Goal: Task Accomplishment & Management: Manage account settings

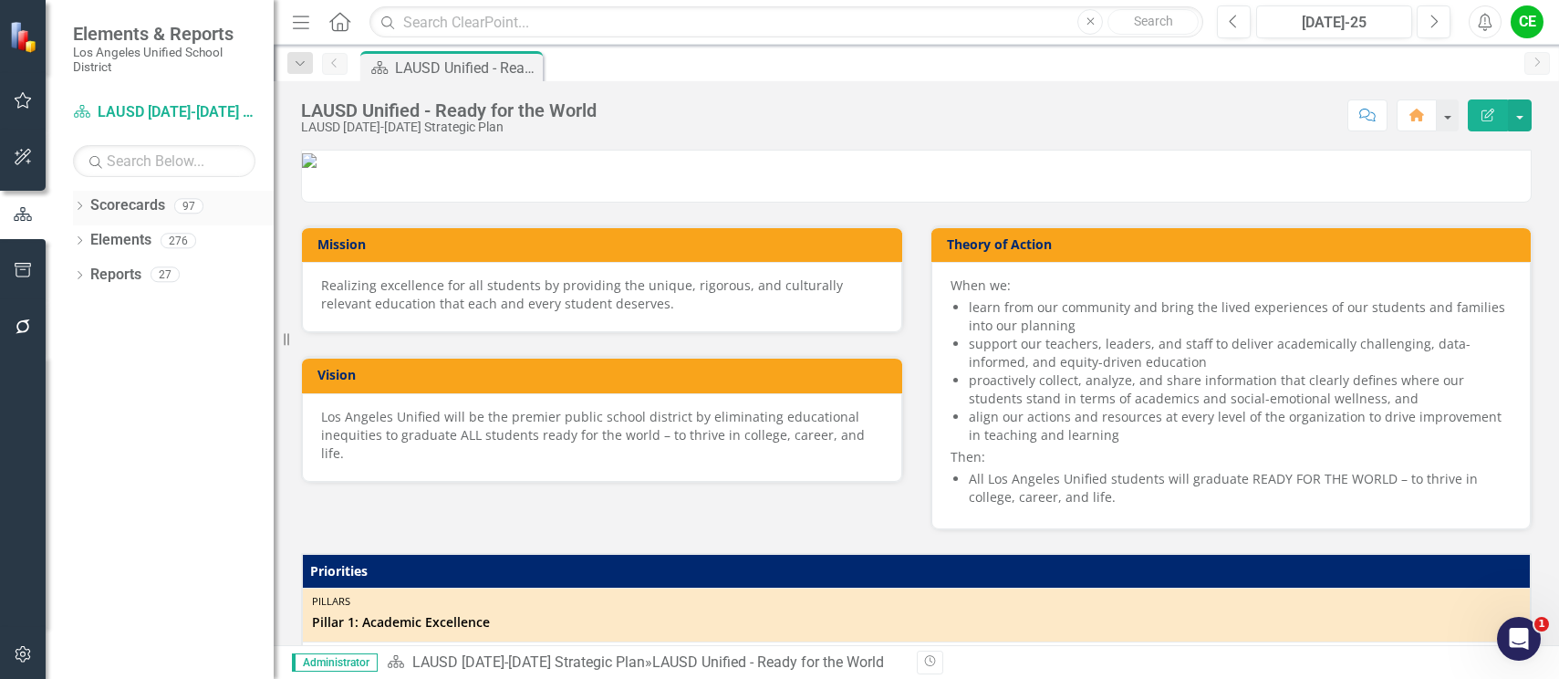
click at [79, 204] on icon "Dropdown" at bounding box center [79, 208] width 13 height 10
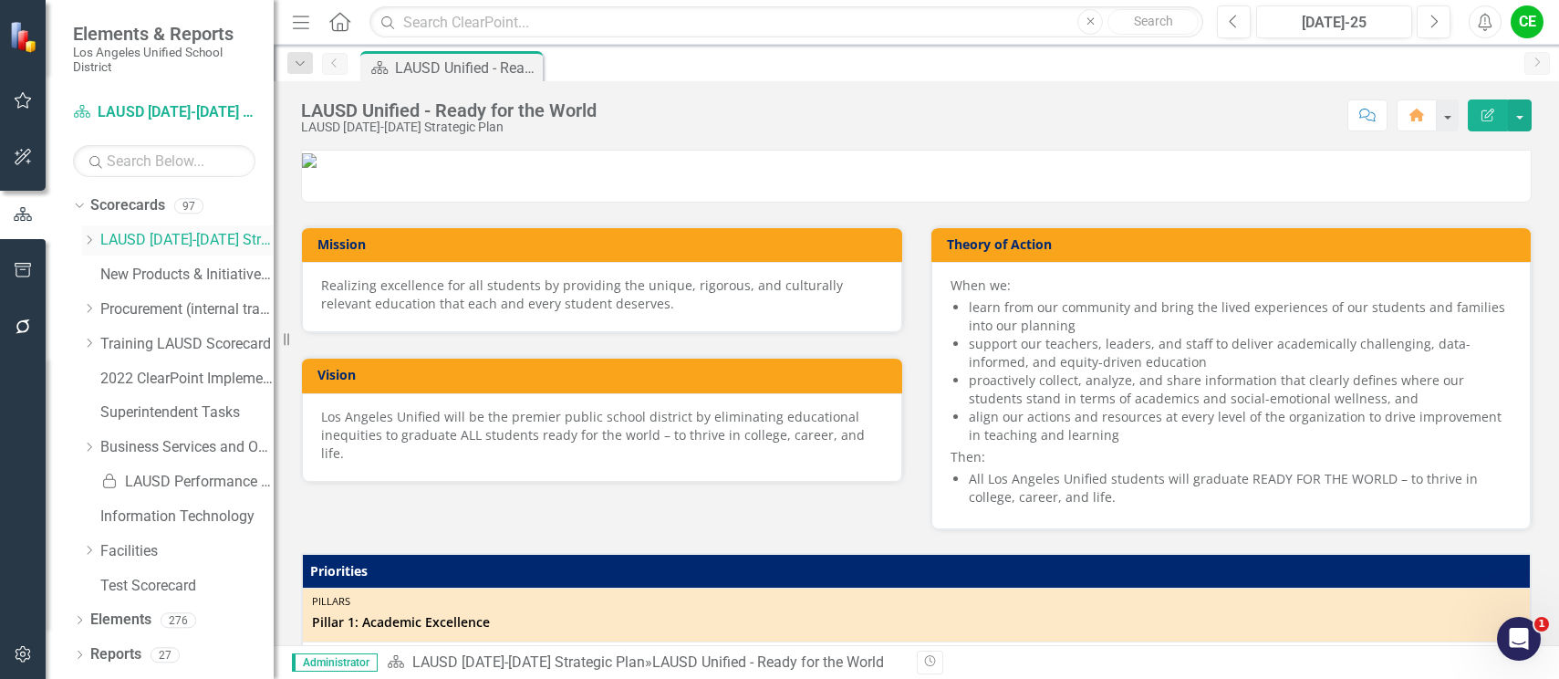
click at [88, 235] on icon at bounding box center [90, 239] width 5 height 9
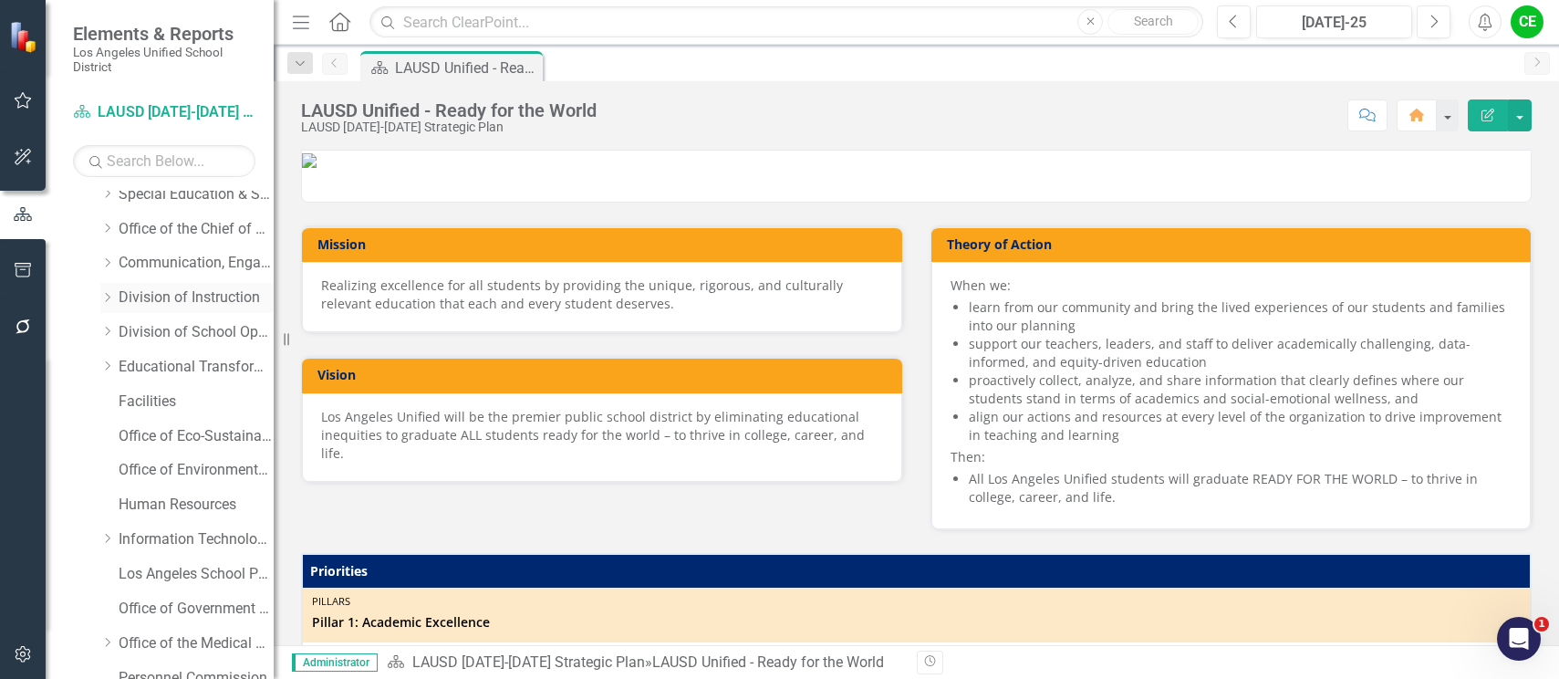
scroll to position [183, 0]
click at [104, 260] on icon "Dropdown" at bounding box center [107, 264] width 14 height 11
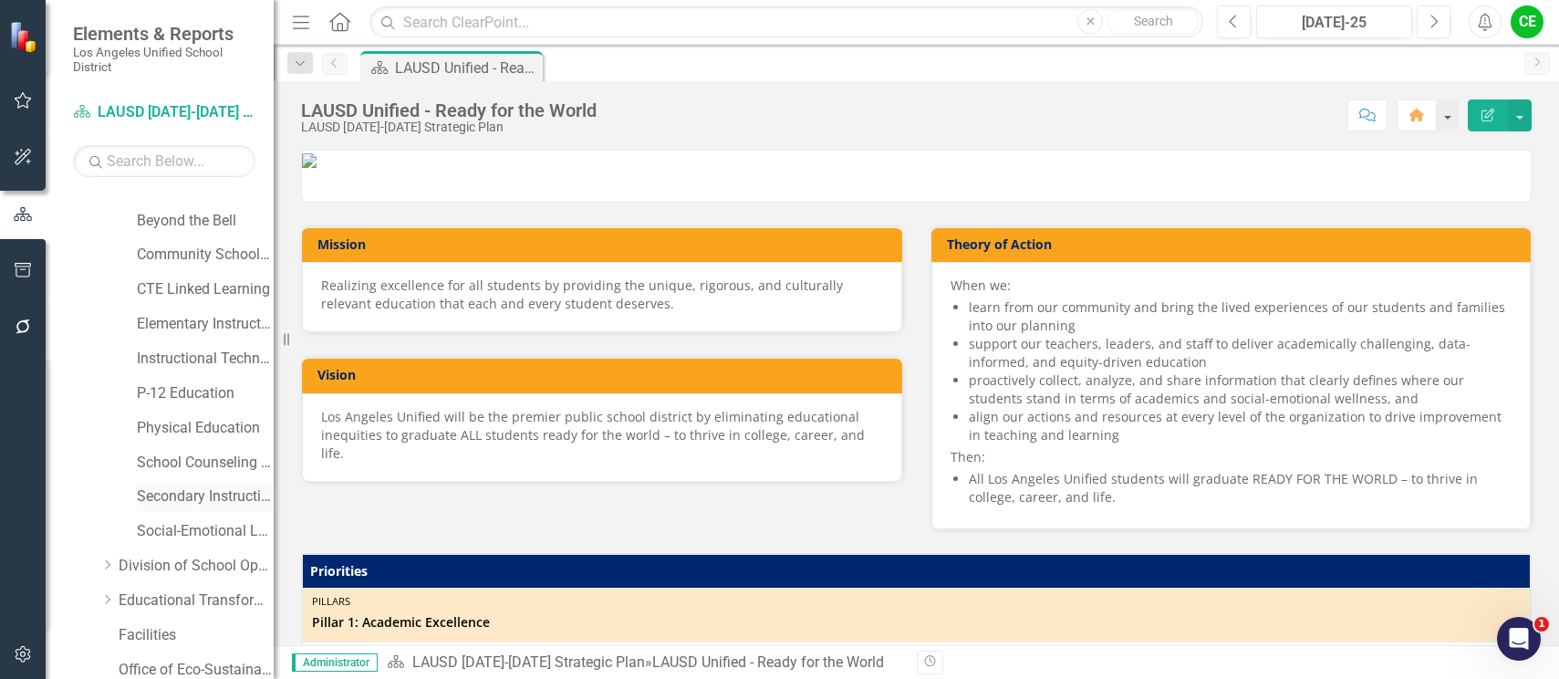
click at [172, 494] on link "Secondary Instruction" at bounding box center [205, 496] width 137 height 21
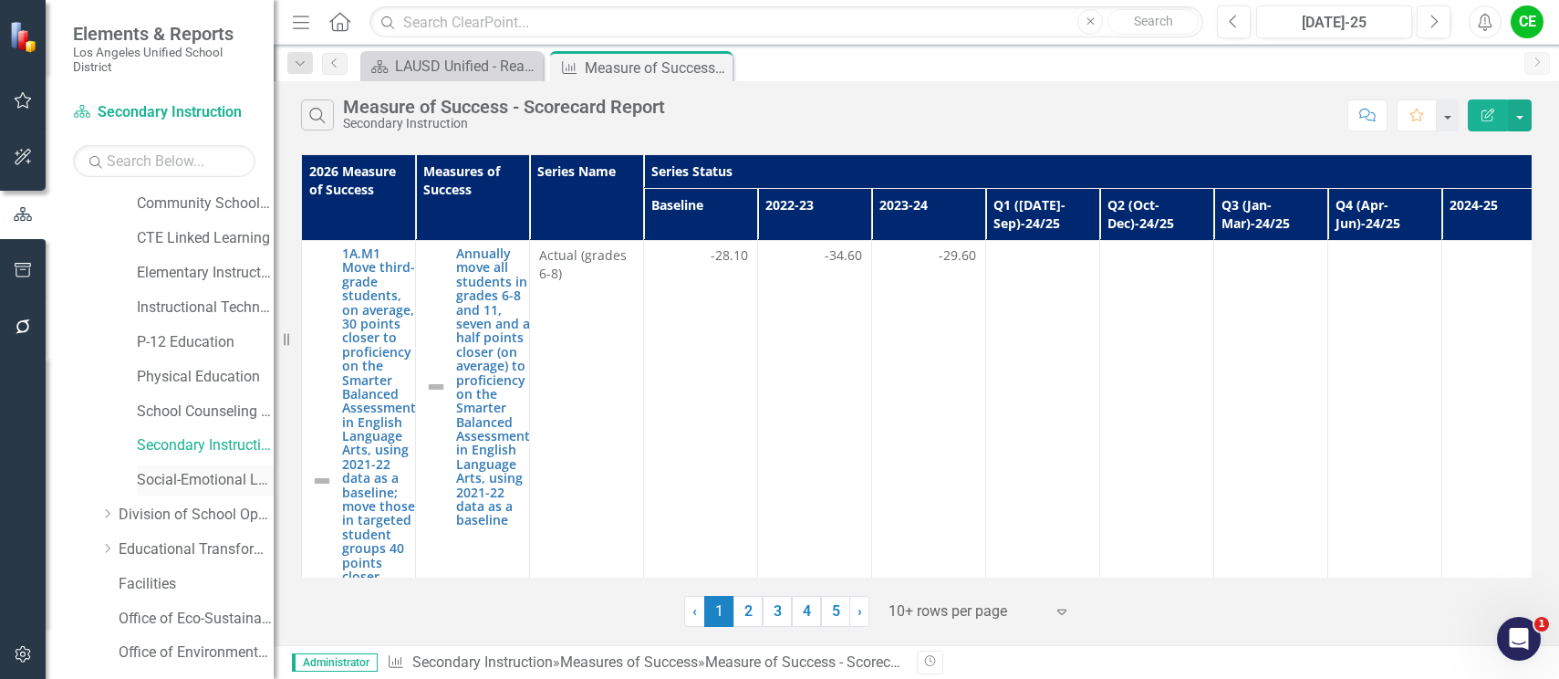
scroll to position [456, 0]
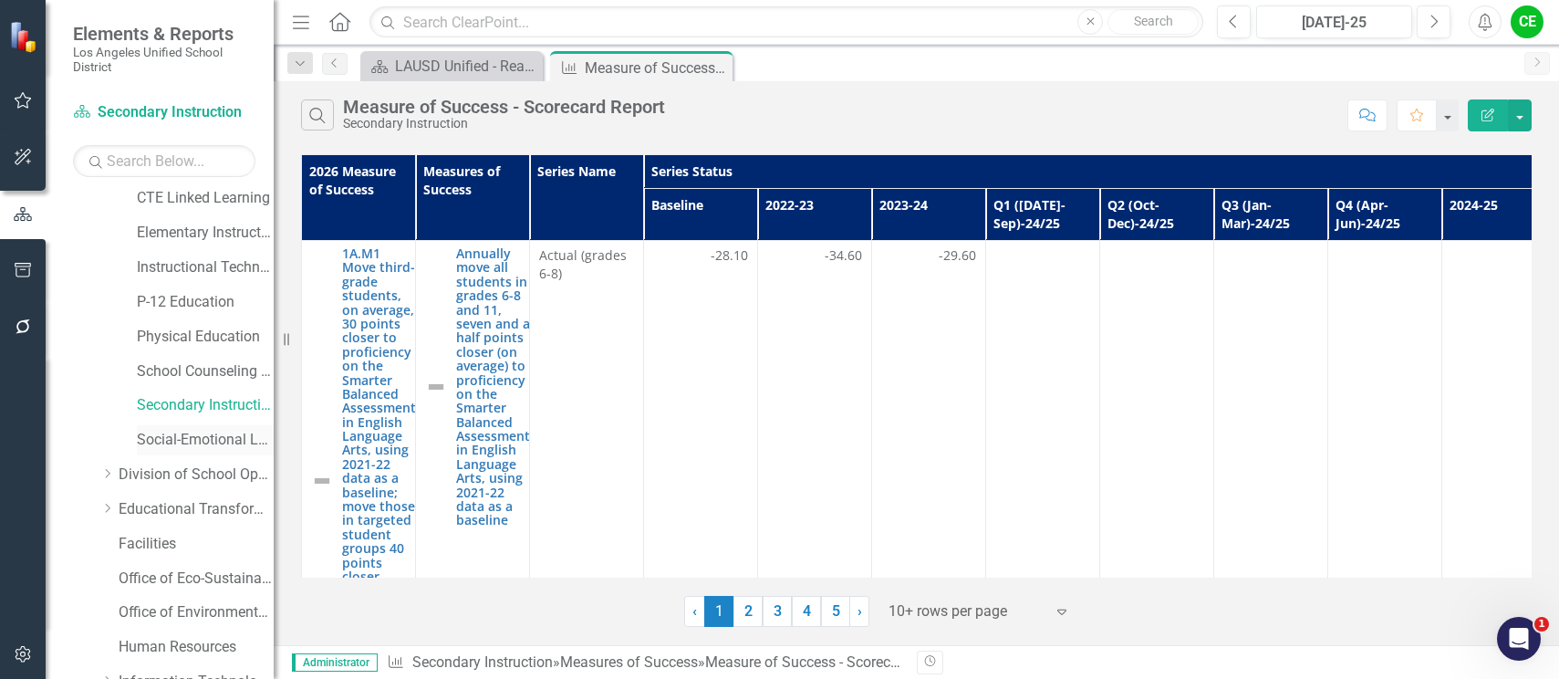
drag, startPoint x: 181, startPoint y: 438, endPoint x: 193, endPoint y: 440, distance: 12.0
click at [181, 438] on link "Social-Emotional Learning" at bounding box center [205, 440] width 137 height 21
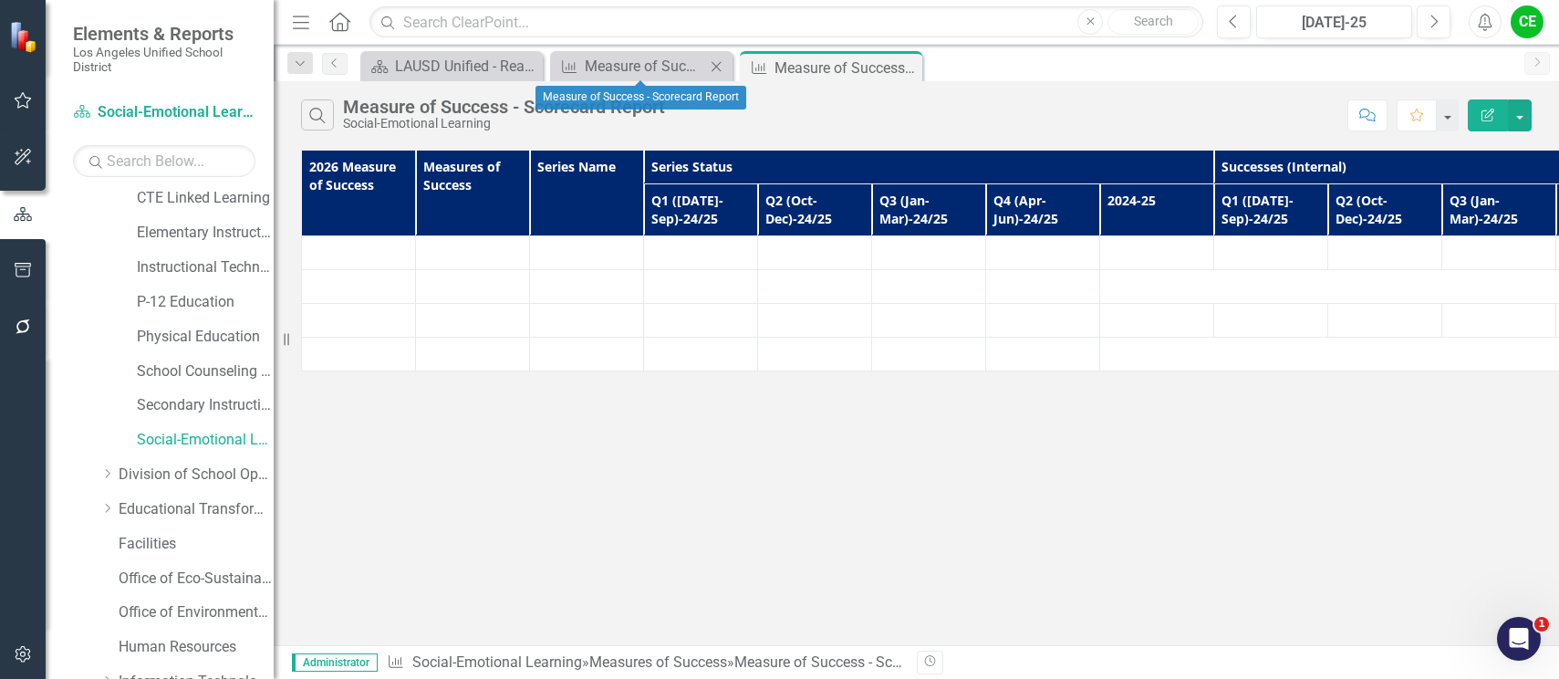
click at [711, 63] on icon "Close" at bounding box center [716, 66] width 18 height 15
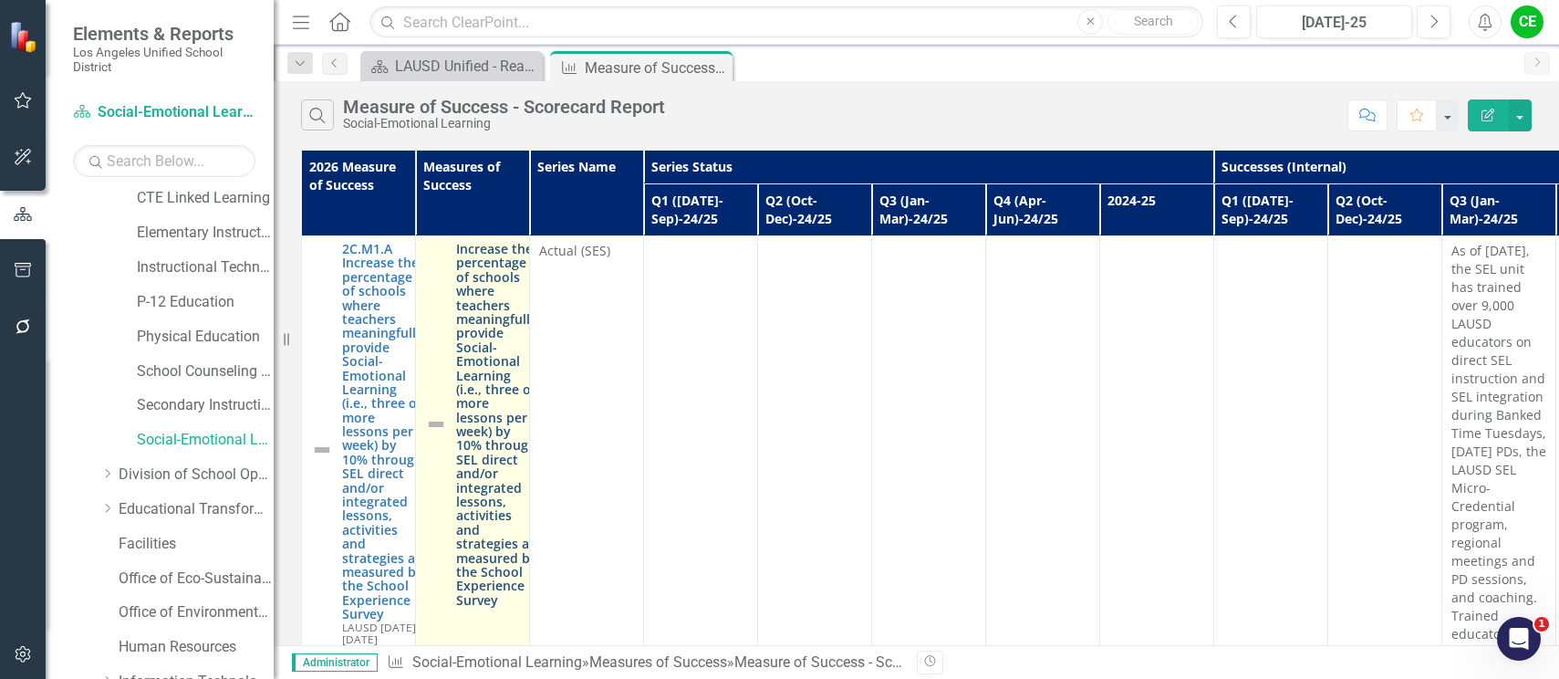
click at [491, 375] on link "Increase the percentage of schools where teachers meaningfully provide Social-E…" at bounding box center [496, 424] width 81 height 365
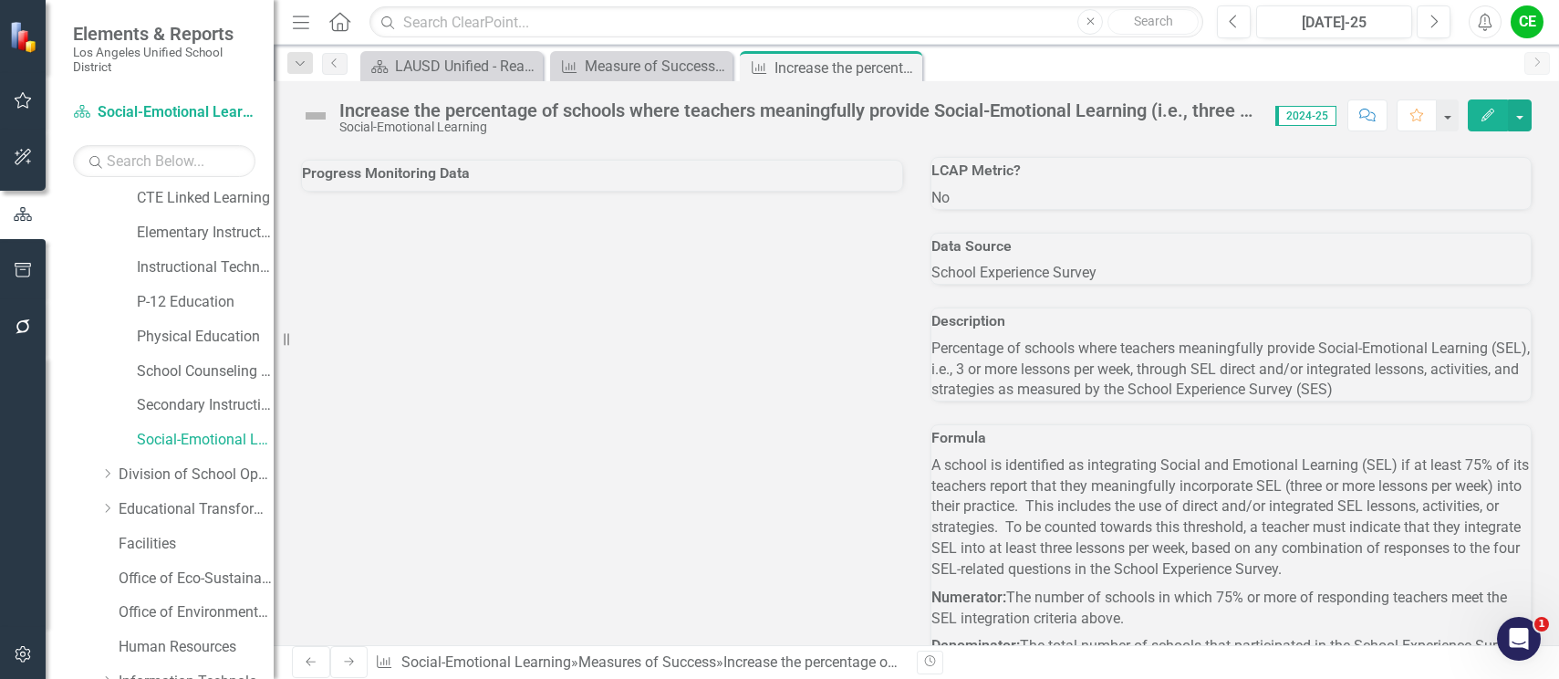
scroll to position [1538, 0]
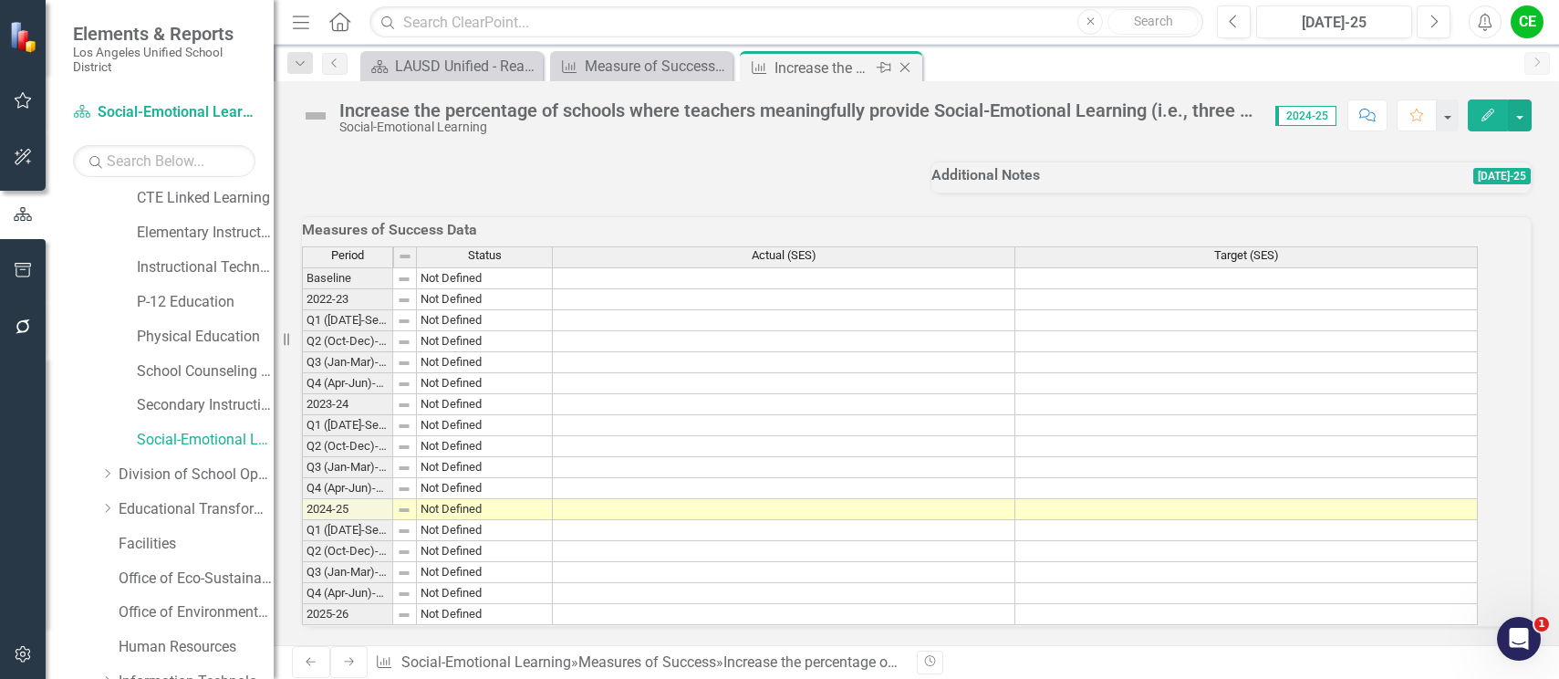
click at [907, 59] on div "Close" at bounding box center [906, 68] width 23 height 23
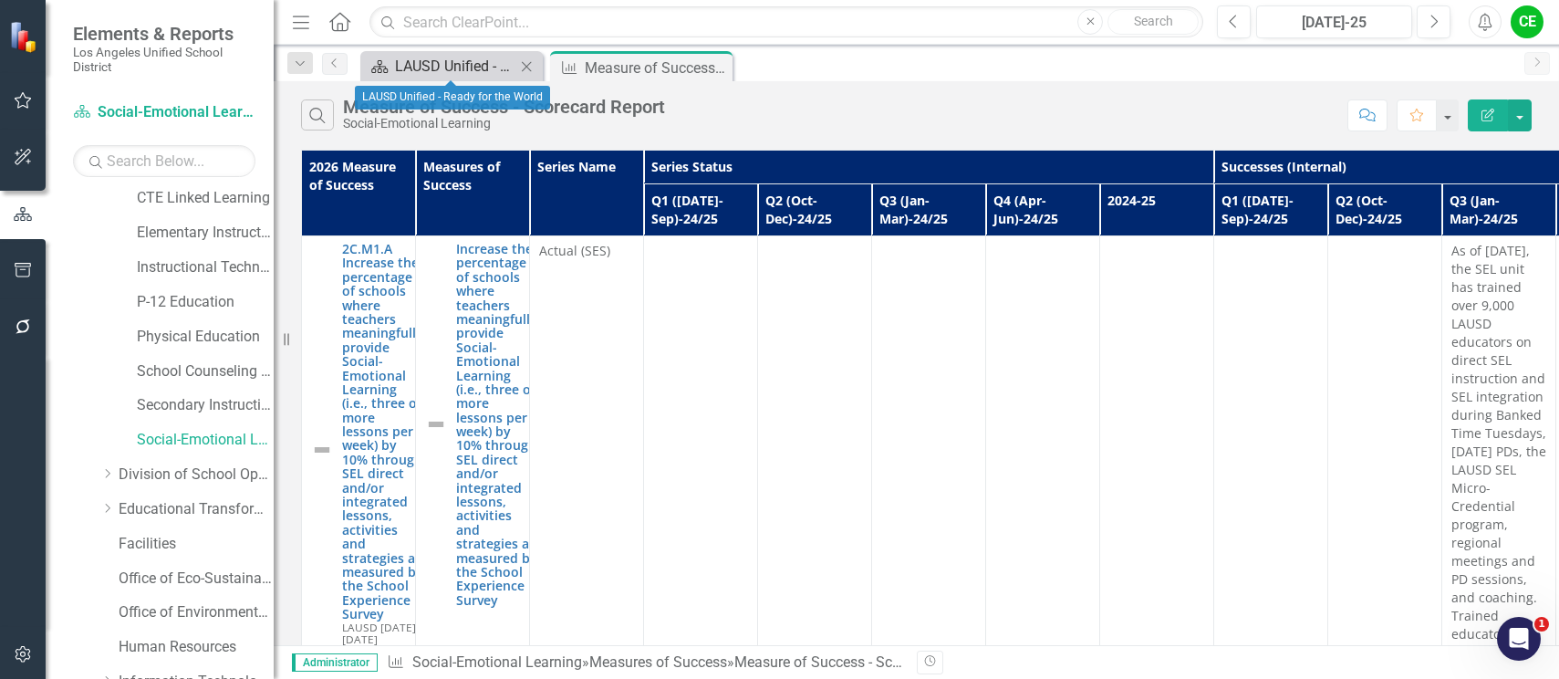
click at [456, 62] on div "LAUSD Unified - Ready for the World" at bounding box center [455, 66] width 120 height 23
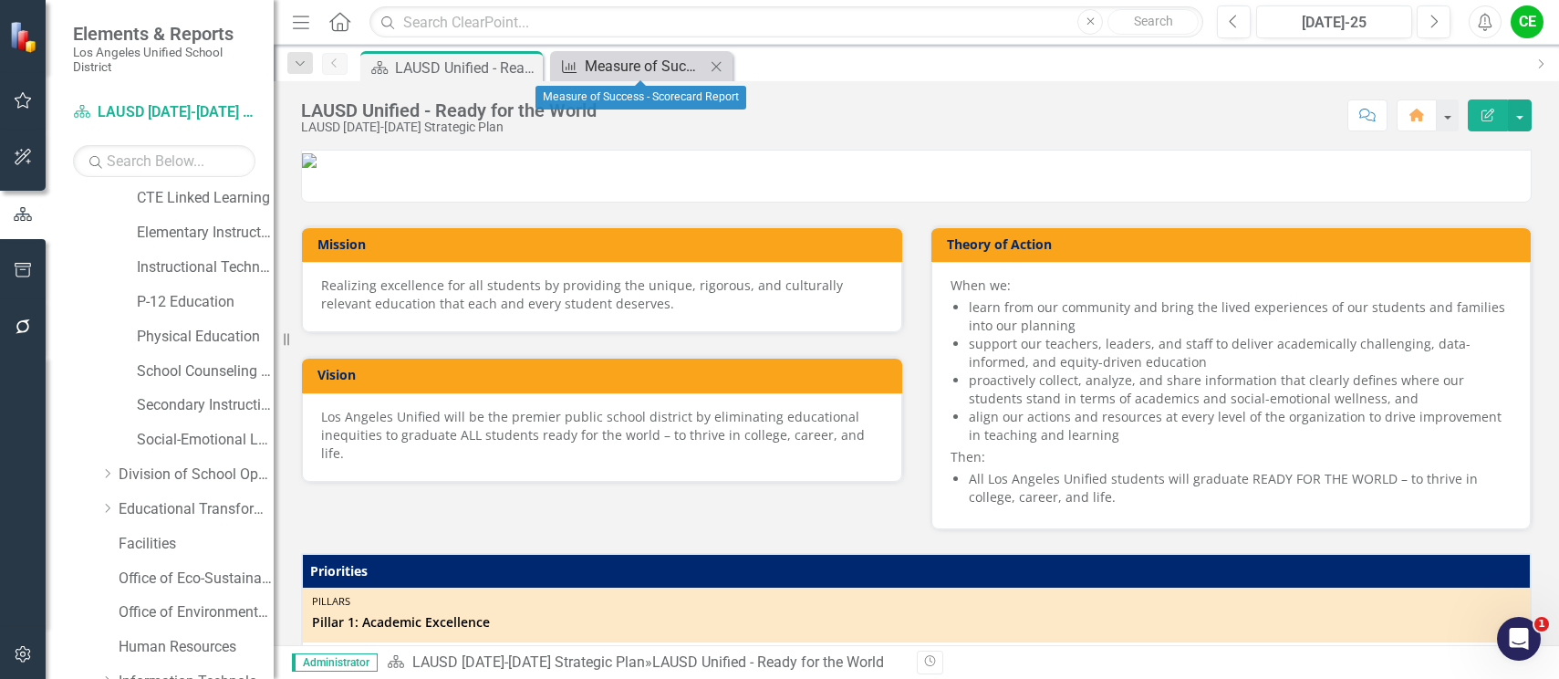
click at [631, 66] on div "Measure of Success - Scorecard Report" at bounding box center [645, 66] width 120 height 23
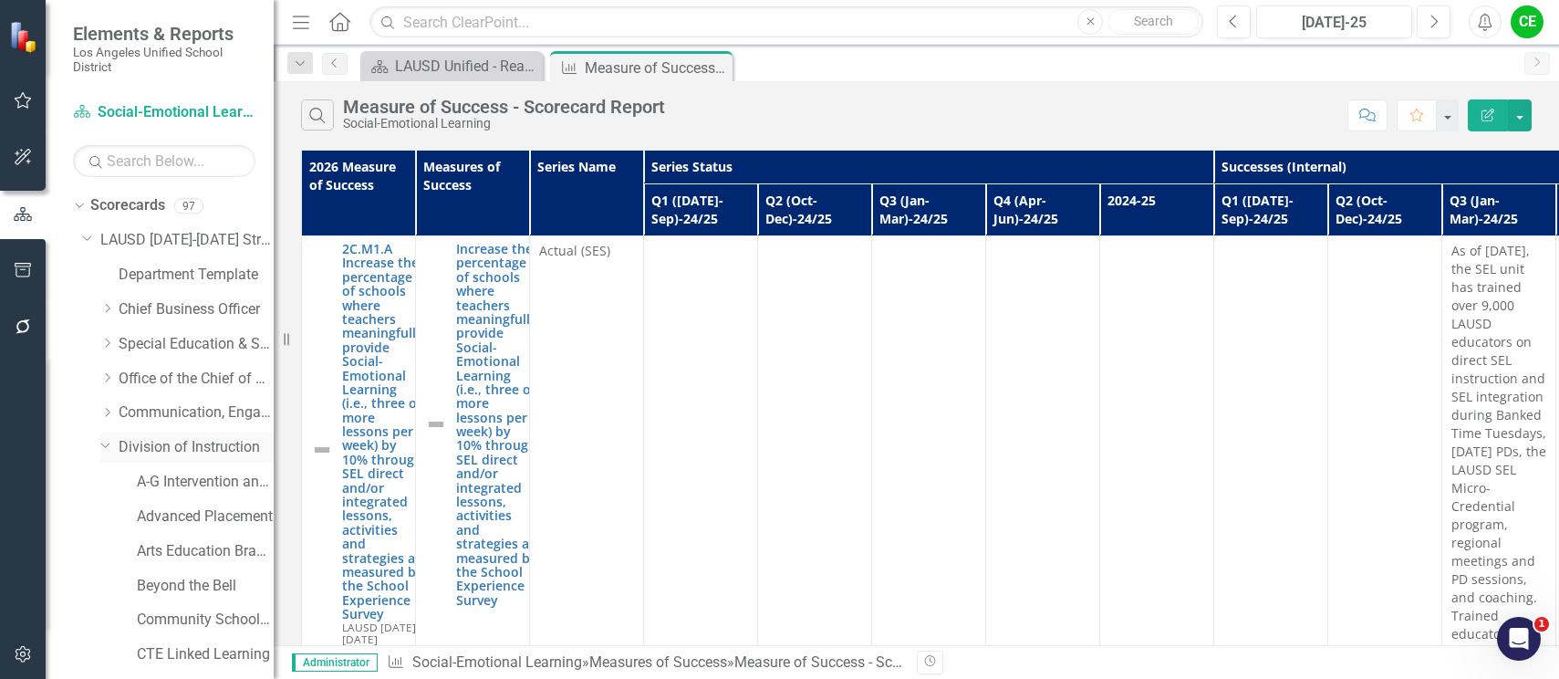
click at [101, 444] on icon "Dropdown" at bounding box center [105, 444] width 11 height 14
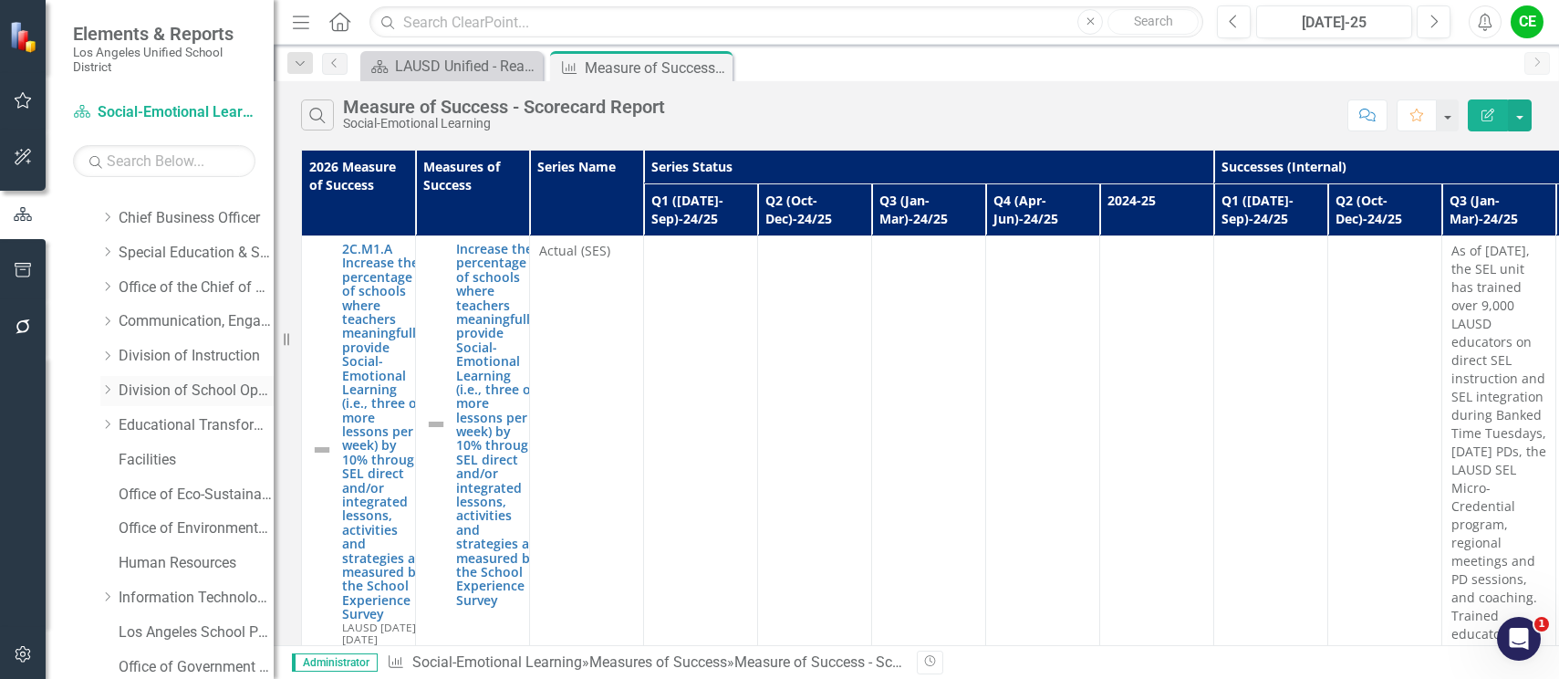
click at [104, 389] on icon "Dropdown" at bounding box center [107, 389] width 14 height 11
click at [158, 422] on link "Food Services" at bounding box center [205, 425] width 137 height 21
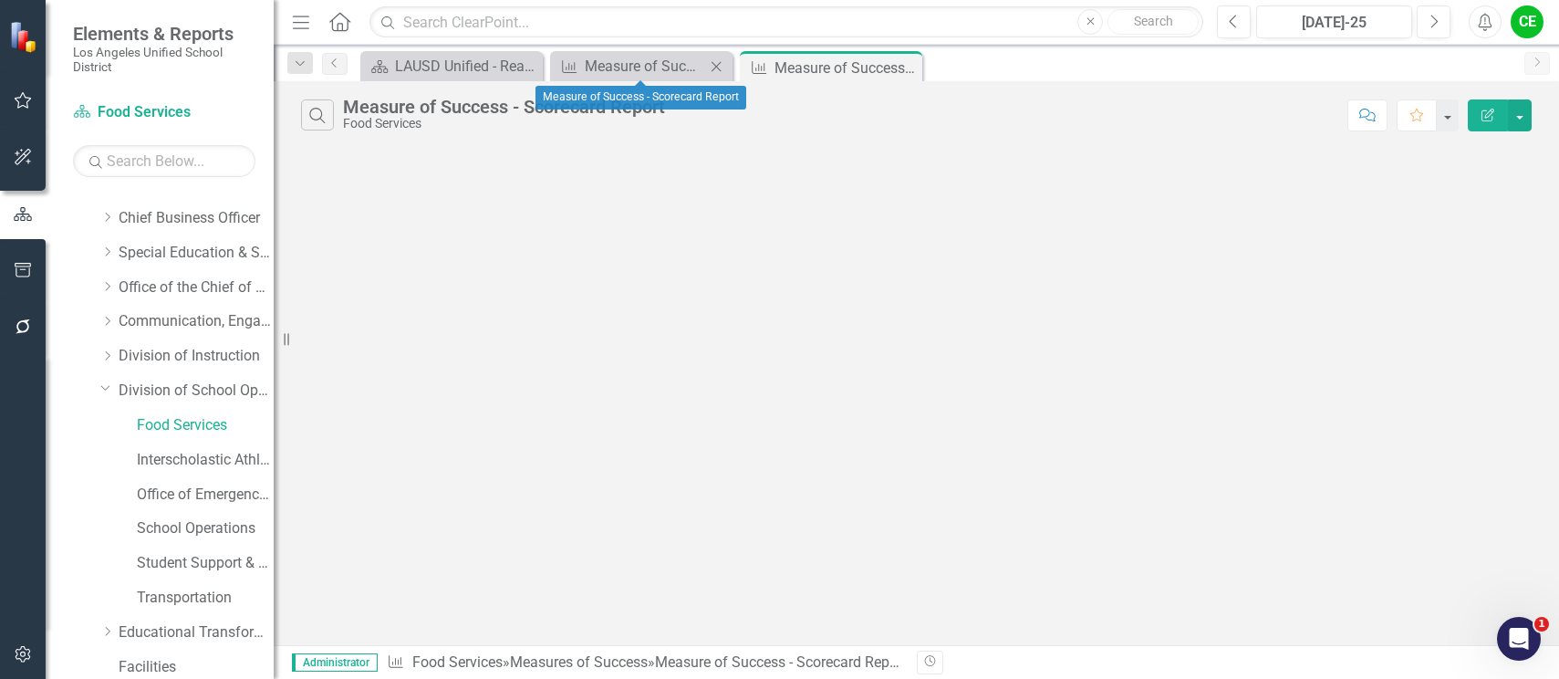
click at [718, 64] on icon "Close" at bounding box center [716, 66] width 18 height 15
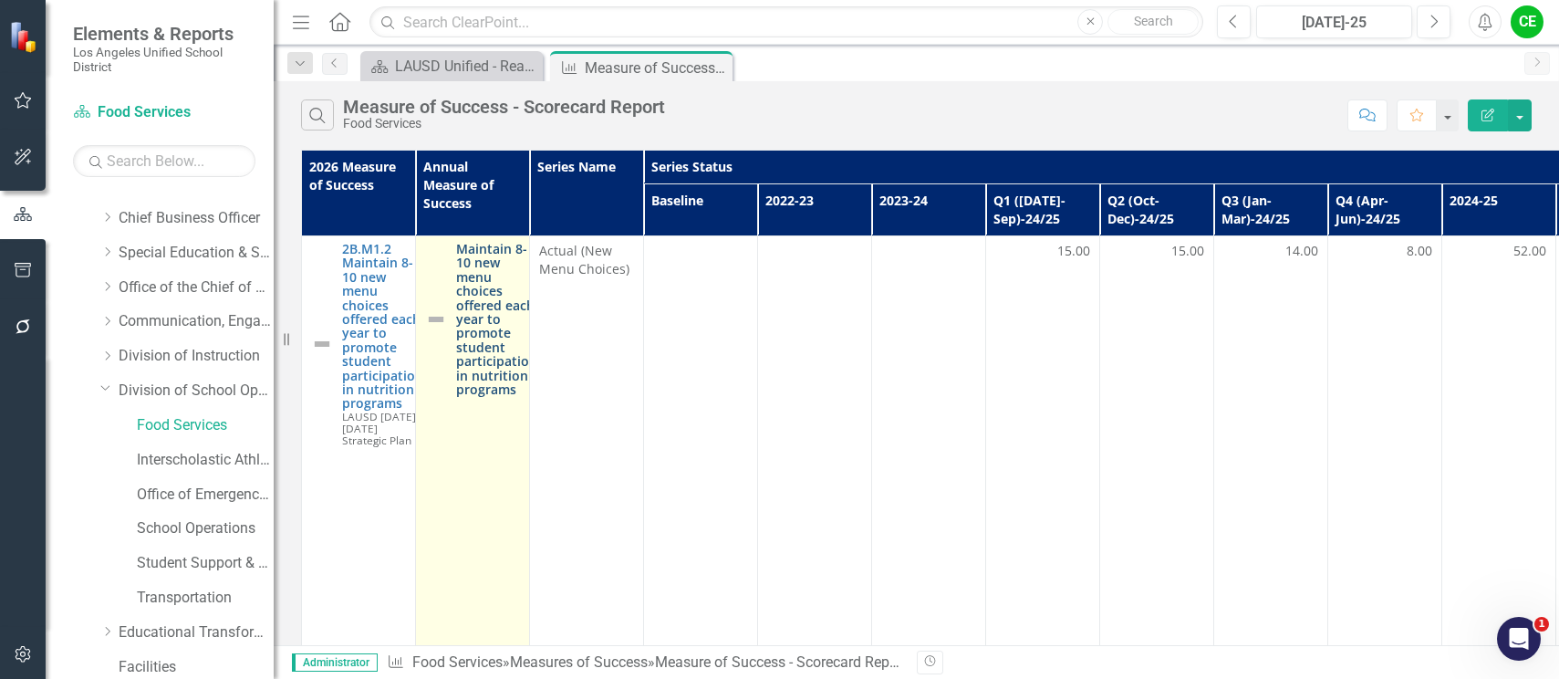
click at [495, 276] on link "Maintain 8-10 new menu choices offered each year to promote student participati…" at bounding box center [496, 319] width 81 height 154
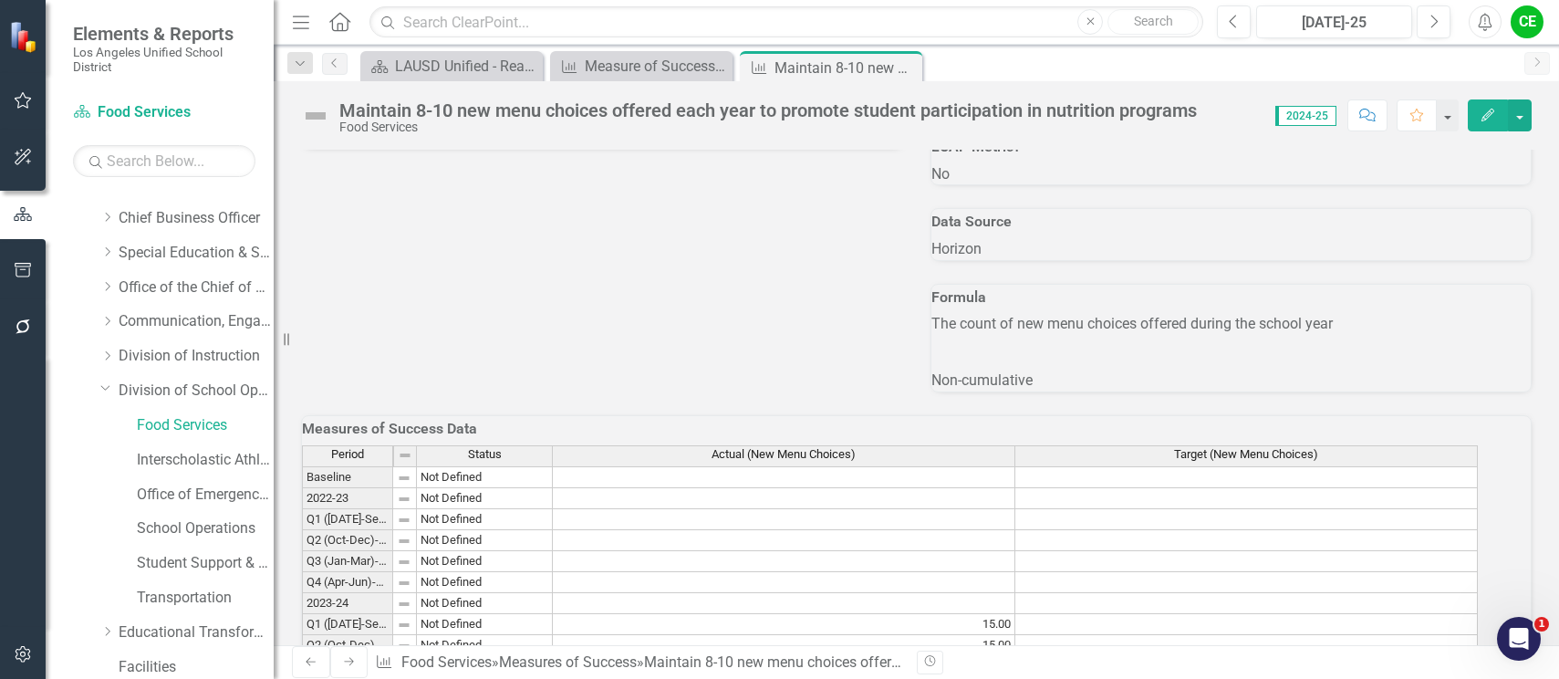
scroll to position [1288, 0]
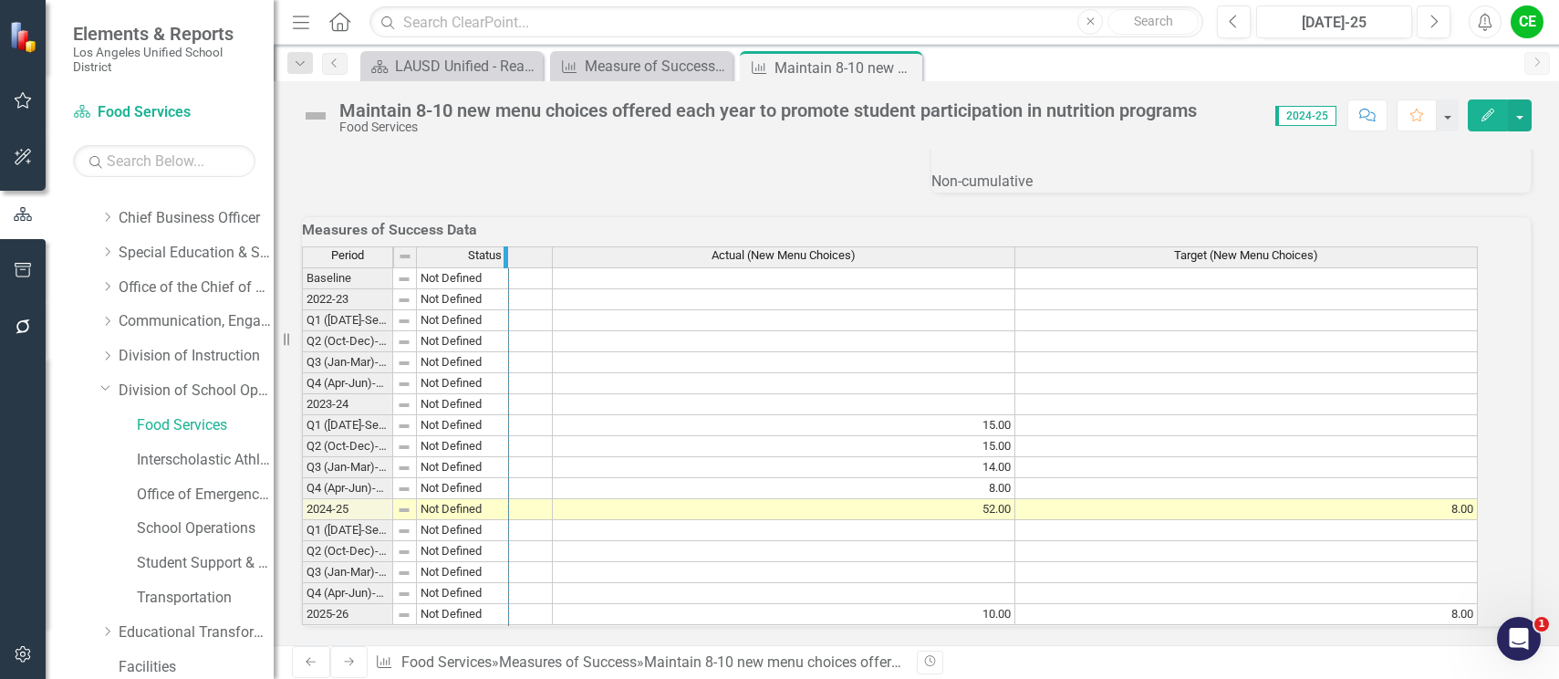
drag, startPoint x: 454, startPoint y: 235, endPoint x: 523, endPoint y: 235, distance: 68.4
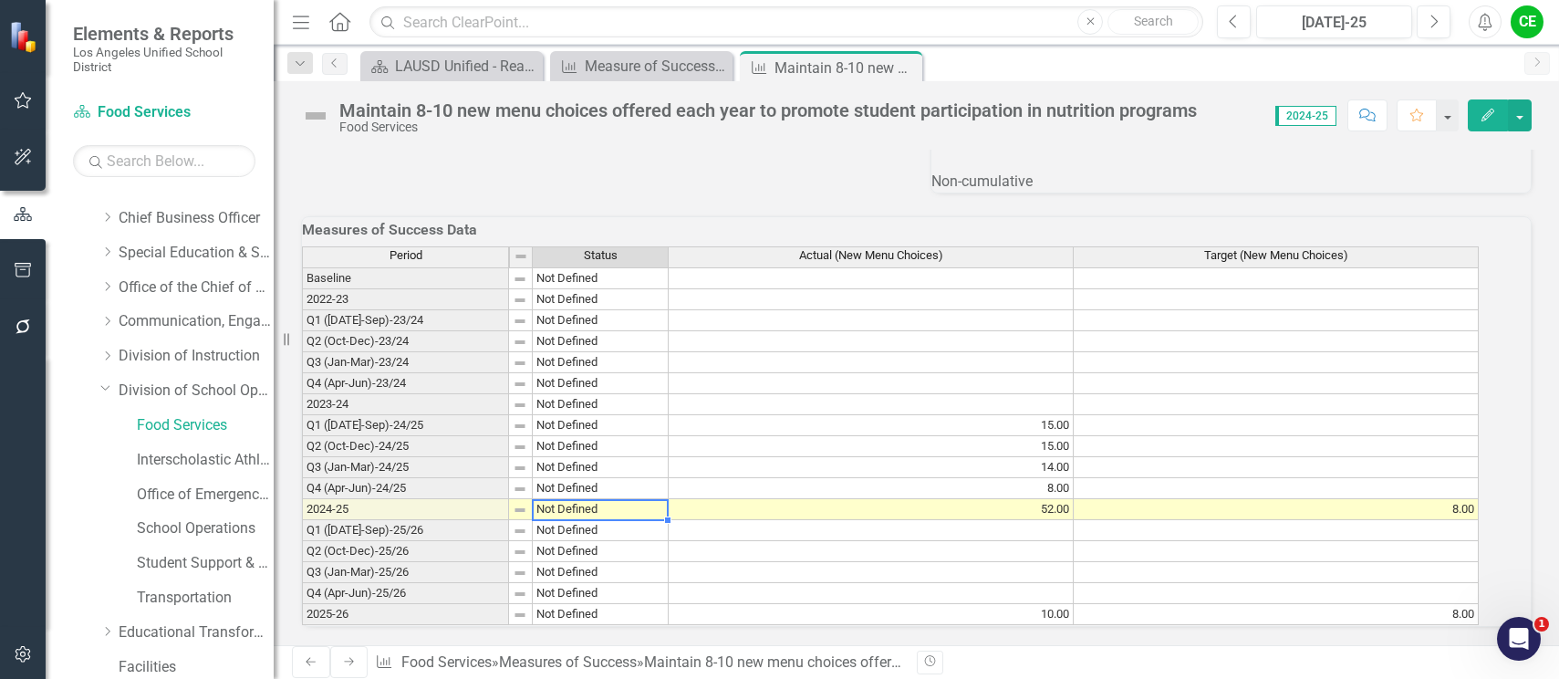
click at [606, 499] on td "Not Defined" at bounding box center [601, 509] width 136 height 21
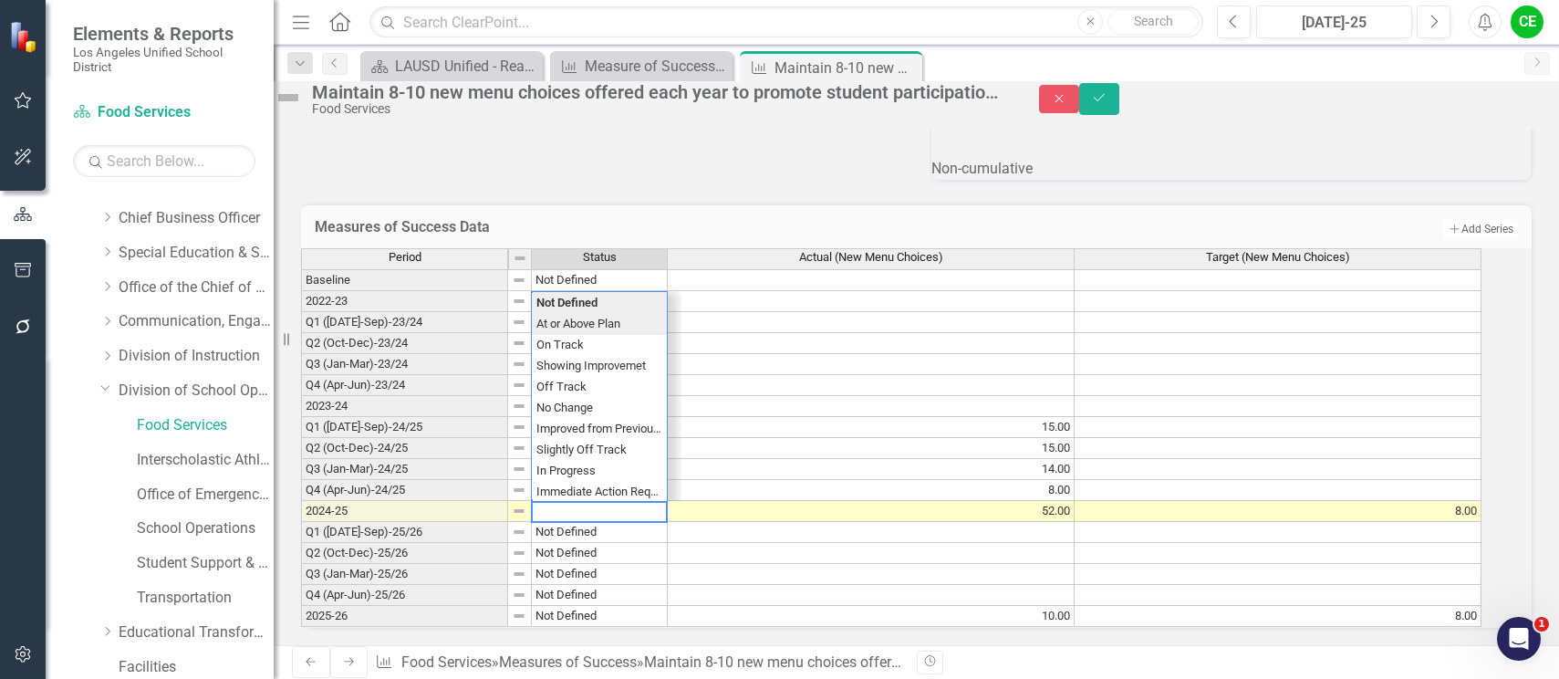
click at [625, 305] on div "Period Status Actual (New Menu Choices) Target (New Menu Choices) Baseline Not …" at bounding box center [891, 438] width 1181 height 380
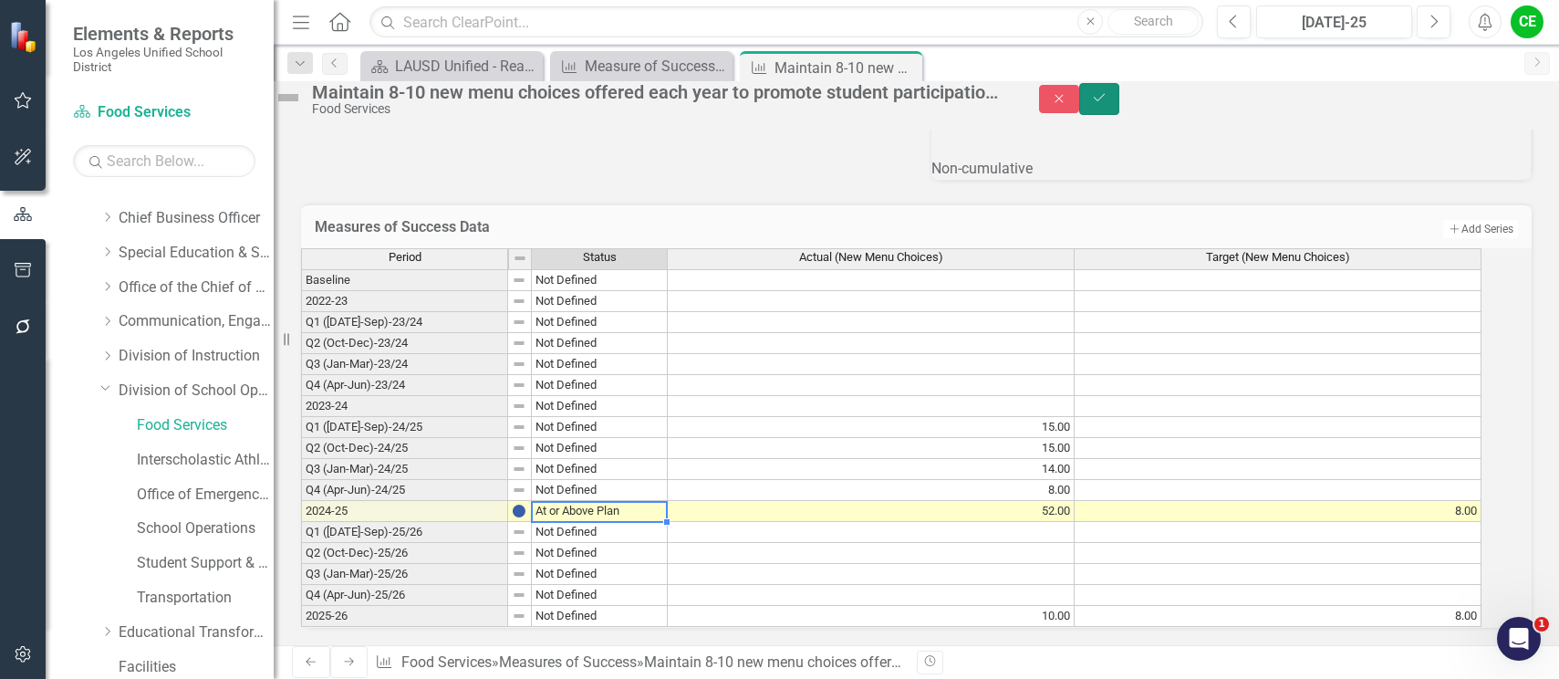
click at [1108, 104] on icon "Save" at bounding box center [1099, 97] width 16 height 13
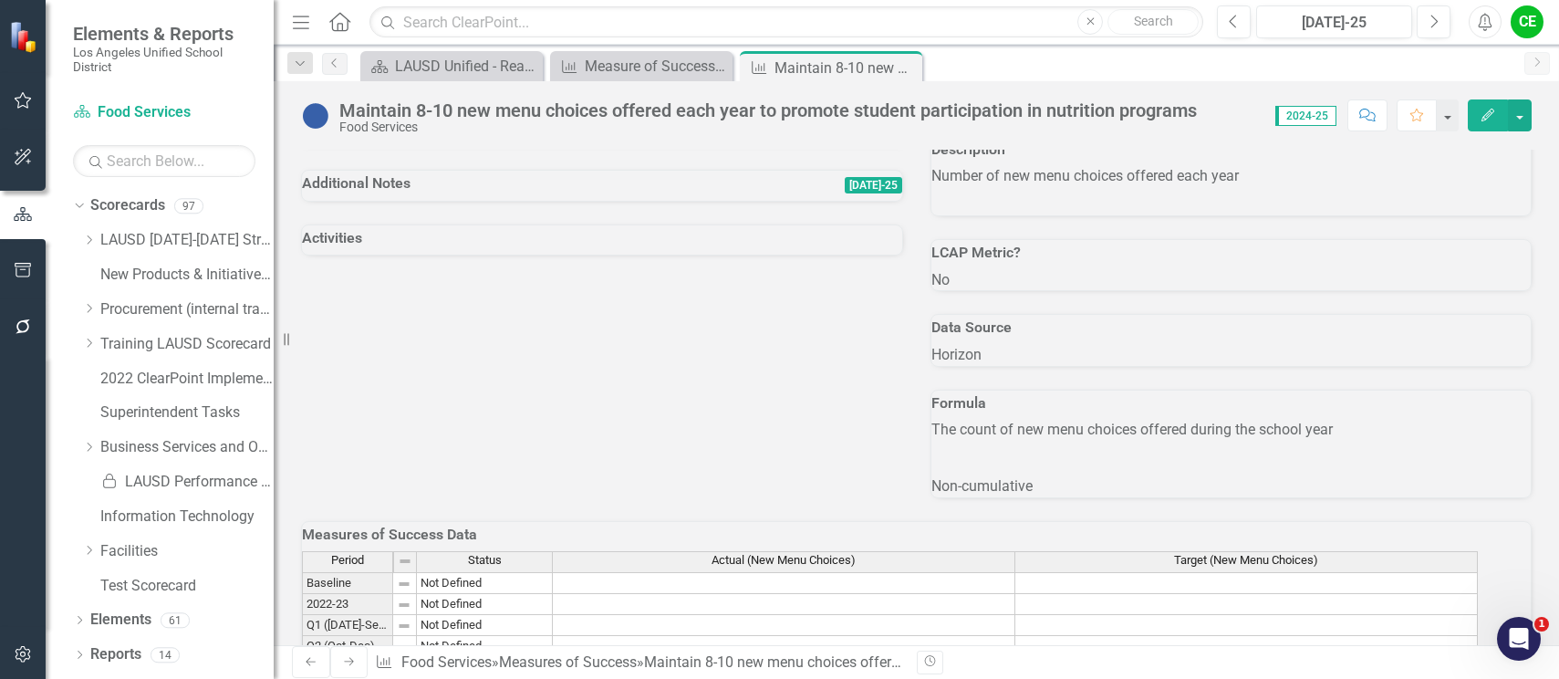
scroll to position [730, 0]
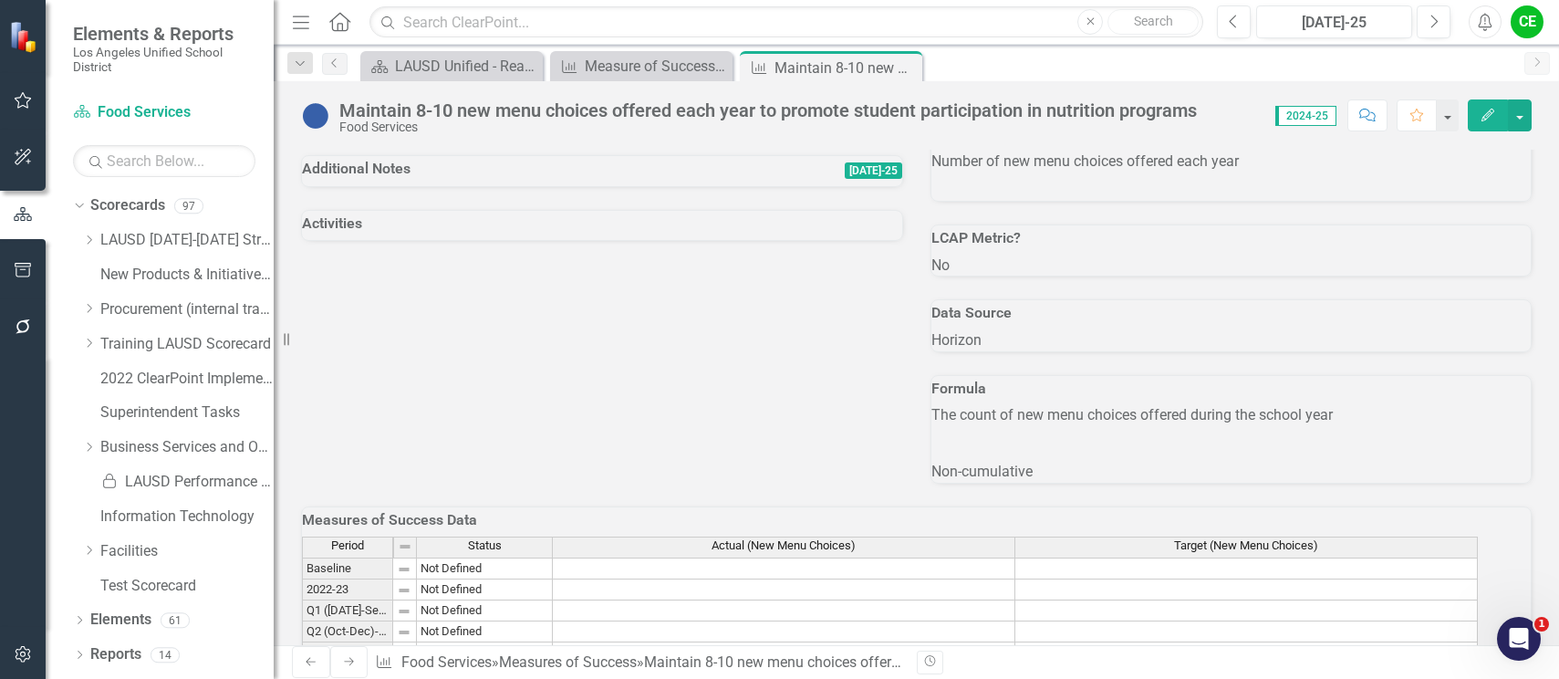
click at [361, 131] on div "No" at bounding box center [602, 120] width 600 height 21
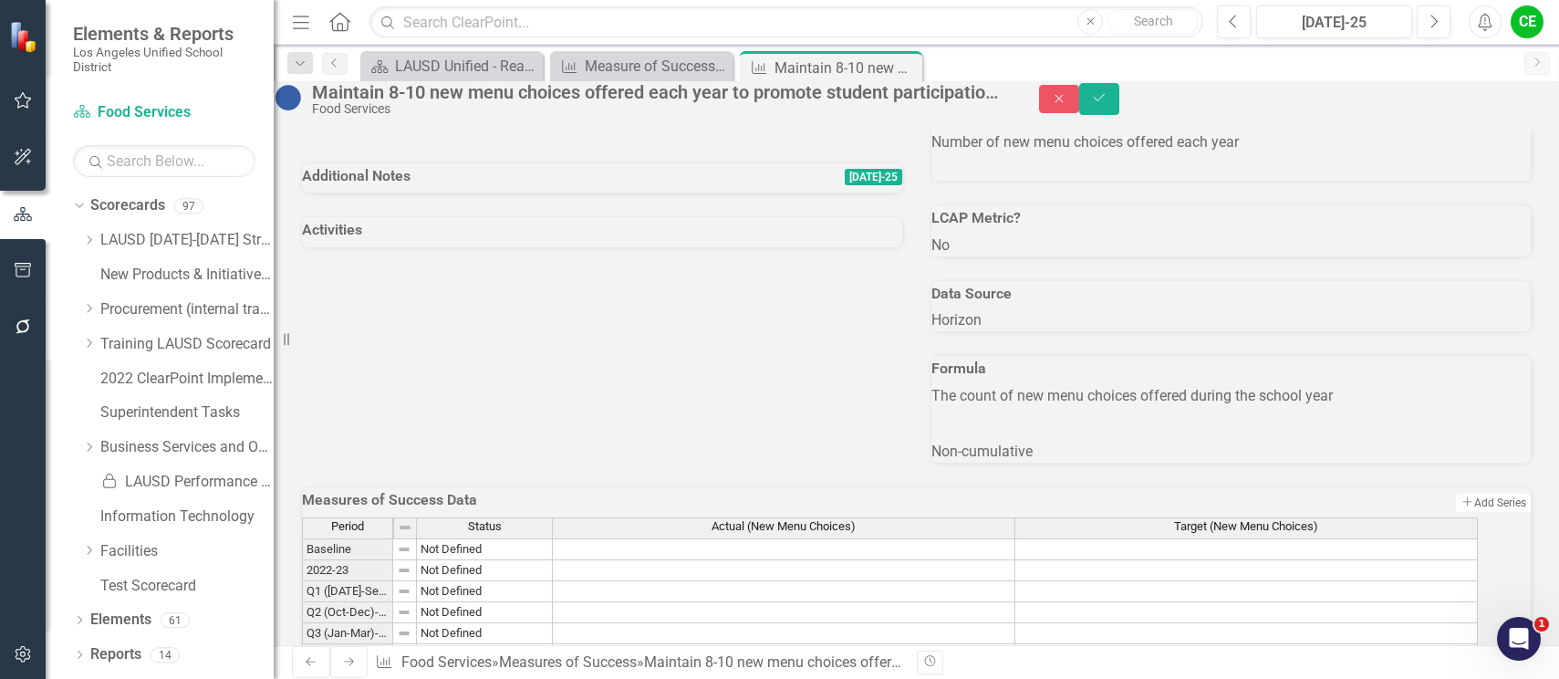
click at [321, 125] on div at bounding box center [311, 115] width 20 height 20
click at [313, 117] on input "Yes" at bounding box center [307, 111] width 12 height 12
checkbox input "true"
click at [1108, 104] on icon "Save" at bounding box center [1099, 97] width 16 height 13
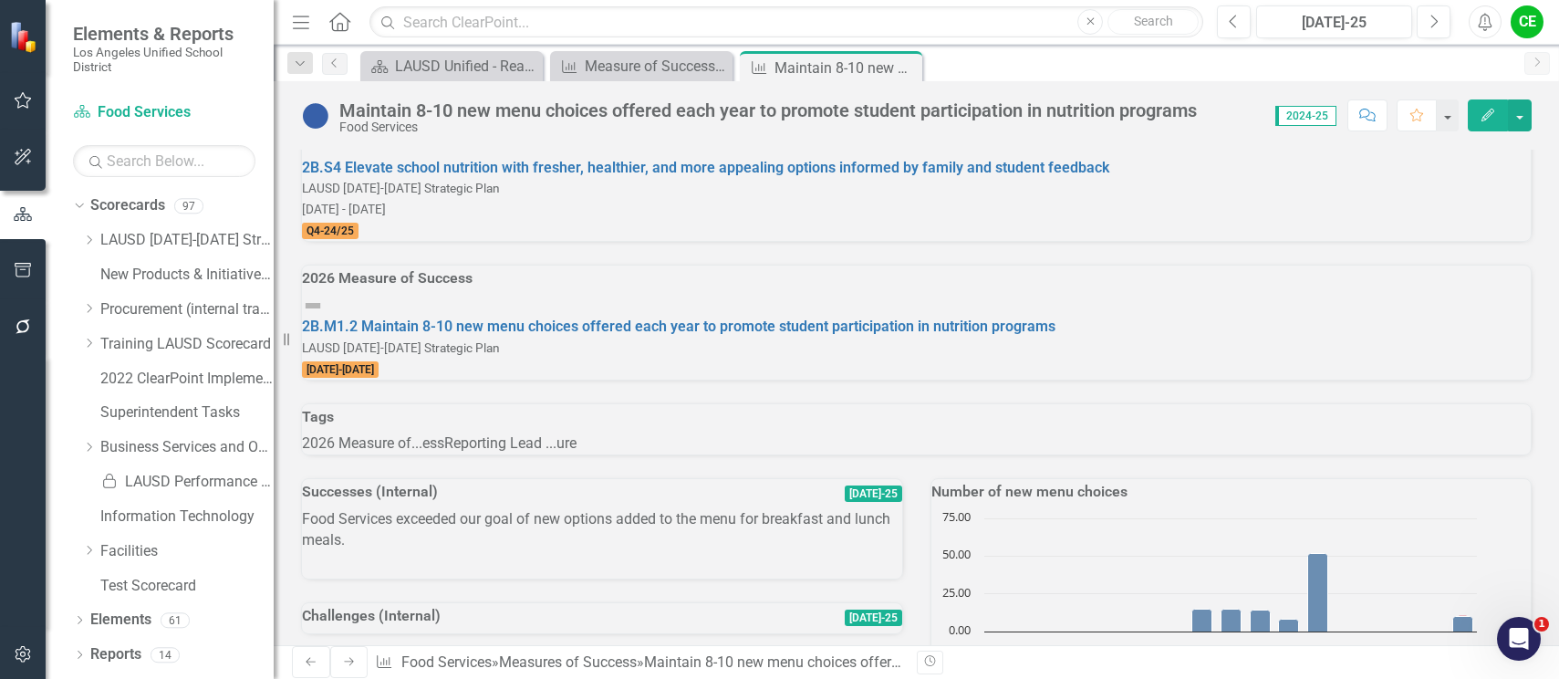
scroll to position [0, 0]
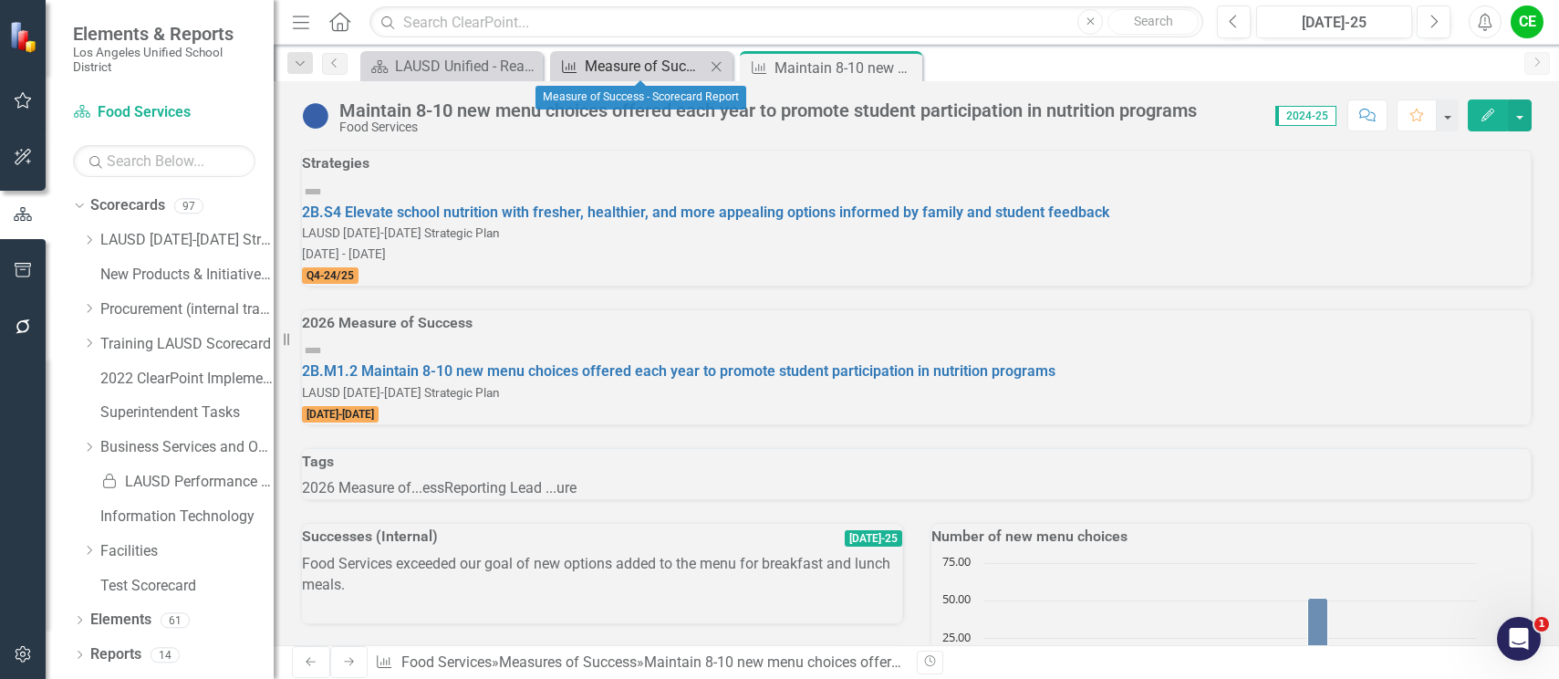
click at [665, 60] on div "Measure of Success - Scorecard Report" at bounding box center [645, 66] width 120 height 23
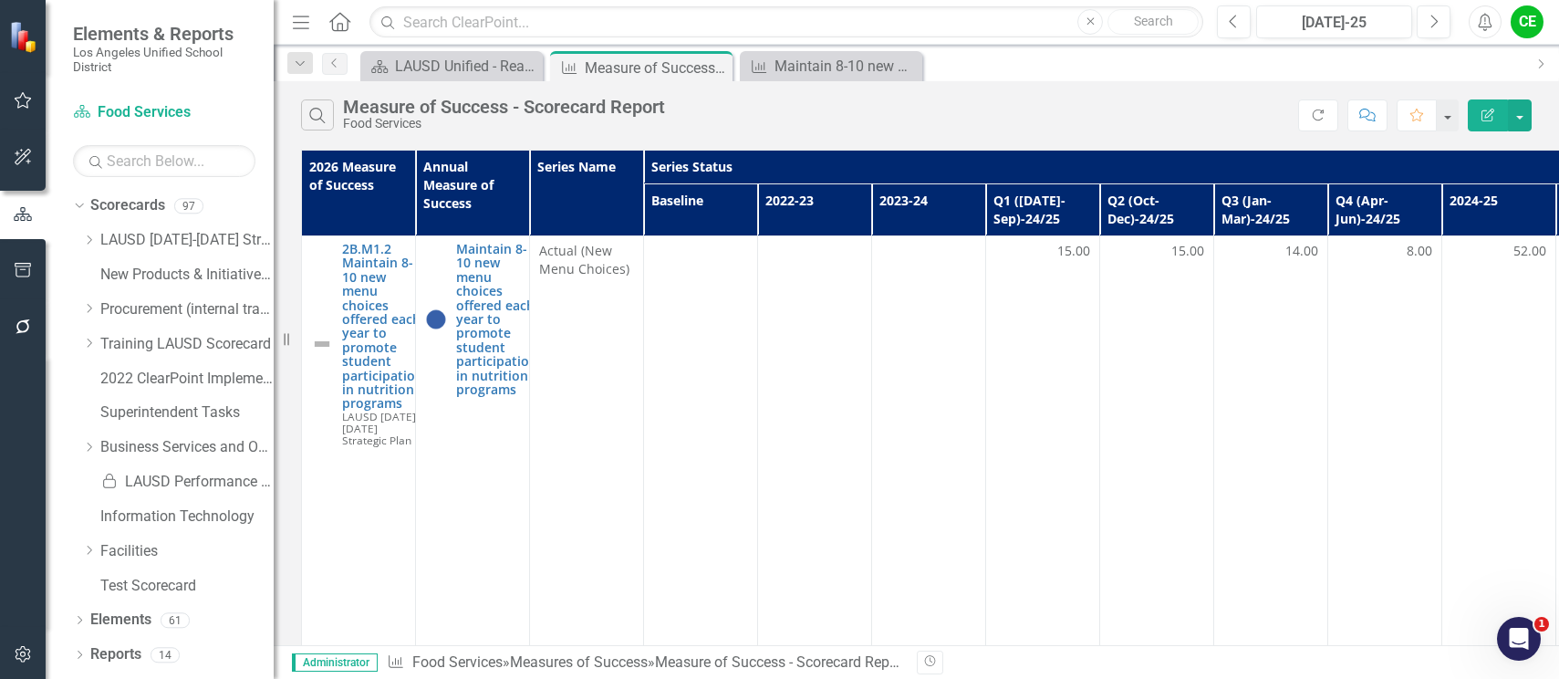
scroll to position [1460, 0]
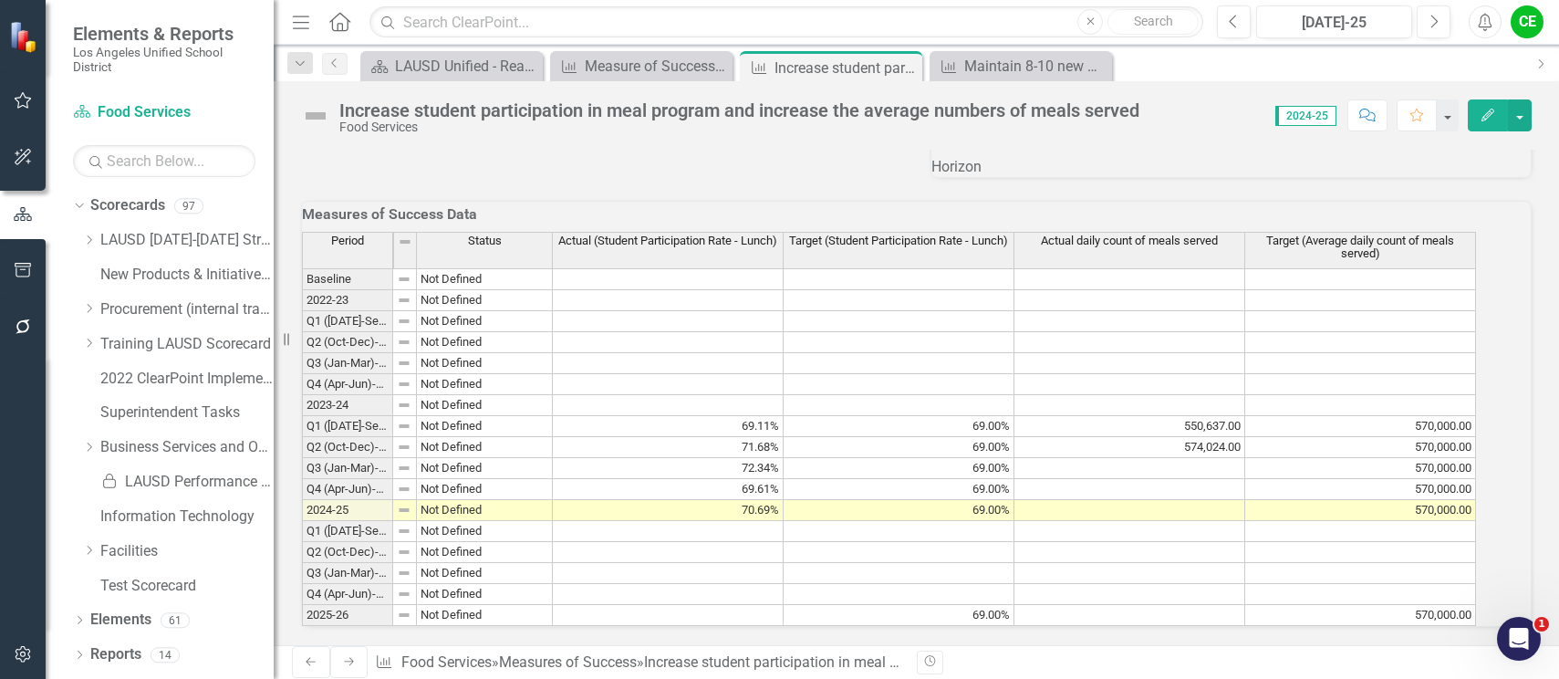
scroll to position [1761, 0]
drag, startPoint x: 411, startPoint y: 225, endPoint x: 527, endPoint y: 225, distance: 116.8
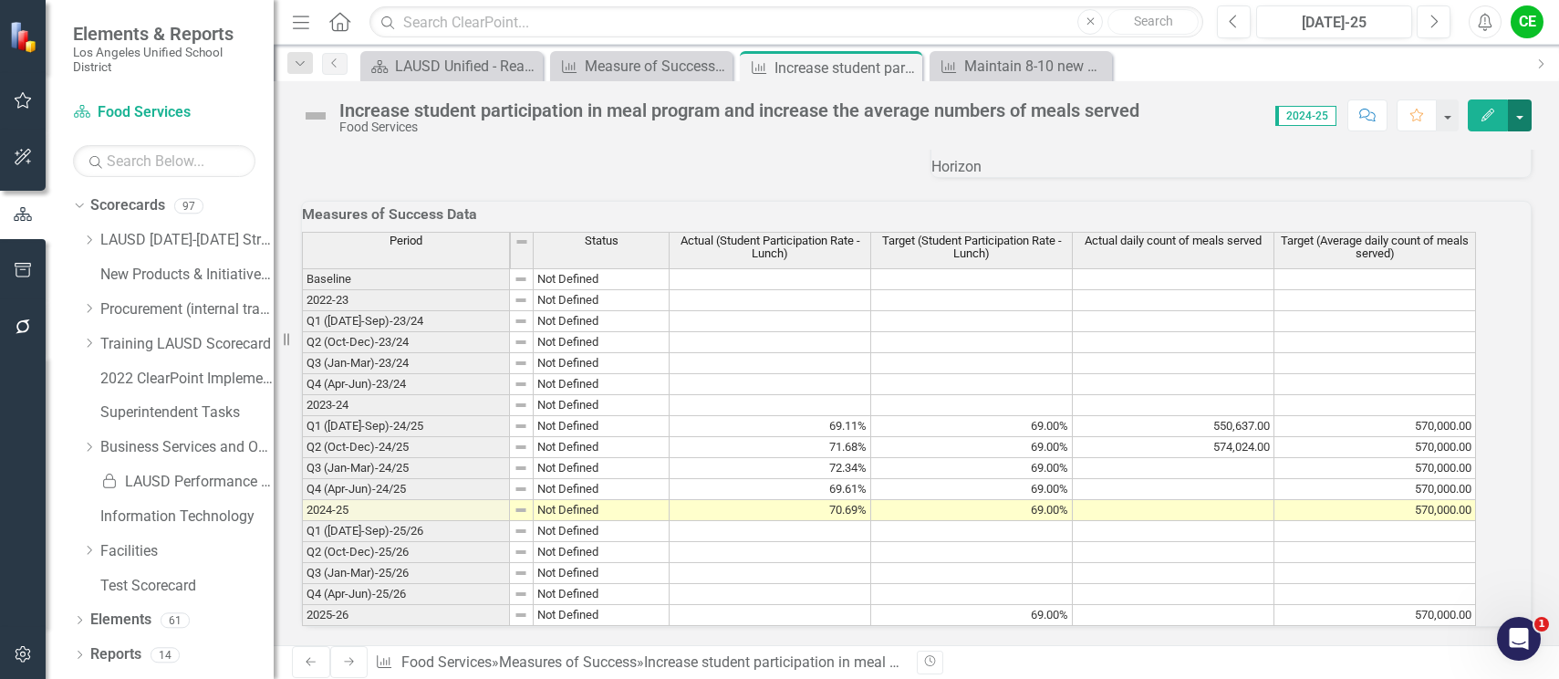
click at [1526, 126] on button "button" at bounding box center [1520, 115] width 24 height 32
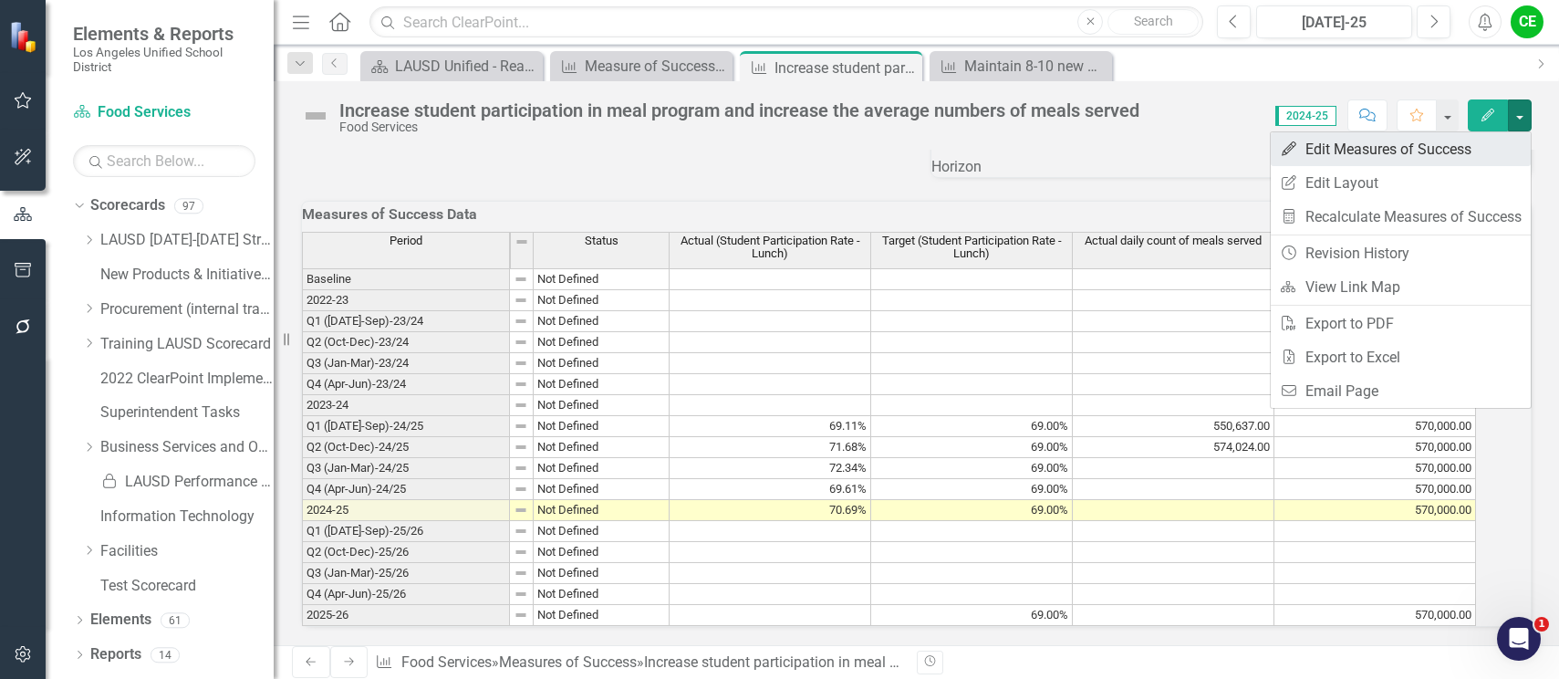
click at [1395, 139] on link "Edit Edit Measures of Success" at bounding box center [1401, 149] width 260 height 34
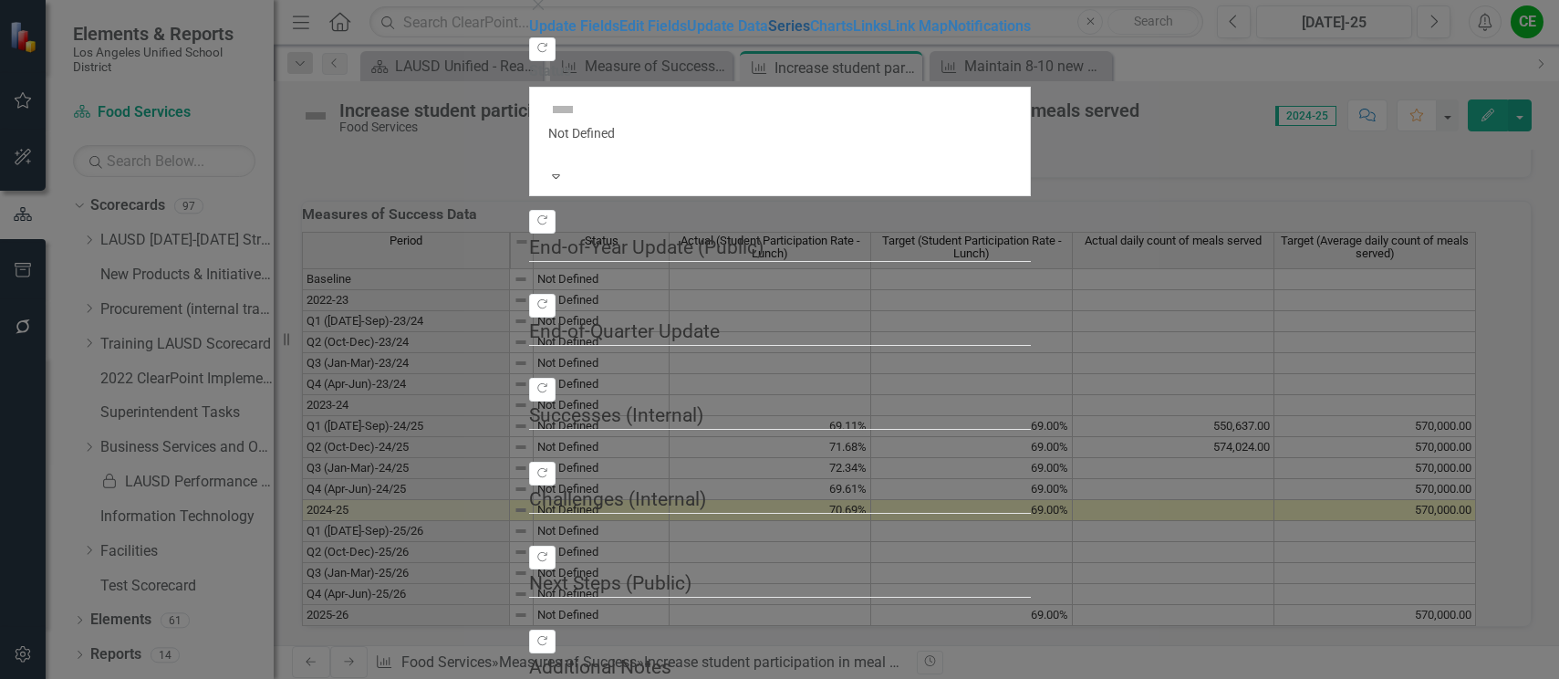
click at [768, 35] on link "Series" at bounding box center [789, 25] width 42 height 17
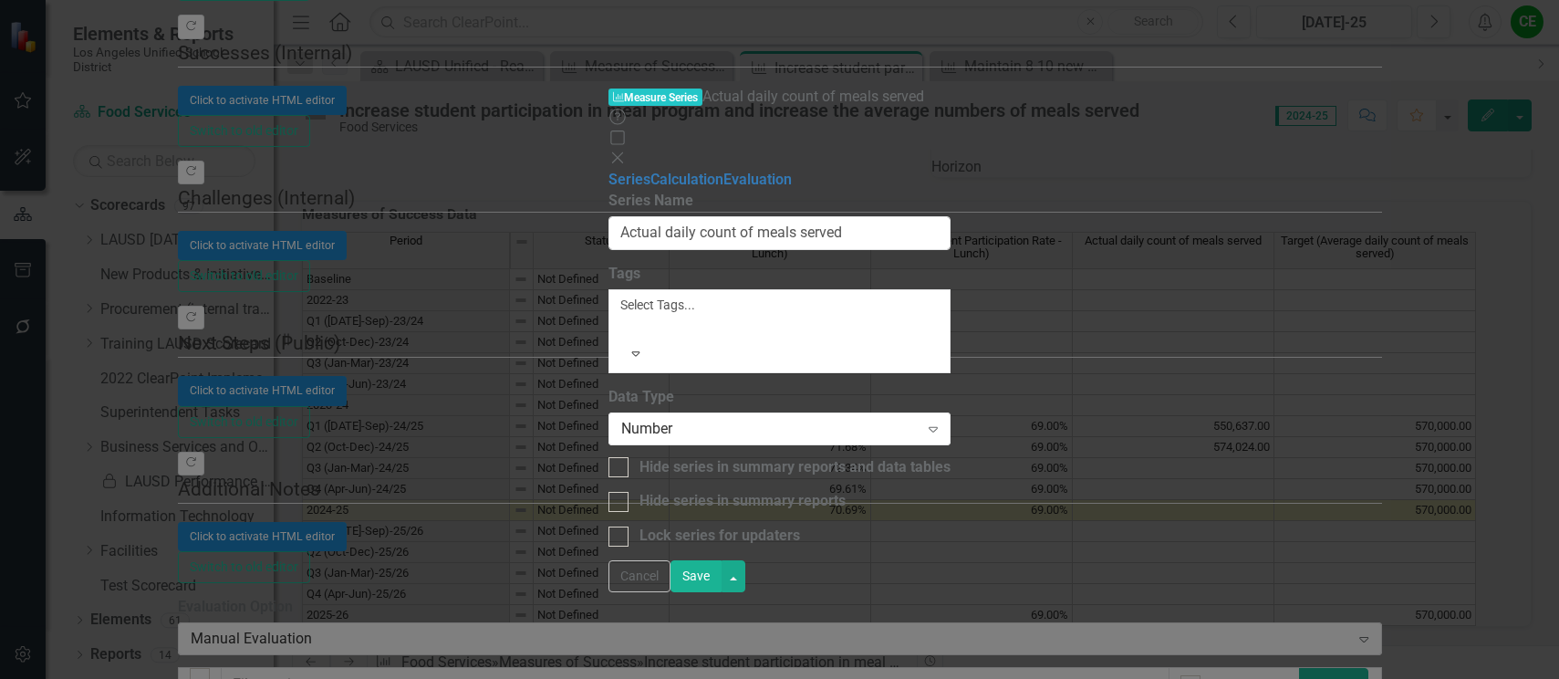
scroll to position [0, 0]
click at [641, 216] on input "Actual daily count of meals served" at bounding box center [780, 233] width 342 height 34
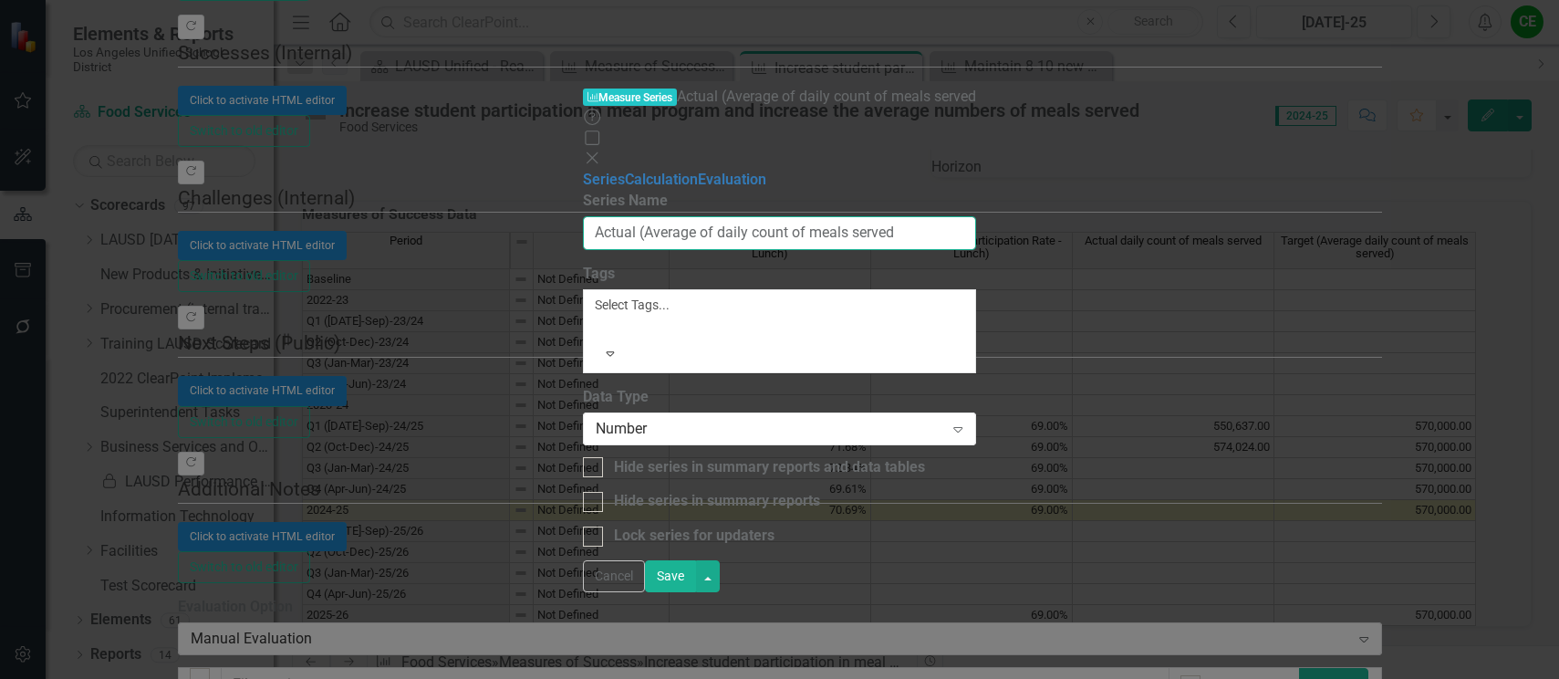
click at [913, 216] on input "Actual (Average of daily count of meals served" at bounding box center [779, 233] width 393 height 34
type input "Actual (Average of daily count of meals served)"
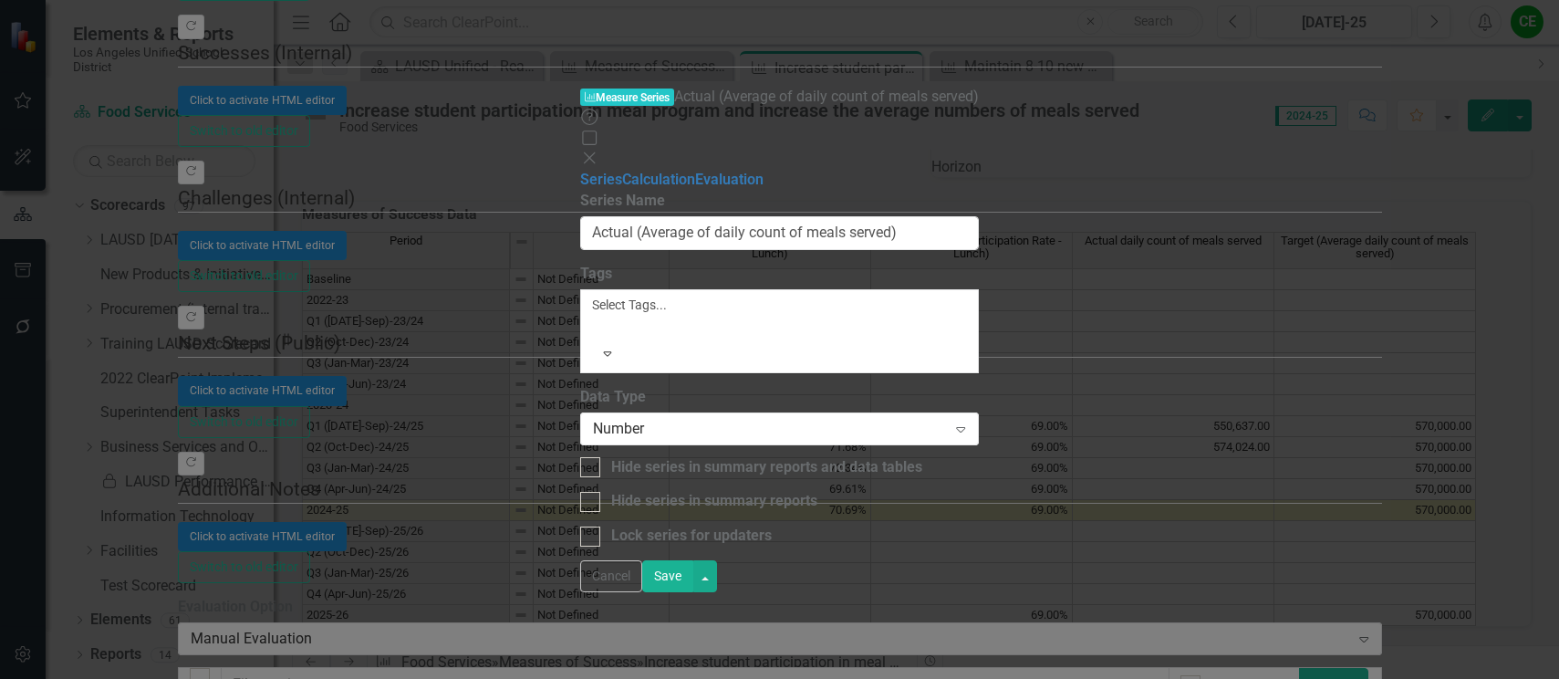
click at [694, 592] on button "Save" at bounding box center [667, 576] width 51 height 32
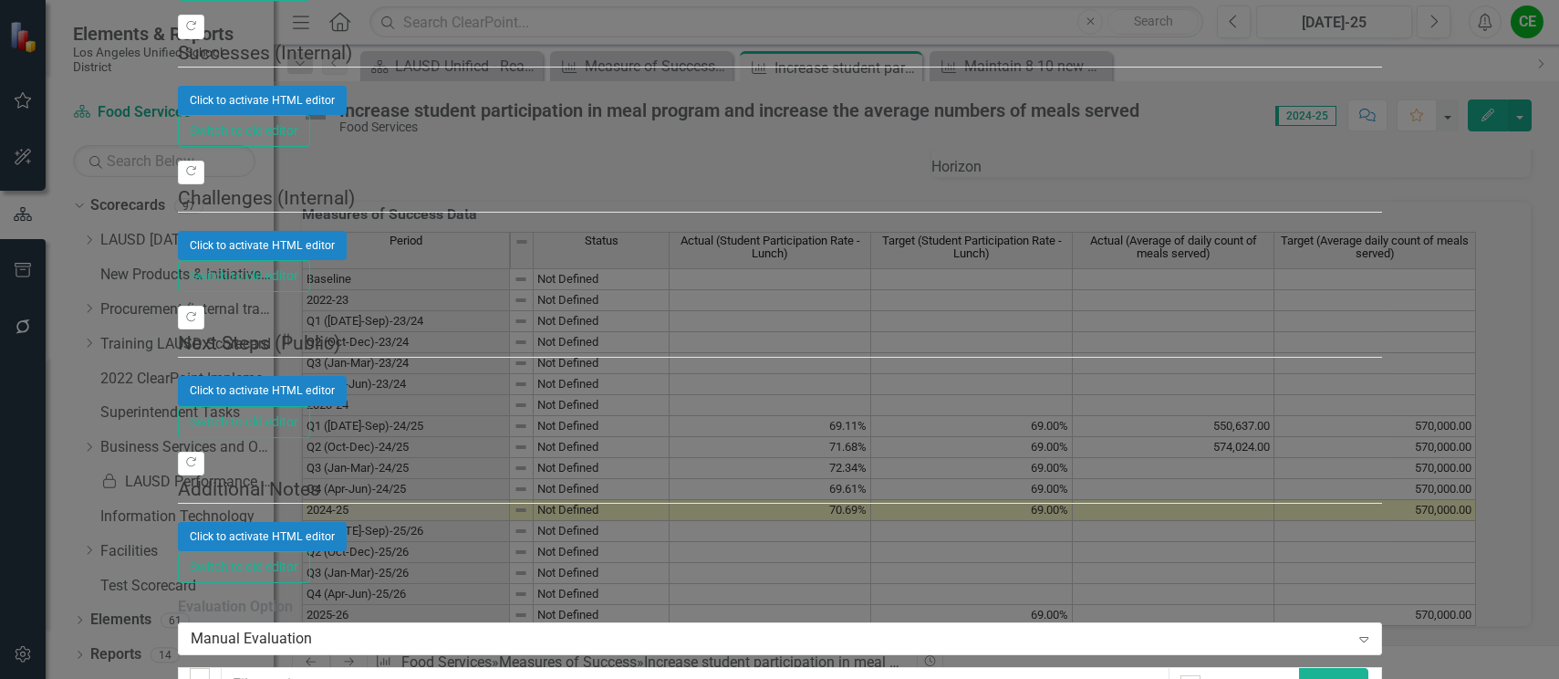
drag, startPoint x: 1496, startPoint y: 656, endPoint x: 1439, endPoint y: 519, distance: 148.1
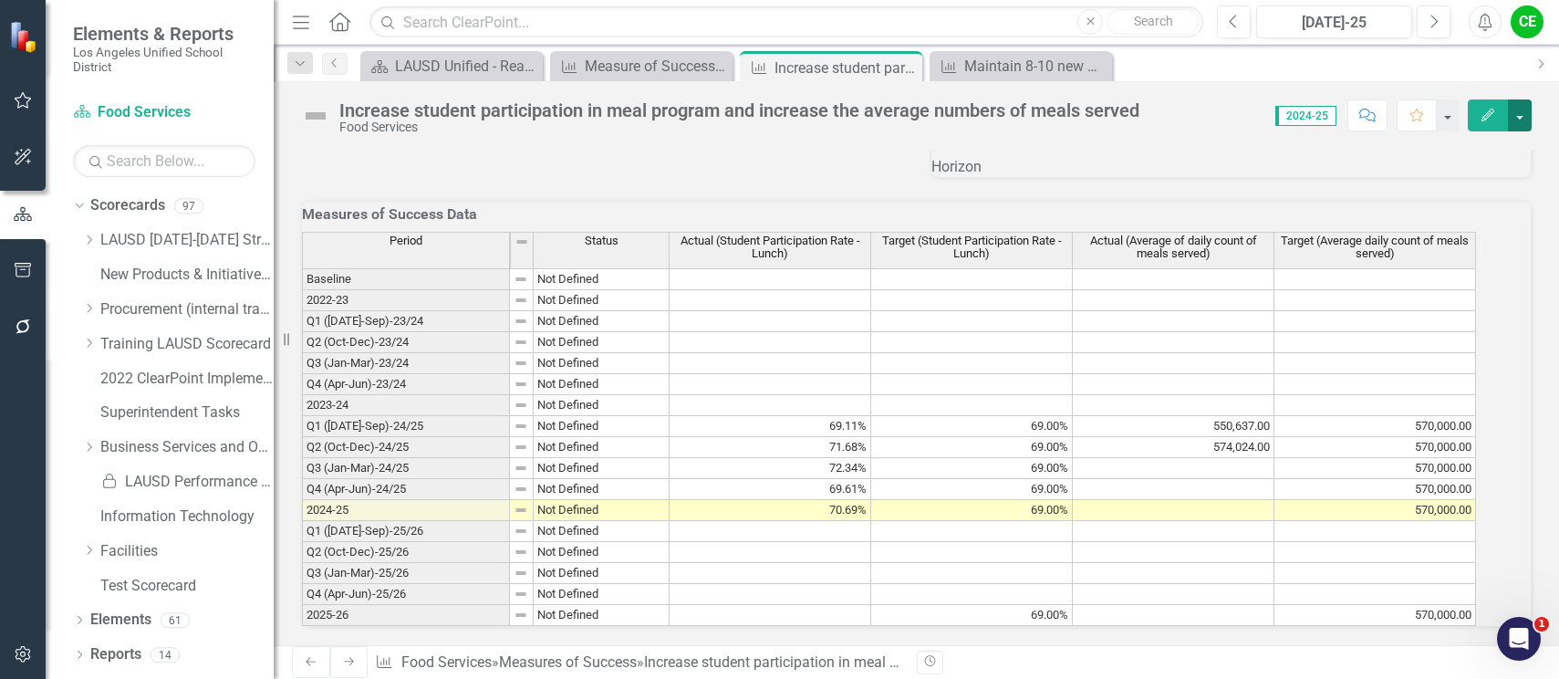
click at [1524, 107] on button "button" at bounding box center [1520, 115] width 24 height 32
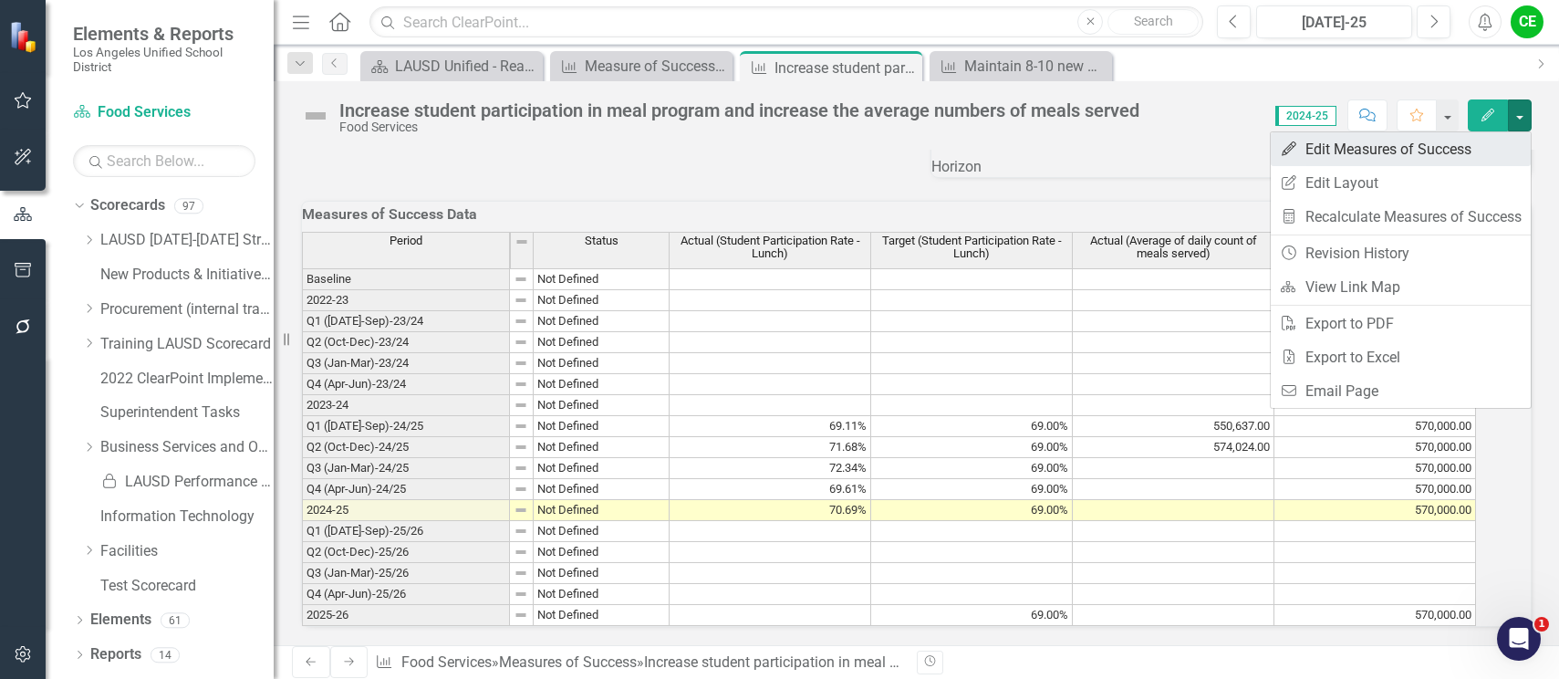
click at [1400, 148] on link "Edit Edit Measures of Success" at bounding box center [1401, 149] width 260 height 34
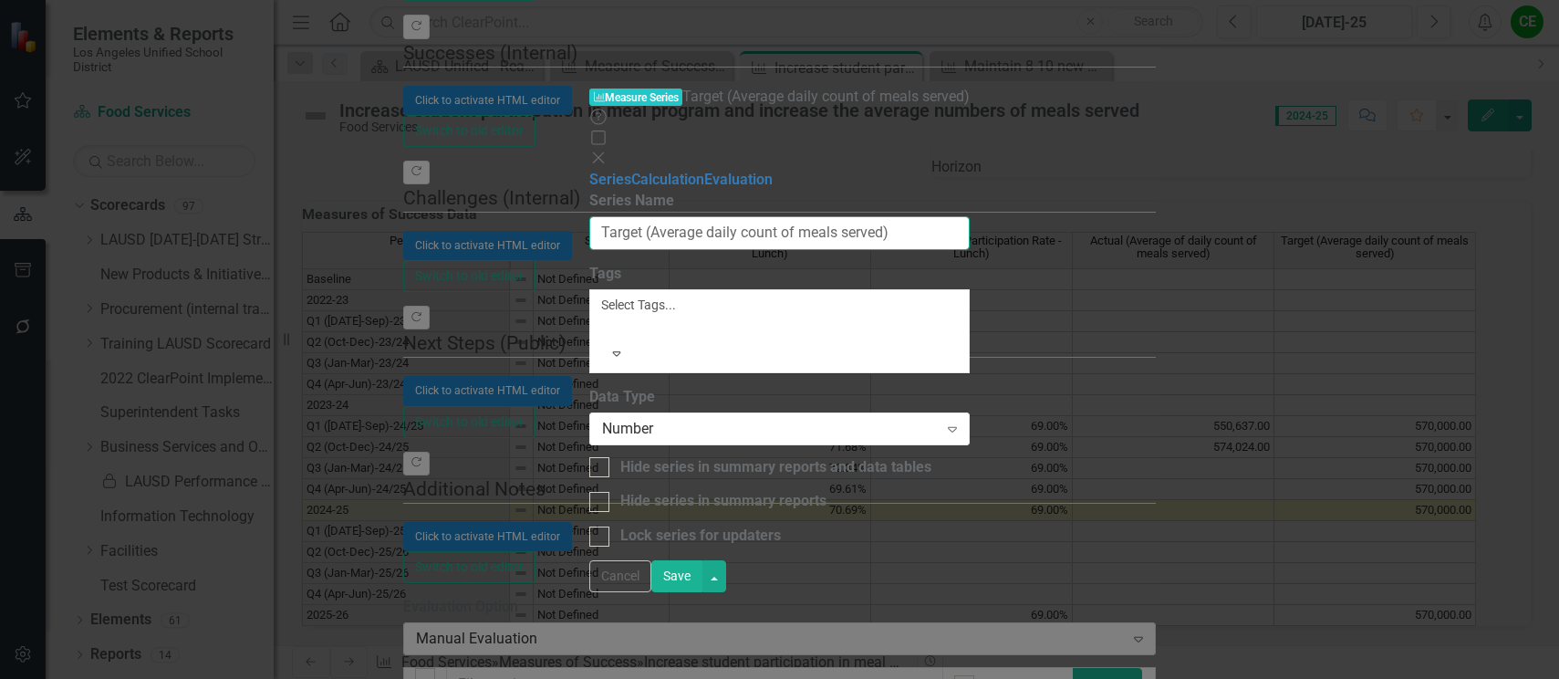
click at [698, 216] on input "Target (Average daily count of meals served)" at bounding box center [779, 233] width 381 height 34
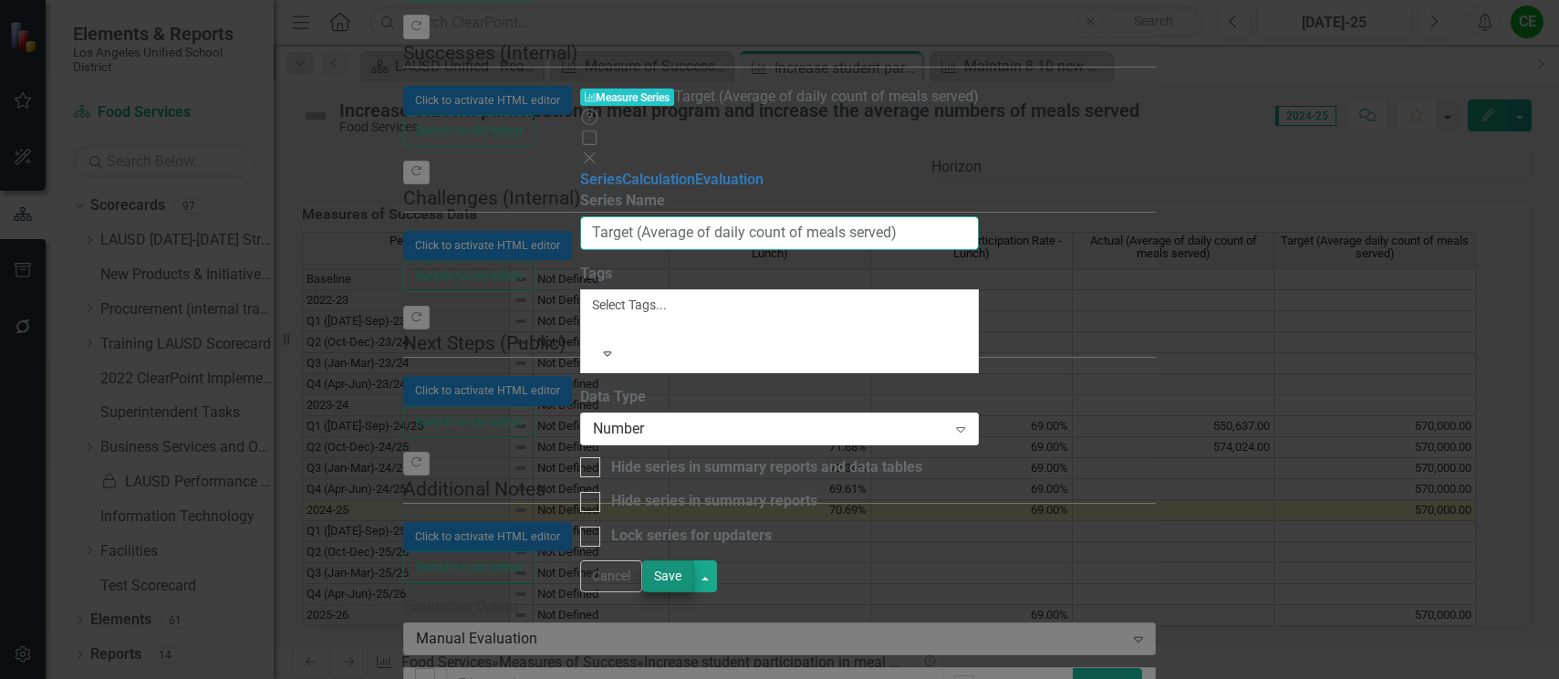
type input "Target (Average of daily count of meals served)"
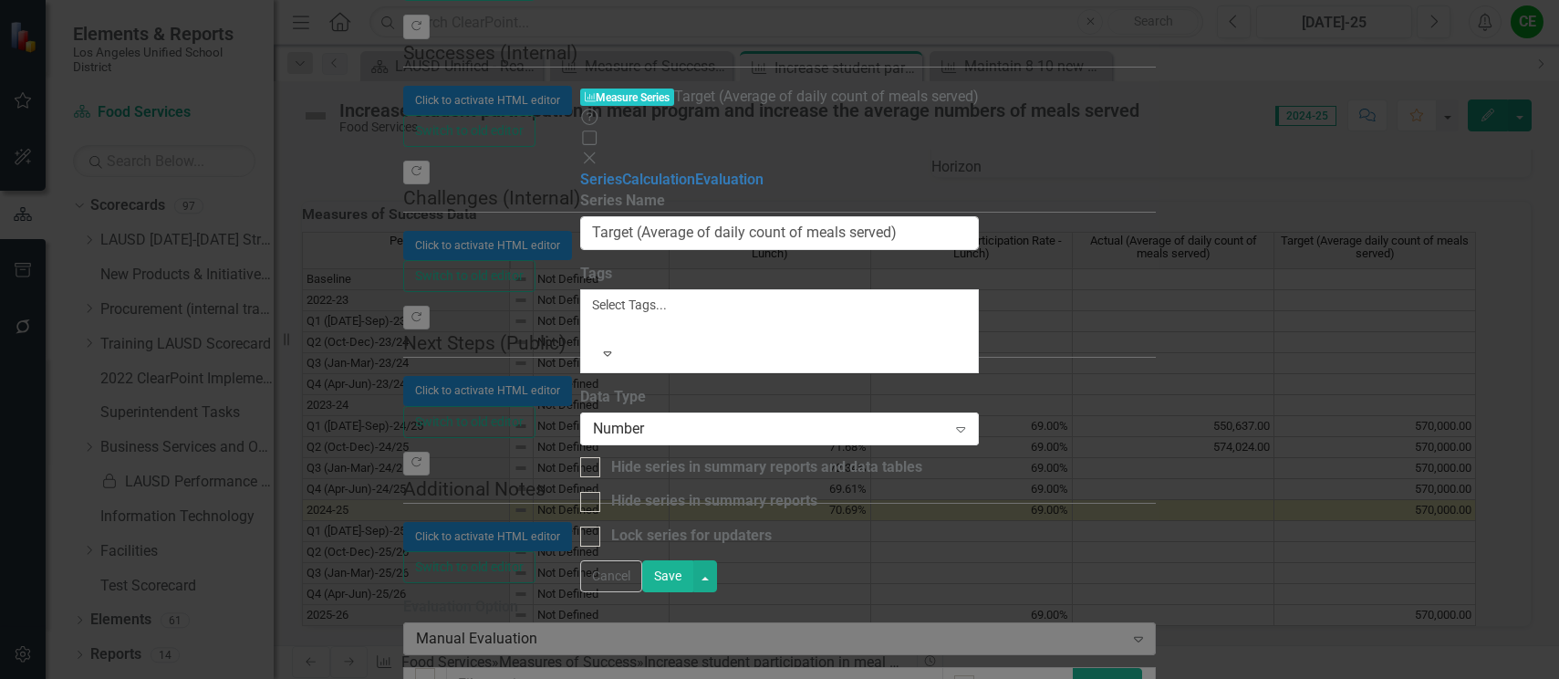
click at [694, 592] on button "Save" at bounding box center [667, 576] width 51 height 32
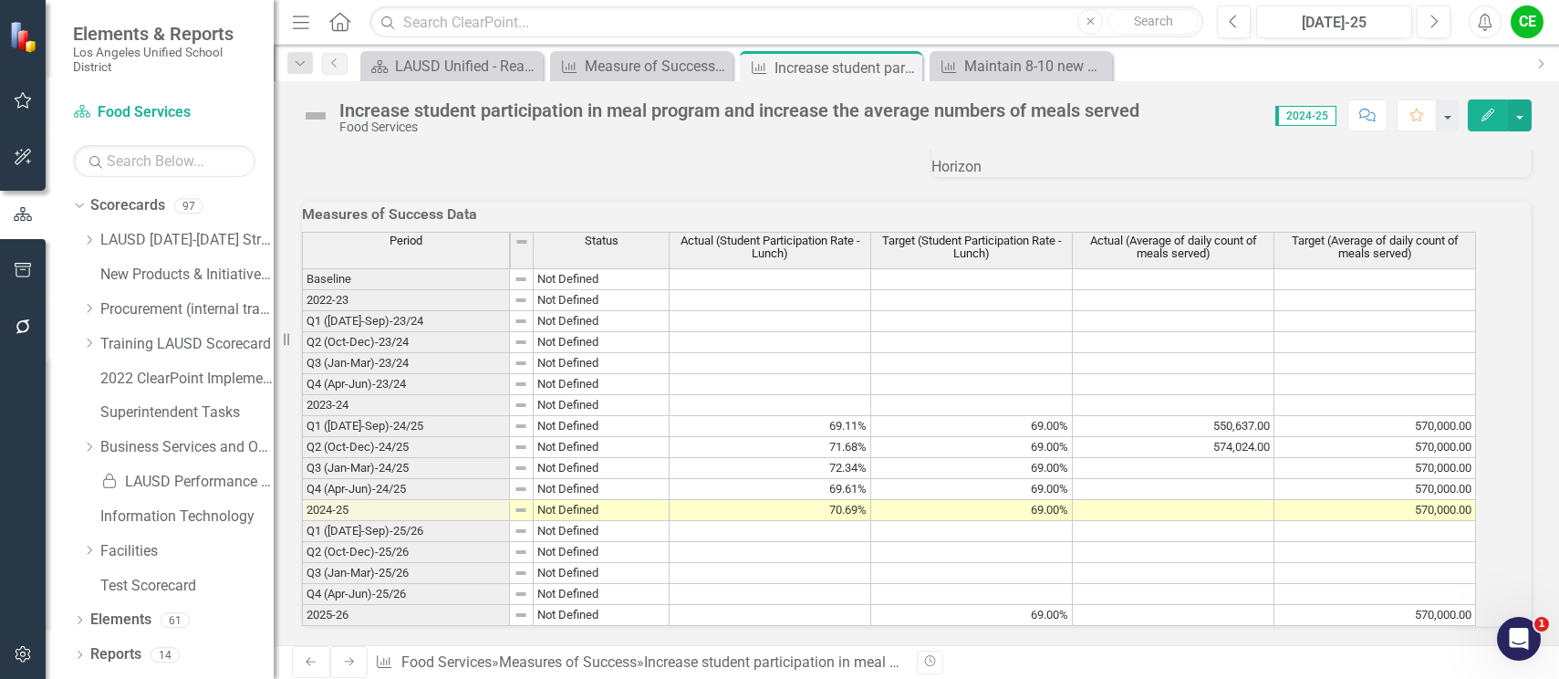
click at [1243, 500] on td at bounding box center [1174, 510] width 202 height 21
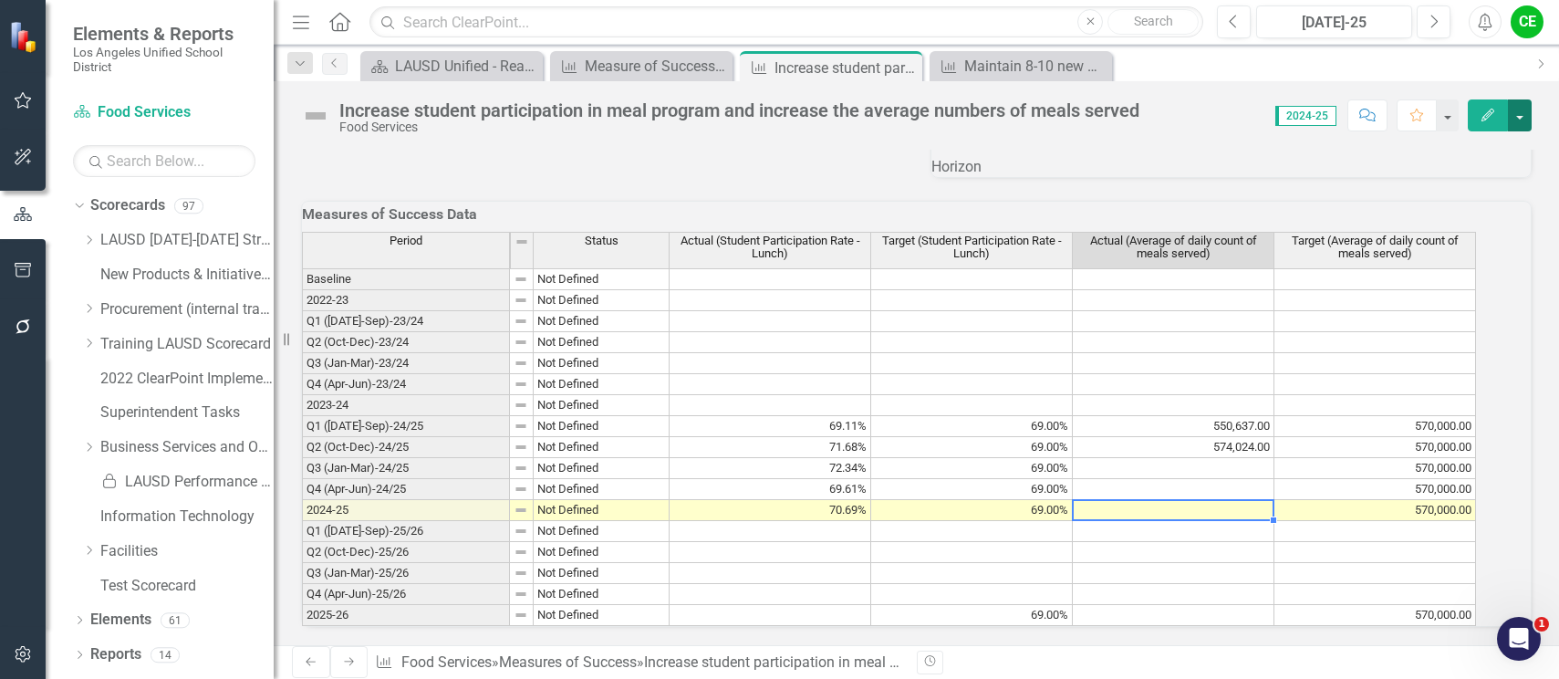
click at [1521, 114] on button "button" at bounding box center [1520, 115] width 24 height 32
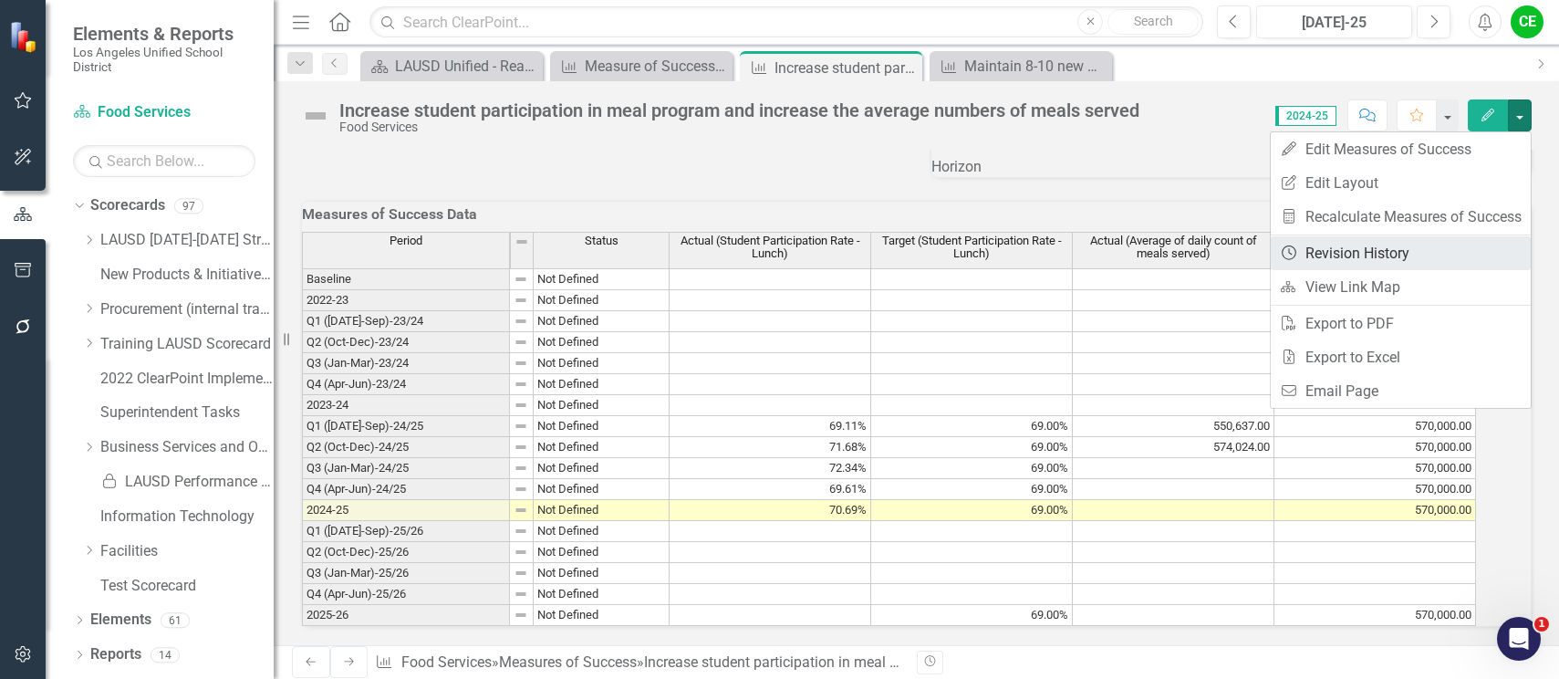
click at [1358, 247] on link "Revision History Revision History" at bounding box center [1401, 253] width 260 height 34
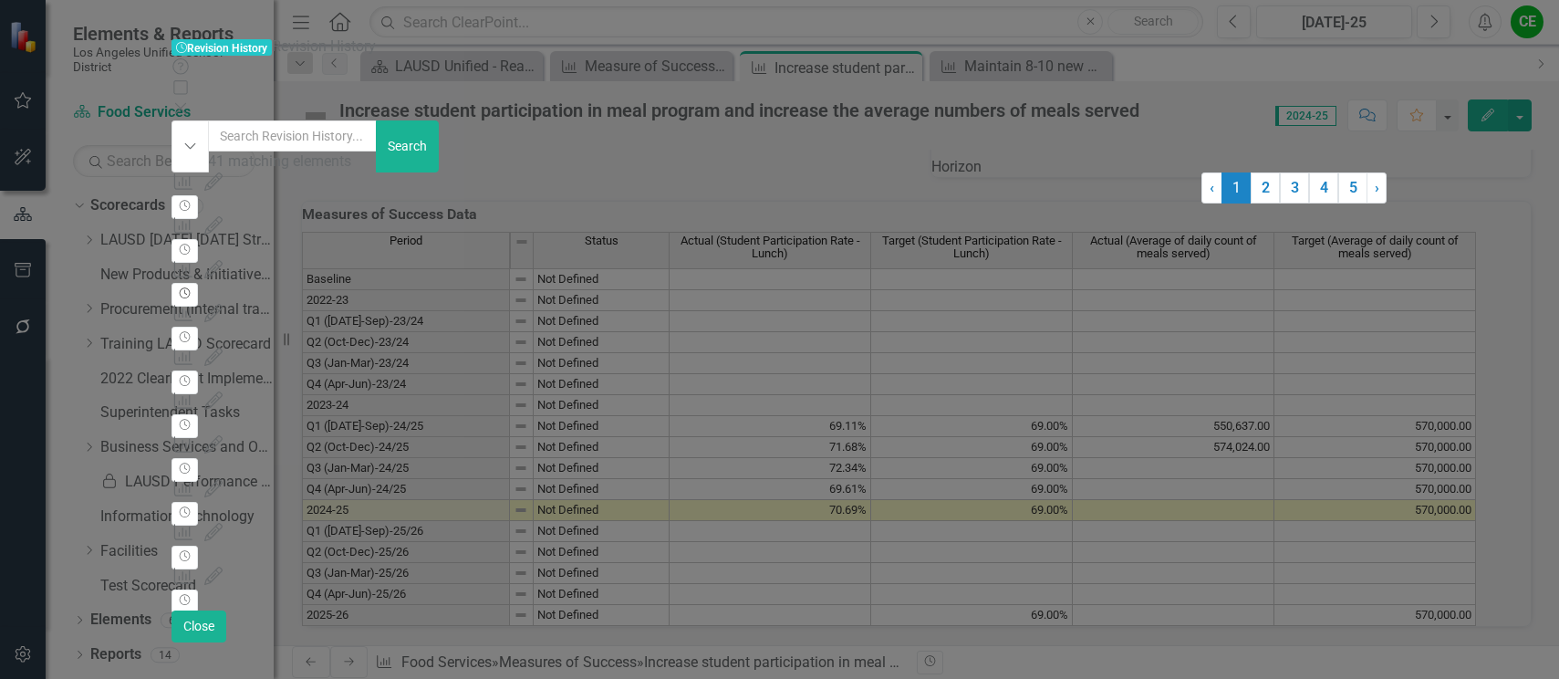
click at [198, 283] on button "Revision History" at bounding box center [185, 295] width 26 height 24
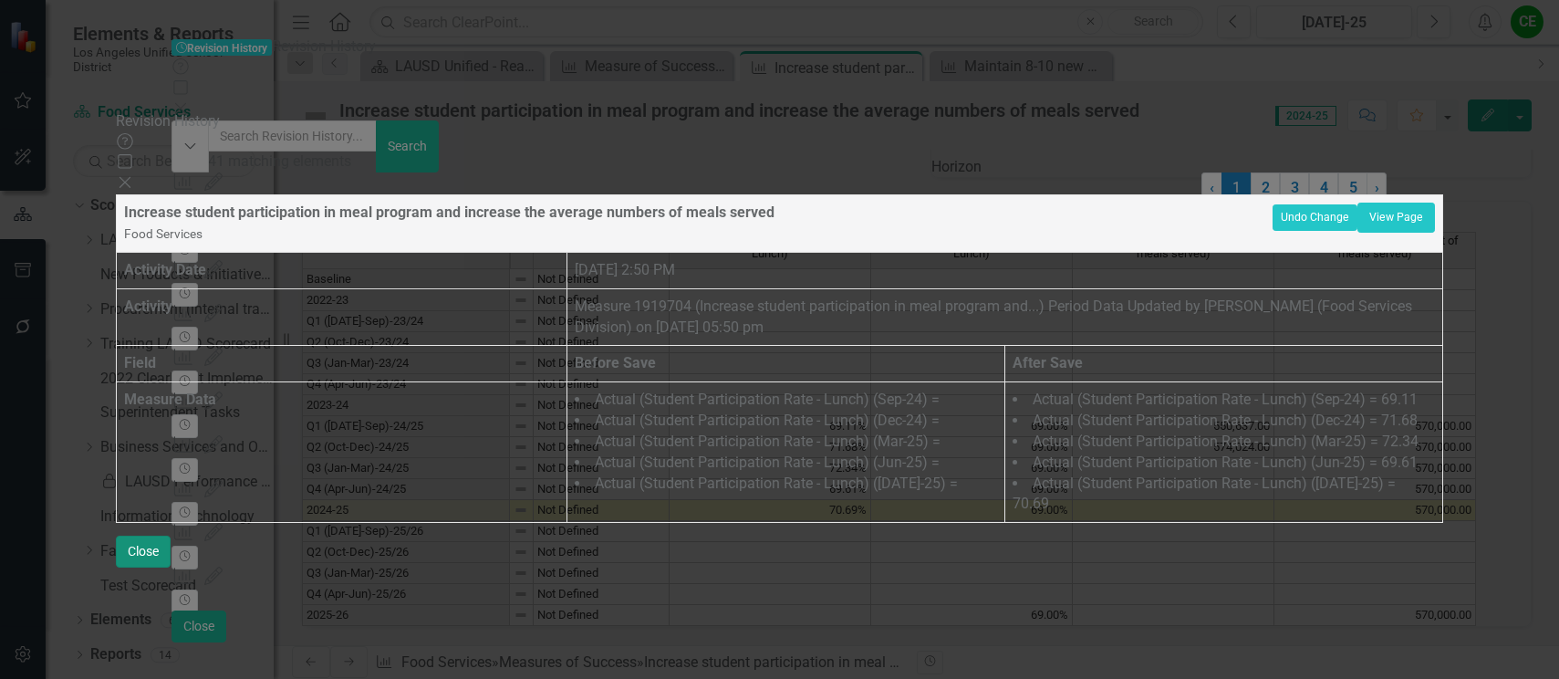
click at [171, 568] on button "Close" at bounding box center [143, 552] width 55 height 32
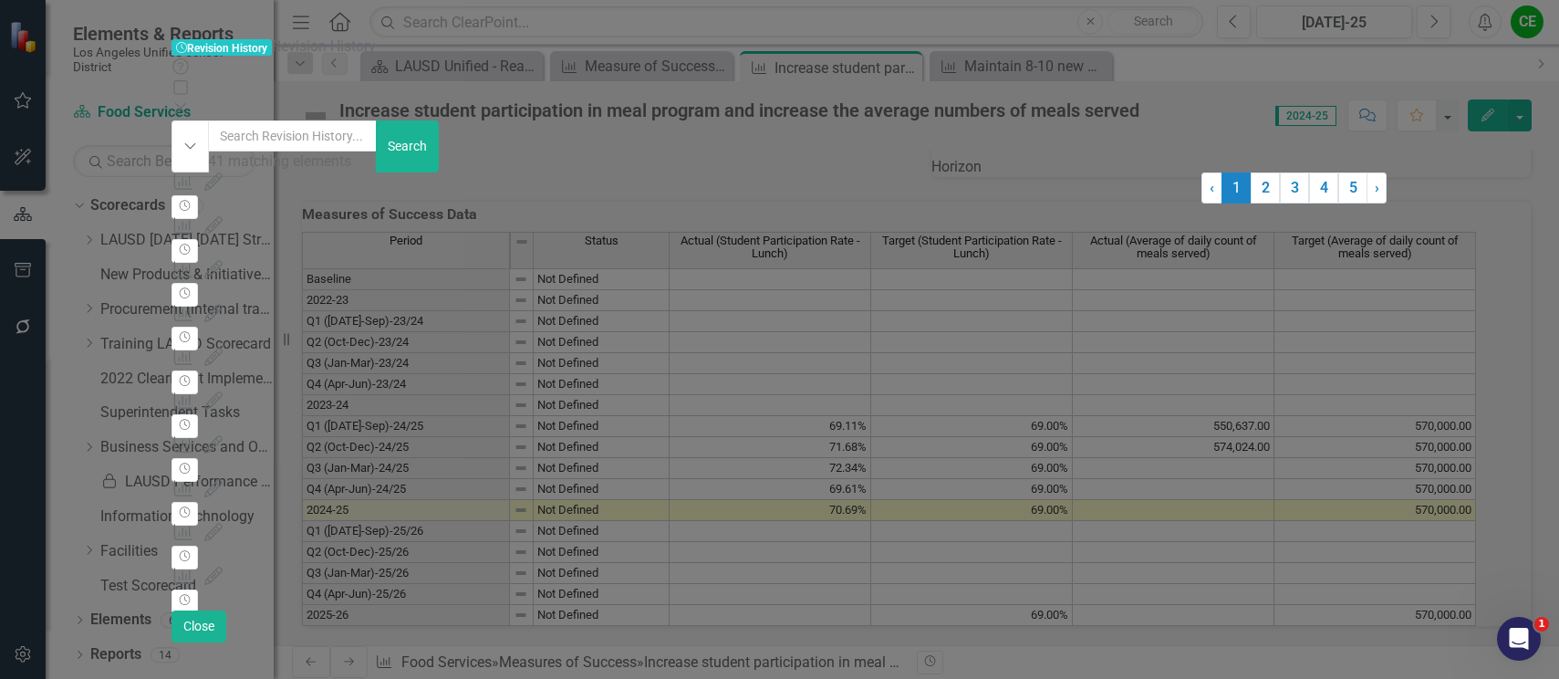
click at [1517, 661] on div "1" at bounding box center [1519, 639] width 44 height 44
click at [226, 642] on button "Close" at bounding box center [199, 626] width 55 height 32
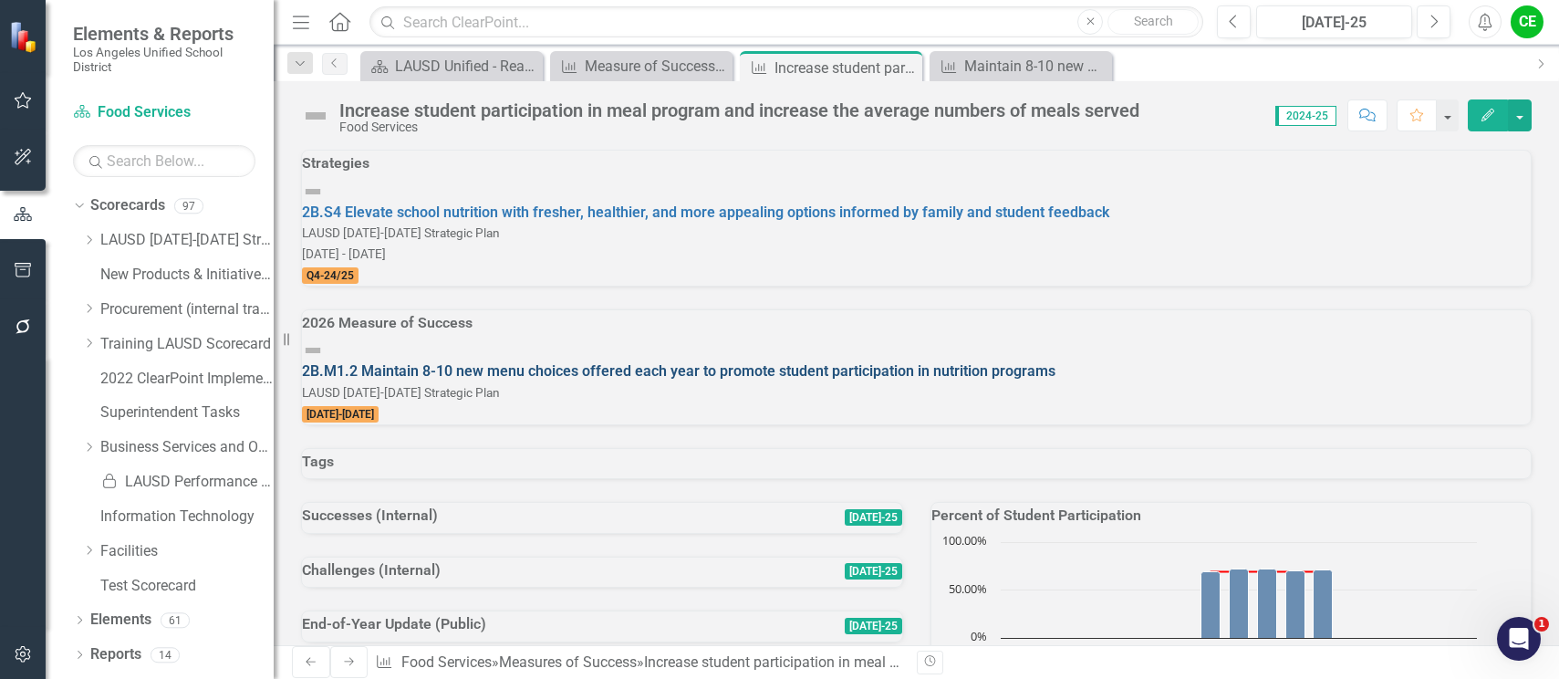
click at [690, 362] on link "2B.M1.2 Maintain 8-10 new menu choices offered each year to promote student par…" at bounding box center [679, 370] width 754 height 17
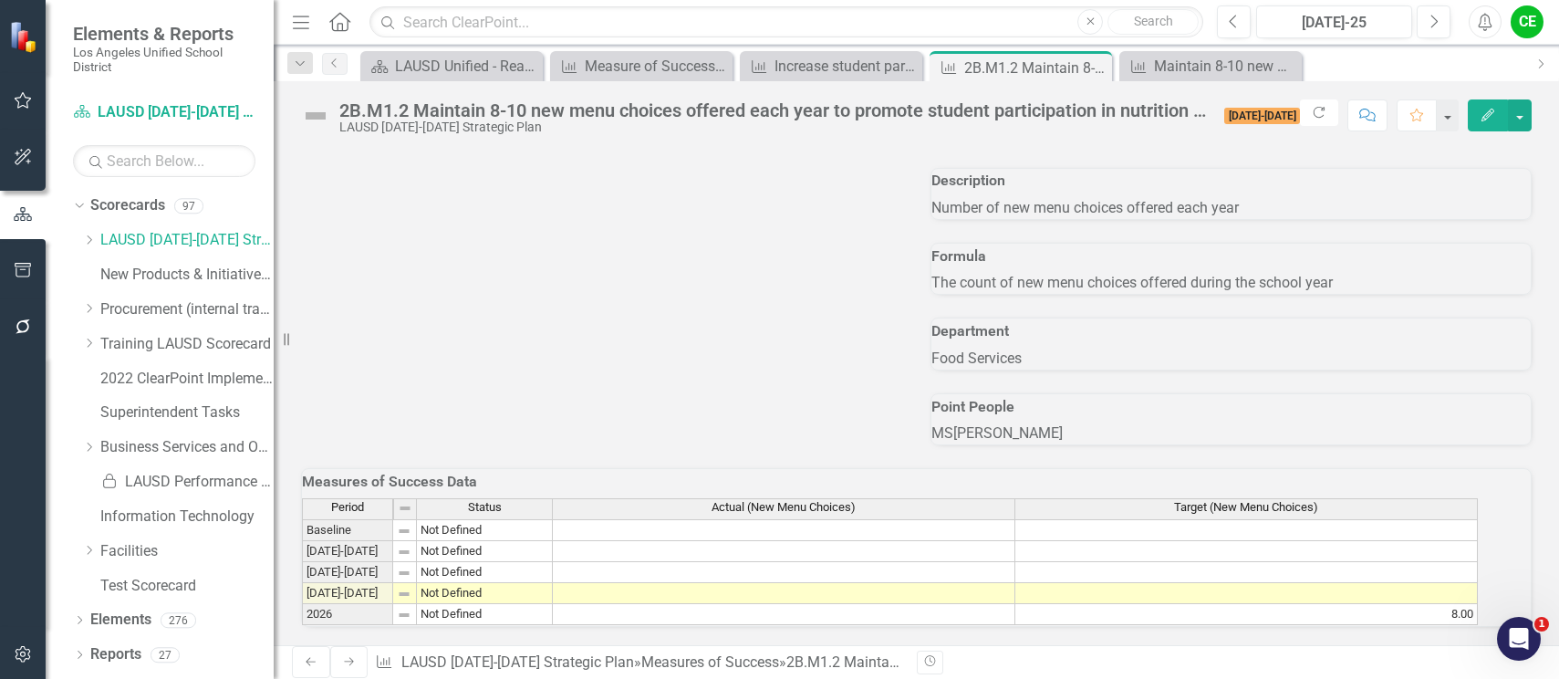
scroll to position [1069, 0]
click at [1238, 25] on icon "Previous" at bounding box center [1234, 22] width 10 height 16
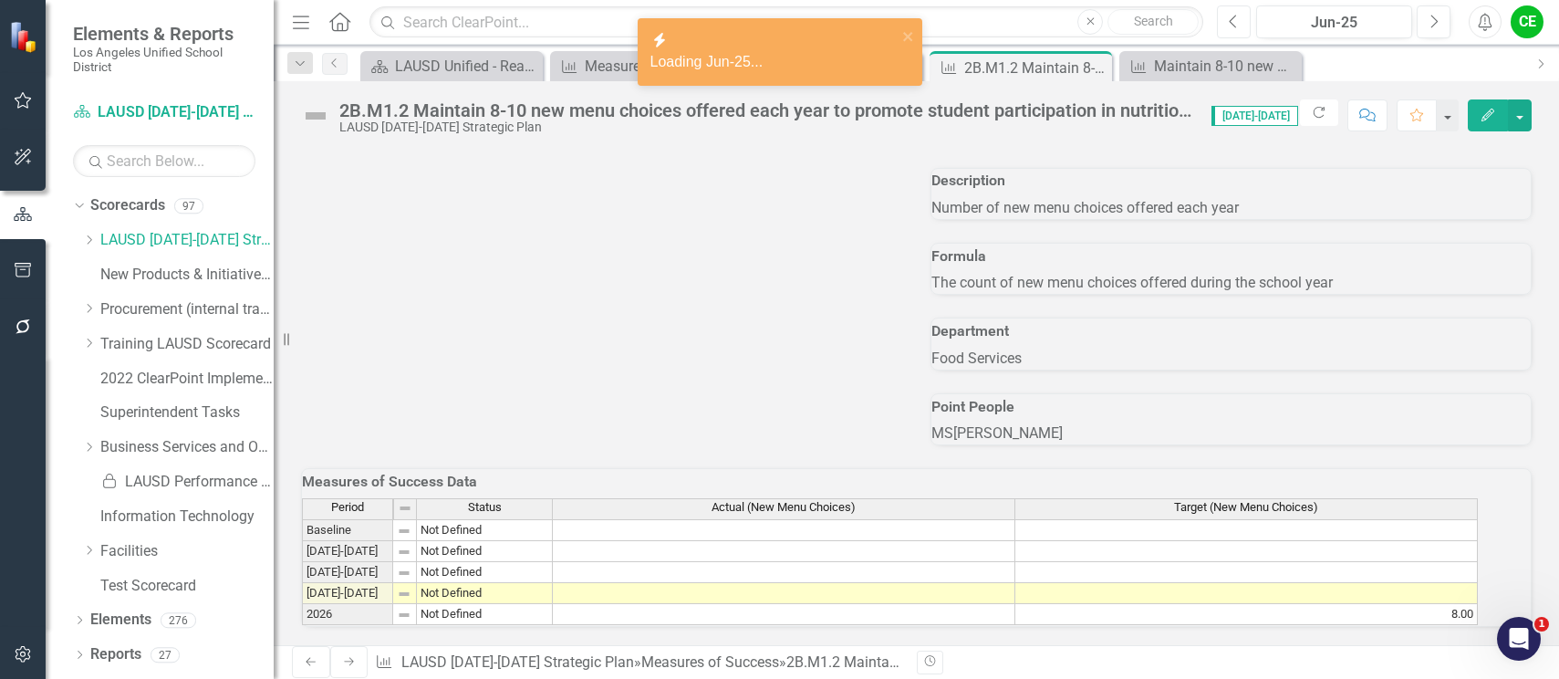
scroll to position [1069, 0]
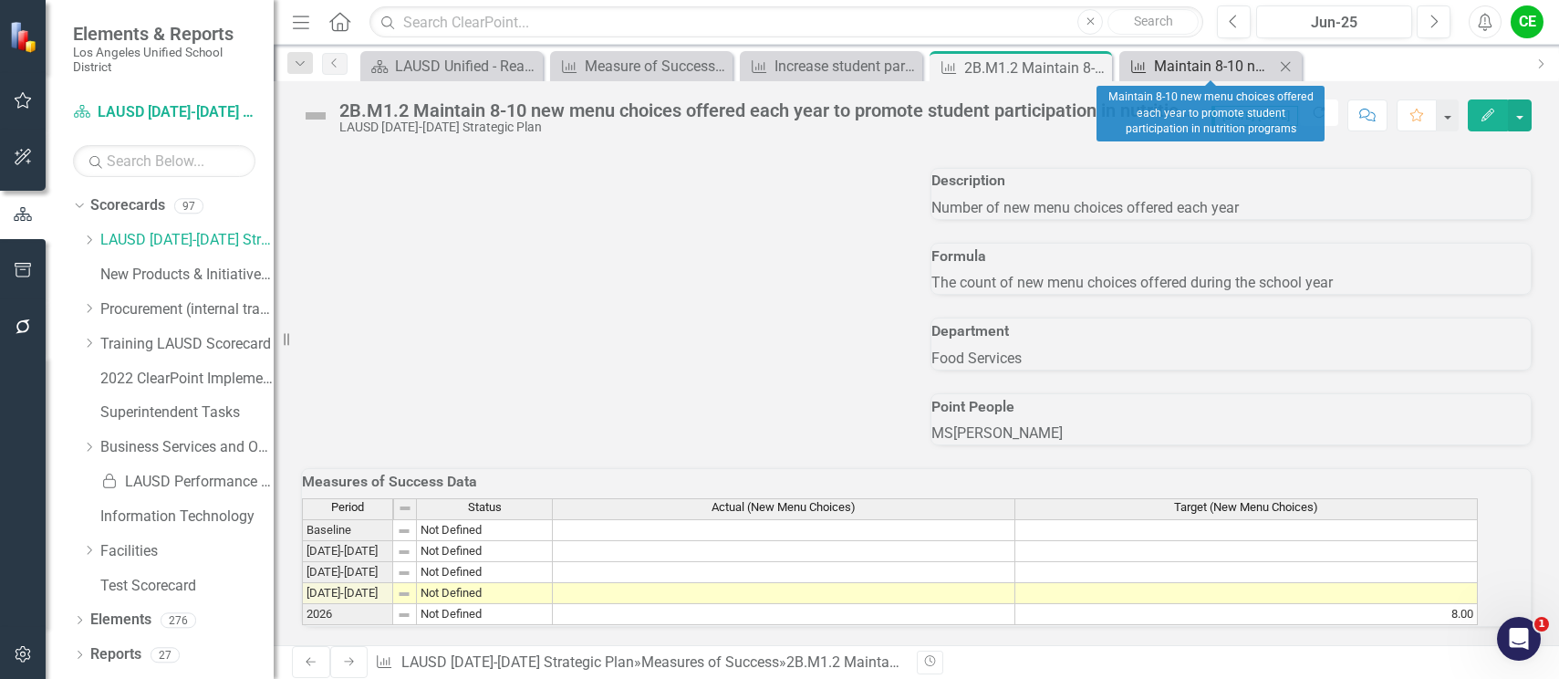
click at [1258, 67] on div "Maintain 8-10 new menu choices offered each year to promote student participati…" at bounding box center [1214, 66] width 120 height 23
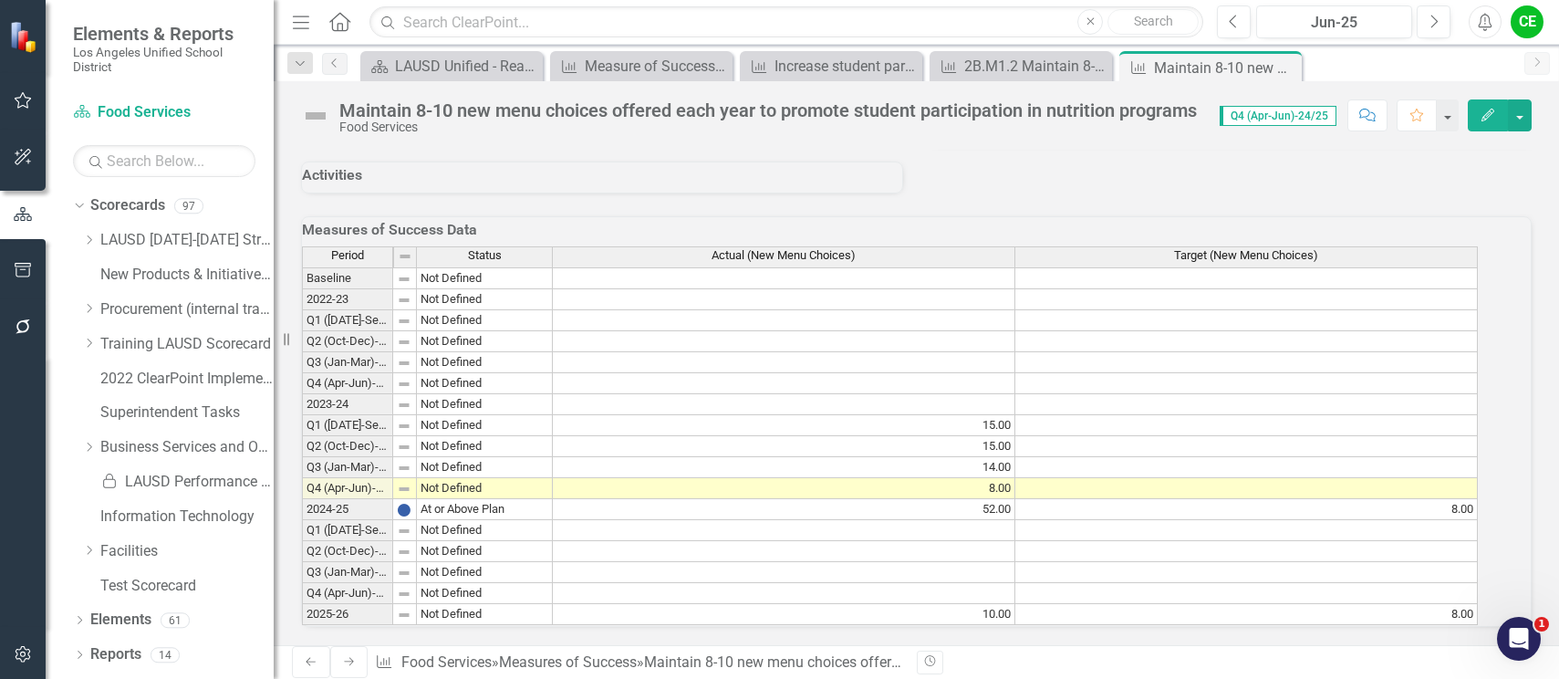
scroll to position [1491, 0]
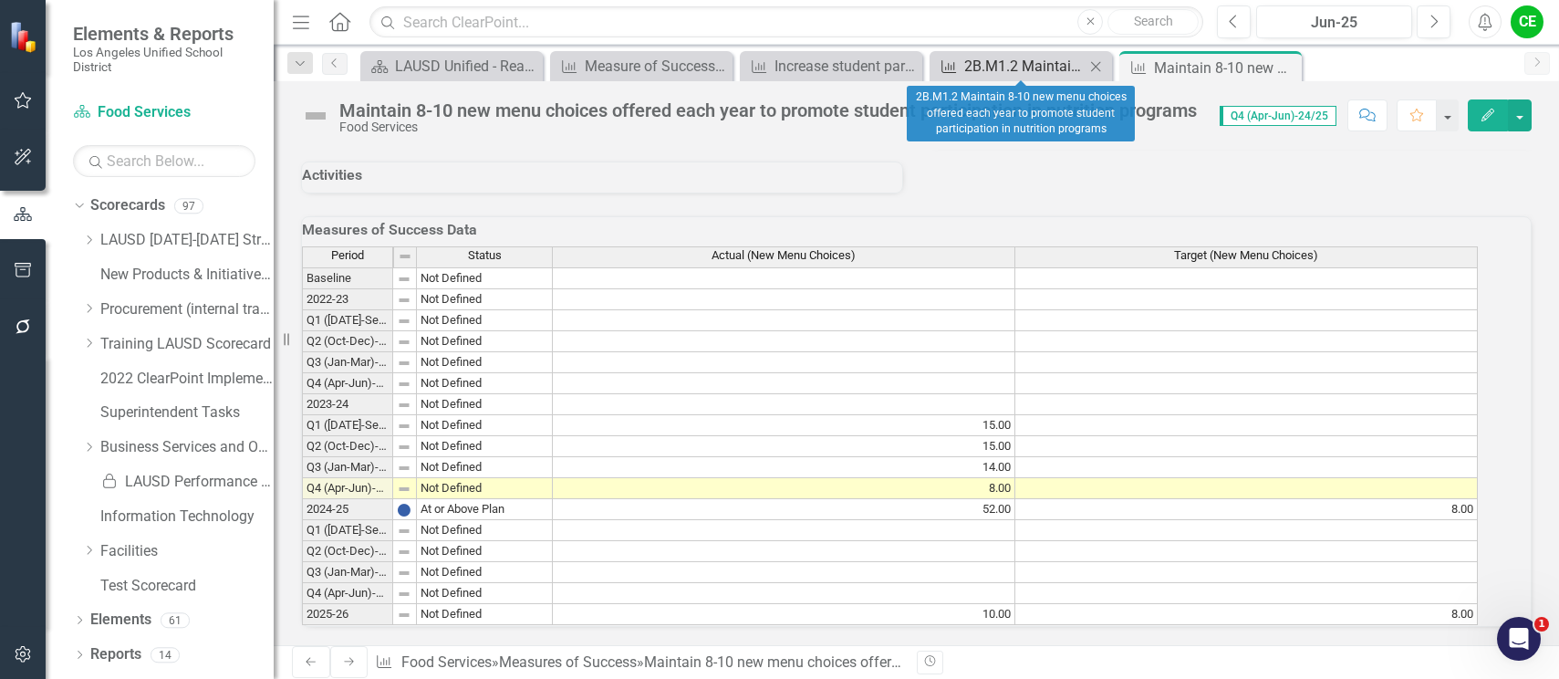
click at [1006, 67] on div "2B.M1.2 Maintain 8-10 new menu choices offered each year to promote student par…" at bounding box center [1025, 66] width 120 height 23
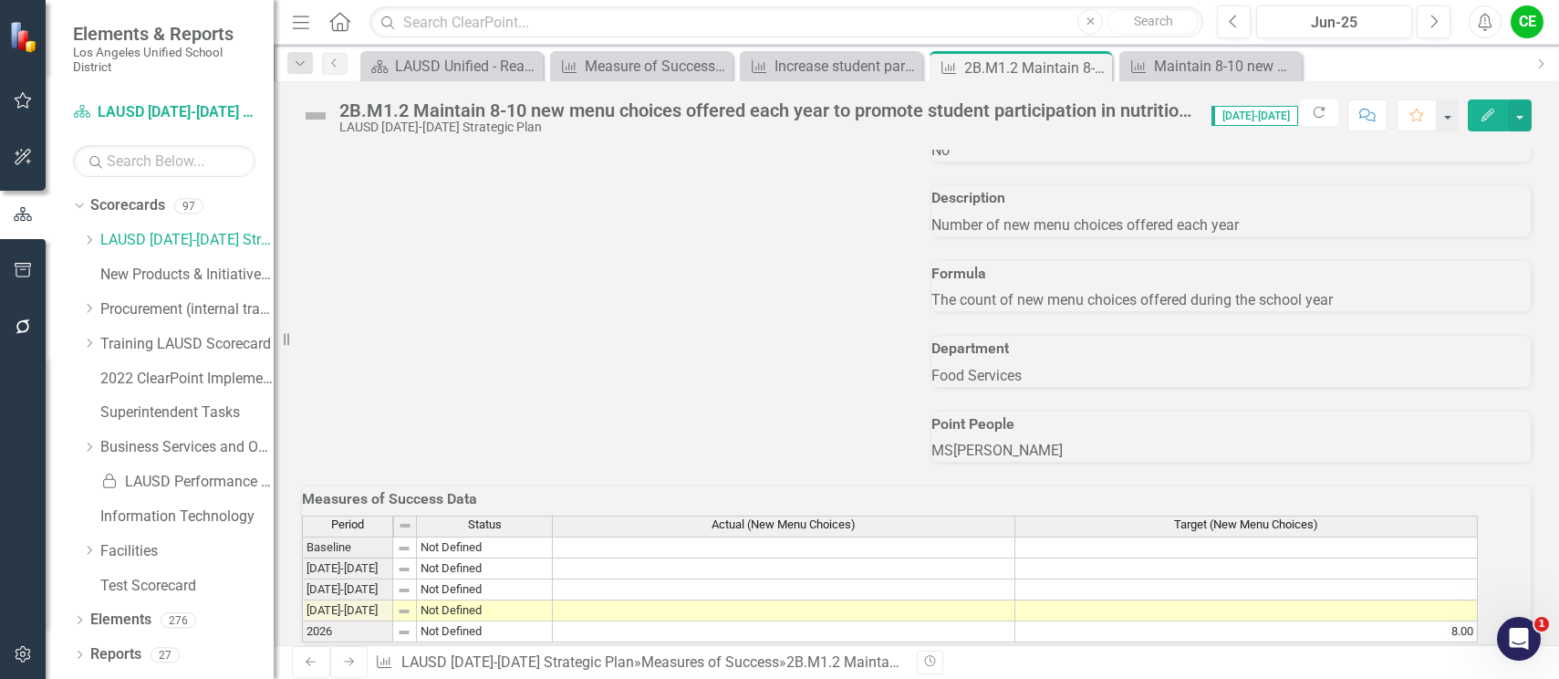
scroll to position [1069, 0]
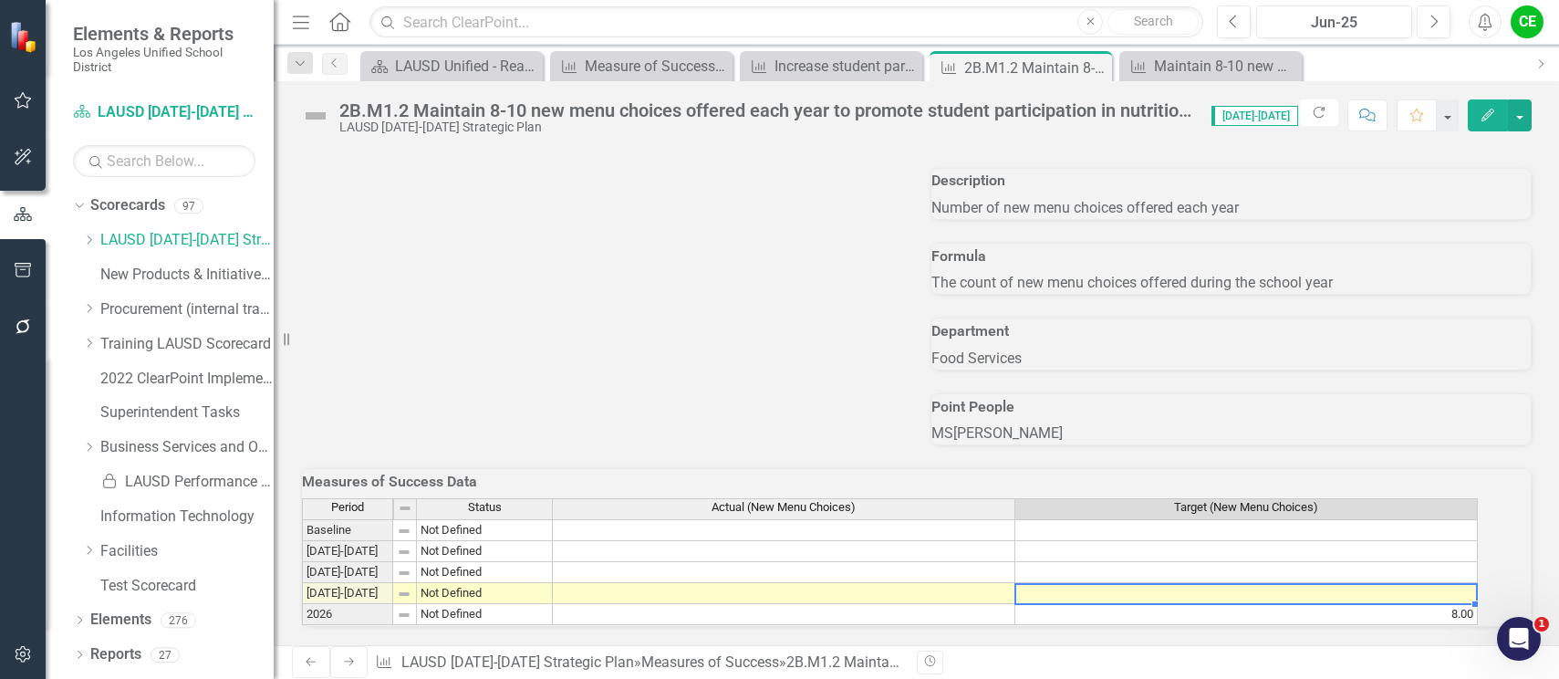
click at [1110, 583] on td at bounding box center [1247, 593] width 463 height 21
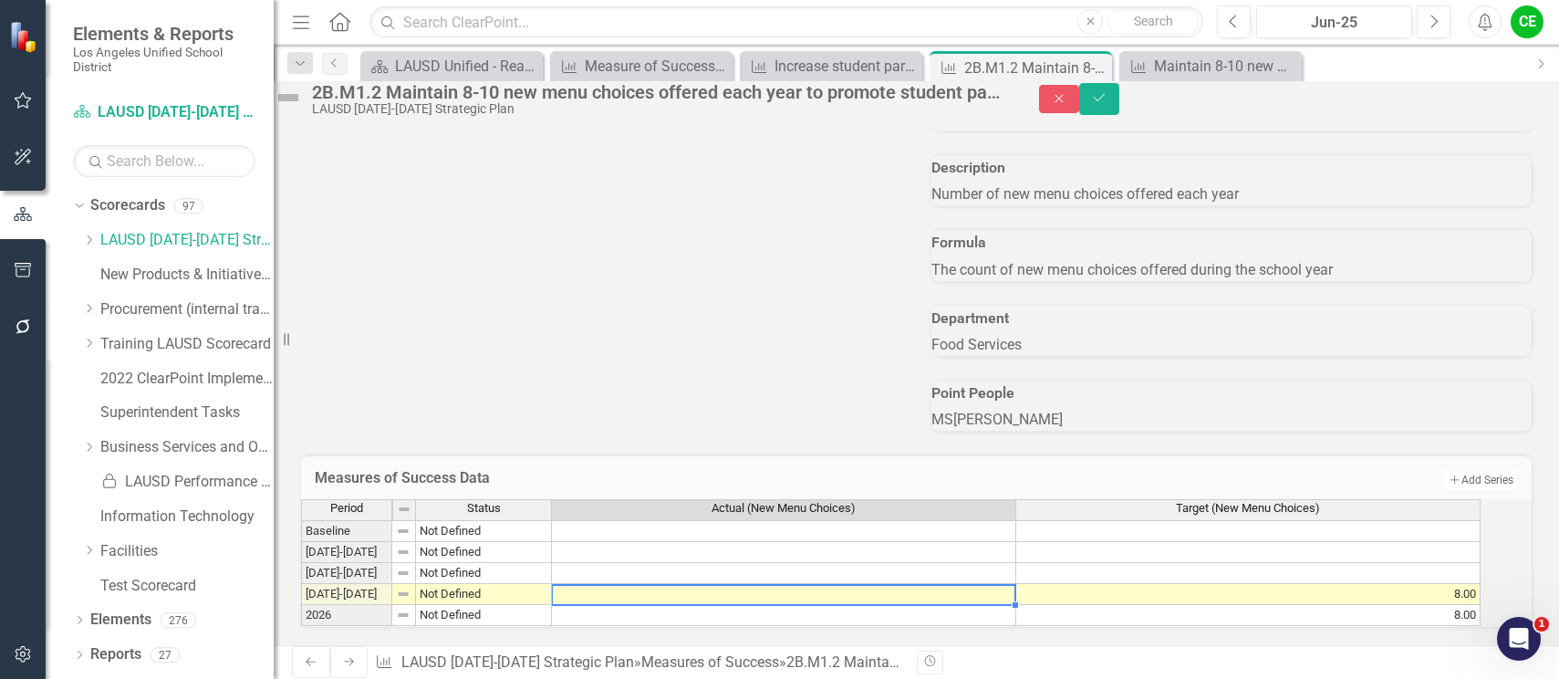
click at [936, 584] on td at bounding box center [784, 594] width 464 height 21
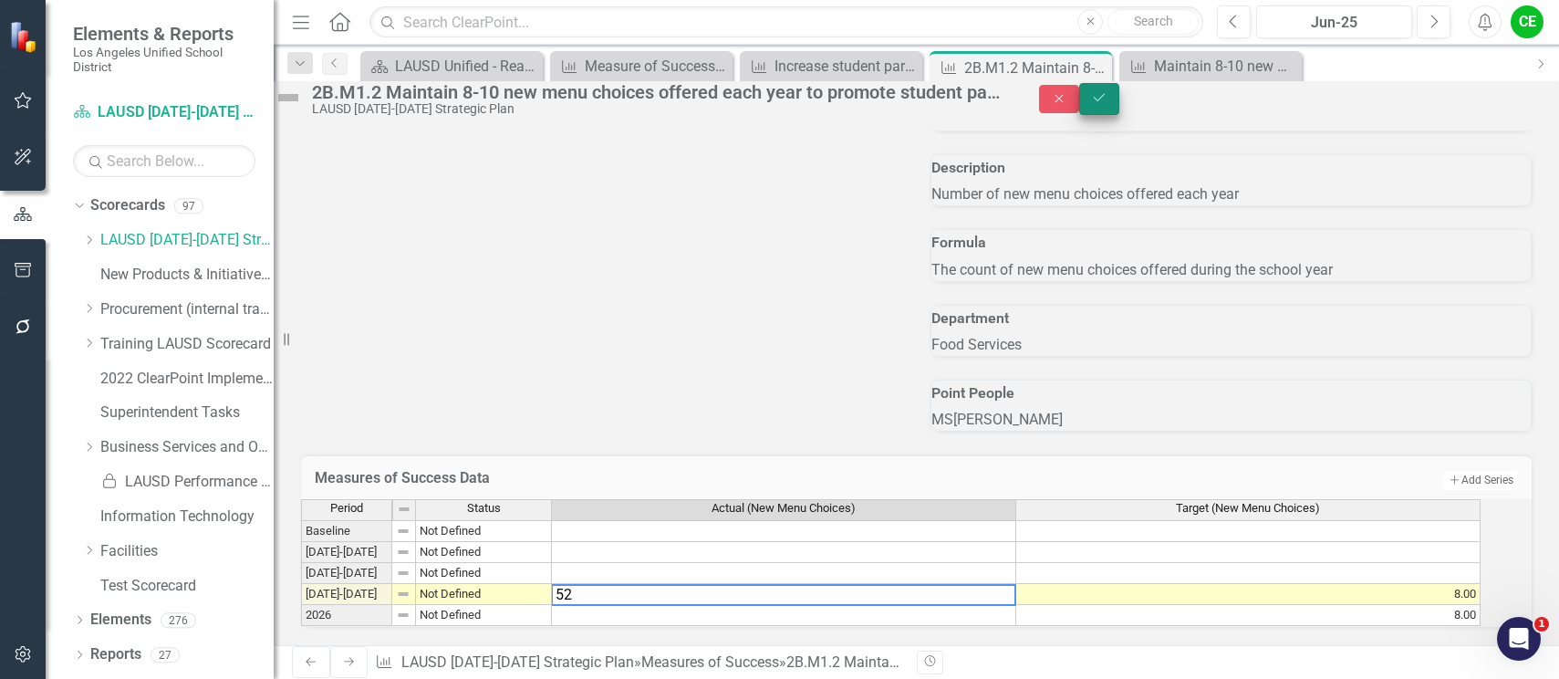
type textarea "52"
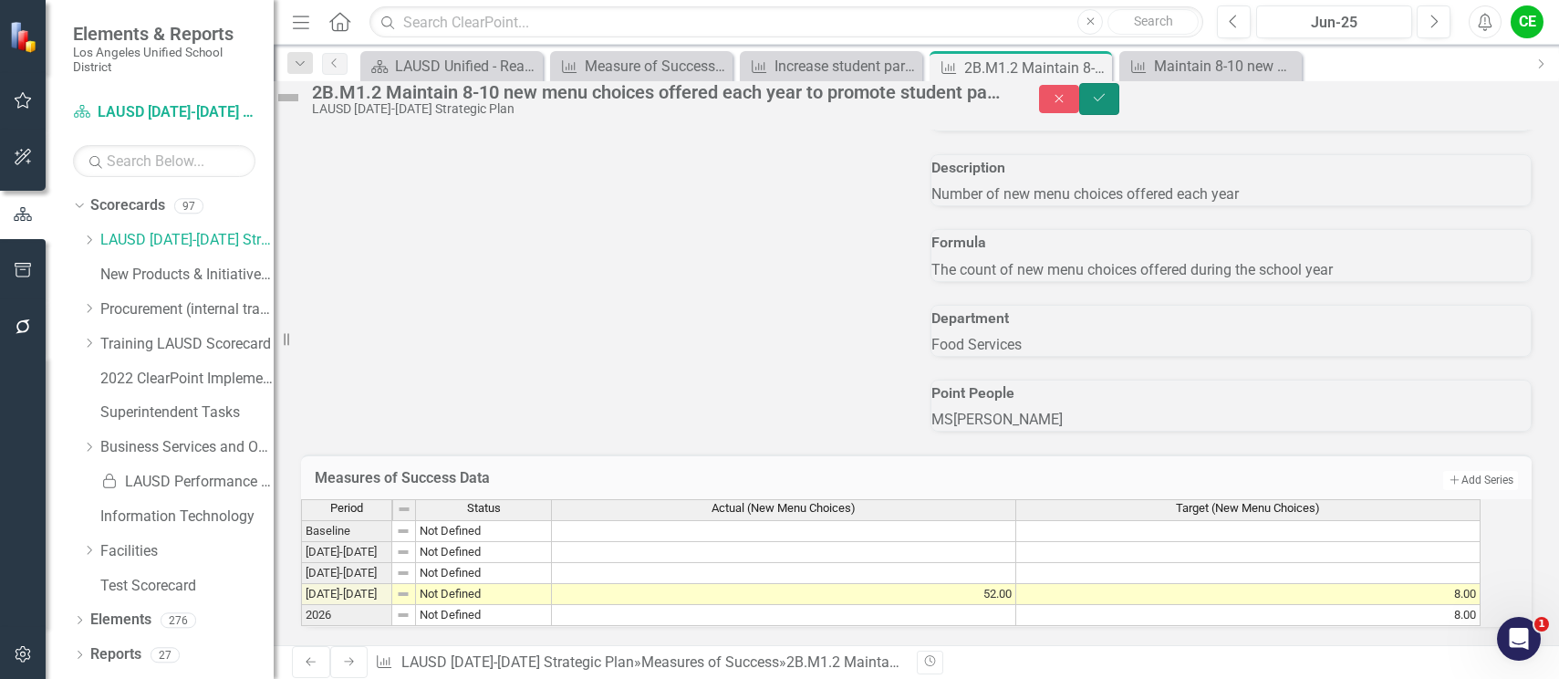
drag, startPoint x: 1509, startPoint y: 107, endPoint x: 1318, endPoint y: 516, distance: 451.5
click at [1108, 104] on icon "Save" at bounding box center [1099, 97] width 16 height 13
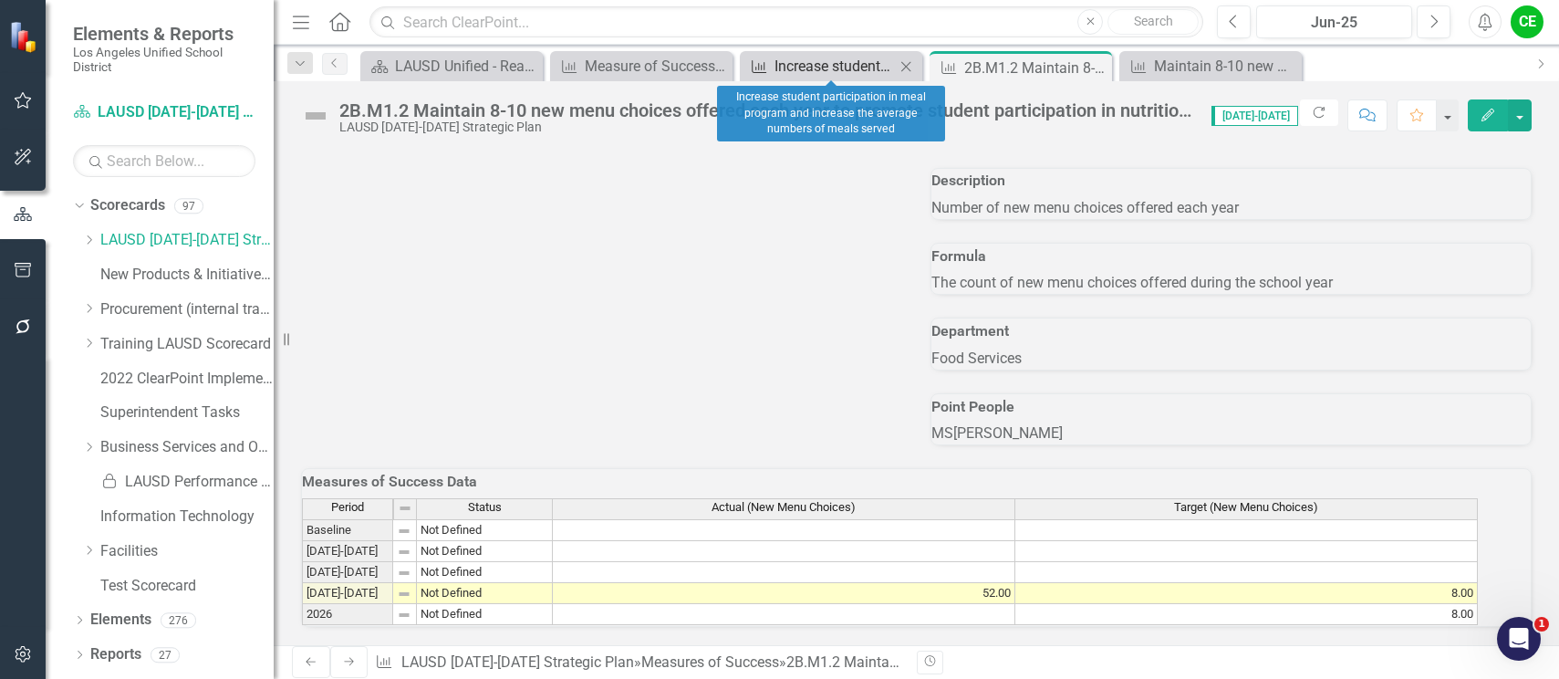
click at [850, 68] on div "Increase student participation in meal program and increase the average numbers…" at bounding box center [835, 66] width 120 height 23
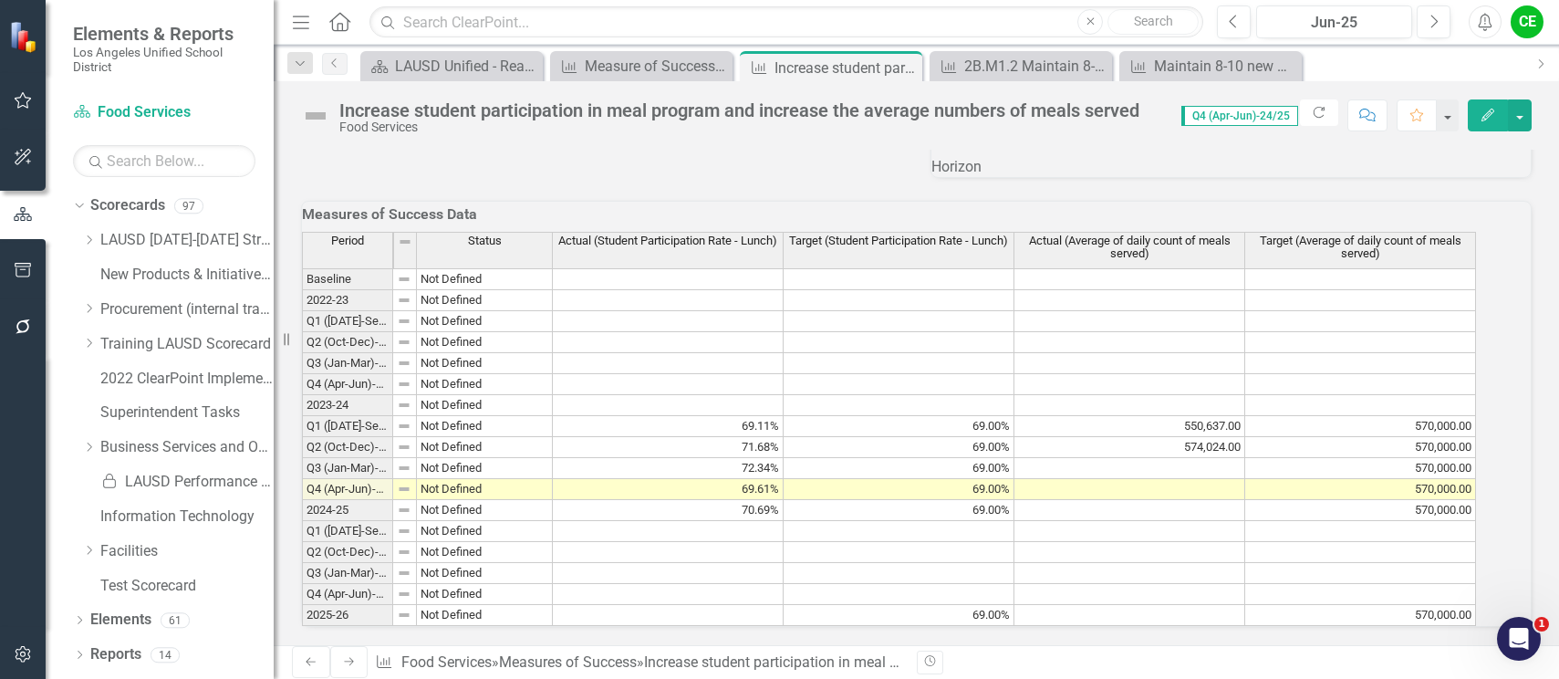
scroll to position [1703, 0]
click at [1522, 116] on button "button" at bounding box center [1520, 115] width 24 height 32
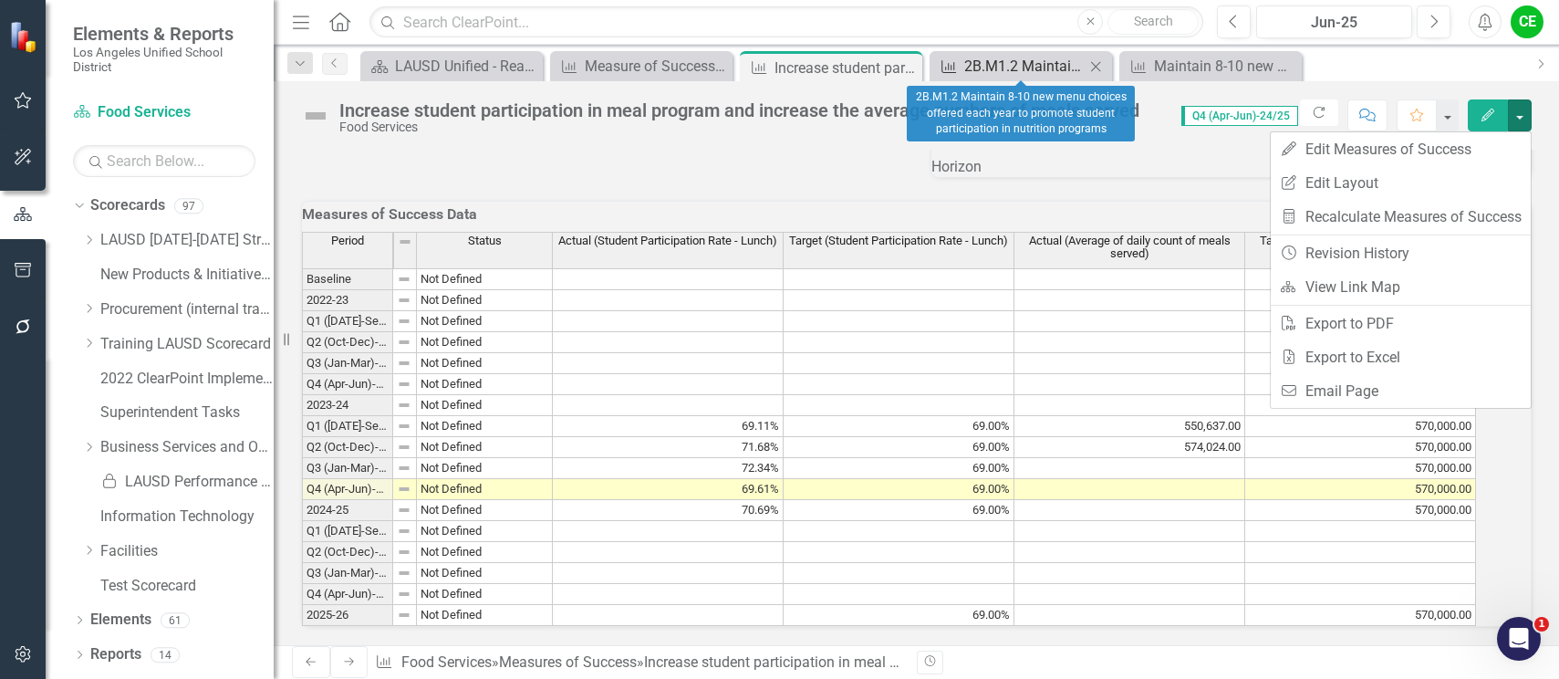
click at [1029, 57] on div "2B.M1.2 Maintain 8-10 new menu choices offered each year to promote student par…" at bounding box center [1025, 66] width 120 height 23
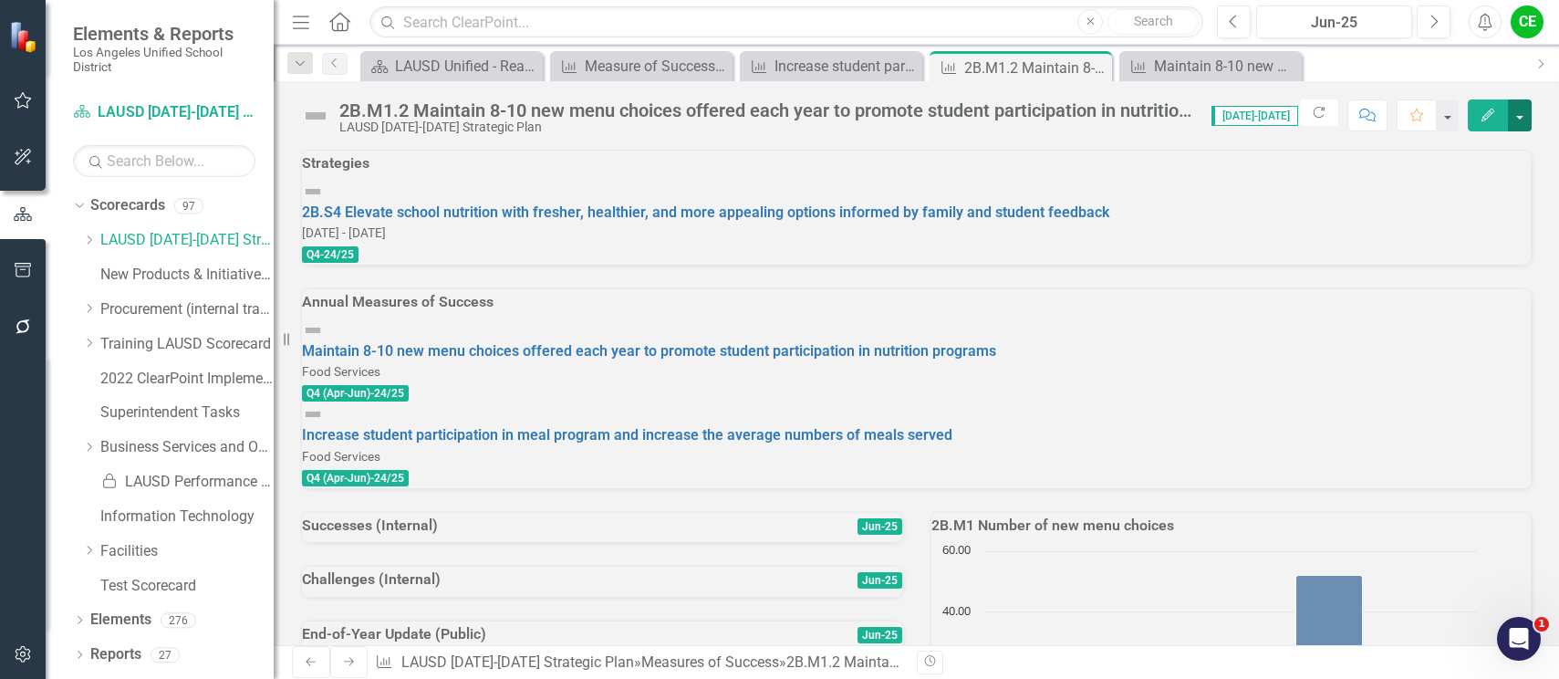
click at [1524, 119] on button "button" at bounding box center [1520, 115] width 24 height 32
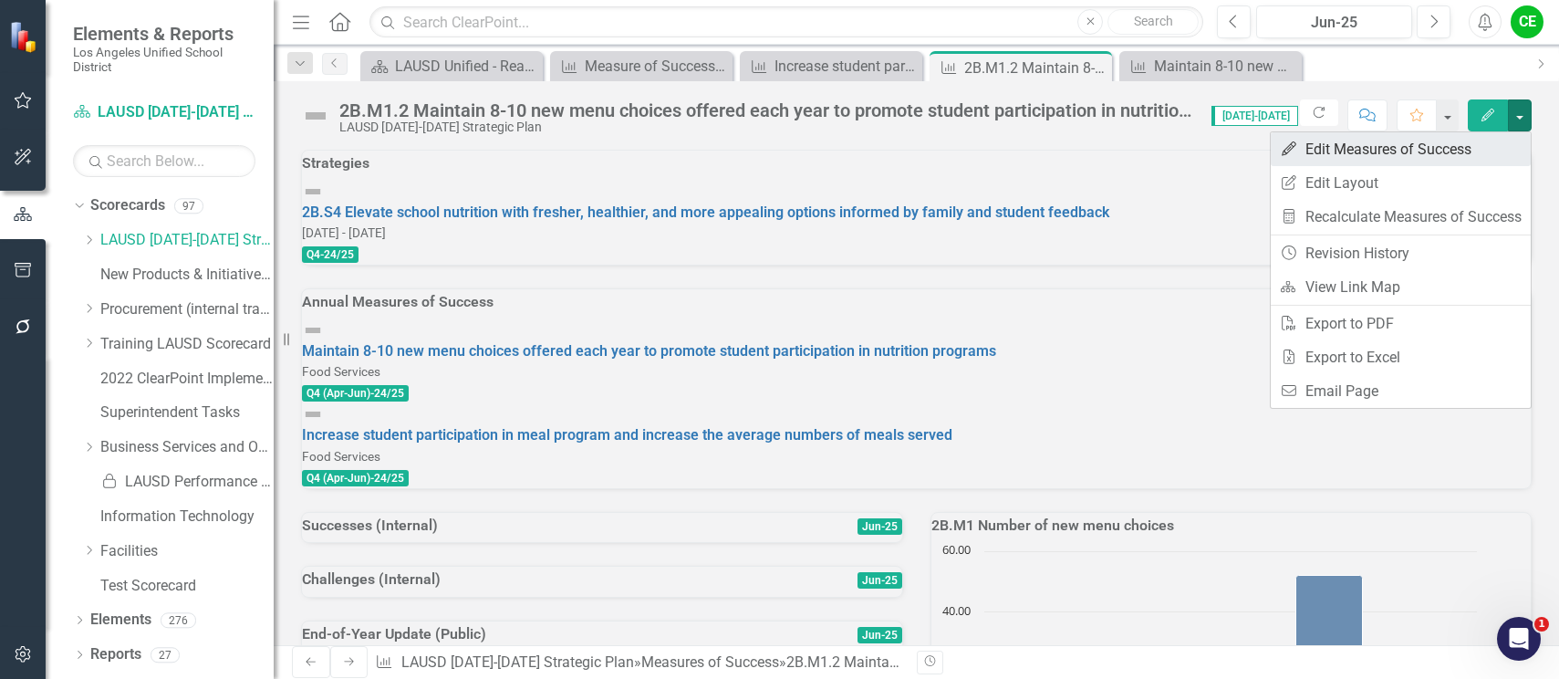
click at [1430, 148] on link "Edit Edit Measures of Success" at bounding box center [1401, 149] width 260 height 34
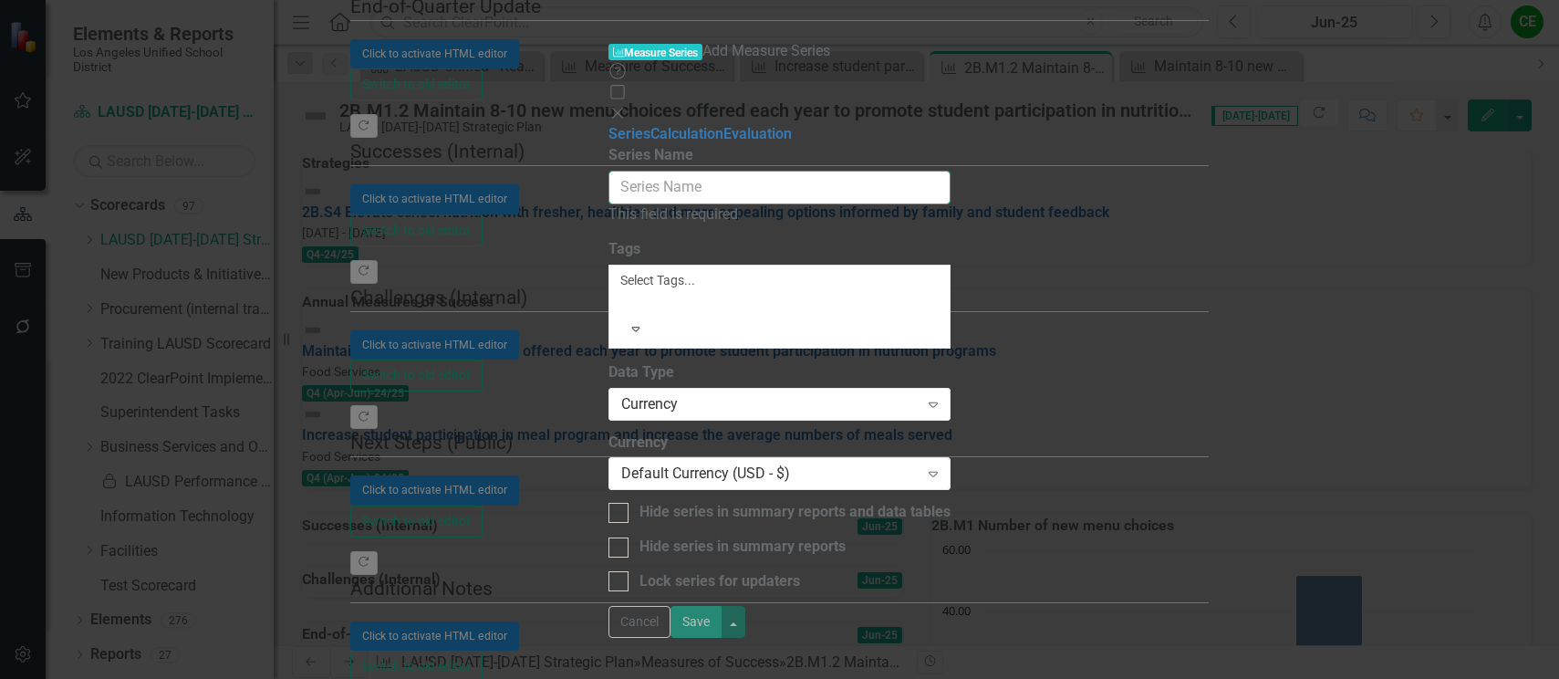
click at [609, 171] on input "Series Name" at bounding box center [780, 188] width 342 height 34
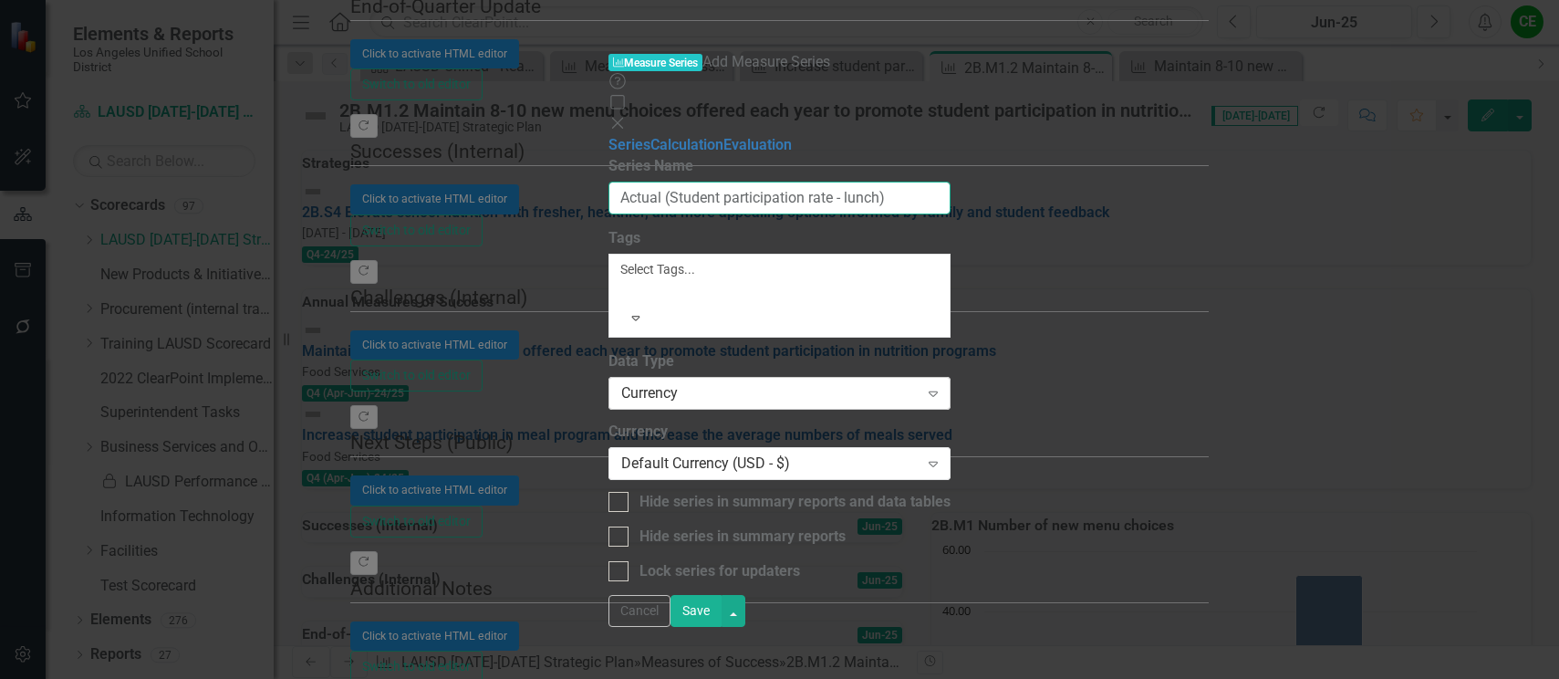
type input "Actual (Student participation rate - lunch)"
click at [634, 383] on div "Currency" at bounding box center [769, 393] width 297 height 21
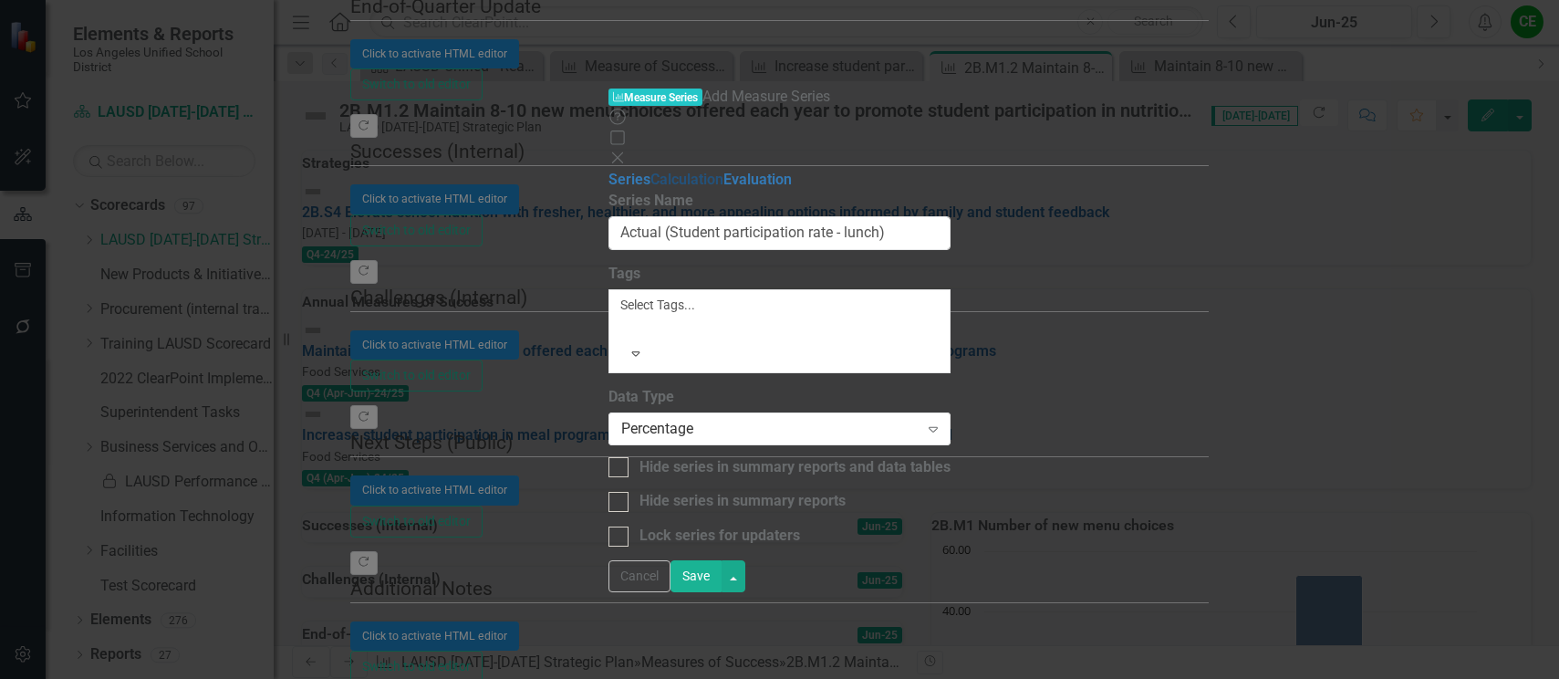
click at [651, 171] on link "Calculation" at bounding box center [687, 179] width 73 height 17
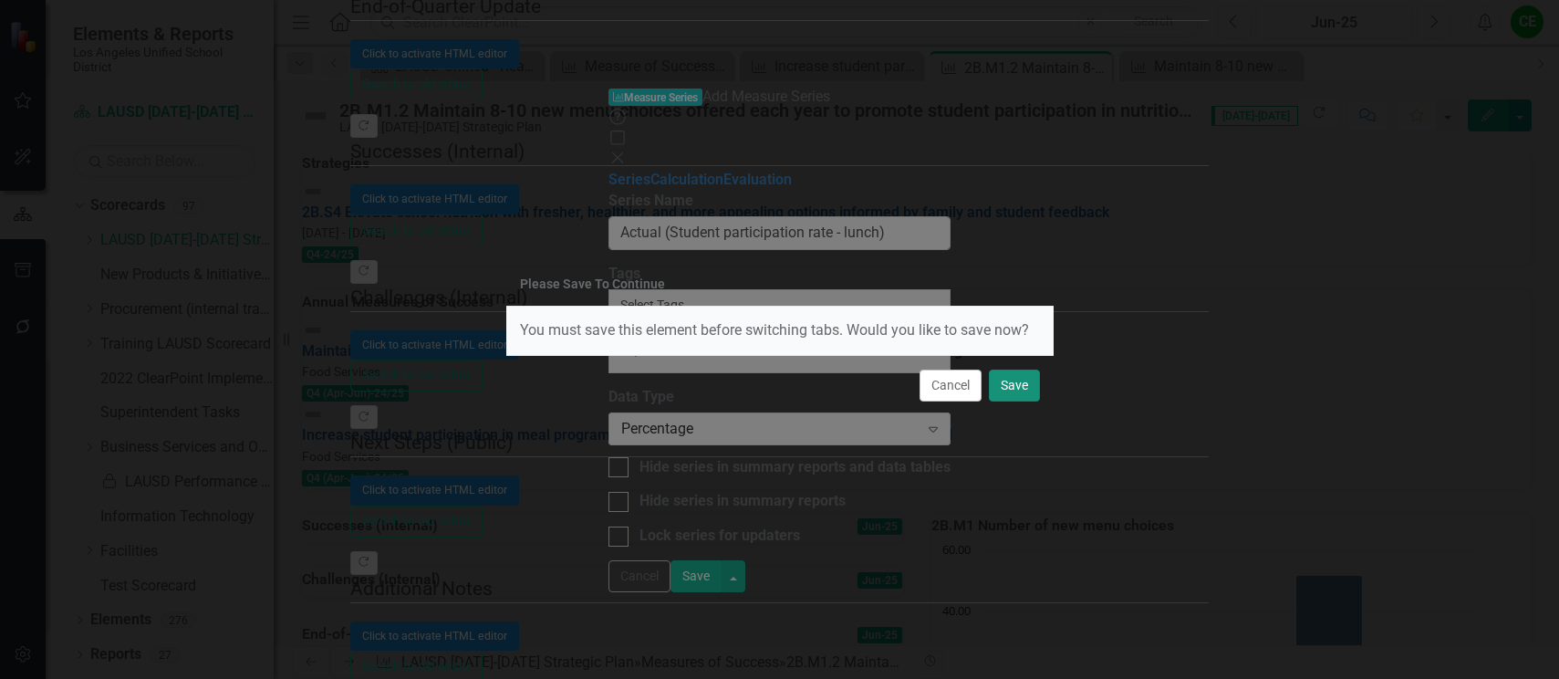
click at [1024, 386] on button "Save" at bounding box center [1014, 386] width 51 height 32
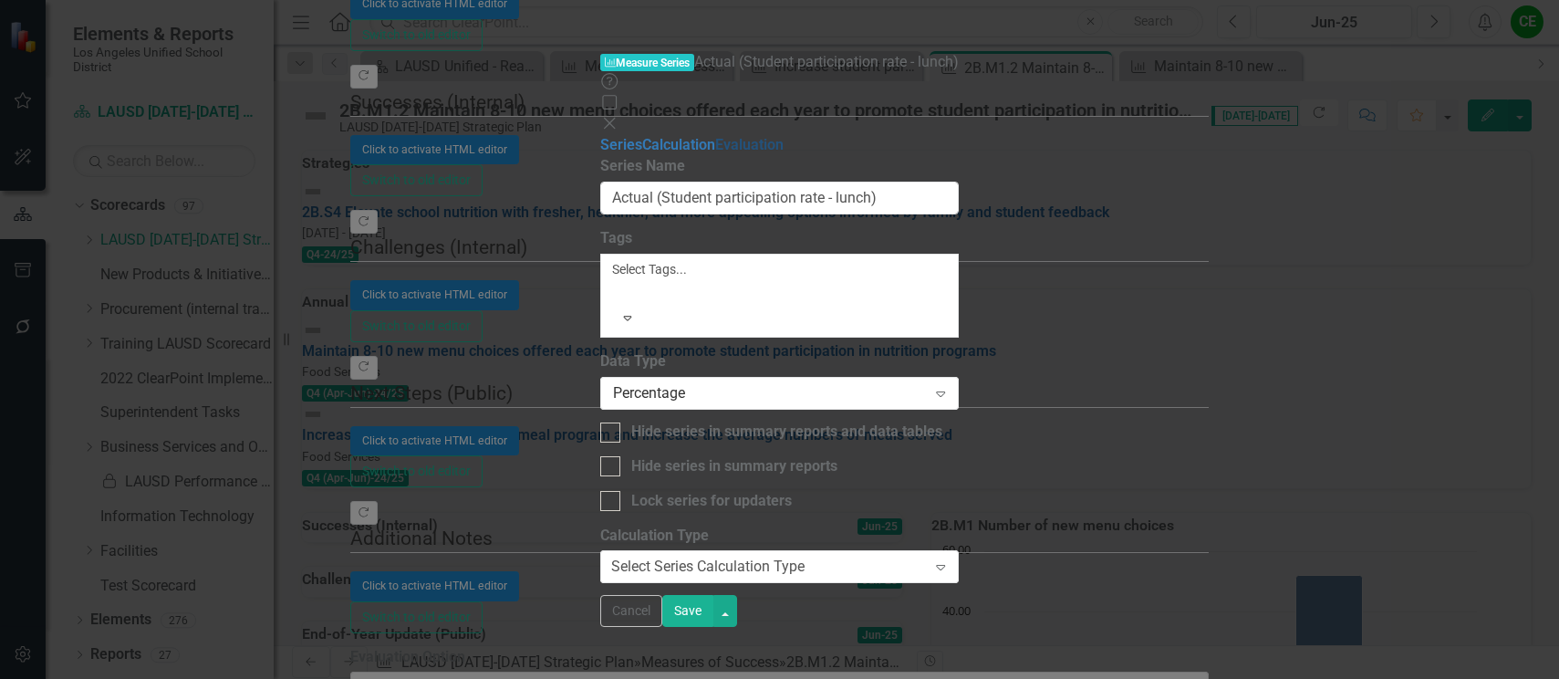
click at [715, 138] on link "Evaluation" at bounding box center [749, 144] width 68 height 17
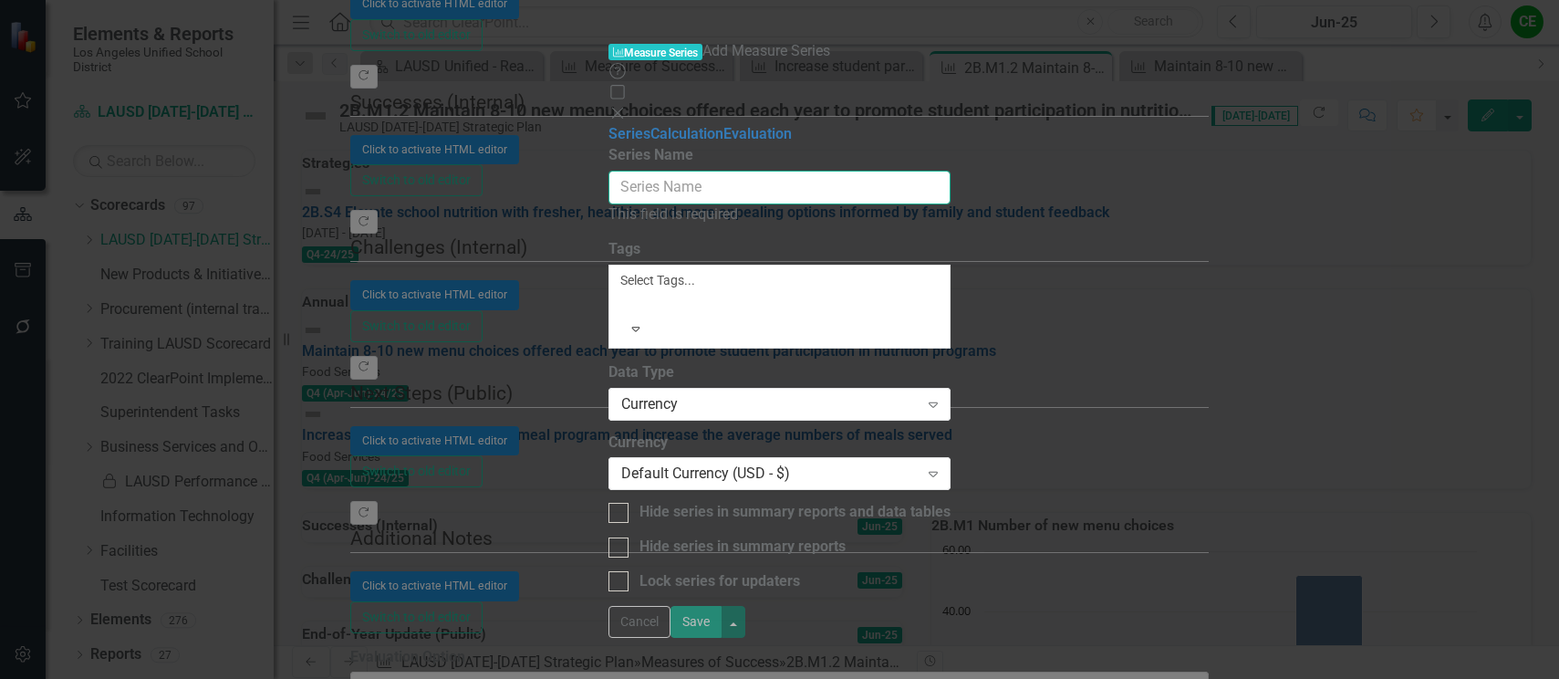
click at [642, 171] on input "Series Name" at bounding box center [780, 188] width 342 height 34
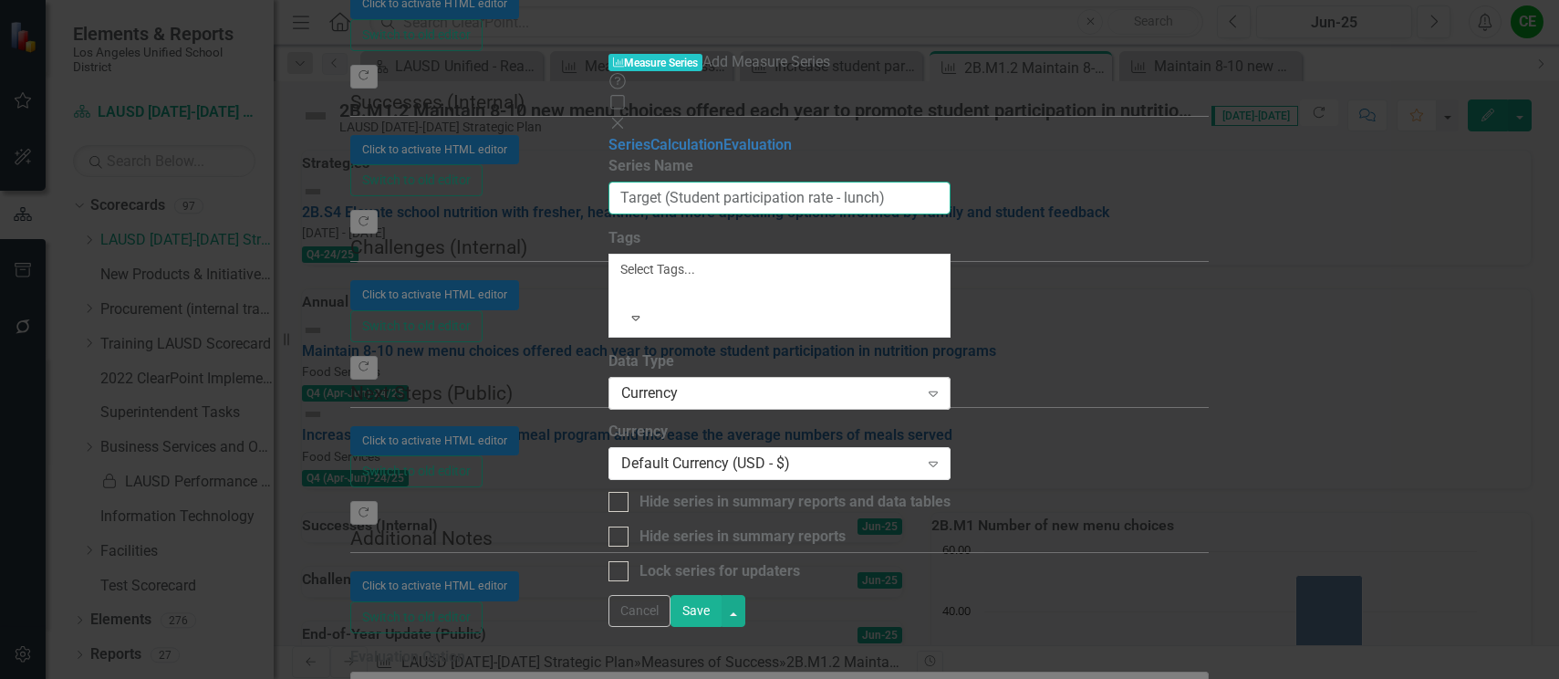
type input "Target (Student participation rate - lunch)"
click at [730, 383] on div "Currency" at bounding box center [769, 393] width 297 height 21
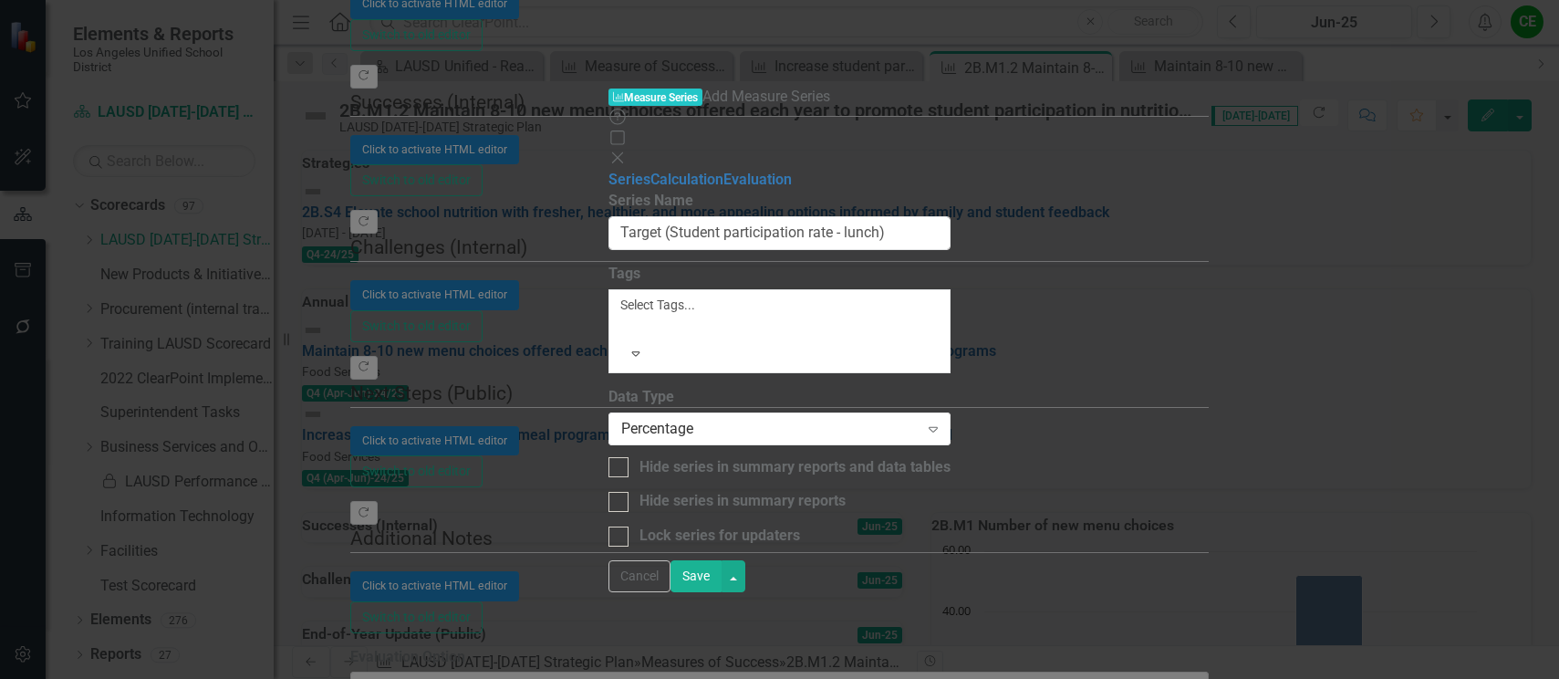
click at [722, 592] on button "Save" at bounding box center [696, 576] width 51 height 32
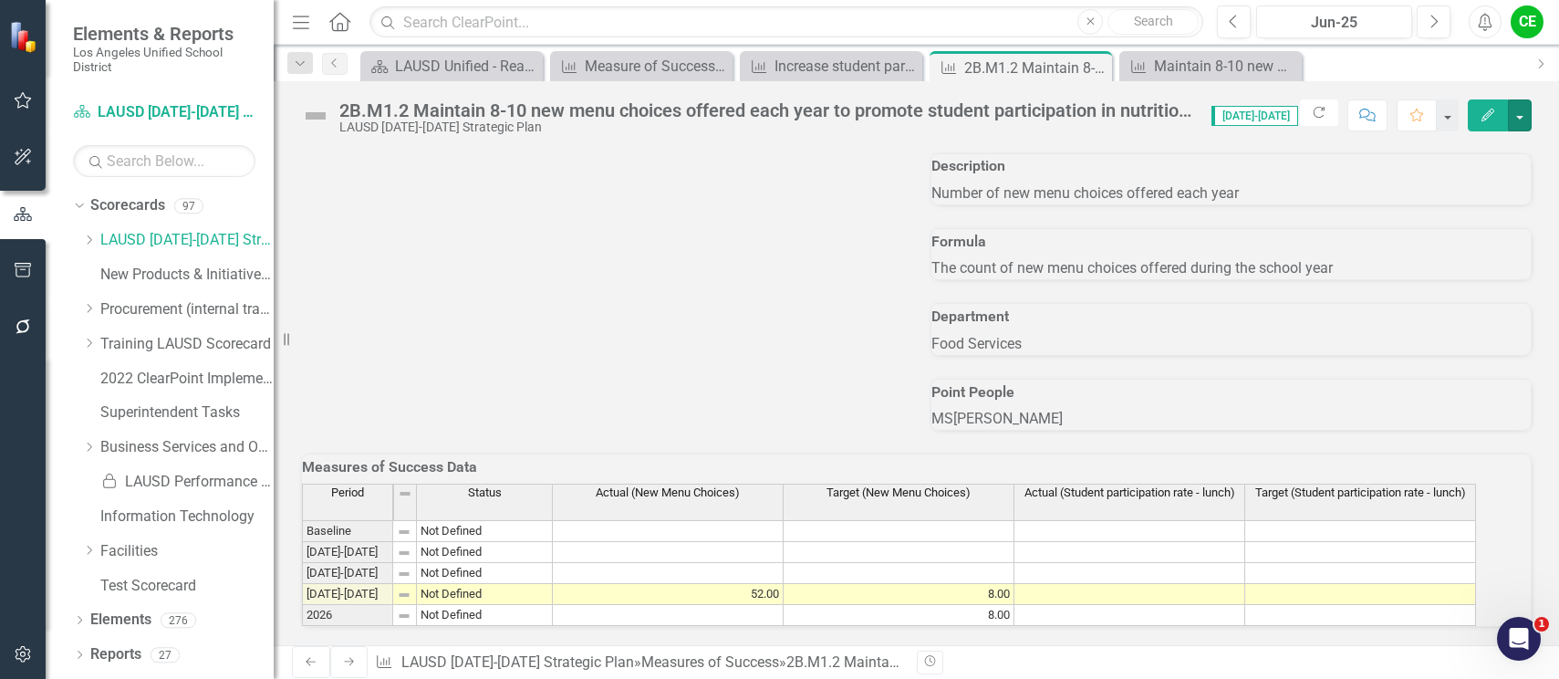
scroll to position [704, 0]
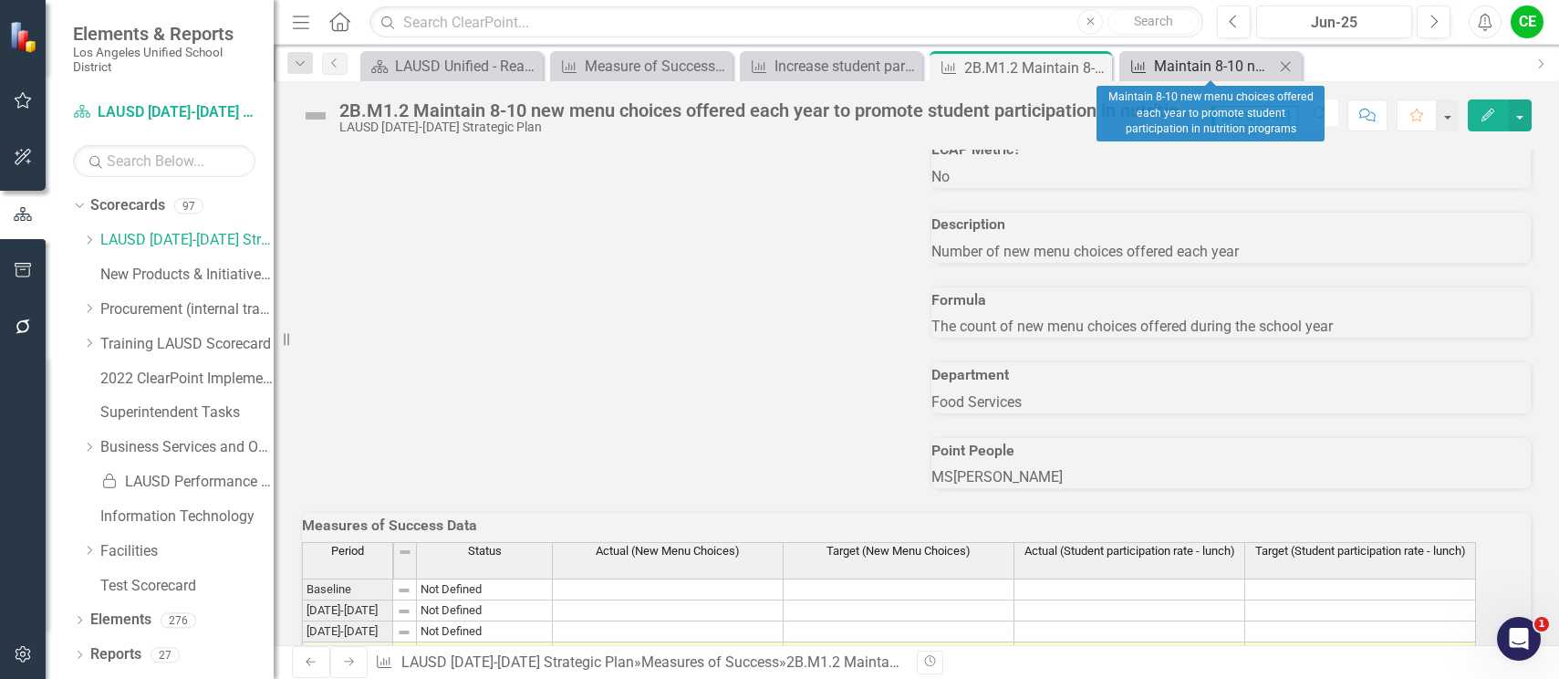
click at [1202, 66] on div "Maintain 8-10 new menu choices offered each year to promote student participati…" at bounding box center [1214, 66] width 120 height 23
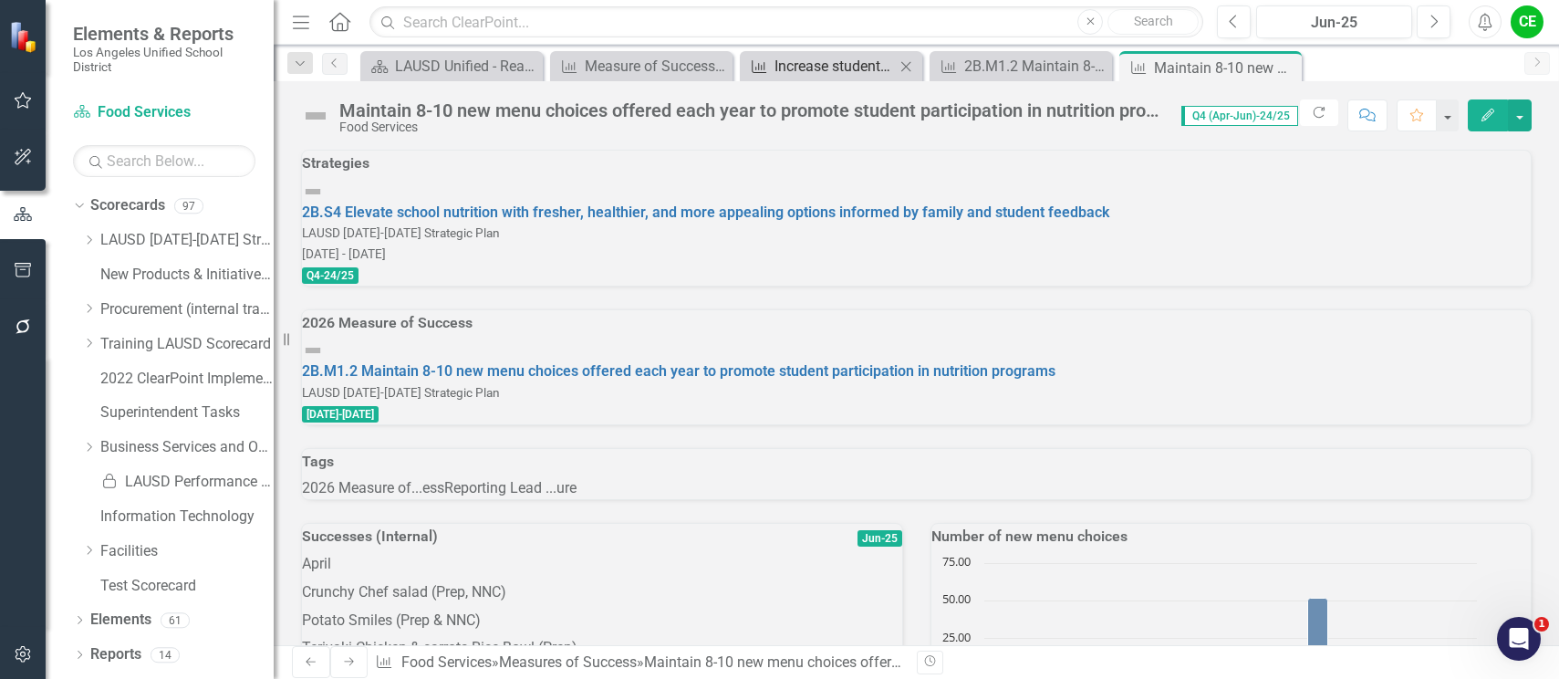
click at [825, 63] on div "Increase student participation in meal program and increase the average numbers…" at bounding box center [835, 66] width 120 height 23
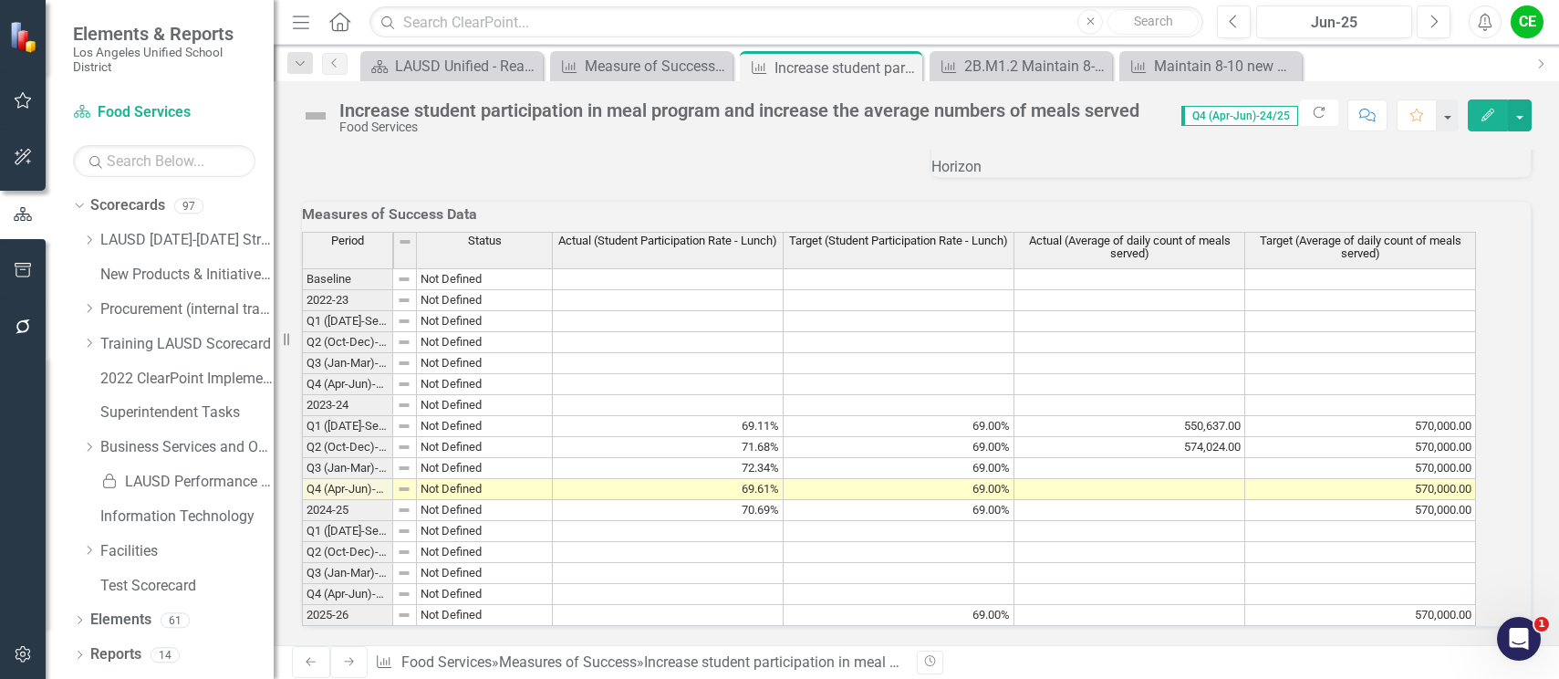
scroll to position [1761, 0]
click at [1034, 75] on div "2B.M1.2 Maintain 8-10 new menu choices offered each year to promote student par…" at bounding box center [1025, 66] width 120 height 23
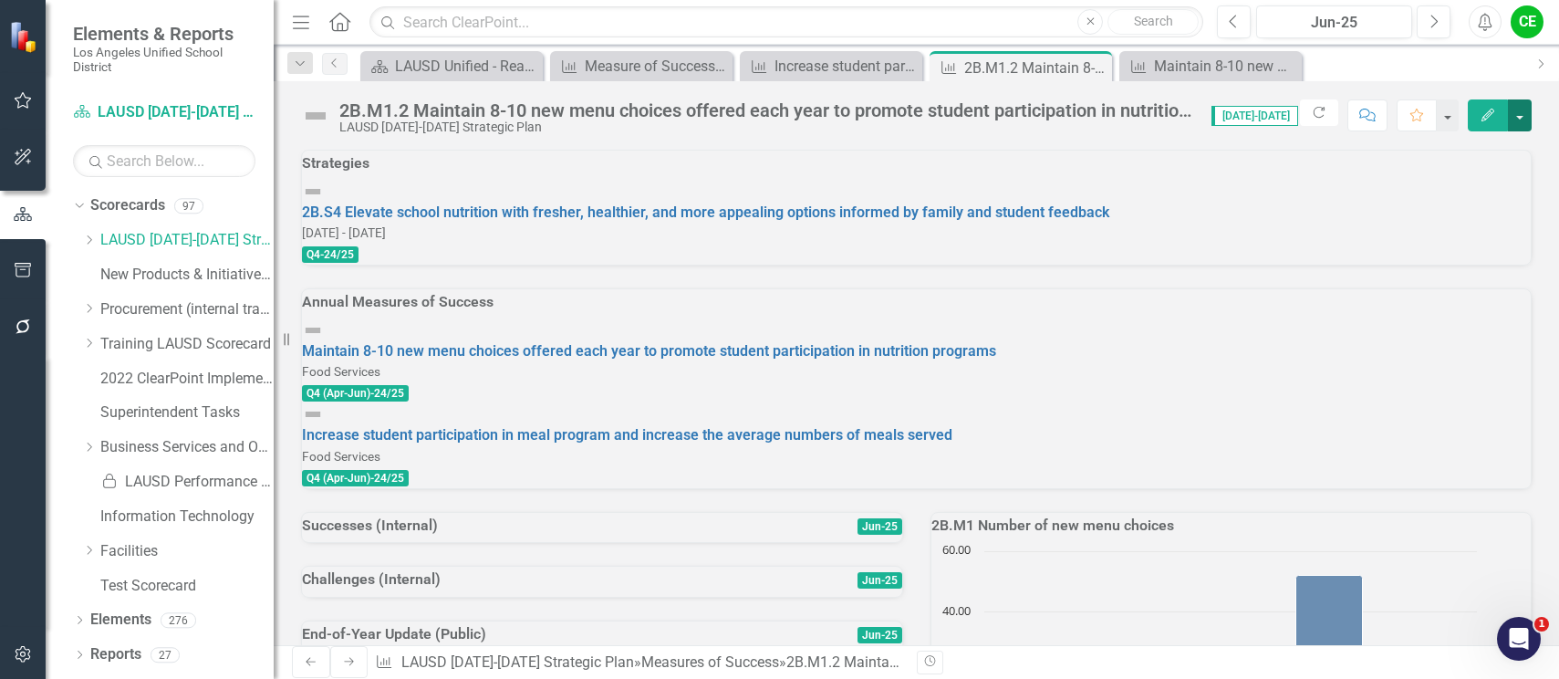
click at [1527, 112] on button "button" at bounding box center [1520, 115] width 24 height 32
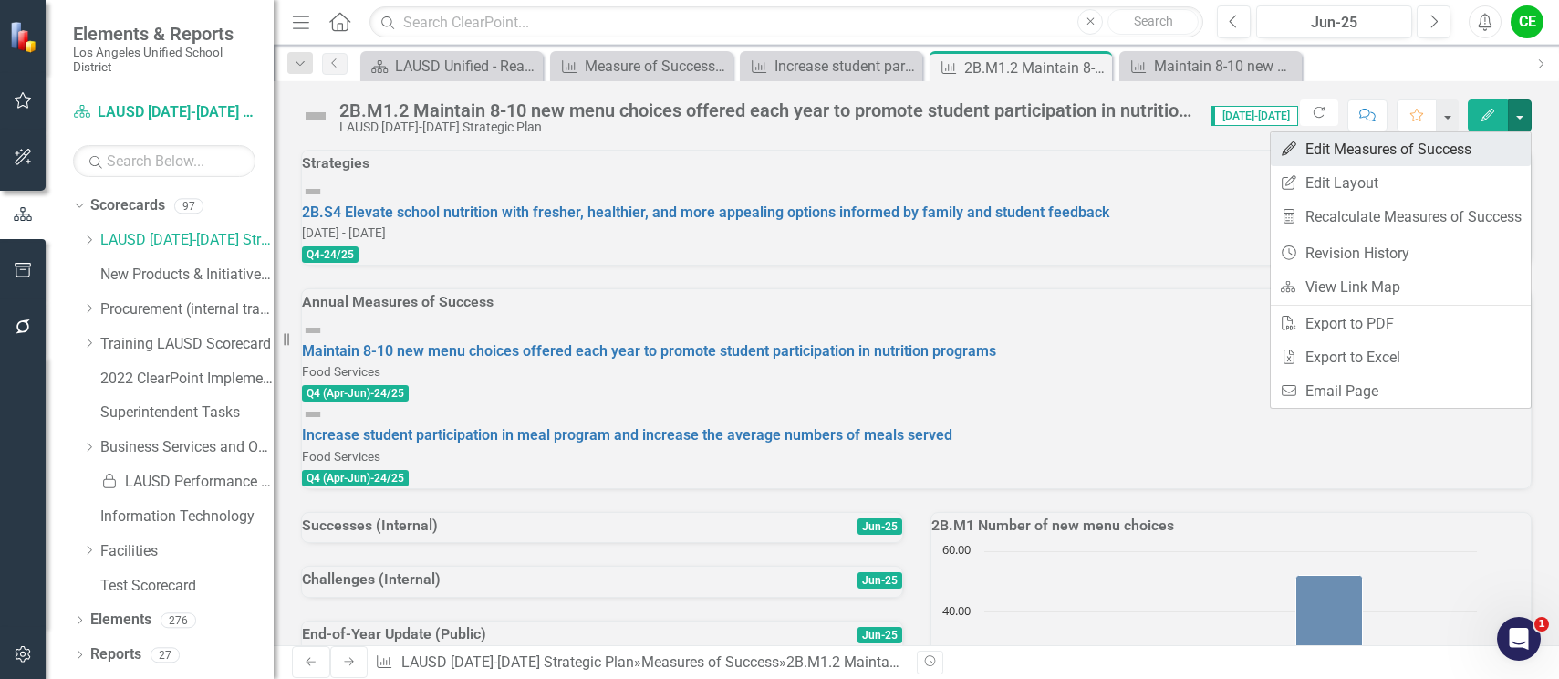
click at [1382, 146] on link "Edit Edit Measures of Success" at bounding box center [1401, 149] width 260 height 34
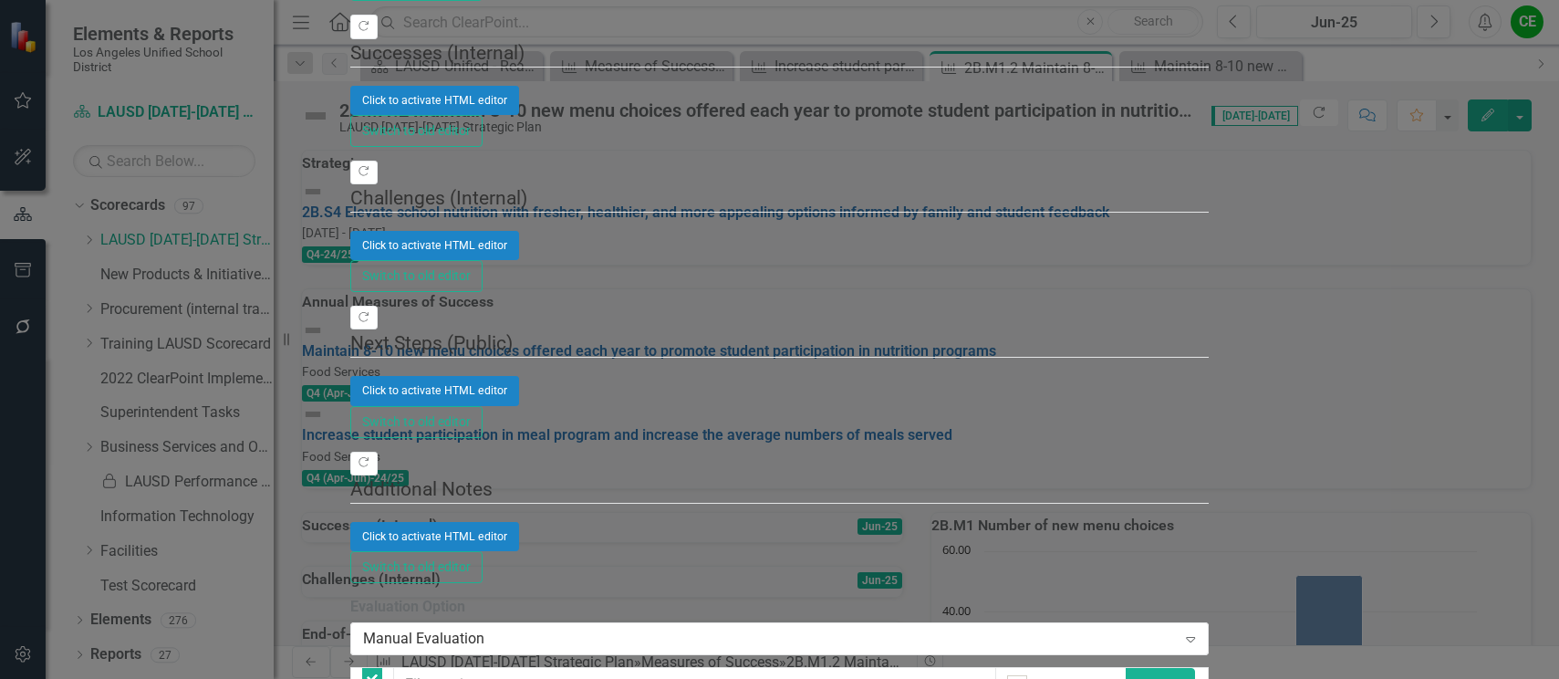
checkbox input "false"
click at [1195, 668] on button "button" at bounding box center [1179, 685] width 31 height 34
click at [1462, 208] on link "Add Multiple Add Multiple" at bounding box center [1468, 217] width 144 height 34
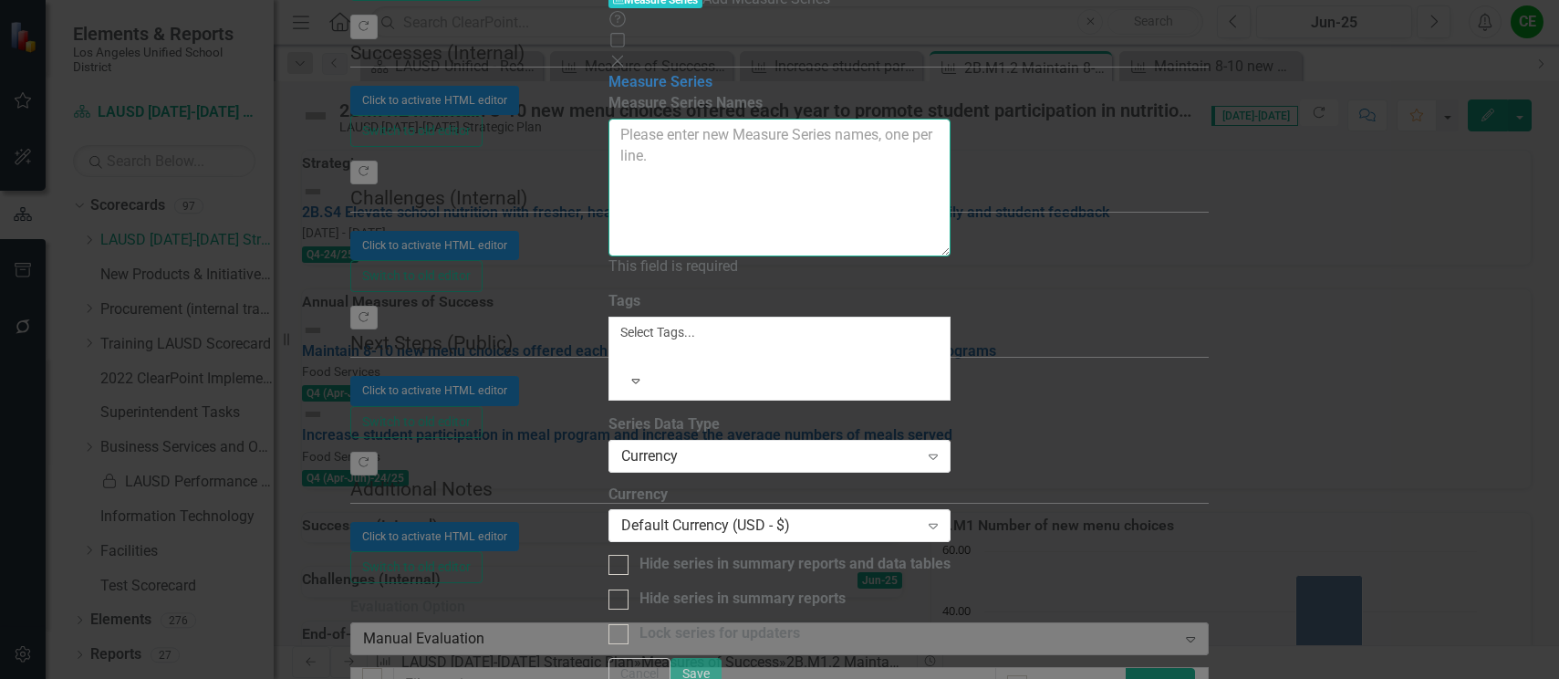
click at [631, 119] on textarea "Measure Series Names" at bounding box center [780, 188] width 342 height 138
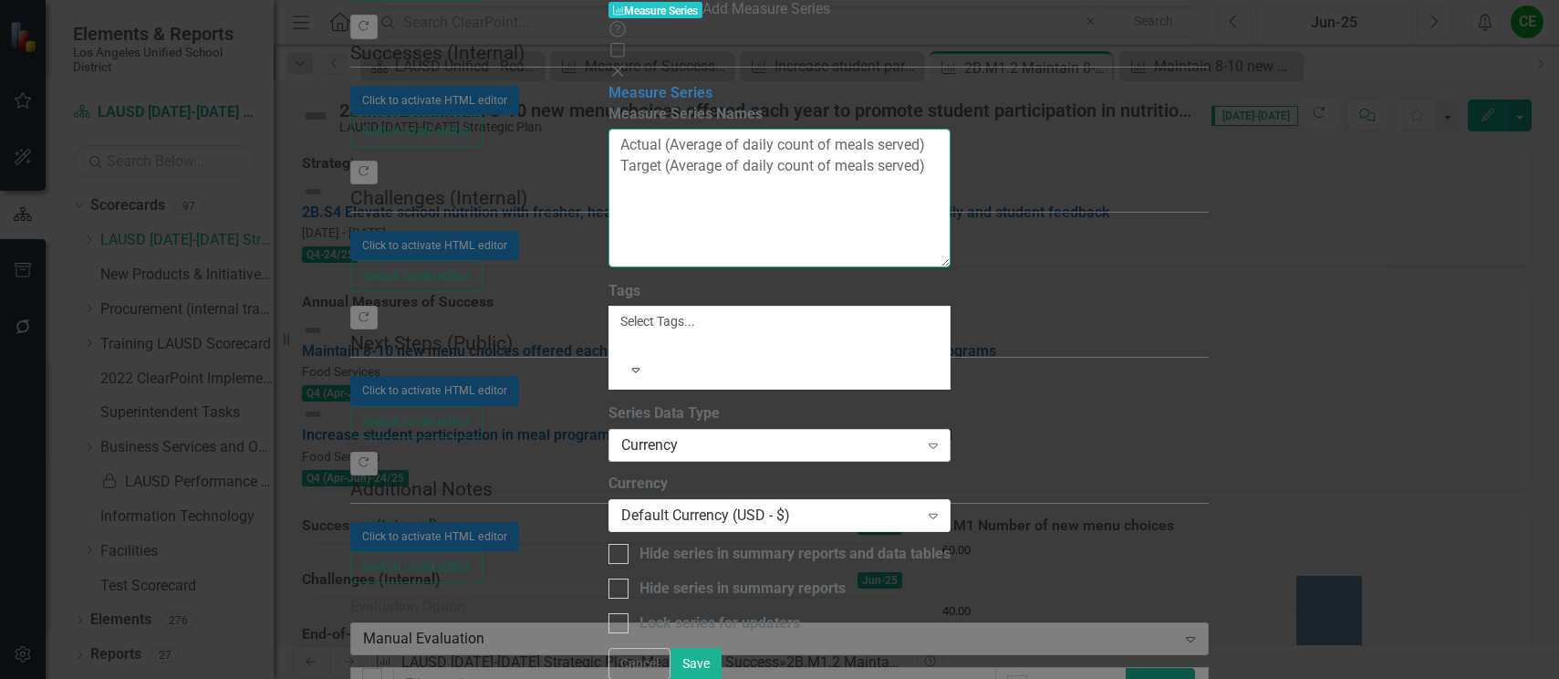
type textarea "Actual (Average of daily count of meals served) Target (Average of daily count …"
click at [700, 435] on div "Currency" at bounding box center [769, 445] width 297 height 21
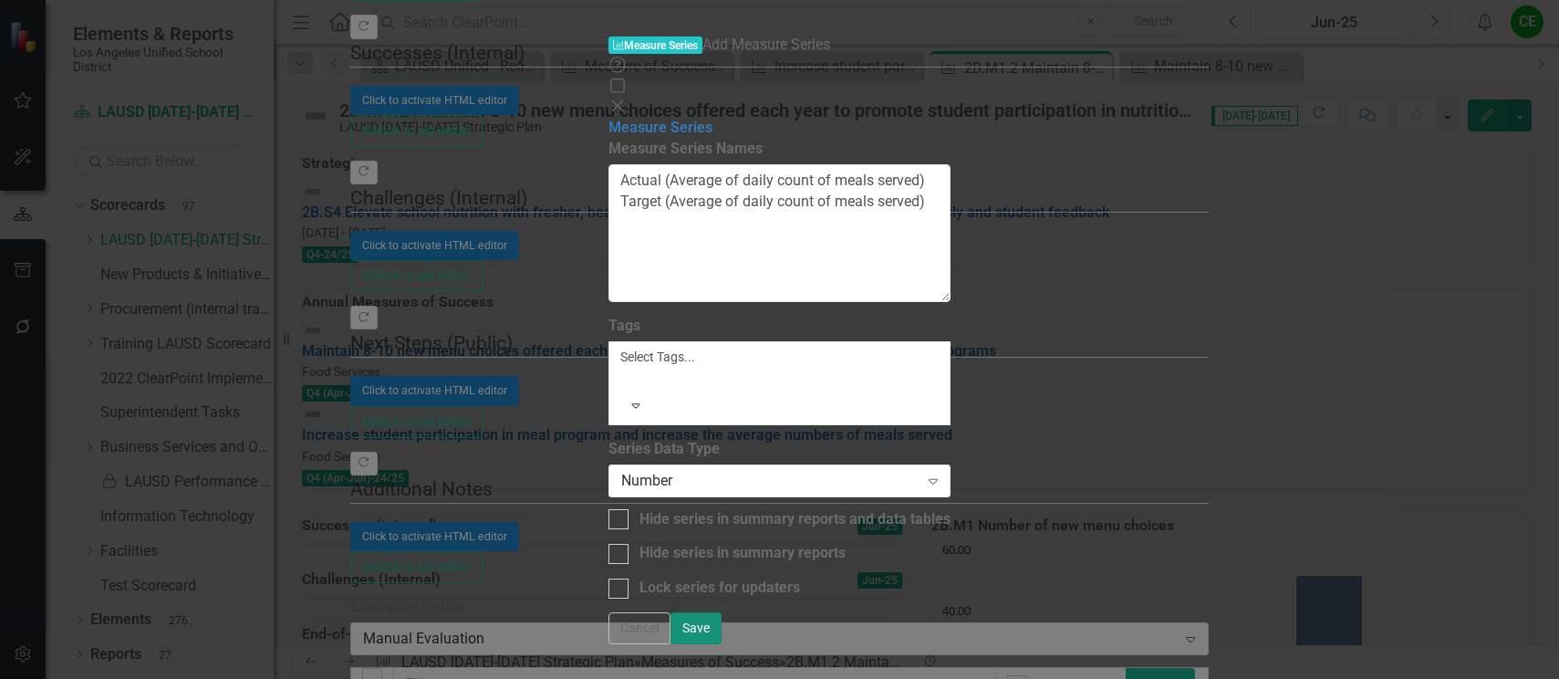
click at [722, 644] on button "Save" at bounding box center [696, 628] width 51 height 32
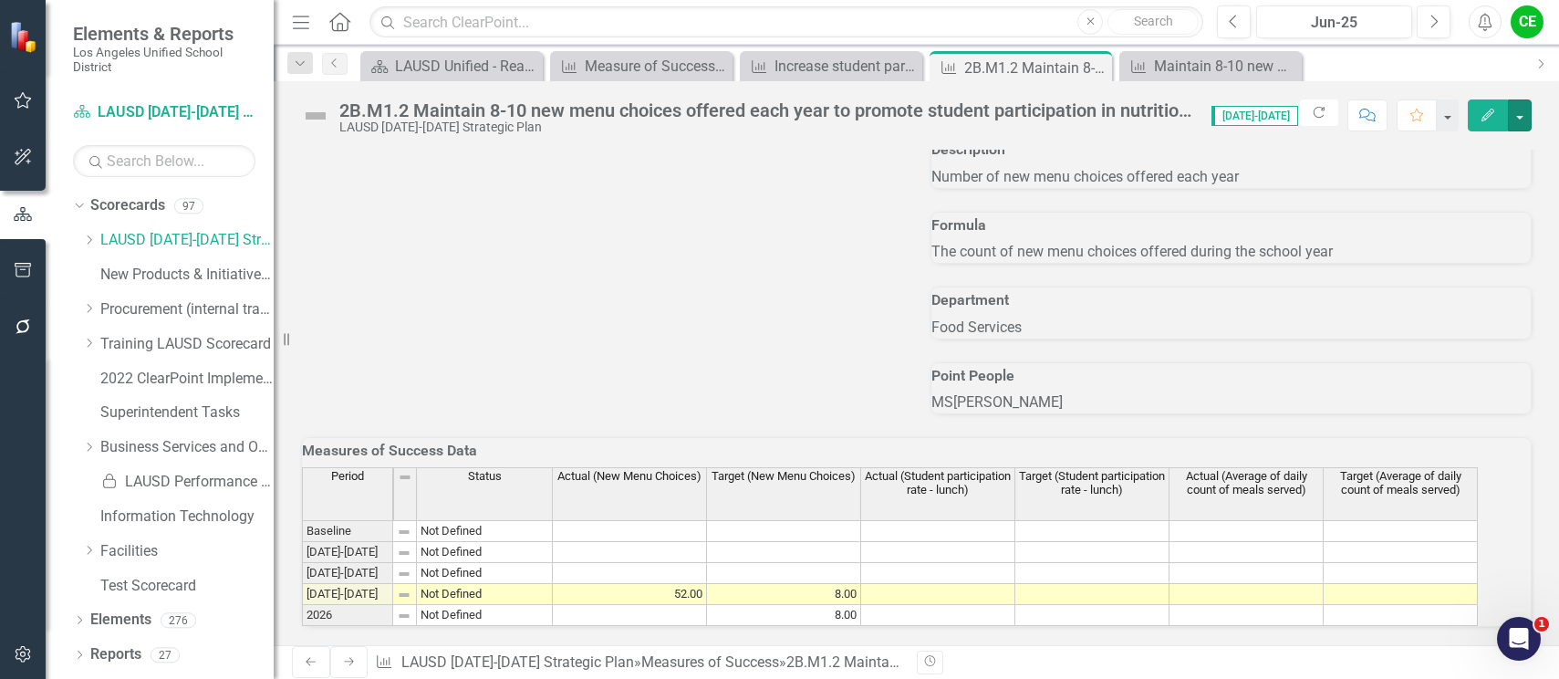
scroll to position [1069, 0]
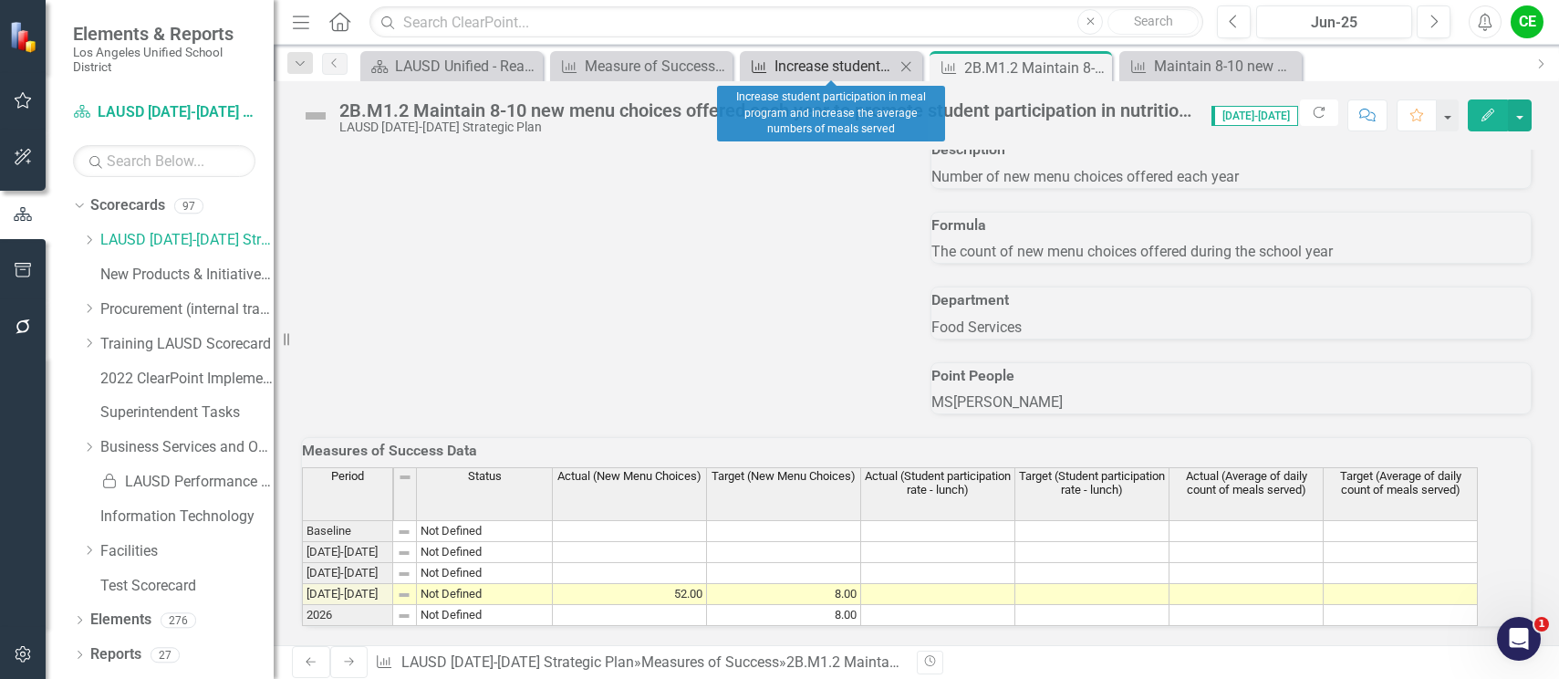
click at [831, 71] on div "Increase student participation in meal program and increase the average numbers…" at bounding box center [835, 66] width 120 height 23
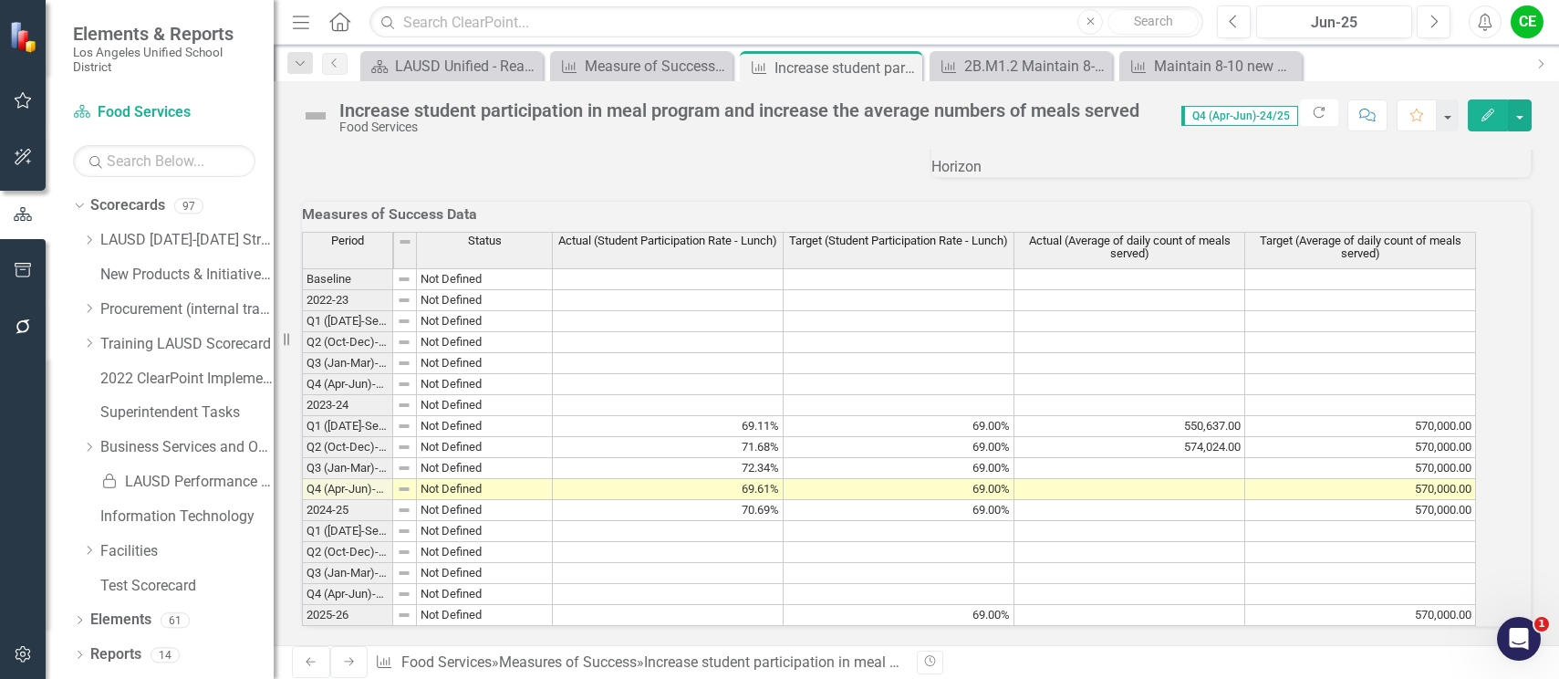
scroll to position [1761, 0]
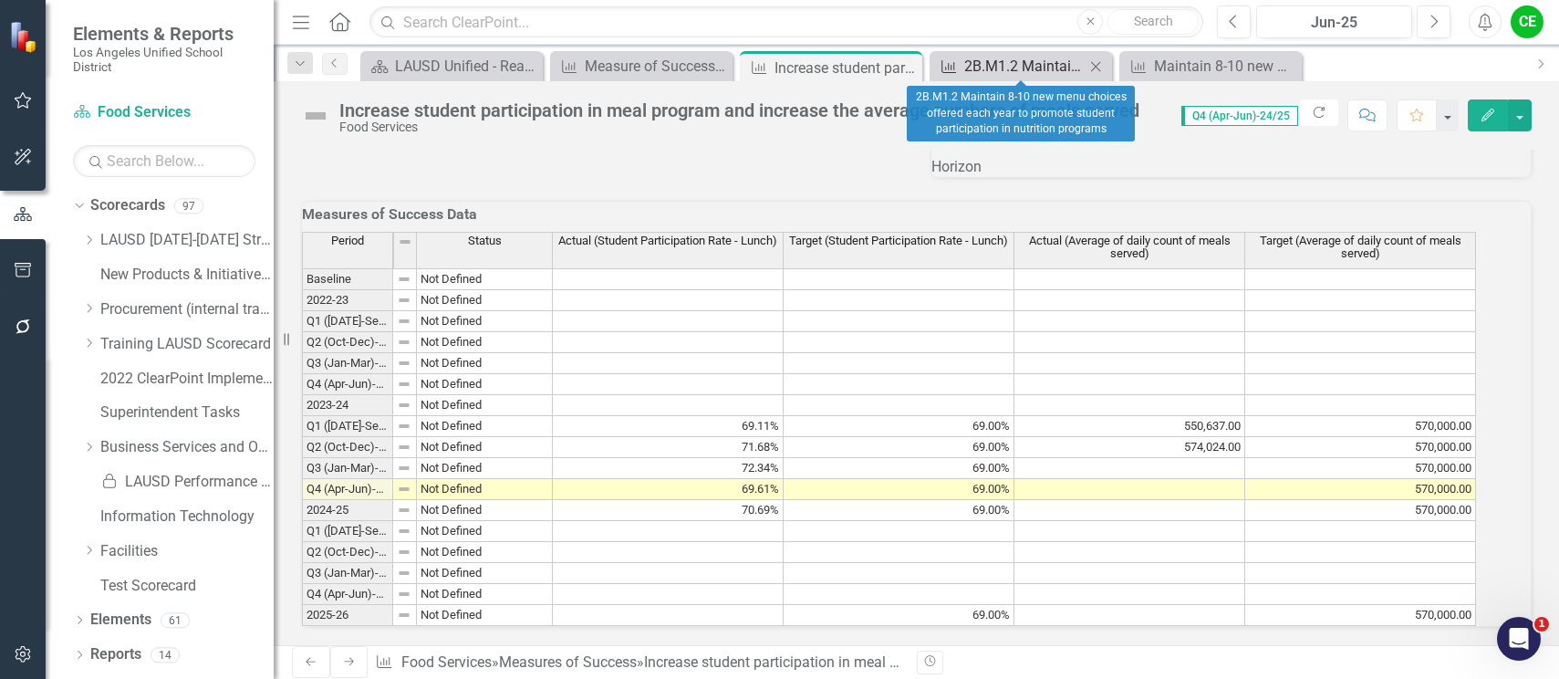
click at [1020, 64] on div "2B.M1.2 Maintain 8-10 new menu choices offered each year to promote student par…" at bounding box center [1025, 66] width 120 height 23
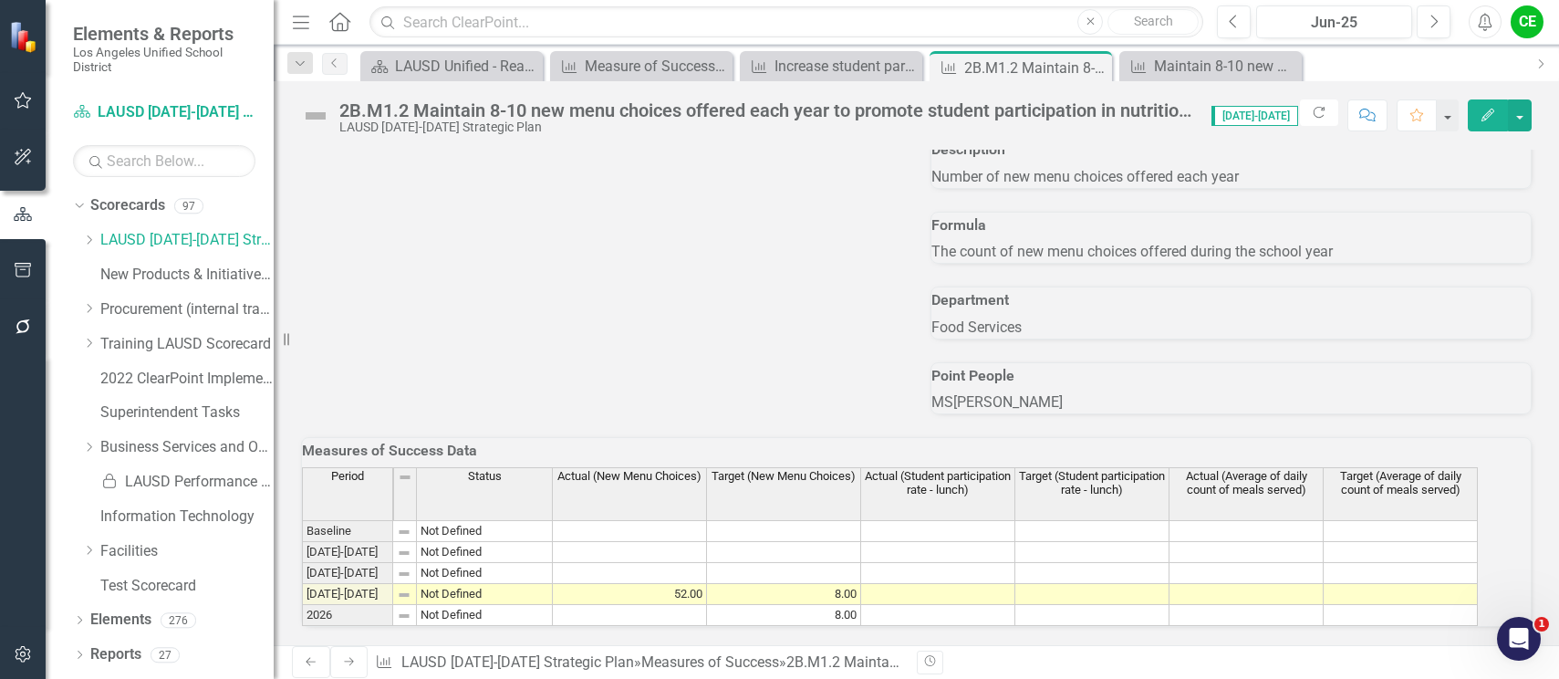
scroll to position [1069, 0]
click at [986, 584] on td at bounding box center [938, 594] width 154 height 21
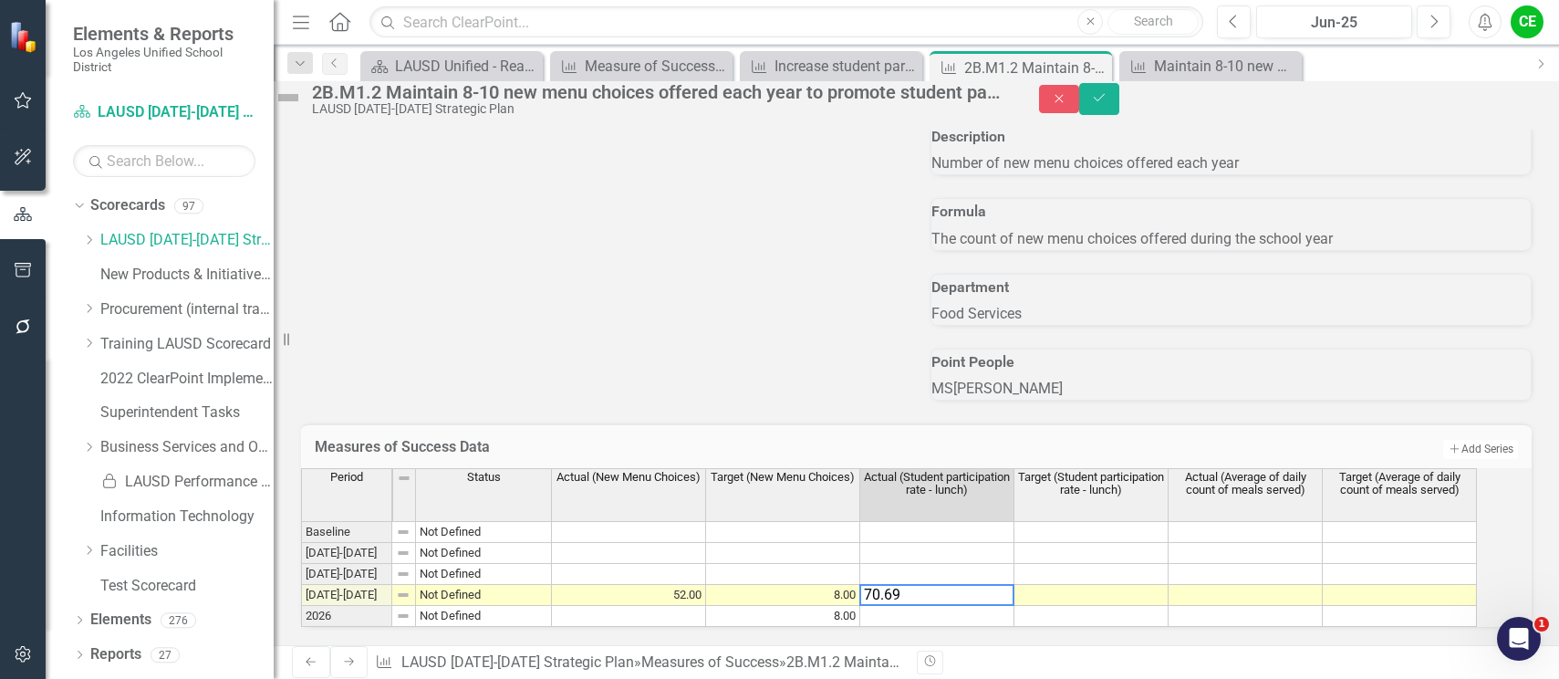
click at [1110, 585] on td at bounding box center [1092, 595] width 154 height 21
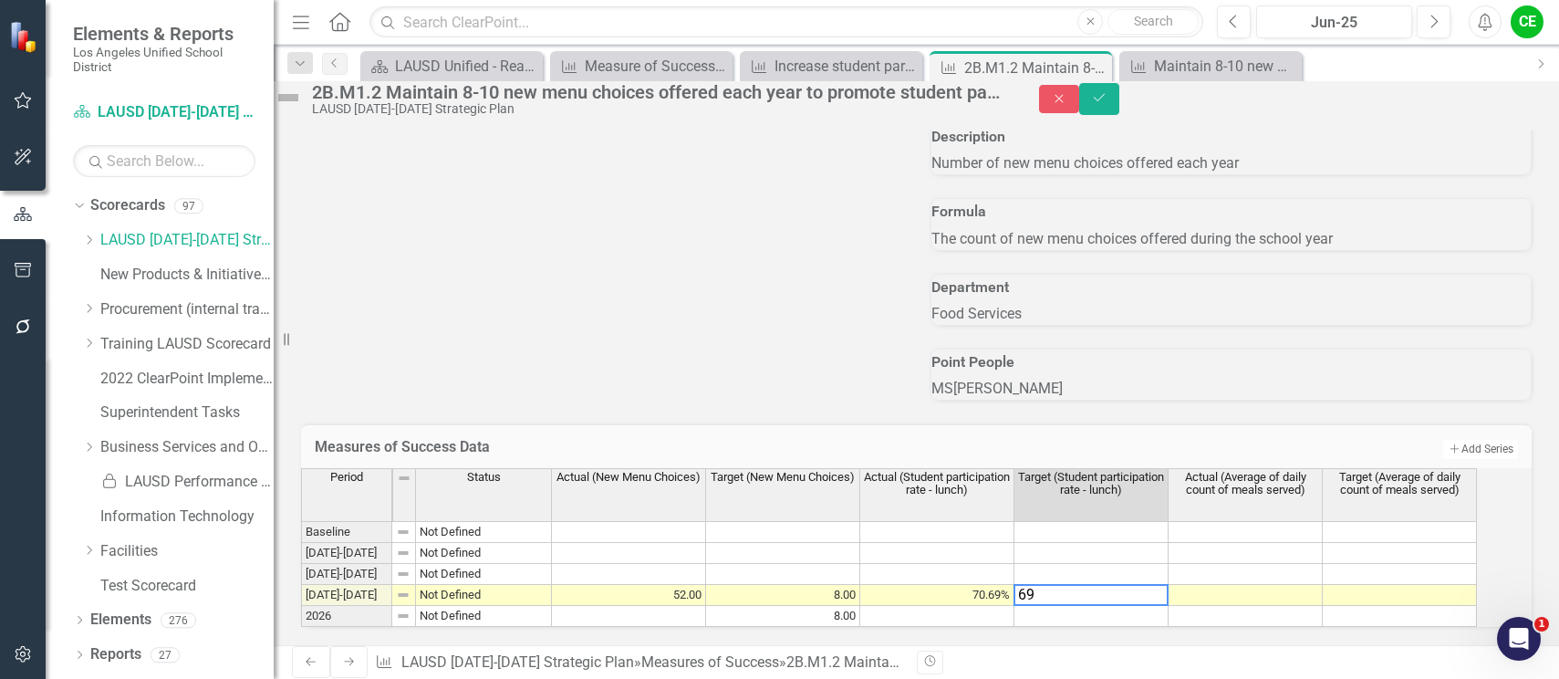
click at [1111, 606] on td at bounding box center [1092, 616] width 154 height 21
type textarea "69"
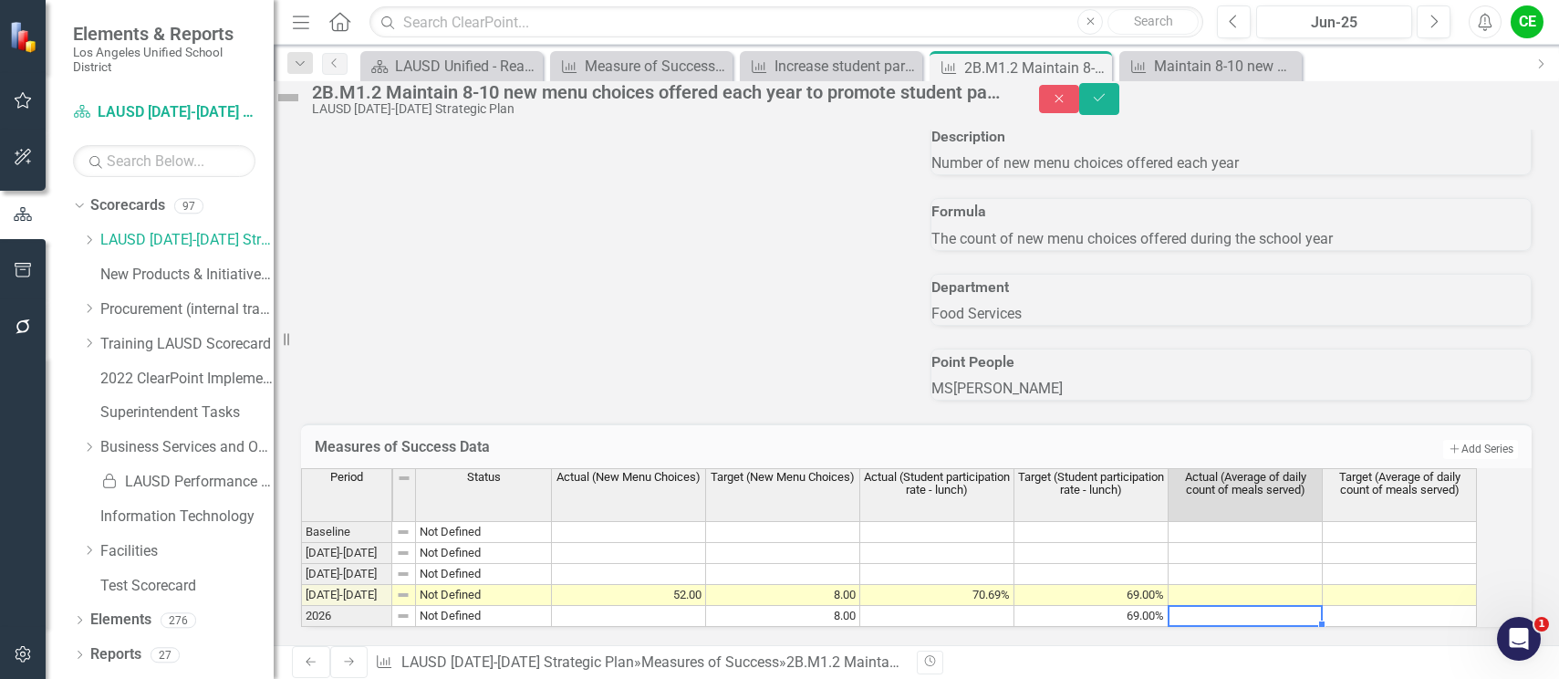
click at [1238, 606] on td at bounding box center [1246, 616] width 154 height 21
click at [1120, 112] on button "Save" at bounding box center [1099, 99] width 40 height 32
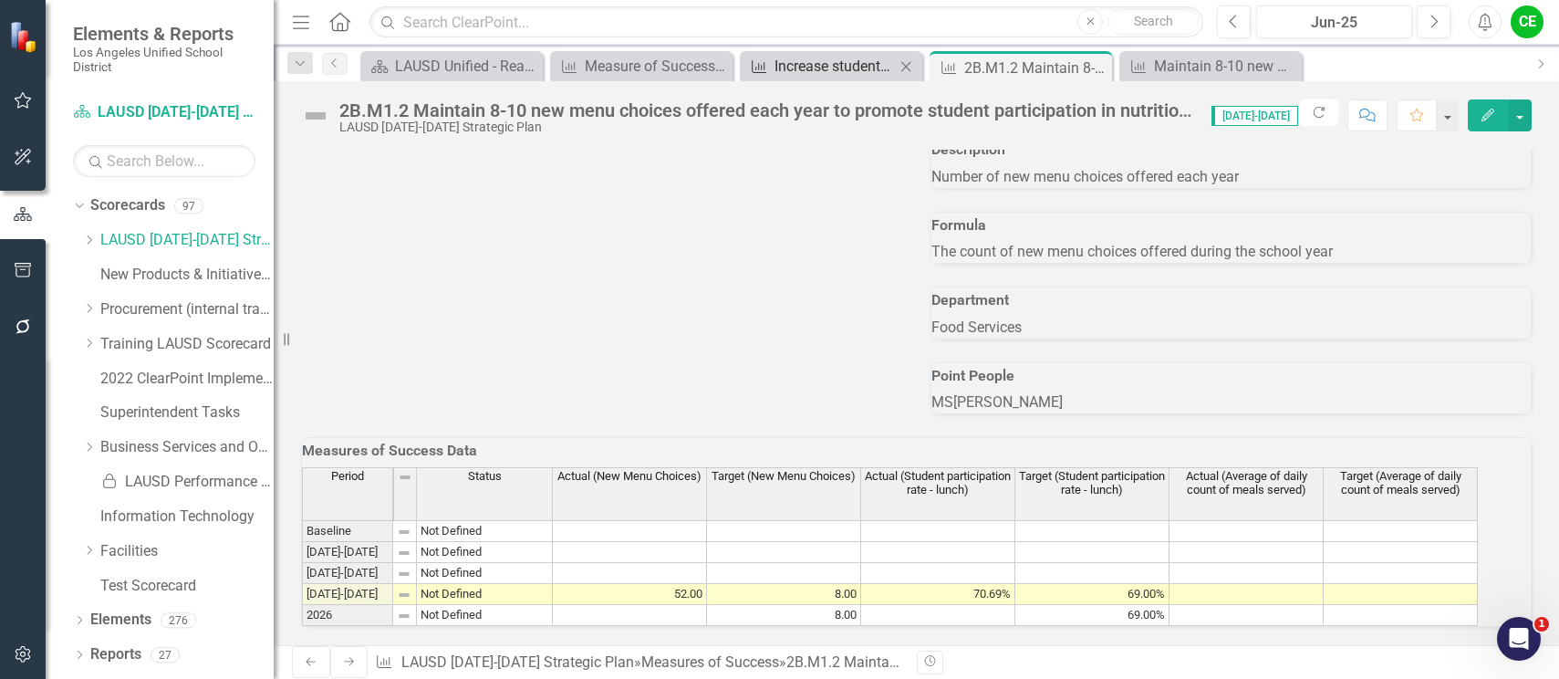
click at [834, 64] on div "Increase student participation in meal program and increase the average numbers…" at bounding box center [835, 66] width 120 height 23
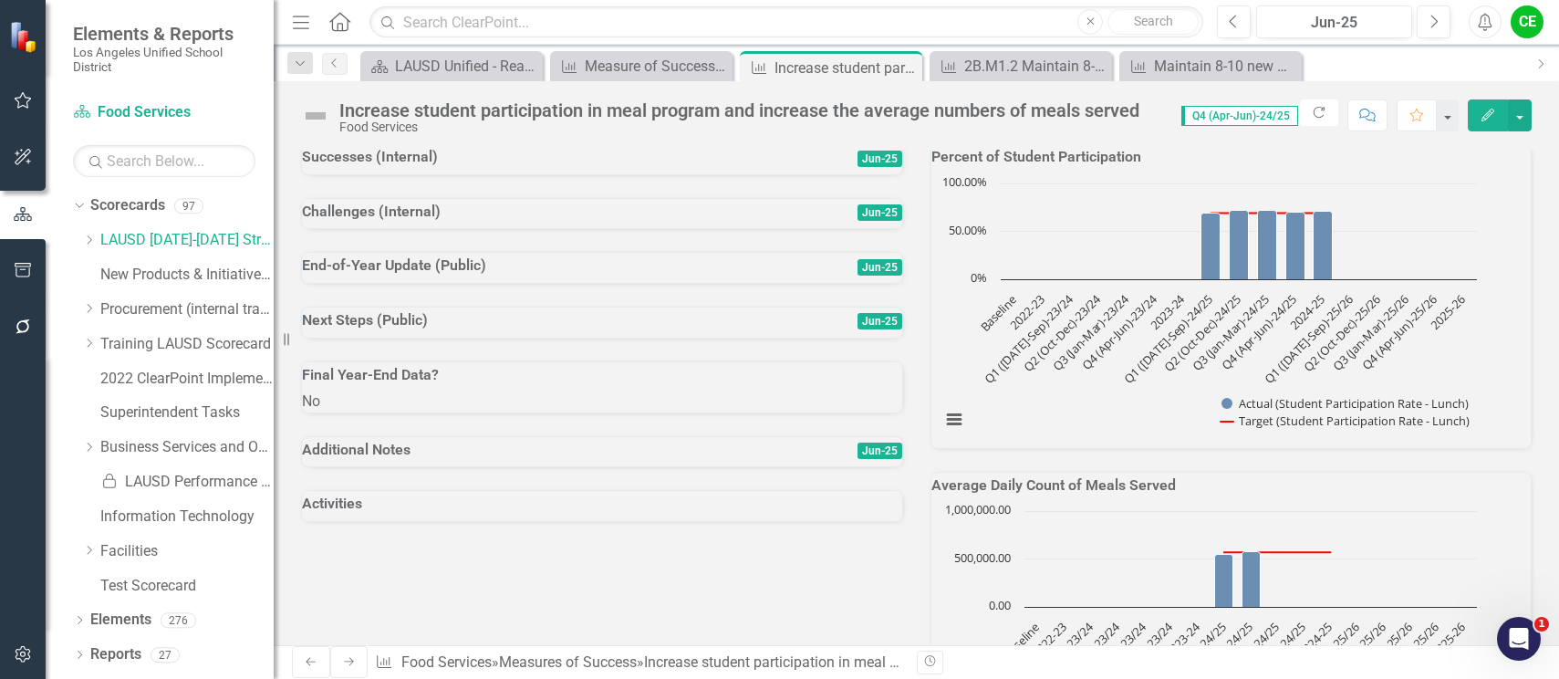
scroll to position [366, 0]
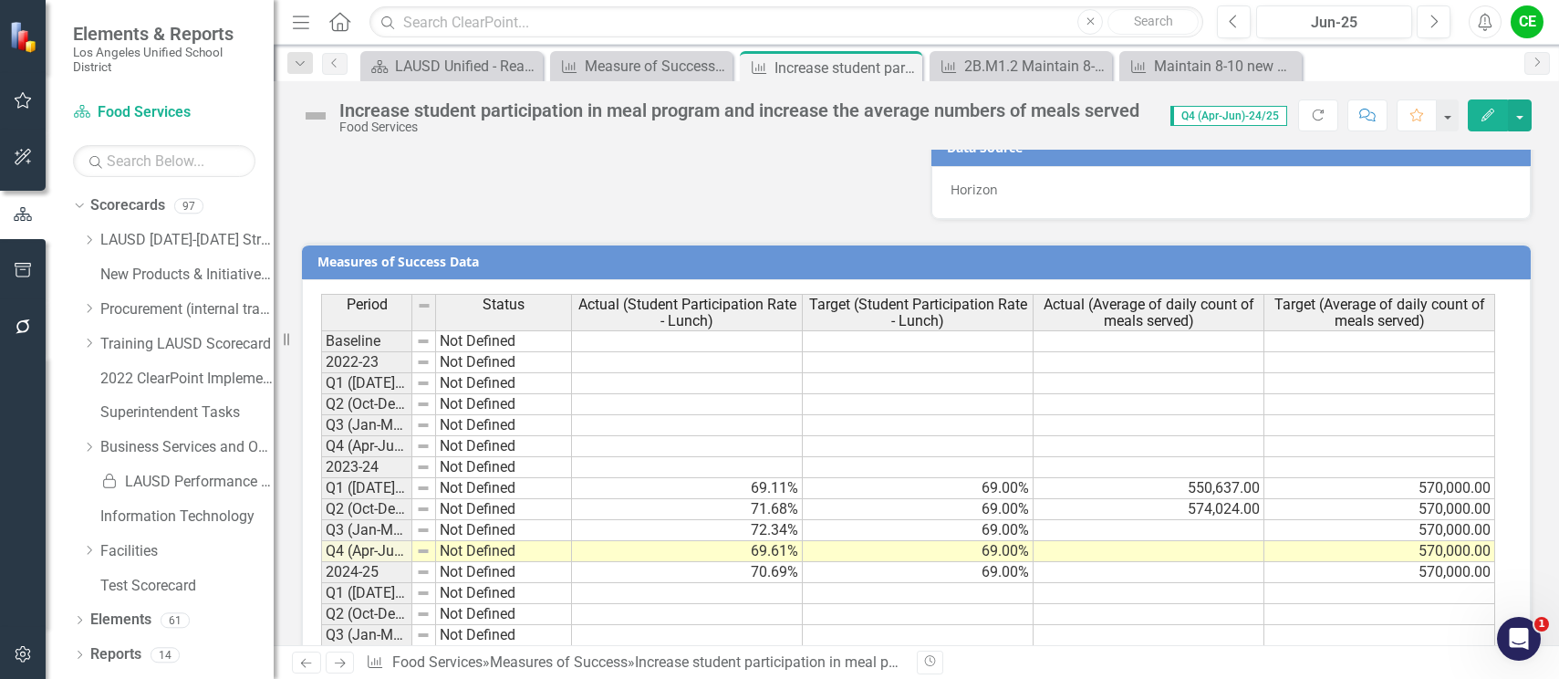
scroll to position [1761, 0]
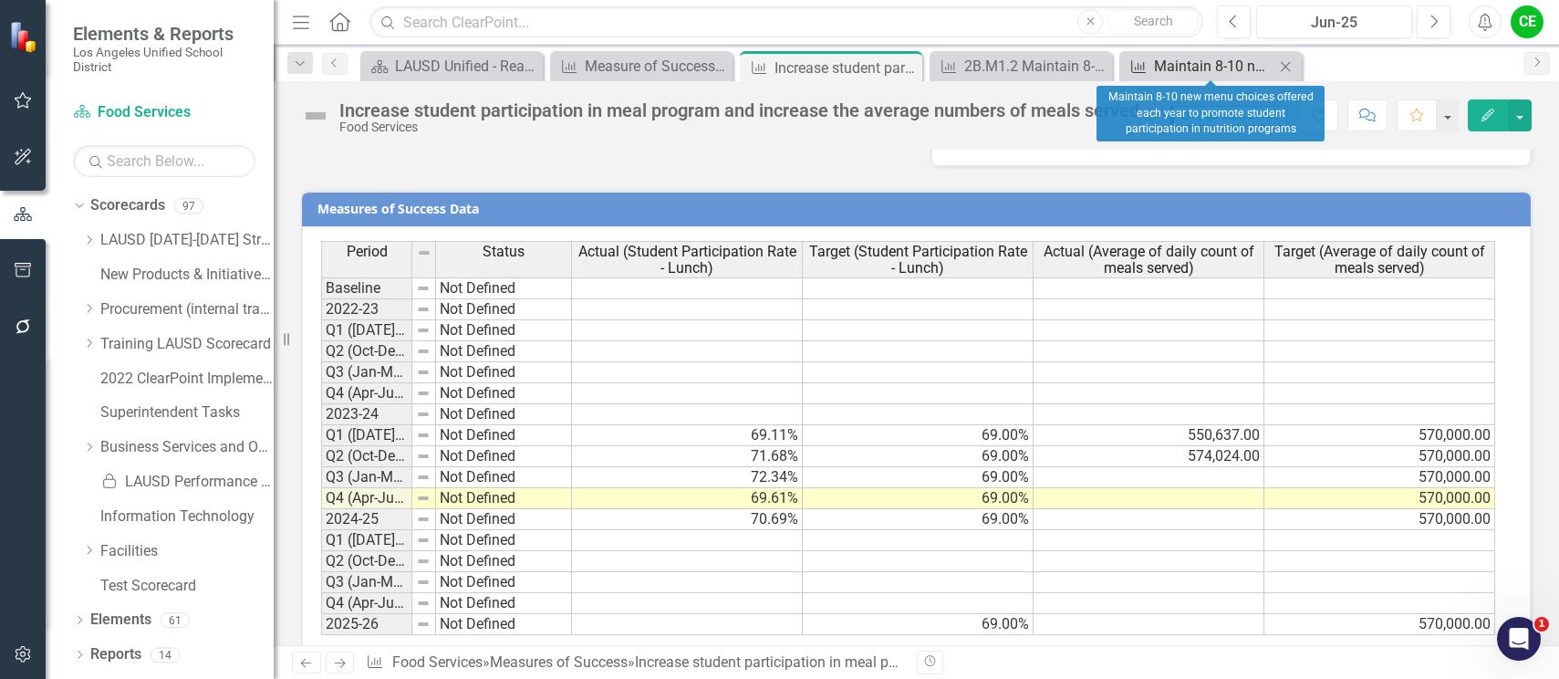
click at [1209, 60] on div "Maintain 8-10 new menu choices offered each year to promote student participati…" at bounding box center [1214, 66] width 120 height 23
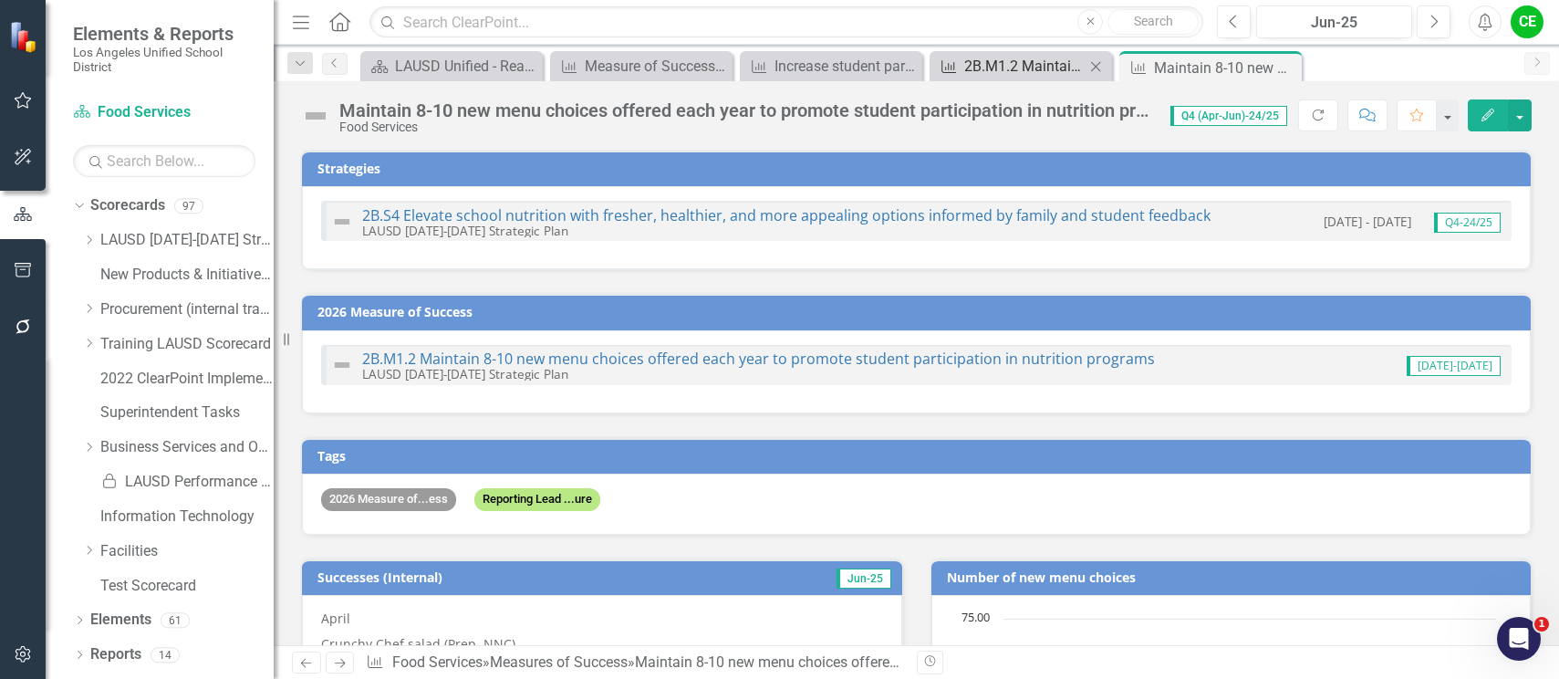
click at [973, 66] on div "2B.M1.2 Maintain 8-10 new menu choices offered each year to promote student par…" at bounding box center [1025, 66] width 120 height 23
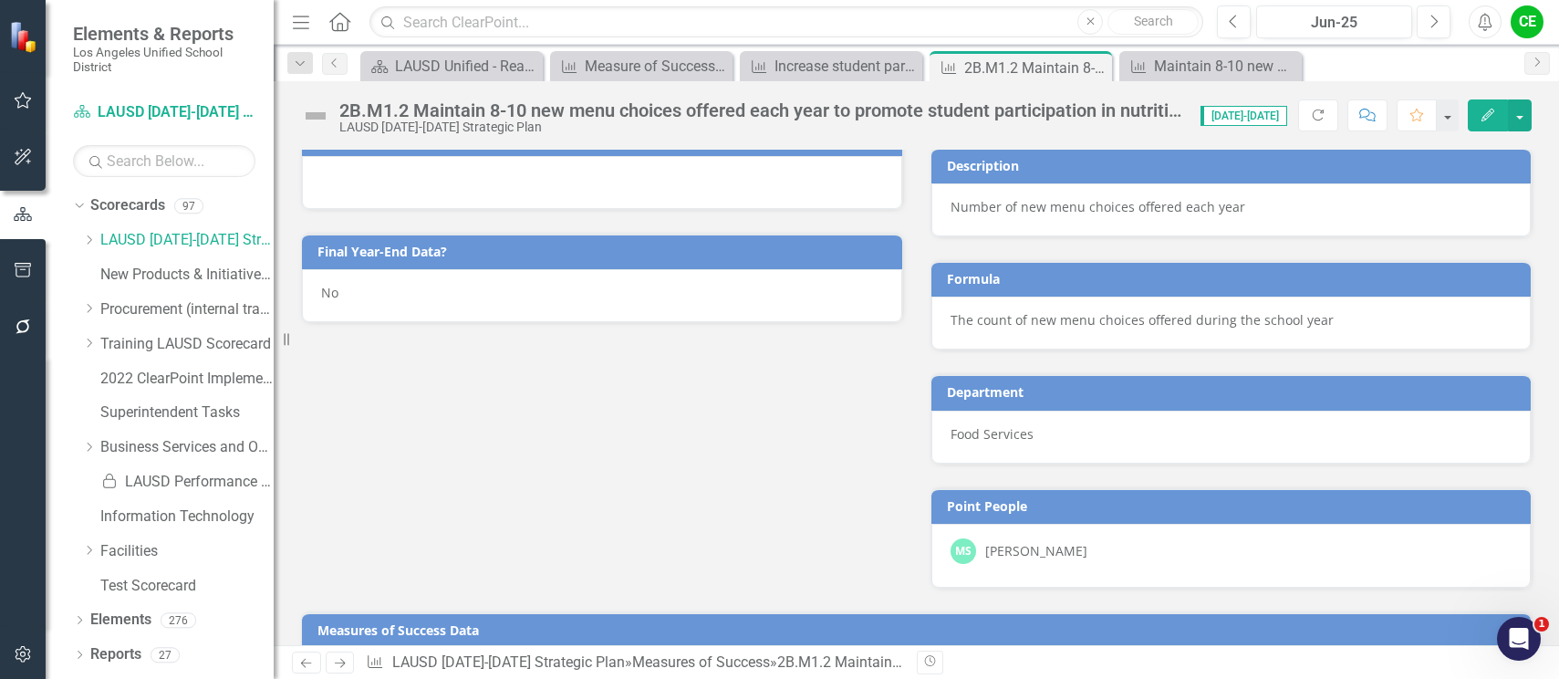
scroll to position [1069, 0]
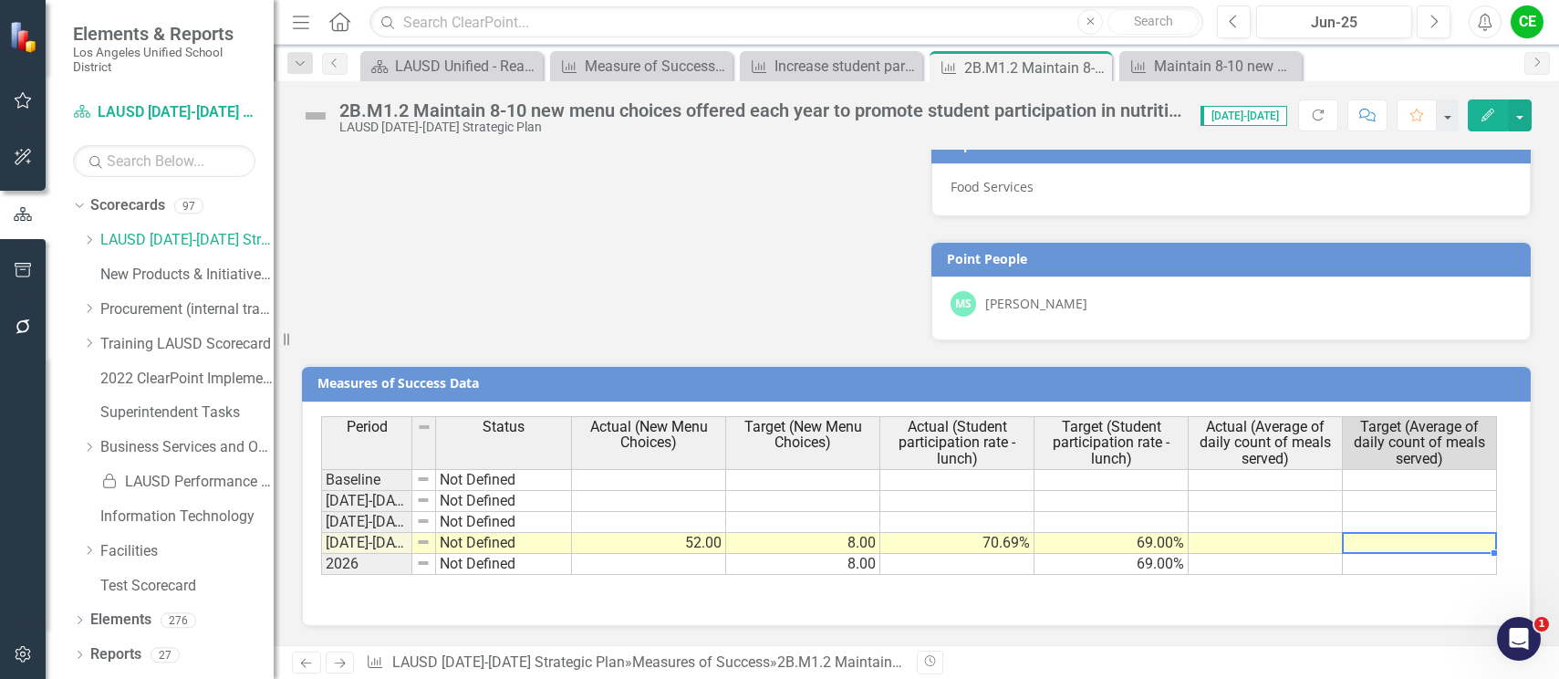
click at [1360, 547] on td at bounding box center [1420, 543] width 154 height 21
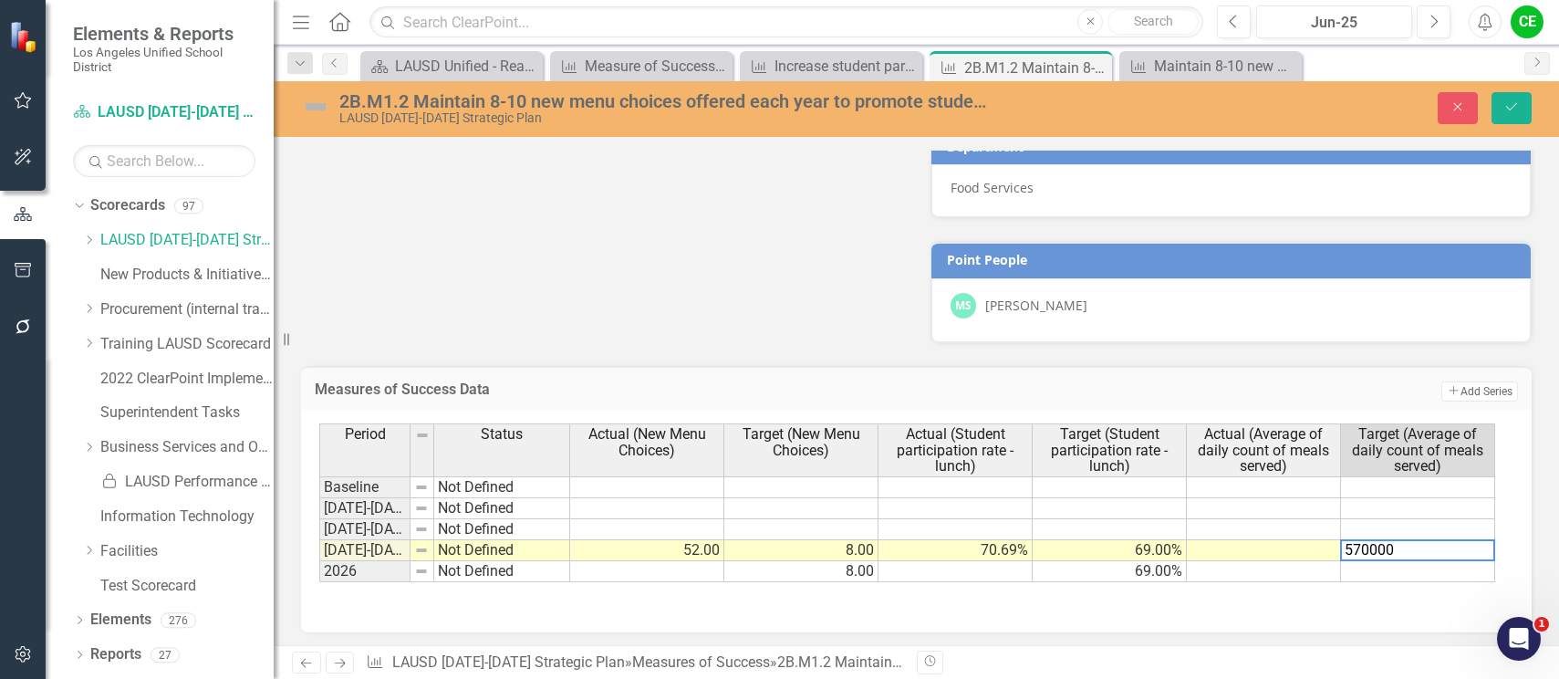
type textarea "570000"
click at [1371, 567] on td at bounding box center [1418, 571] width 154 height 21
type textarea "570000"
click at [1319, 601] on div "Period Status Actual (New Menu Choices) Target (New Menu Choices) Actual (Stude…" at bounding box center [916, 514] width 1194 height 183
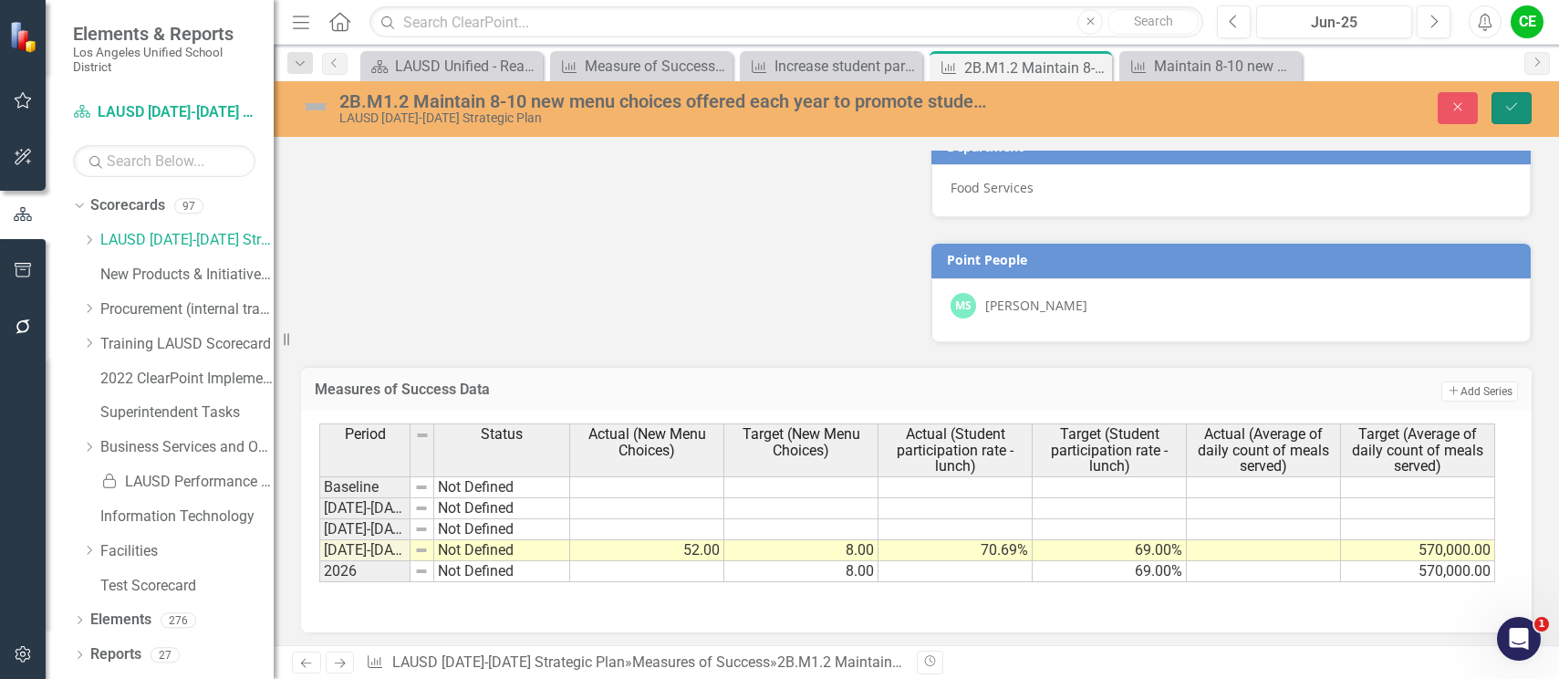
click at [1513, 105] on icon "Save" at bounding box center [1512, 106] width 16 height 13
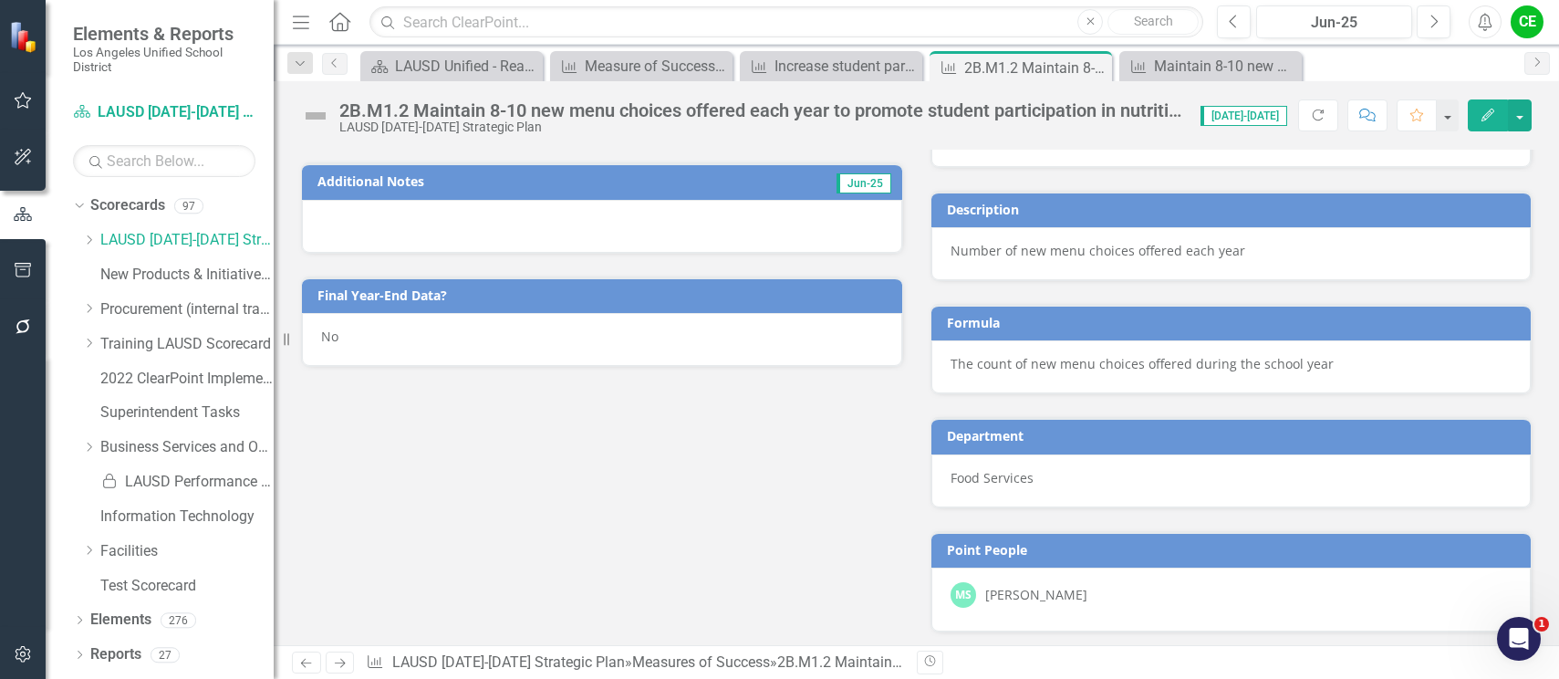
scroll to position [821, 0]
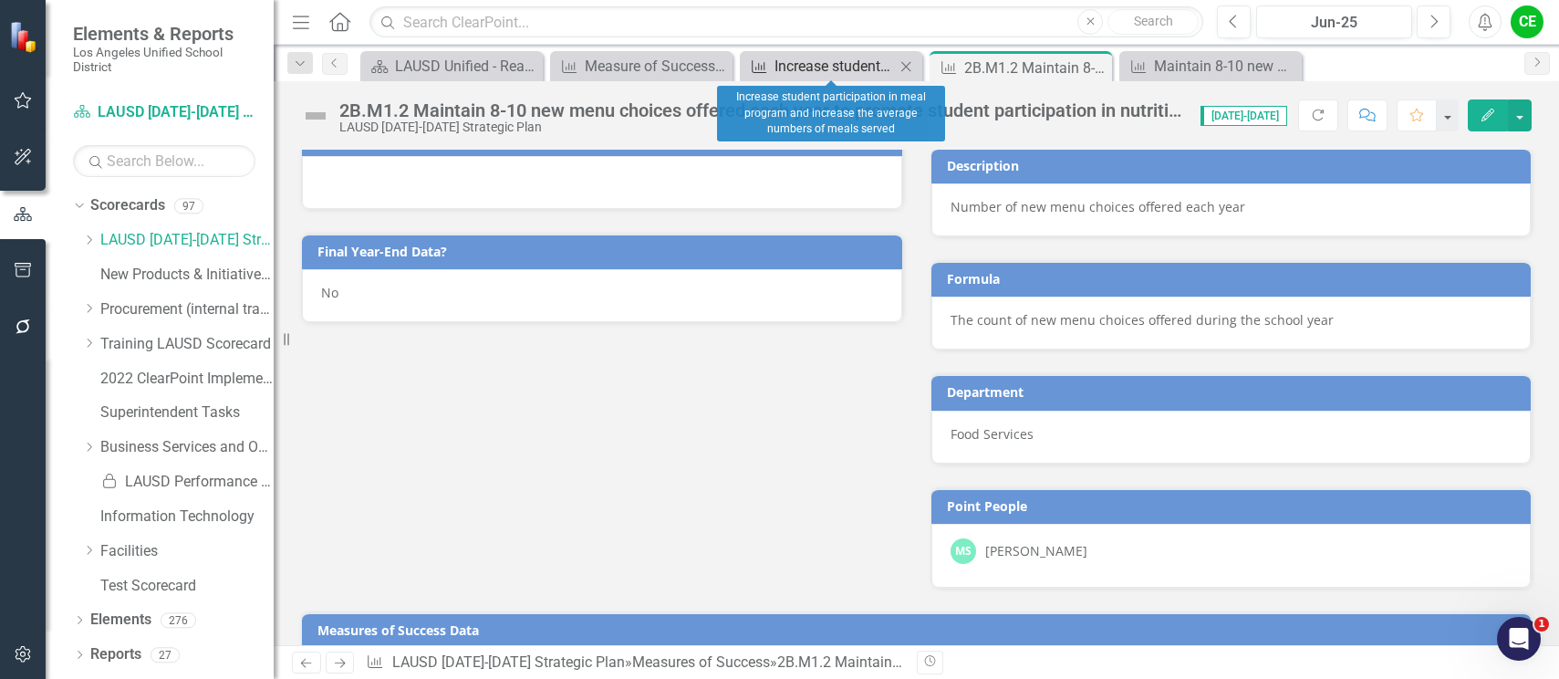
click at [822, 68] on div "Increase student participation in meal program and increase the average numbers…" at bounding box center [835, 66] width 120 height 23
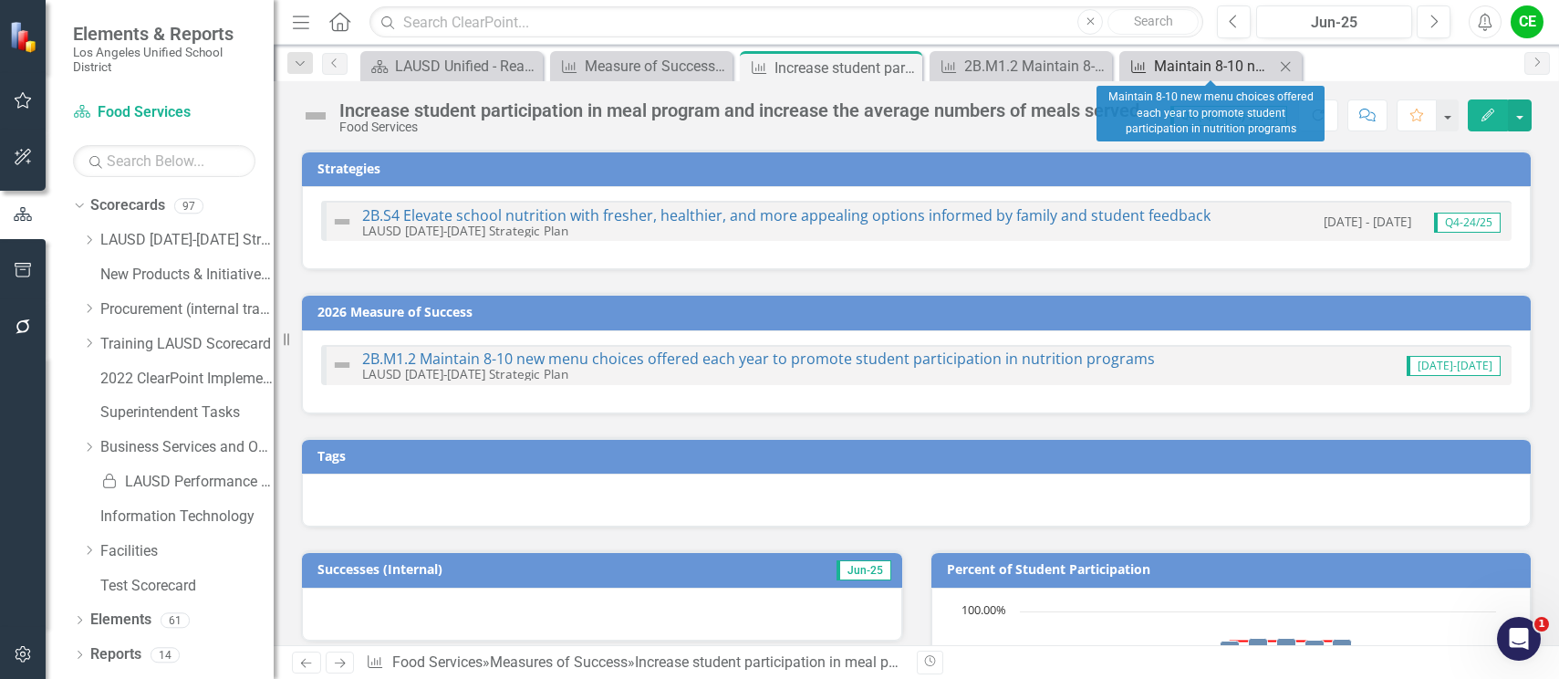
click at [1192, 67] on div "Maintain 8-10 new menu choices offered each year to promote student participati…" at bounding box center [1214, 66] width 120 height 23
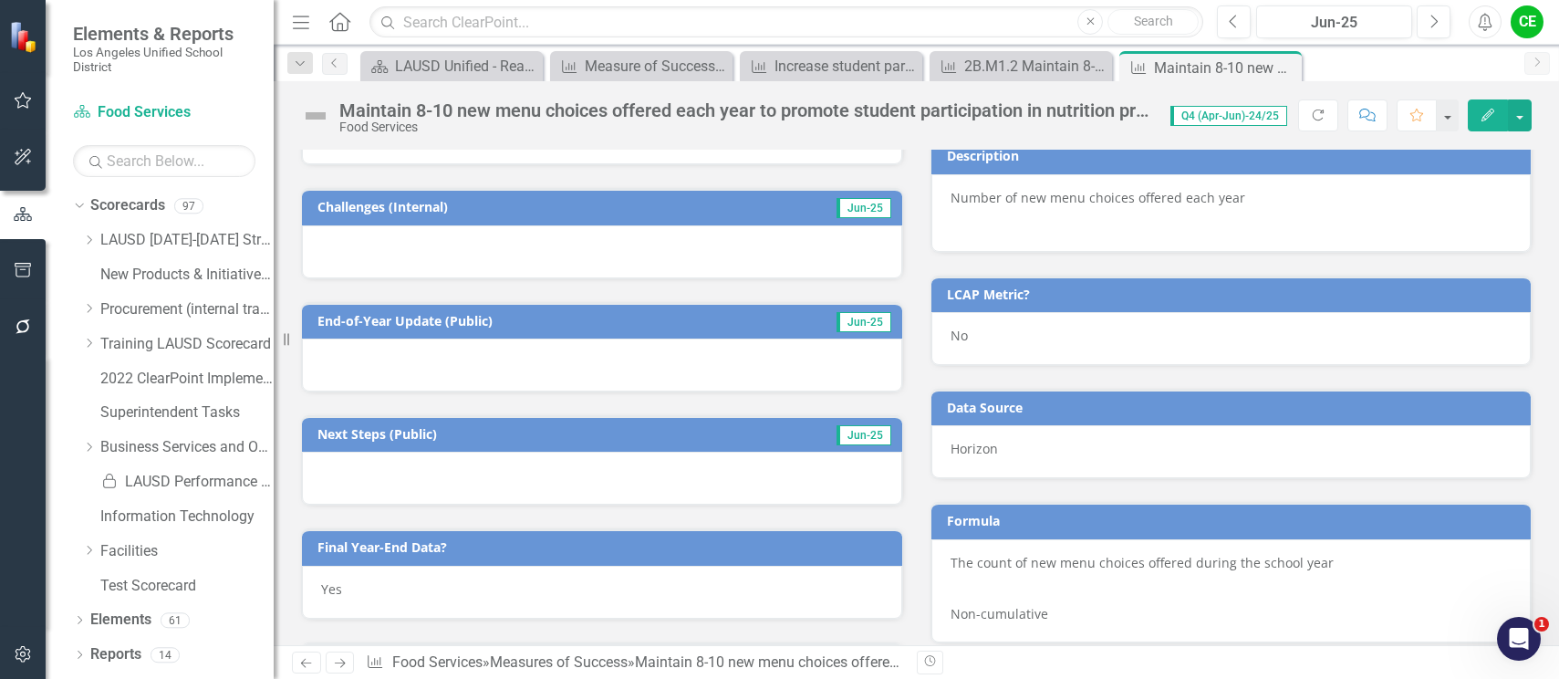
scroll to position [821, 0]
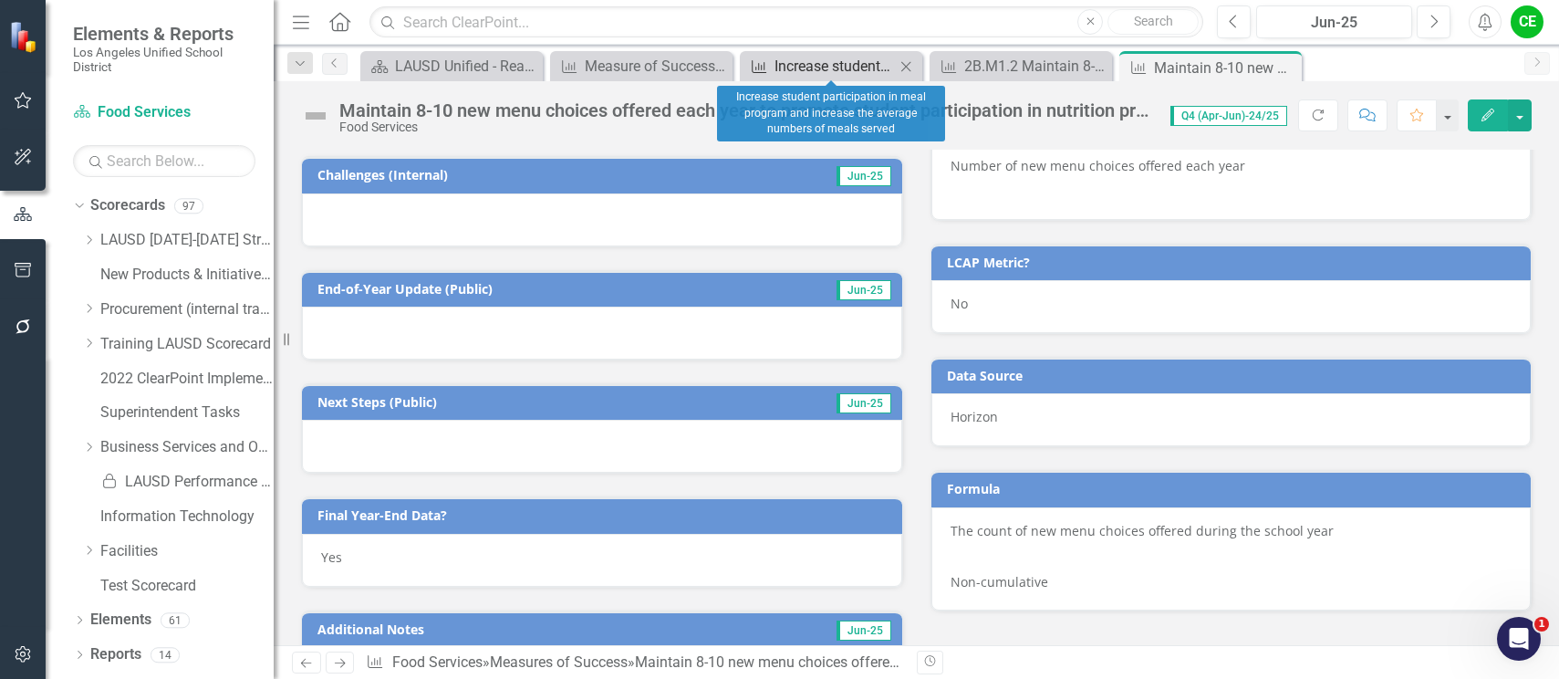
click at [825, 64] on div "Increase student participation in meal program and increase the average numbers…" at bounding box center [835, 66] width 120 height 23
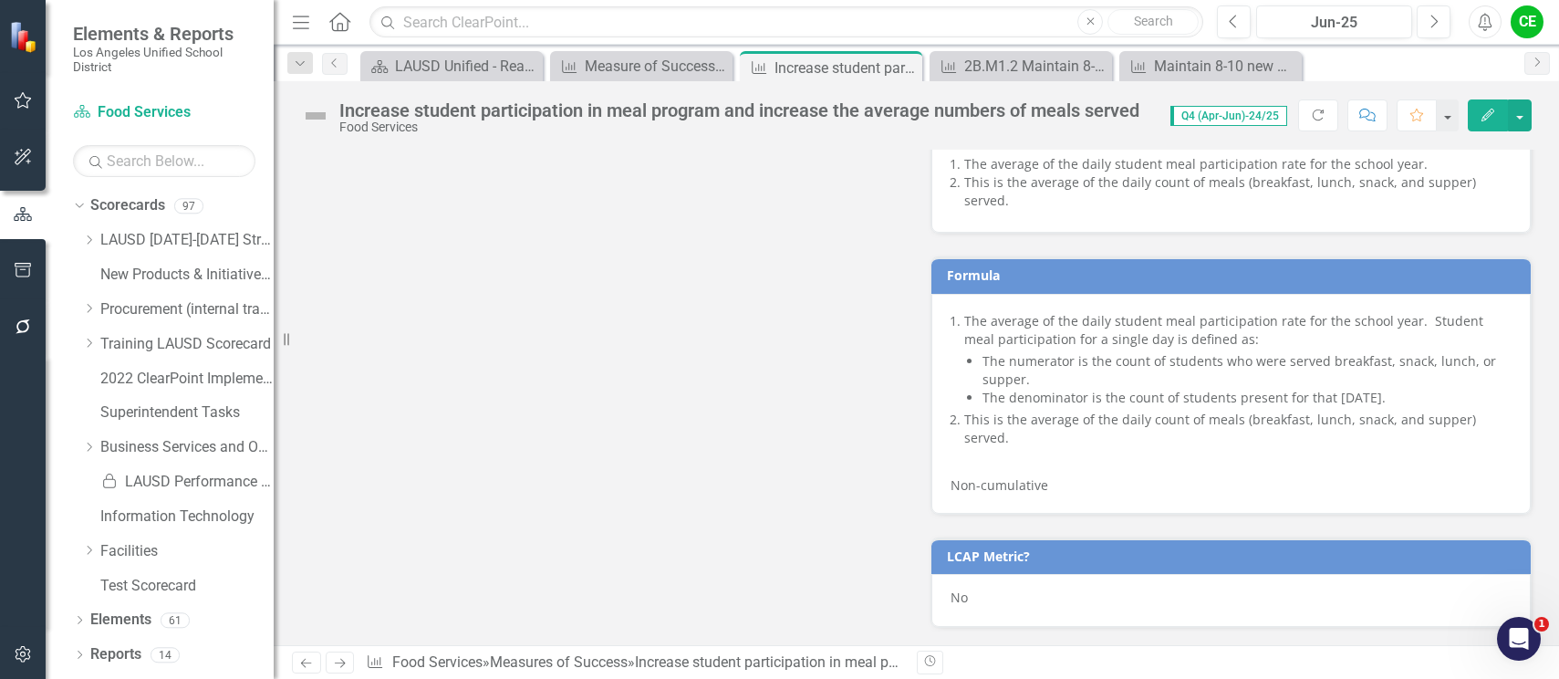
scroll to position [1278, 0]
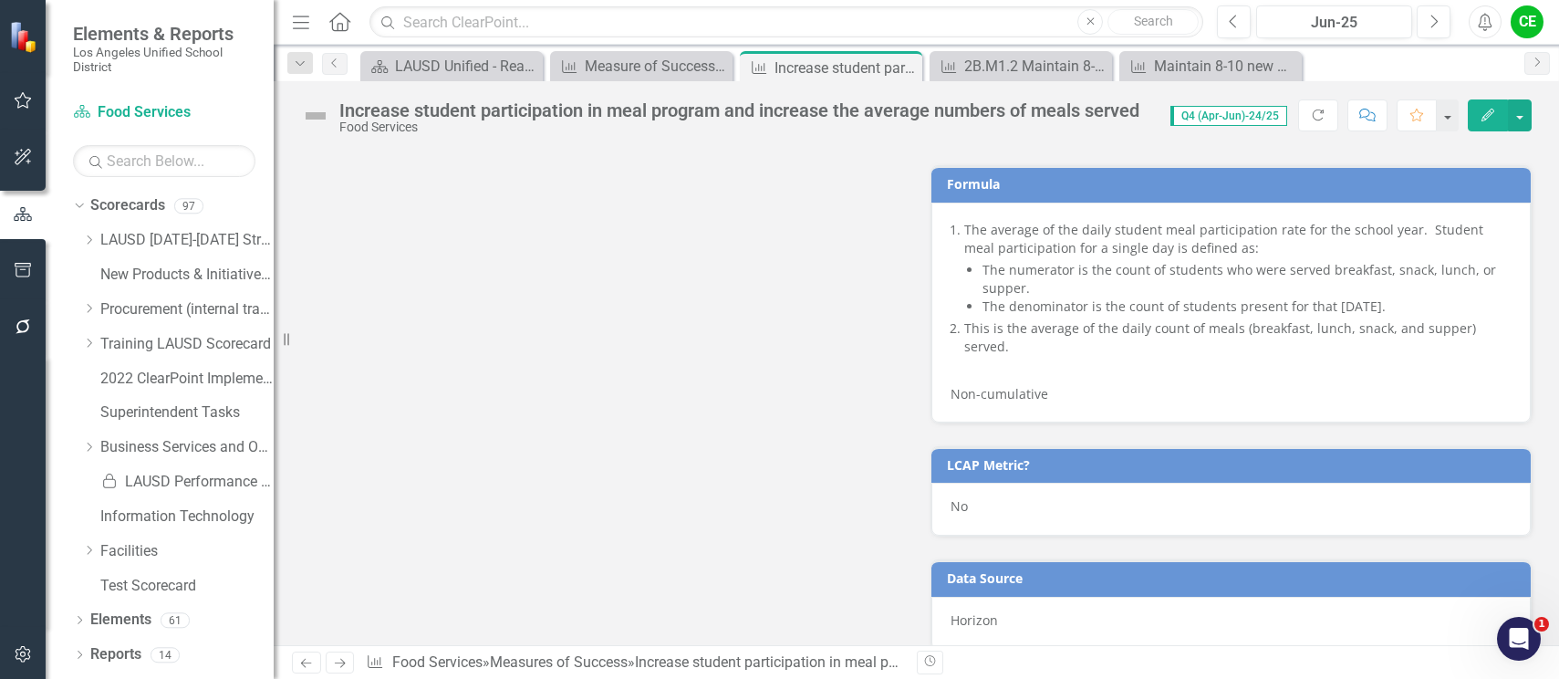
click at [1024, 261] on li "The numerator is the count of students who were served breakfast, snack, lunch,…" at bounding box center [1248, 279] width 530 height 37
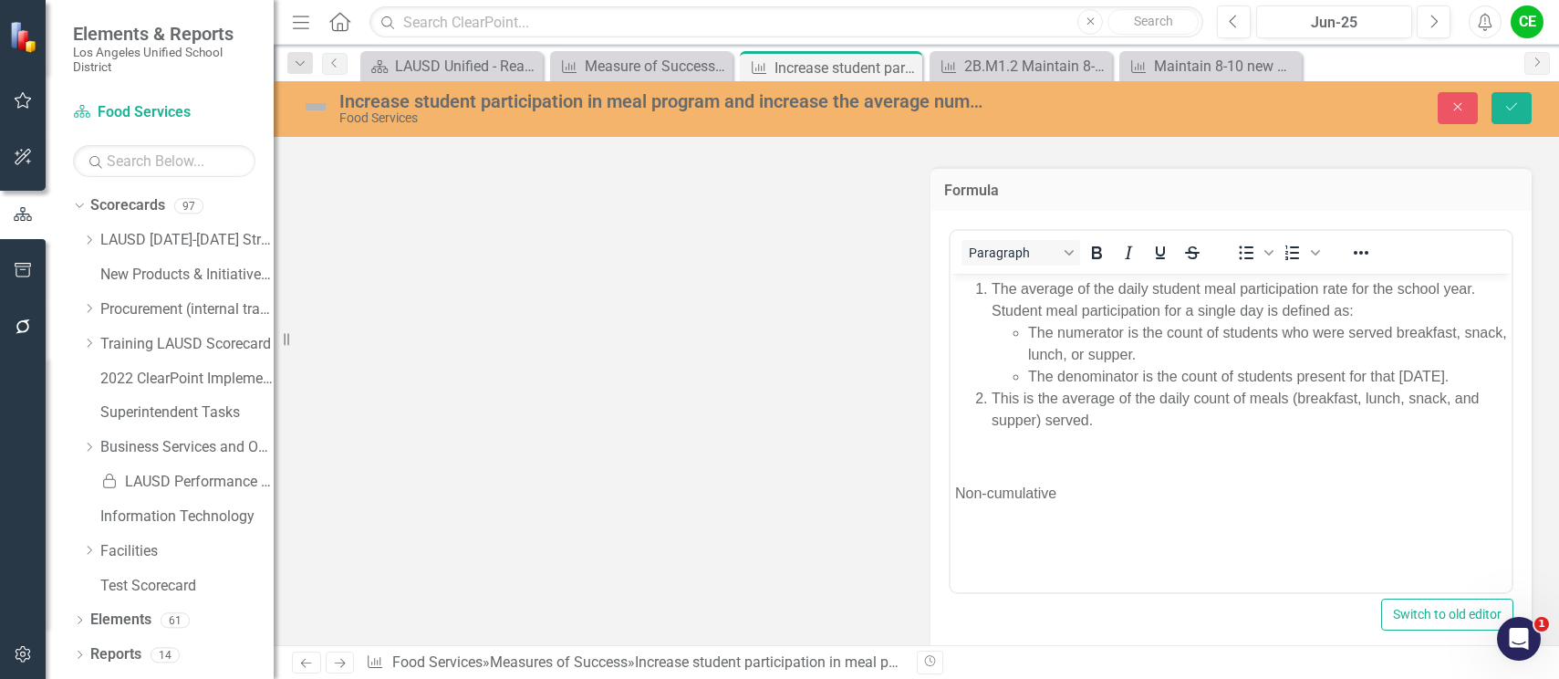
scroll to position [0, 0]
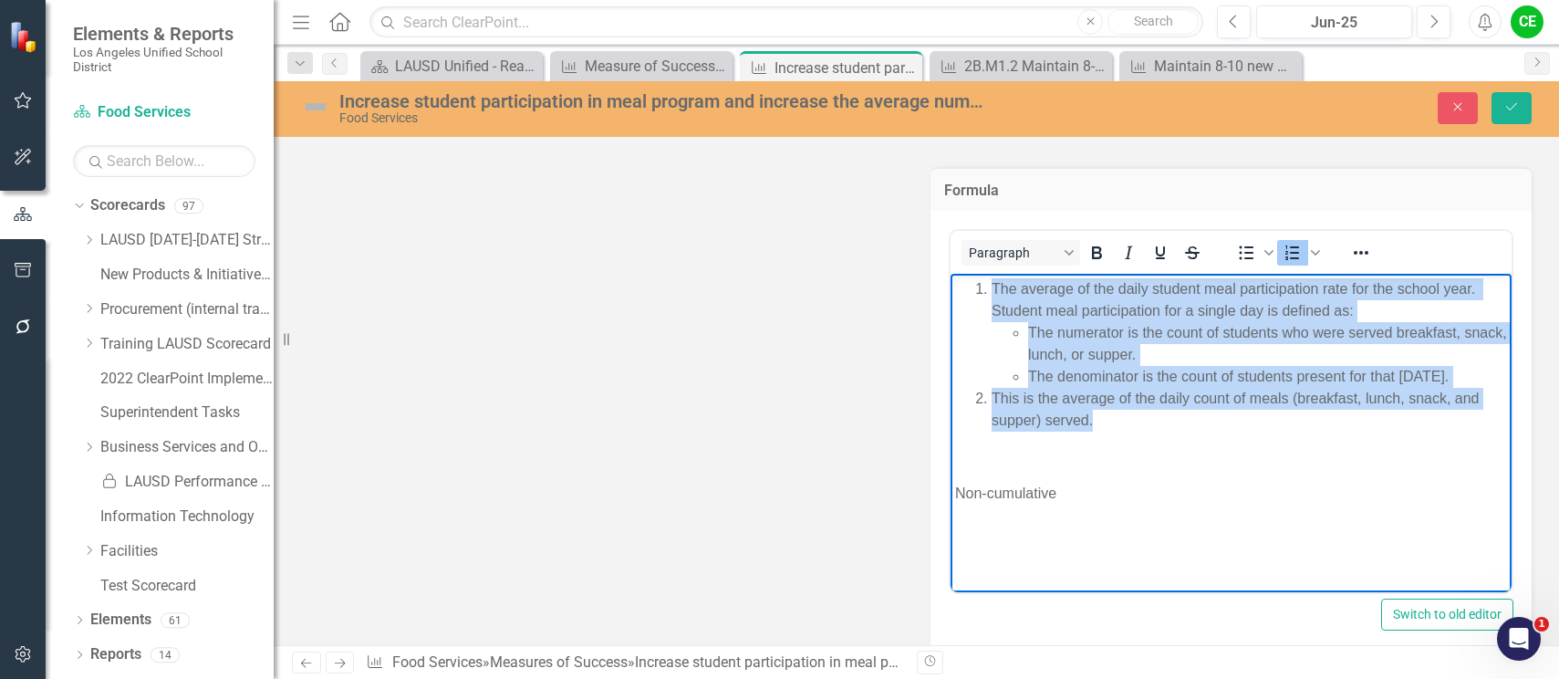
drag, startPoint x: 972, startPoint y: 284, endPoint x: 1109, endPoint y: 416, distance: 190.4
click at [1109, 416] on ol "The average of the daily student meal participation rate for the school year. S…" at bounding box center [1230, 354] width 553 height 153
copy ol "The average of the daily student meal participation rate for the school year. S…"
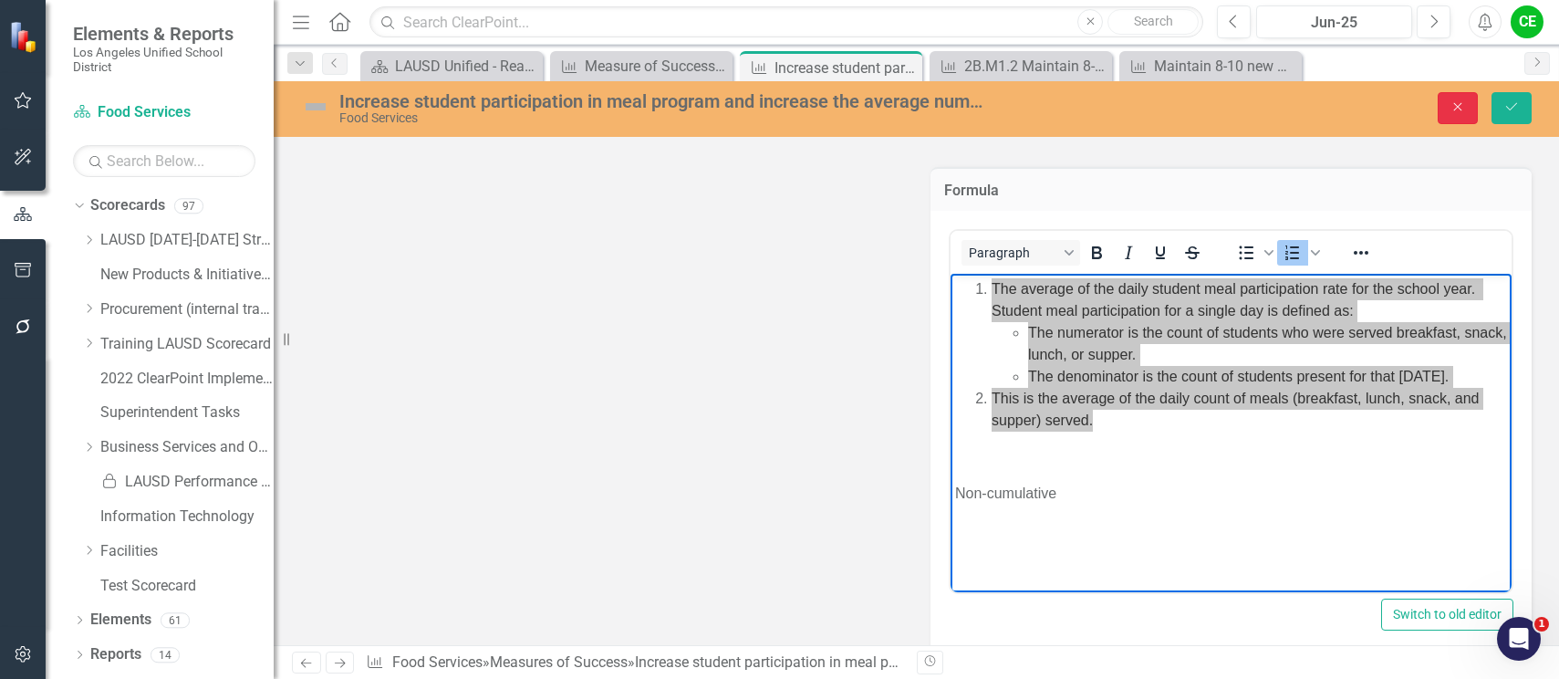
click at [1458, 99] on button "Close" at bounding box center [1458, 108] width 40 height 32
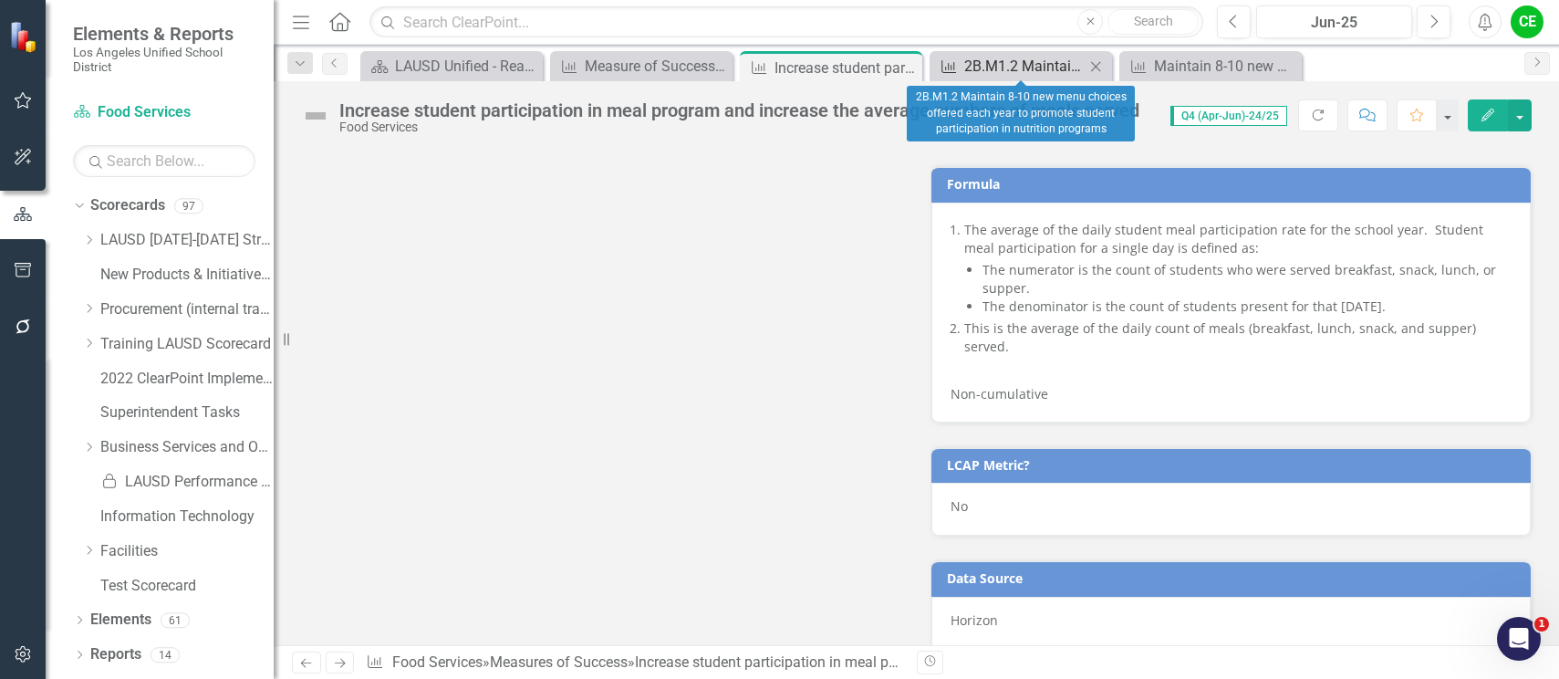
click at [1034, 62] on div "2B.M1.2 Maintain 8-10 new menu choices offered each year to promote student par…" at bounding box center [1025, 66] width 120 height 23
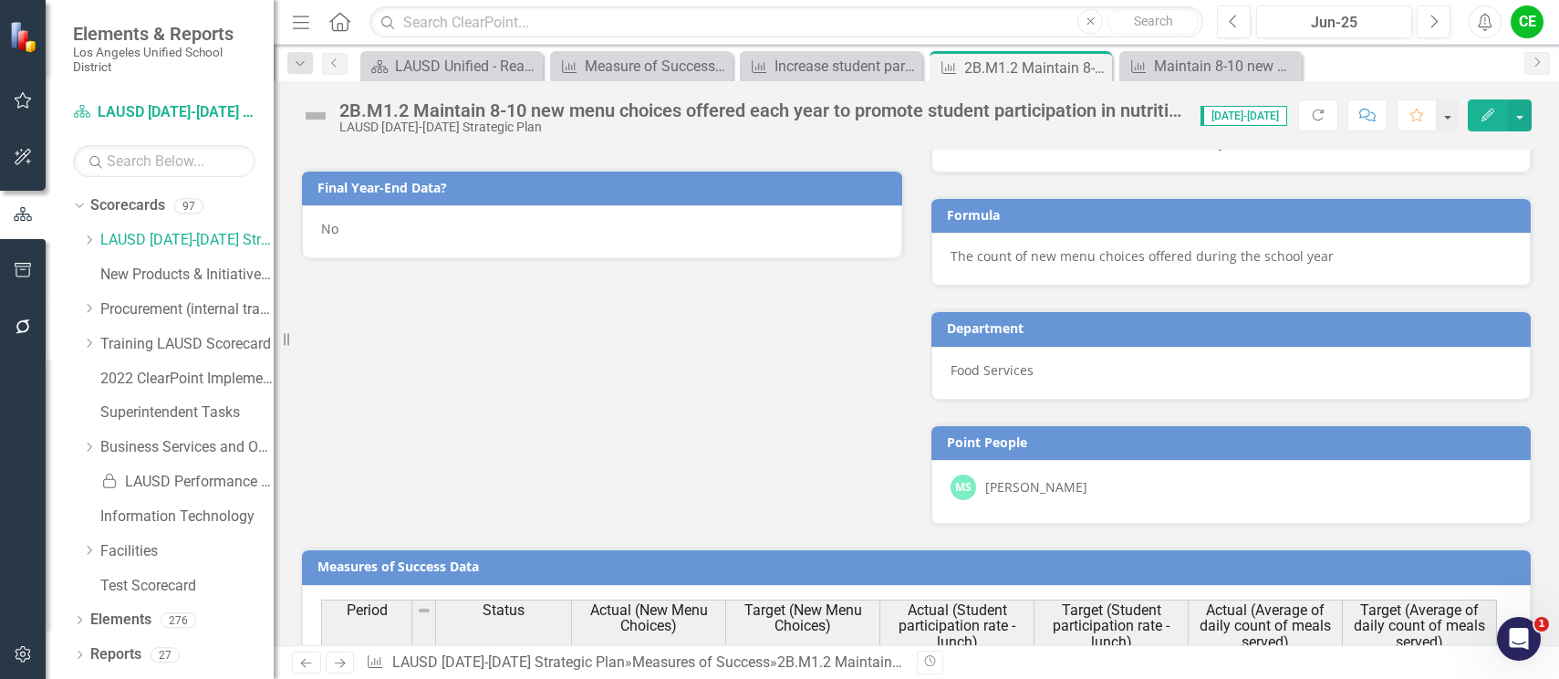
scroll to position [886, 0]
click at [1379, 249] on p "The count of new menu choices offered during the school year" at bounding box center [1232, 255] width 562 height 18
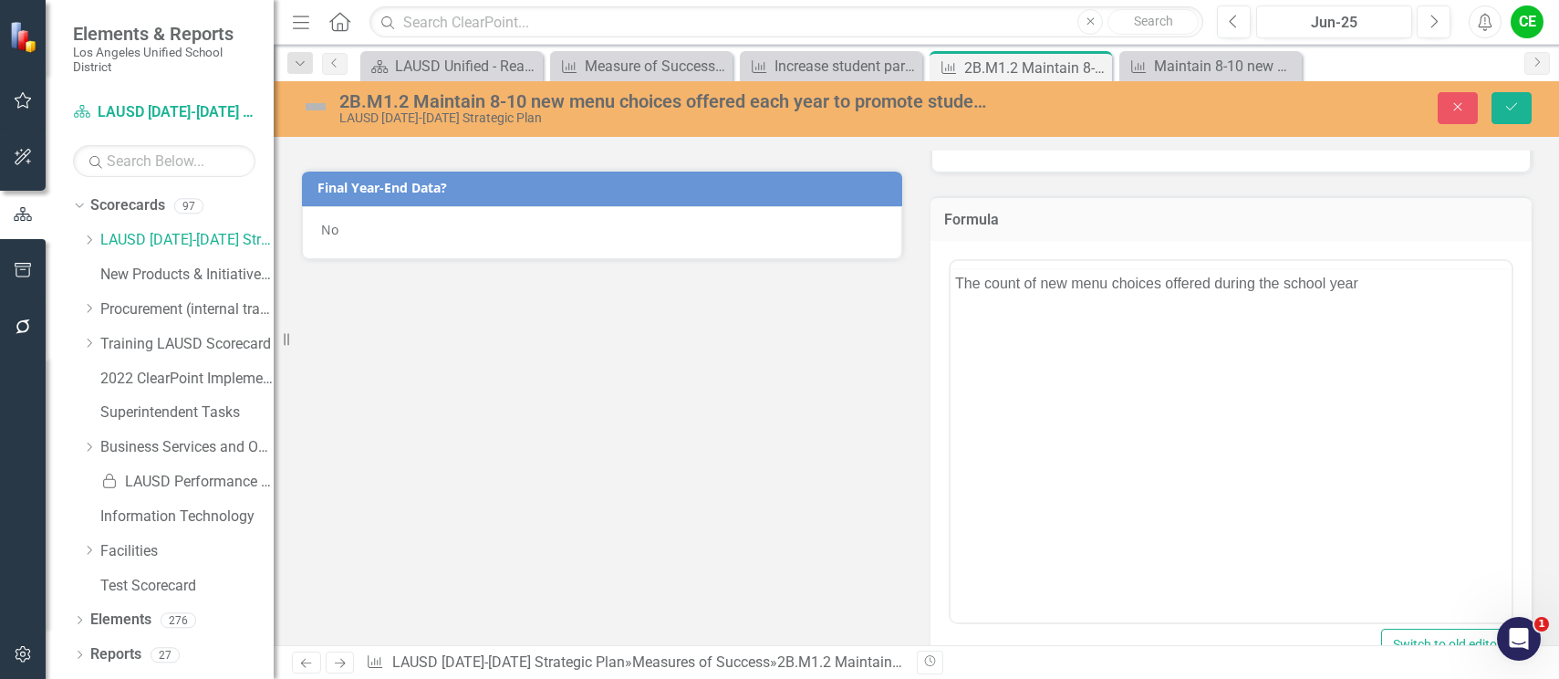
scroll to position [0, 0]
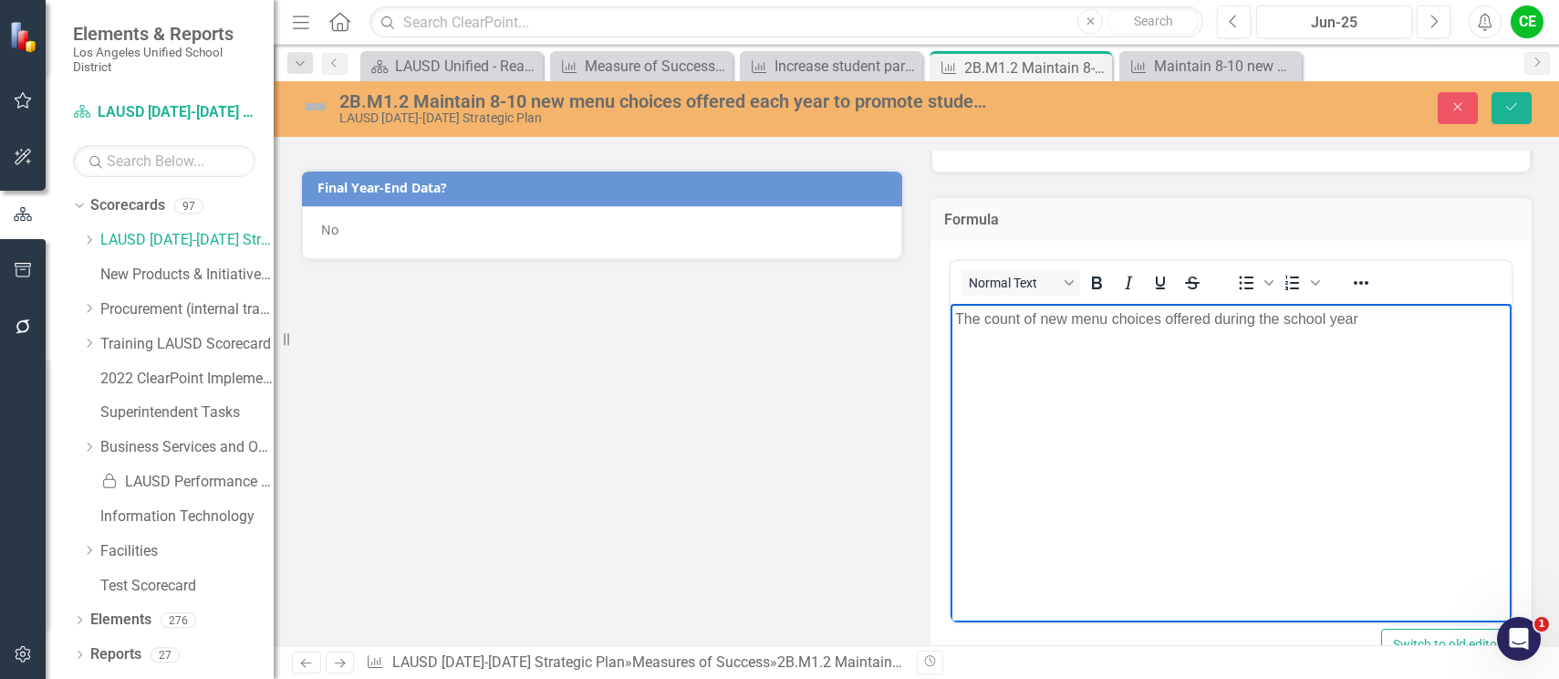
click at [1367, 325] on p "The count of new menu choices offered during the school year" at bounding box center [1230, 319] width 553 height 22
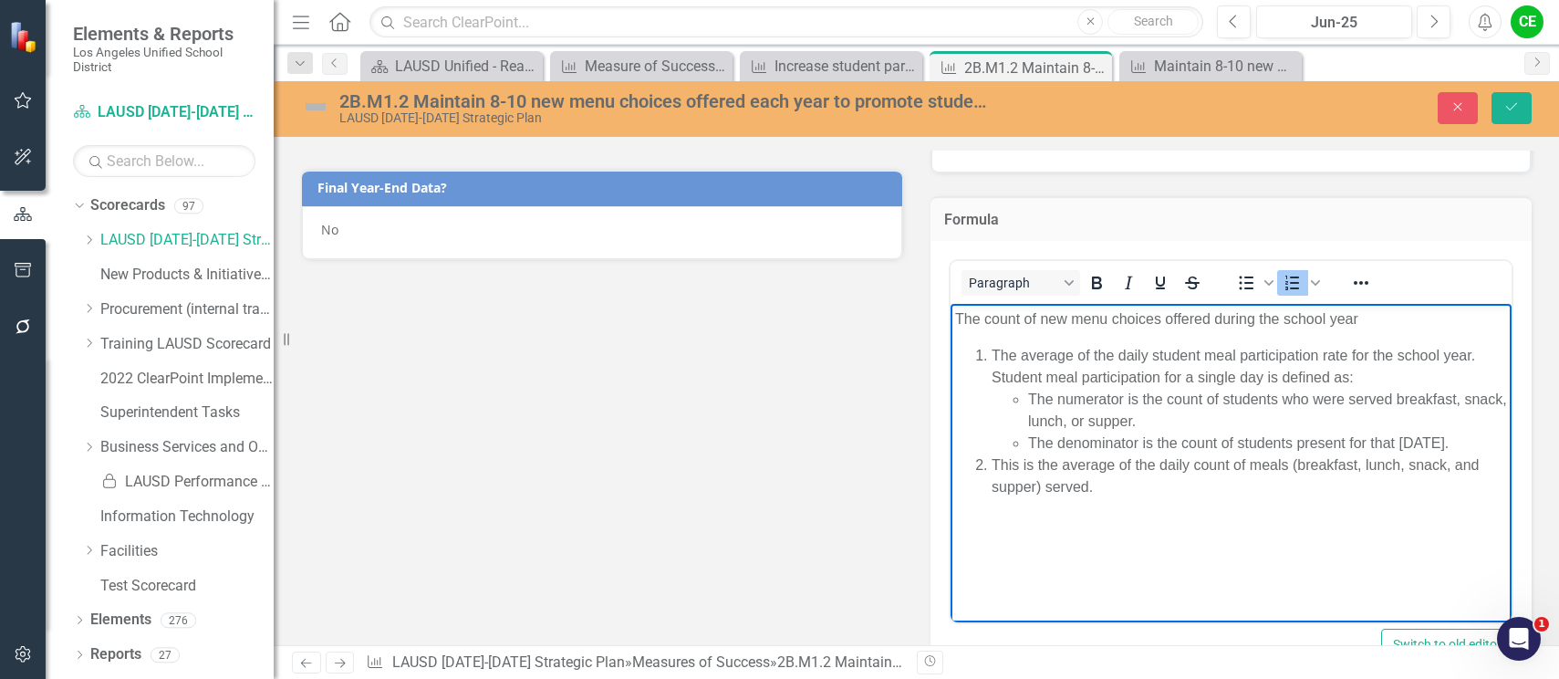
click at [981, 318] on p "The count of new menu choices offered during the school year" at bounding box center [1230, 319] width 553 height 22
click at [958, 320] on p "The count of new menu choices offered during the school year" at bounding box center [1230, 319] width 553 height 22
click at [1293, 287] on icon "Numbered list" at bounding box center [1293, 283] width 22 height 22
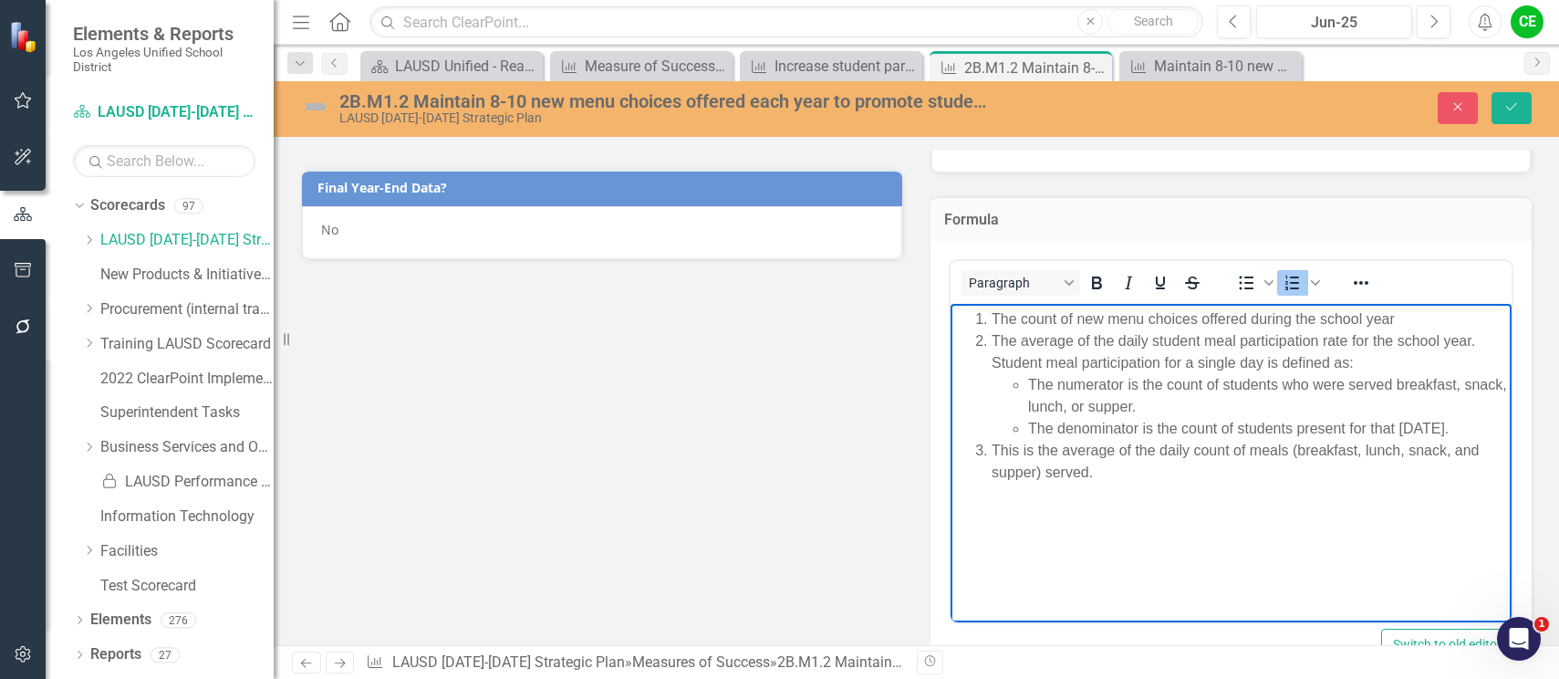
click at [1265, 506] on body "The count of new menu choices offered during the school year The average of the…" at bounding box center [1231, 440] width 562 height 274
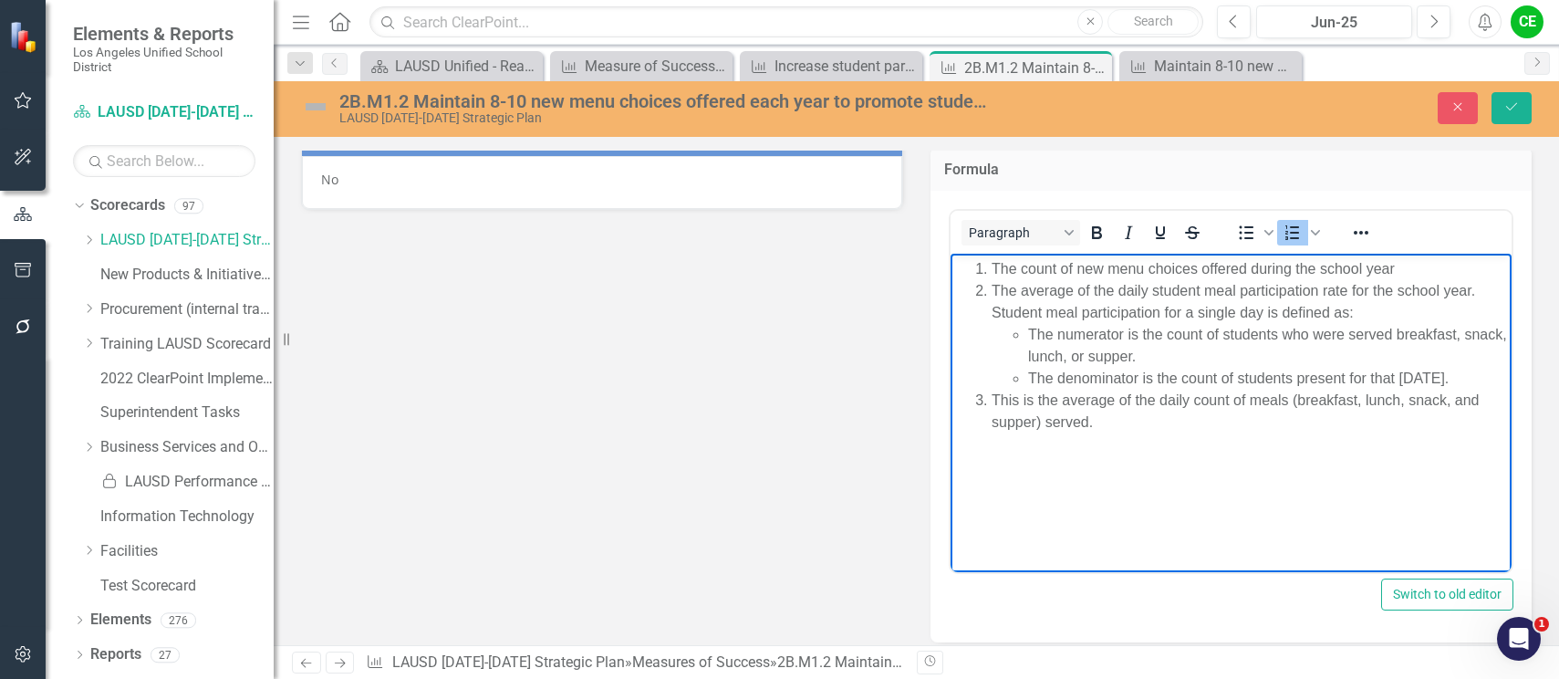
scroll to position [977, 0]
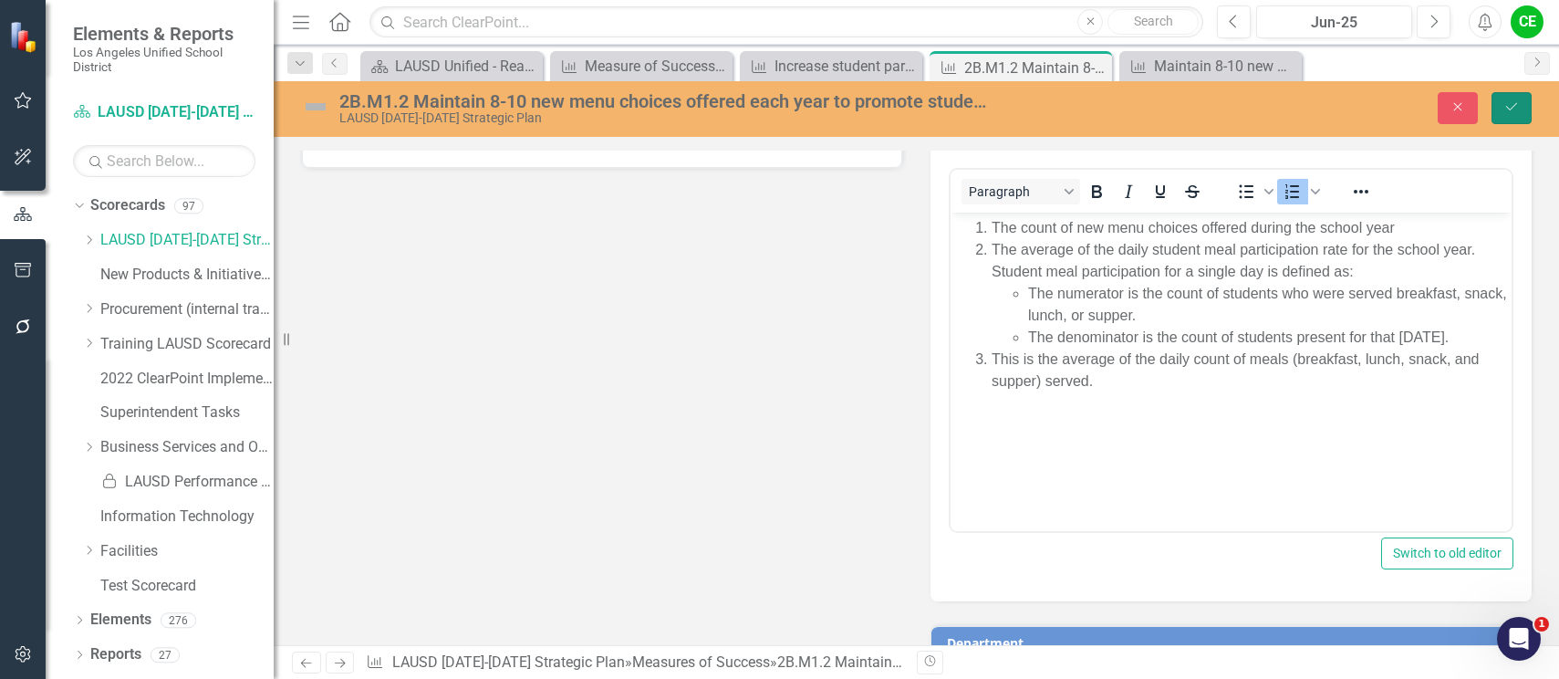
click at [1513, 113] on icon "Save" at bounding box center [1512, 106] width 16 height 13
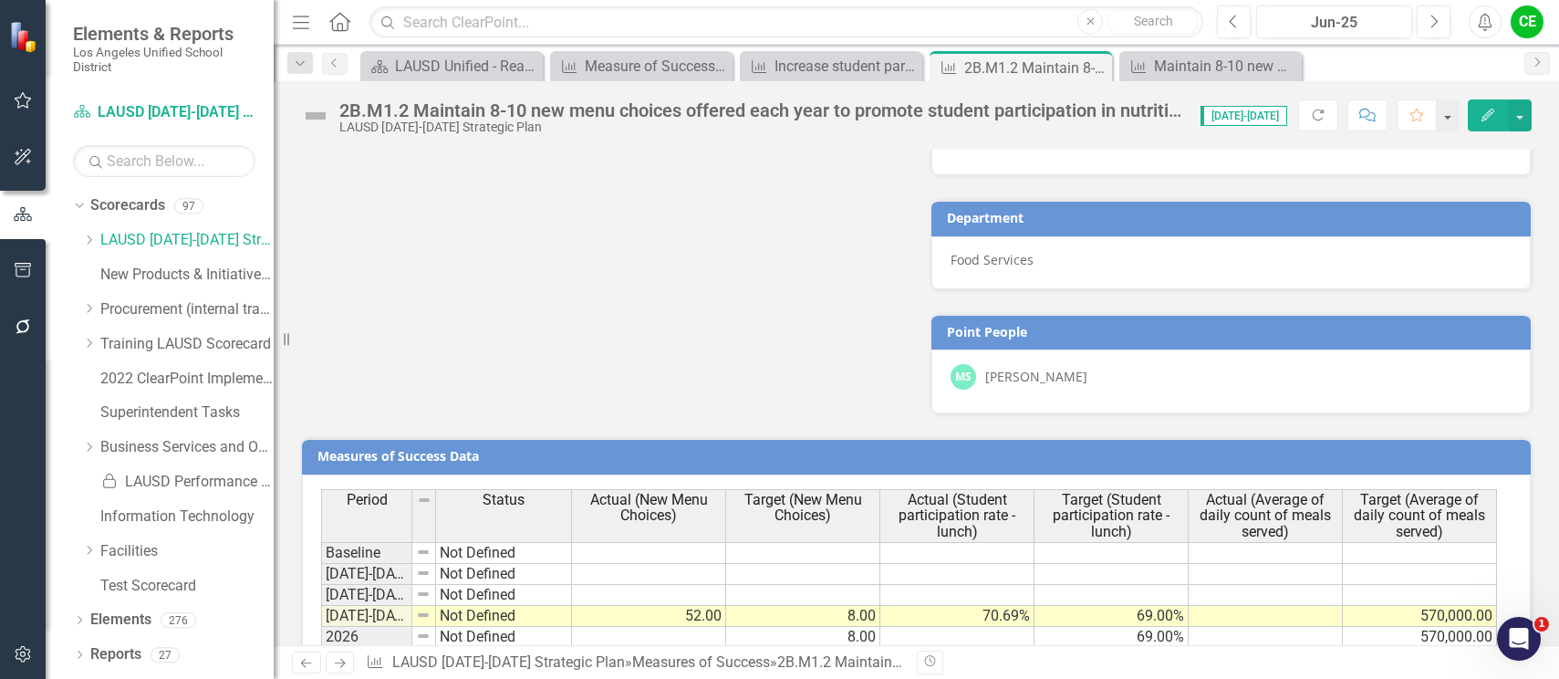
scroll to position [1192, 0]
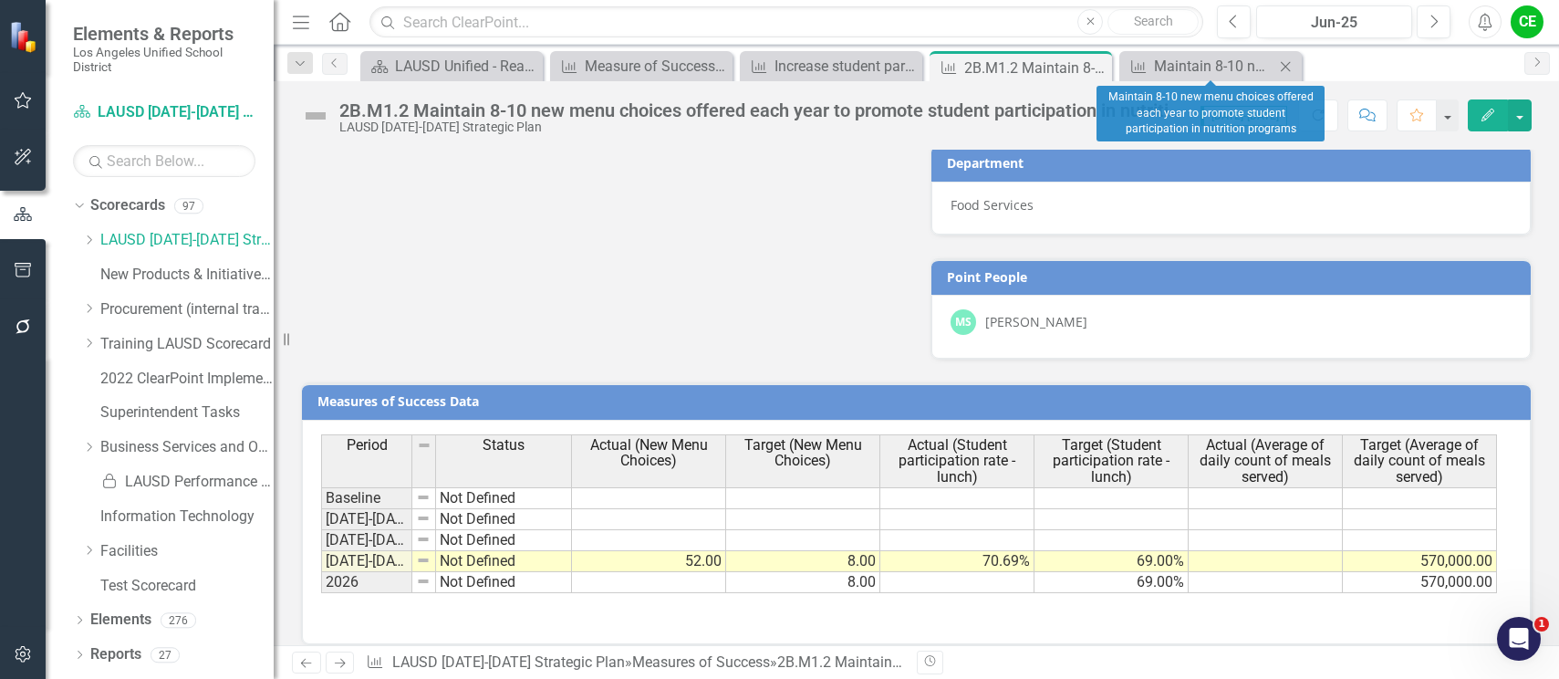
click at [1286, 63] on icon "Close" at bounding box center [1286, 66] width 18 height 15
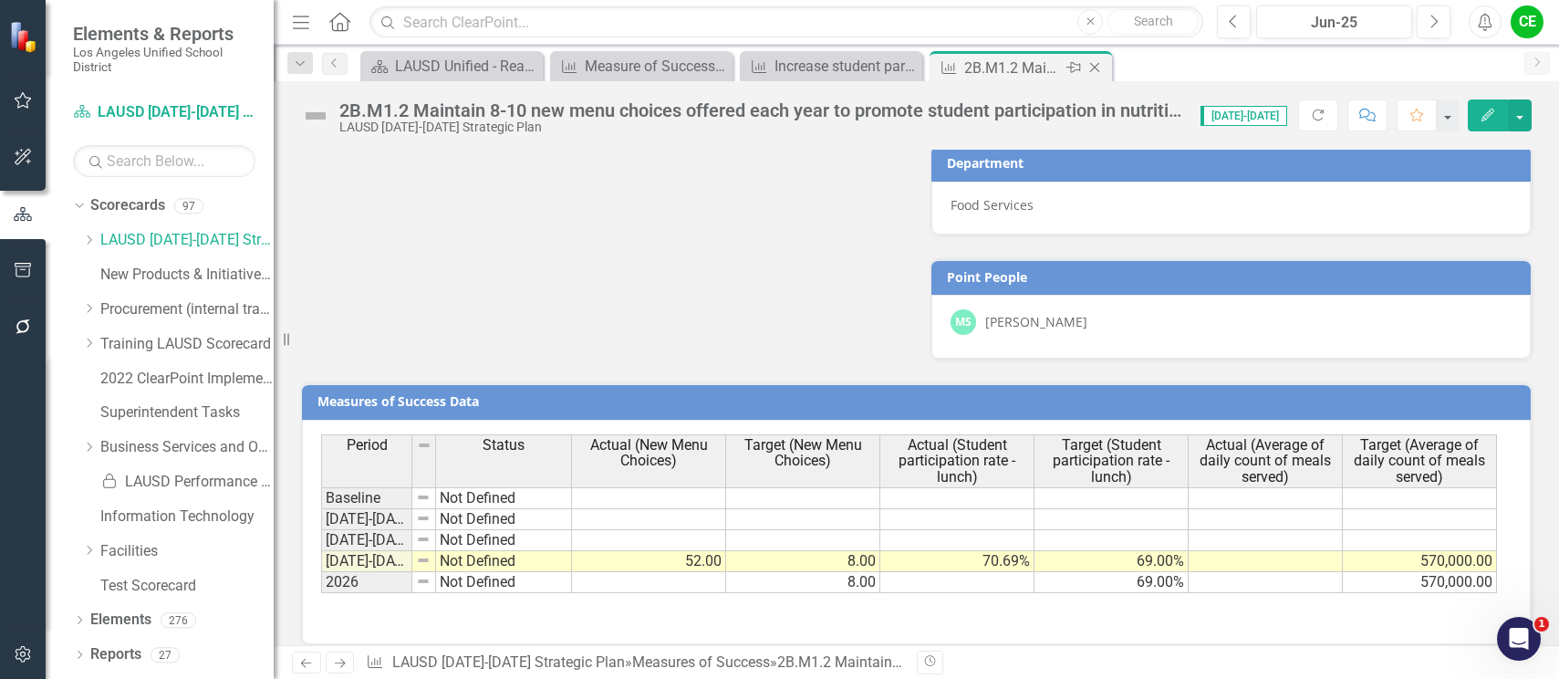
click at [1094, 66] on icon "Close" at bounding box center [1095, 67] width 18 height 15
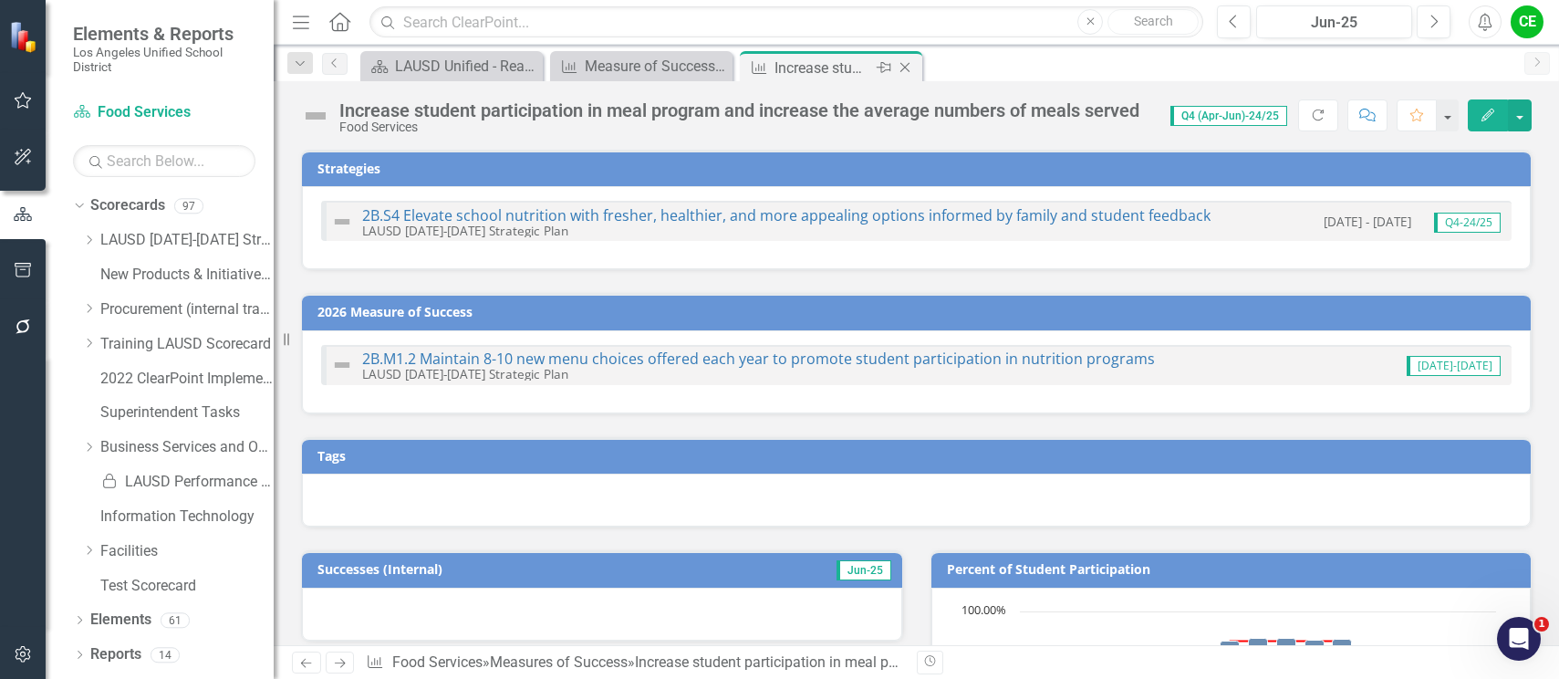
click at [905, 67] on icon "Close" at bounding box center [905, 67] width 18 height 15
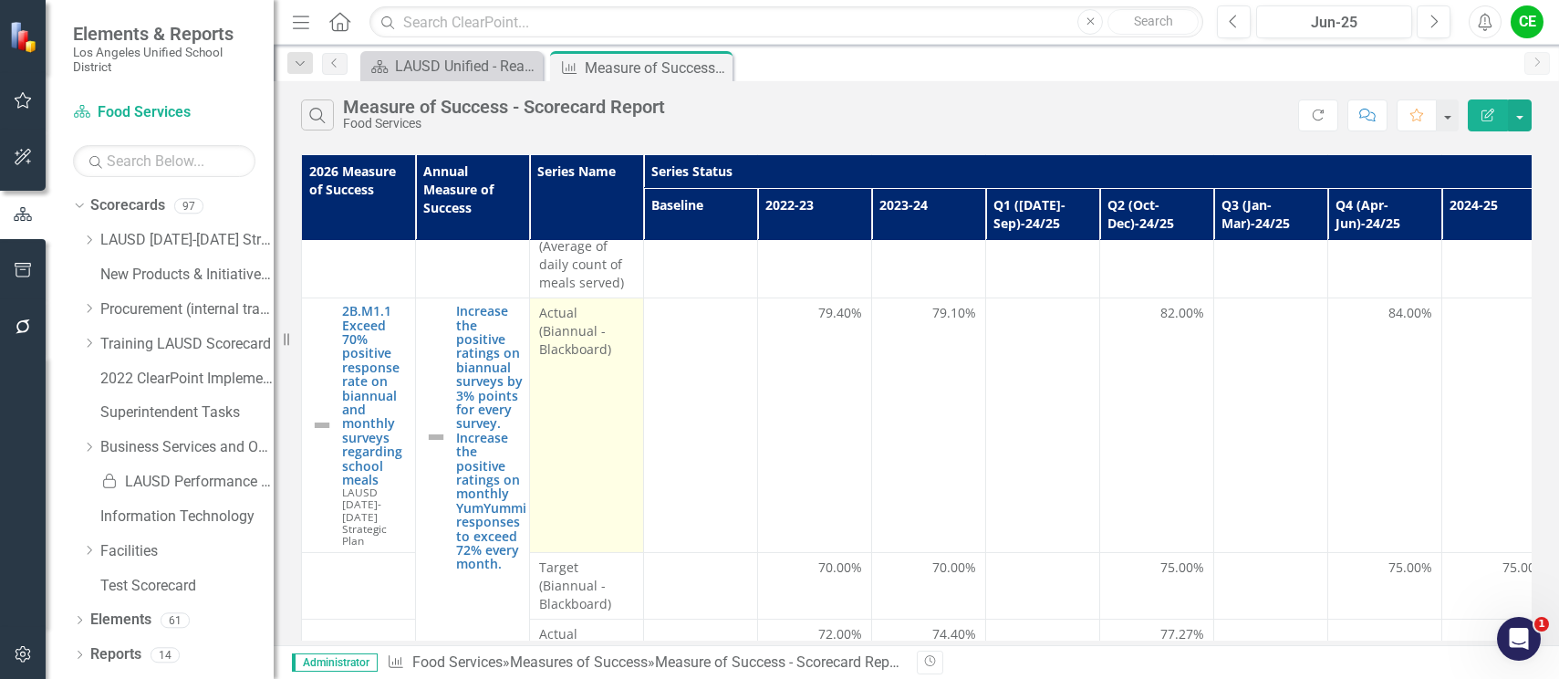
scroll to position [1868, 0]
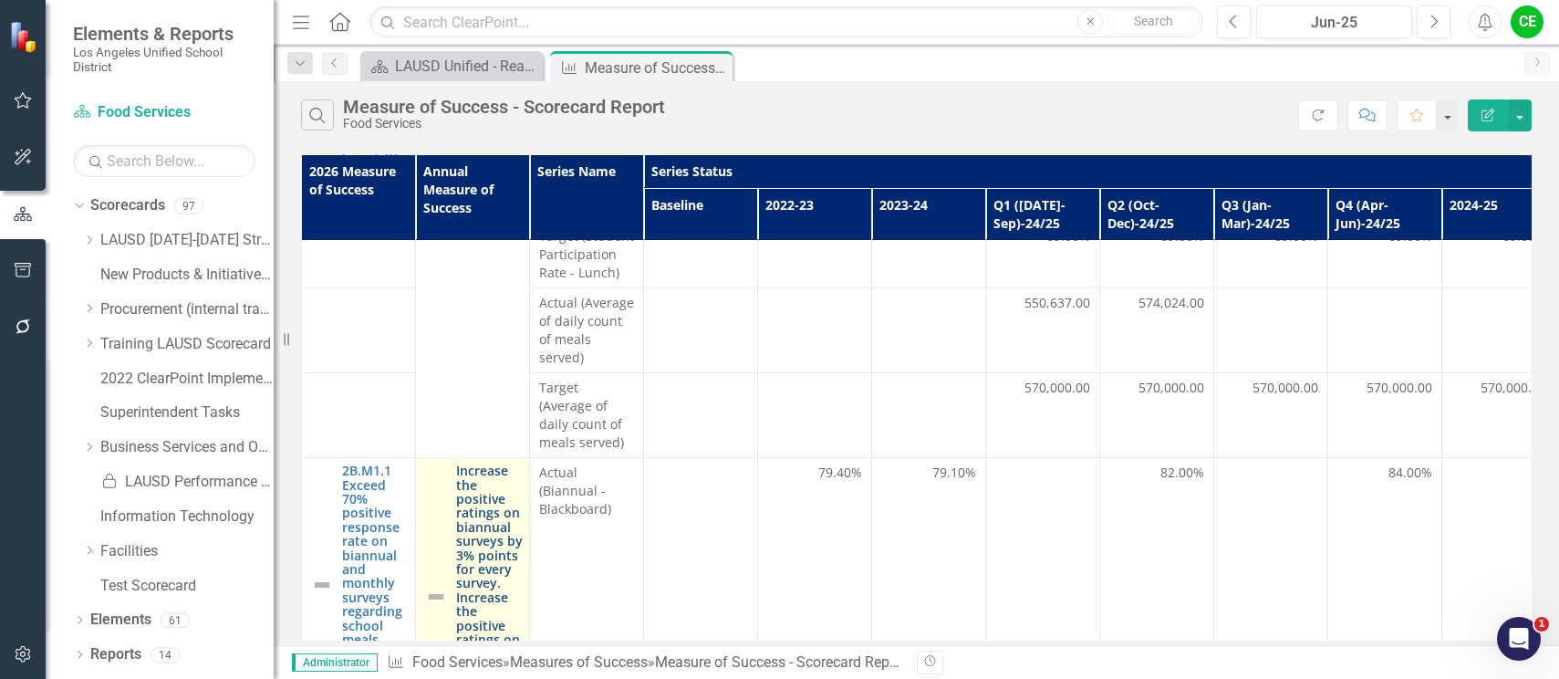
click at [477, 490] on link "Increase the positive ratings on biannual surveys by 3% points for every survey…" at bounding box center [491, 597] width 70 height 266
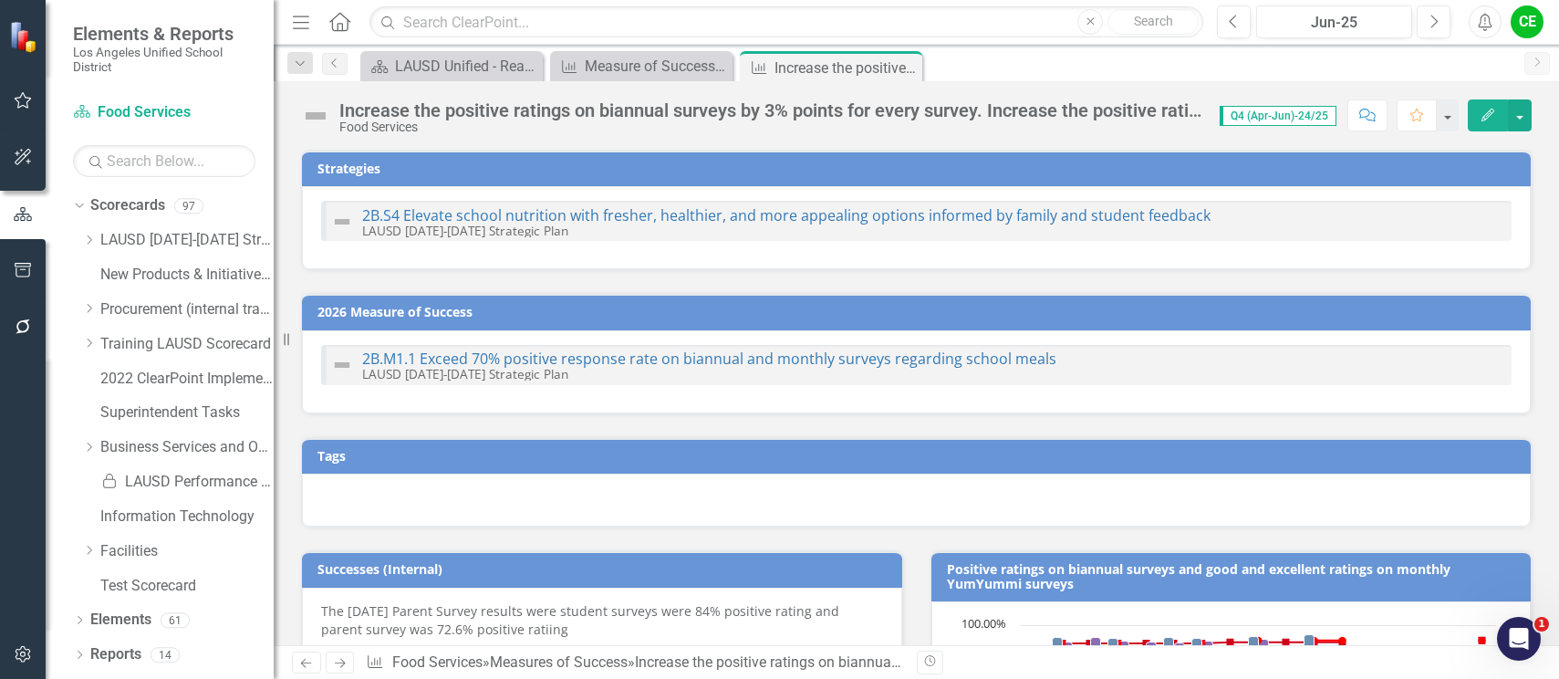
checkbox input "true"
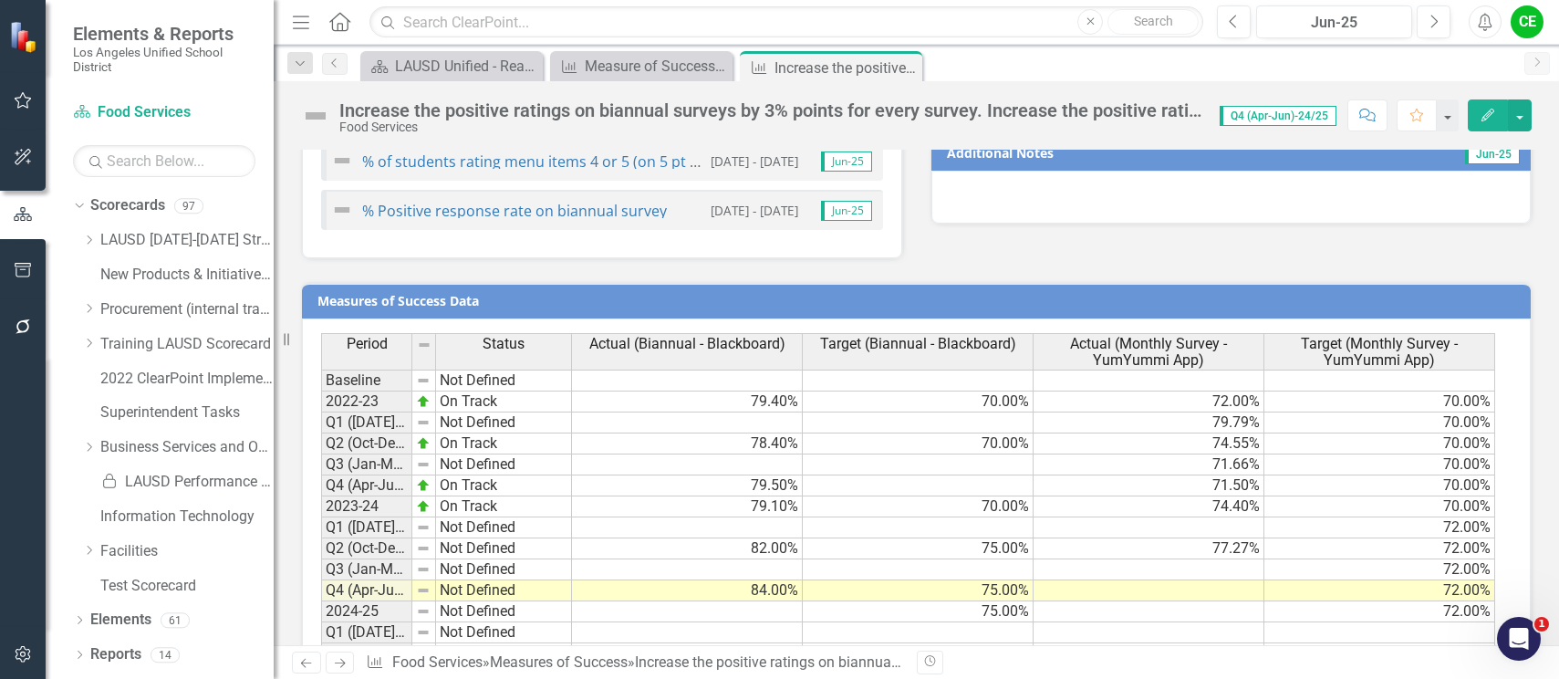
scroll to position [1614, 0]
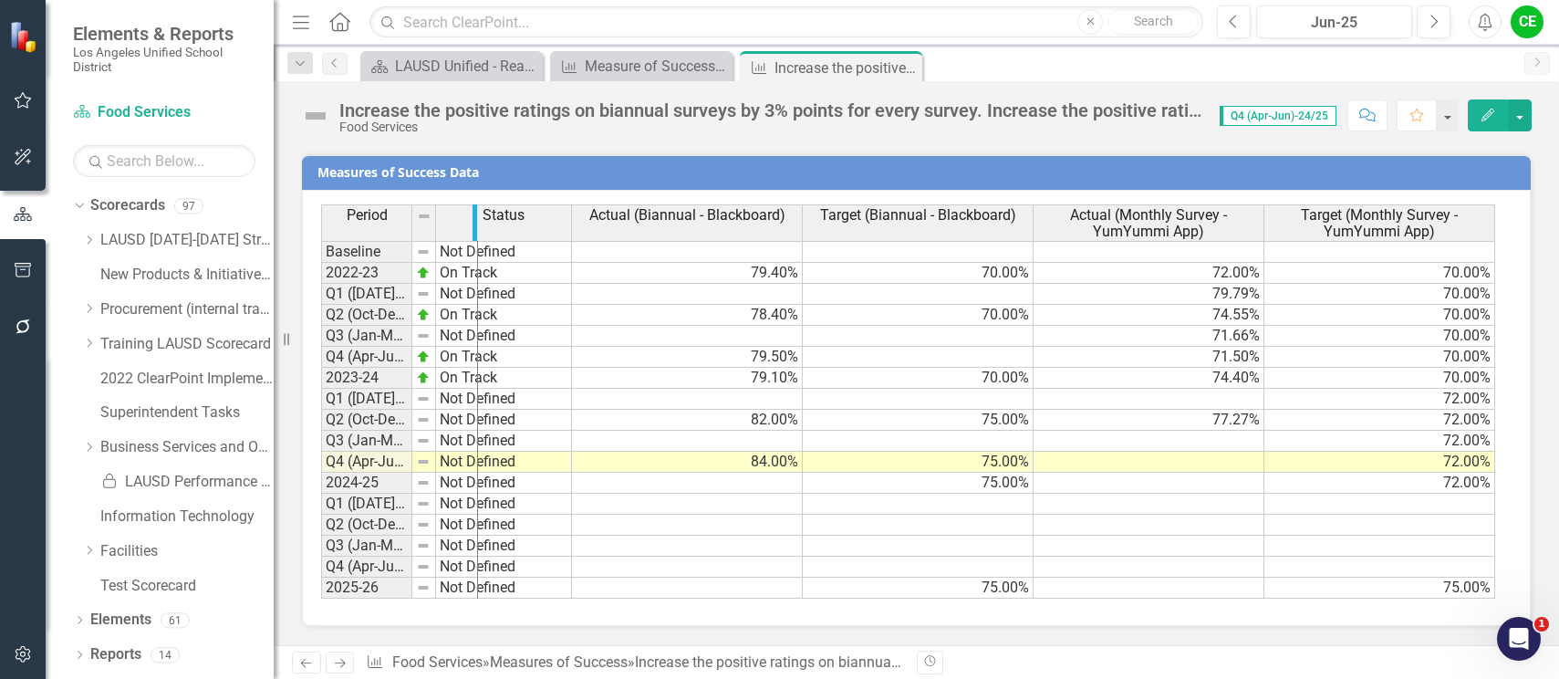
drag, startPoint x: 408, startPoint y: 225, endPoint x: 474, endPoint y: 225, distance: 65.7
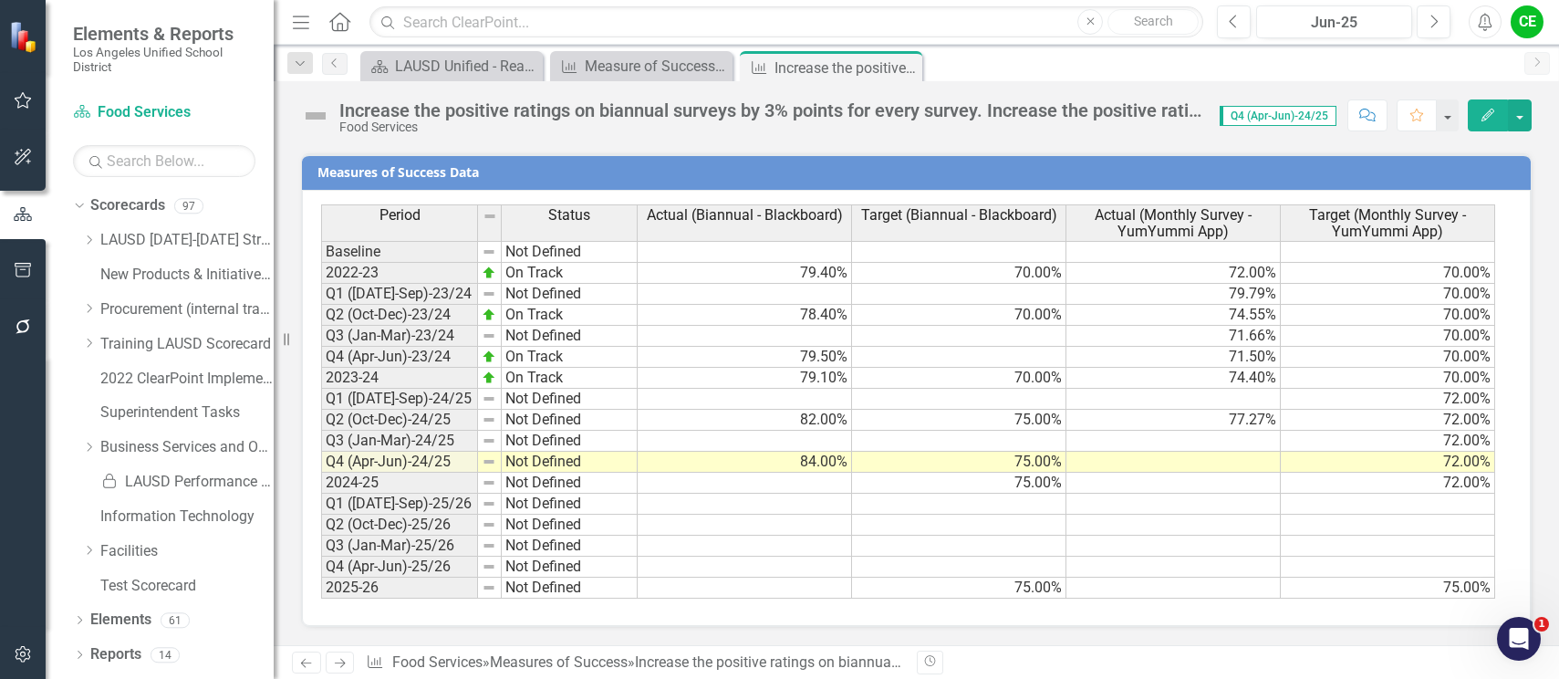
drag, startPoint x: 908, startPoint y: 66, endPoint x: 892, endPoint y: 66, distance: 16.4
click at [0, 0] on icon "Close" at bounding box center [0, 0] width 0 height 0
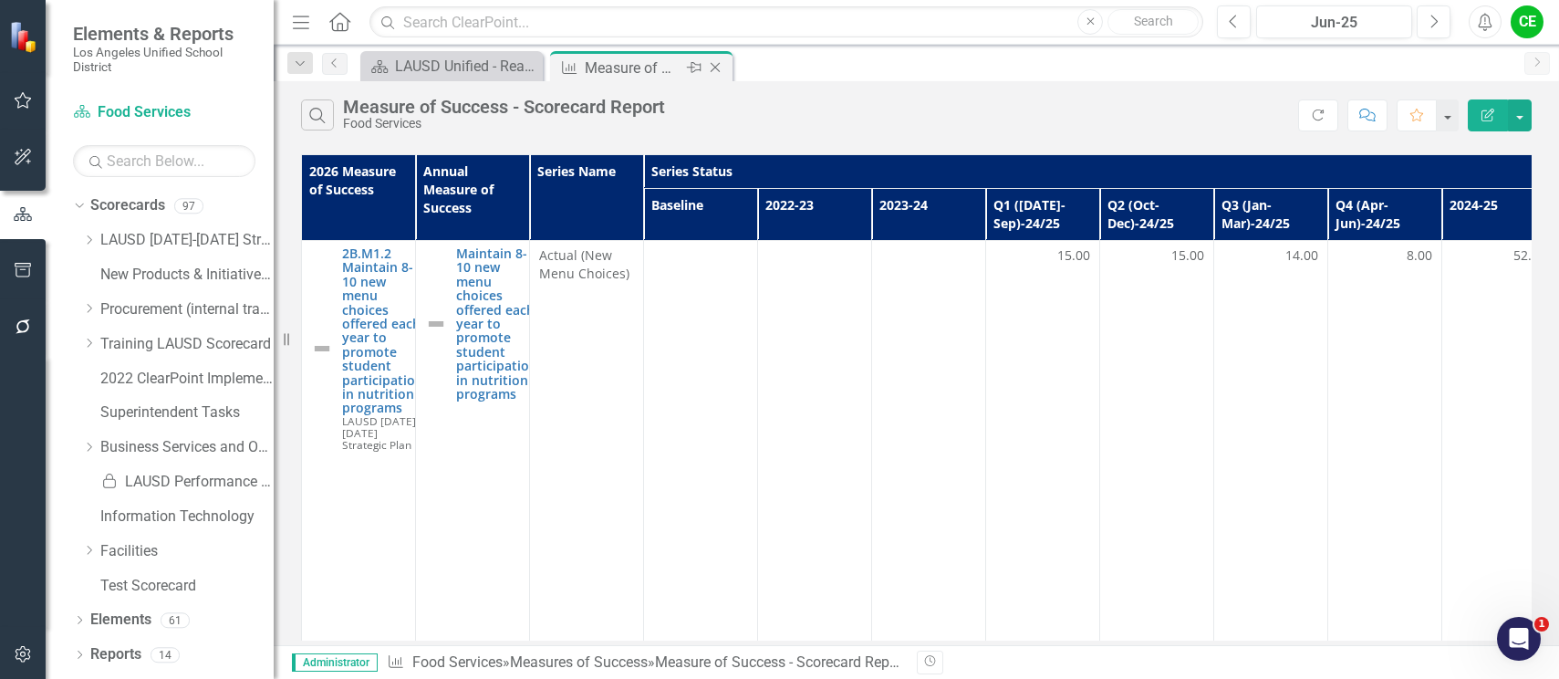
click at [711, 65] on icon "Close" at bounding box center [715, 67] width 18 height 15
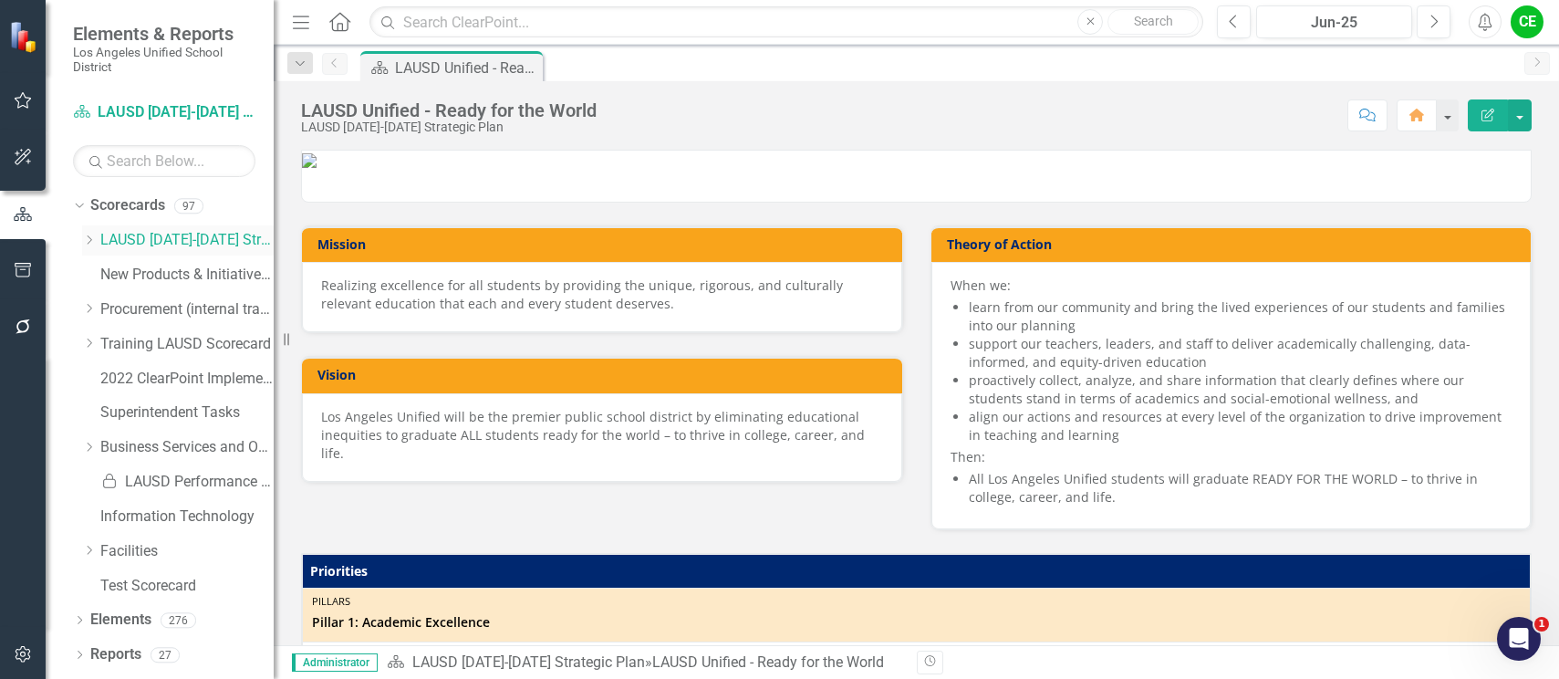
click at [90, 242] on icon "Dropdown" at bounding box center [89, 240] width 14 height 11
click at [106, 445] on icon "Dropdown" at bounding box center [107, 447] width 14 height 11
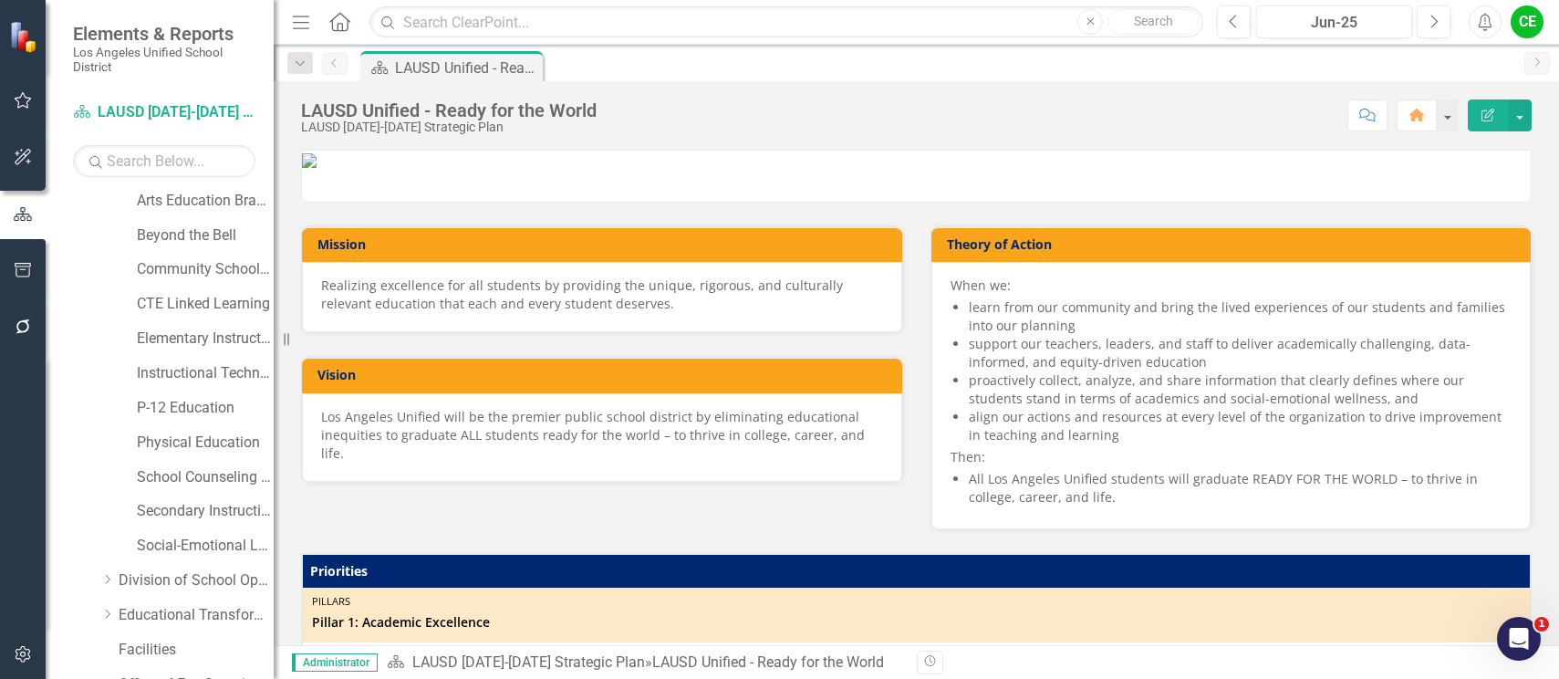
scroll to position [365, 0]
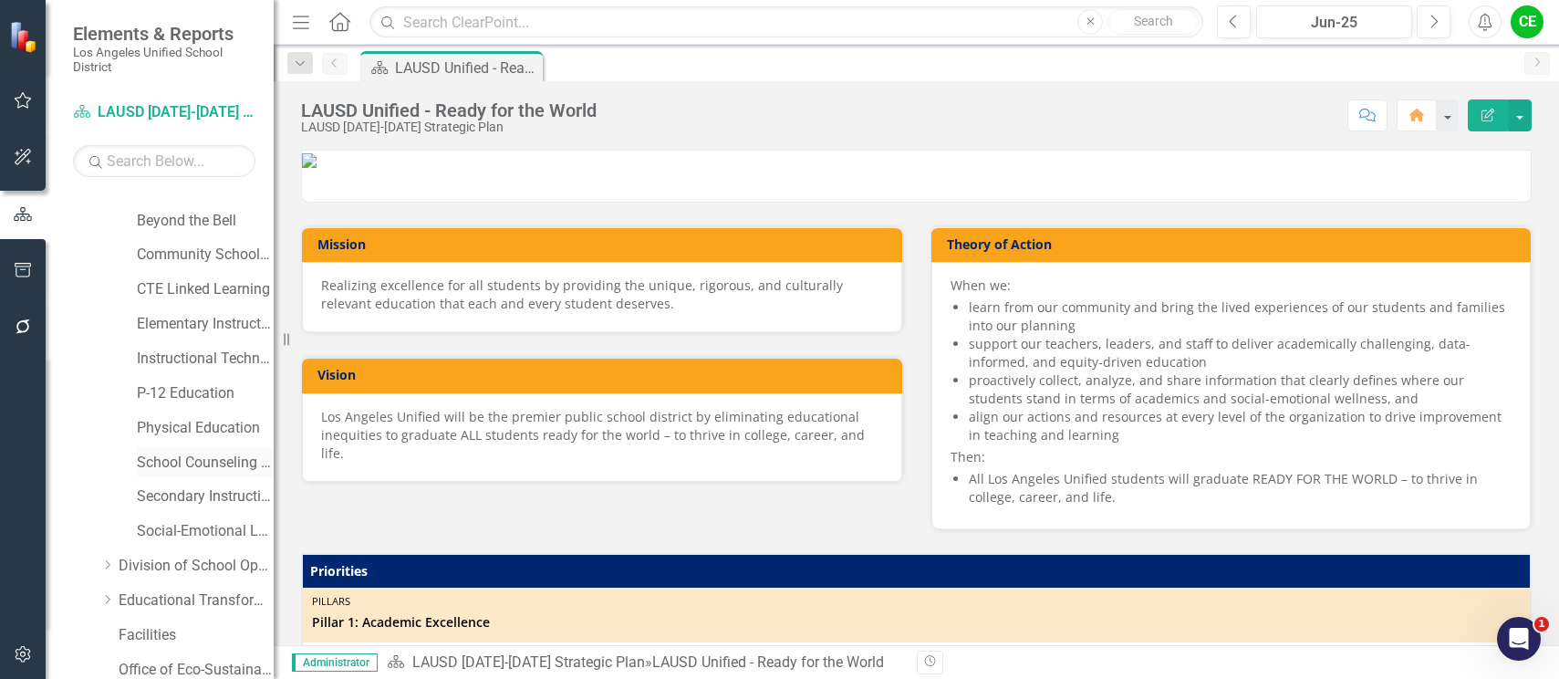
click at [184, 459] on link "School Counseling Services" at bounding box center [205, 463] width 137 height 21
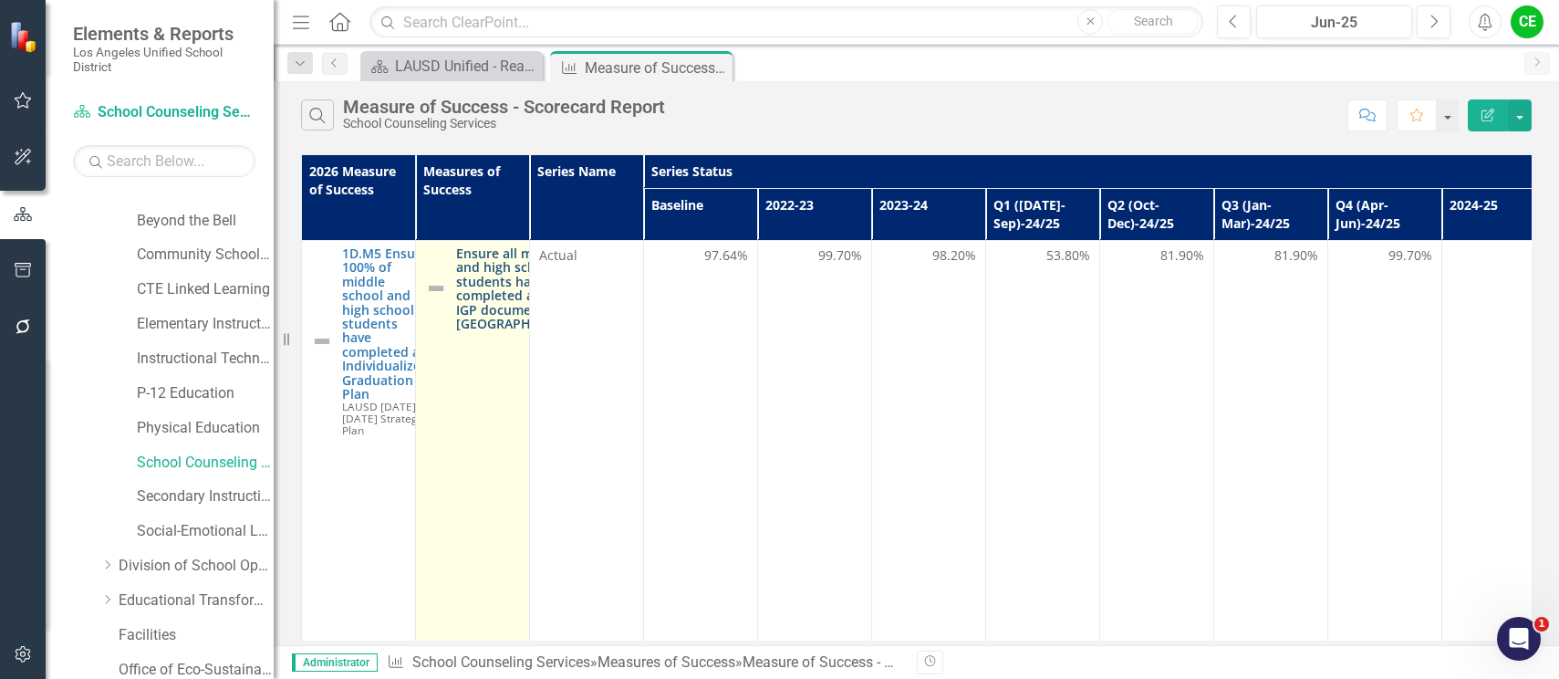
click at [505, 310] on link "Ensure all middle and high school students have a completed annual IGP document…" at bounding box center [522, 288] width 133 height 84
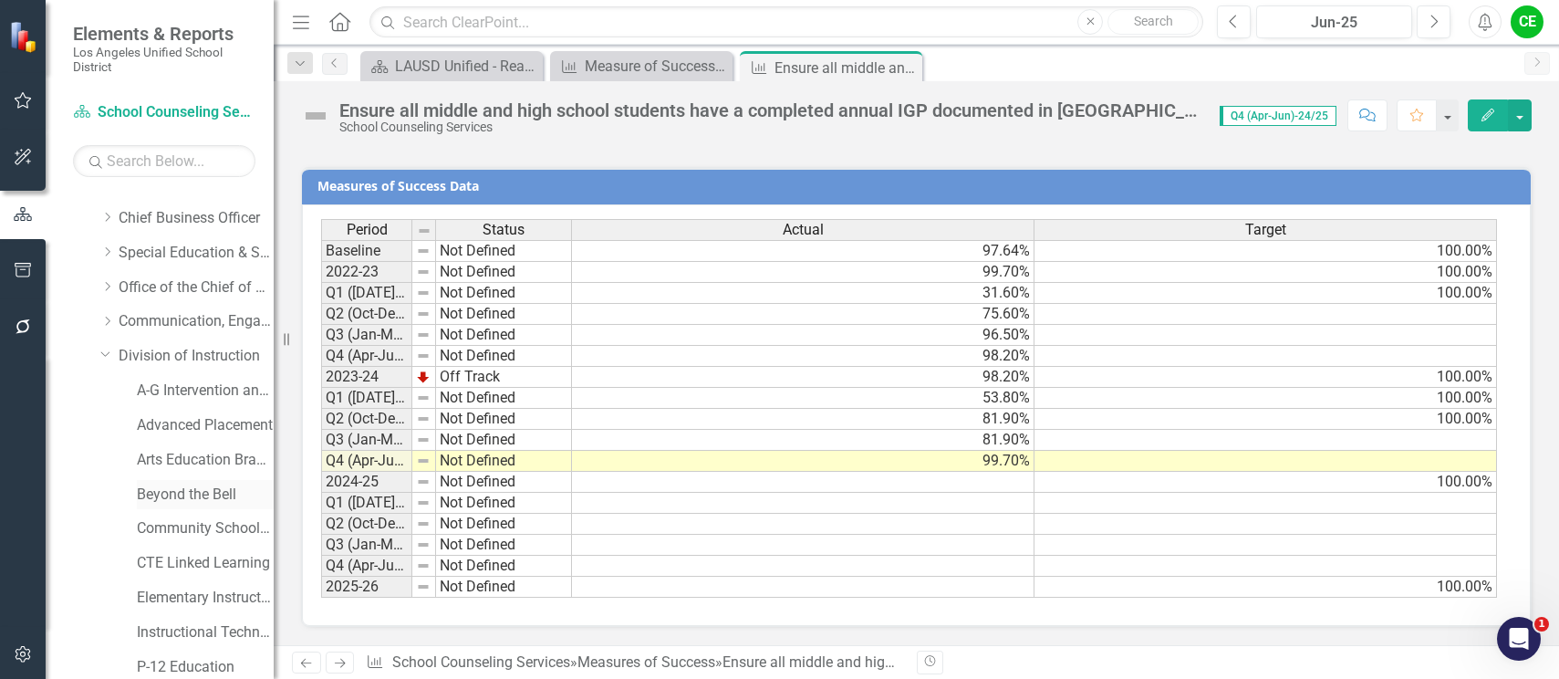
scroll to position [183, 0]
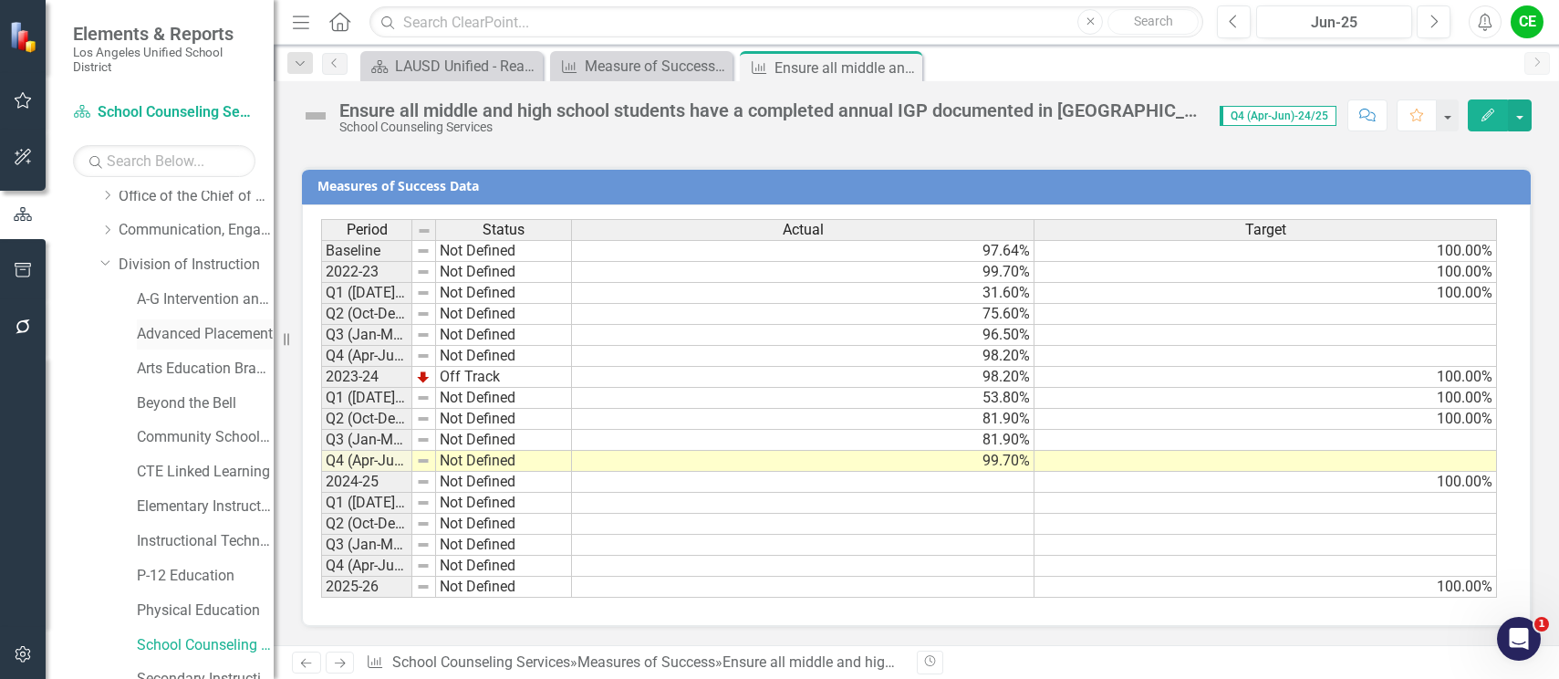
click at [180, 338] on link "Advanced Placement" at bounding box center [205, 334] width 137 height 21
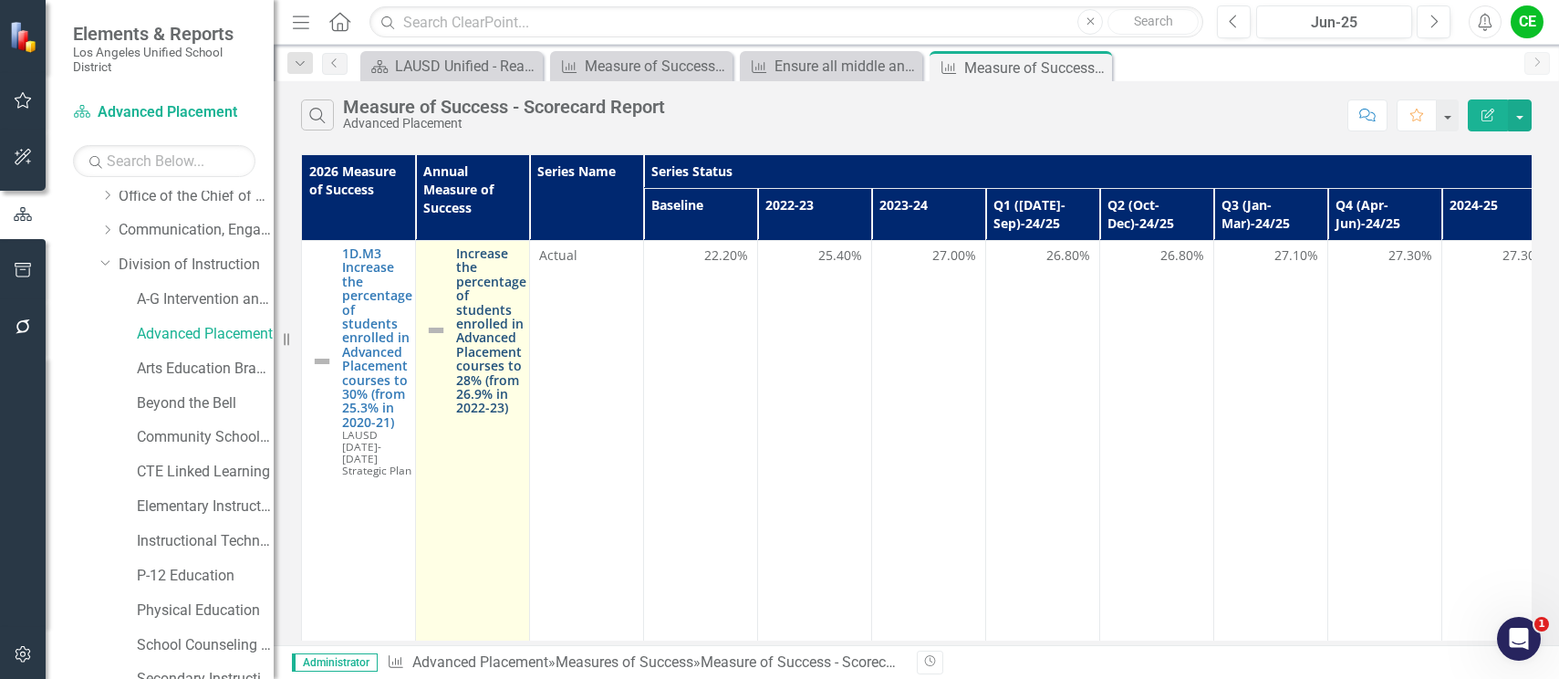
click at [485, 350] on link "Increase the percentage of students enrolled in Advanced Placement courses to 2…" at bounding box center [491, 330] width 70 height 169
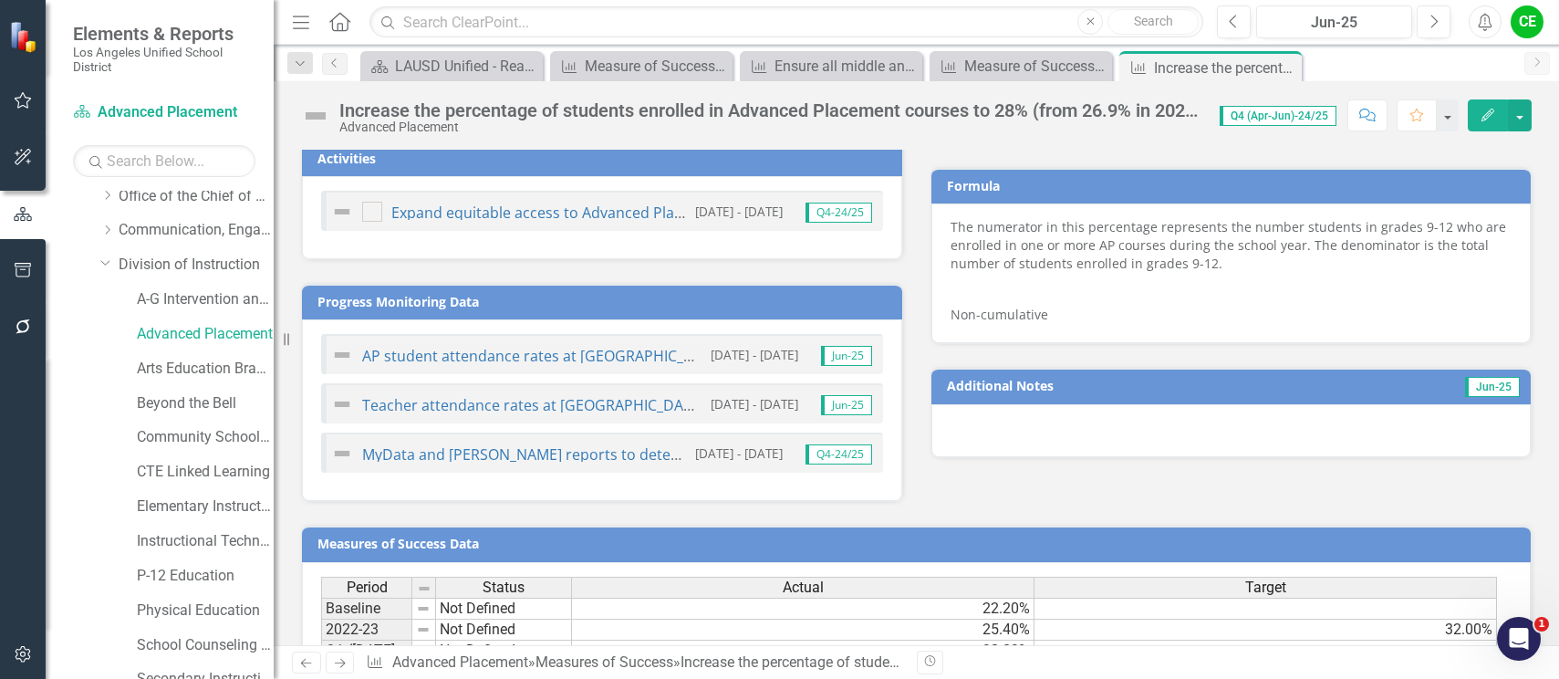
scroll to position [979, 0]
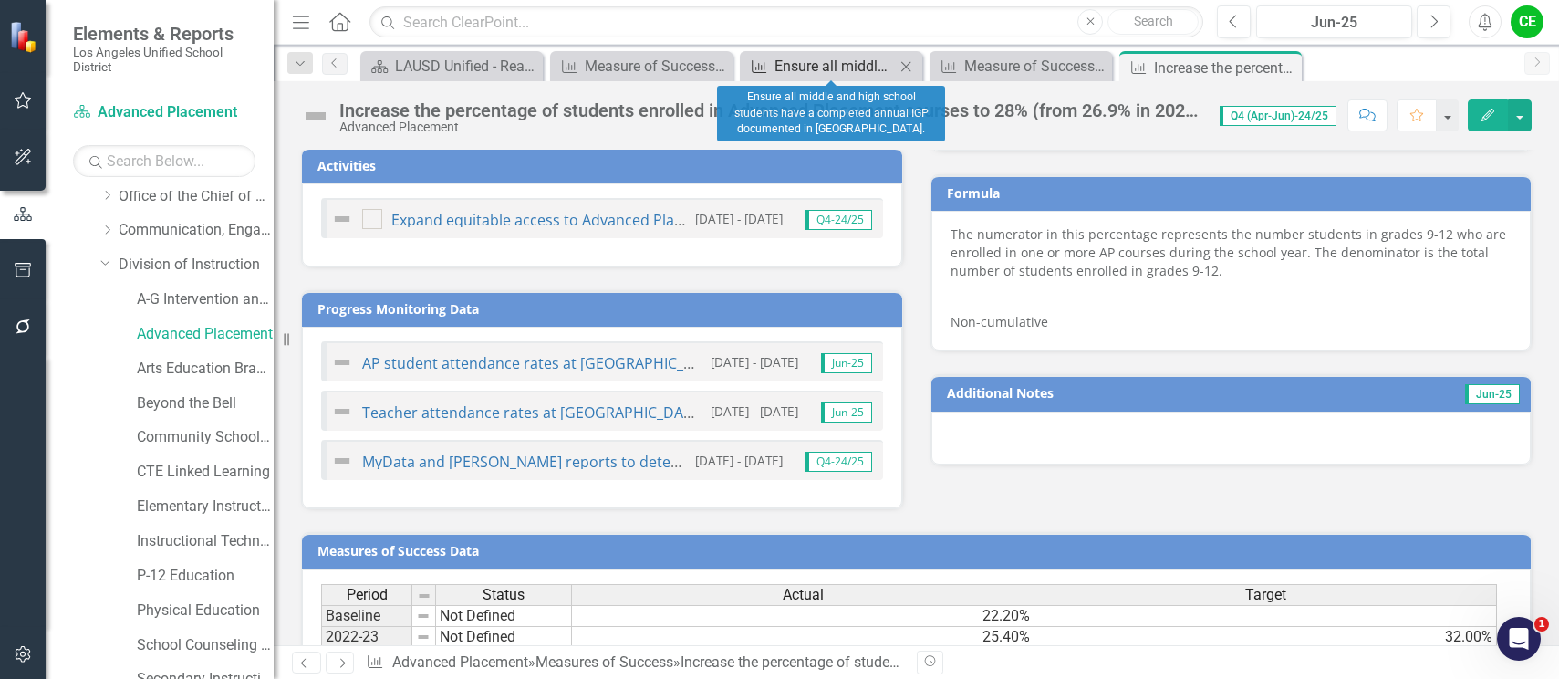
click at [831, 59] on div "Ensure all middle and high school students have a completed annual IGP document…" at bounding box center [835, 66] width 120 height 23
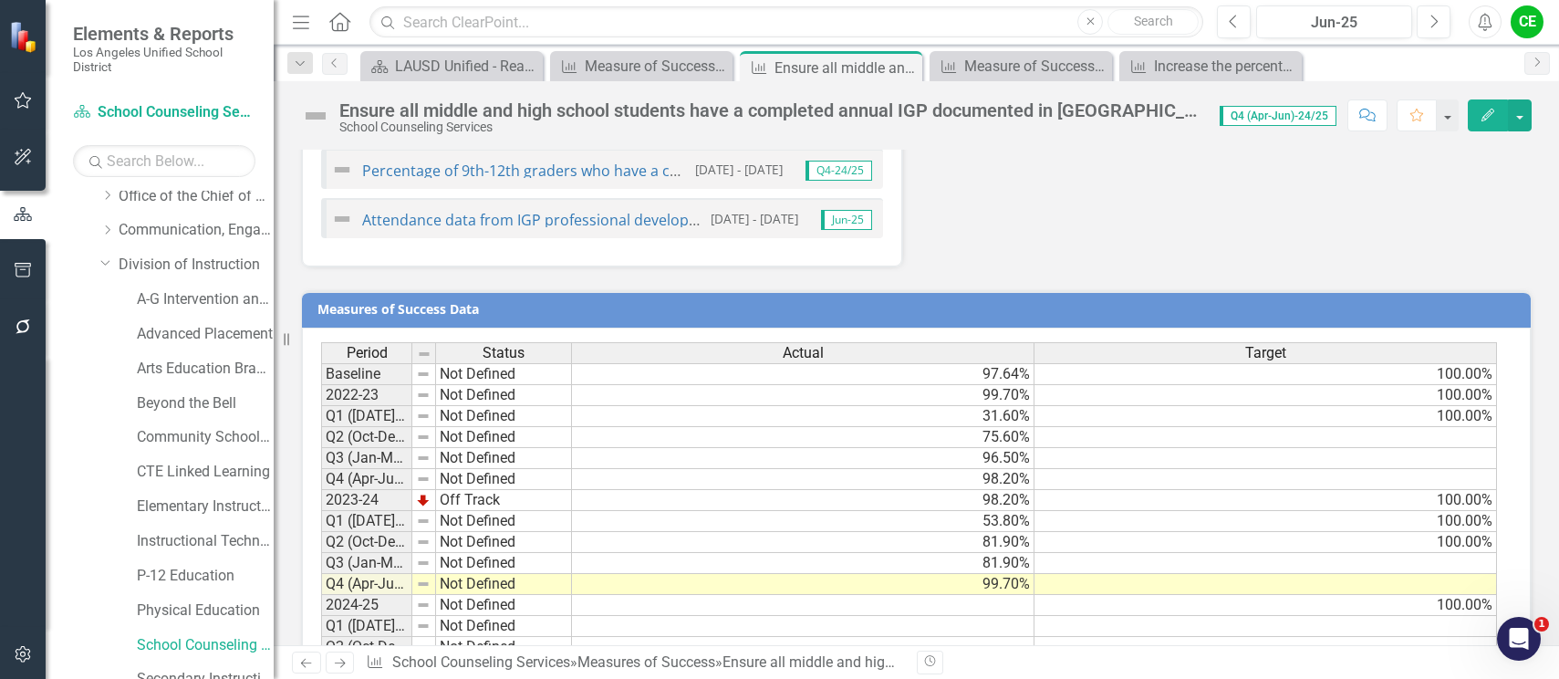
scroll to position [1640, 0]
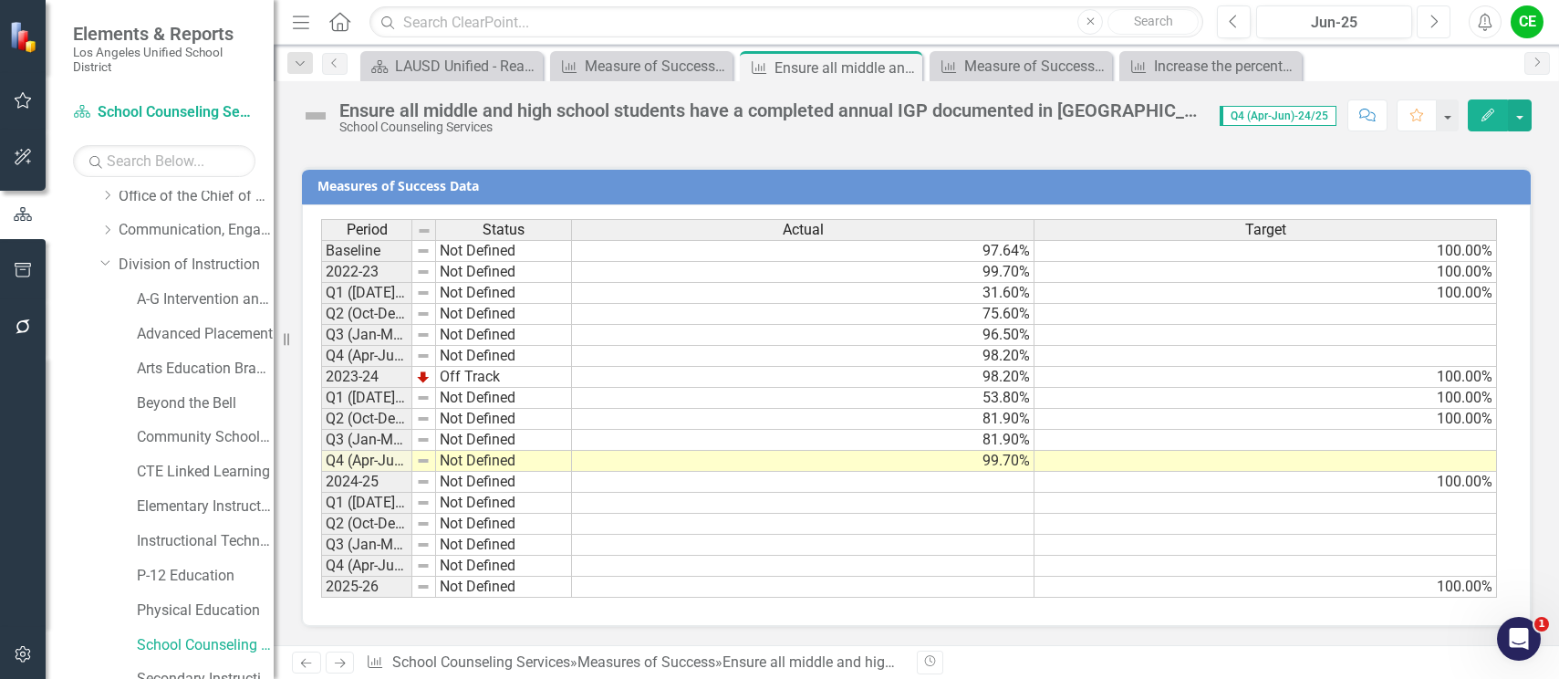
click at [1436, 23] on icon "button" at bounding box center [1435, 21] width 7 height 13
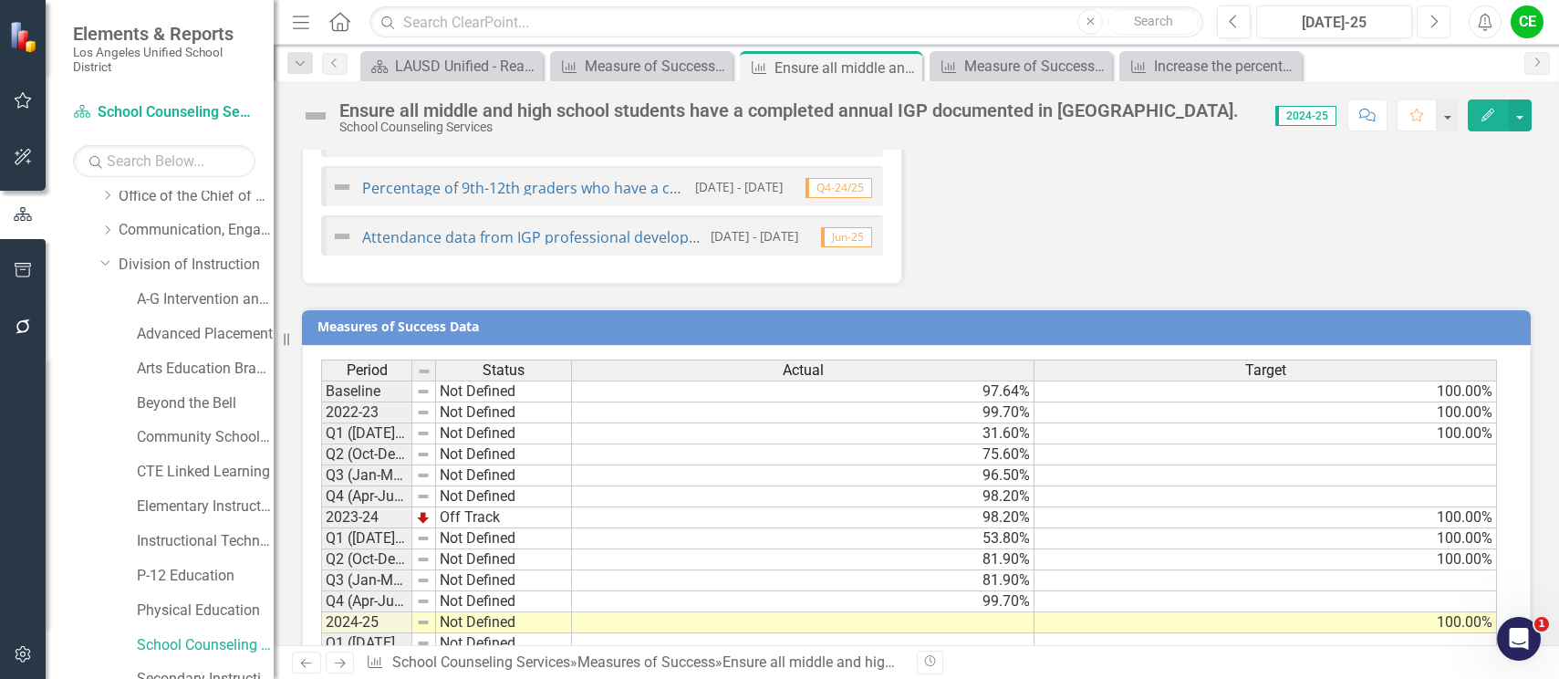
scroll to position [1872, 0]
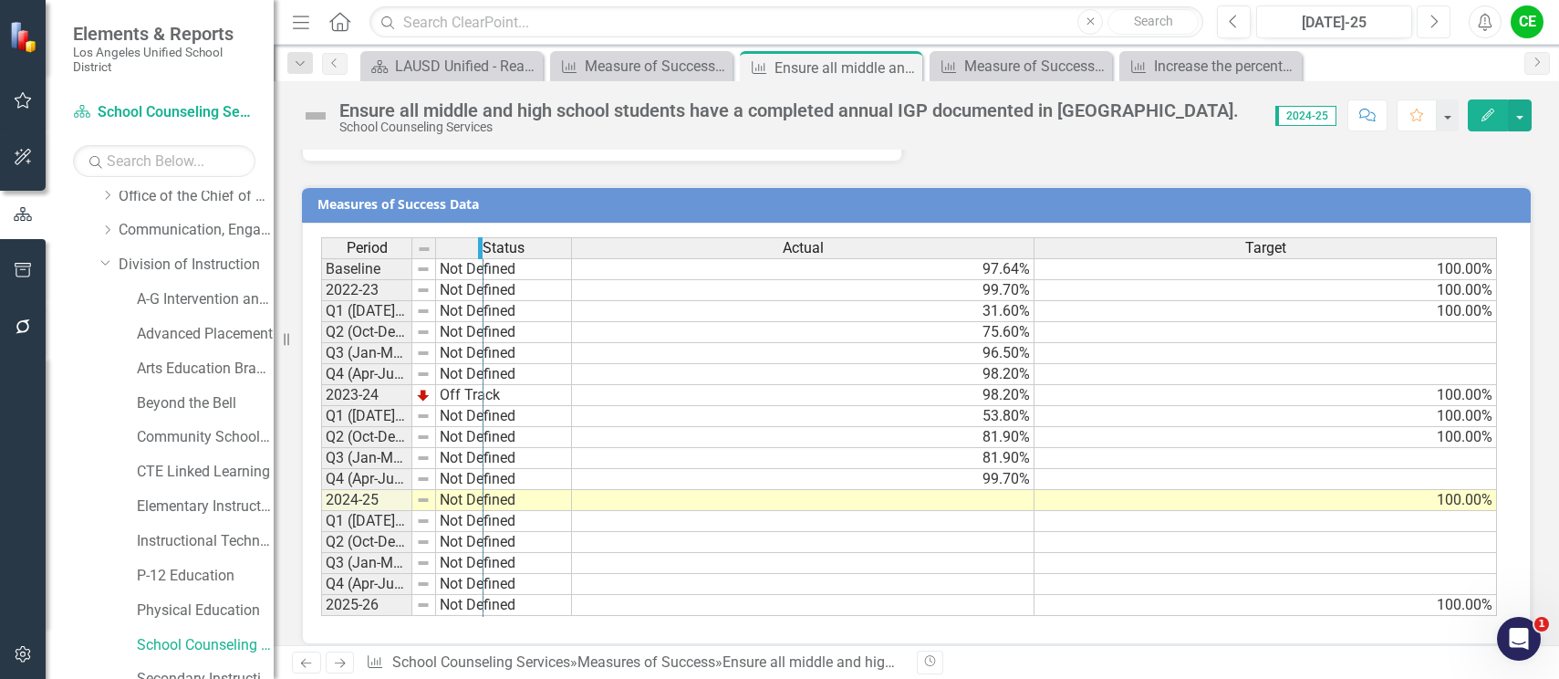
drag, startPoint x: 408, startPoint y: 233, endPoint x: 479, endPoint y: 247, distance: 72.7
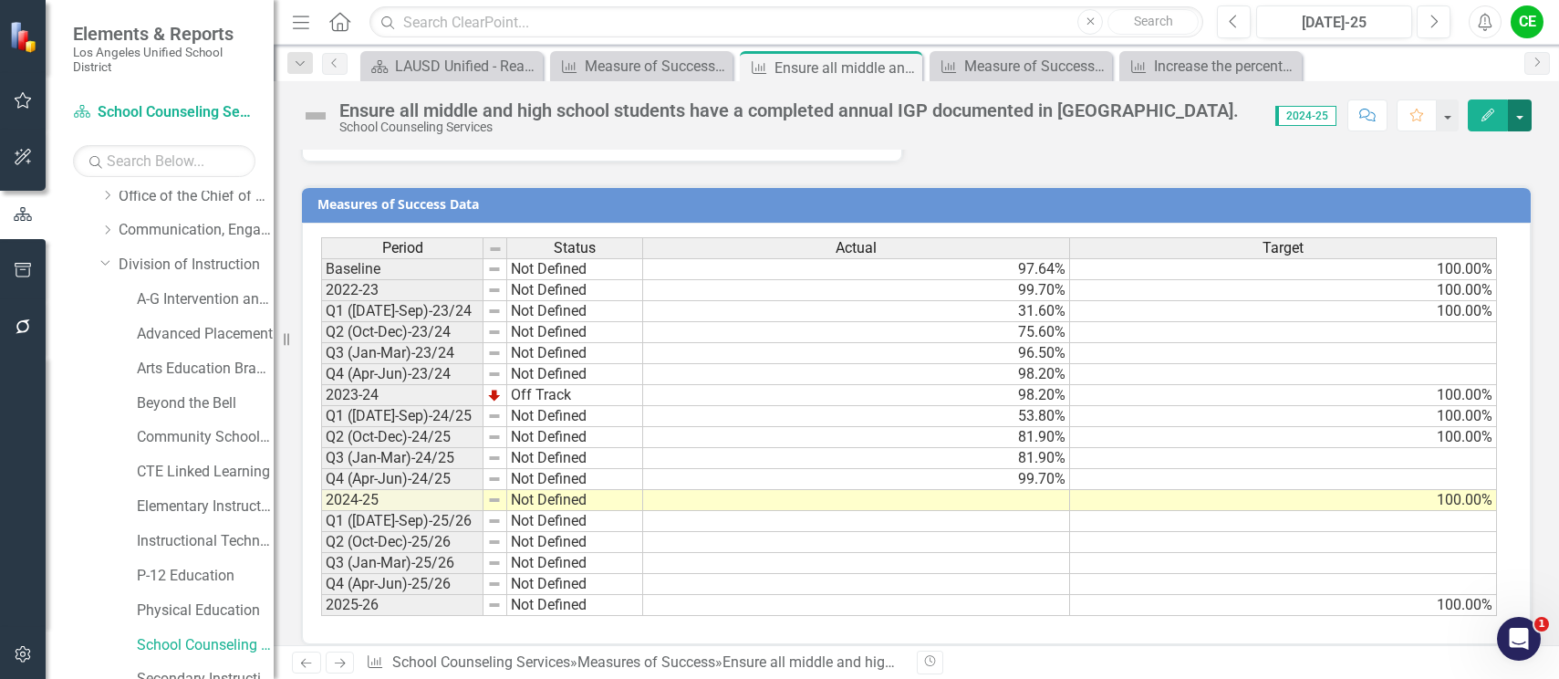
click at [1522, 121] on button "button" at bounding box center [1520, 115] width 24 height 32
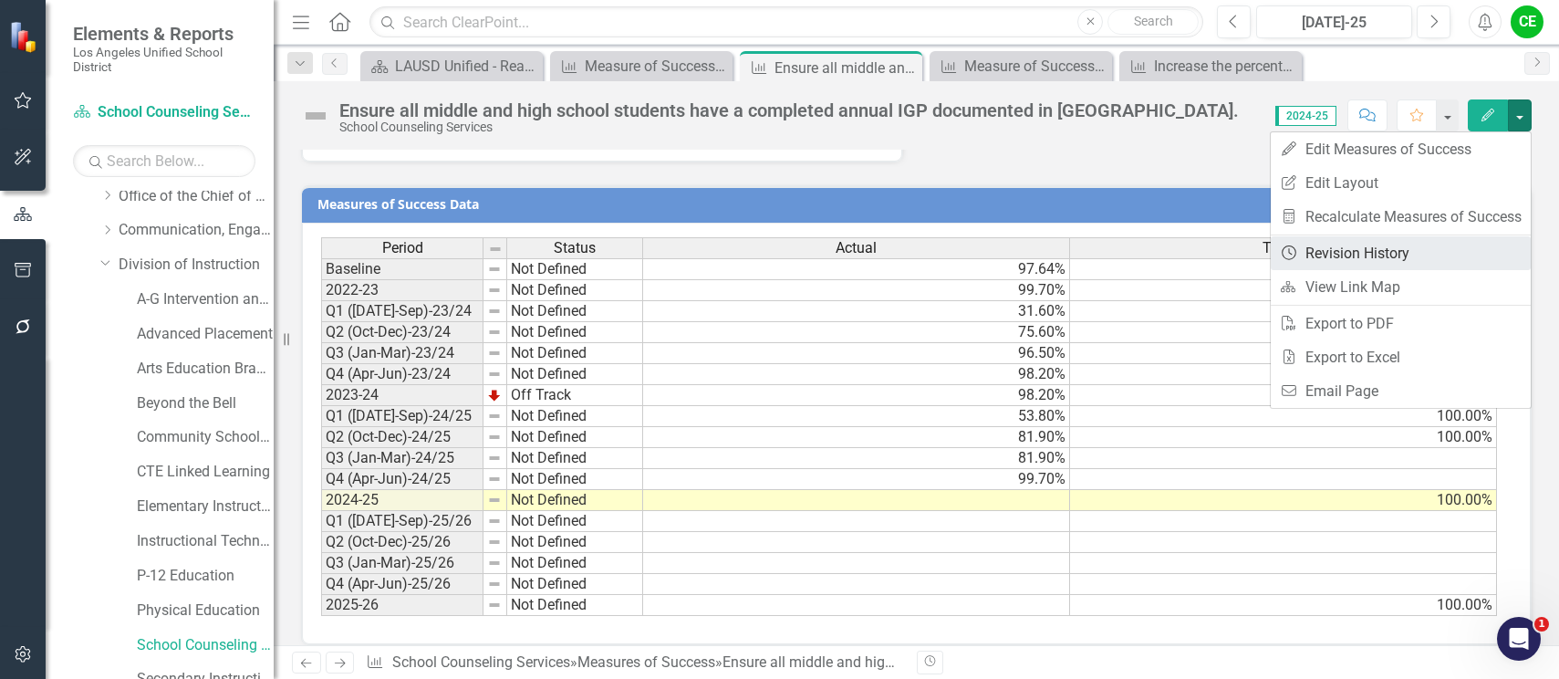
click at [1369, 248] on link "Revision History Revision History" at bounding box center [1401, 253] width 260 height 34
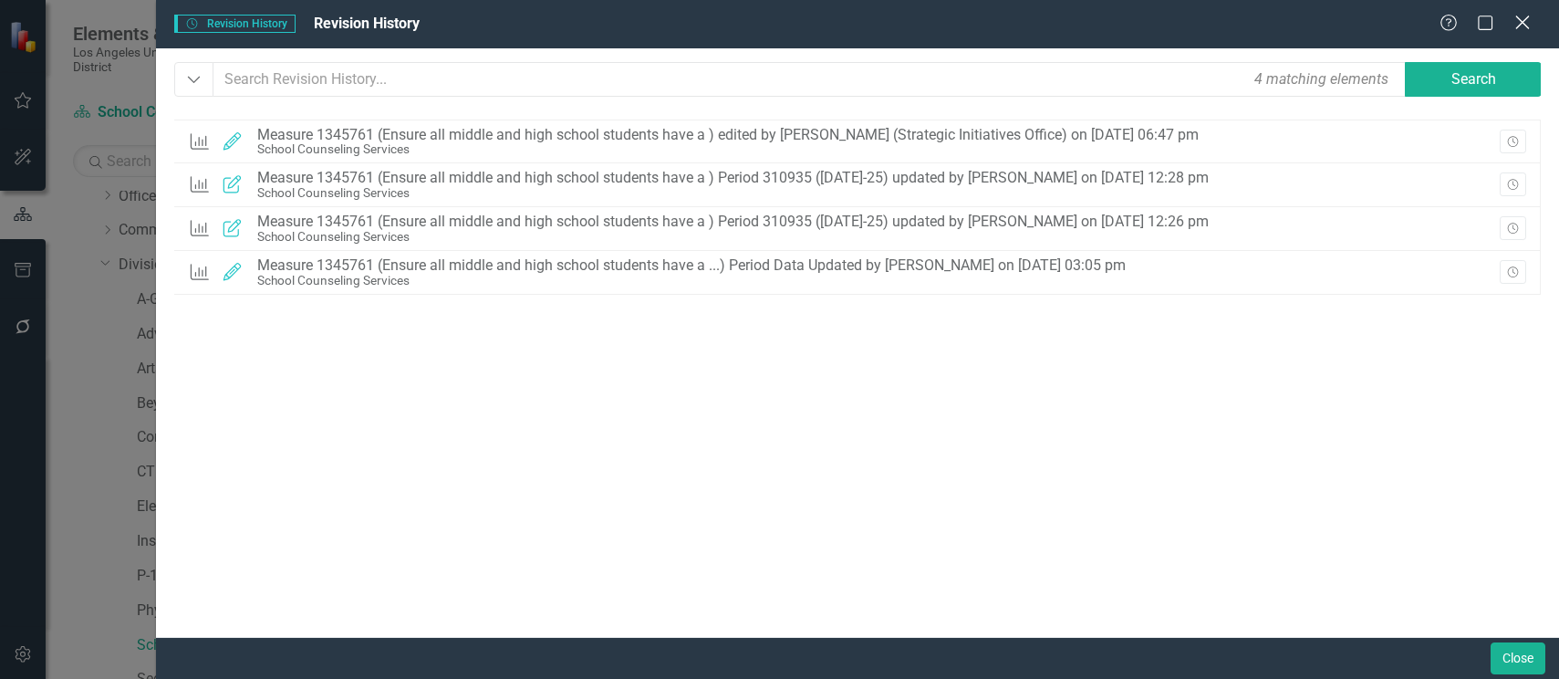
click at [1517, 26] on icon "Close" at bounding box center [1522, 22] width 23 height 17
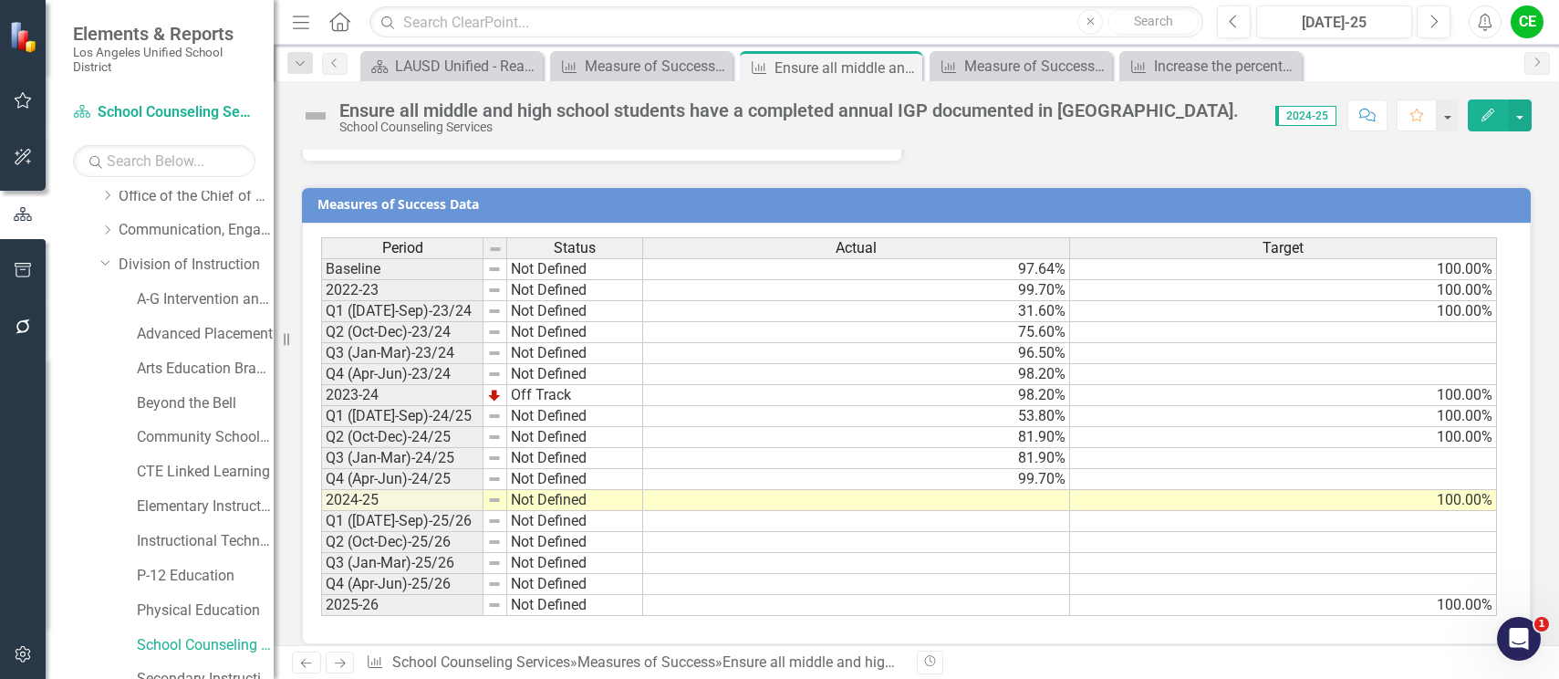
click at [1182, 145] on div "Ensure all middle and high school students have a completed annual IGP document…" at bounding box center [917, 363] width 1286 height 564
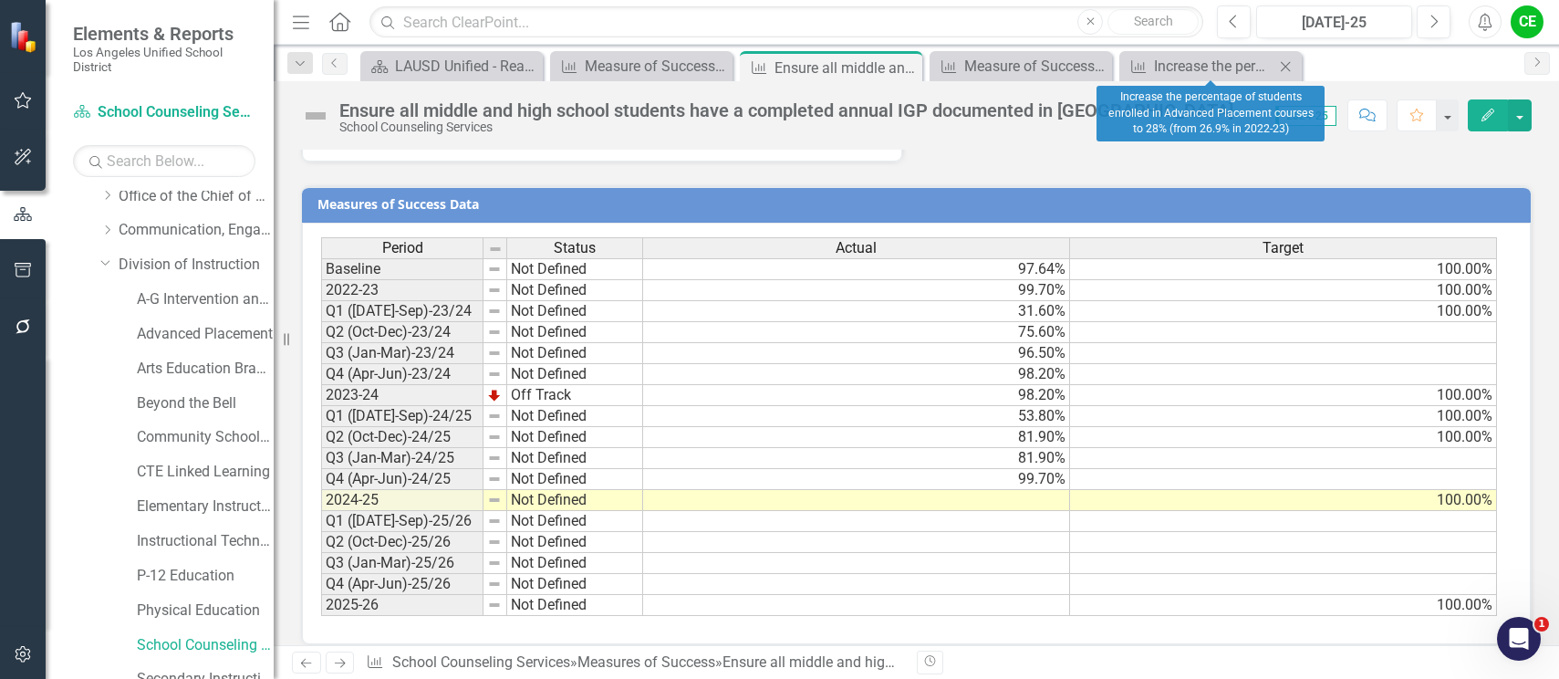
click at [1282, 64] on icon "Close" at bounding box center [1286, 66] width 18 height 15
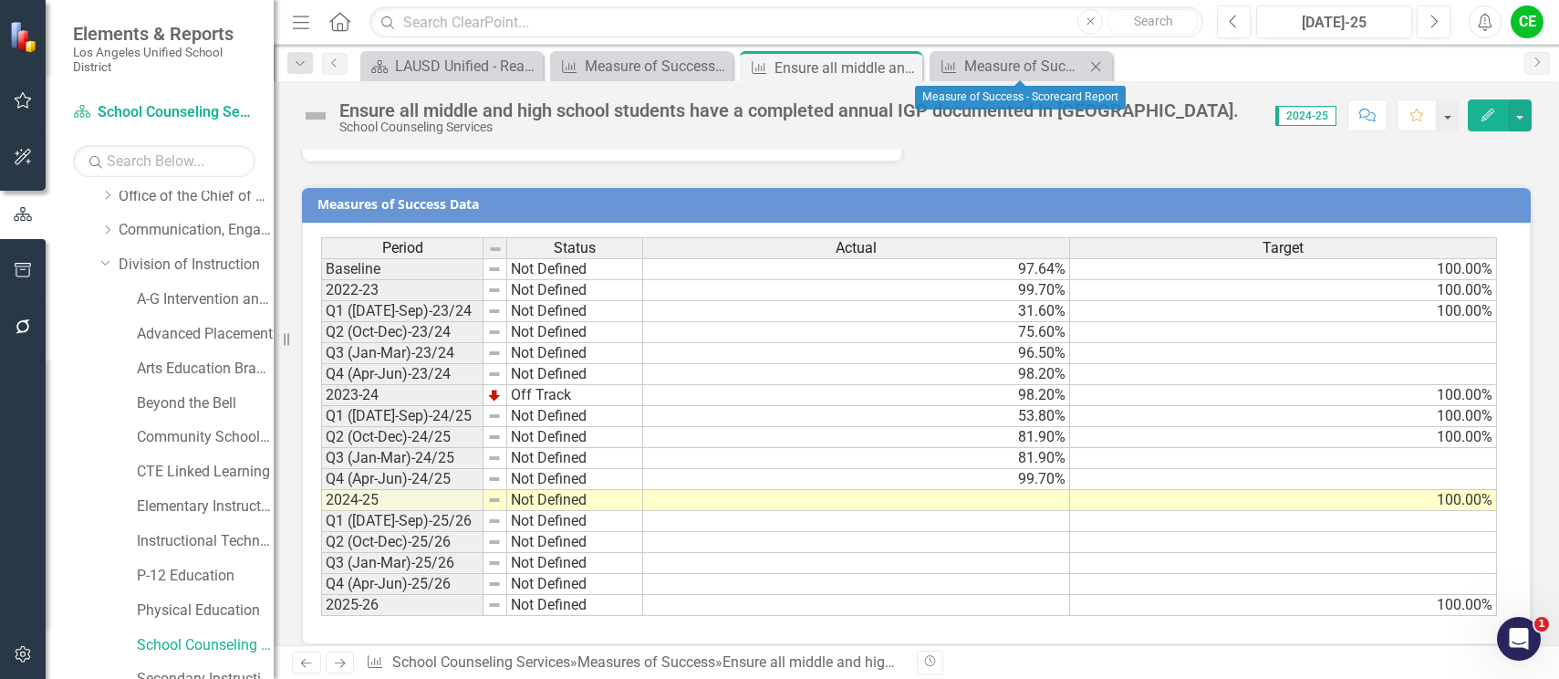
click at [1097, 65] on icon "Close" at bounding box center [1096, 66] width 18 height 15
click at [907, 68] on icon "Close" at bounding box center [905, 67] width 18 height 15
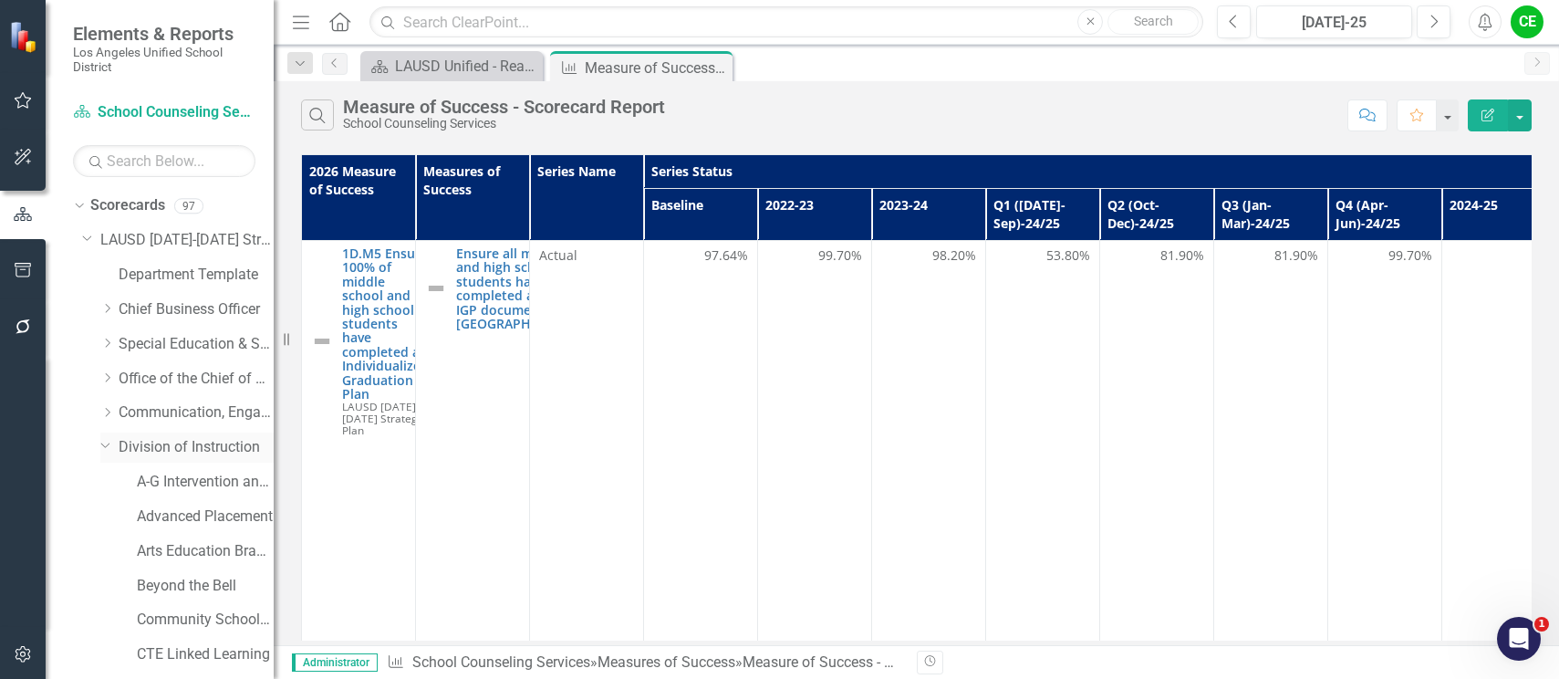
click at [104, 445] on icon "Dropdown" at bounding box center [105, 444] width 11 height 14
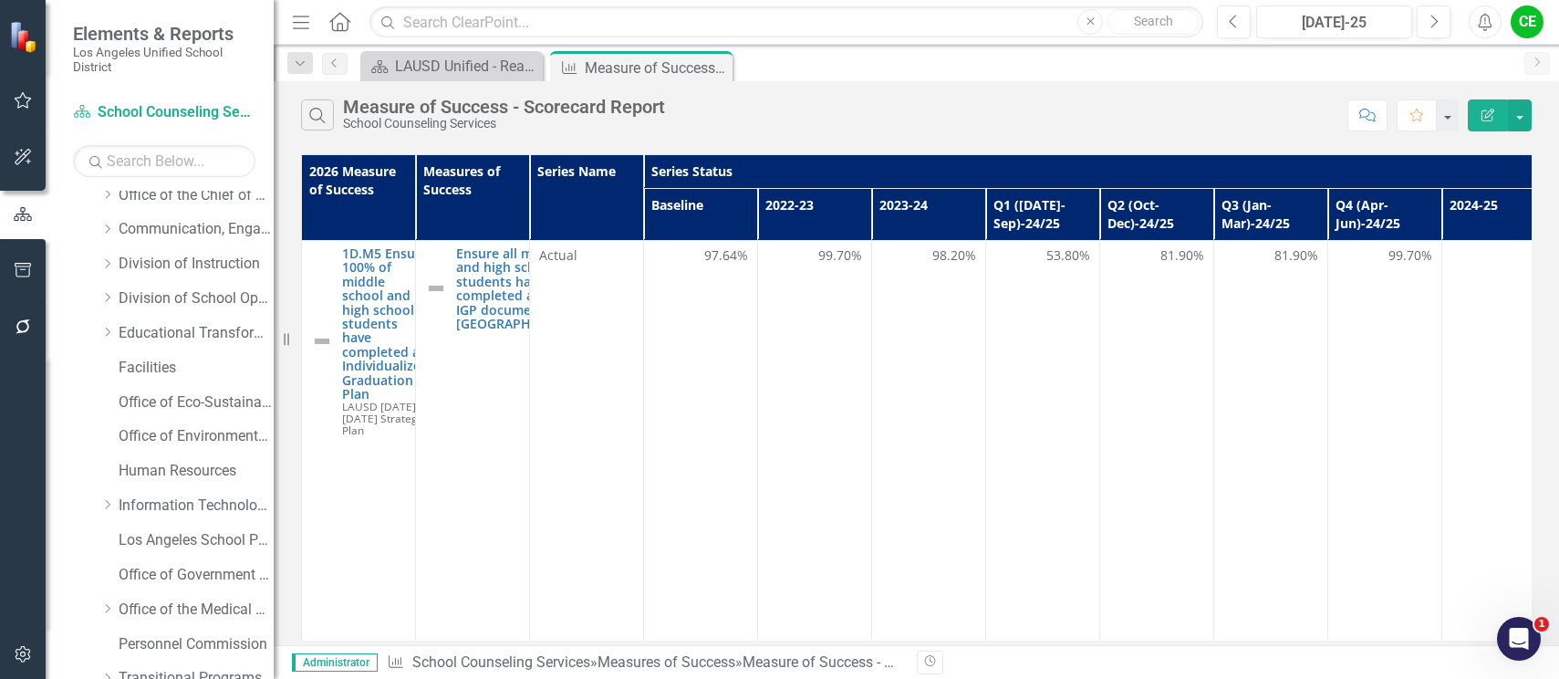
scroll to position [183, 0]
click at [107, 298] on icon "Dropdown" at bounding box center [107, 298] width 14 height 11
click at [204, 398] on link "Office of Emergency Management" at bounding box center [205, 403] width 137 height 21
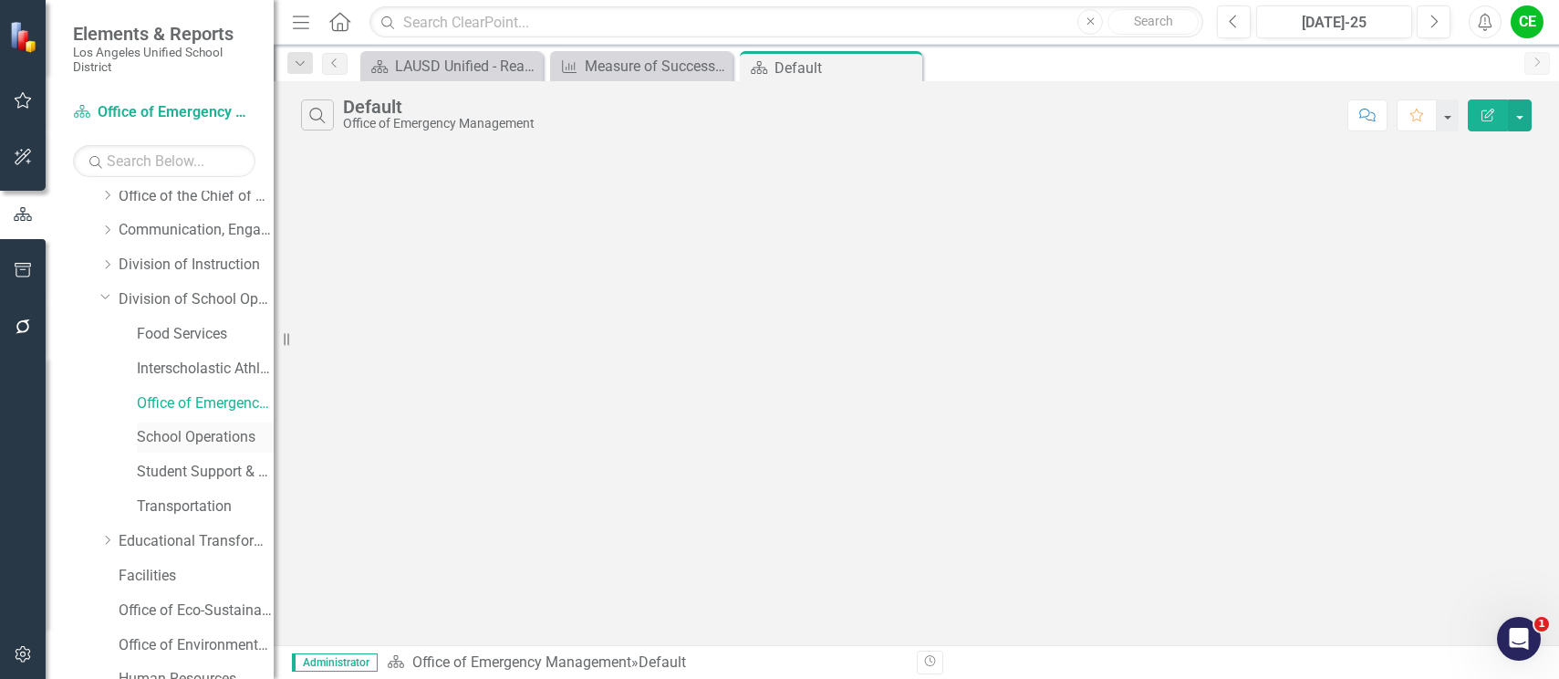
click at [207, 438] on link "School Operations" at bounding box center [205, 437] width 137 height 21
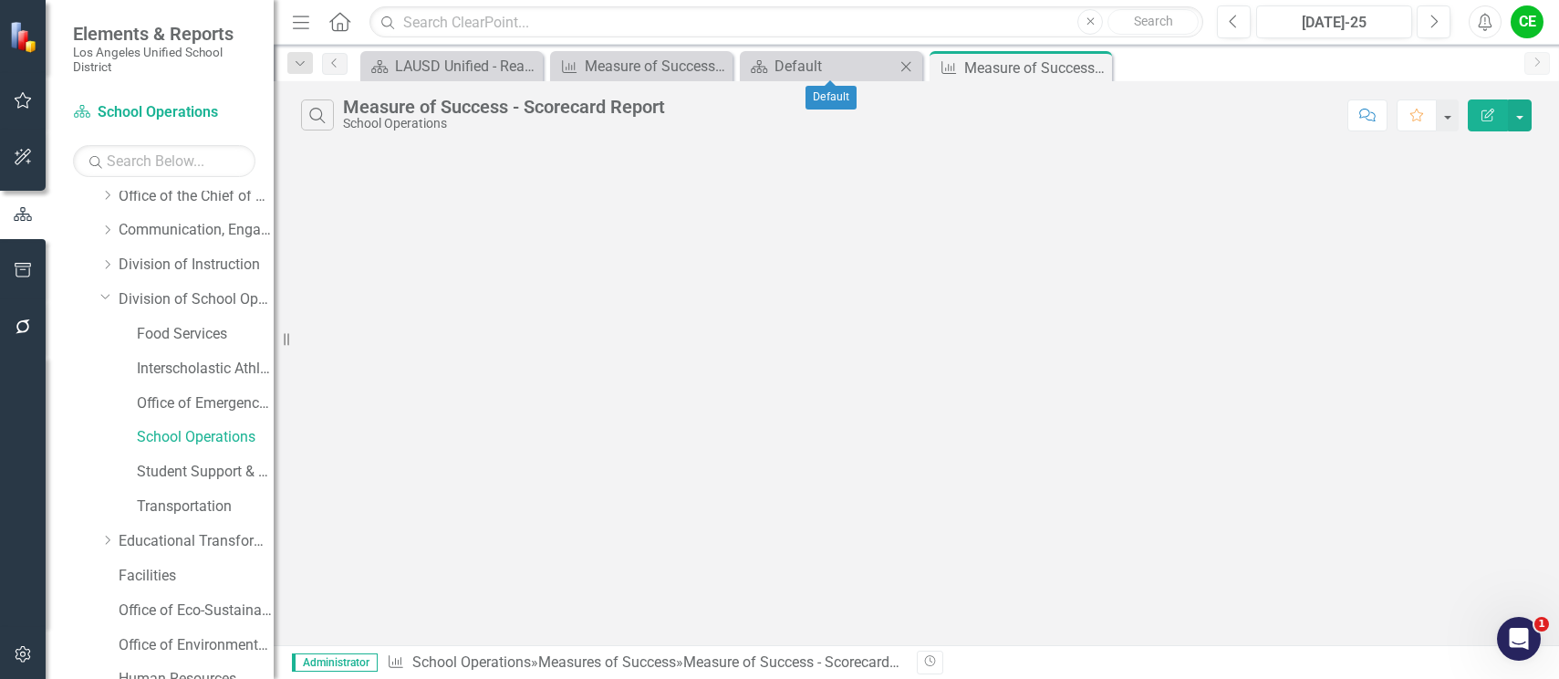
click at [904, 65] on icon "Close" at bounding box center [906, 66] width 18 height 15
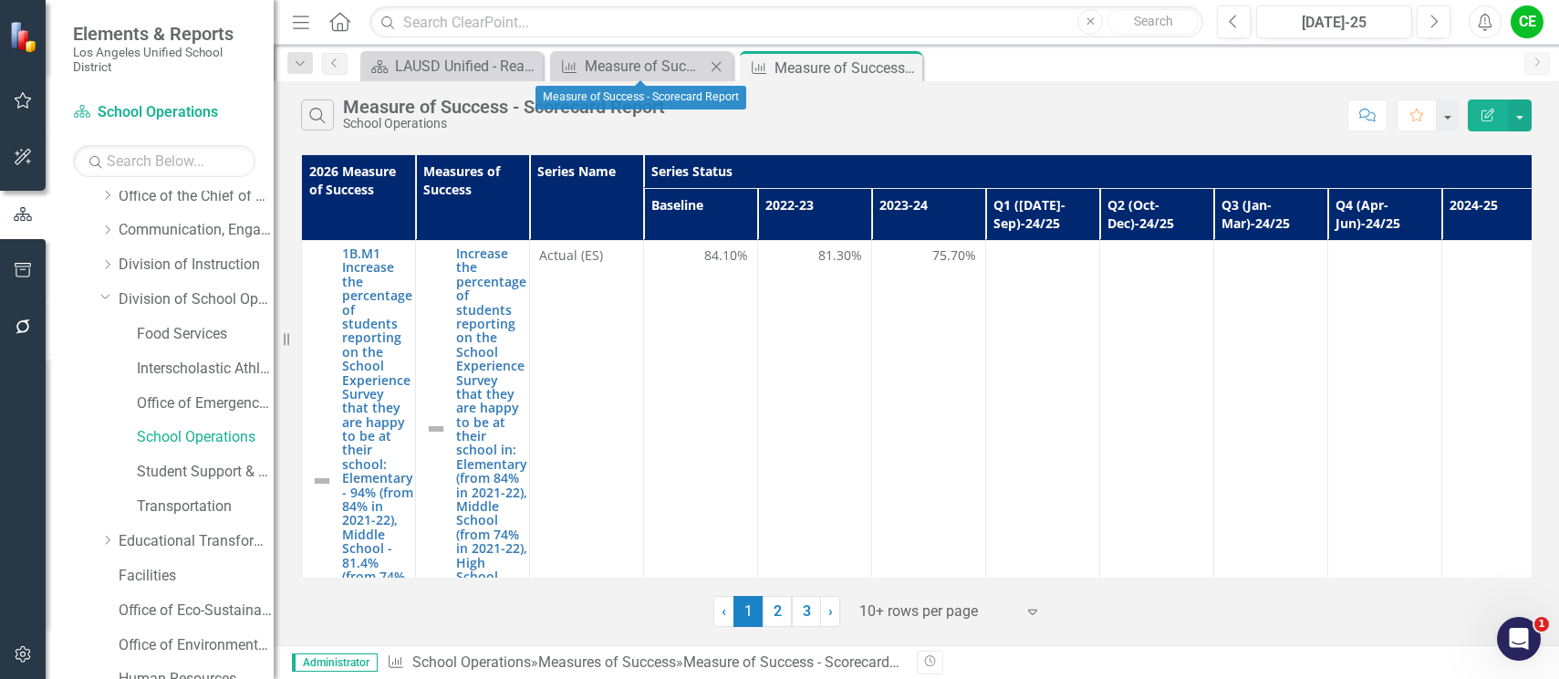
click at [714, 68] on icon "Close" at bounding box center [716, 66] width 18 height 15
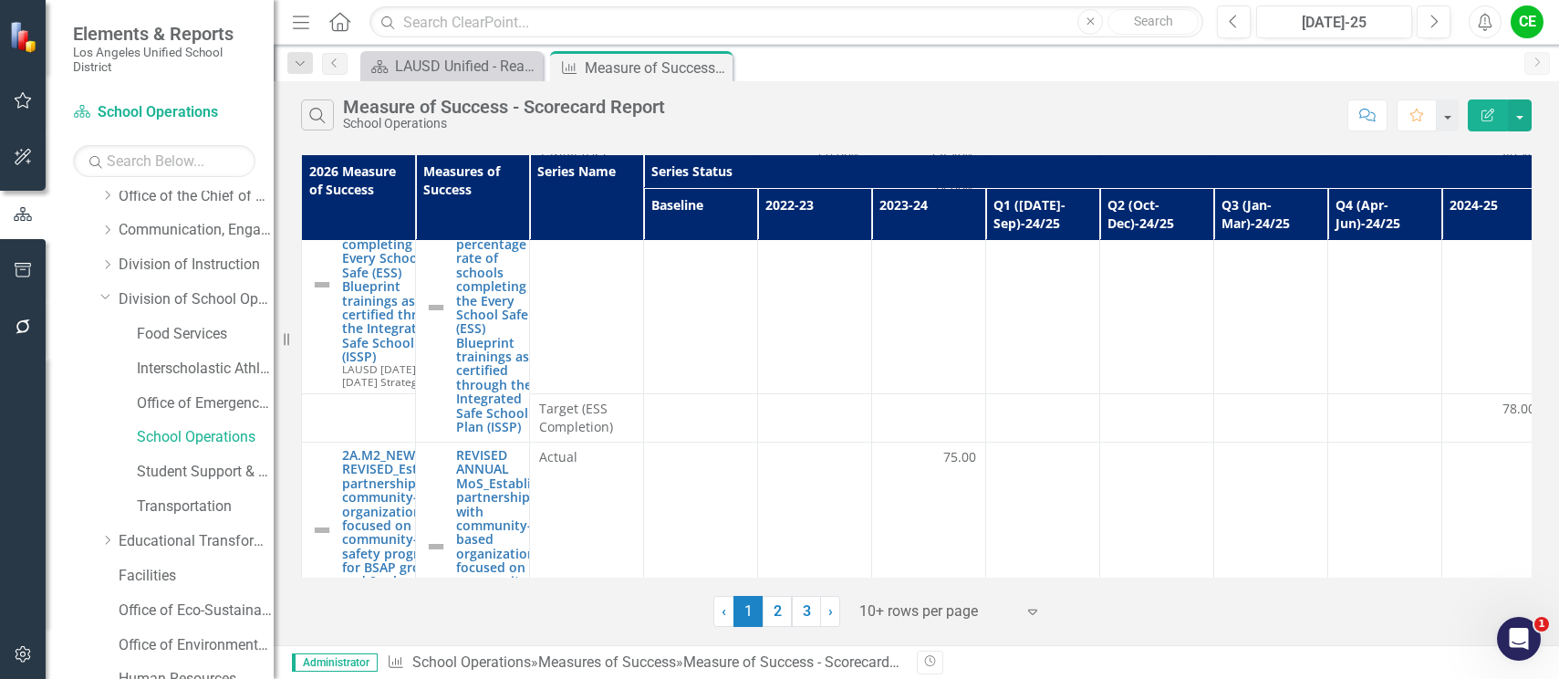
scroll to position [684, 0]
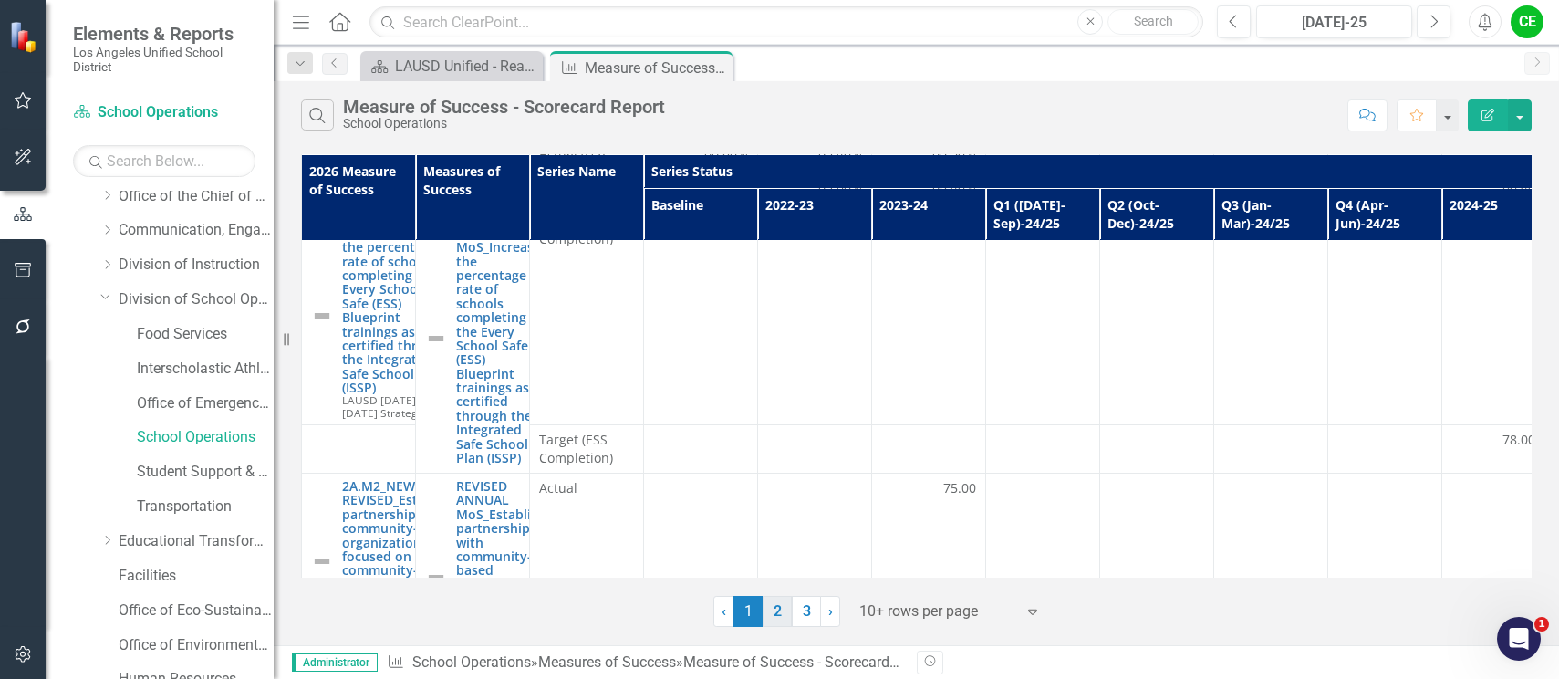
click at [775, 610] on link "2" at bounding box center [777, 611] width 29 height 31
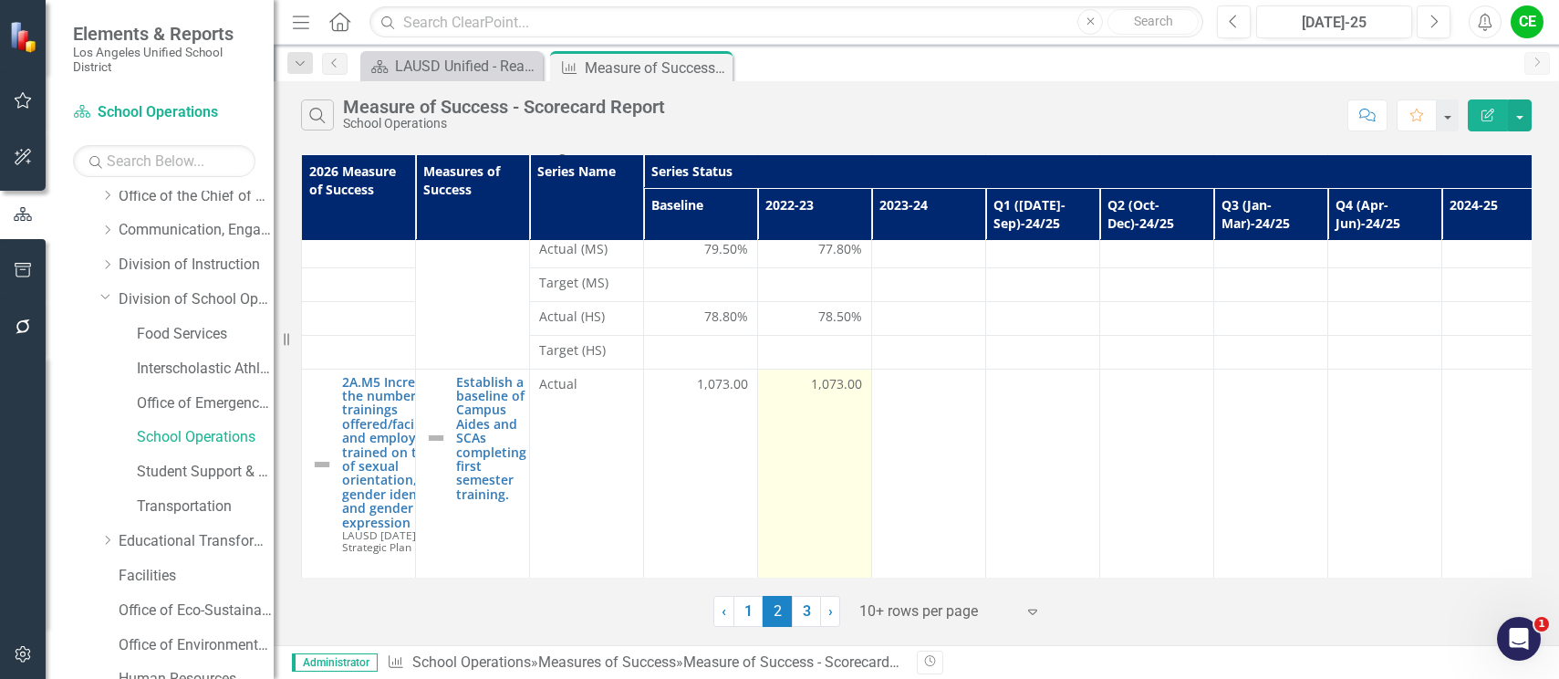
scroll to position [482, 0]
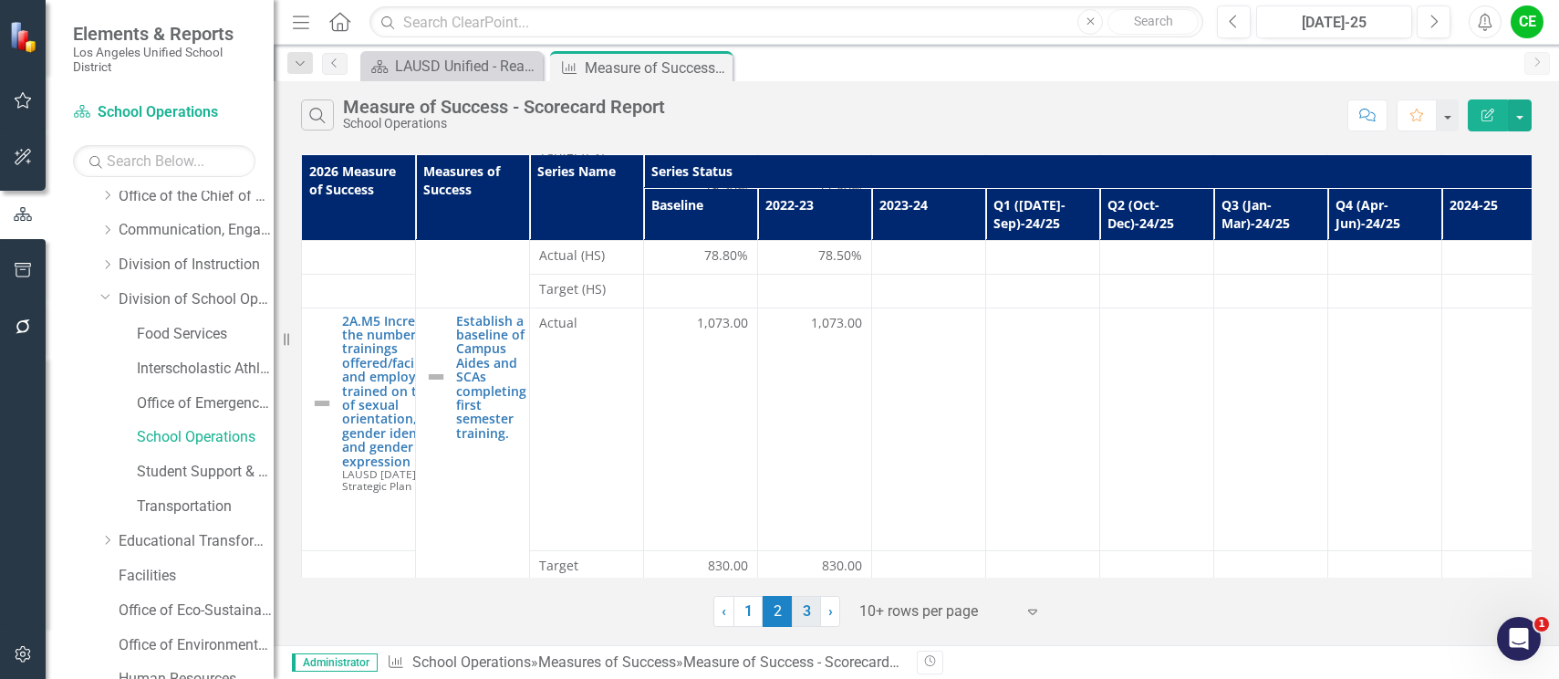
click at [799, 616] on link "3" at bounding box center [806, 611] width 29 height 31
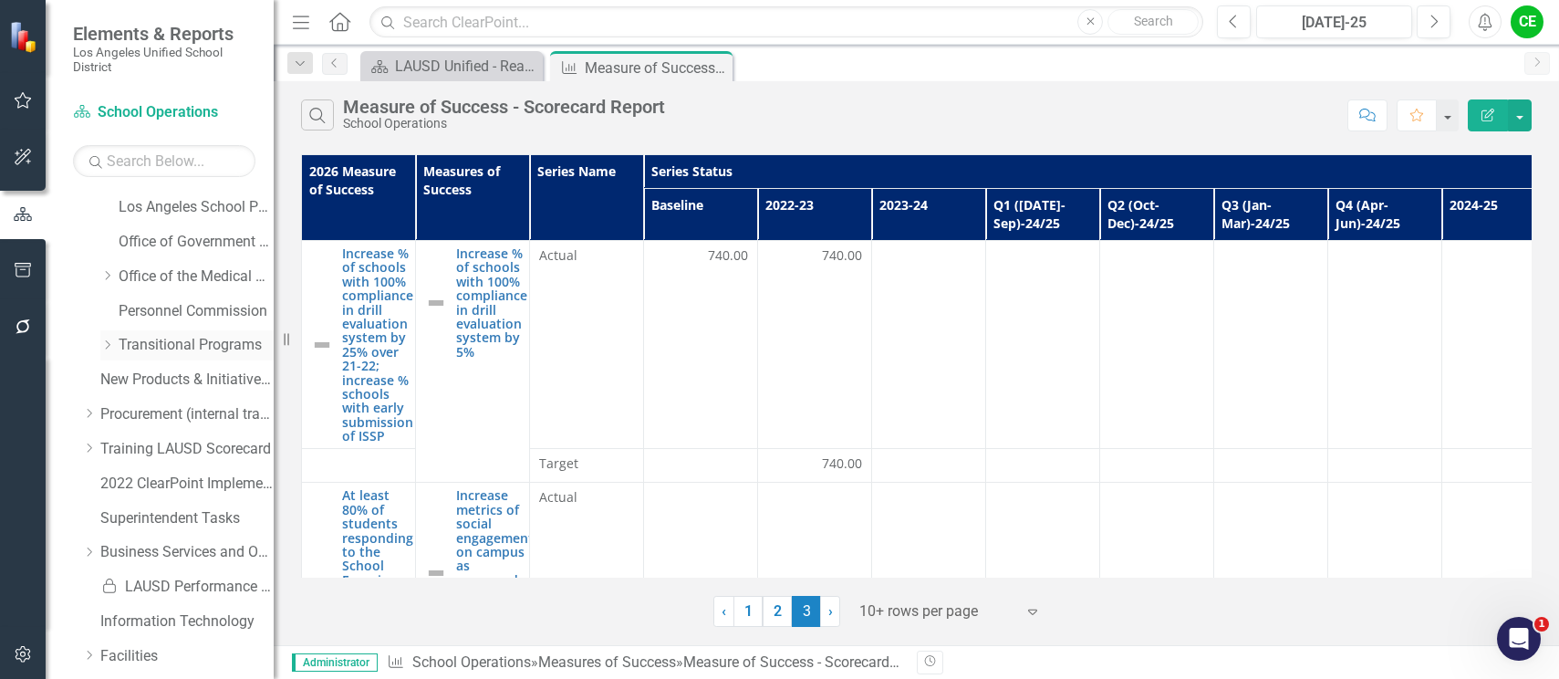
scroll to position [824, 0]
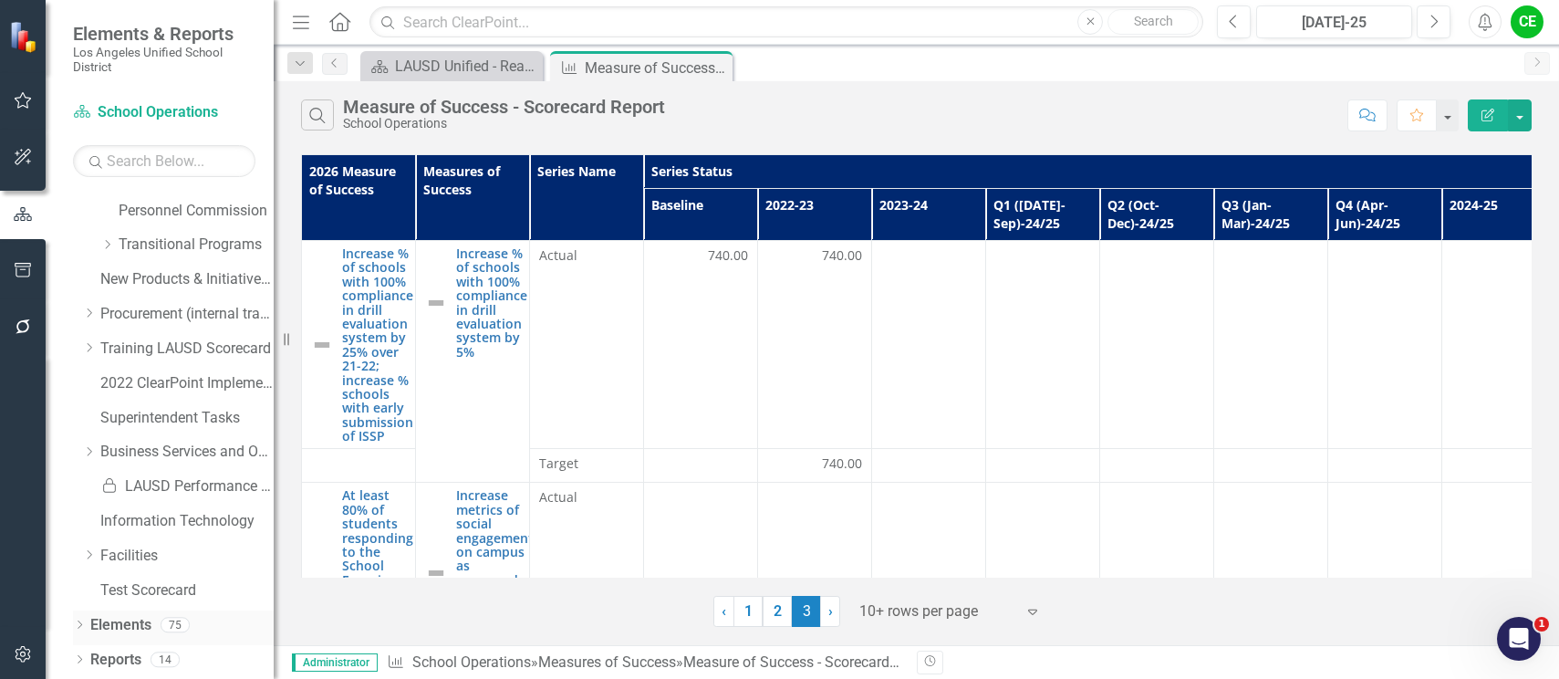
click at [120, 624] on link "Elements" at bounding box center [120, 625] width 61 height 21
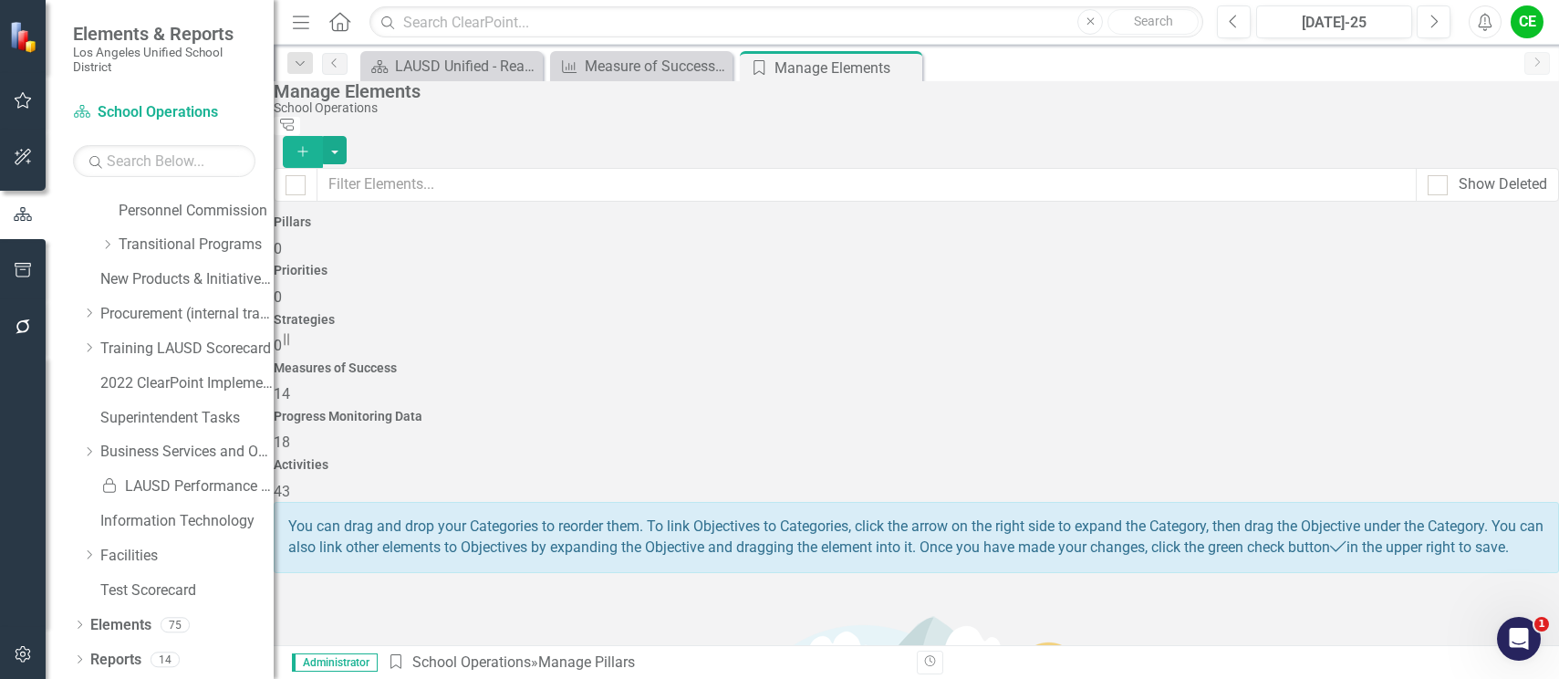
click at [974, 361] on h4 "Measures of Success" at bounding box center [917, 368] width 1286 height 14
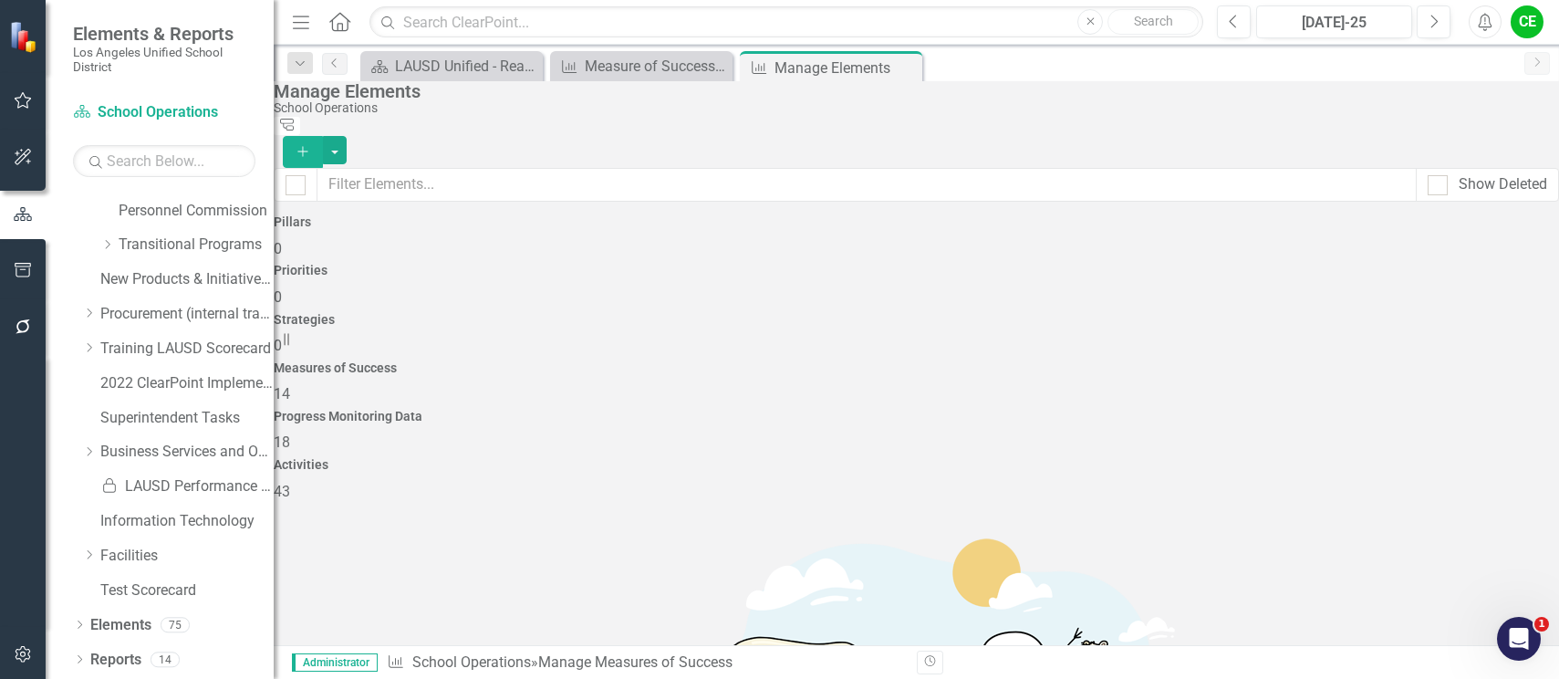
scroll to position [91, 0]
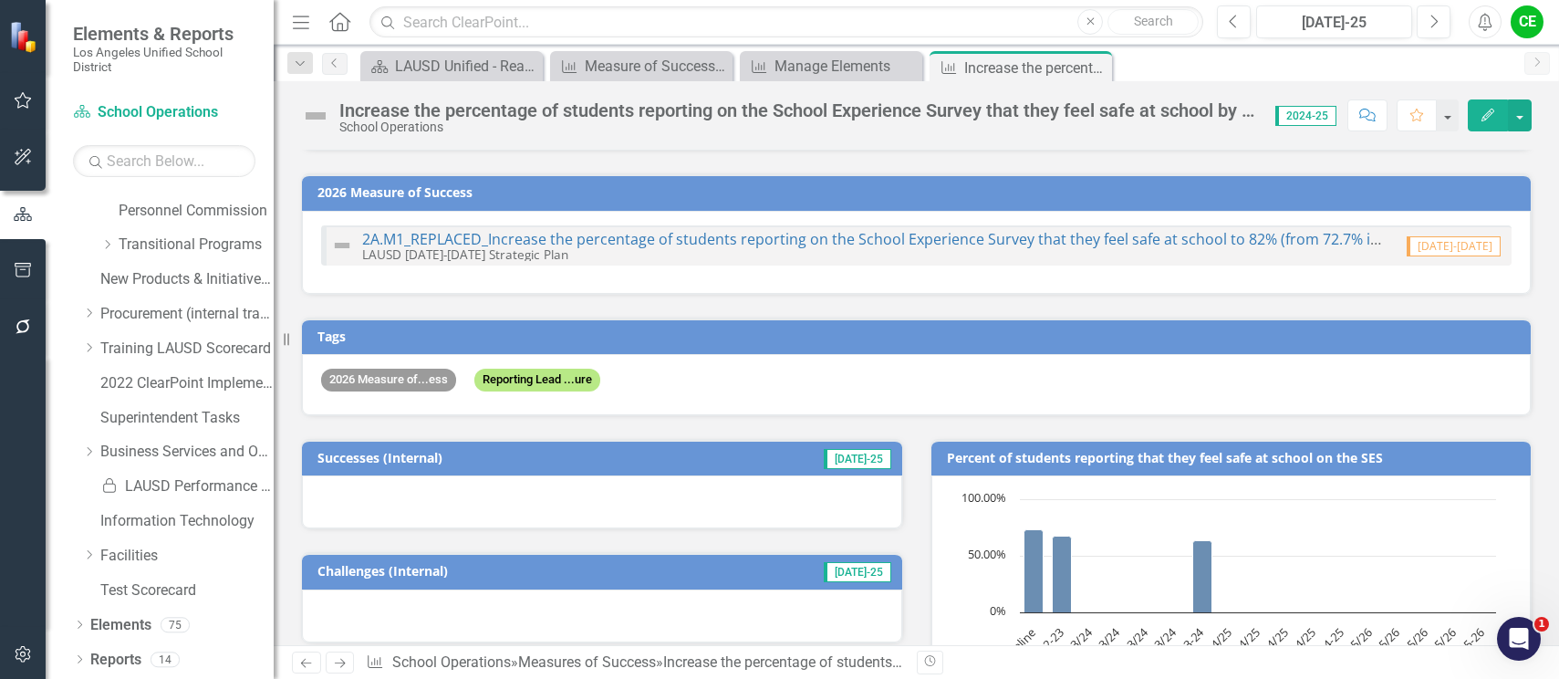
scroll to position [91, 0]
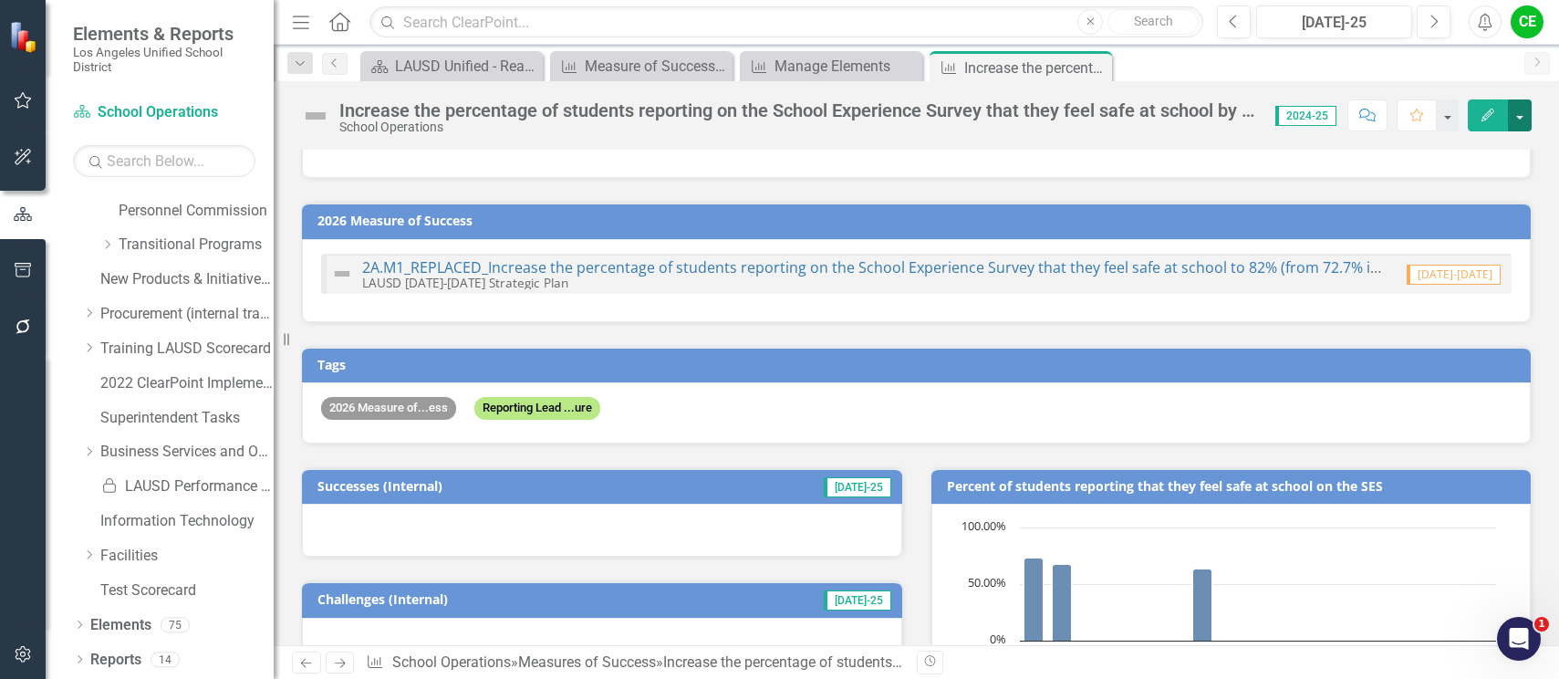
click at [1521, 113] on button "button" at bounding box center [1520, 115] width 24 height 32
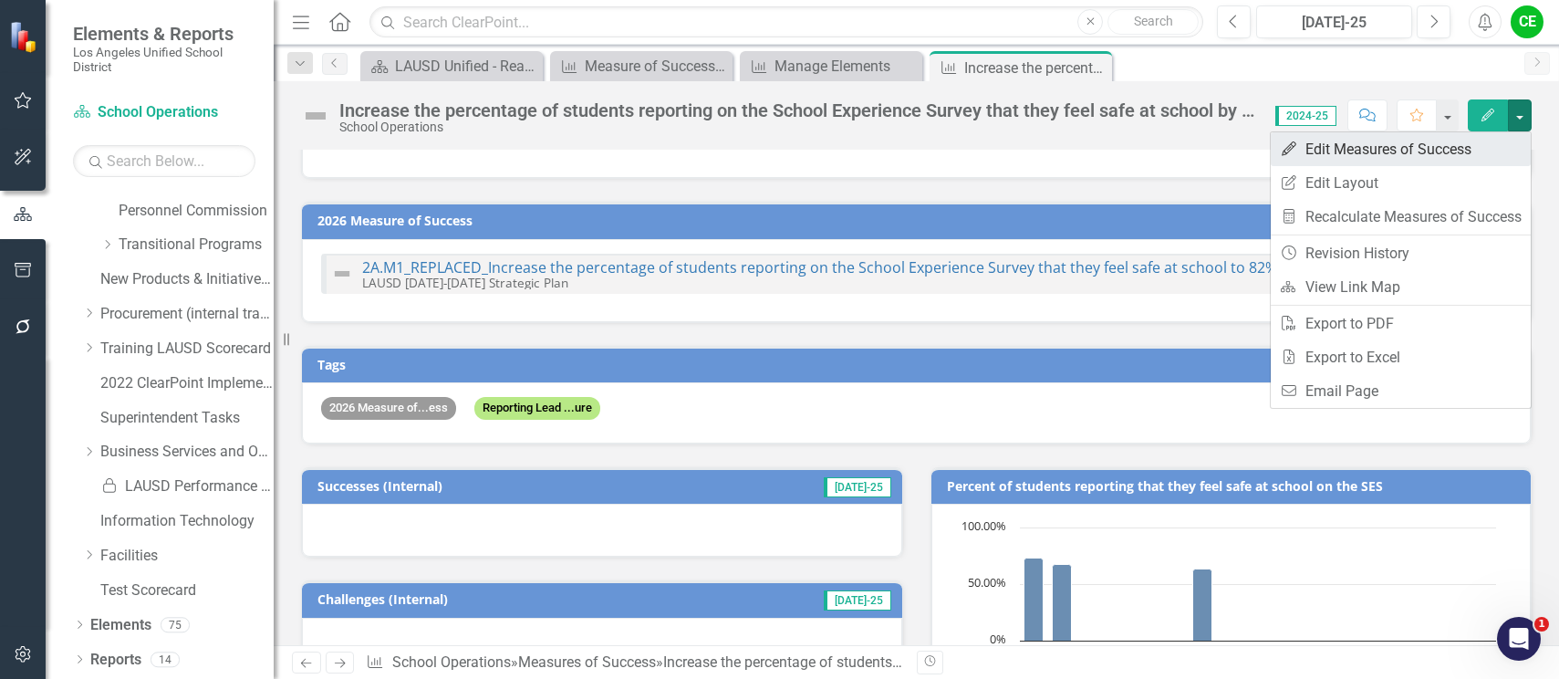
click at [1434, 138] on link "Edit Edit Measures of Success" at bounding box center [1401, 149] width 260 height 34
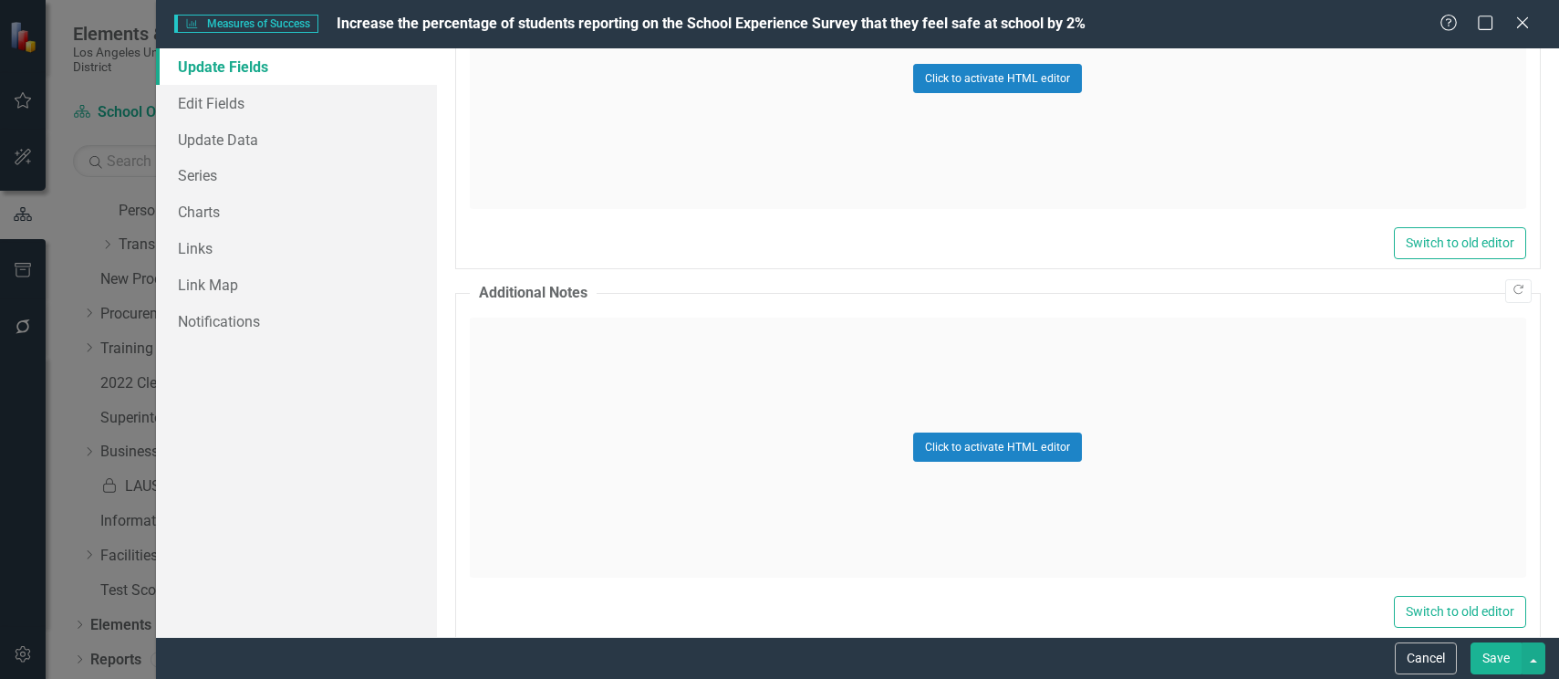
scroll to position [1814, 0]
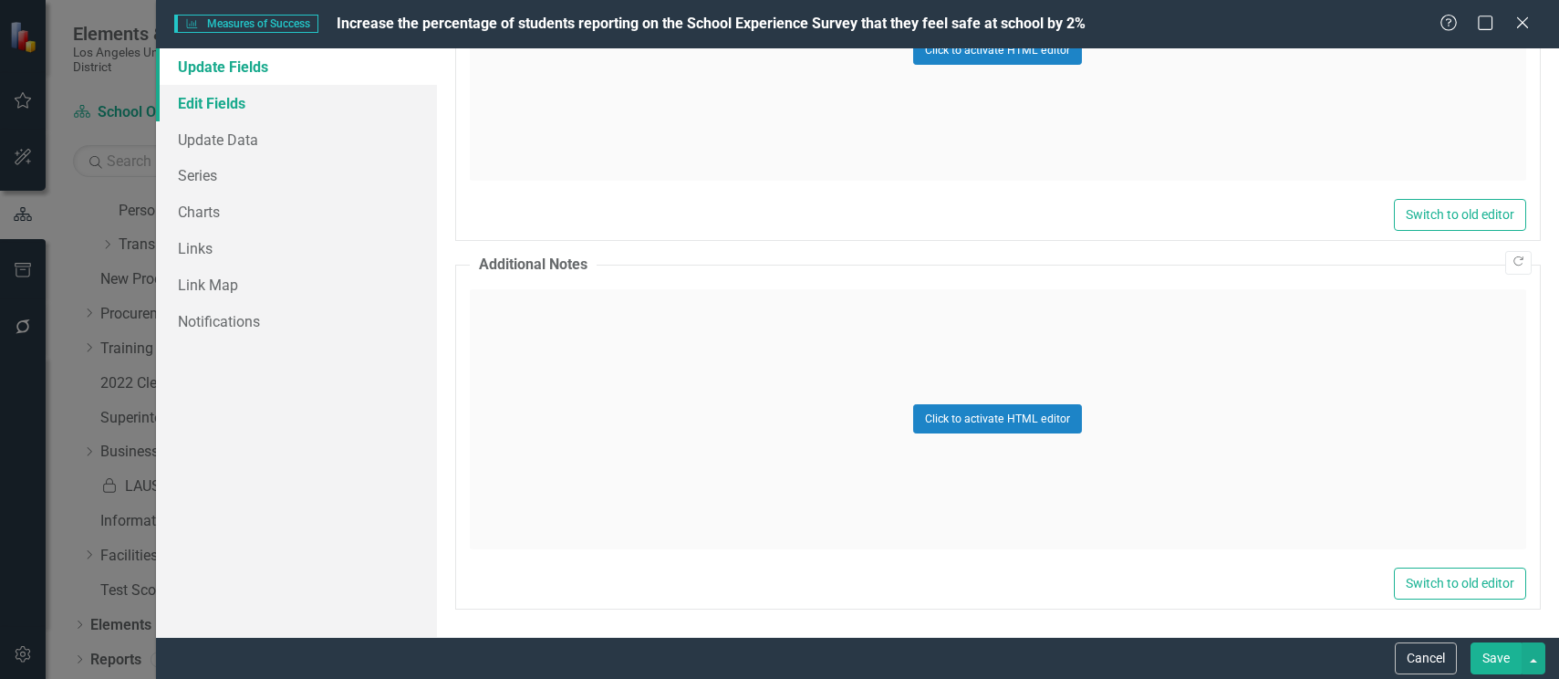
click at [210, 98] on link "Edit Fields" at bounding box center [296, 103] width 281 height 37
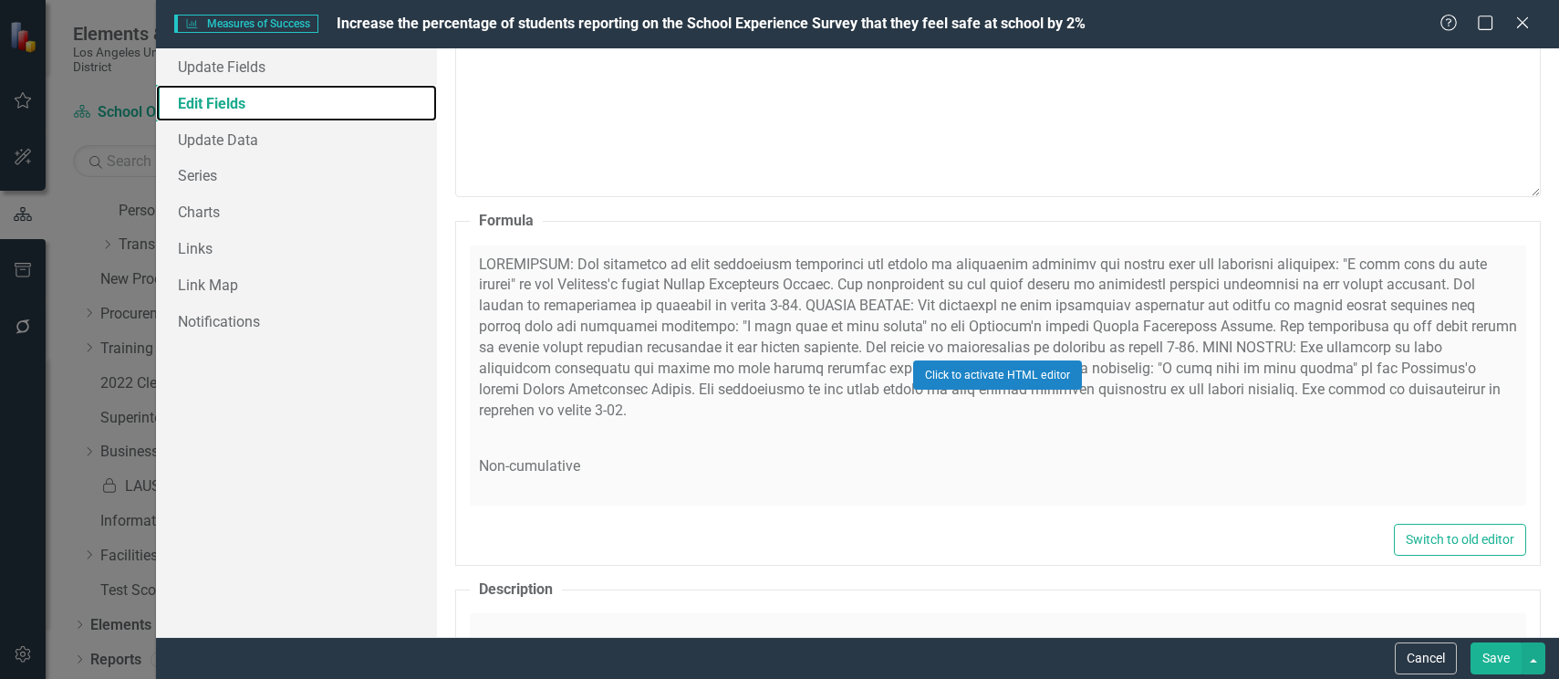
scroll to position [540, 0]
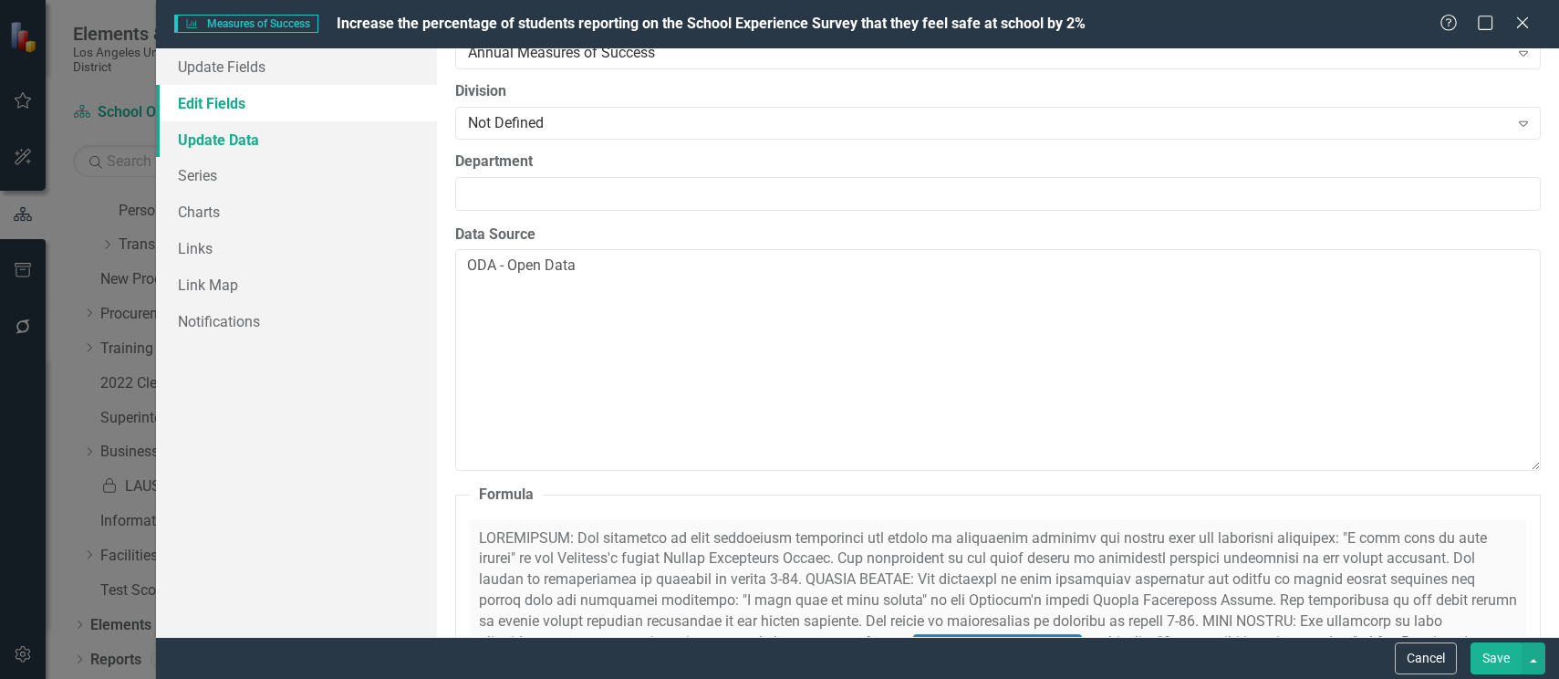
click at [211, 139] on link "Update Data" at bounding box center [296, 139] width 281 height 37
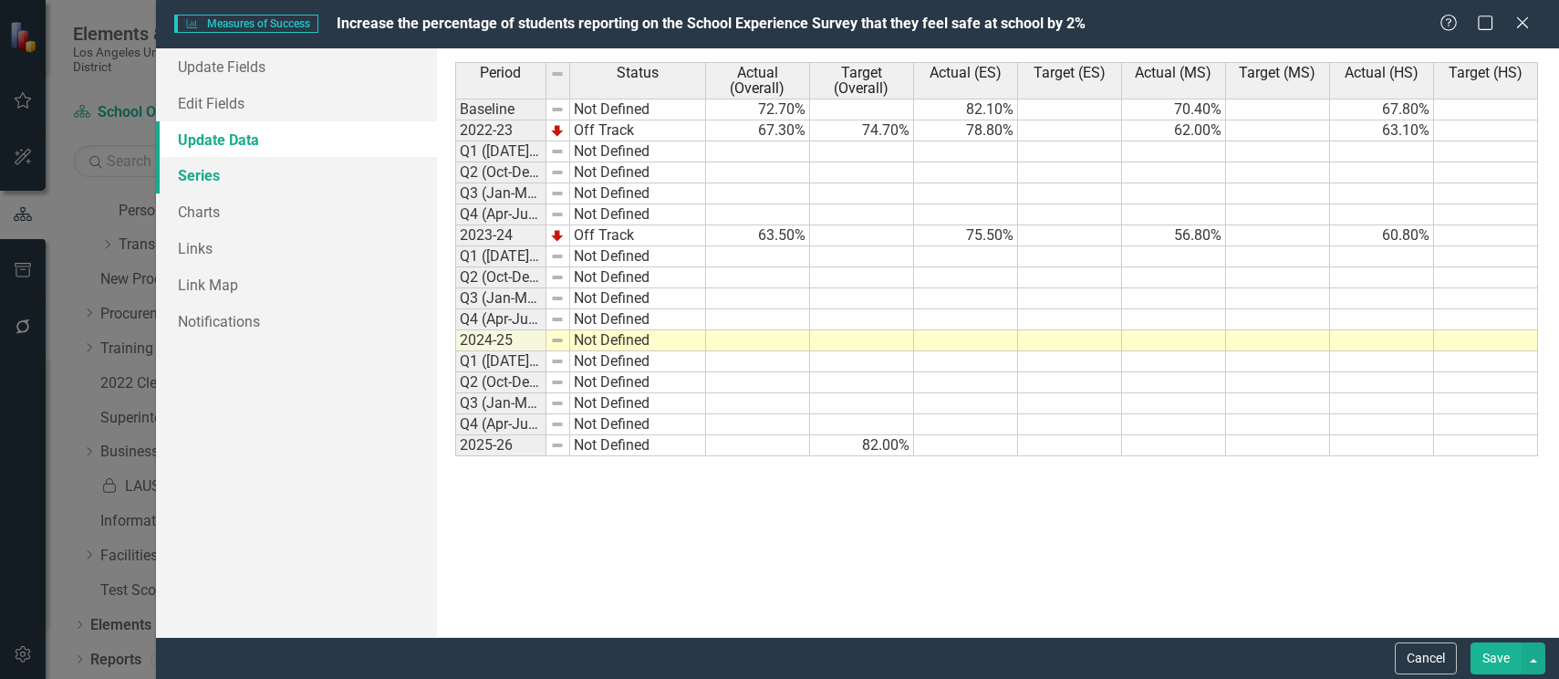
click at [183, 181] on link "Series" at bounding box center [296, 175] width 281 height 37
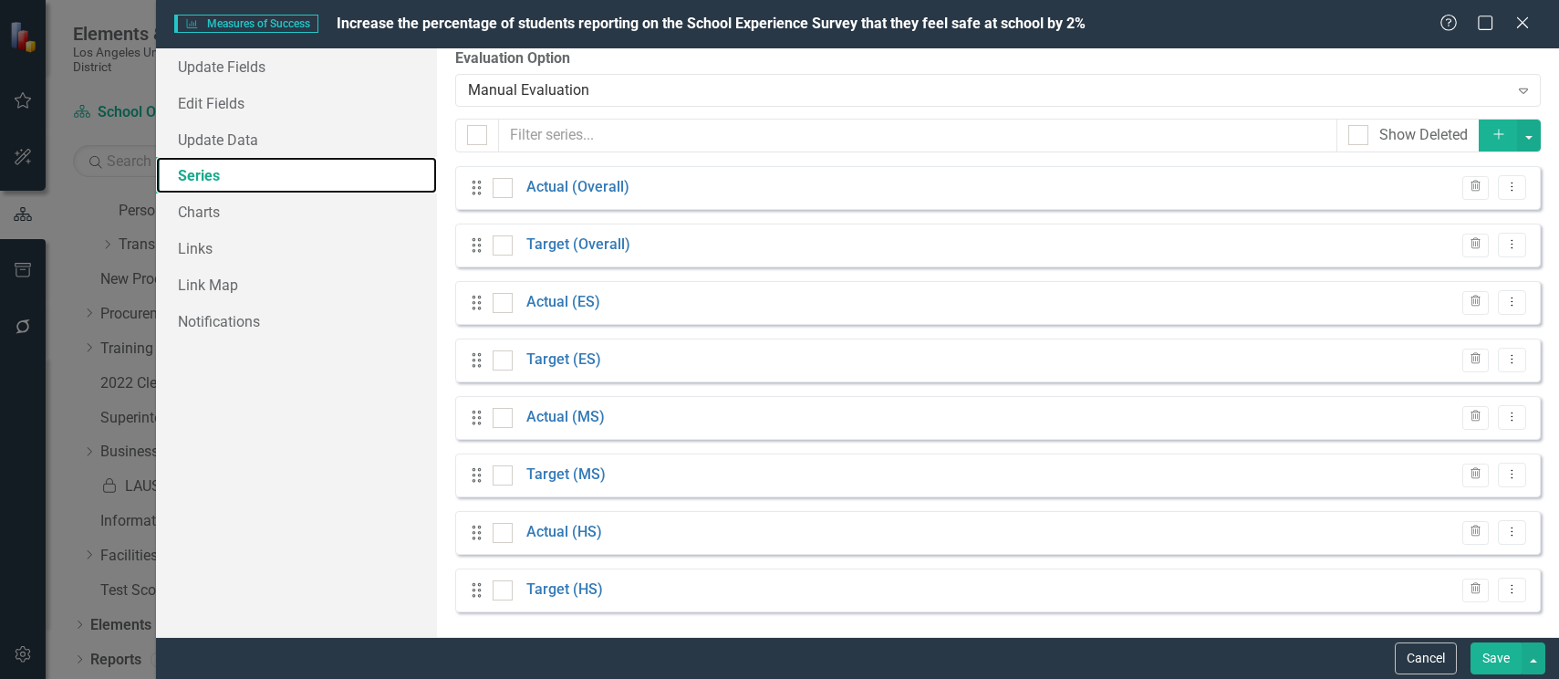
scroll to position [16, 0]
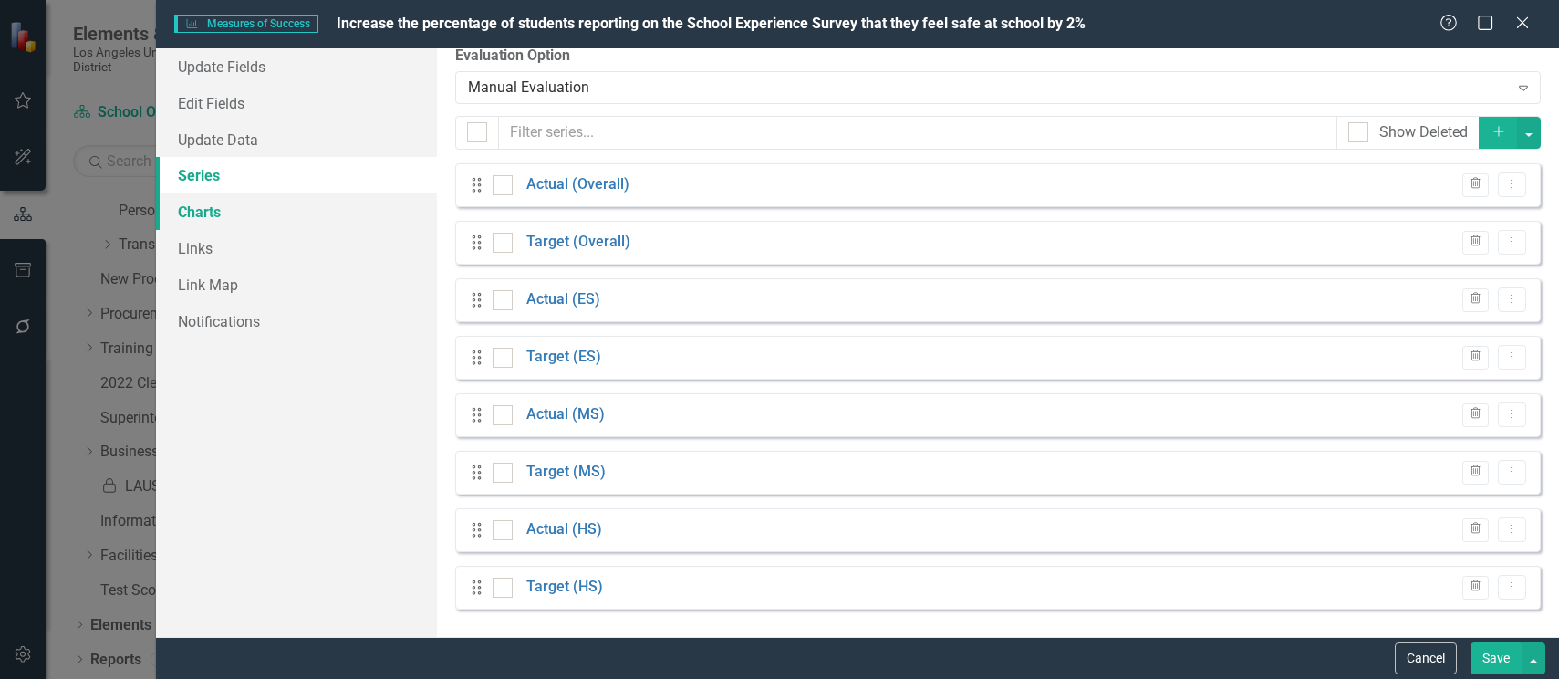
click at [188, 213] on link "Charts" at bounding box center [296, 211] width 281 height 37
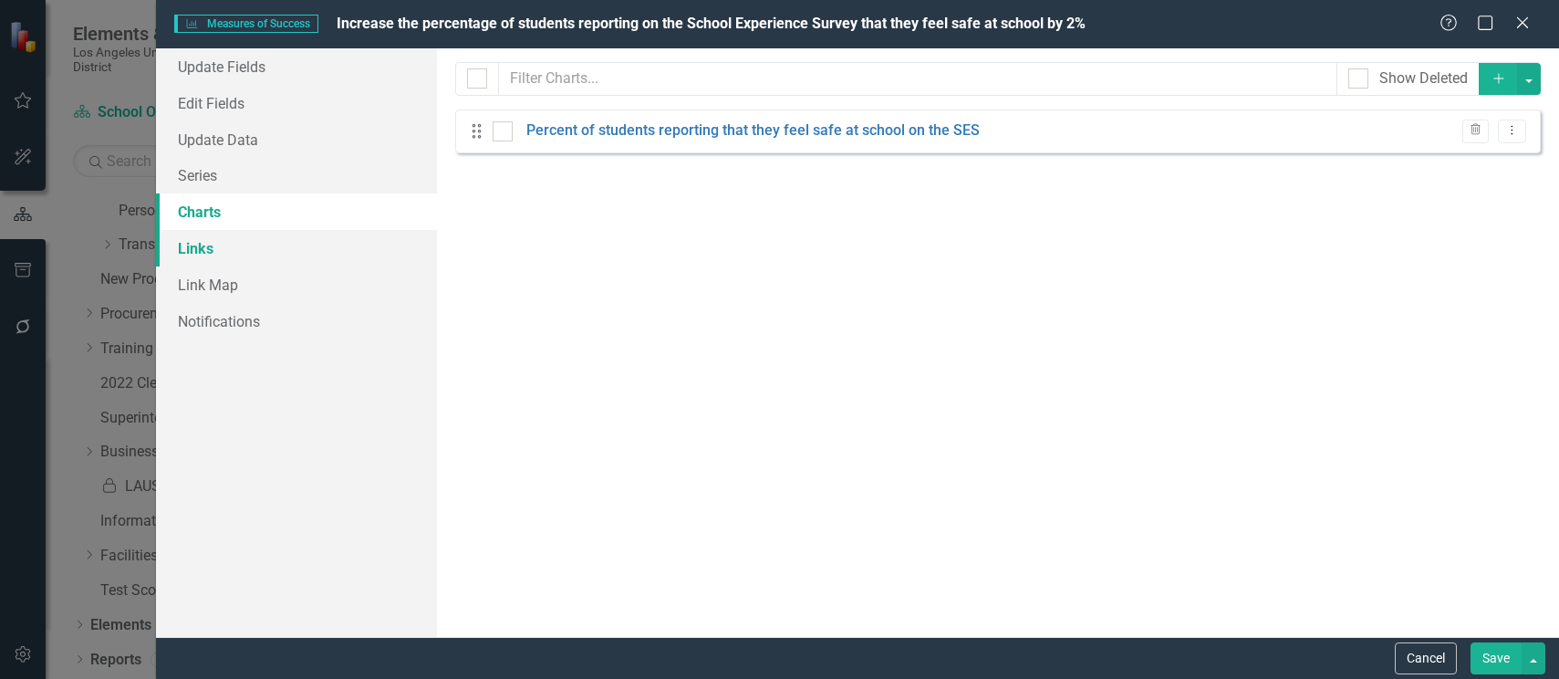
click at [203, 245] on link "Links" at bounding box center [296, 248] width 281 height 37
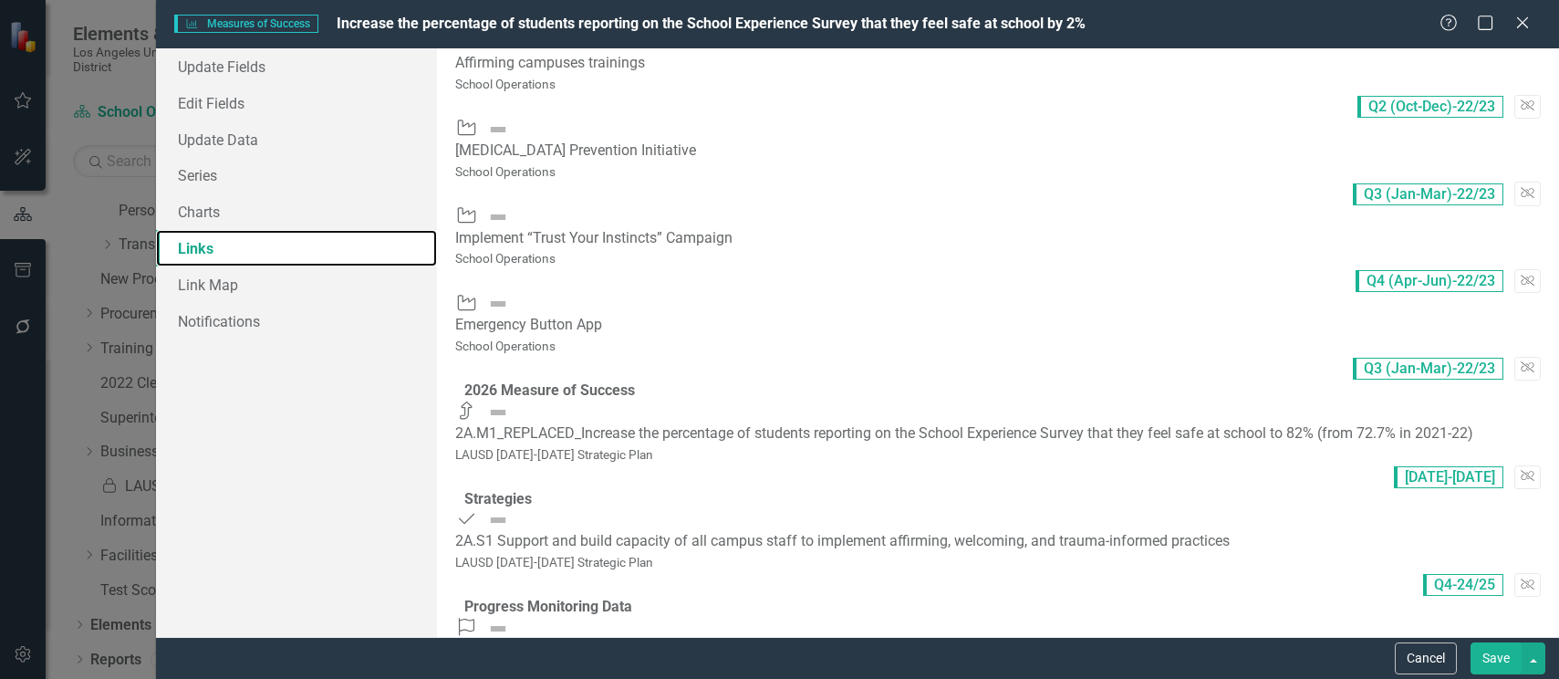
scroll to position [532, 0]
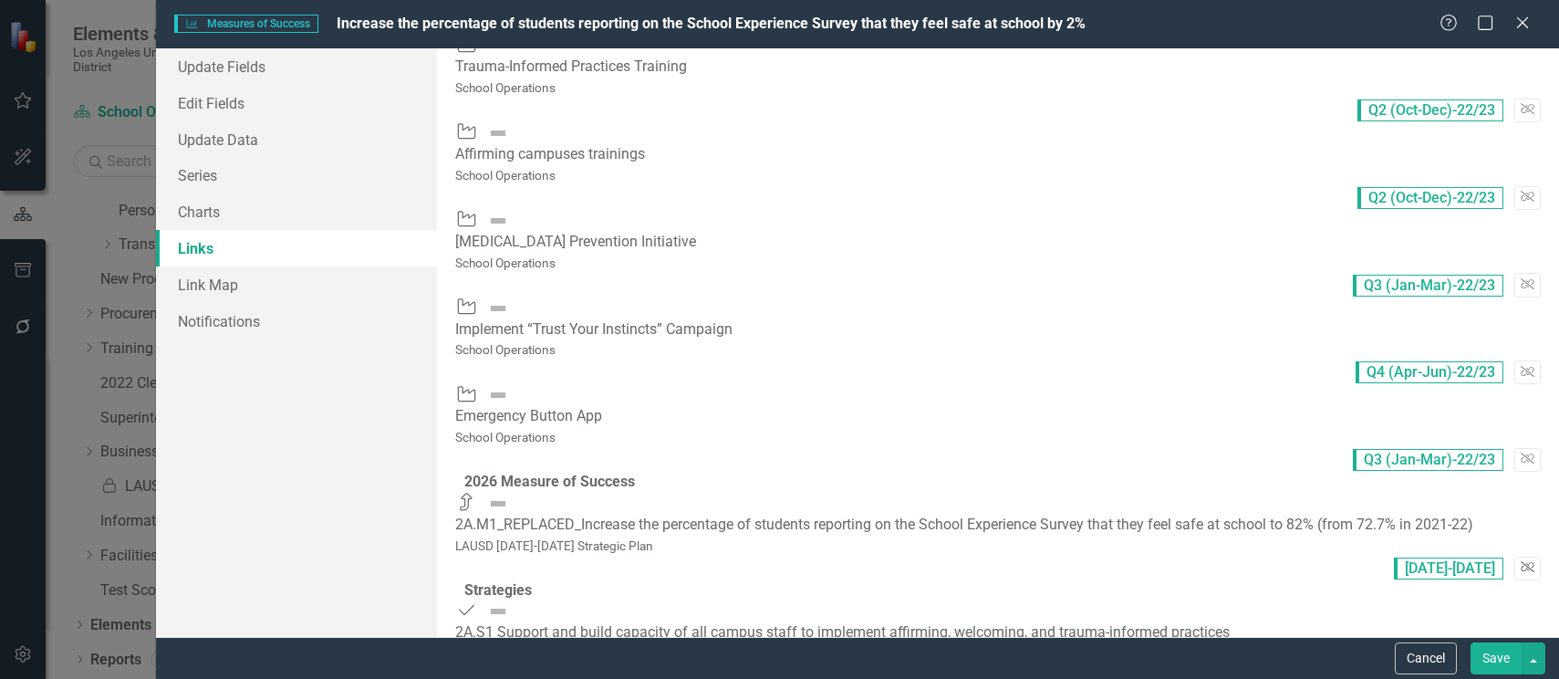
click at [1521, 562] on icon "Unlink" at bounding box center [1528, 567] width 14 height 11
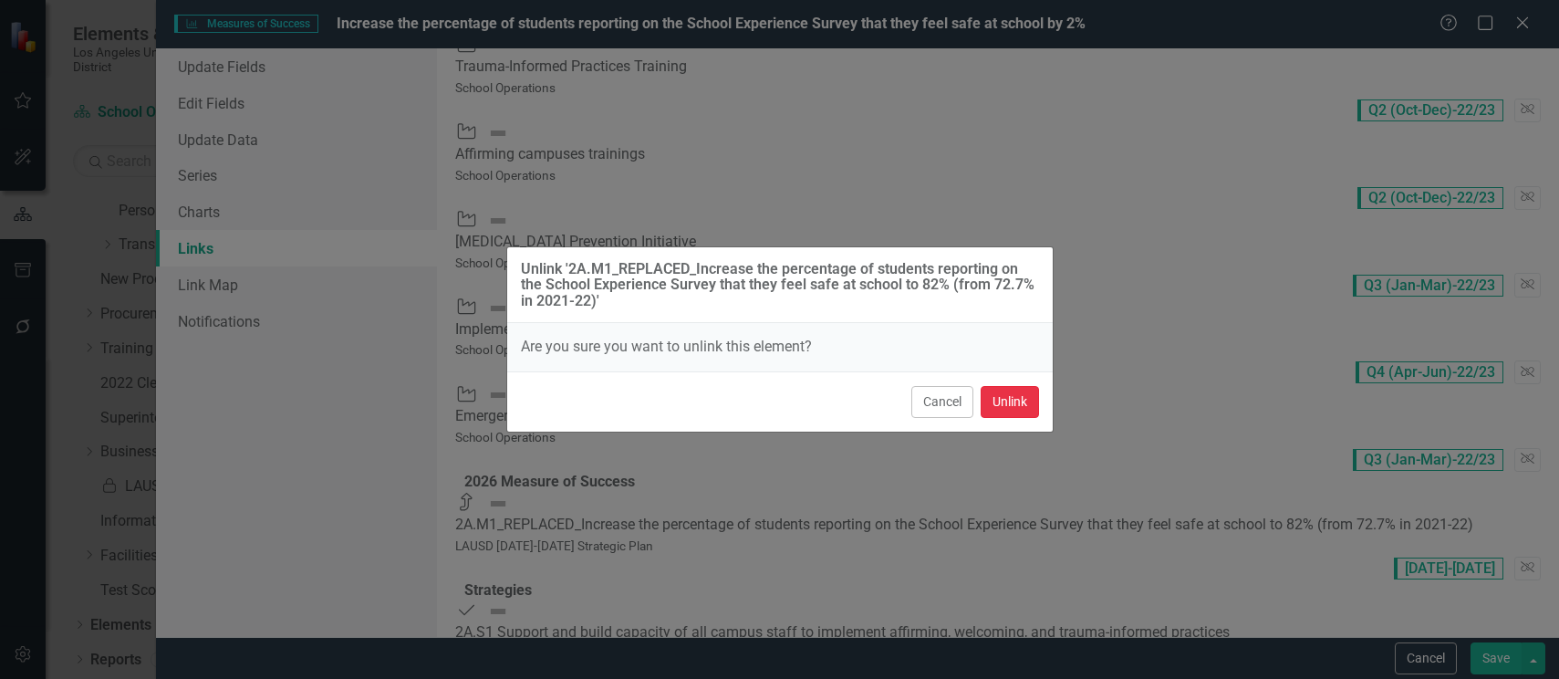
click at [1009, 402] on button "Unlink" at bounding box center [1010, 402] width 58 height 32
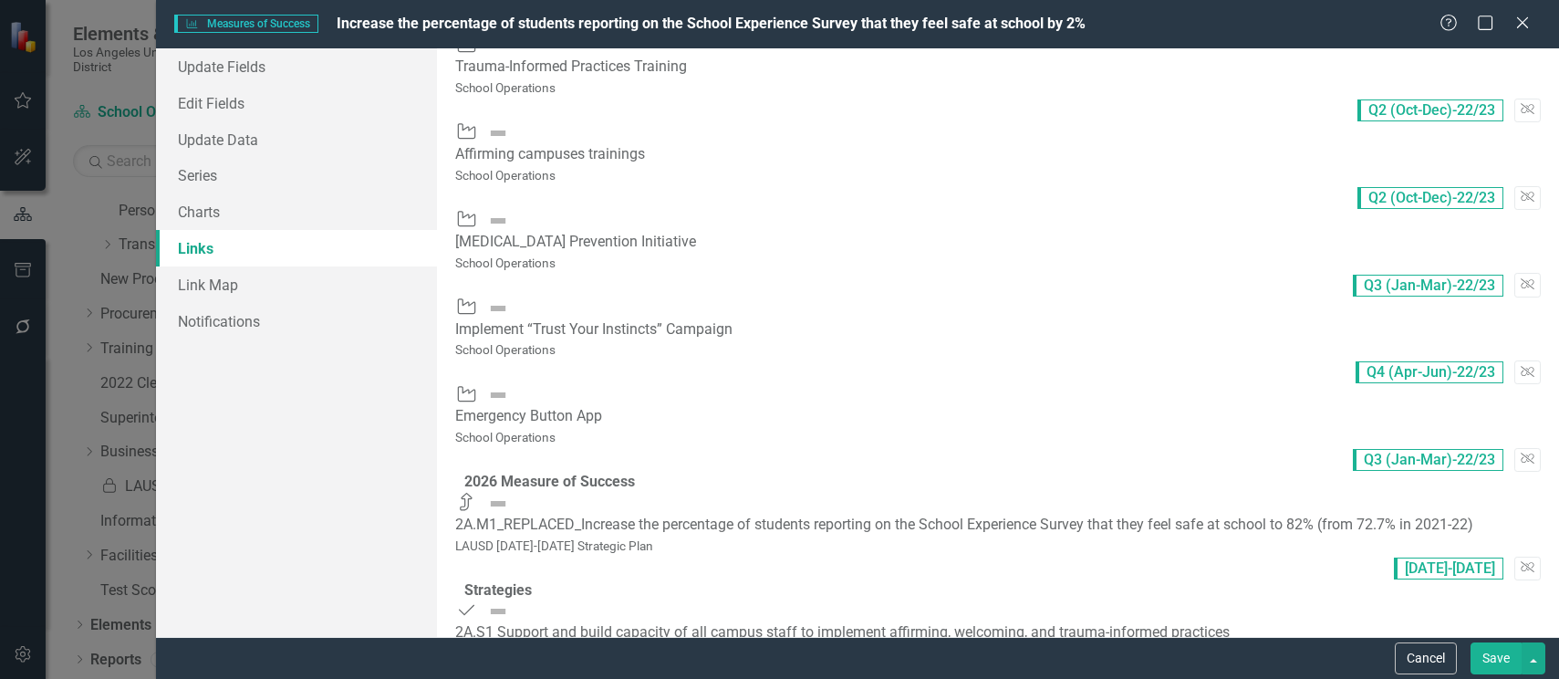
scroll to position [520, 0]
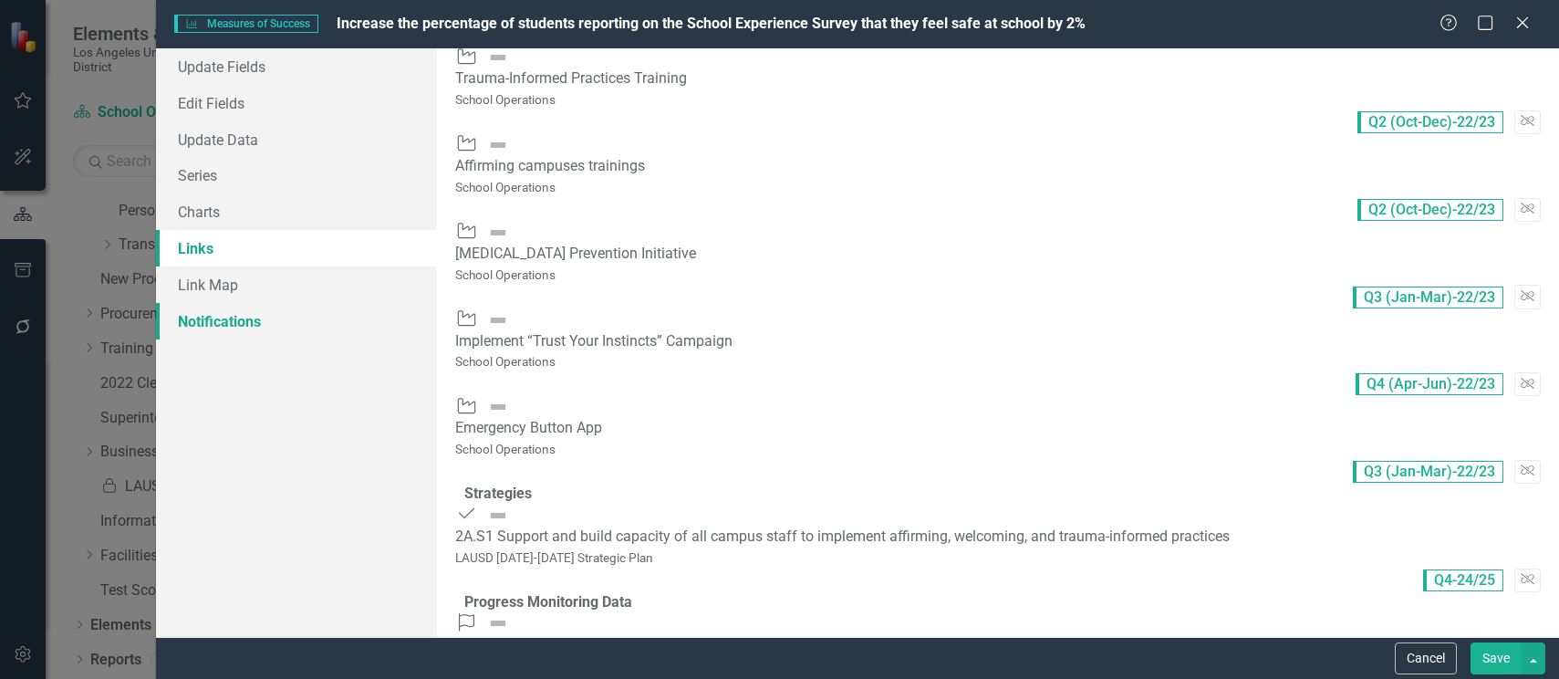
click at [230, 327] on link "Notifications" at bounding box center [296, 321] width 281 height 37
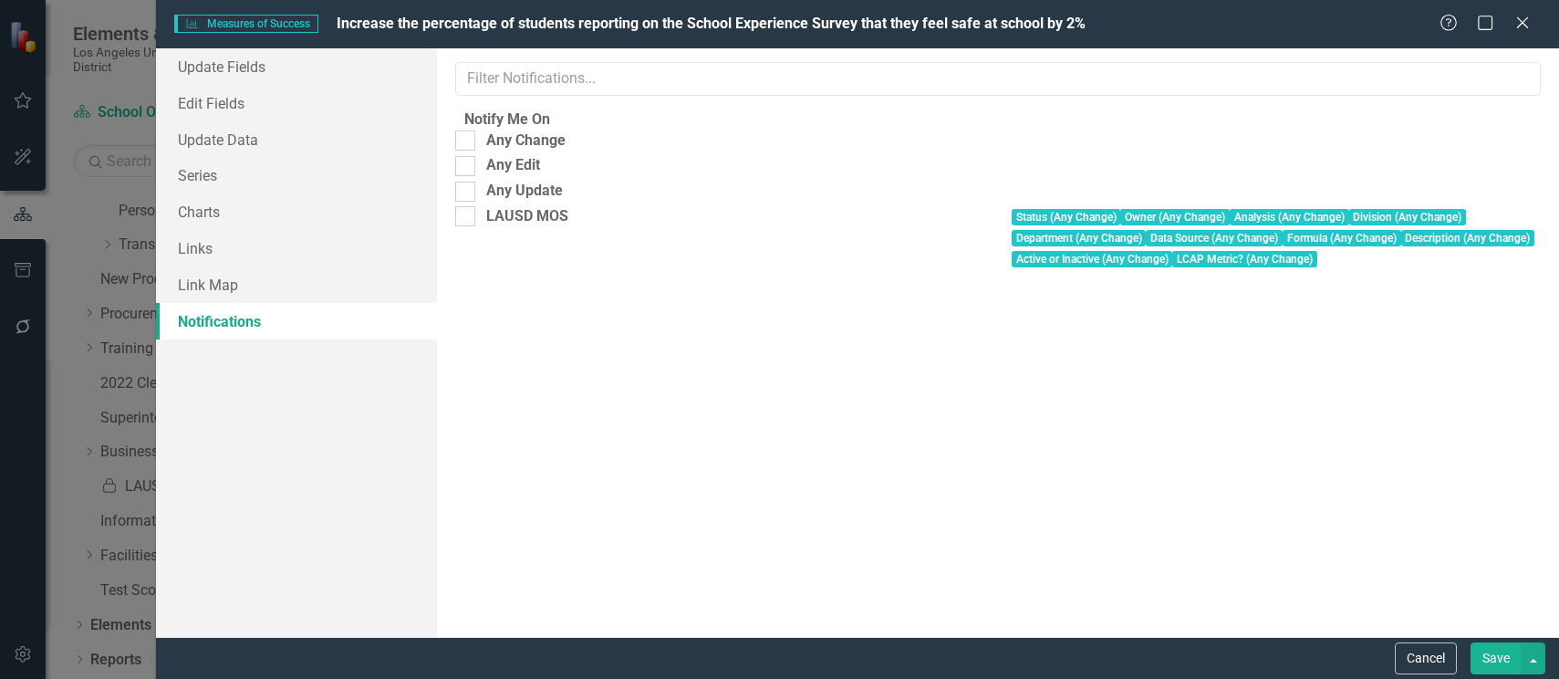
click at [1494, 660] on button "Save" at bounding box center [1496, 658] width 51 height 32
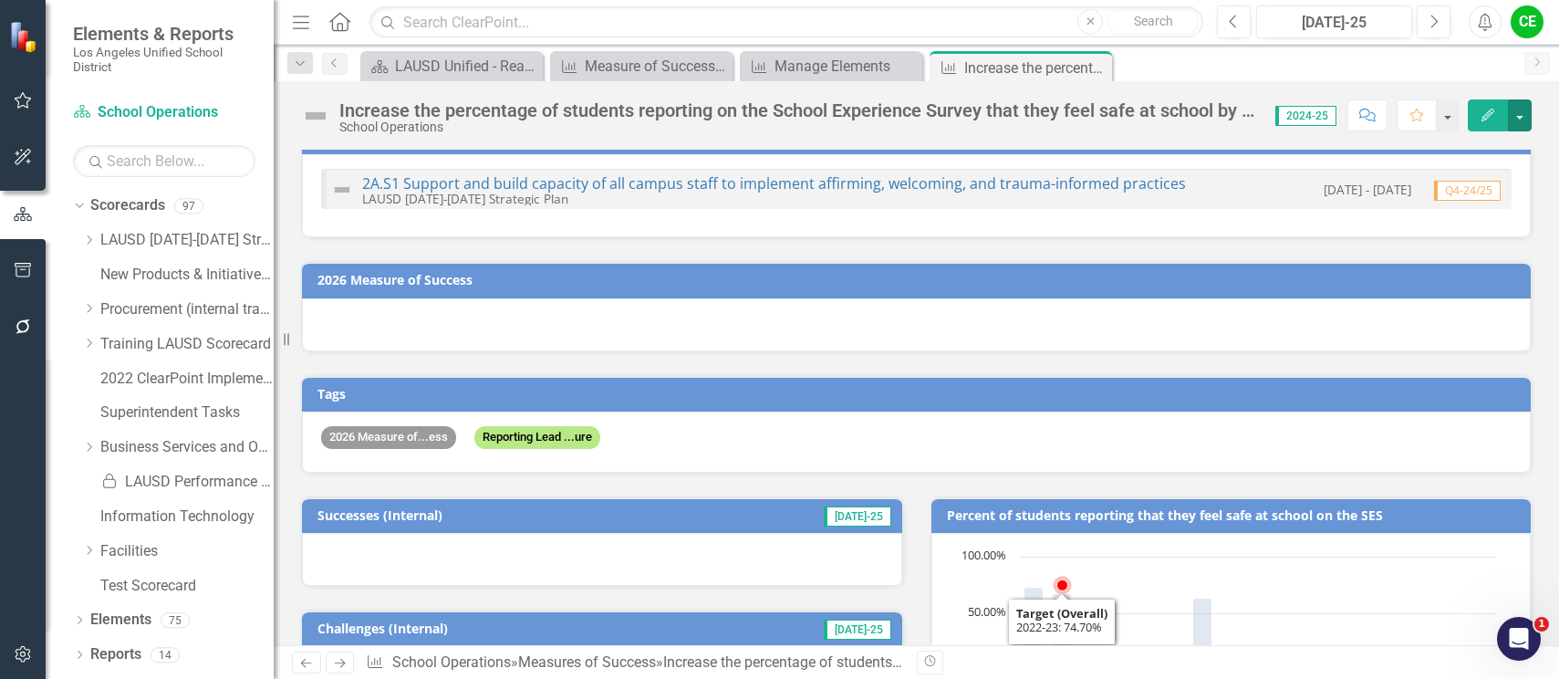
scroll to position [0, 0]
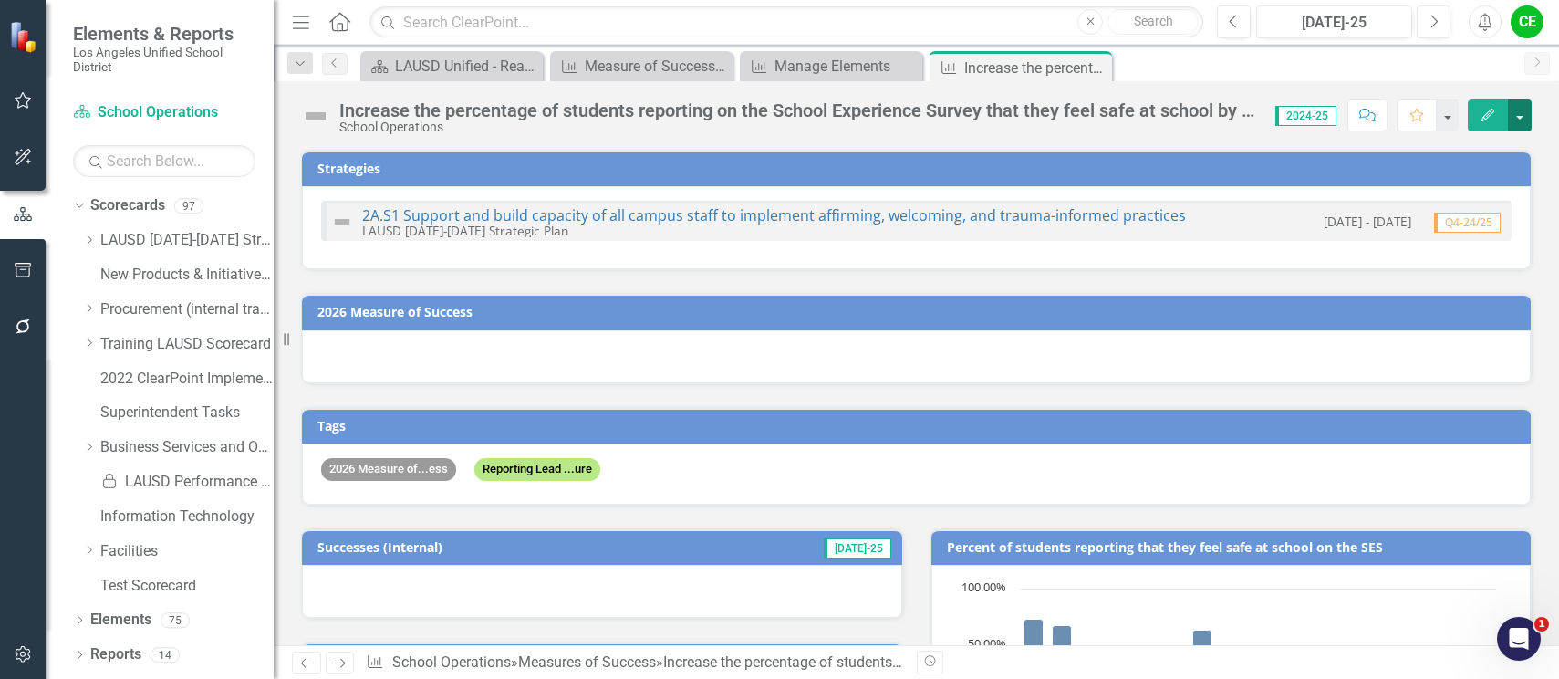
click at [1526, 118] on button "button" at bounding box center [1520, 115] width 24 height 32
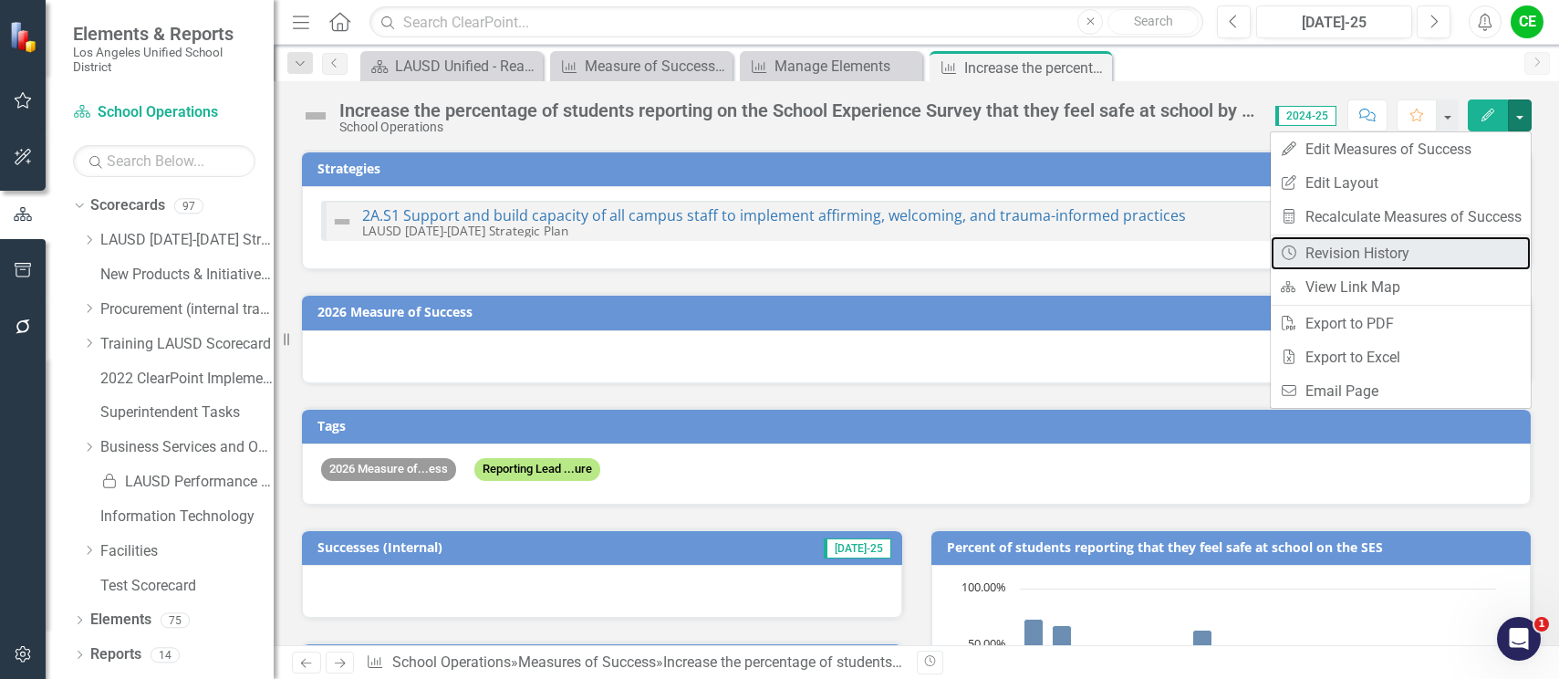
click at [1348, 254] on link "Revision History Revision History" at bounding box center [1401, 253] width 260 height 34
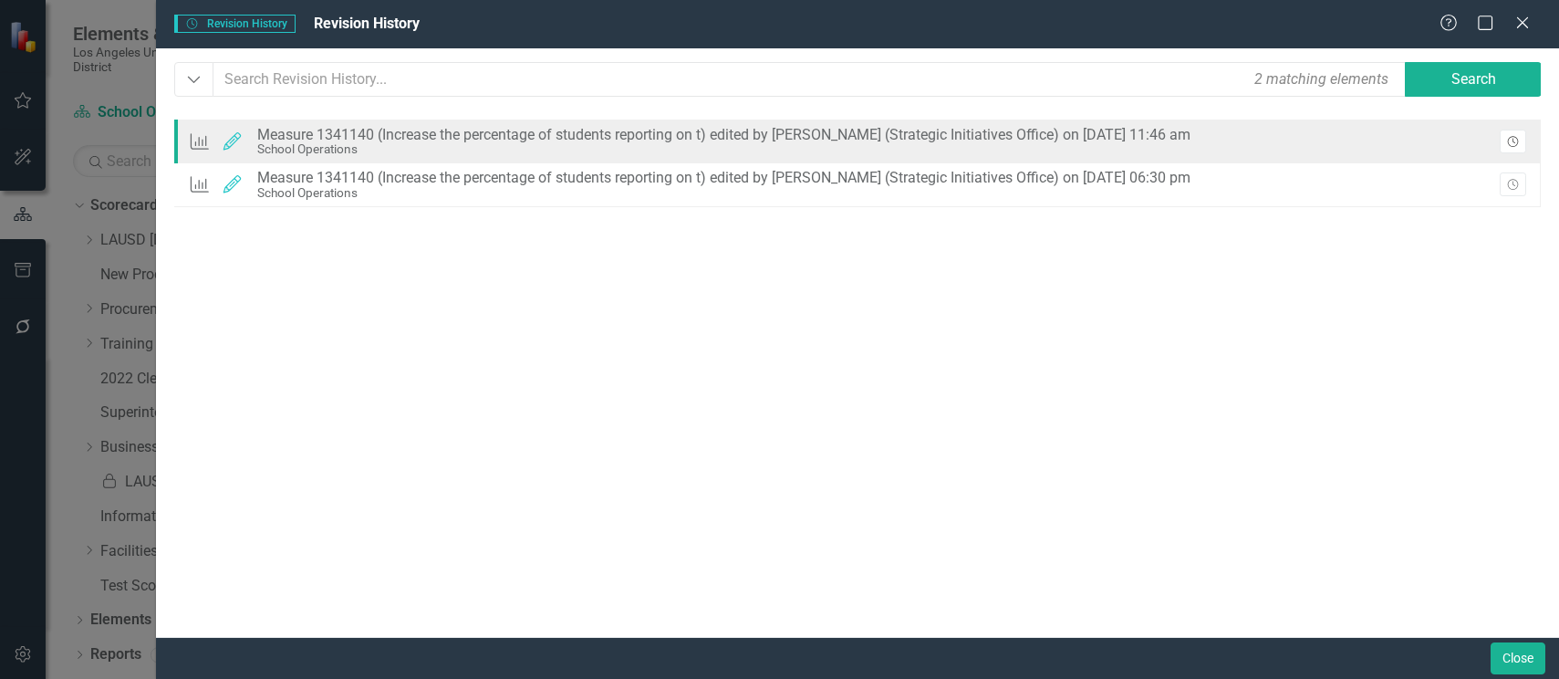
click at [1515, 141] on icon "Revision History" at bounding box center [1514, 142] width 14 height 11
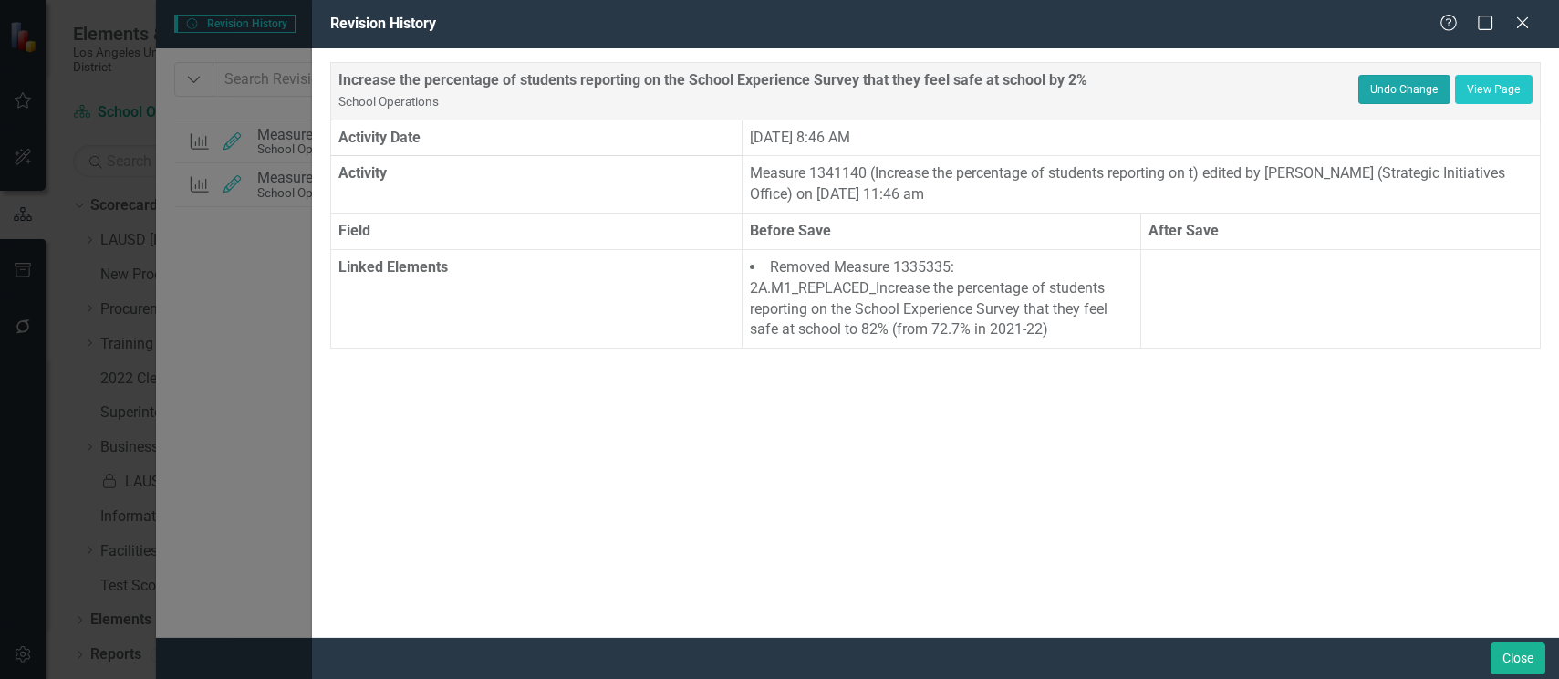
click at [1391, 91] on button "Undo Change" at bounding box center [1405, 89] width 92 height 29
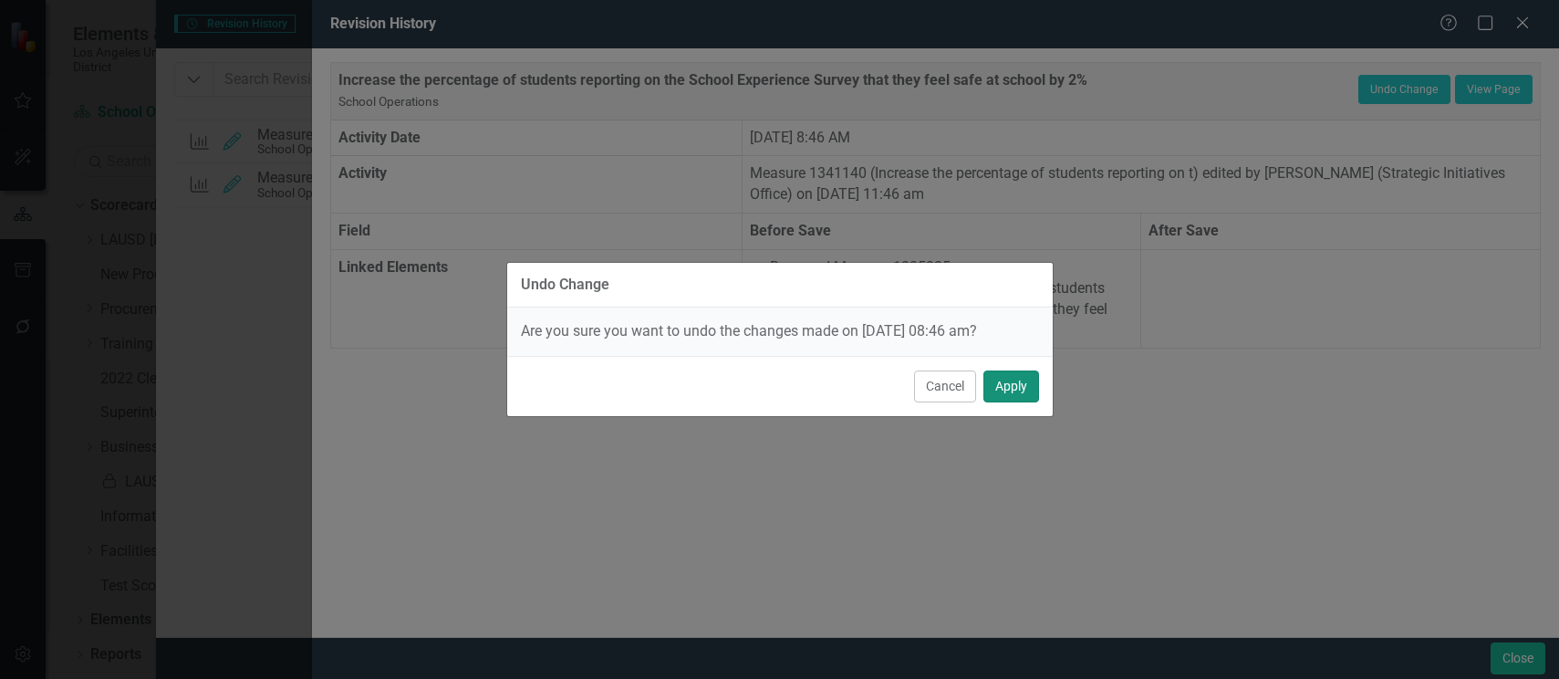
click at [1007, 385] on button "Apply" at bounding box center [1012, 386] width 56 height 32
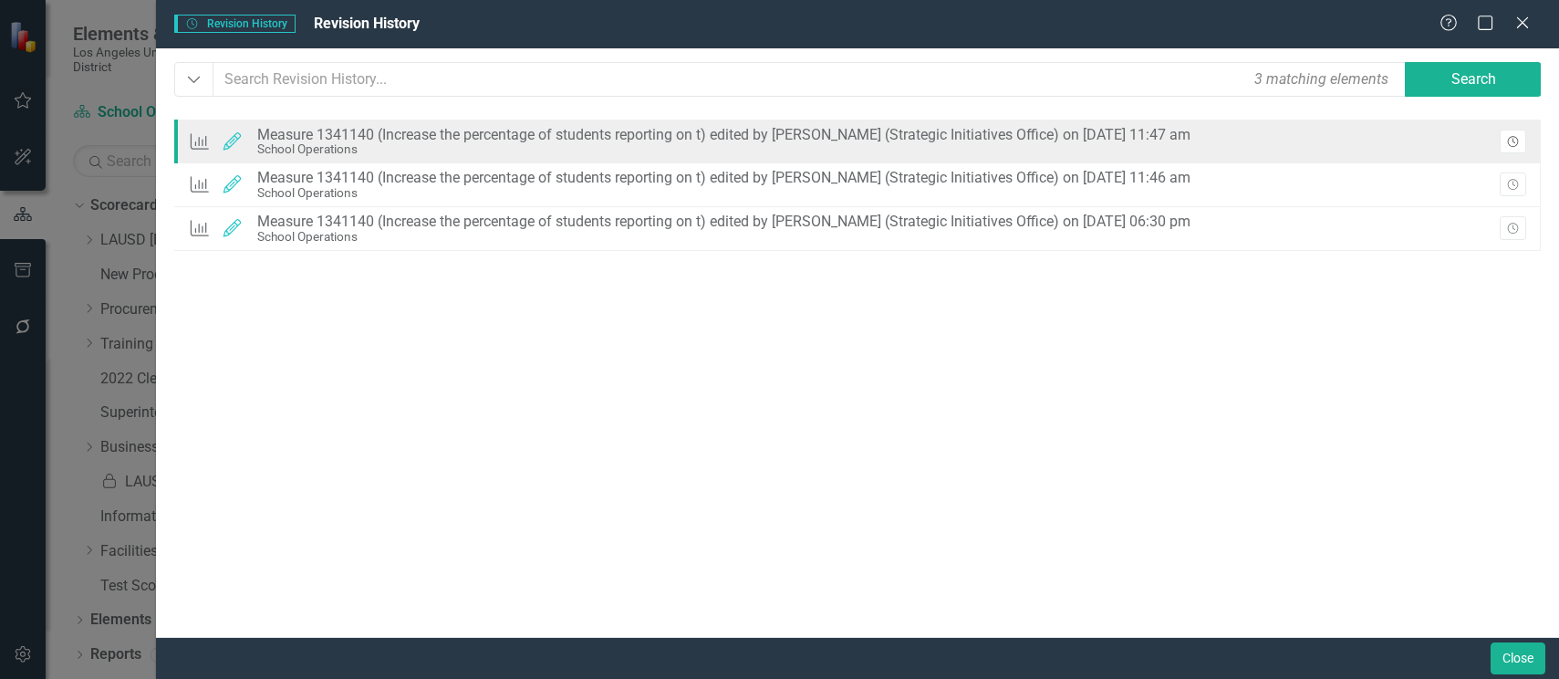
click at [1516, 137] on icon "button" at bounding box center [1512, 141] width 11 height 11
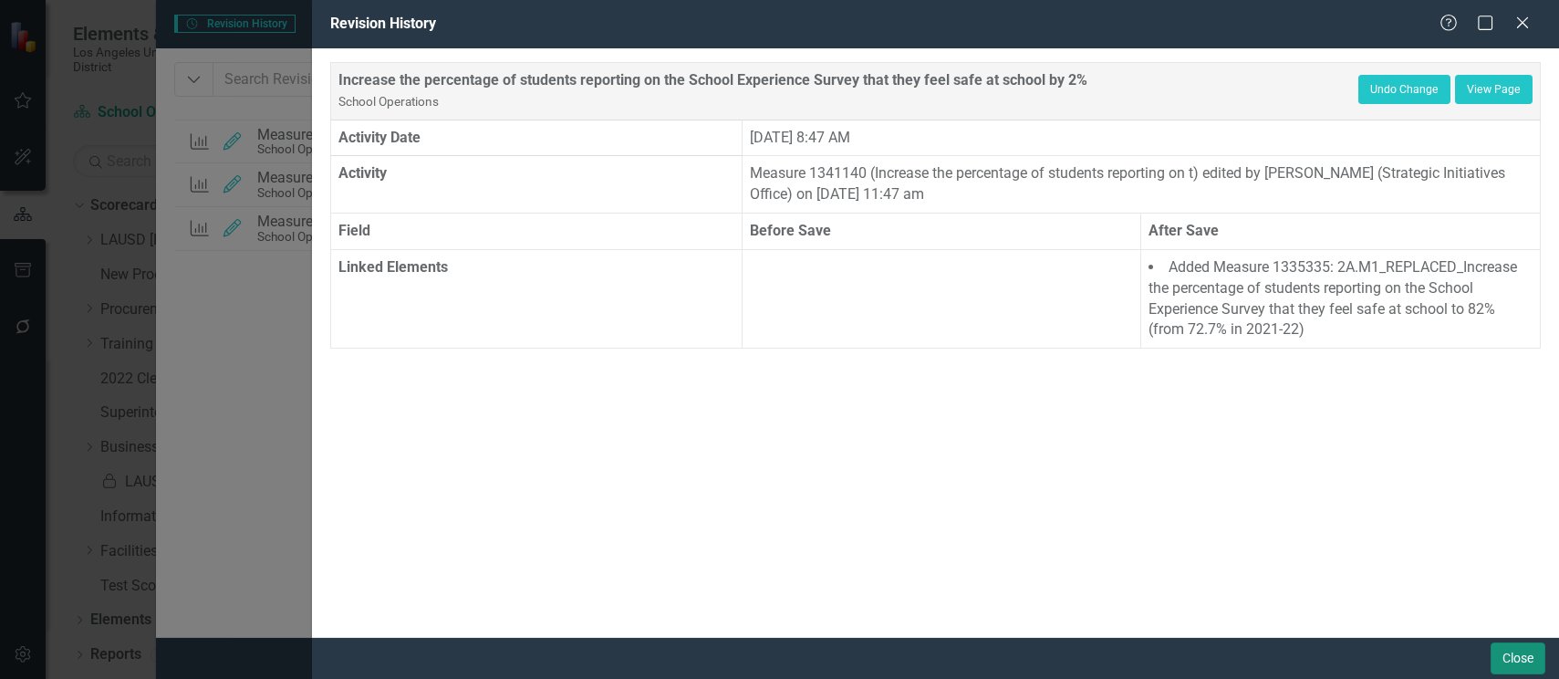
click at [1502, 657] on button "Close" at bounding box center [1518, 658] width 55 height 32
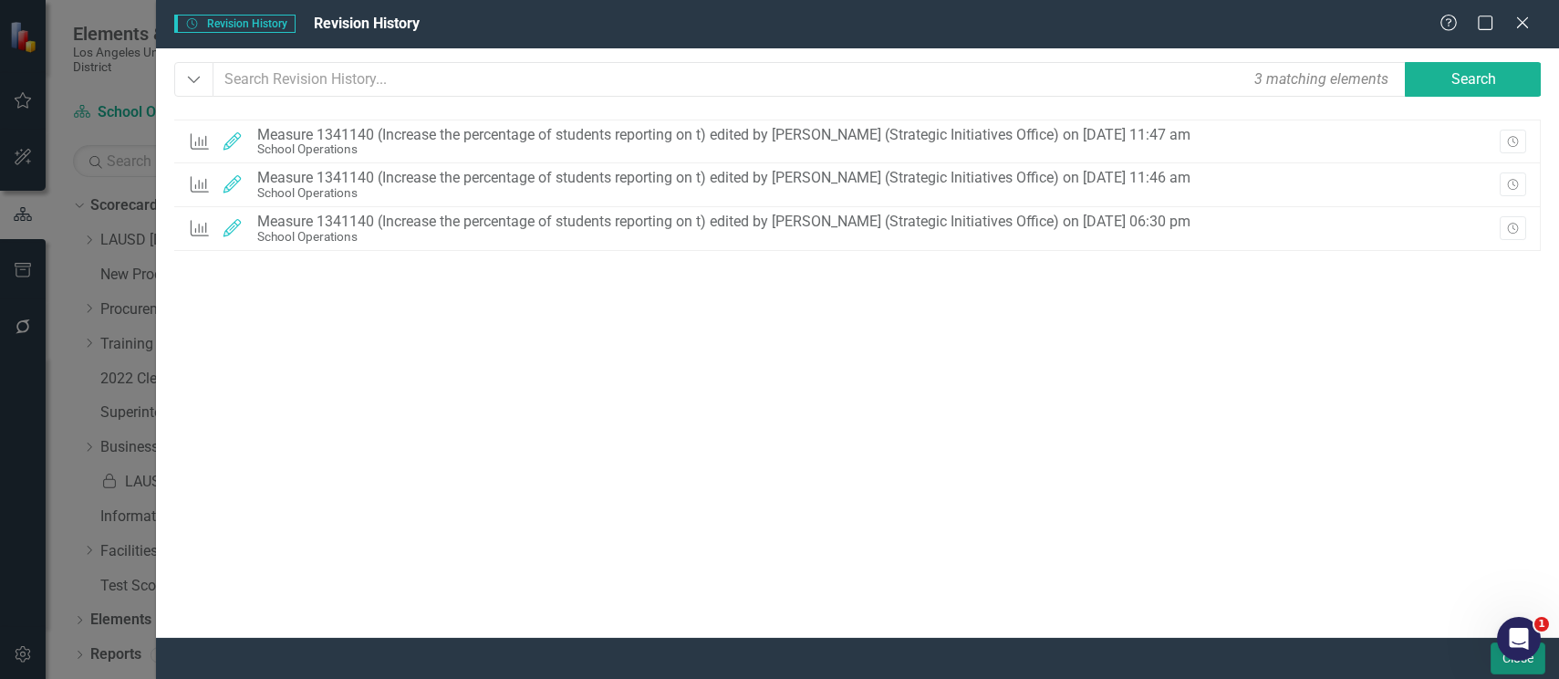
click at [1497, 664] on button "Close" at bounding box center [1518, 658] width 55 height 32
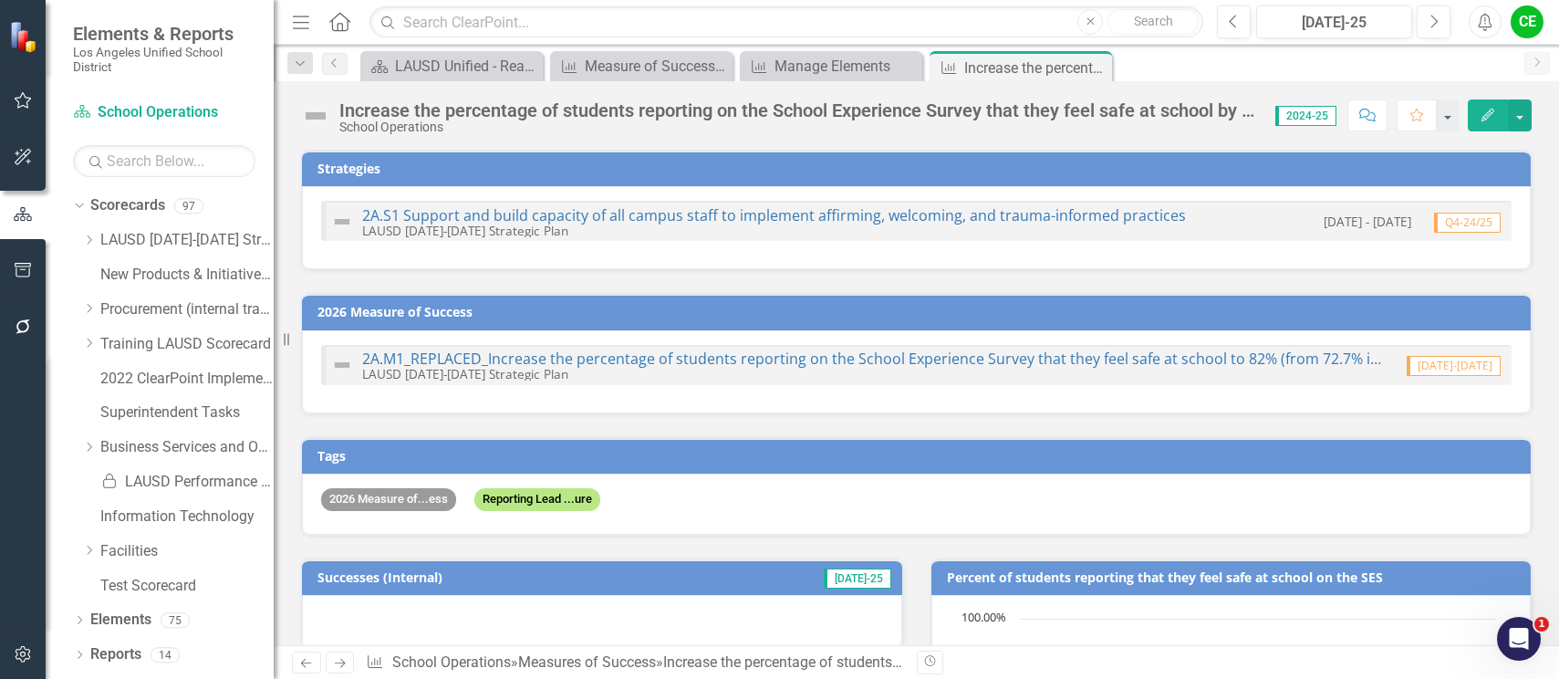
click at [834, 329] on div "2026 Measure of Success 2A.M1_REPLACED_Increase the percentage of students repo…" at bounding box center [916, 353] width 1231 height 120
click at [857, 363] on link "2A.M1_REPLACED_Increase the percentage of students reporting on the School Expe…" at bounding box center [901, 359] width 1079 height 20
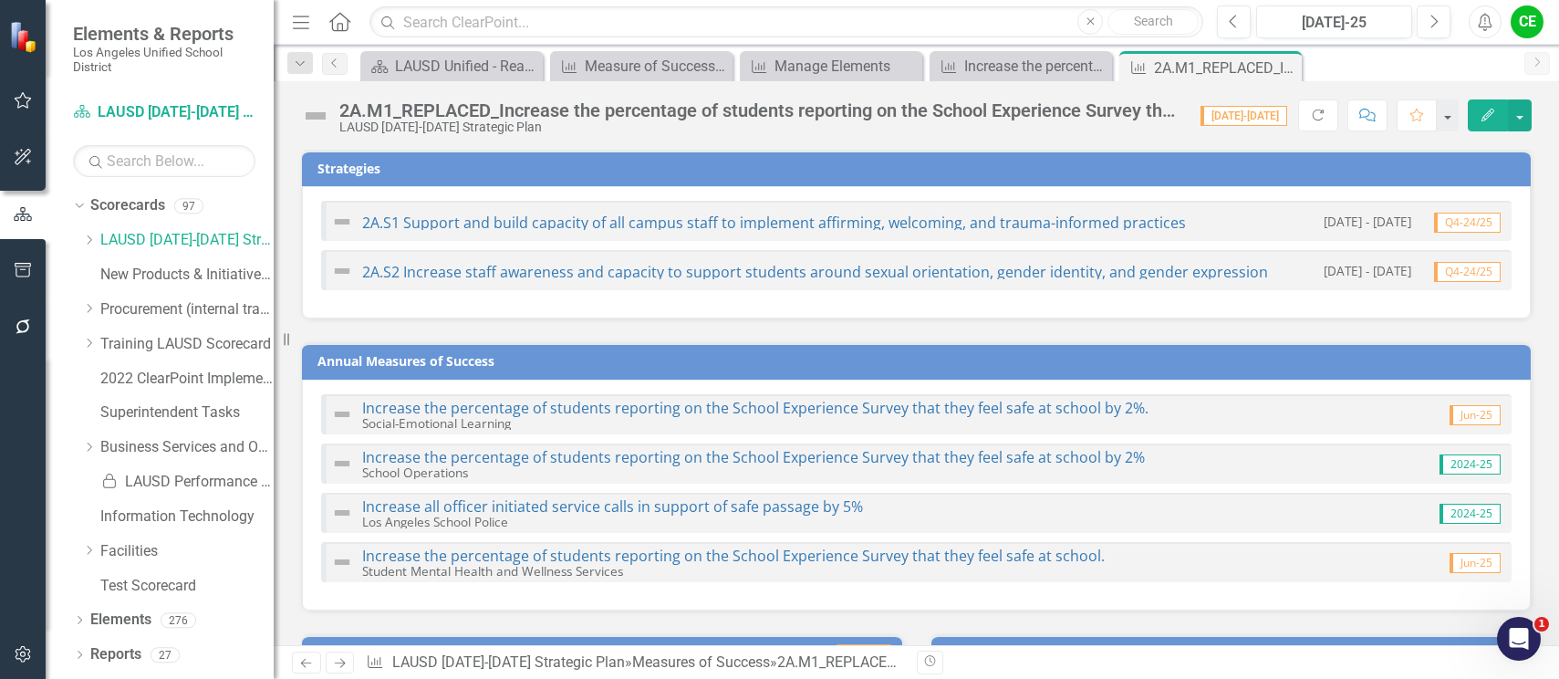
click at [435, 110] on div "2A.M1_REPLACED_Increase the percentage of students reporting on the School Expe…" at bounding box center [760, 110] width 843 height 20
click at [436, 110] on div "2A.M1_REPLACED_Increase the percentage of students reporting on the School Expe…" at bounding box center [760, 110] width 843 height 20
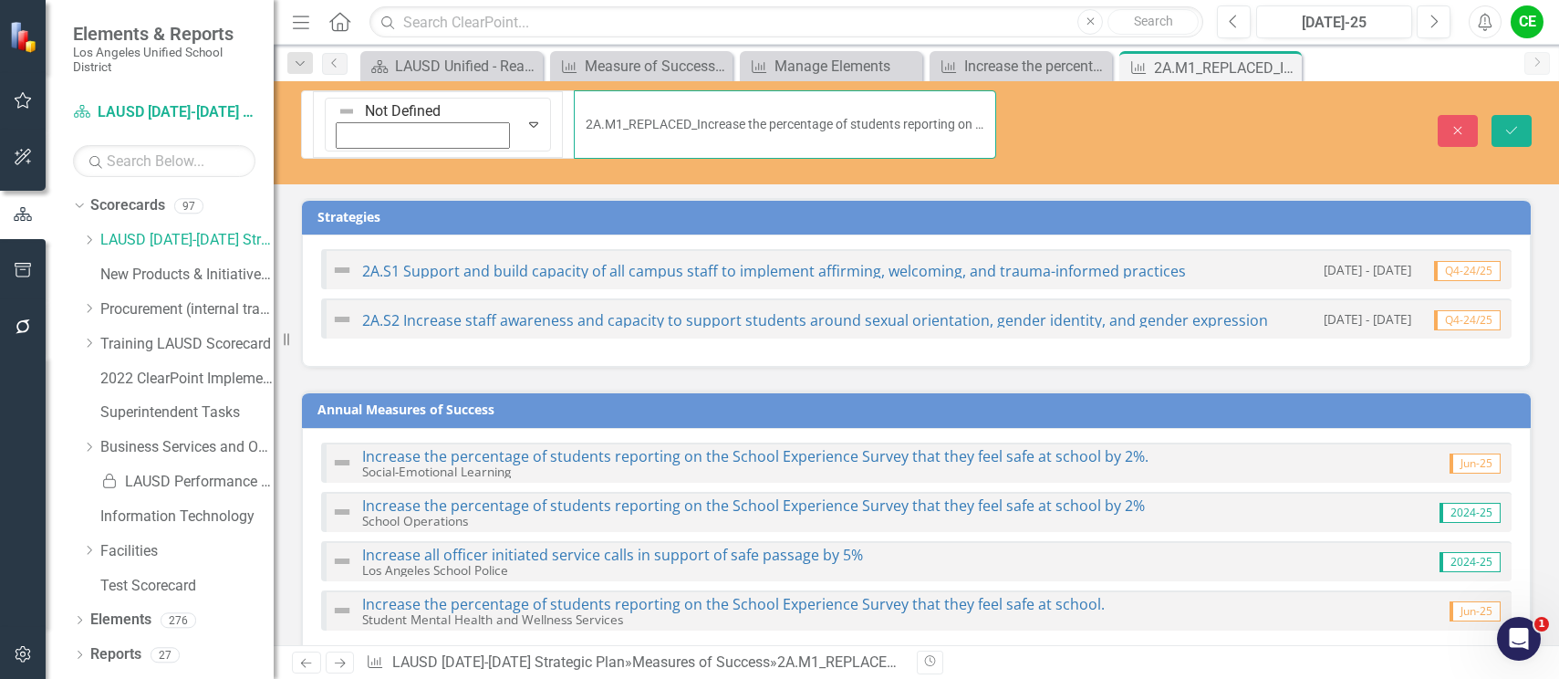
drag, startPoint x: 404, startPoint y: 107, endPoint x: 489, endPoint y: 111, distance: 85.0
click at [574, 111] on input "2A.M1_REPLACED_Increase the percentage of students reporting on the School Expe…" at bounding box center [785, 124] width 422 height 68
click at [1108, 123] on div "Not Defined Expand 2A.M1_REPLACED_Increase the percentage of students reporting…" at bounding box center [917, 131] width 1286 height 82
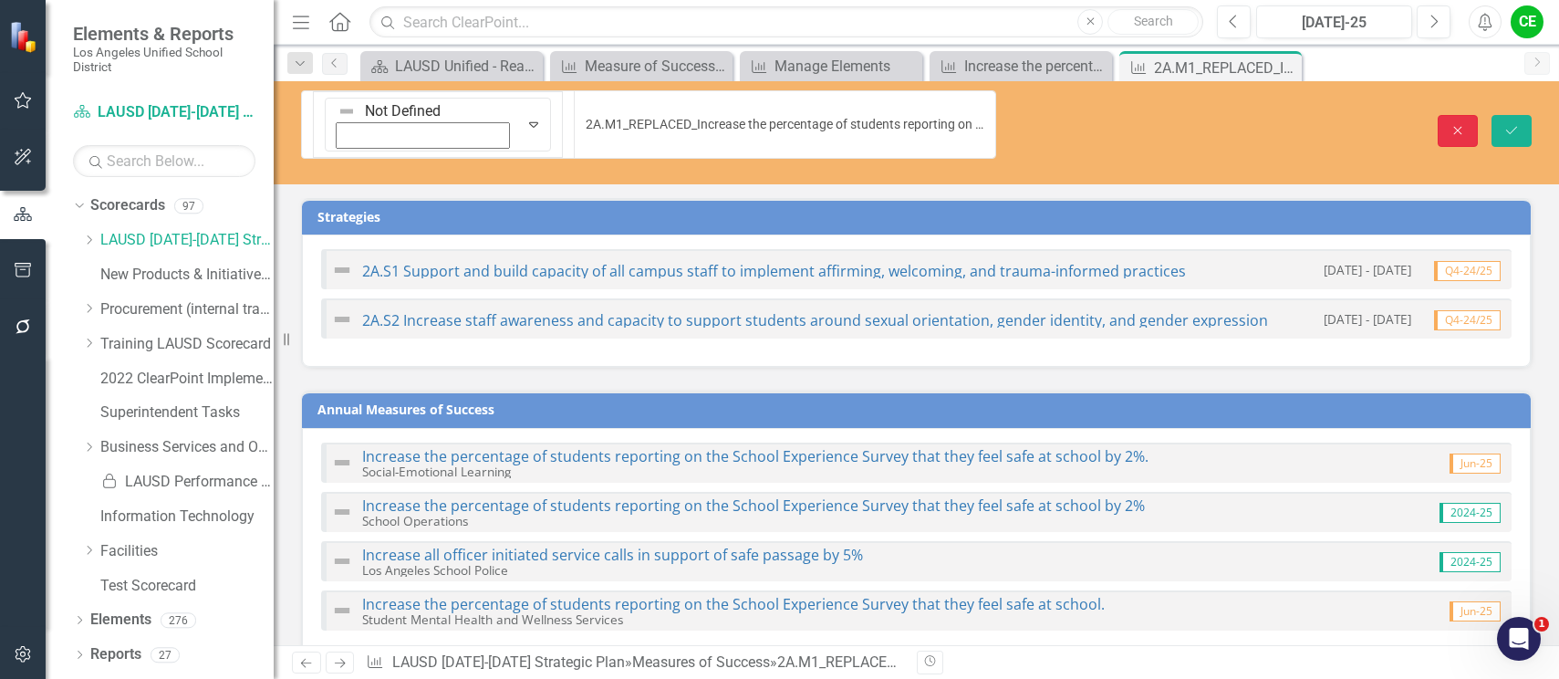
click at [1463, 124] on icon "Close" at bounding box center [1458, 130] width 16 height 13
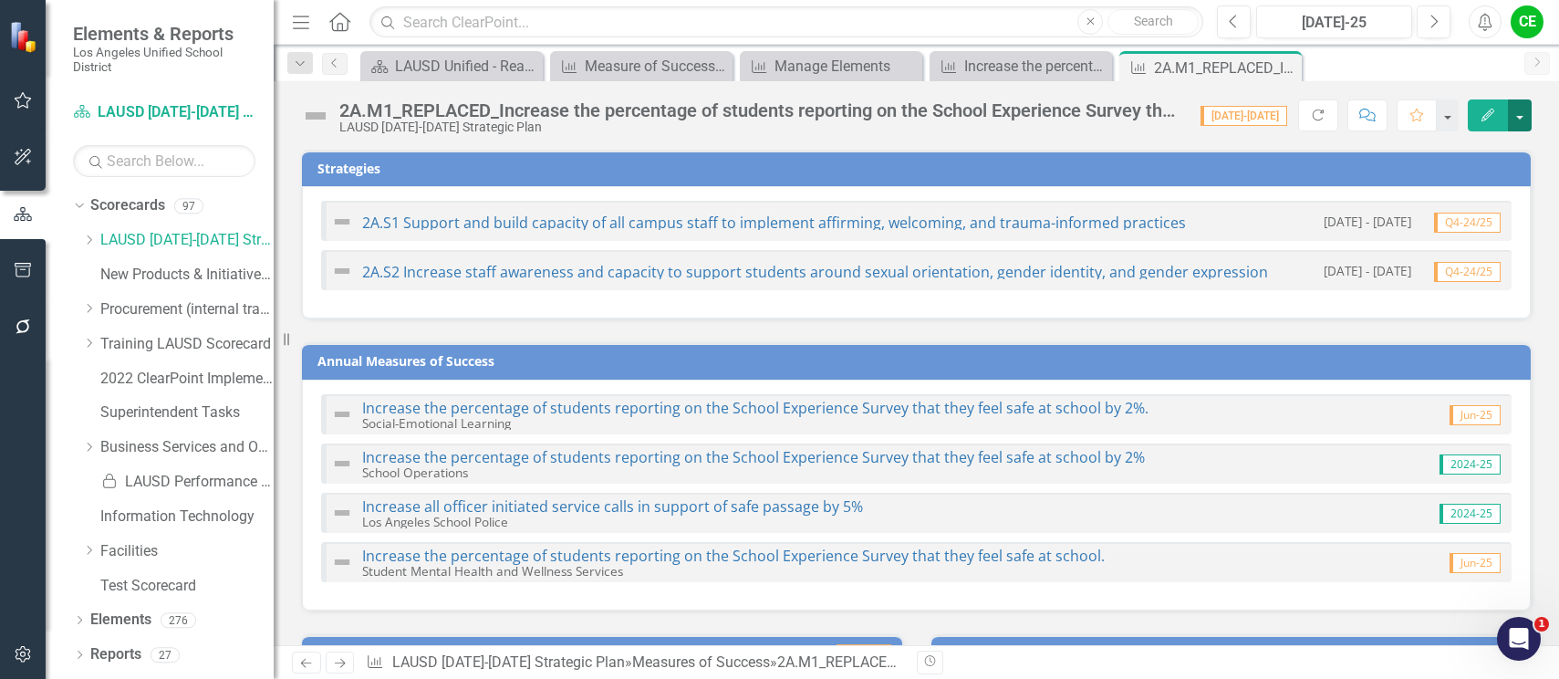
click at [1527, 117] on button "button" at bounding box center [1520, 115] width 24 height 32
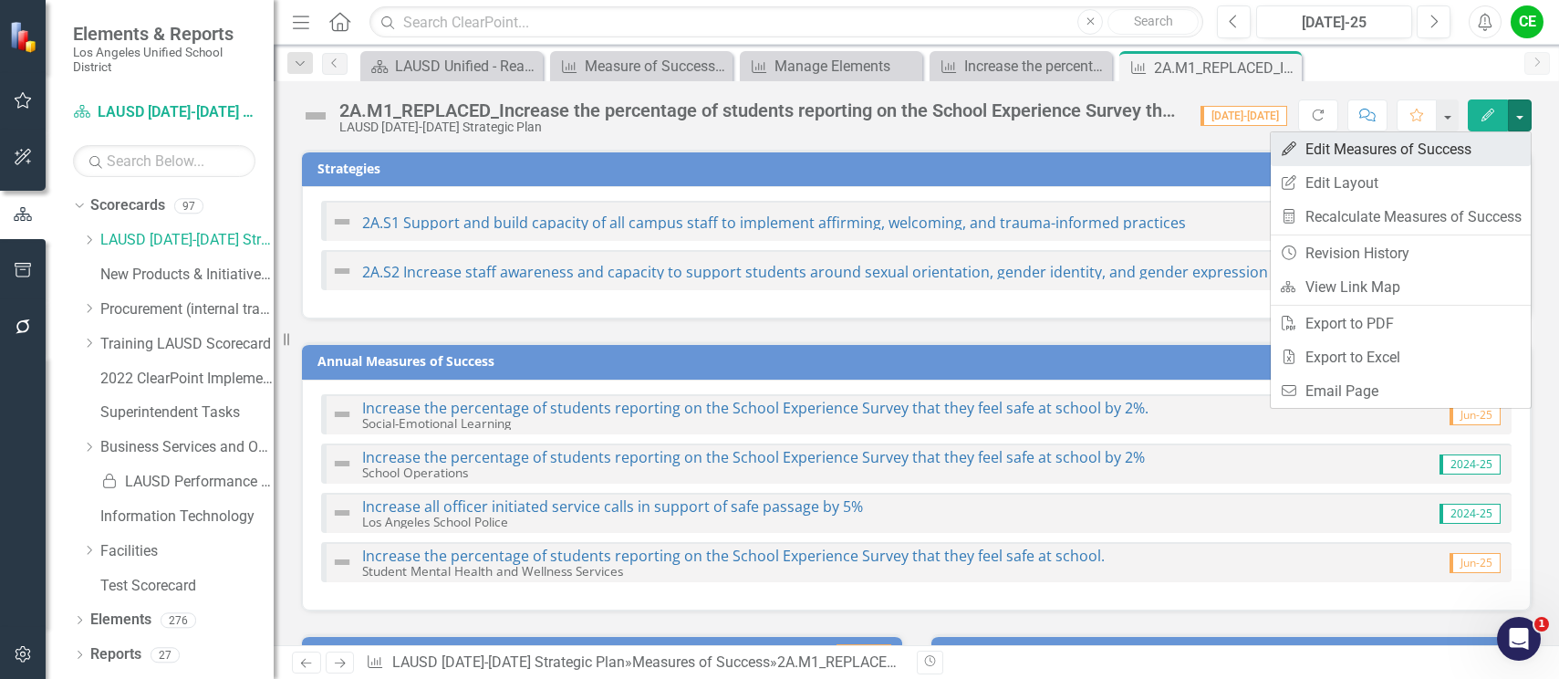
click at [1372, 141] on link "Edit Edit Measures of Success" at bounding box center [1401, 149] width 260 height 34
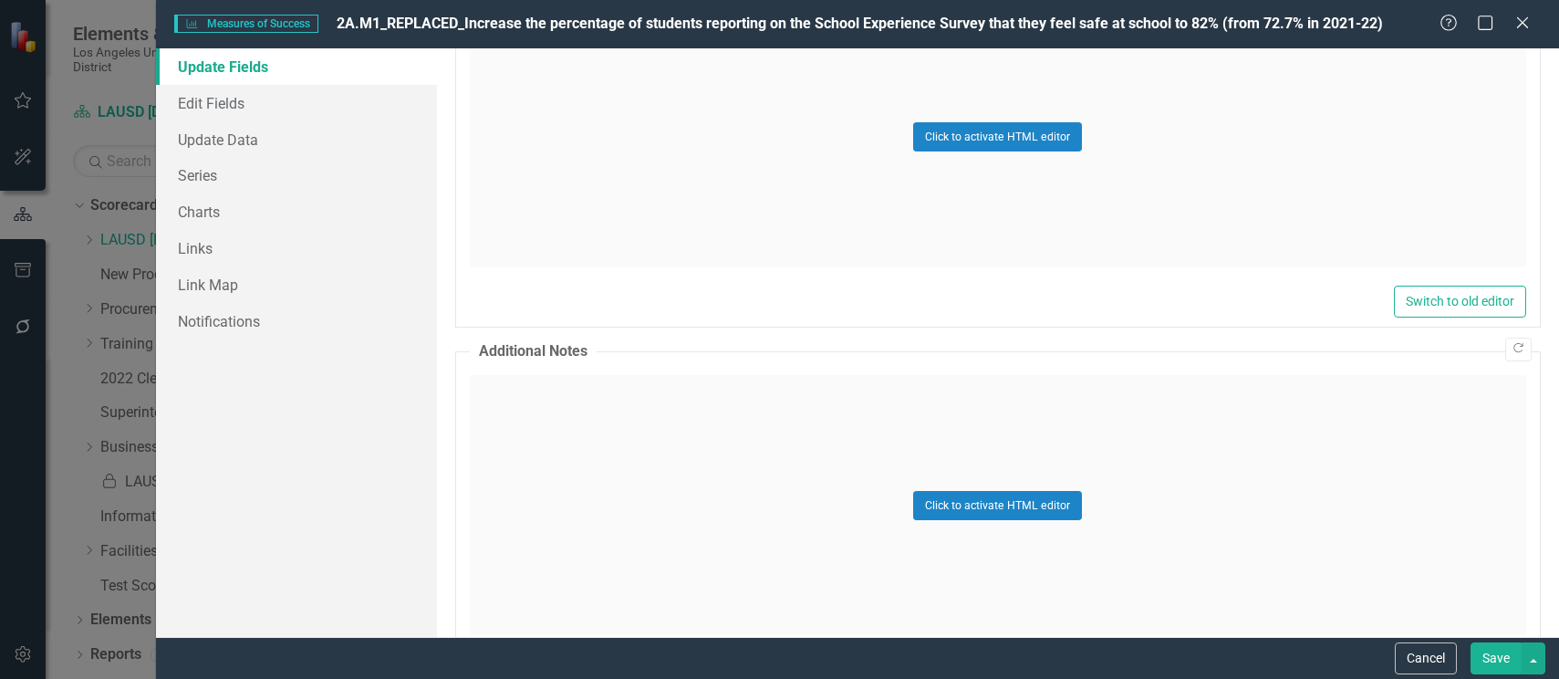
scroll to position [1872, 0]
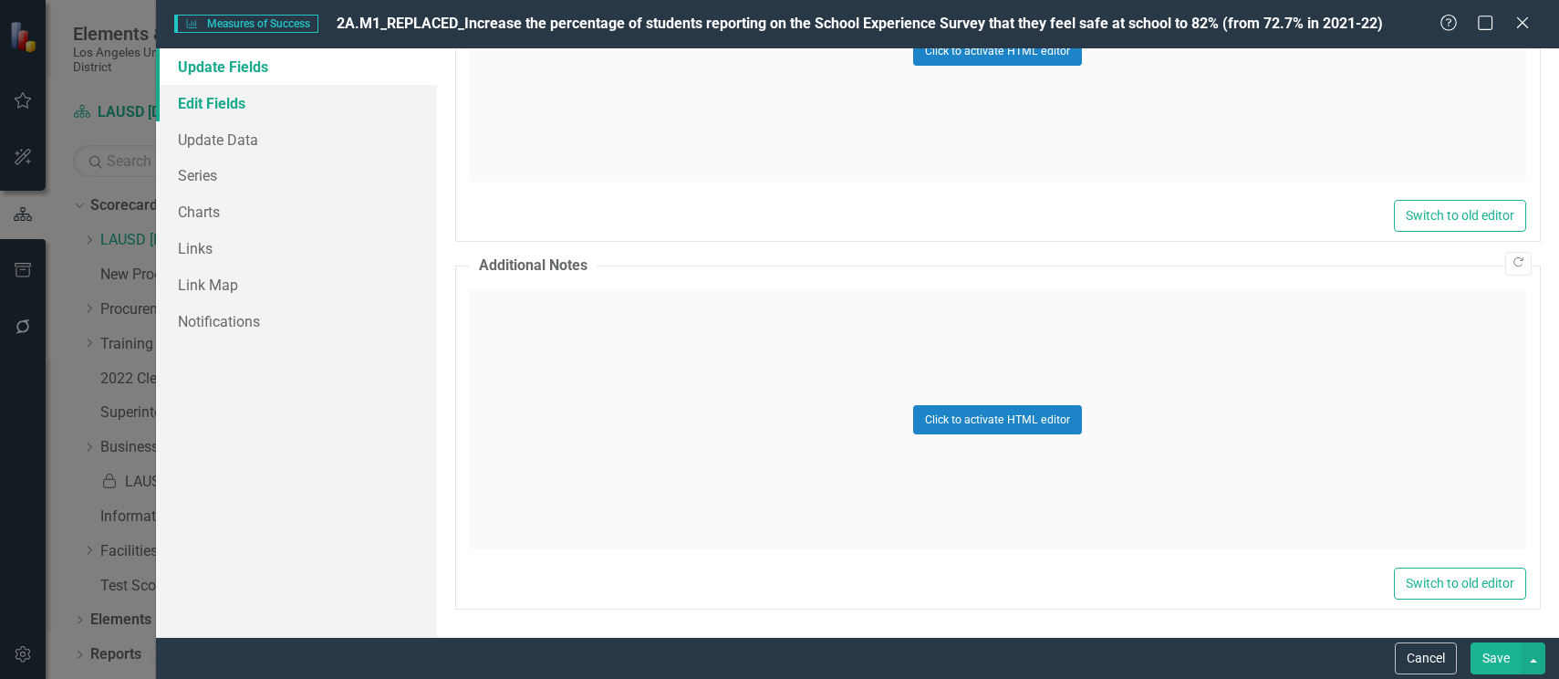
click at [202, 108] on link "Edit Fields" at bounding box center [296, 103] width 281 height 37
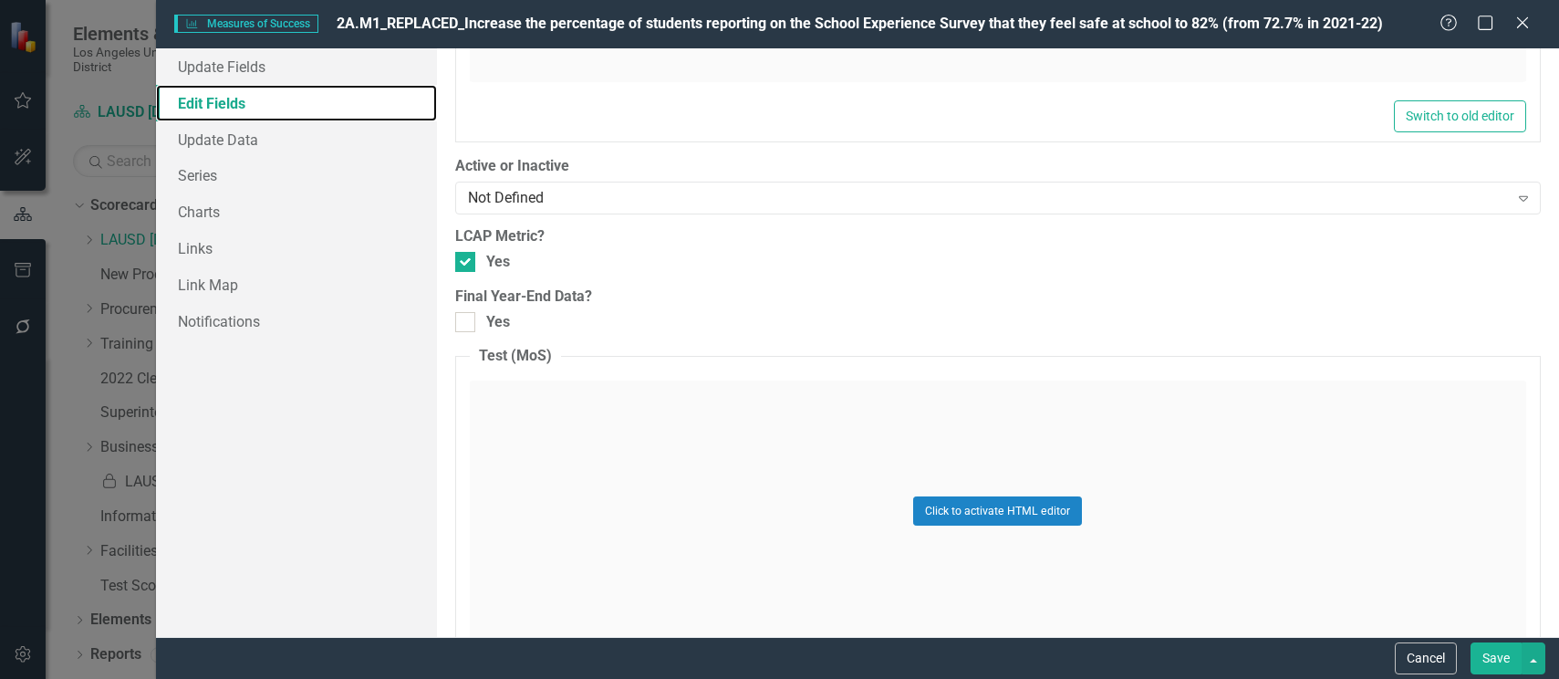
scroll to position [1635, 0]
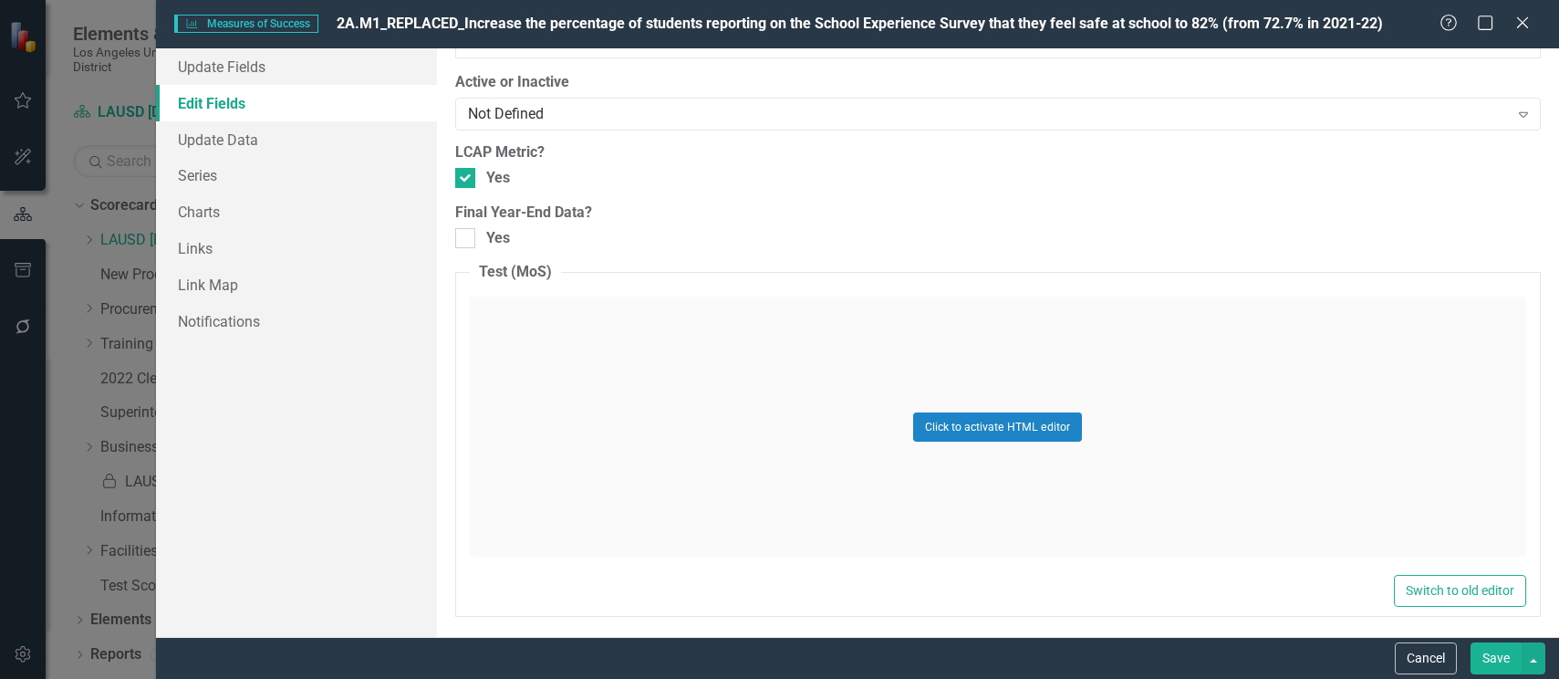
click at [1497, 657] on button "Save" at bounding box center [1496, 658] width 51 height 32
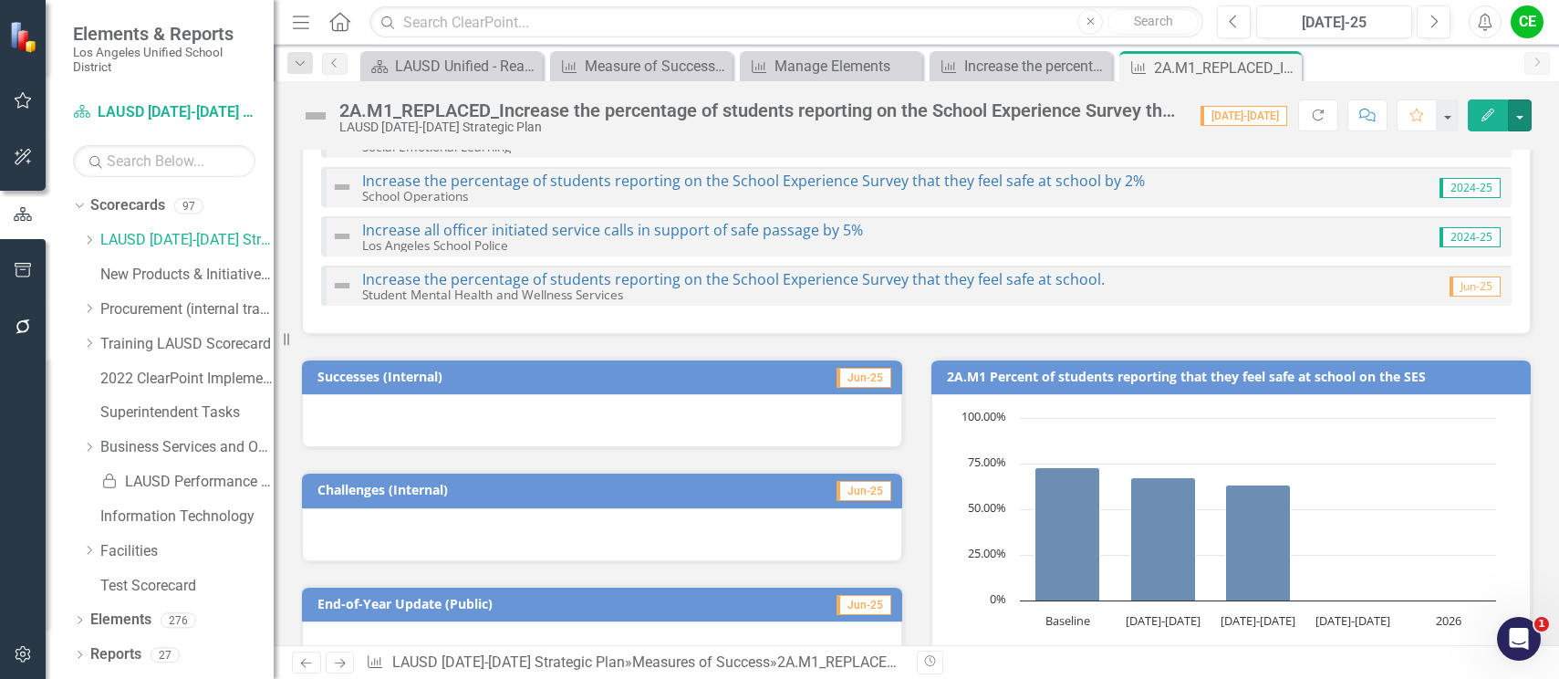
scroll to position [0, 0]
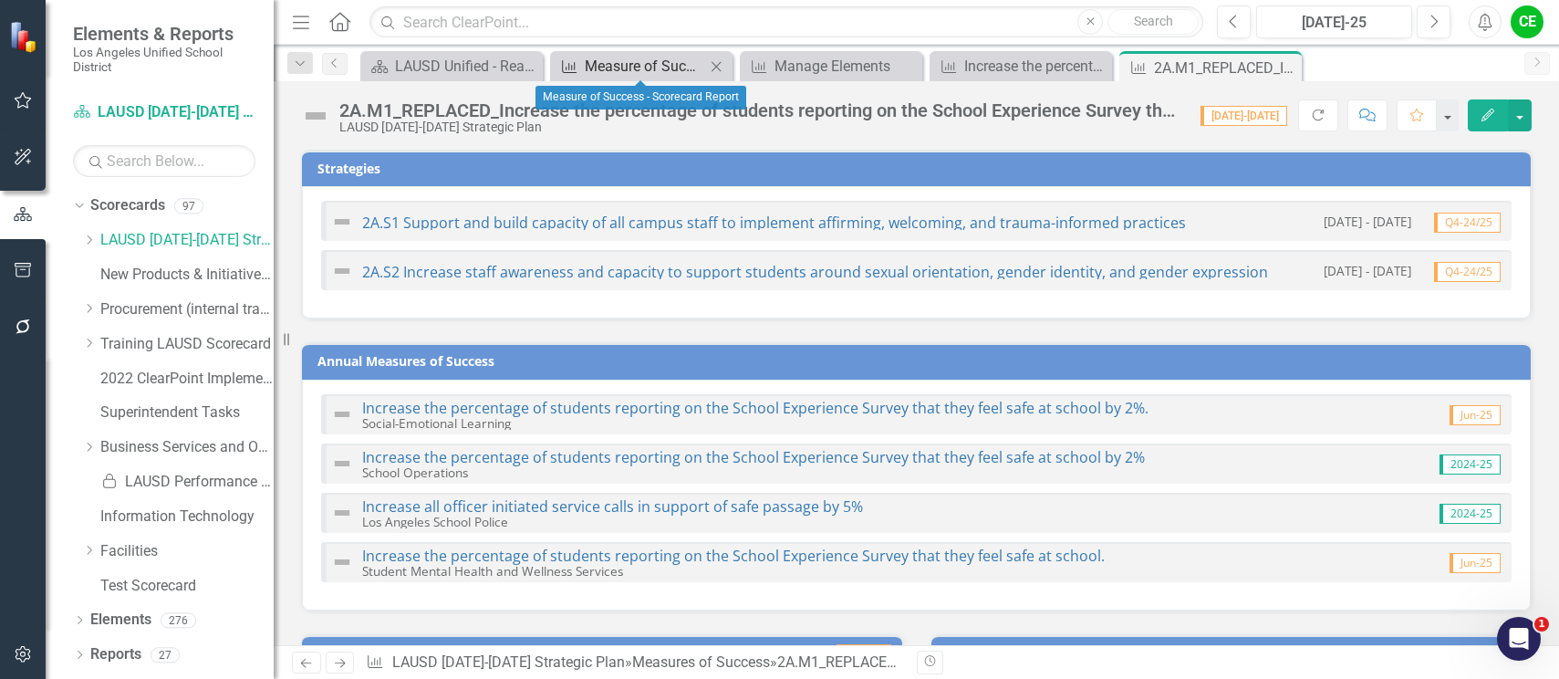
click at [631, 68] on div "Measure of Success - Scorecard Report" at bounding box center [645, 66] width 120 height 23
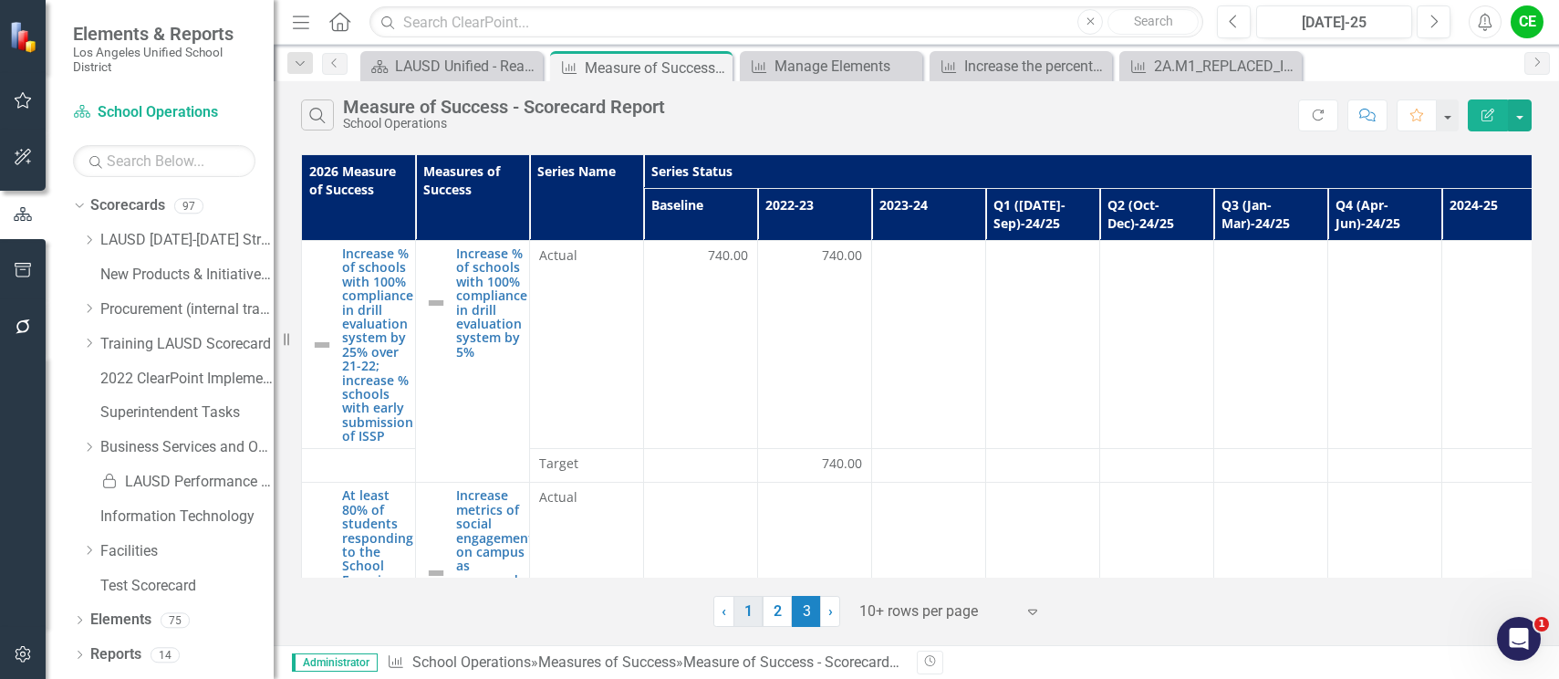
click at [743, 618] on link "1" at bounding box center [748, 611] width 29 height 31
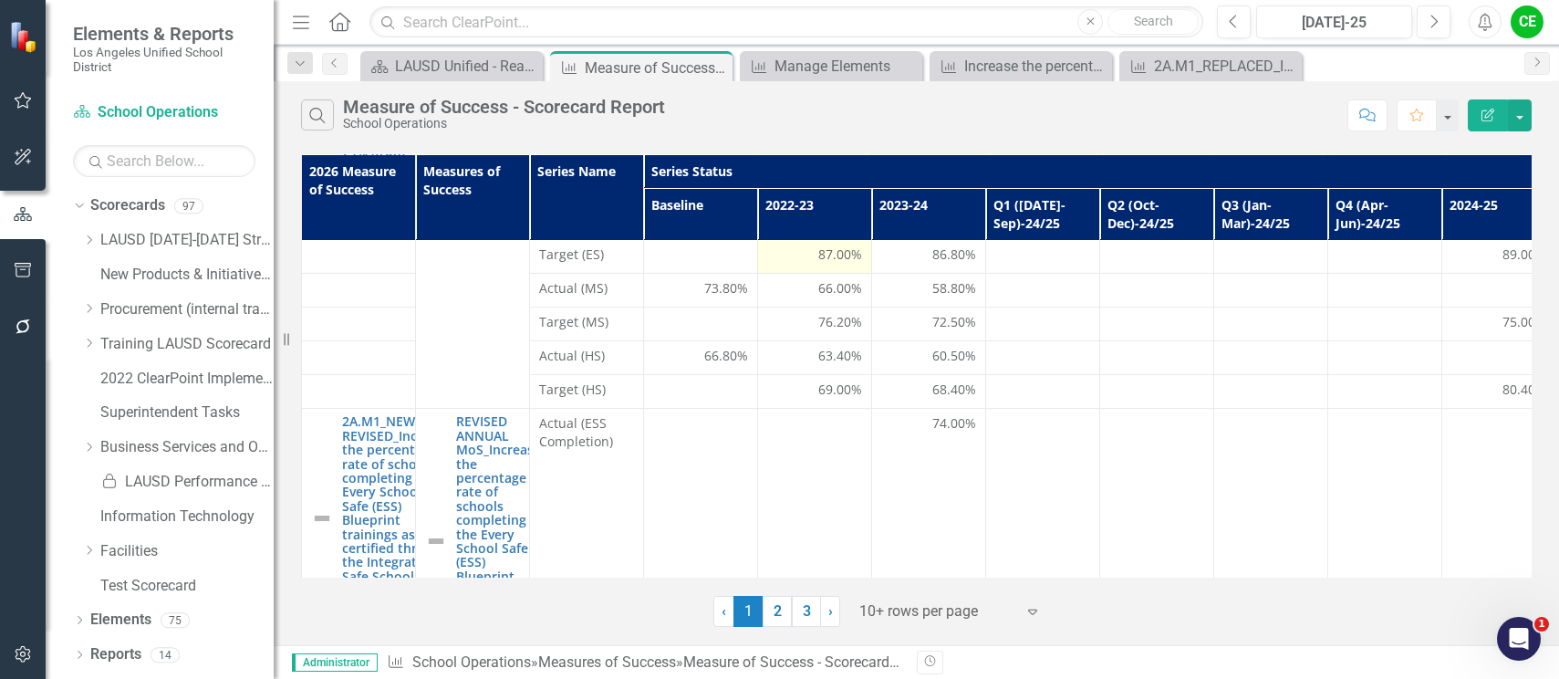
scroll to position [548, 0]
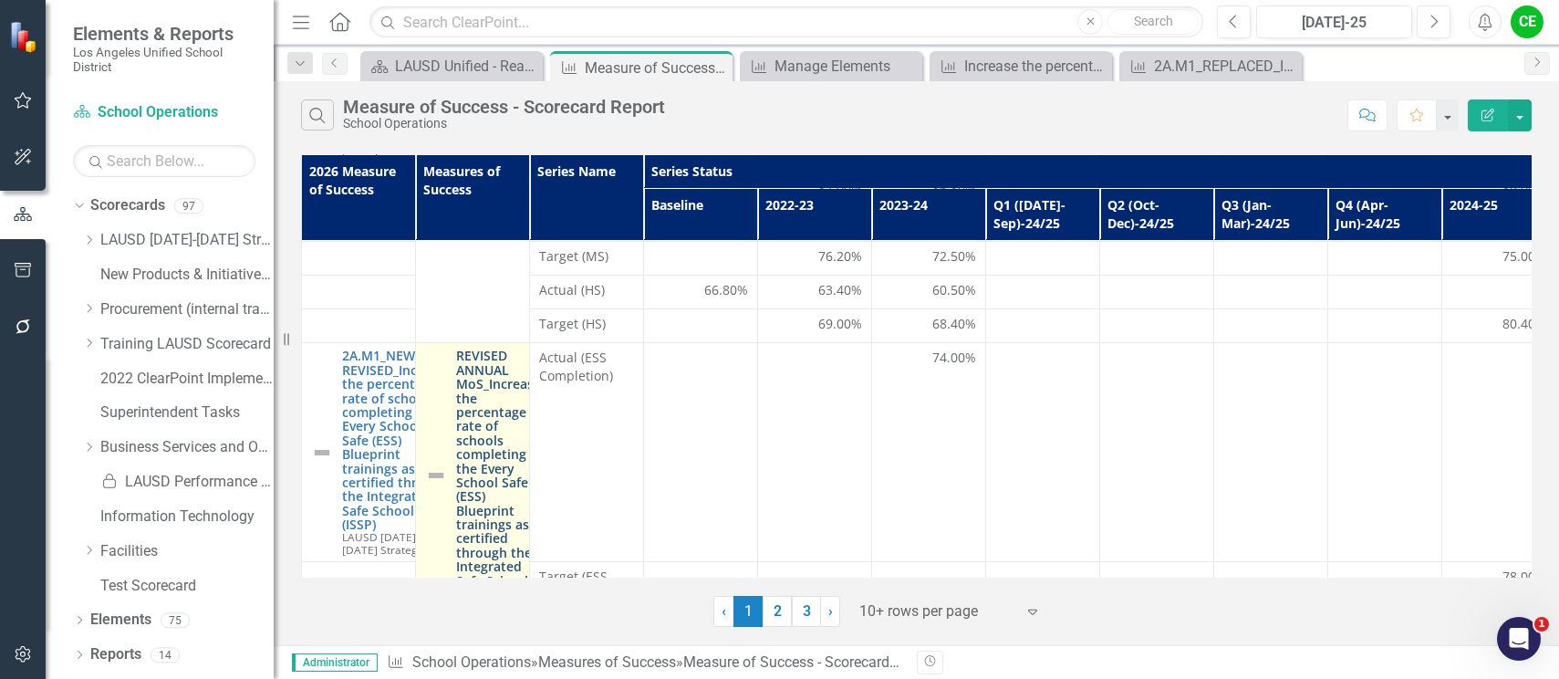
click at [484, 356] on link "REVISED ANNUAL MoS_Increase the percentage rate of schools completing the Every…" at bounding box center [498, 475] width 85 height 253
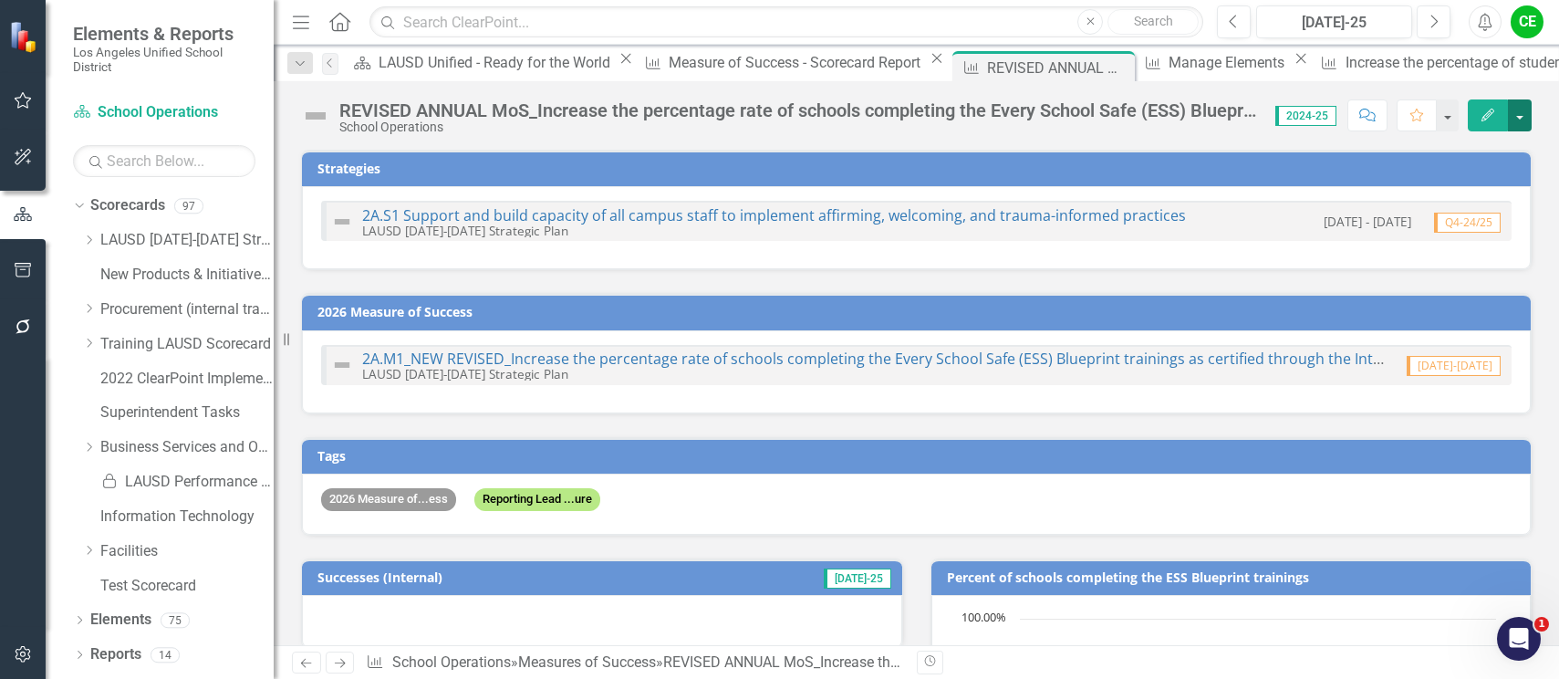
click at [1528, 116] on button "button" at bounding box center [1520, 115] width 24 height 32
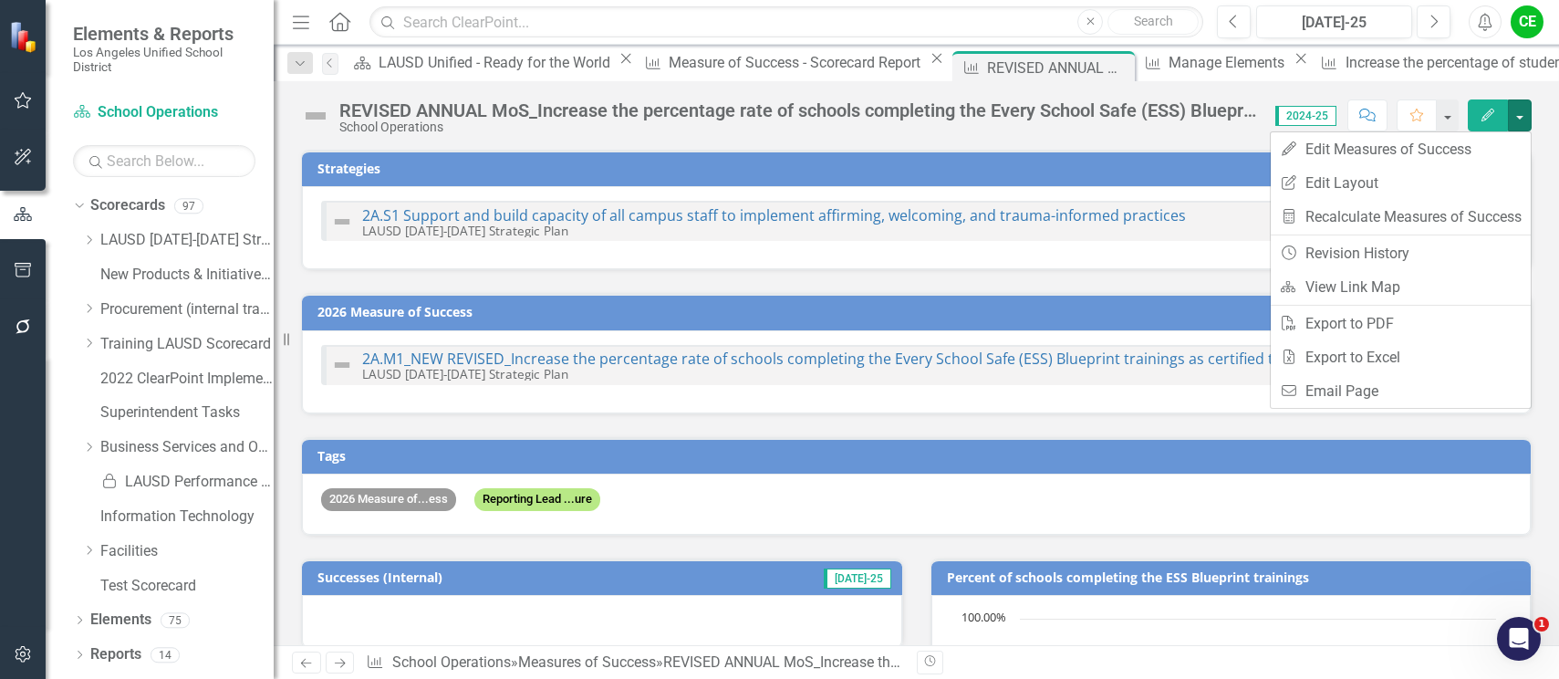
click at [464, 521] on div "2026 Measure of...ess Reporting Lead ...ure" at bounding box center [916, 504] width 1229 height 61
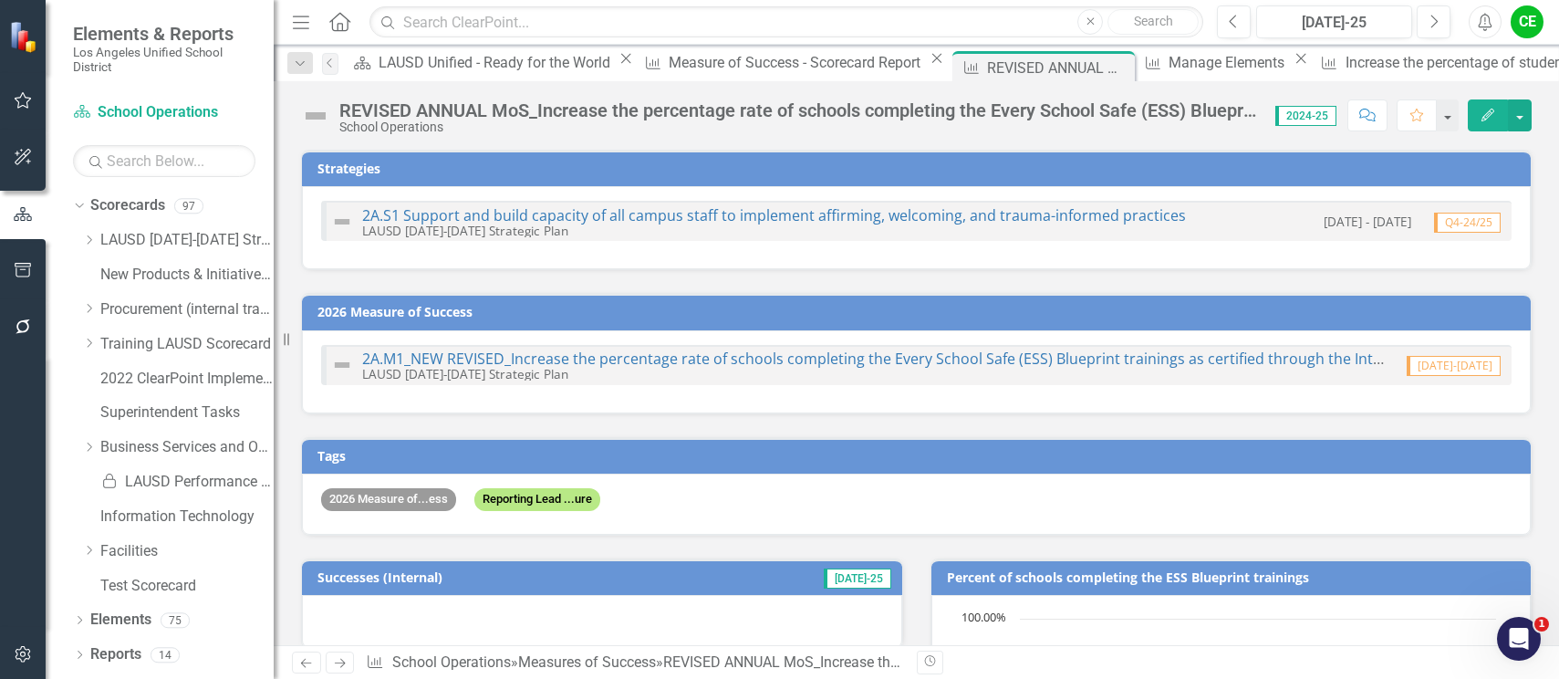
click at [464, 521] on div "2026 Measure of...ess Reporting Lead ...ure" at bounding box center [916, 504] width 1229 height 61
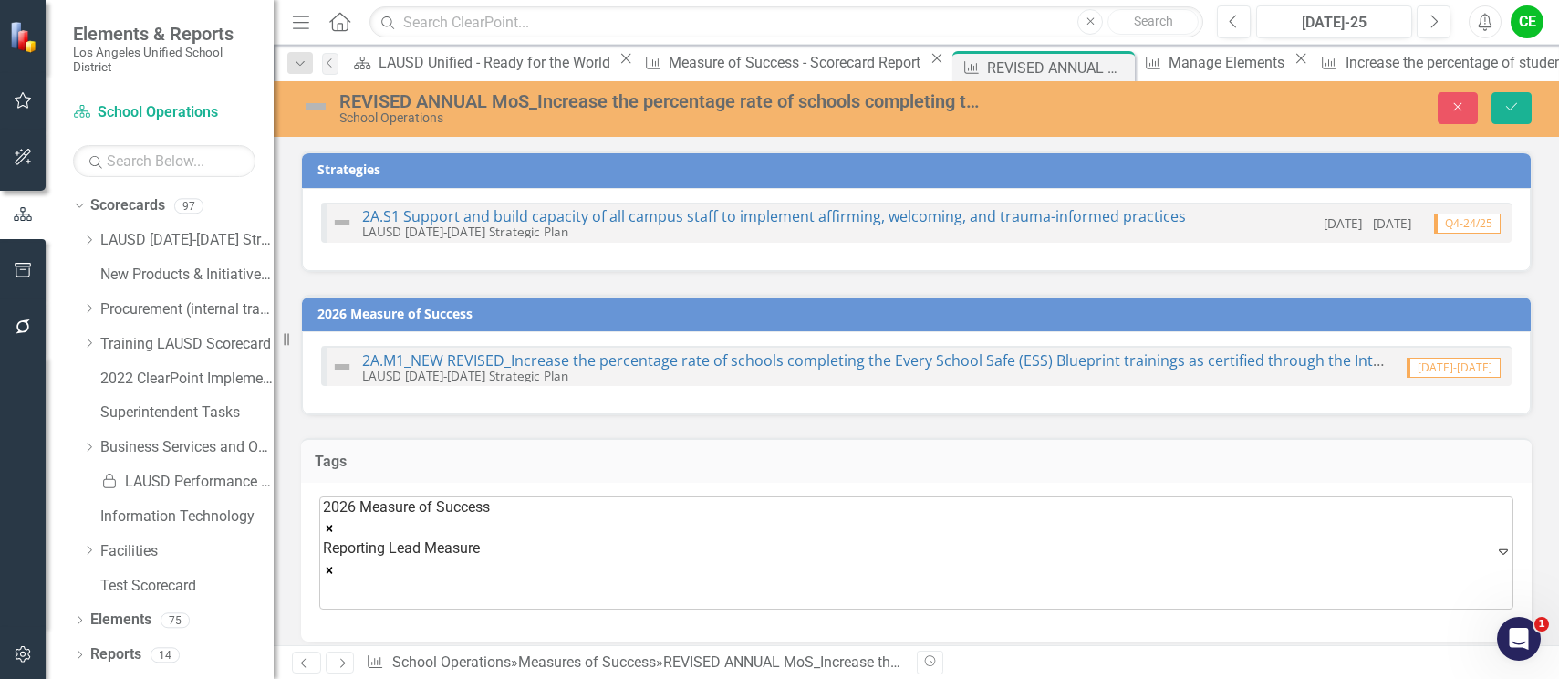
click at [336, 522] on icon "Remove [object Object]" at bounding box center [329, 528] width 13 height 13
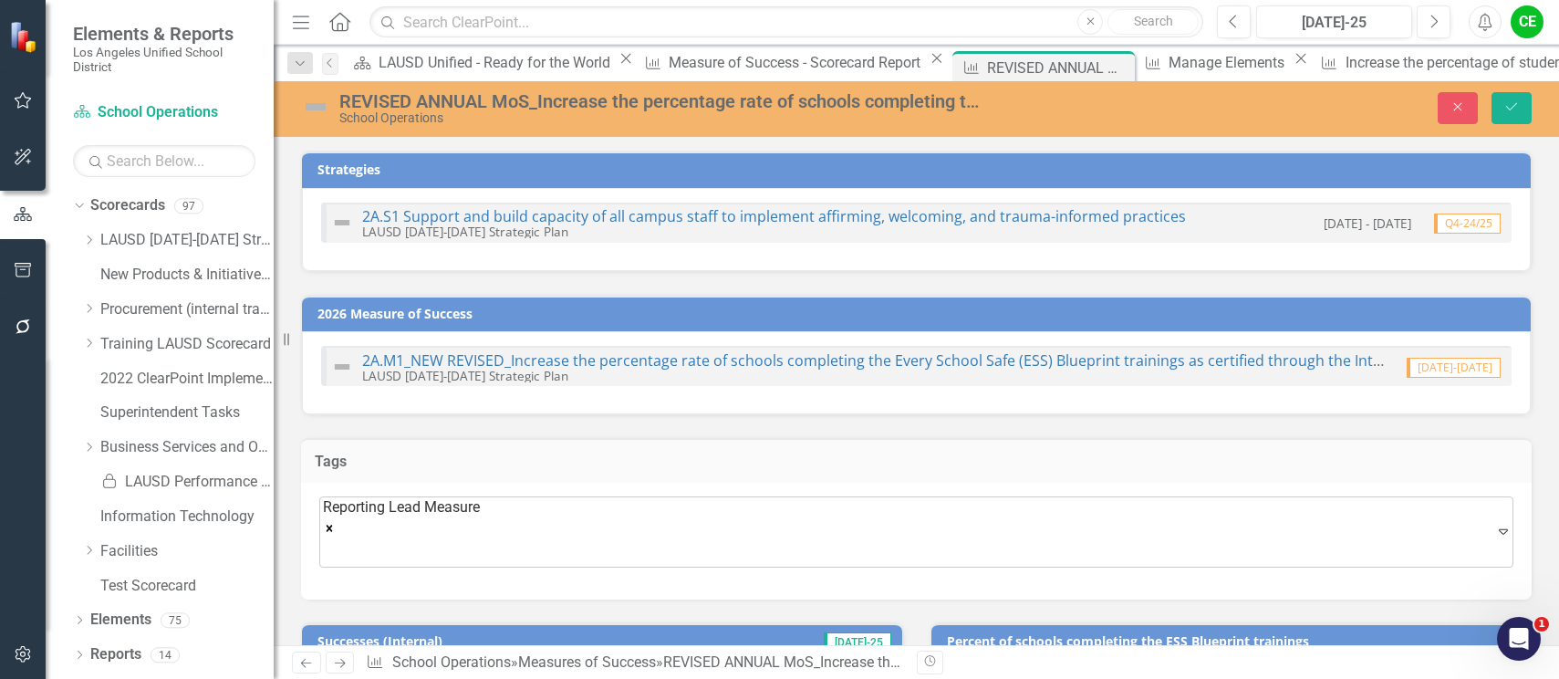
click at [336, 522] on icon "Remove [object Object]" at bounding box center [329, 528] width 13 height 13
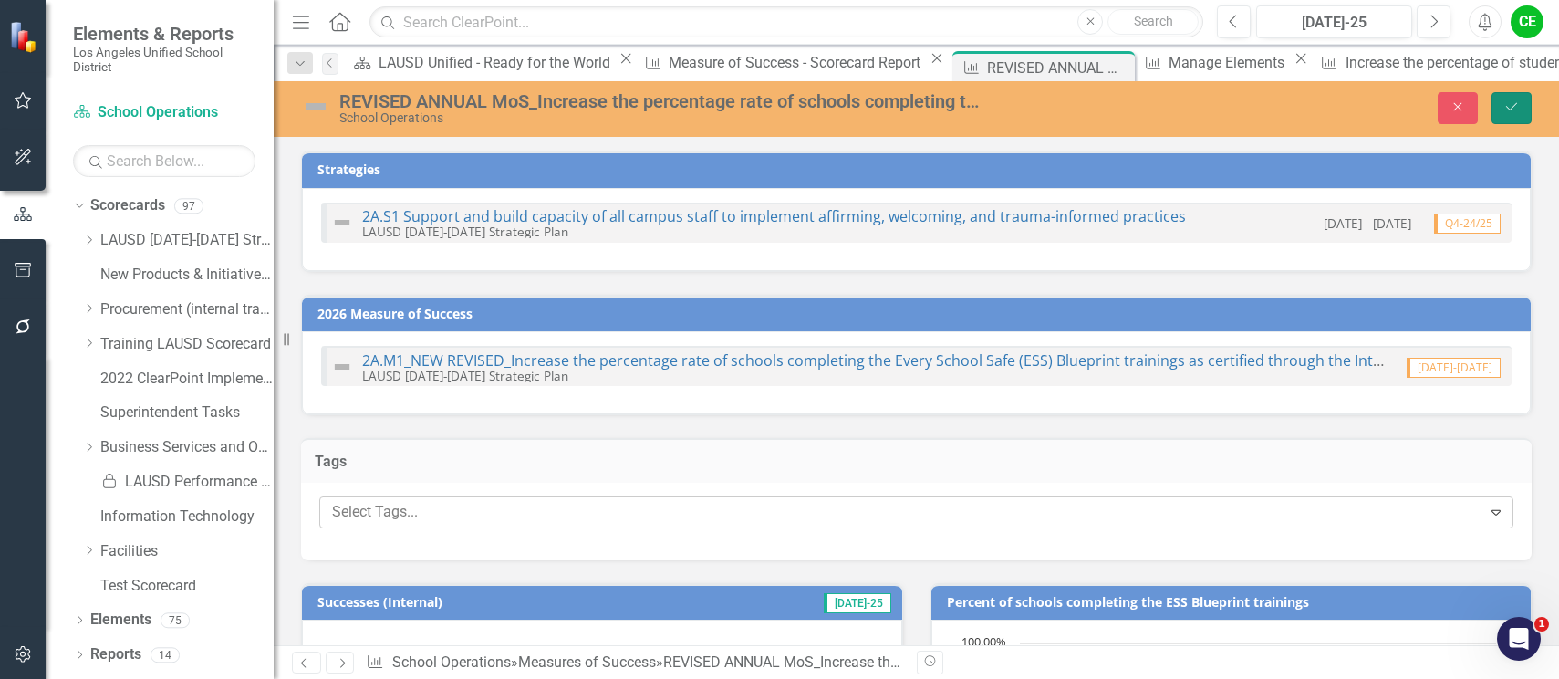
click at [1526, 105] on button "Save" at bounding box center [1512, 108] width 40 height 32
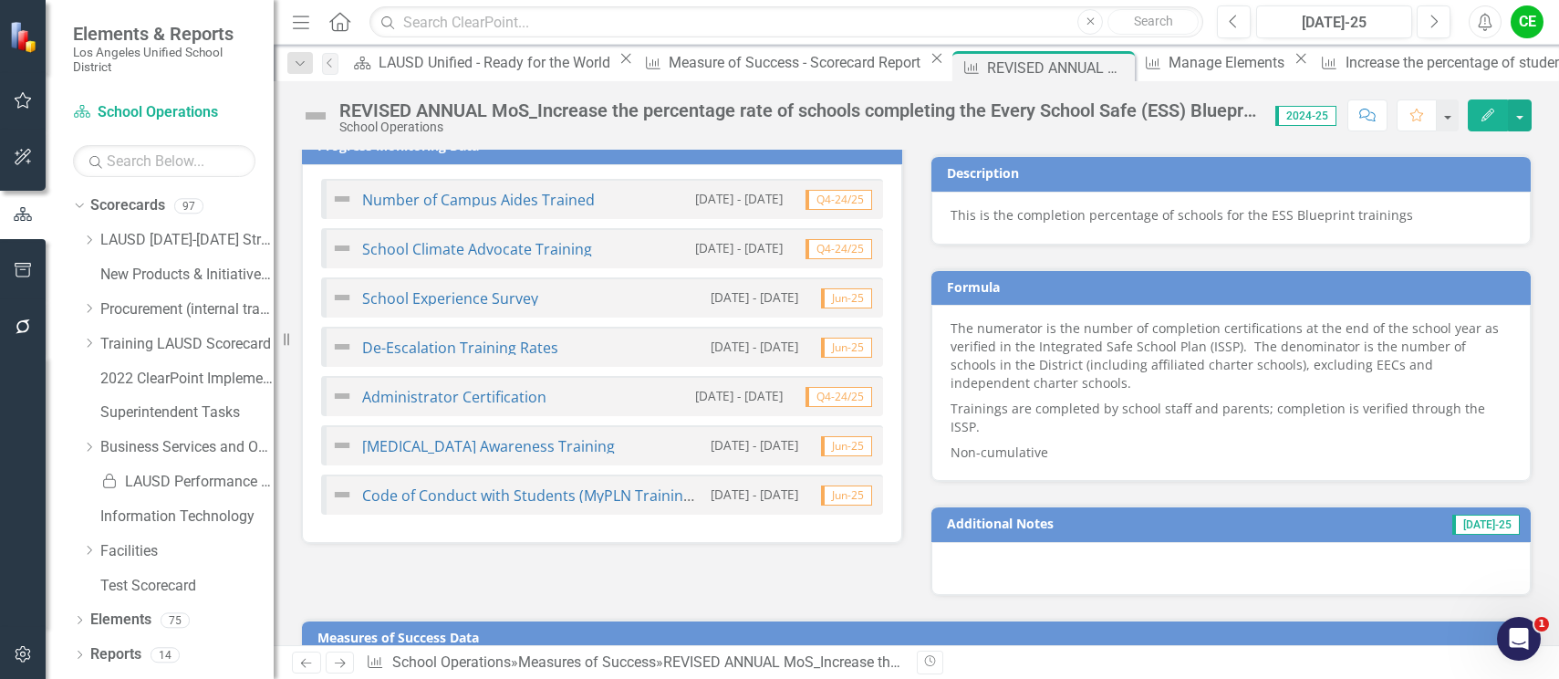
scroll to position [1150, 0]
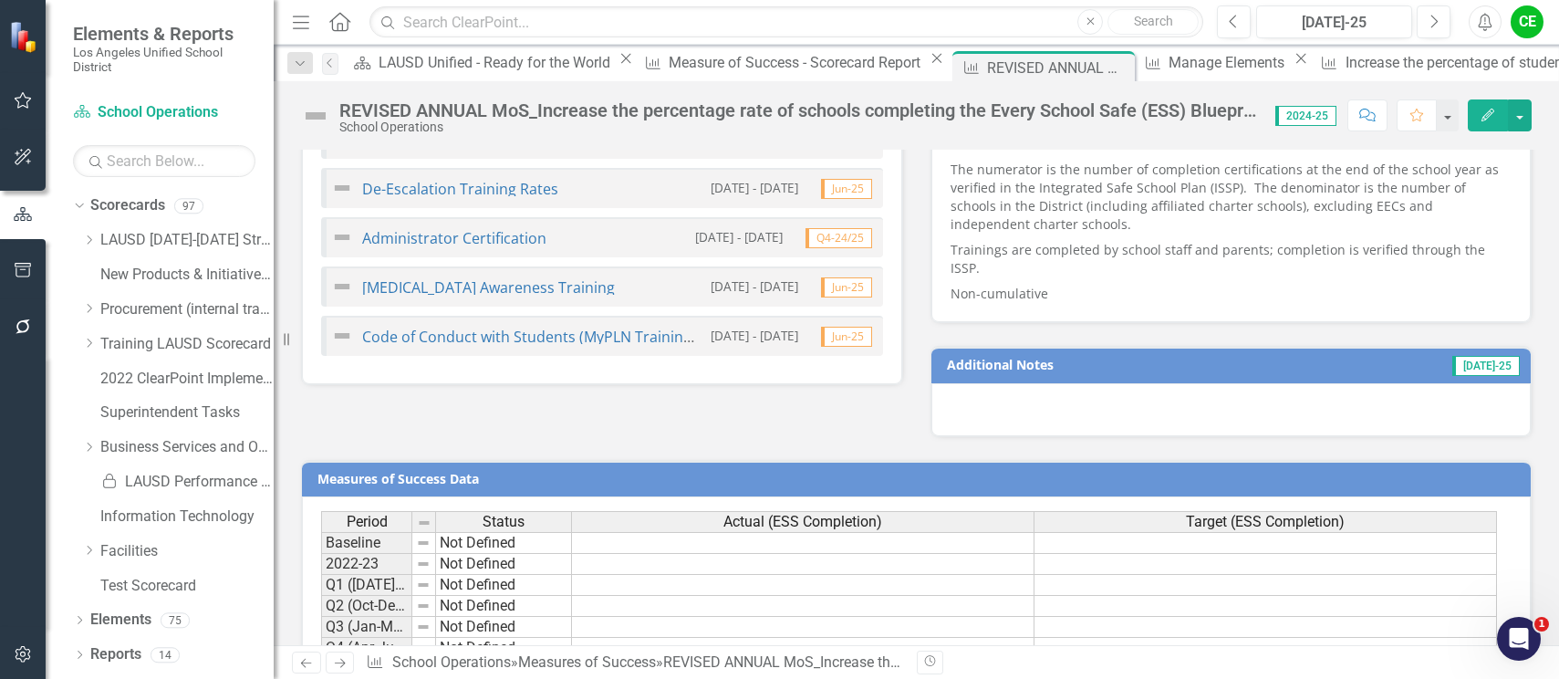
click at [1090, 389] on div at bounding box center [1232, 409] width 600 height 53
click at [1093, 386] on div at bounding box center [1232, 409] width 600 height 53
click at [988, 386] on div at bounding box center [1232, 409] width 600 height 53
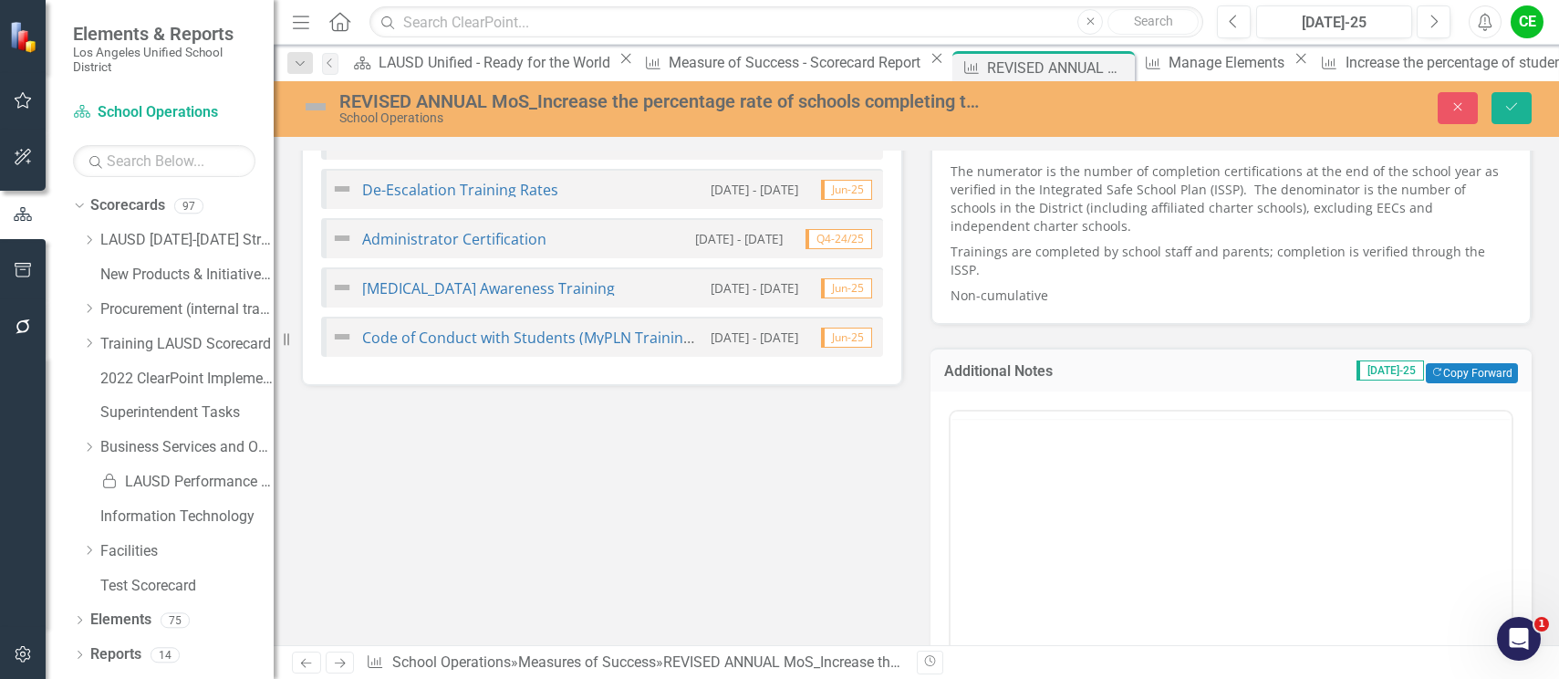
scroll to position [0, 0]
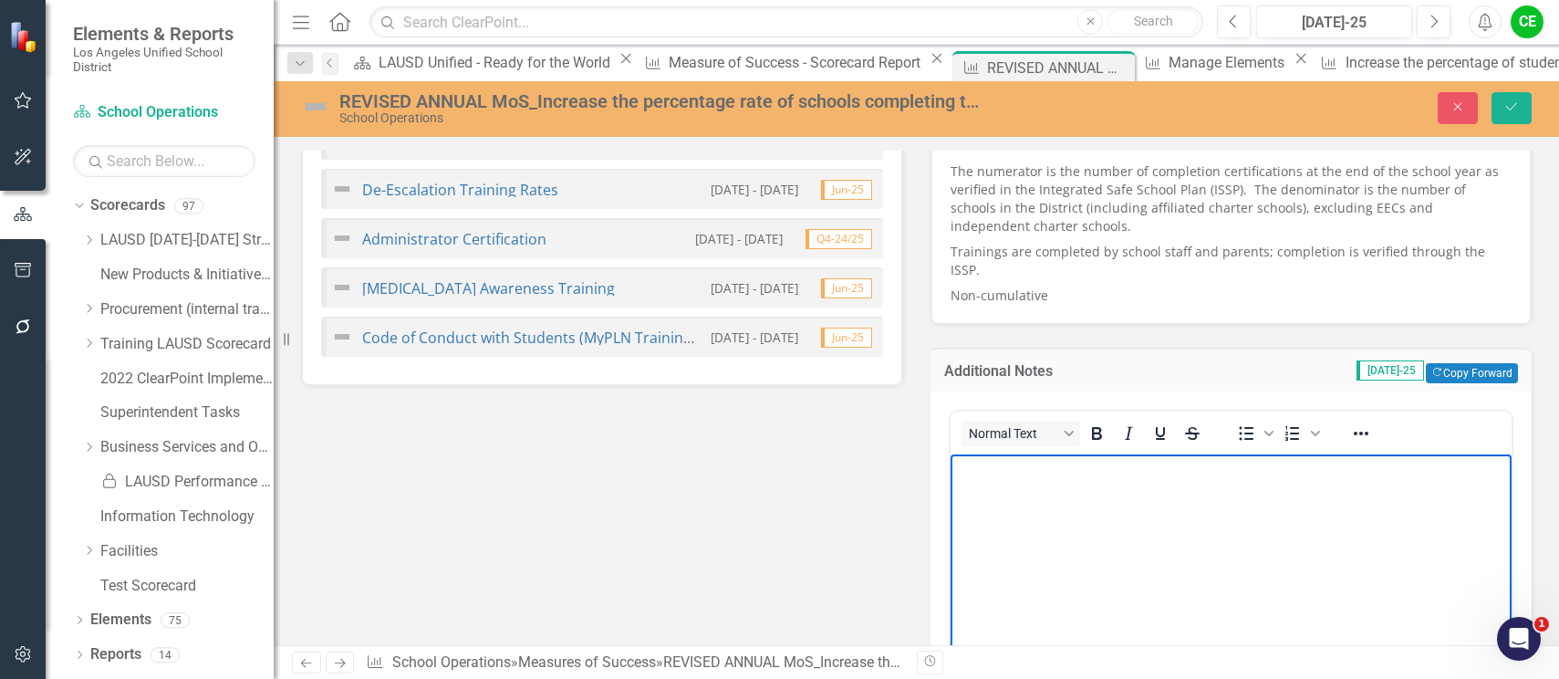
click at [1003, 484] on body "Rich Text Area. Press ALT-0 for help." at bounding box center [1231, 591] width 562 height 274
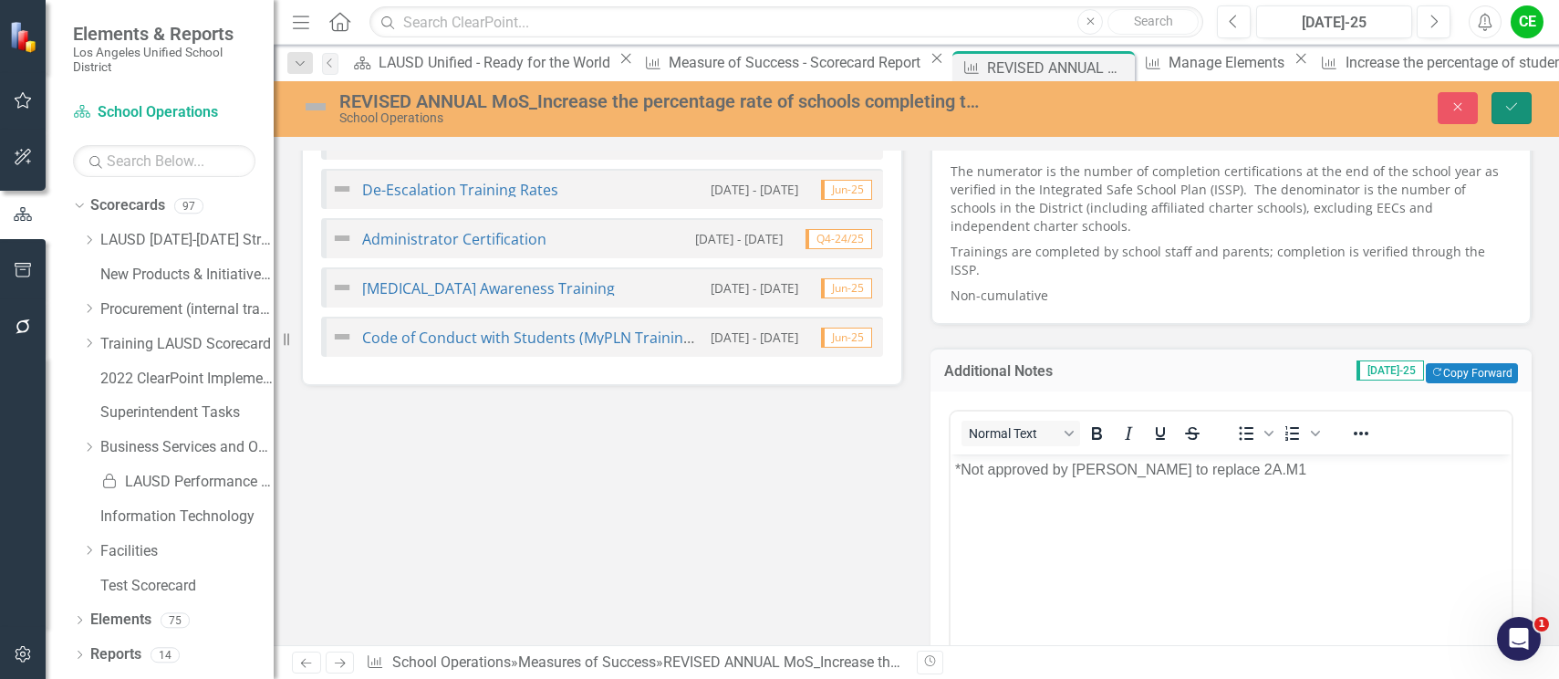
click at [1501, 110] on button "Save" at bounding box center [1512, 108] width 40 height 32
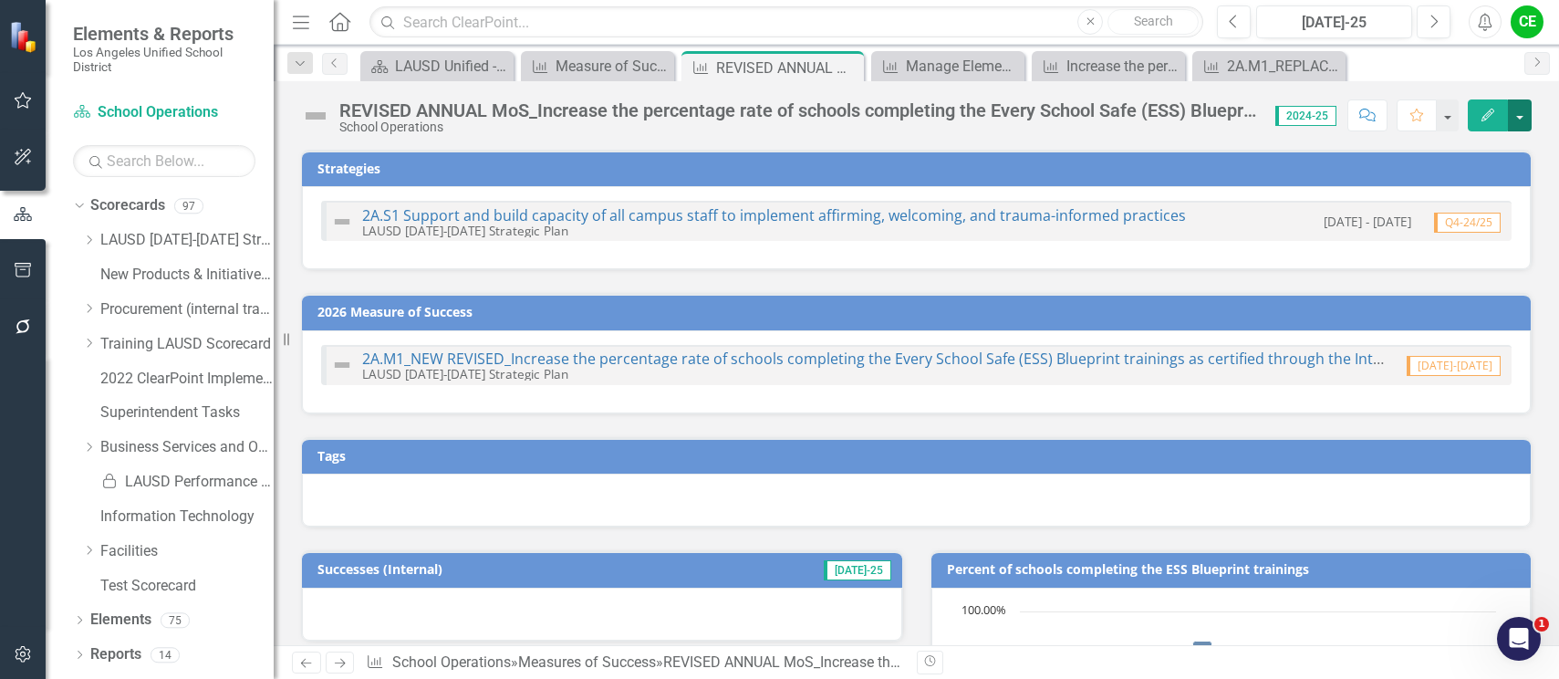
click at [1527, 119] on button "button" at bounding box center [1520, 115] width 24 height 32
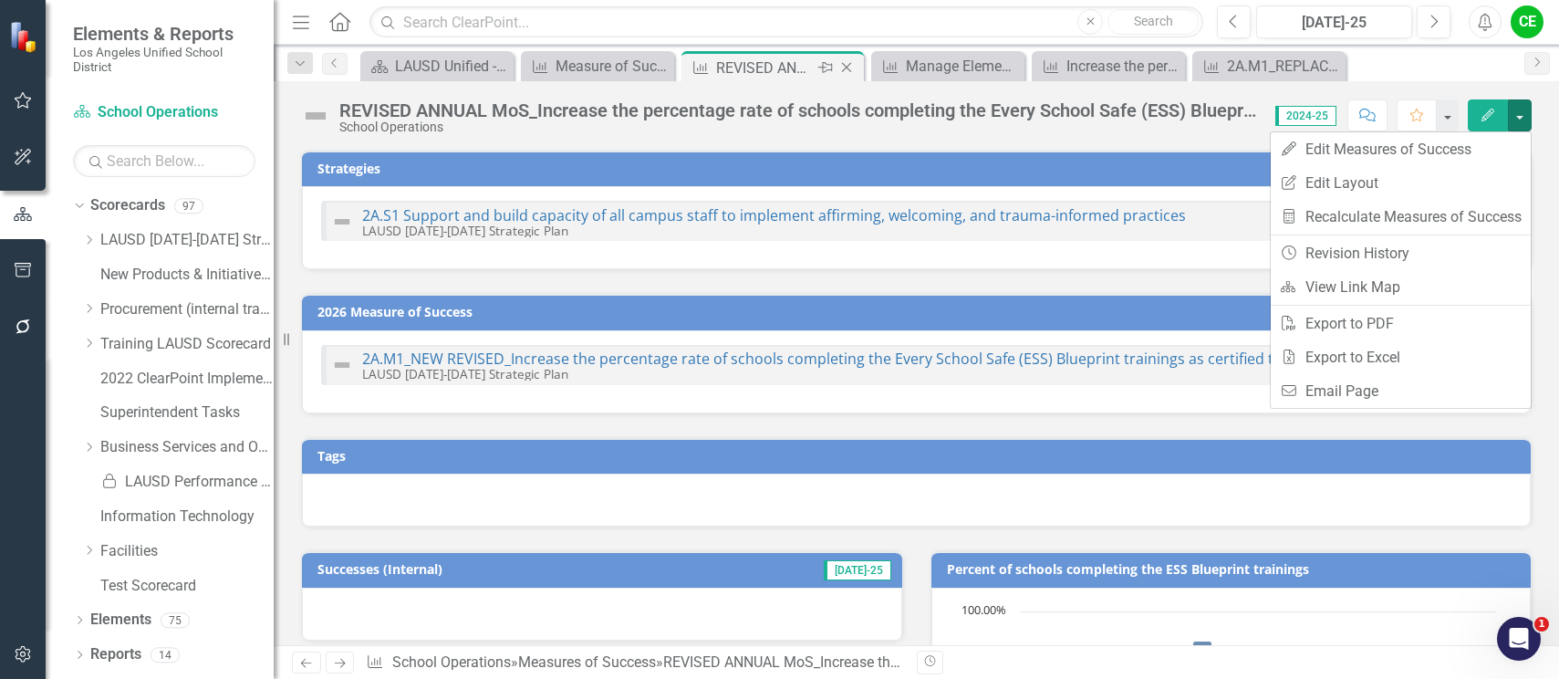
click at [850, 67] on icon "Close" at bounding box center [847, 67] width 18 height 15
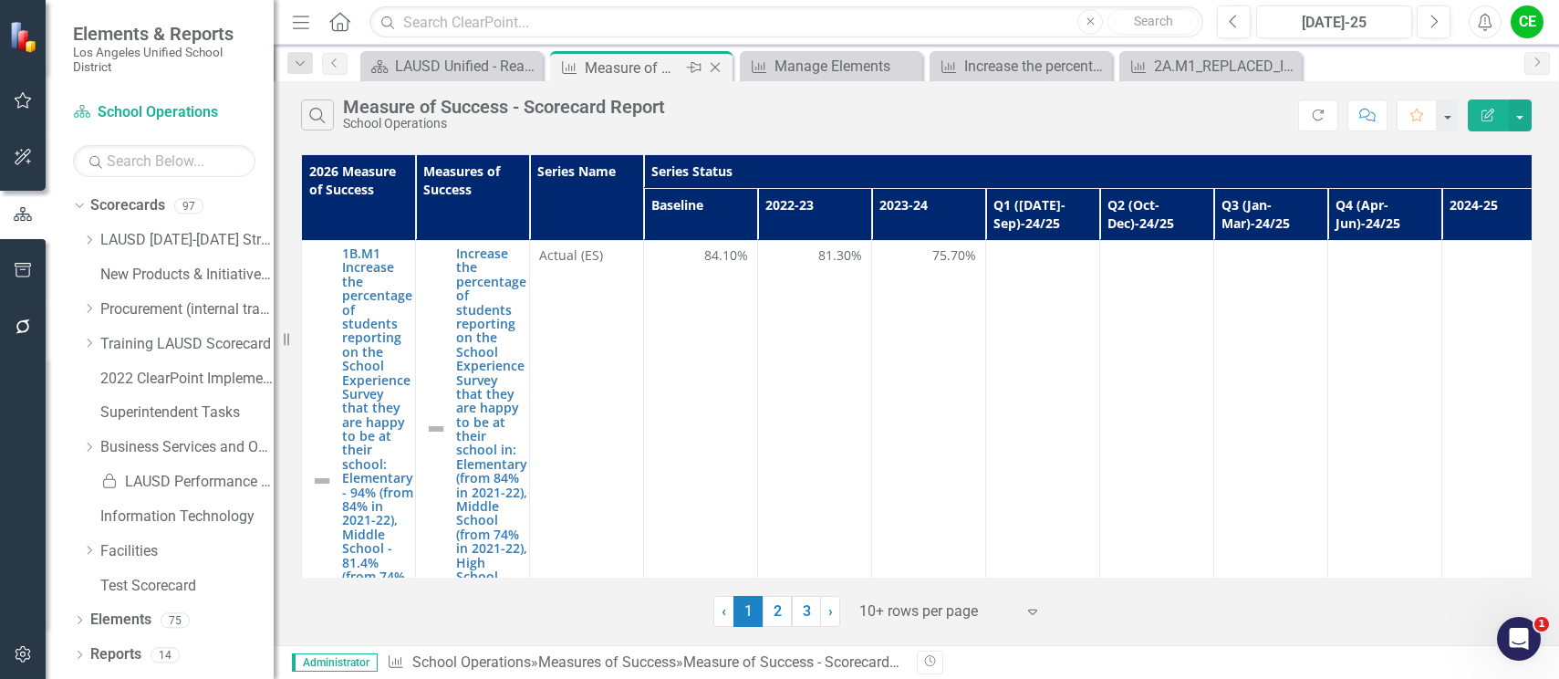
click at [614, 66] on div "Measure of Success - Scorecard Report" at bounding box center [634, 68] width 98 height 23
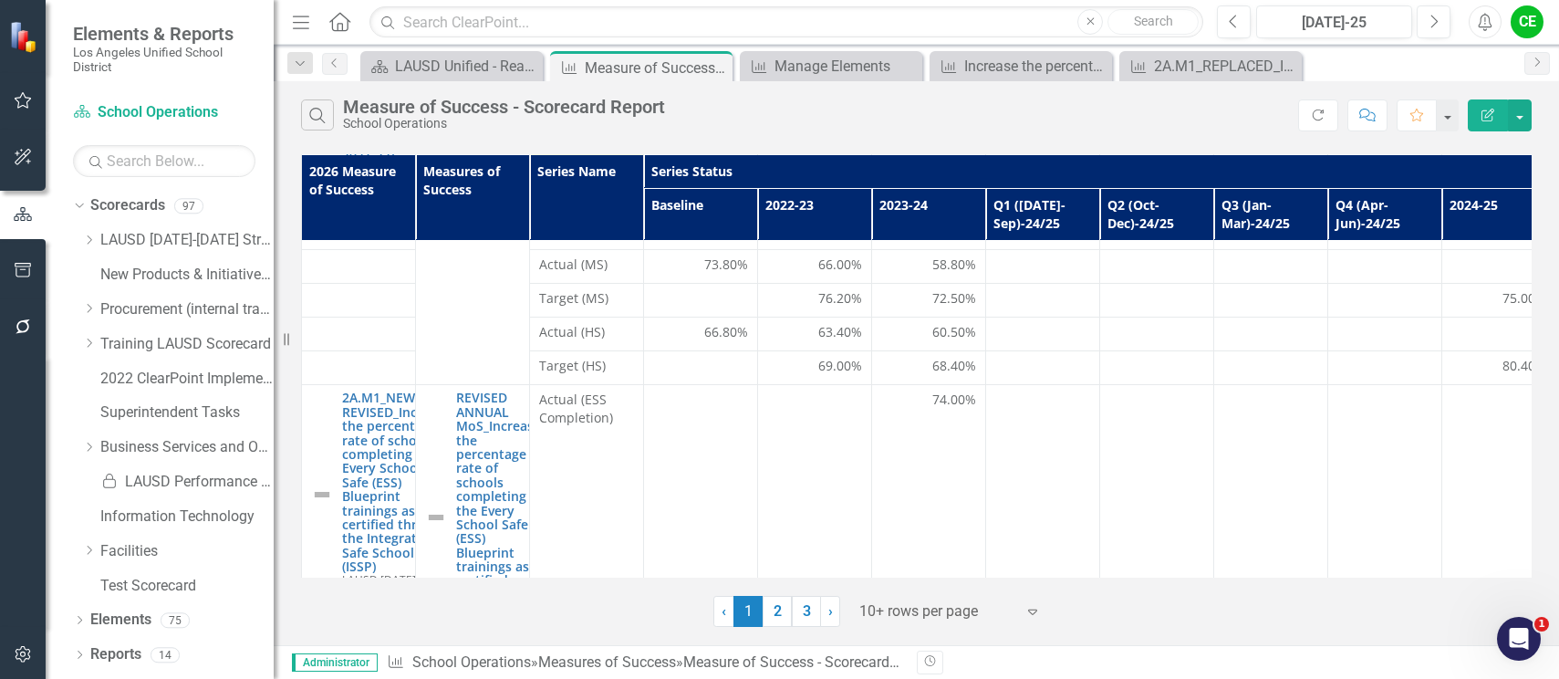
scroll to position [548, 0]
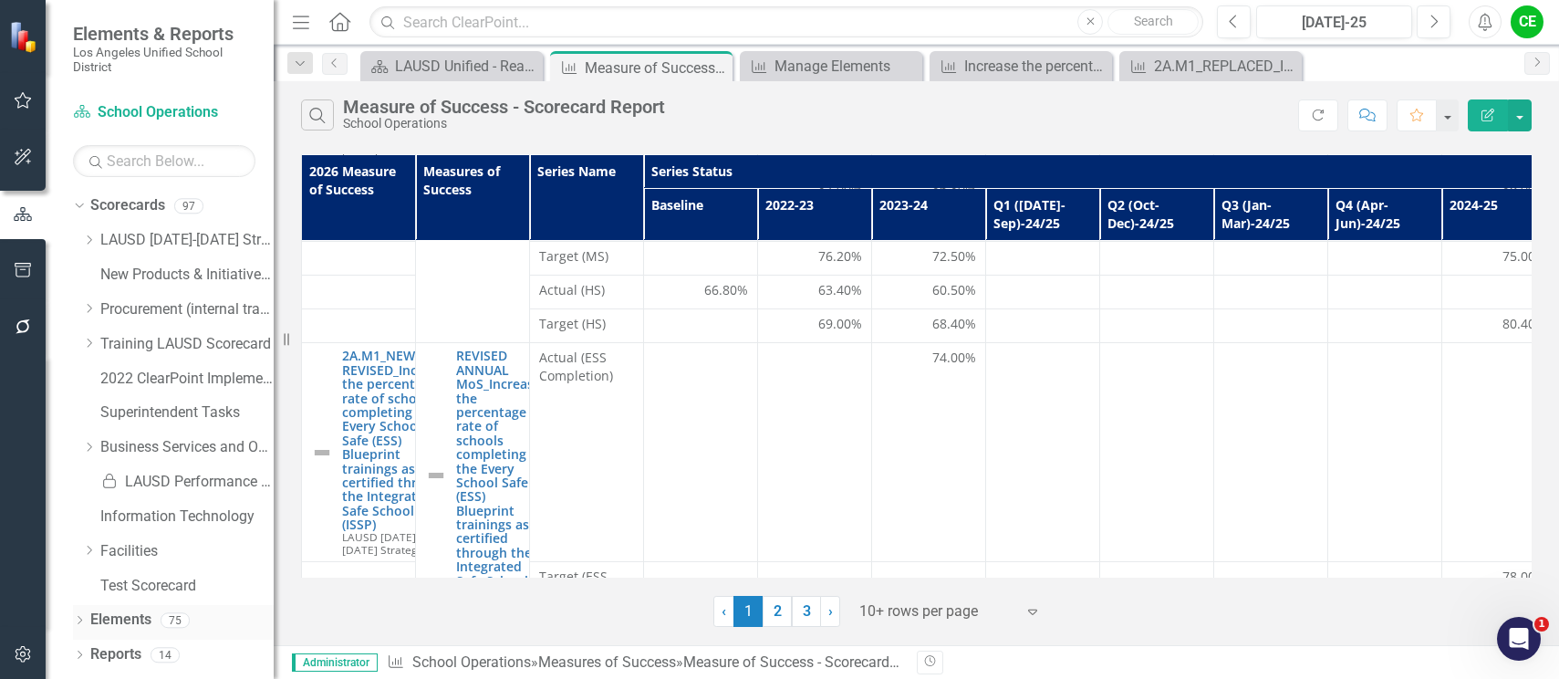
click at [126, 623] on link "Elements" at bounding box center [120, 620] width 61 height 21
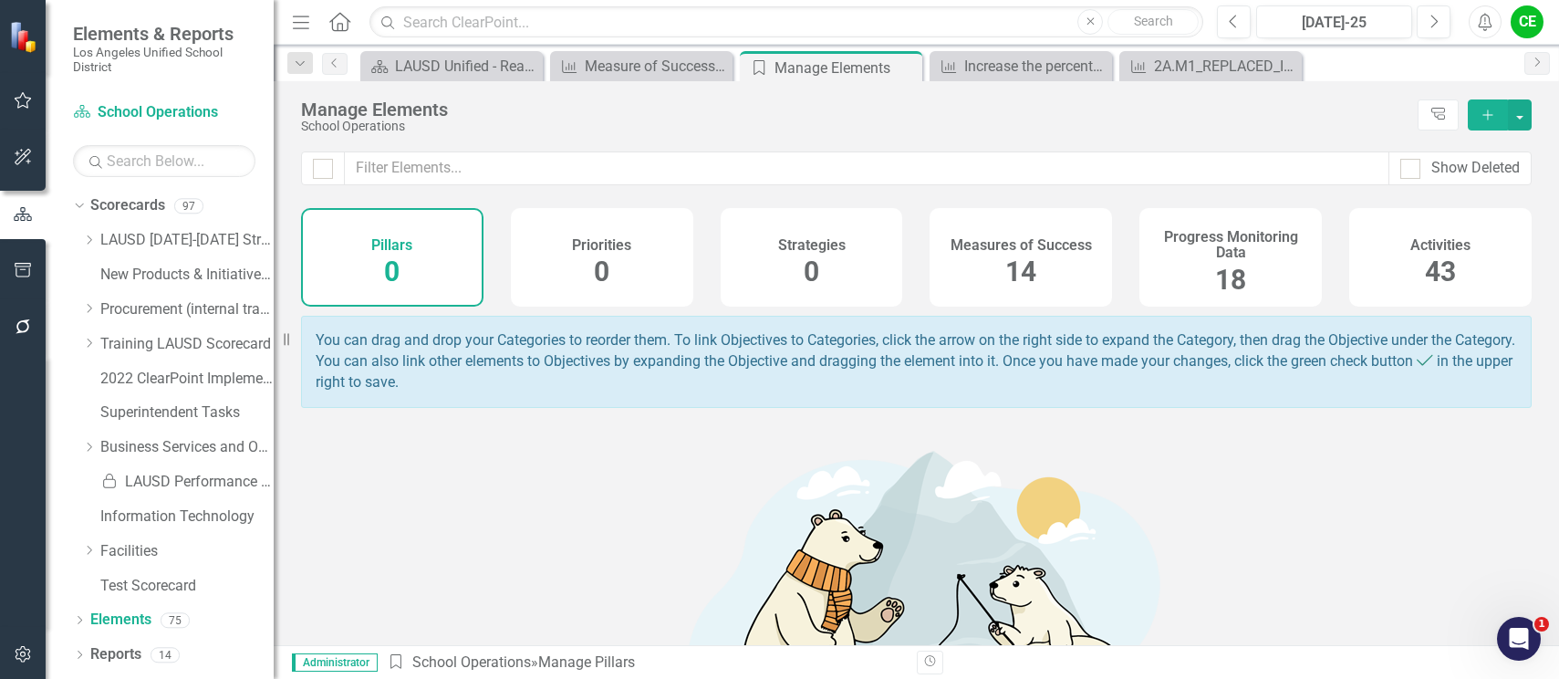
click at [1012, 256] on span "14" at bounding box center [1021, 272] width 31 height 32
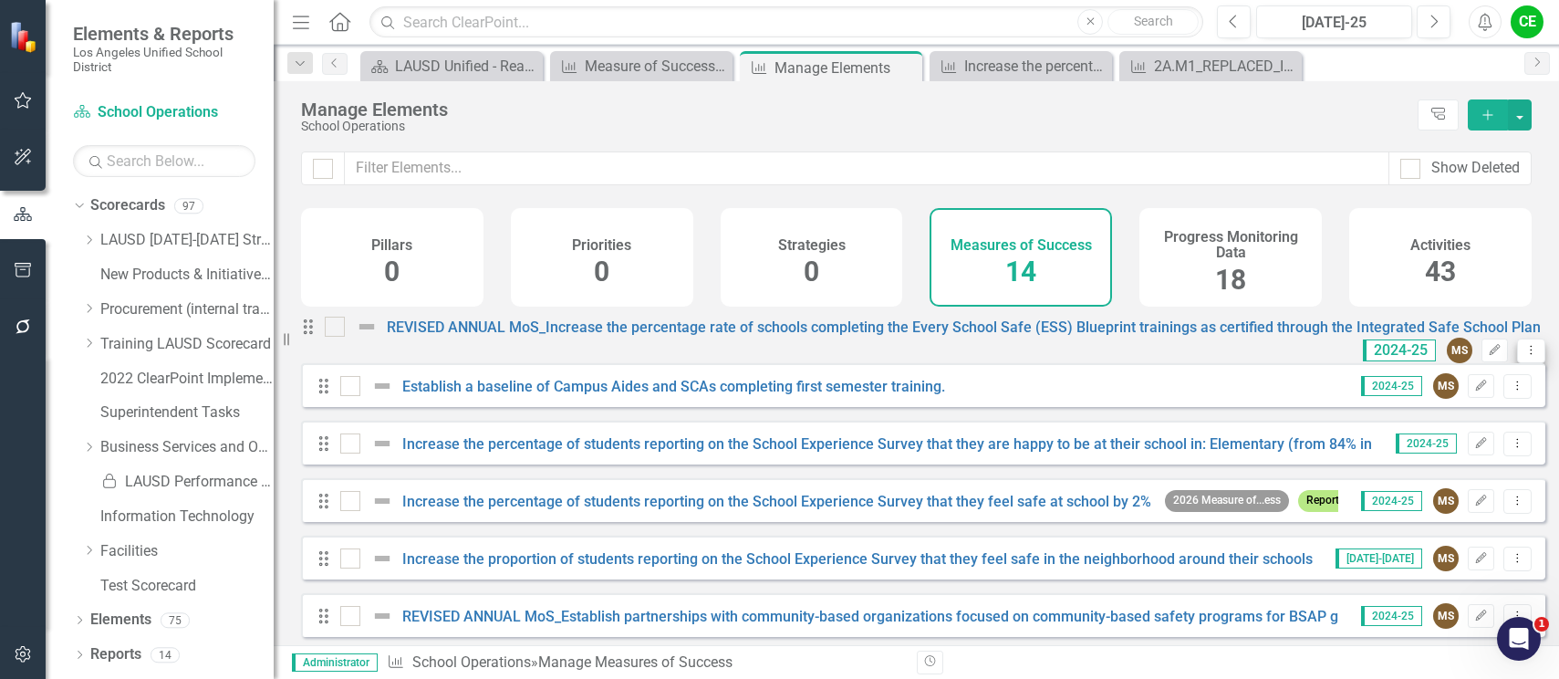
click at [1524, 354] on icon "Dropdown Menu" at bounding box center [1532, 350] width 16 height 12
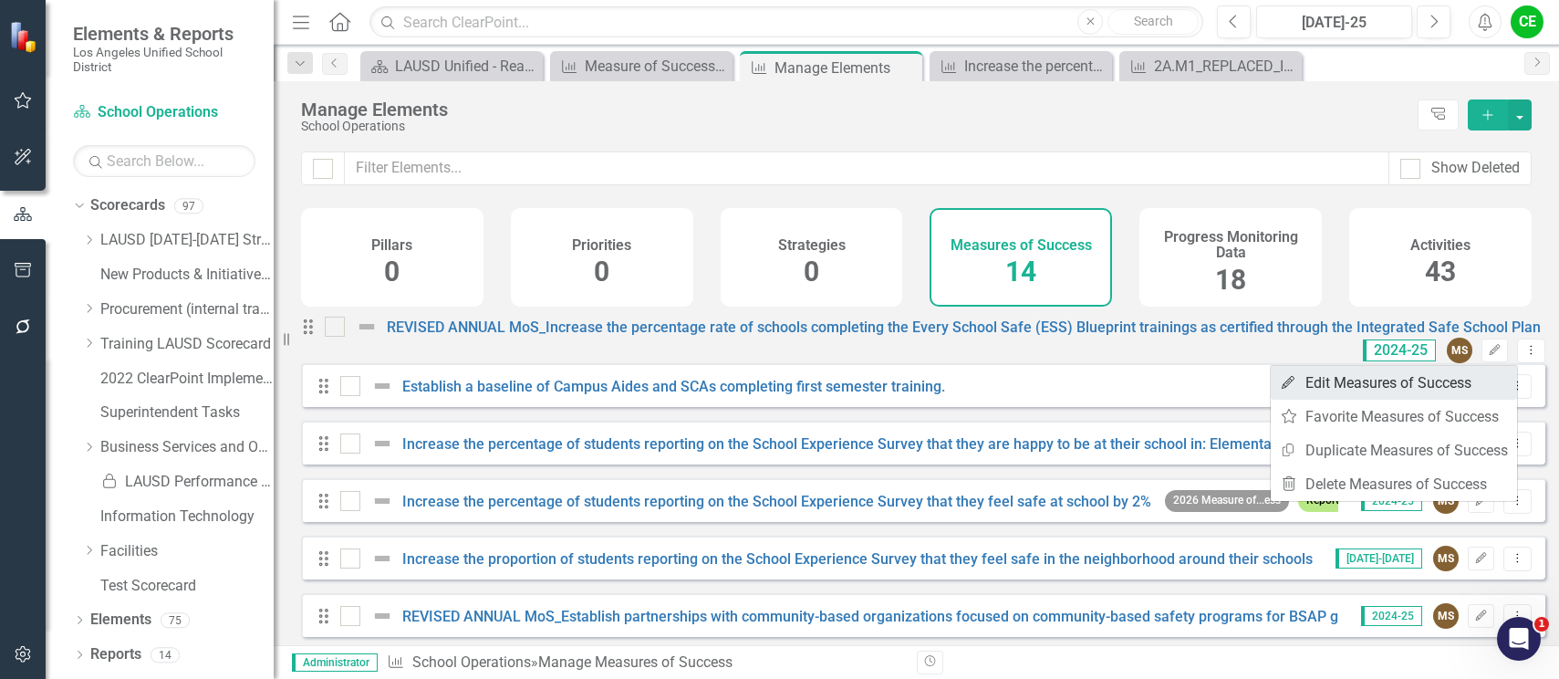
click at [1344, 378] on link "Edit Edit Measures of Success" at bounding box center [1394, 383] width 246 height 34
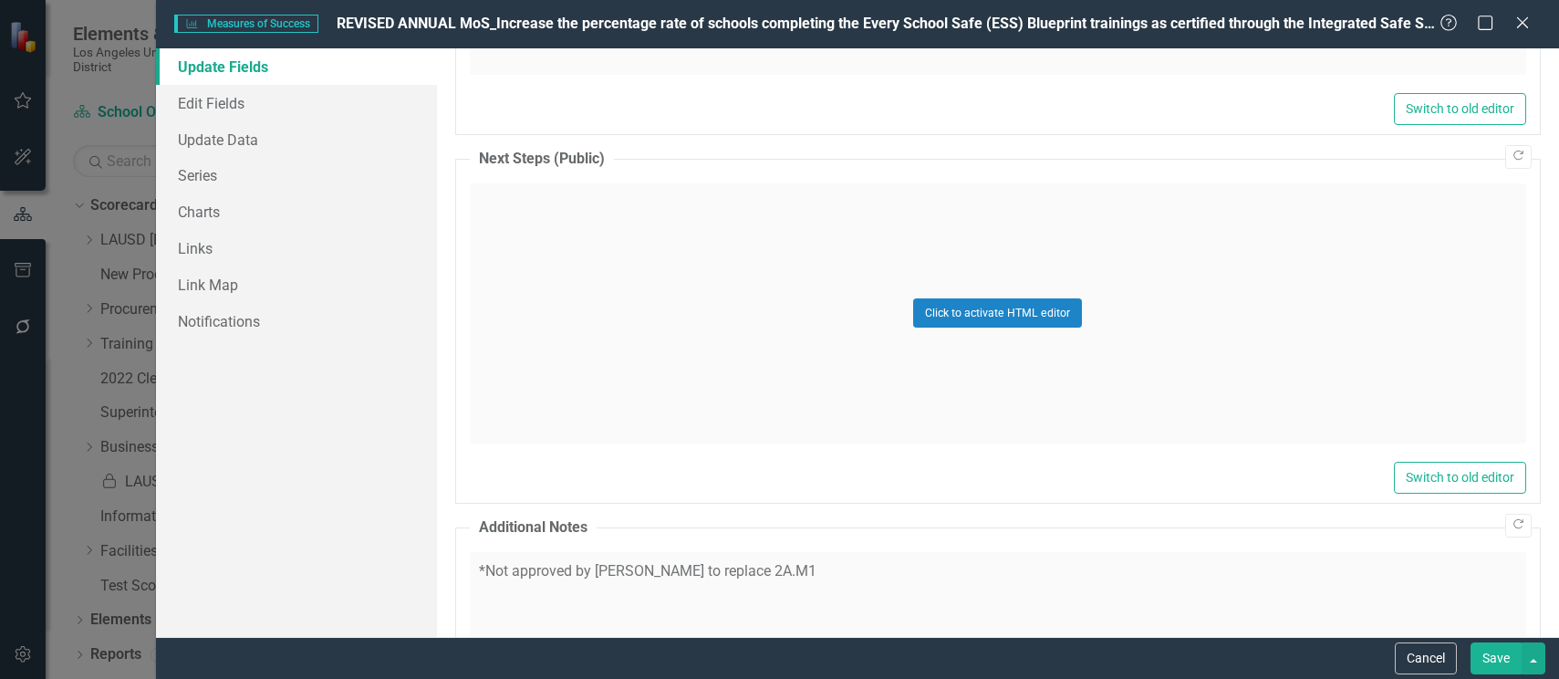
scroll to position [1814, 0]
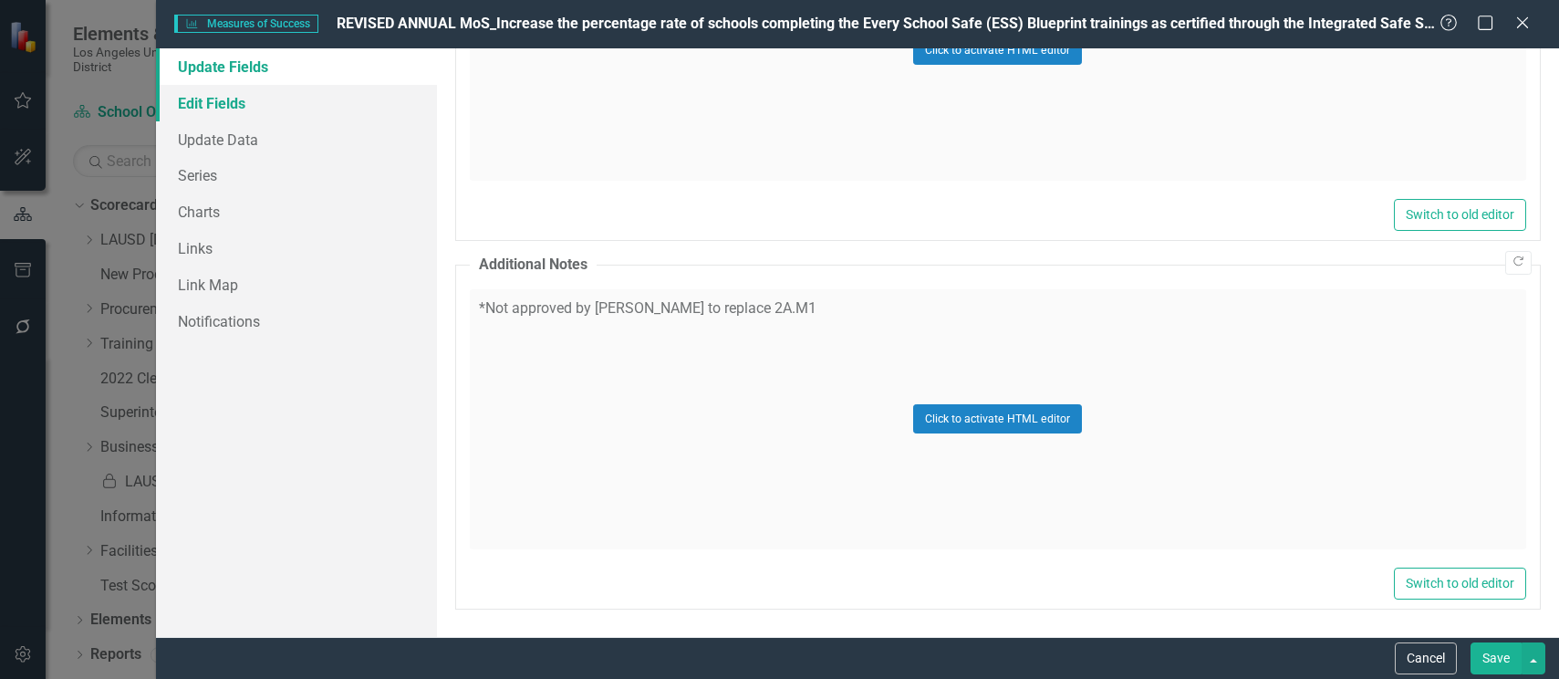
click at [206, 101] on link "Edit Fields" at bounding box center [296, 103] width 281 height 37
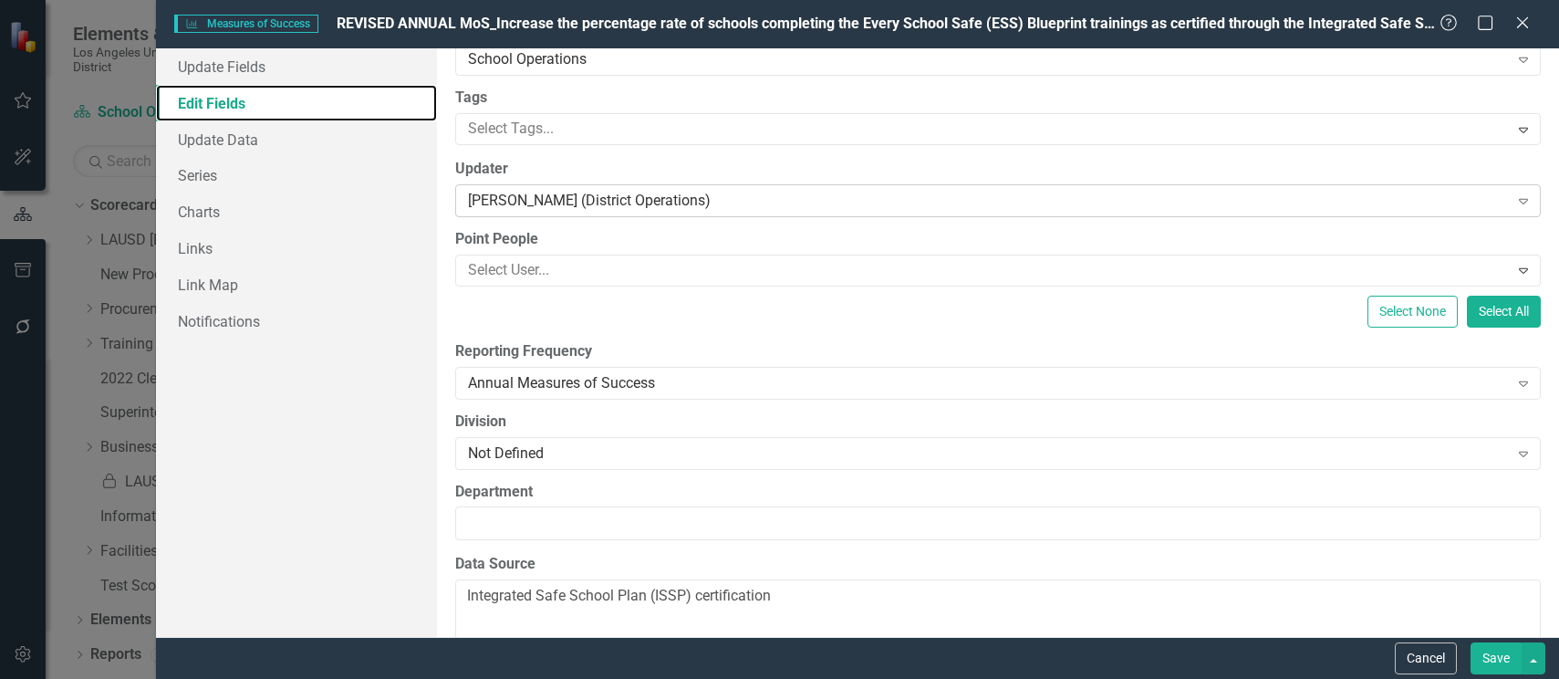
scroll to position [183, 0]
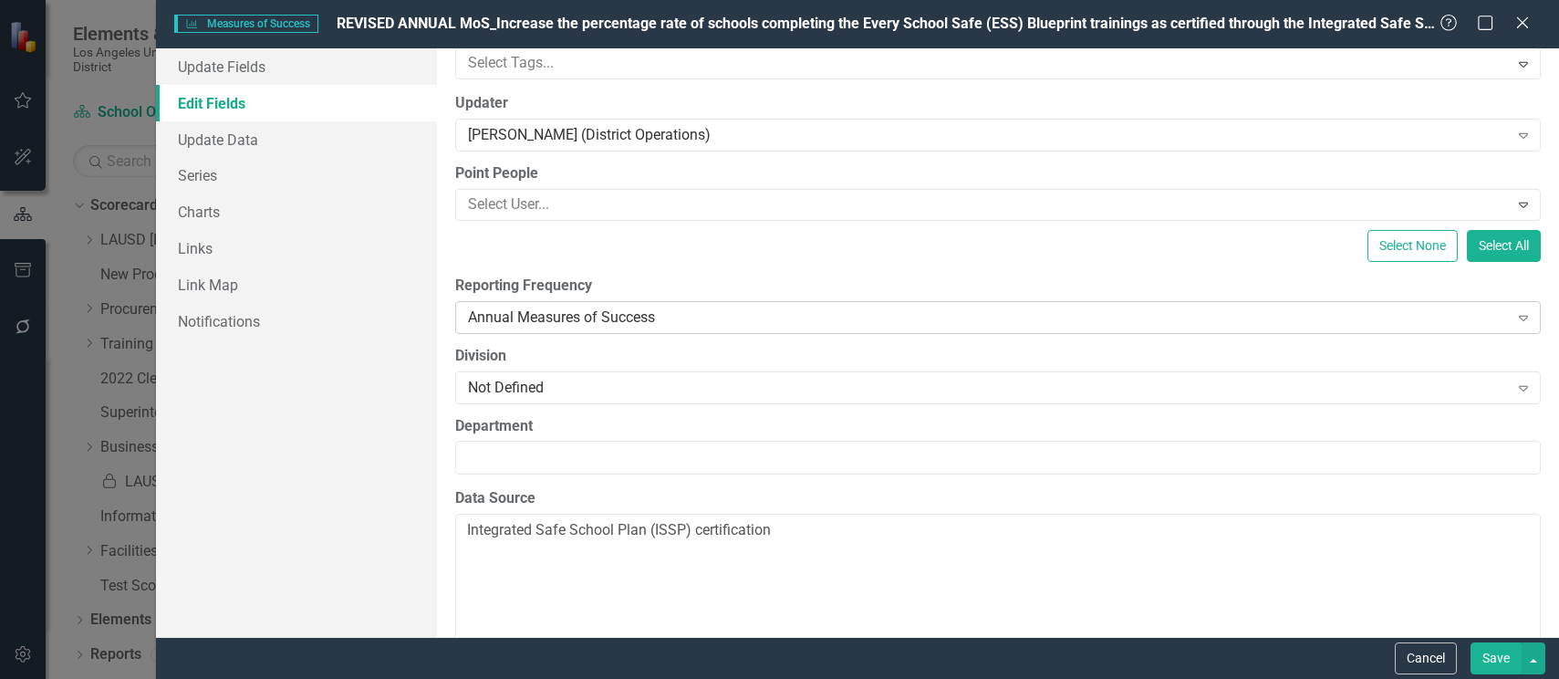
click at [1515, 318] on icon "Expand" at bounding box center [1524, 317] width 18 height 15
drag, startPoint x: 1499, startPoint y: 656, endPoint x: 1152, endPoint y: 558, distance: 360.2
click at [1148, 568] on form "Measures of Success Measures of Success REVISED ANNUAL MoS_Increase the percent…" at bounding box center [857, 339] width 1403 height 679
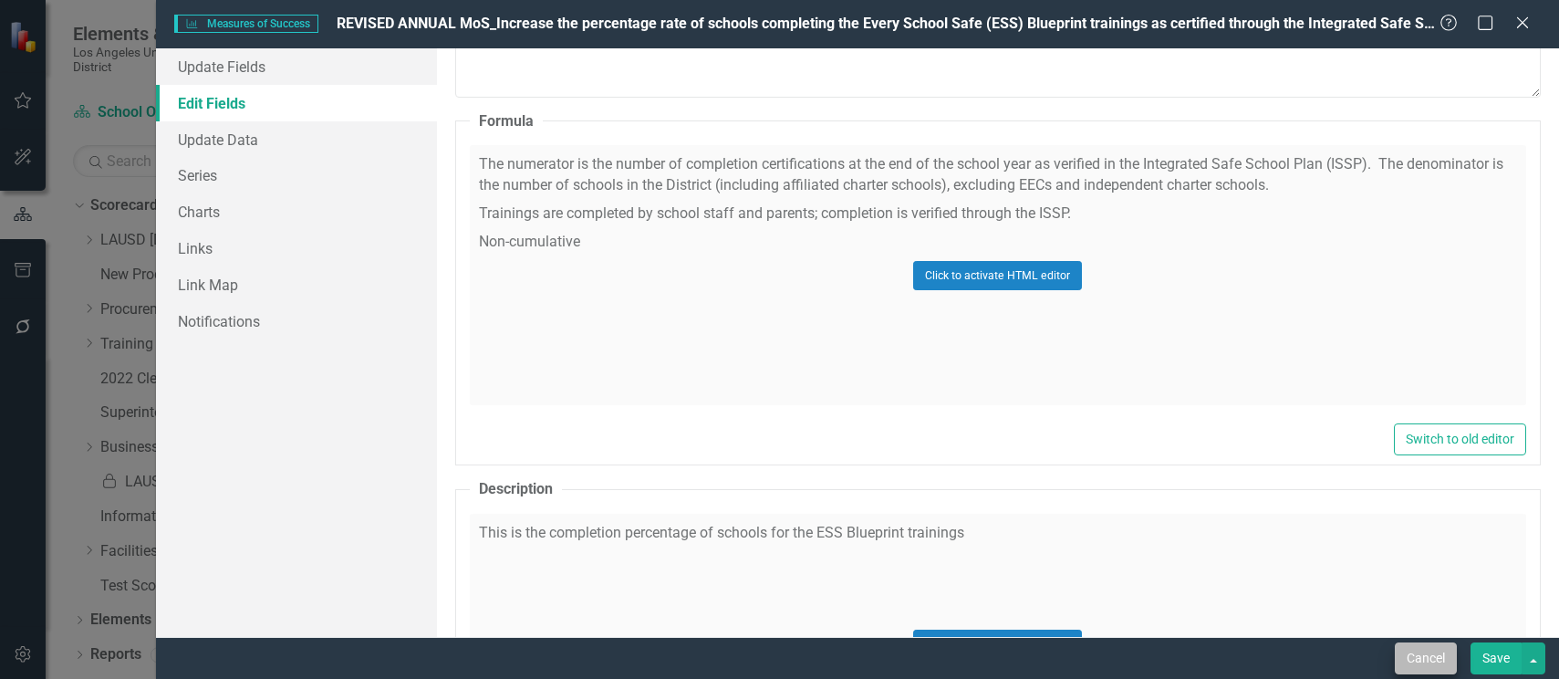
scroll to position [821, 0]
click at [1486, 654] on button "Save" at bounding box center [1496, 658] width 51 height 32
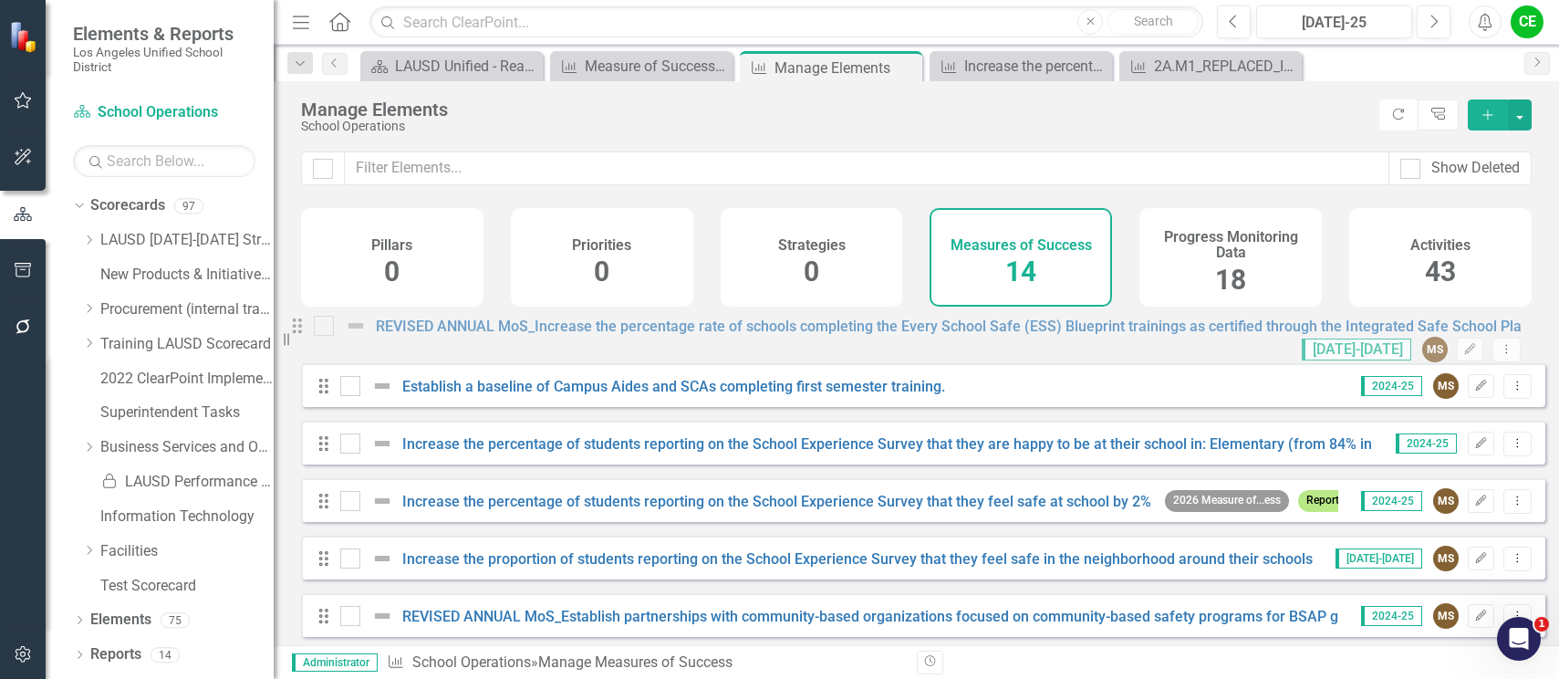
drag, startPoint x: 321, startPoint y: 359, endPoint x: 310, endPoint y: 344, distance: 18.3
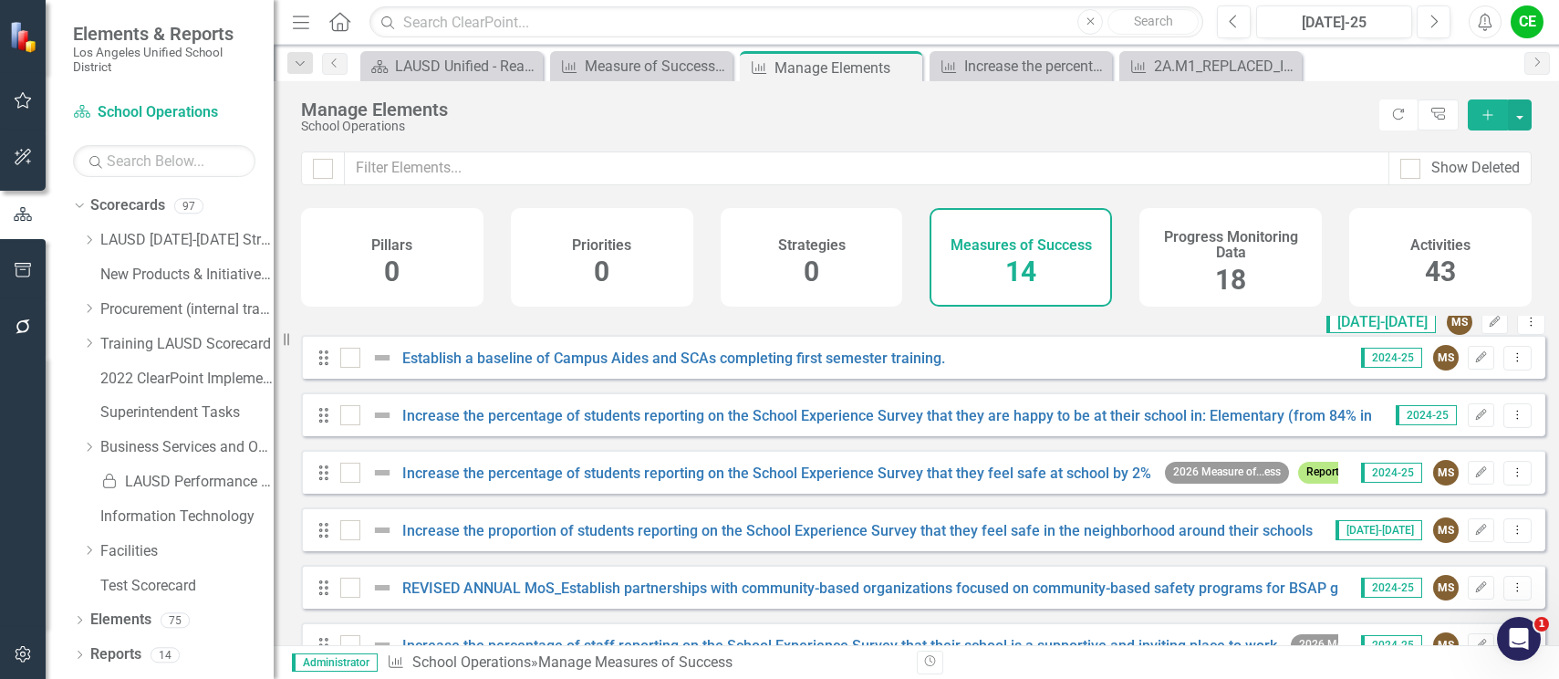
scroll to position [0, 0]
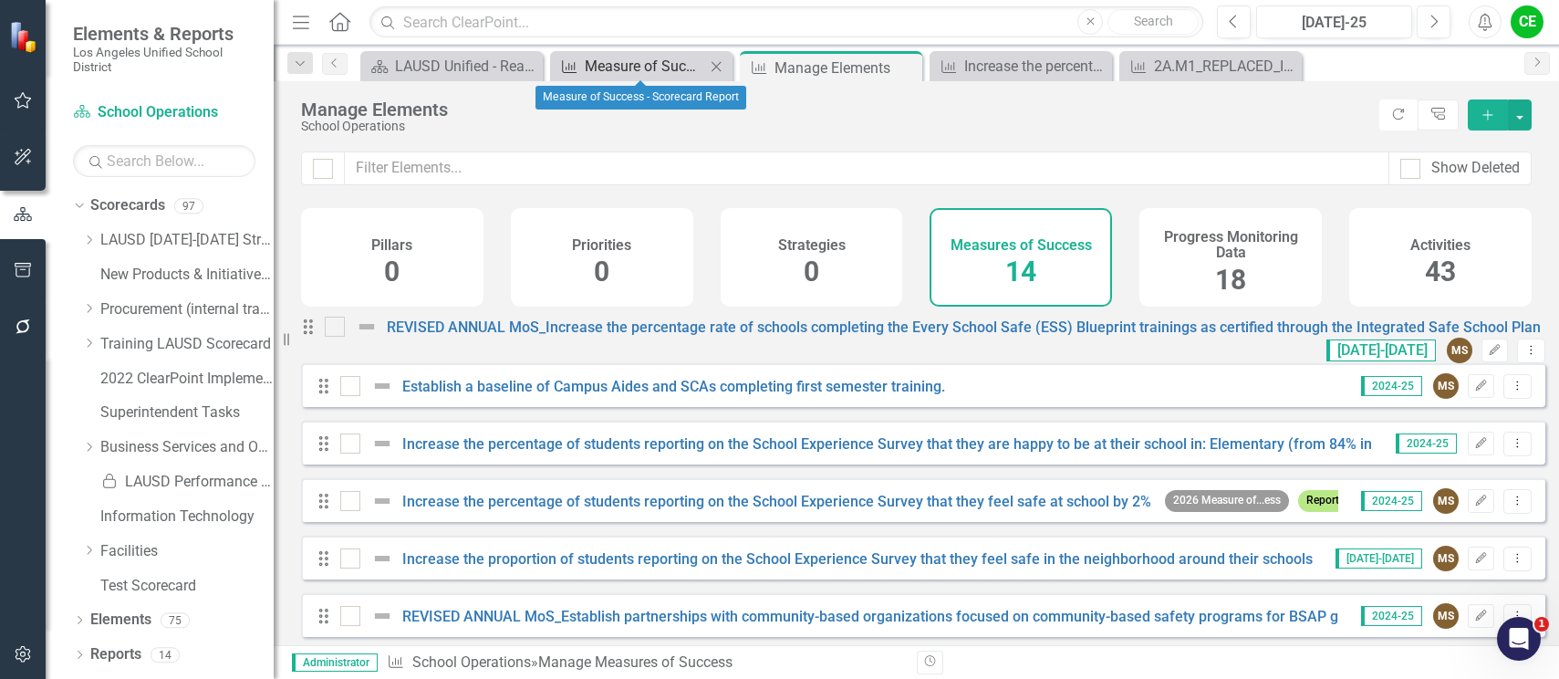
click at [640, 62] on div "Measure of Success - Scorecard Report" at bounding box center [645, 66] width 120 height 23
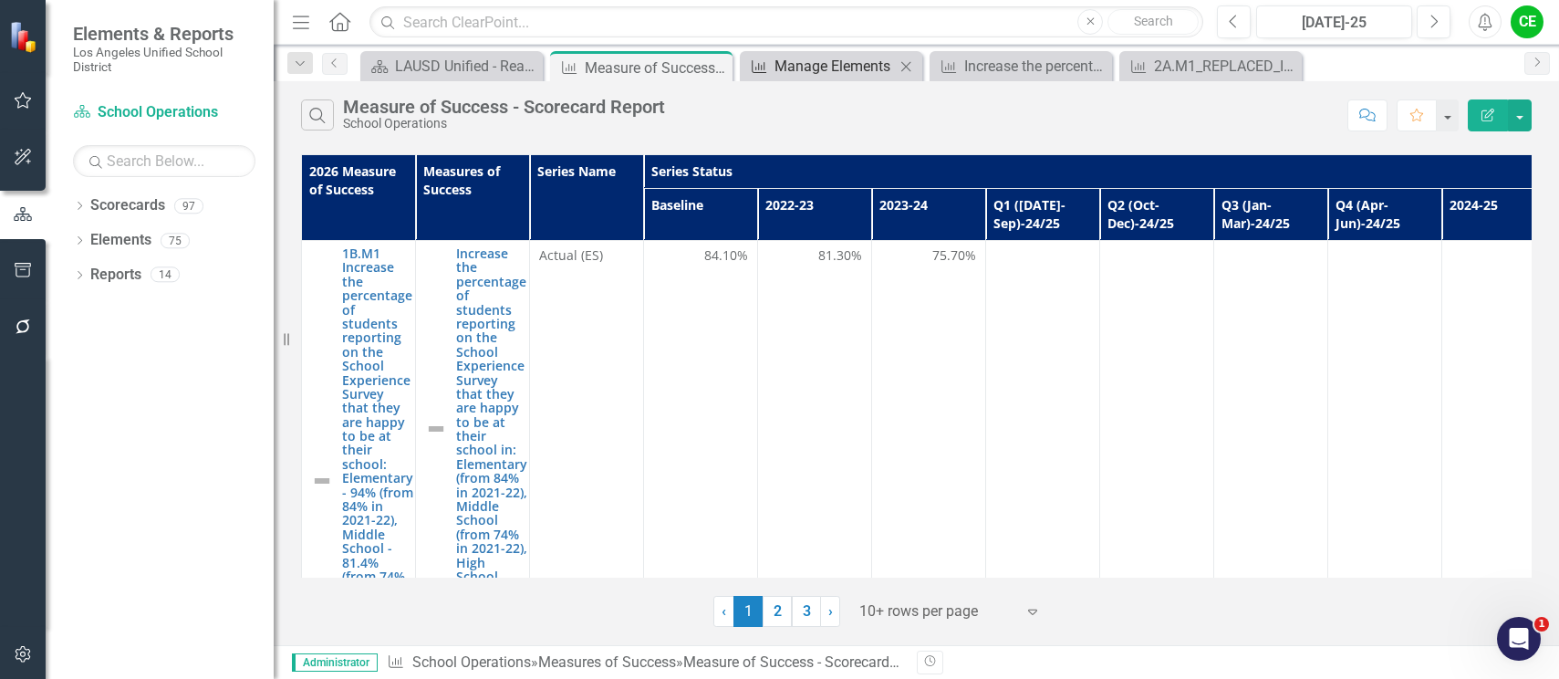
click at [829, 68] on div "Manage Elements" at bounding box center [835, 66] width 120 height 23
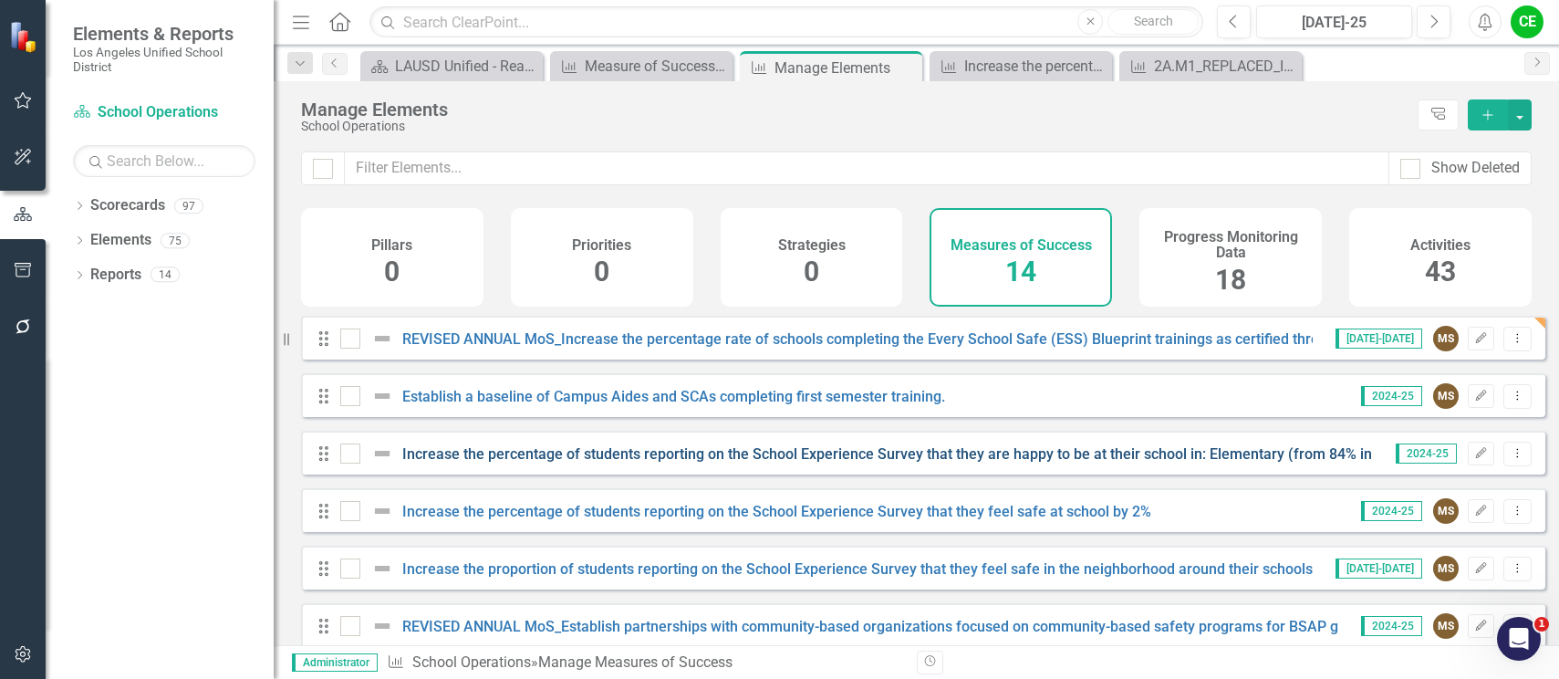
checkbox input "false"
click at [79, 202] on div "Dropdown" at bounding box center [79, 209] width 13 height 16
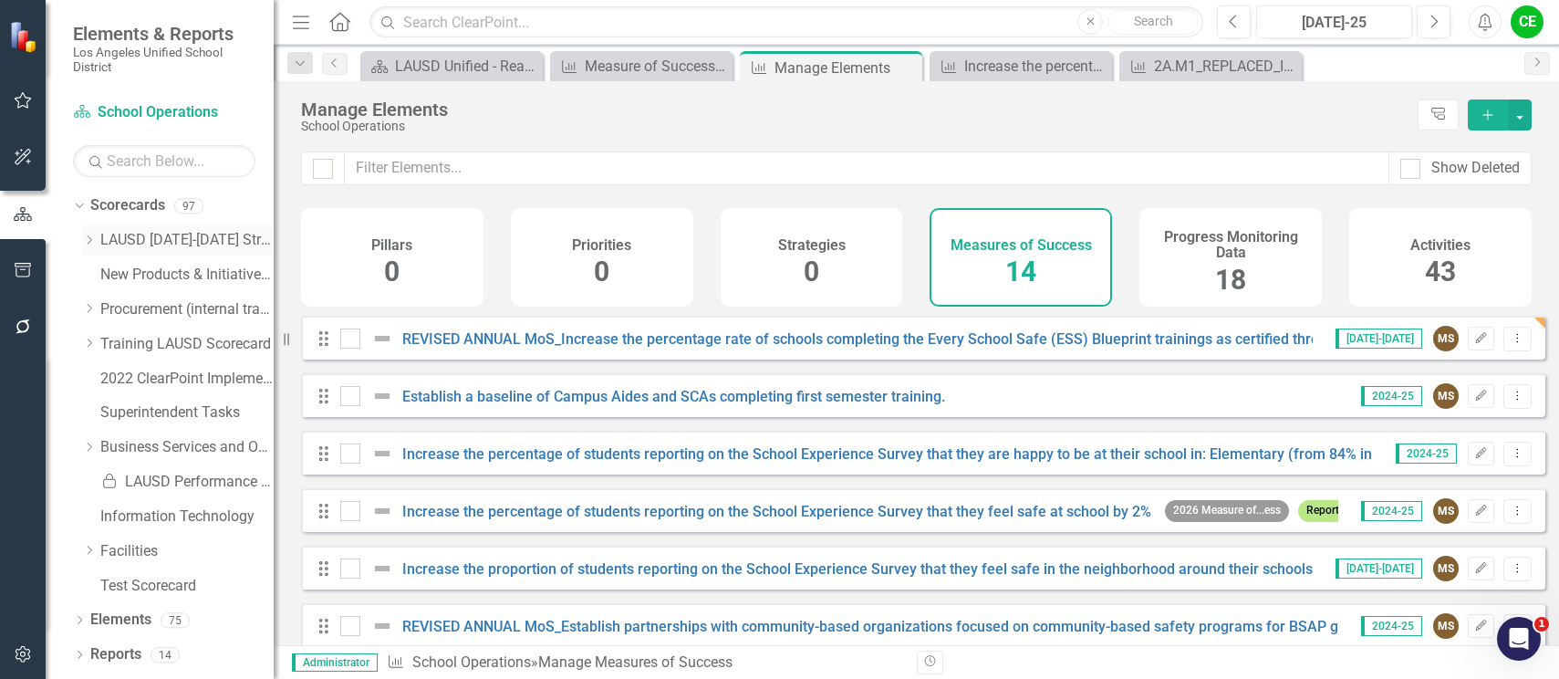
click at [154, 239] on link "LAUSD [DATE]-[DATE] Strategic Plan" at bounding box center [186, 240] width 173 height 21
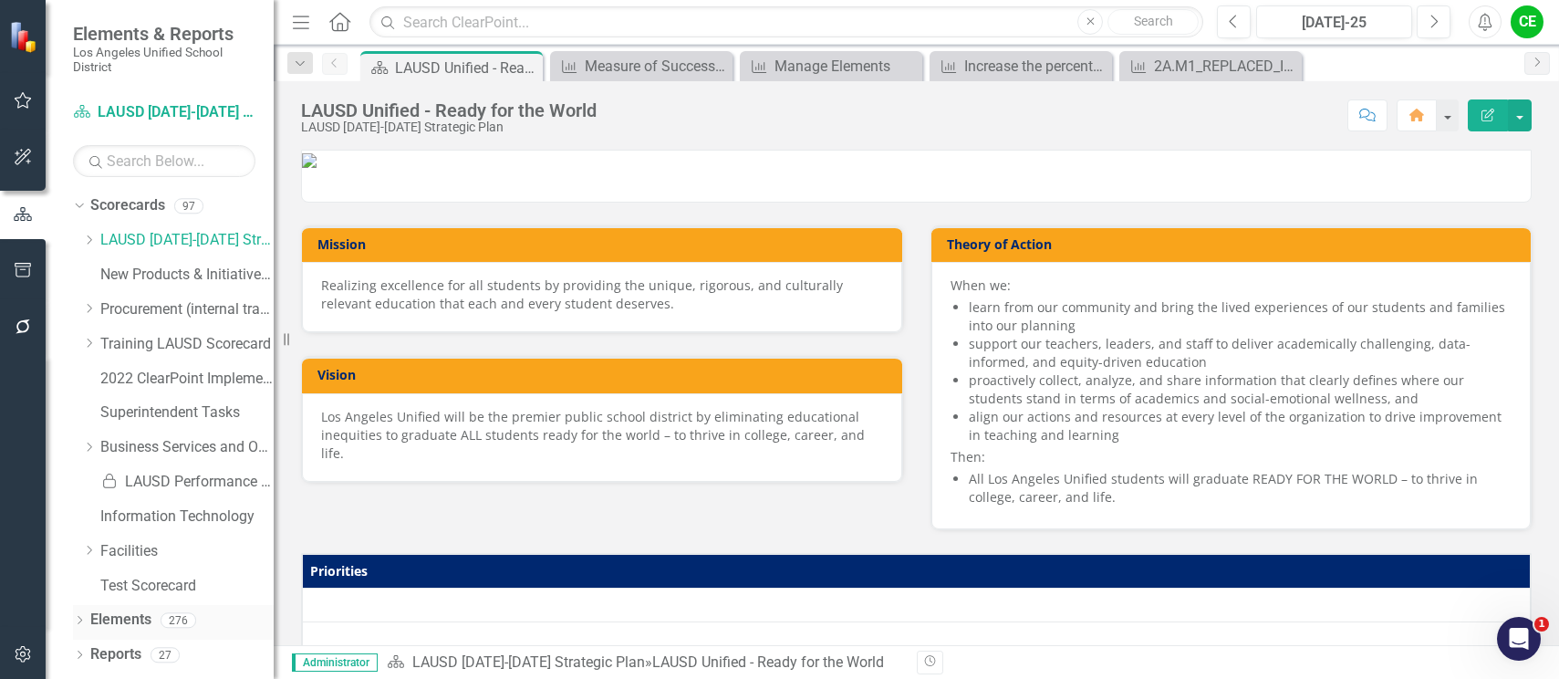
click at [114, 612] on link "Elements" at bounding box center [120, 620] width 61 height 21
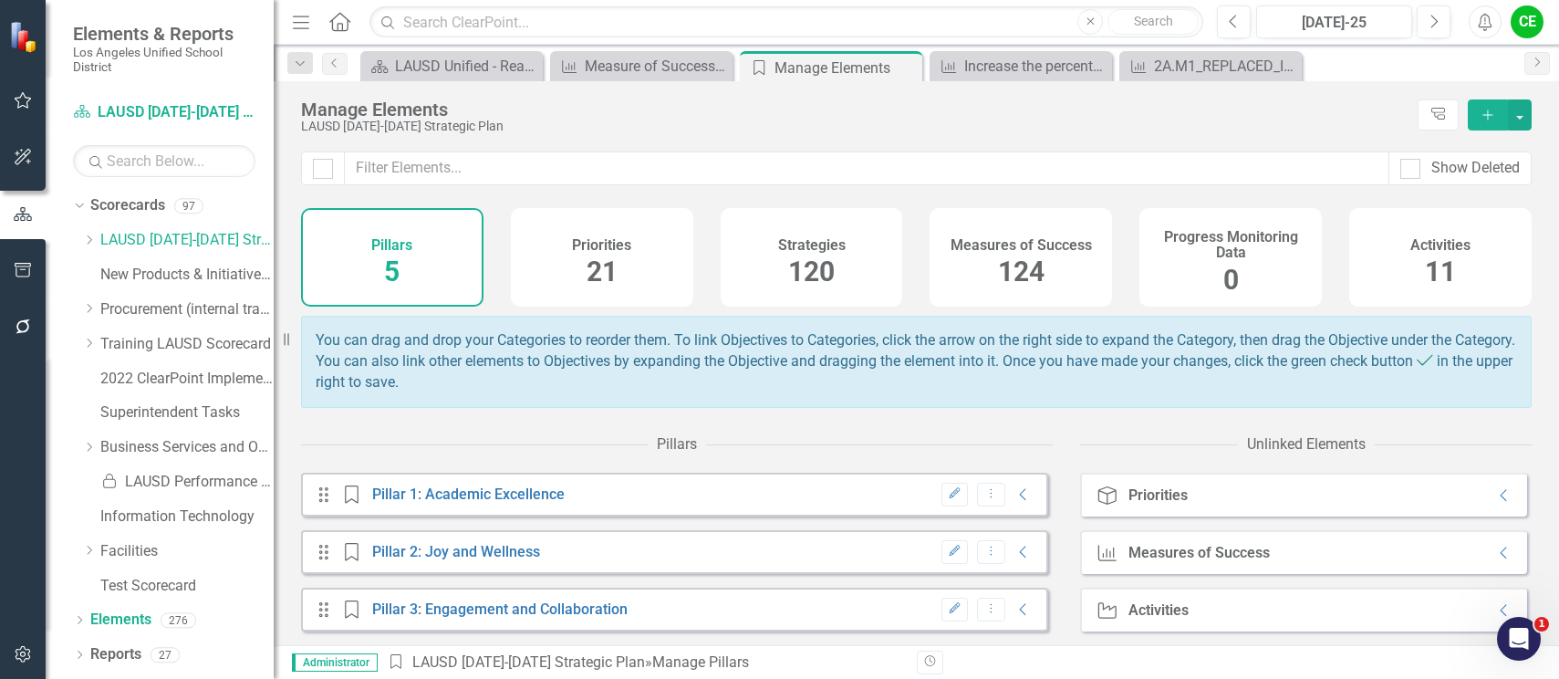
click at [1035, 259] on span "124" at bounding box center [1021, 272] width 47 height 32
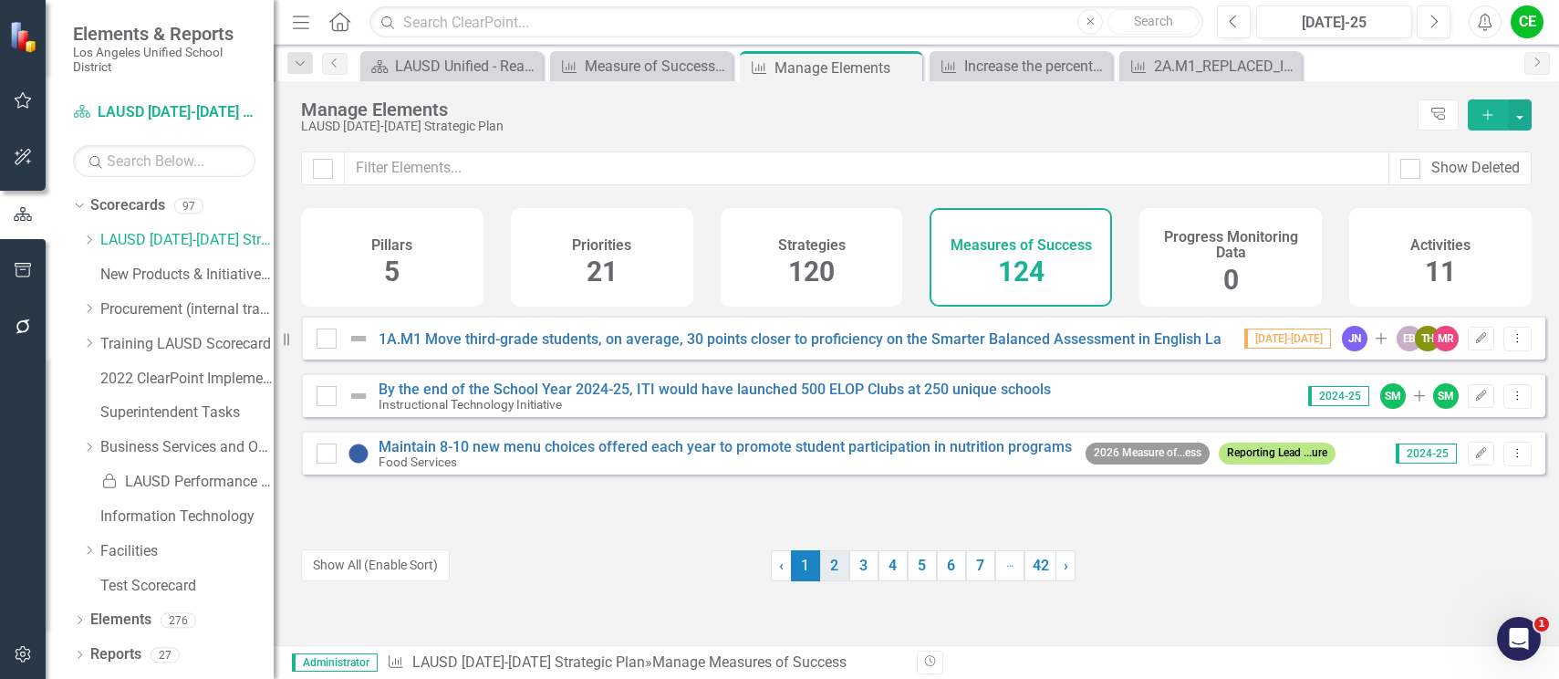
click at [829, 568] on link "2" at bounding box center [834, 565] width 29 height 31
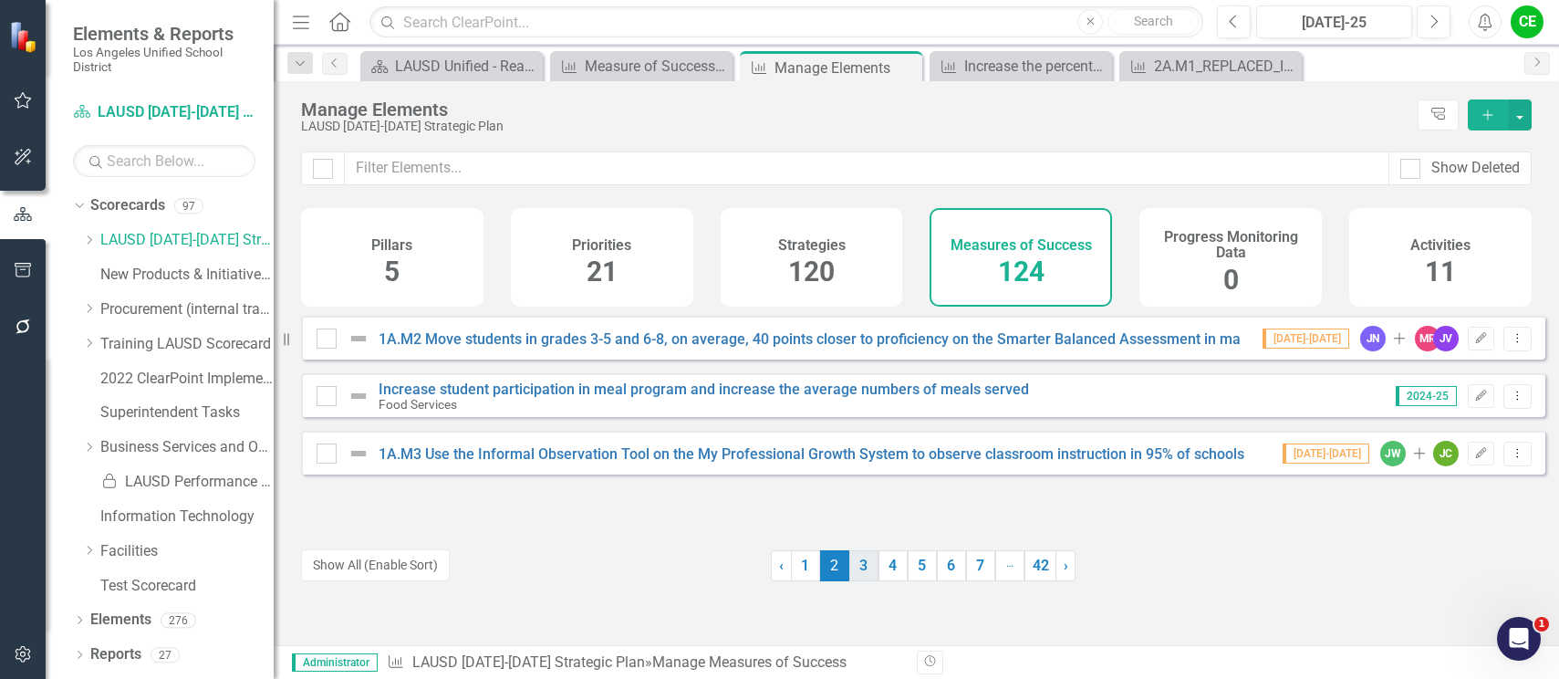
click at [860, 568] on link "3" at bounding box center [864, 565] width 29 height 31
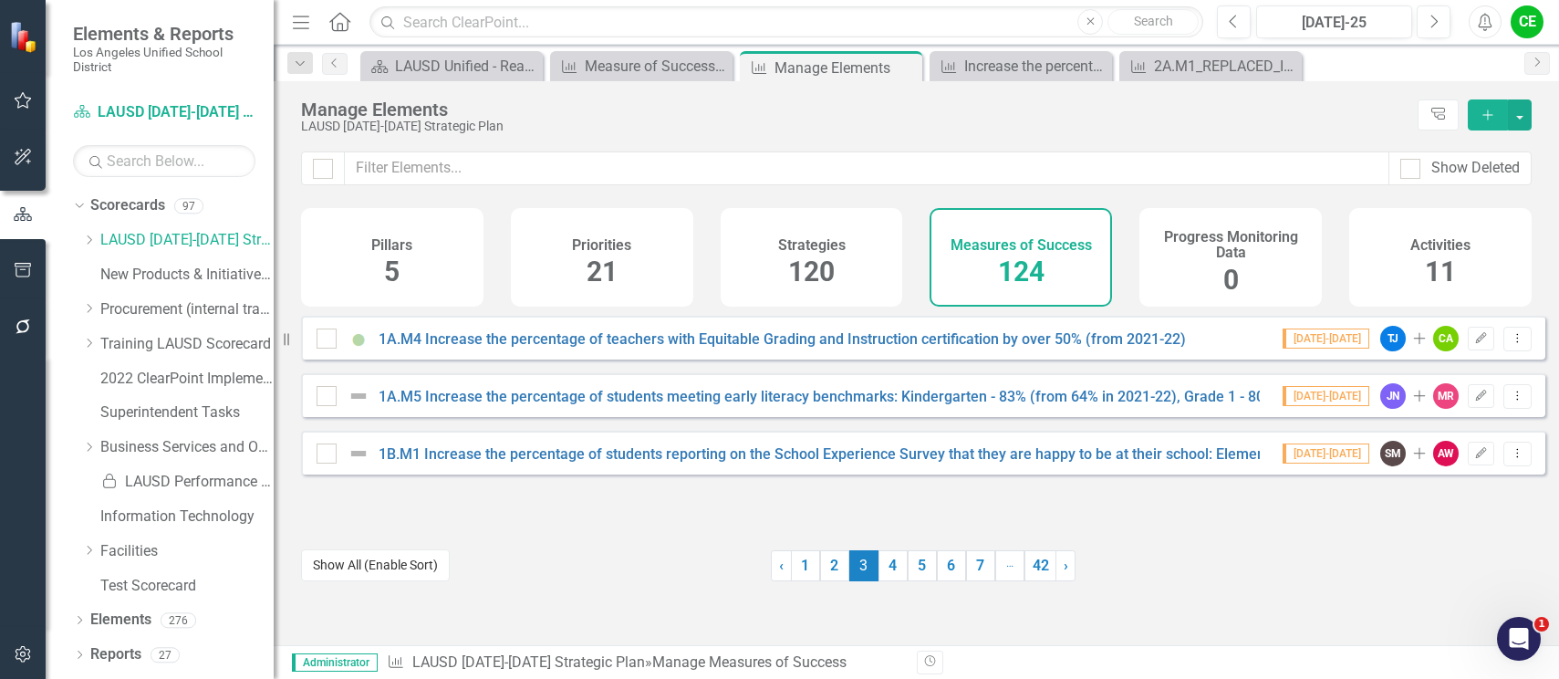
click at [383, 560] on button "Show All (Enable Sort)" at bounding box center [375, 565] width 149 height 32
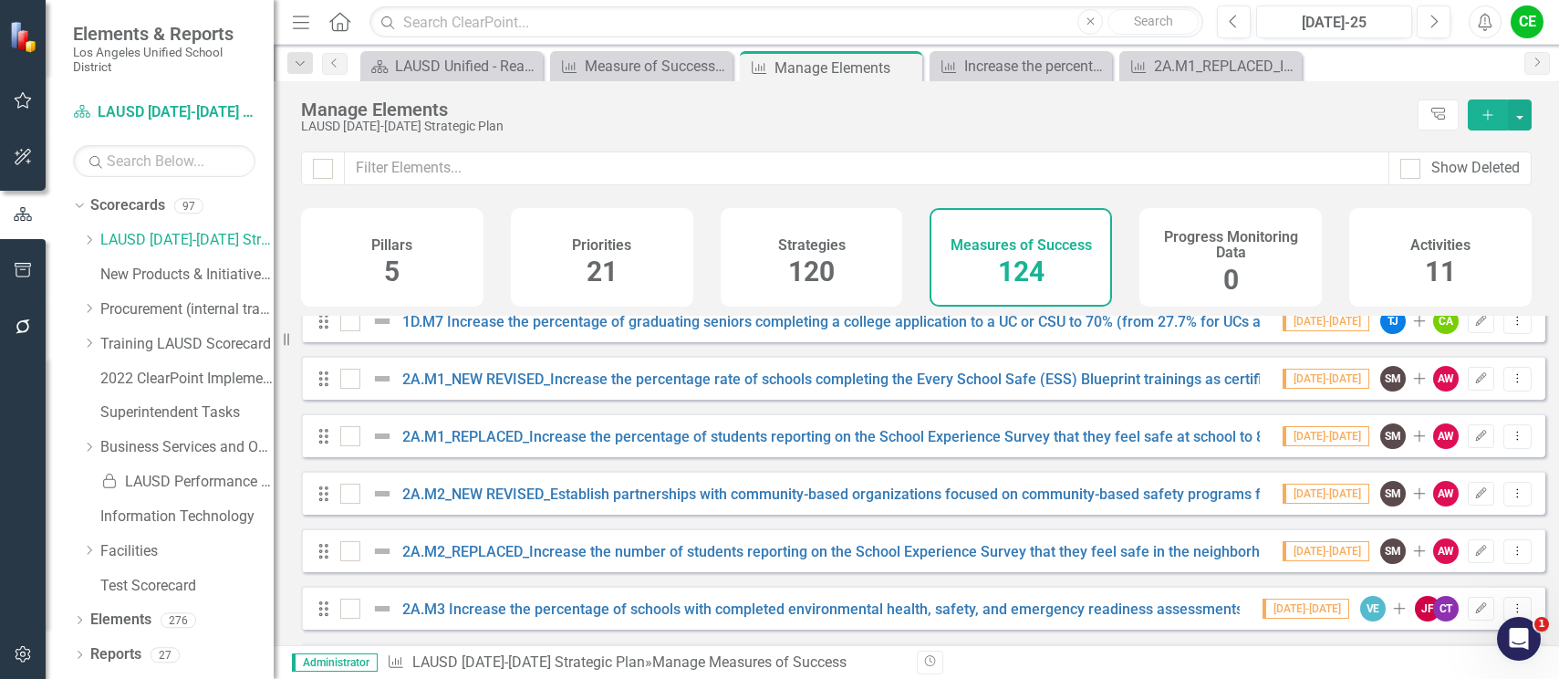
scroll to position [1643, 0]
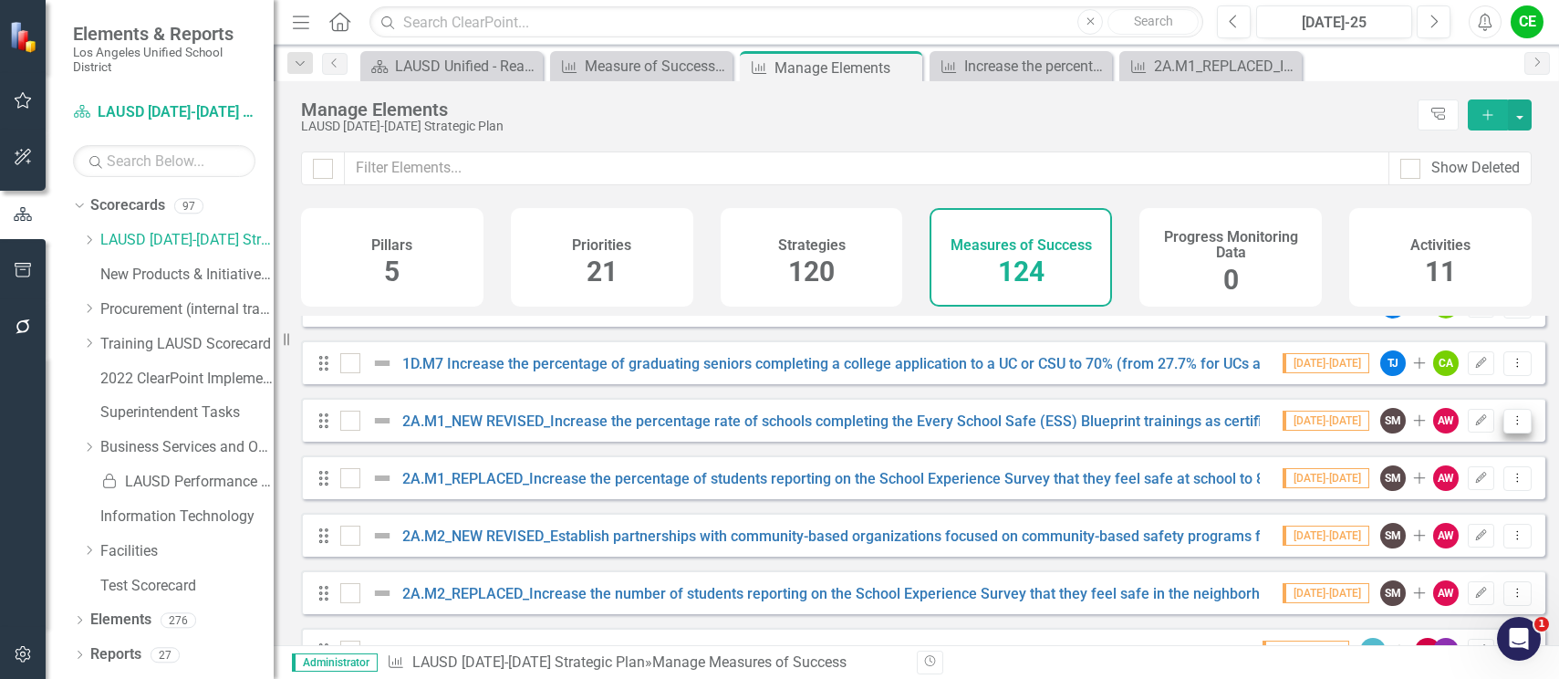
click at [1510, 426] on icon "Dropdown Menu" at bounding box center [1518, 420] width 16 height 12
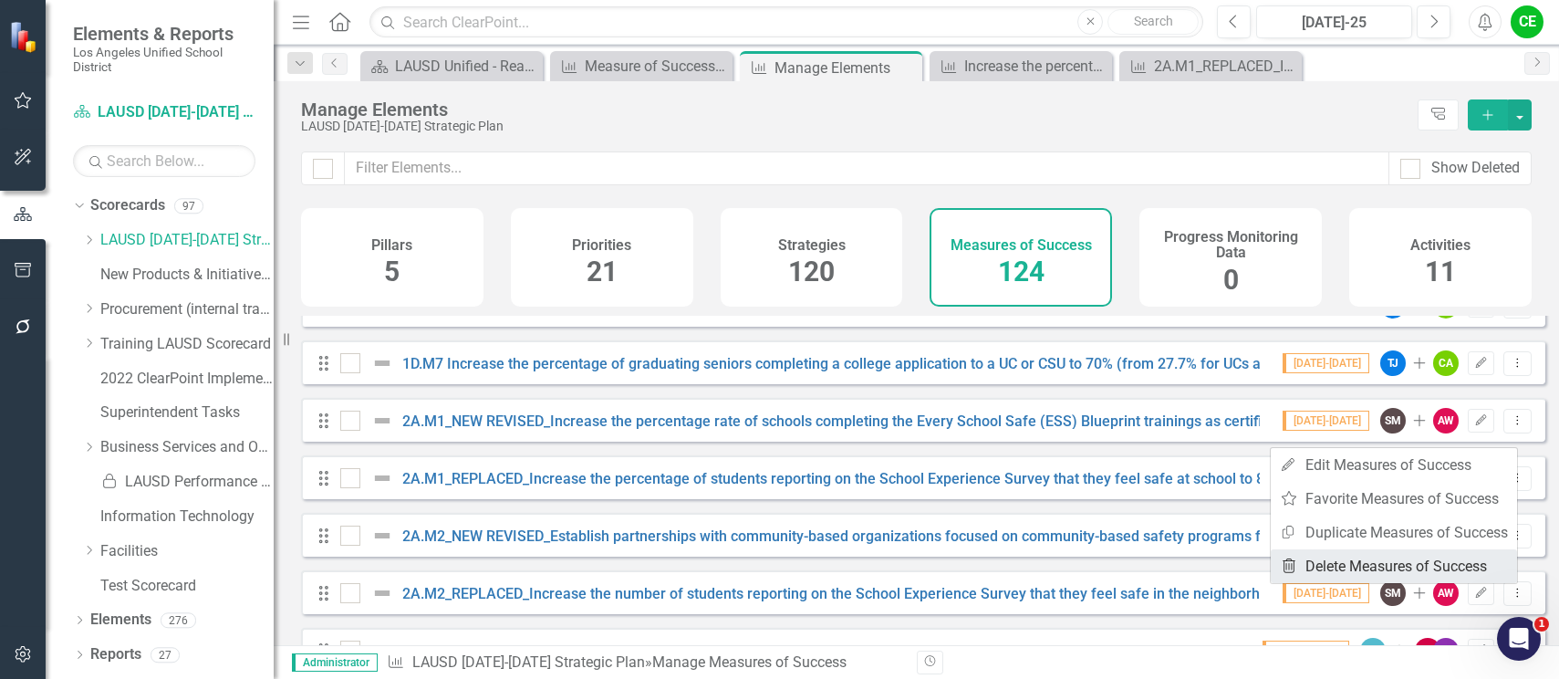
click at [1372, 564] on link "Trash Delete Measures of Success" at bounding box center [1394, 566] width 246 height 34
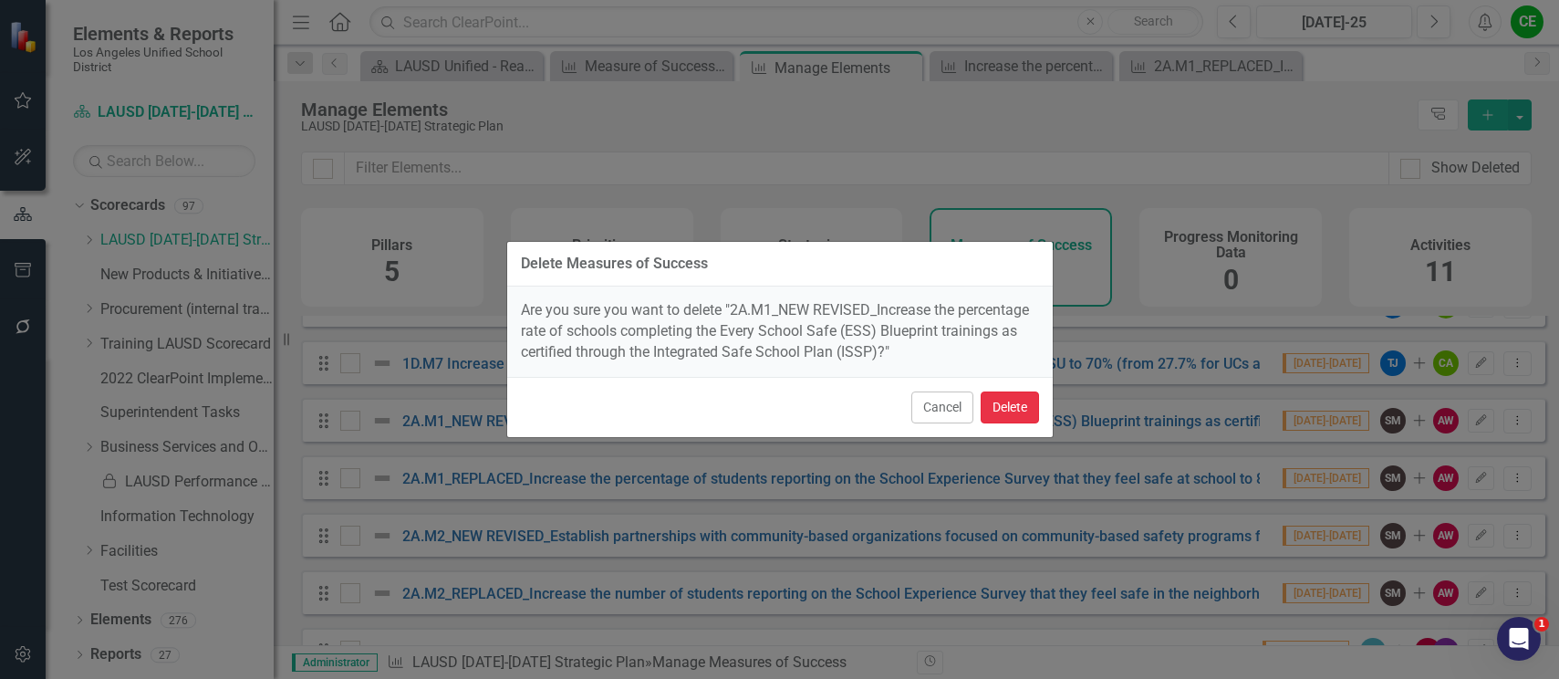
click at [1019, 401] on button "Delete" at bounding box center [1010, 407] width 58 height 32
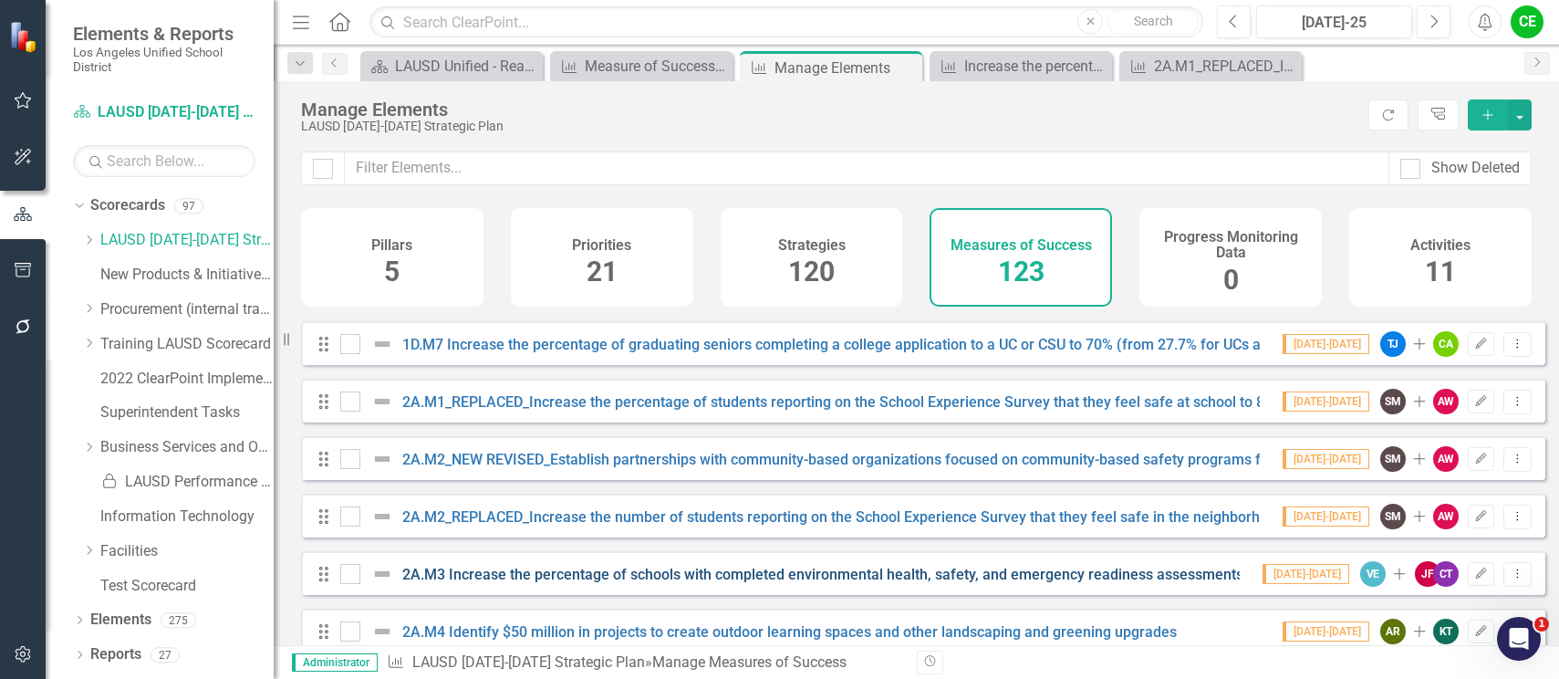
scroll to position [1551, 0]
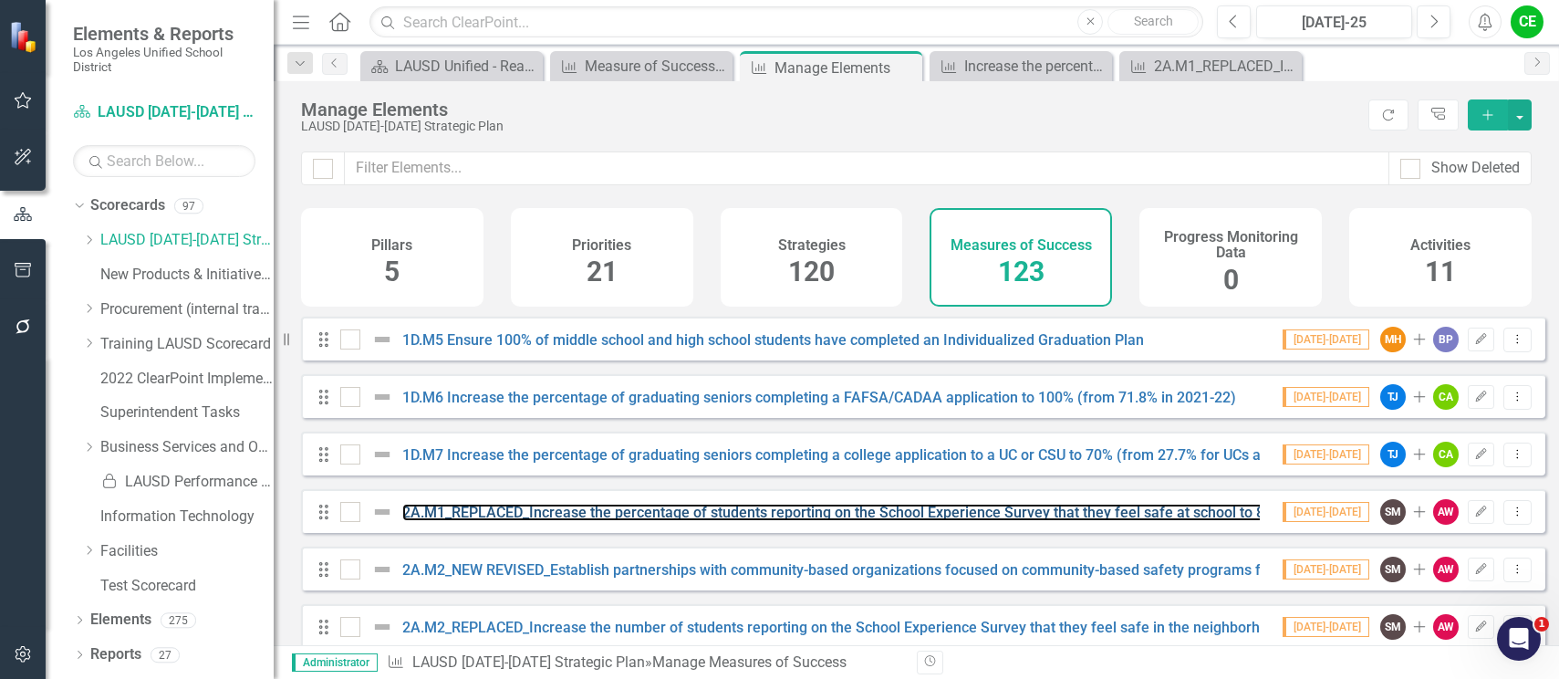
click at [669, 521] on link "2A.M1_REPLACED_Increase the percentage of students reporting on the School Expe…" at bounding box center [924, 512] width 1044 height 17
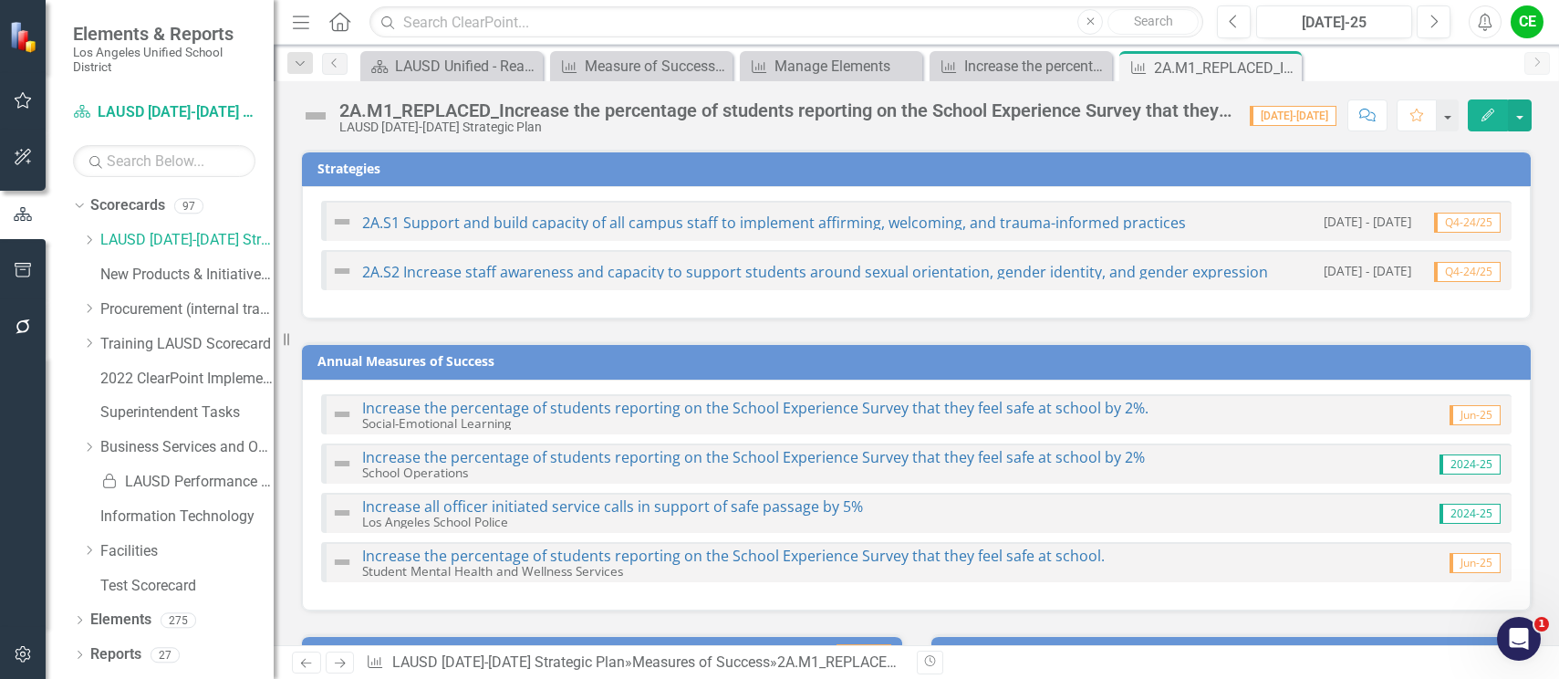
click at [419, 113] on div "2A.M1_REPLACED_Increase the percentage of students reporting on the School Expe…" at bounding box center [785, 110] width 892 height 20
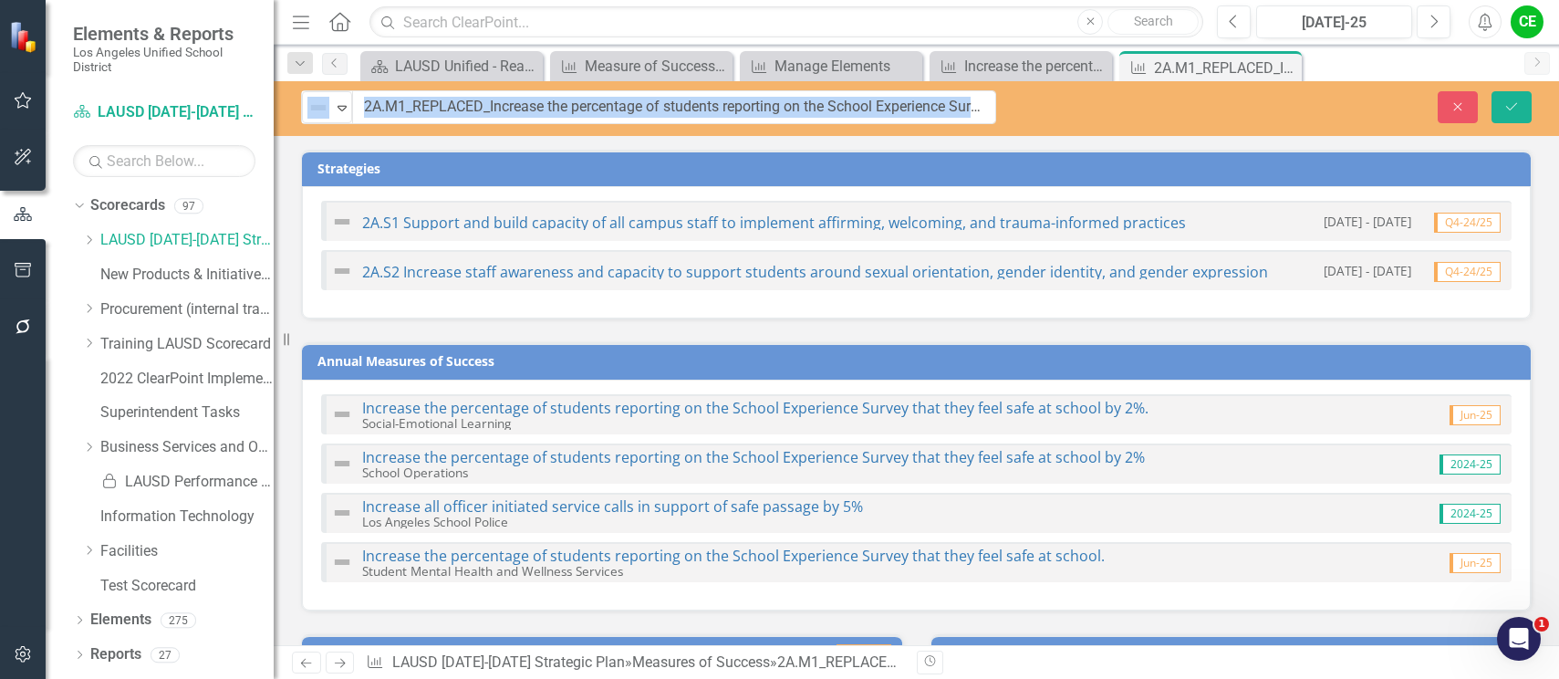
drag, startPoint x: 395, startPoint y: 114, endPoint x: 414, endPoint y: 106, distance: 20.8
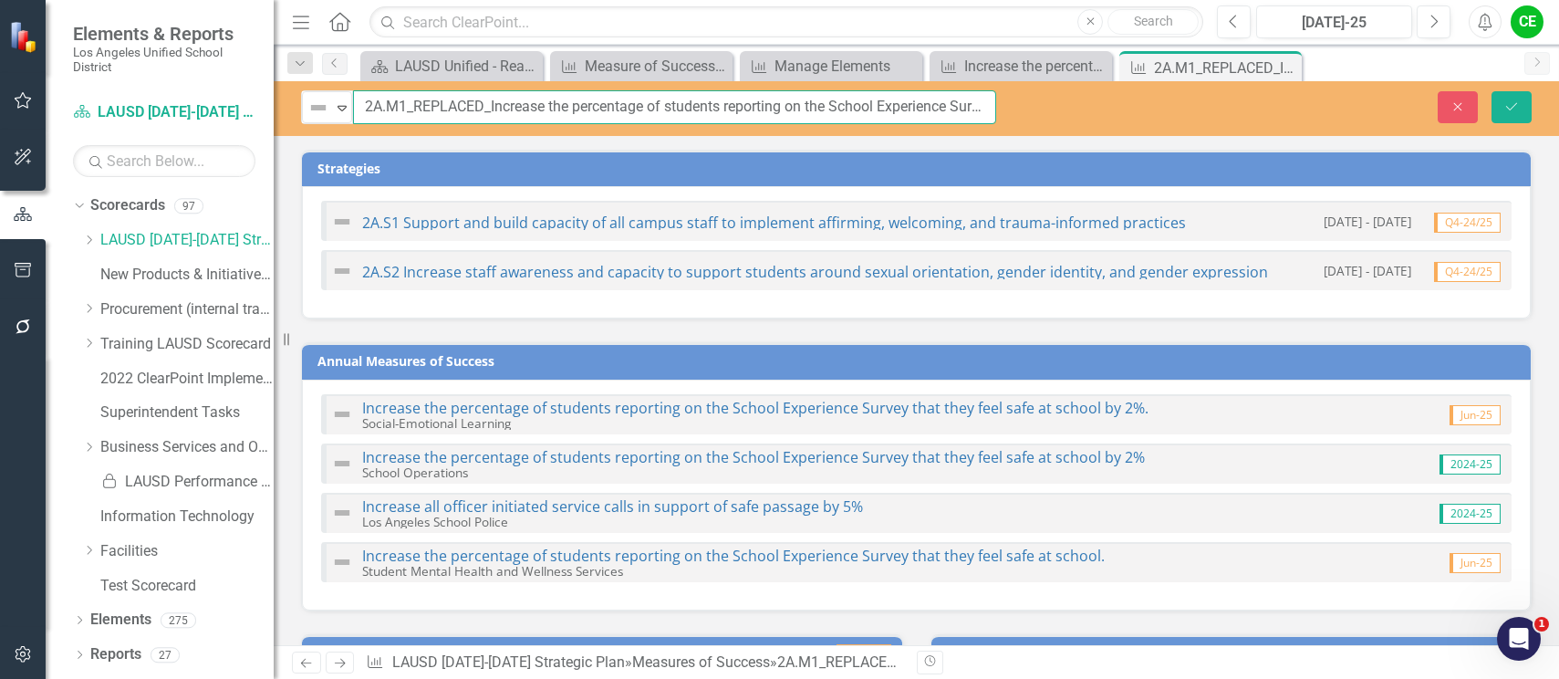
click at [491, 108] on input "2A.M1_REPLACED_Increase the percentage of students reporting on the School Expe…" at bounding box center [674, 107] width 643 height 34
type input "2A.M1 Increase the percentage of students reporting on the School Experience Su…"
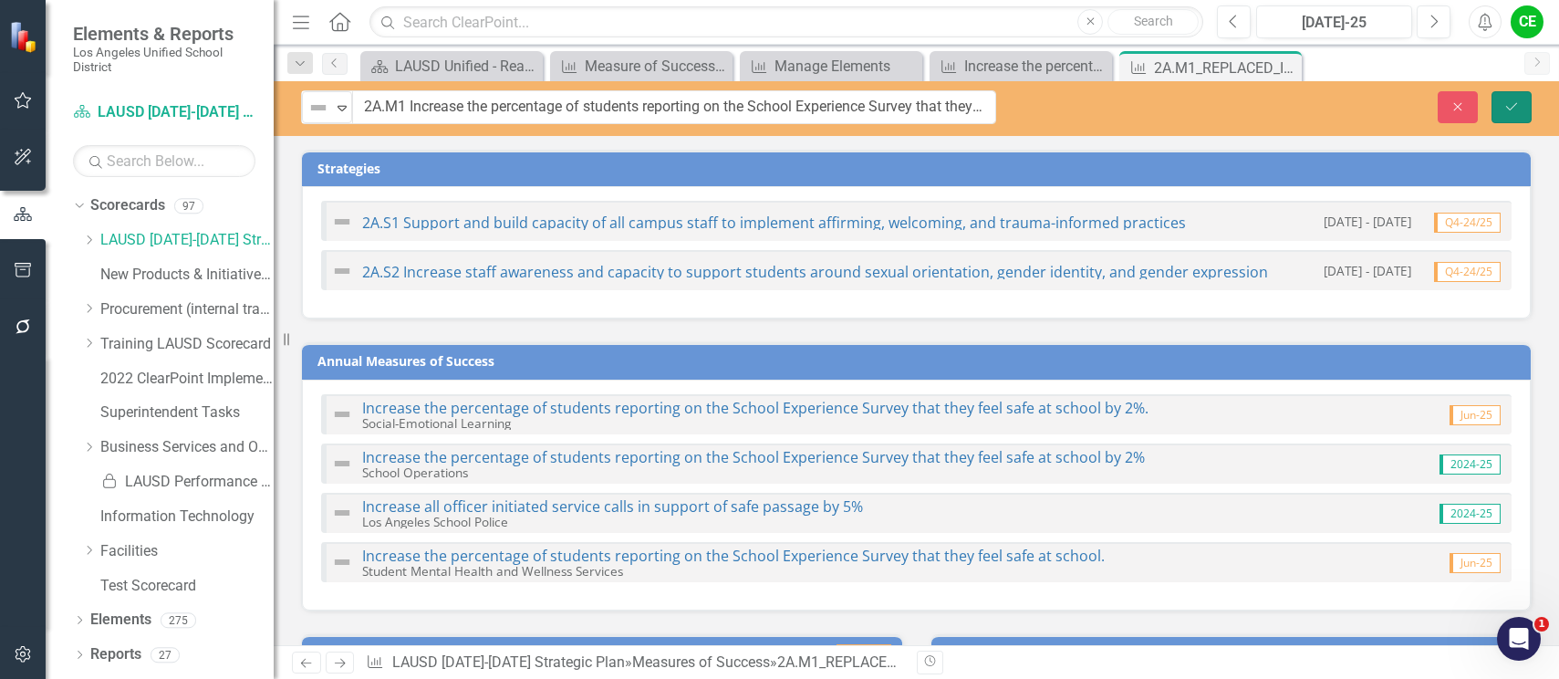
click at [1518, 100] on icon "Save" at bounding box center [1512, 106] width 16 height 13
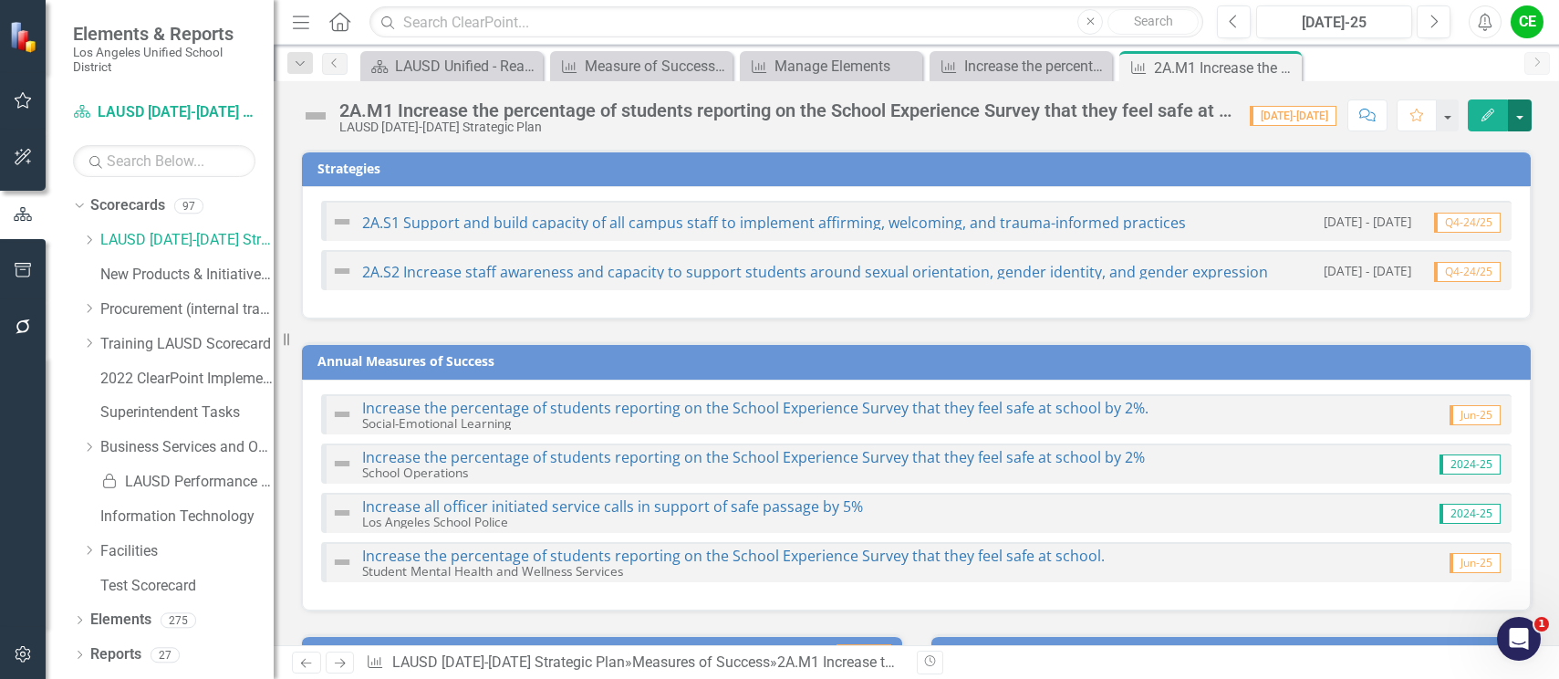
click at [1516, 109] on button "button" at bounding box center [1520, 115] width 24 height 32
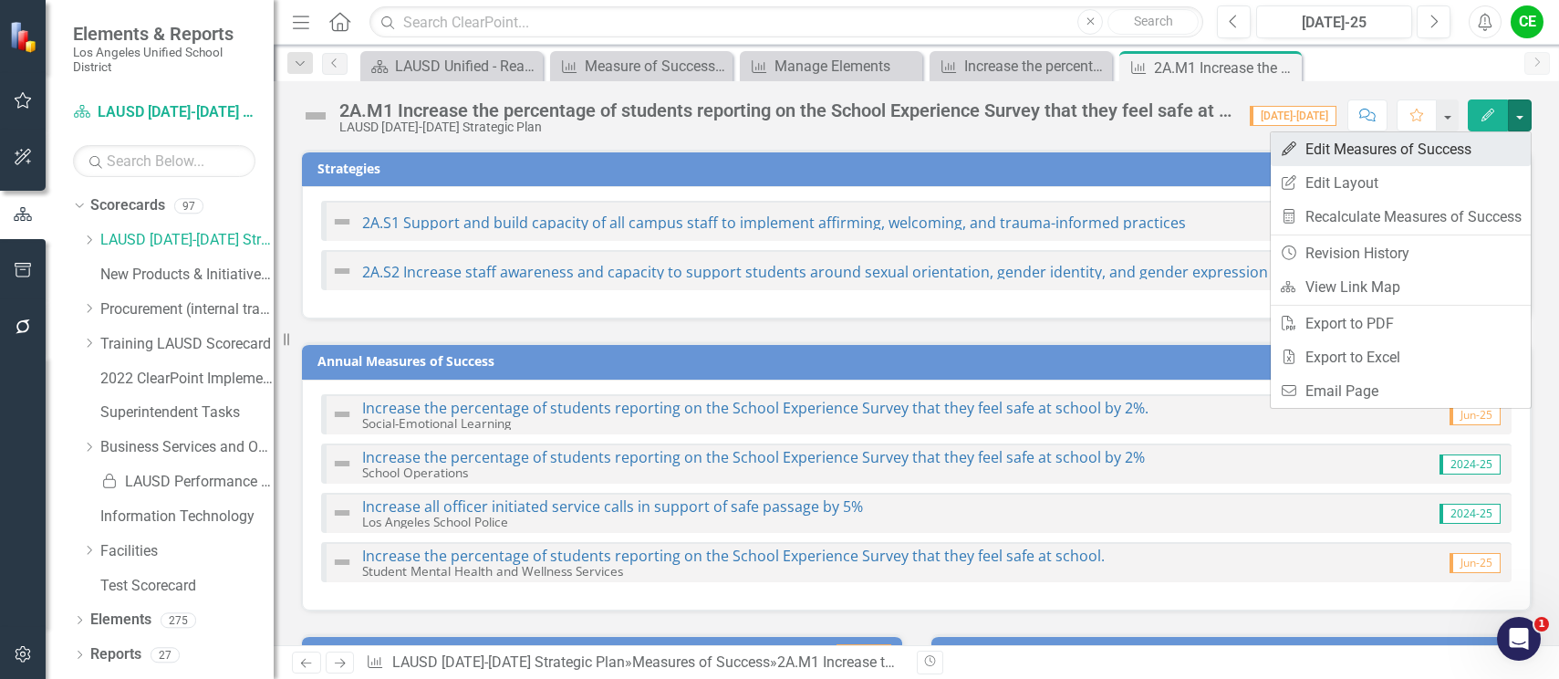
click at [1387, 153] on link "Edit Edit Measures of Success" at bounding box center [1401, 149] width 260 height 34
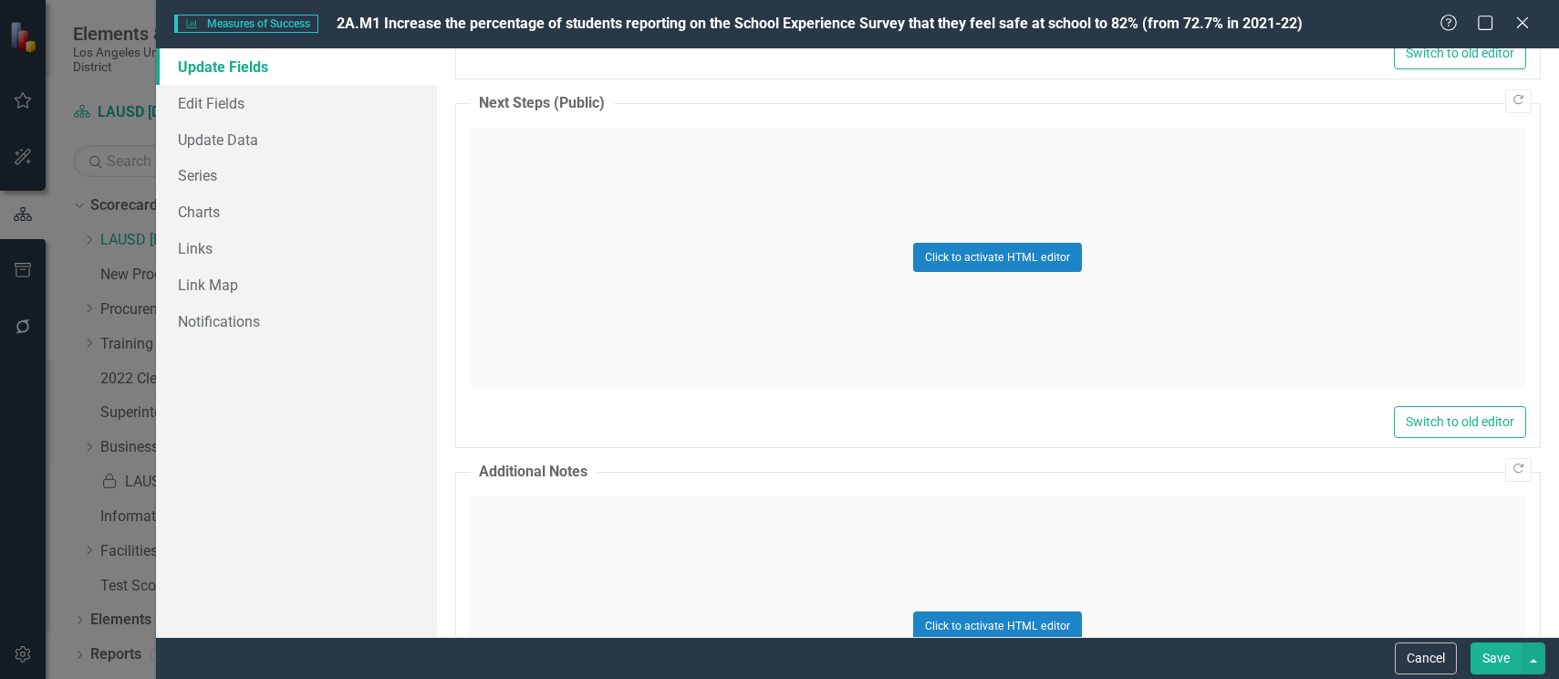
scroll to position [1872, 0]
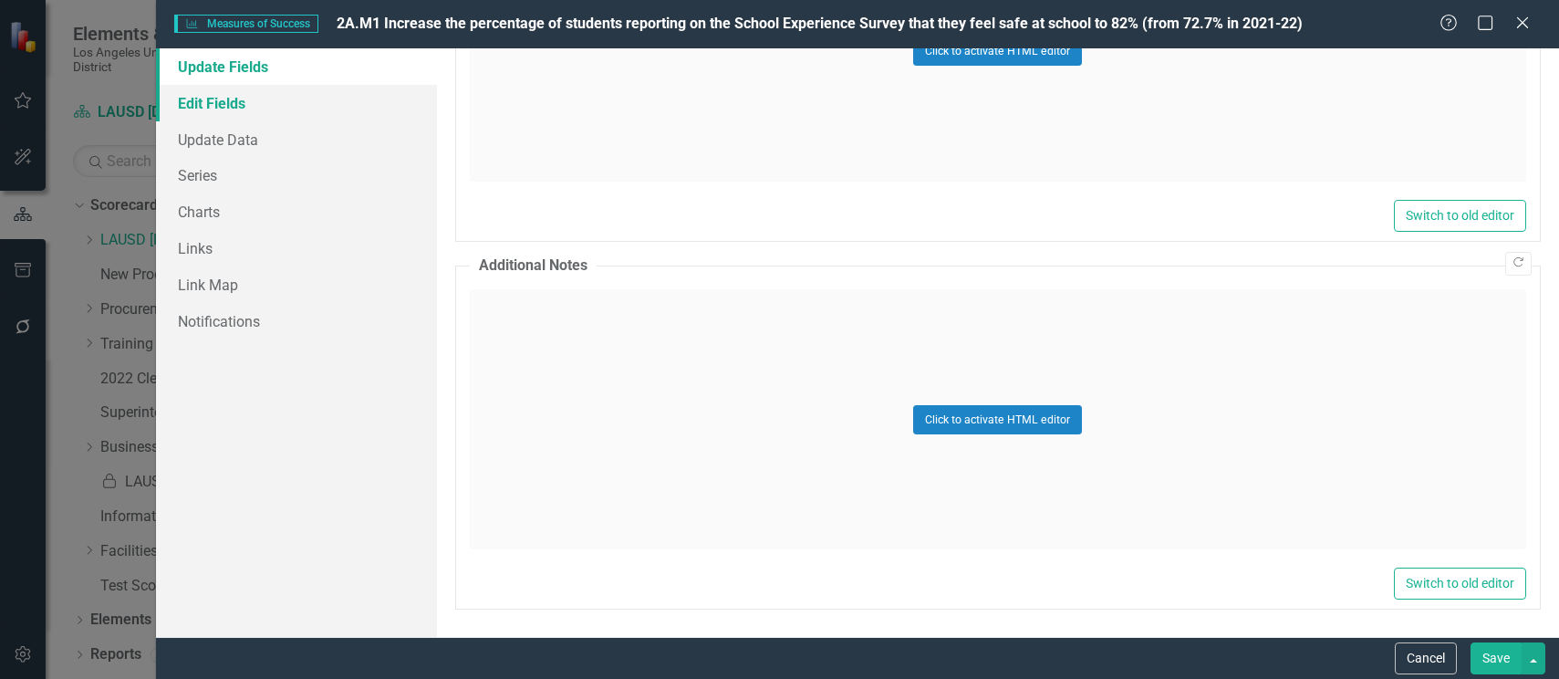
click at [203, 96] on link "Edit Fields" at bounding box center [296, 103] width 281 height 37
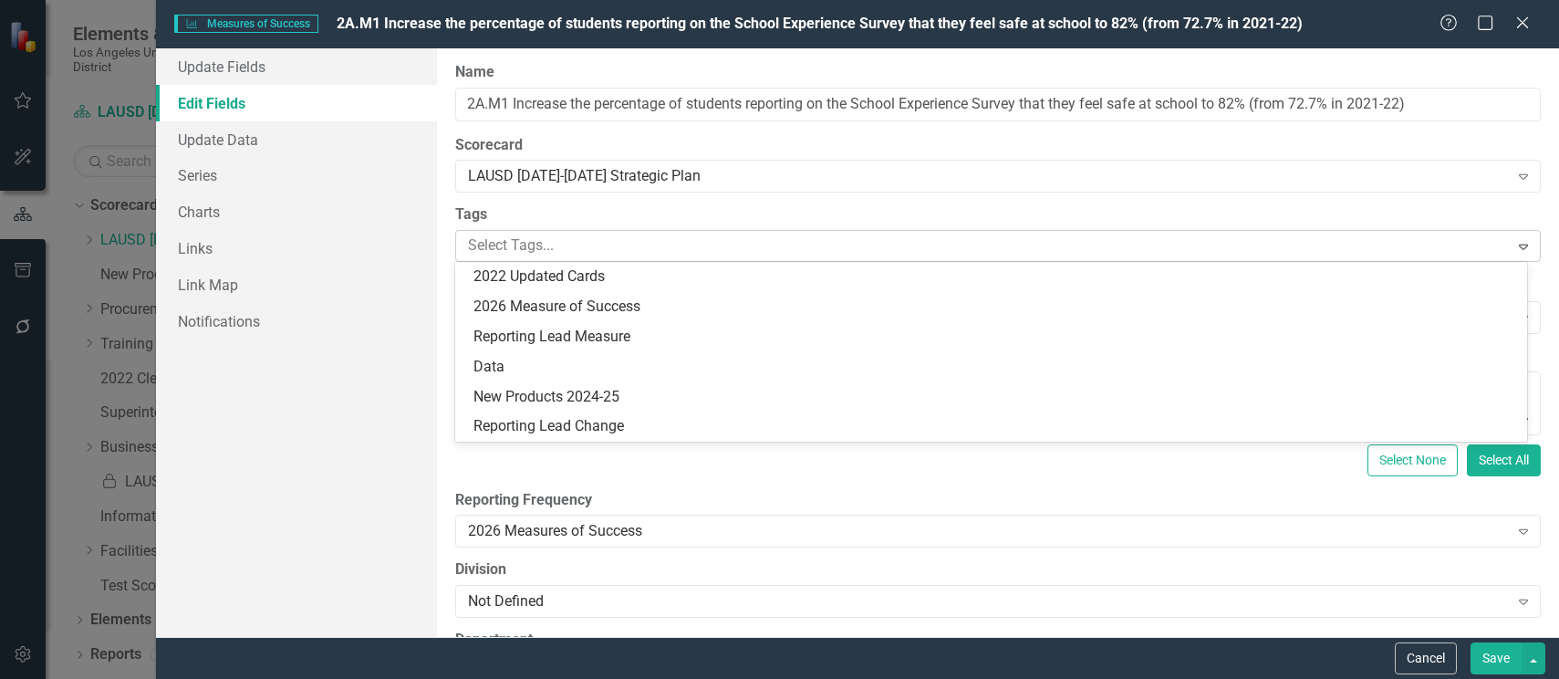
click at [1519, 243] on div "Expand" at bounding box center [1523, 246] width 33 height 29
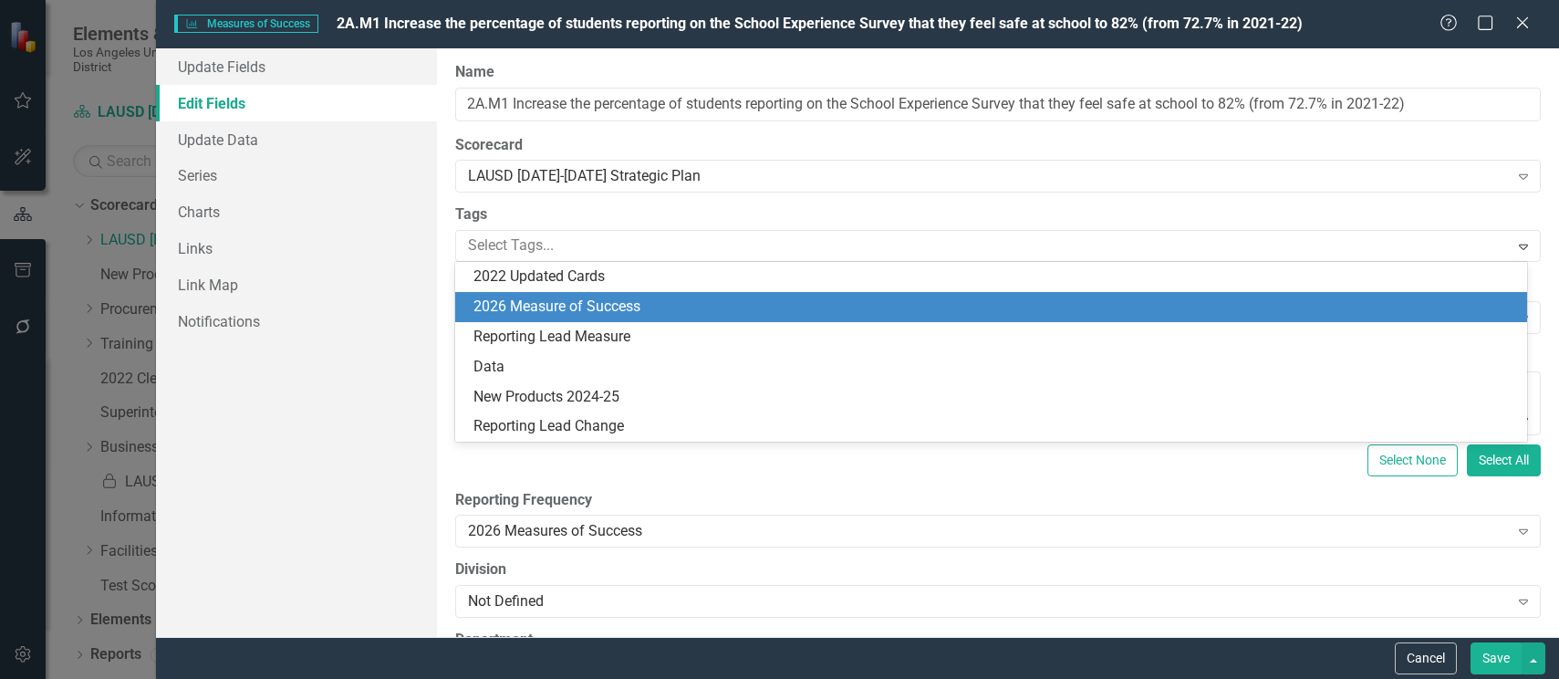
click at [664, 310] on div "2026 Measure of Success" at bounding box center [995, 307] width 1043 height 21
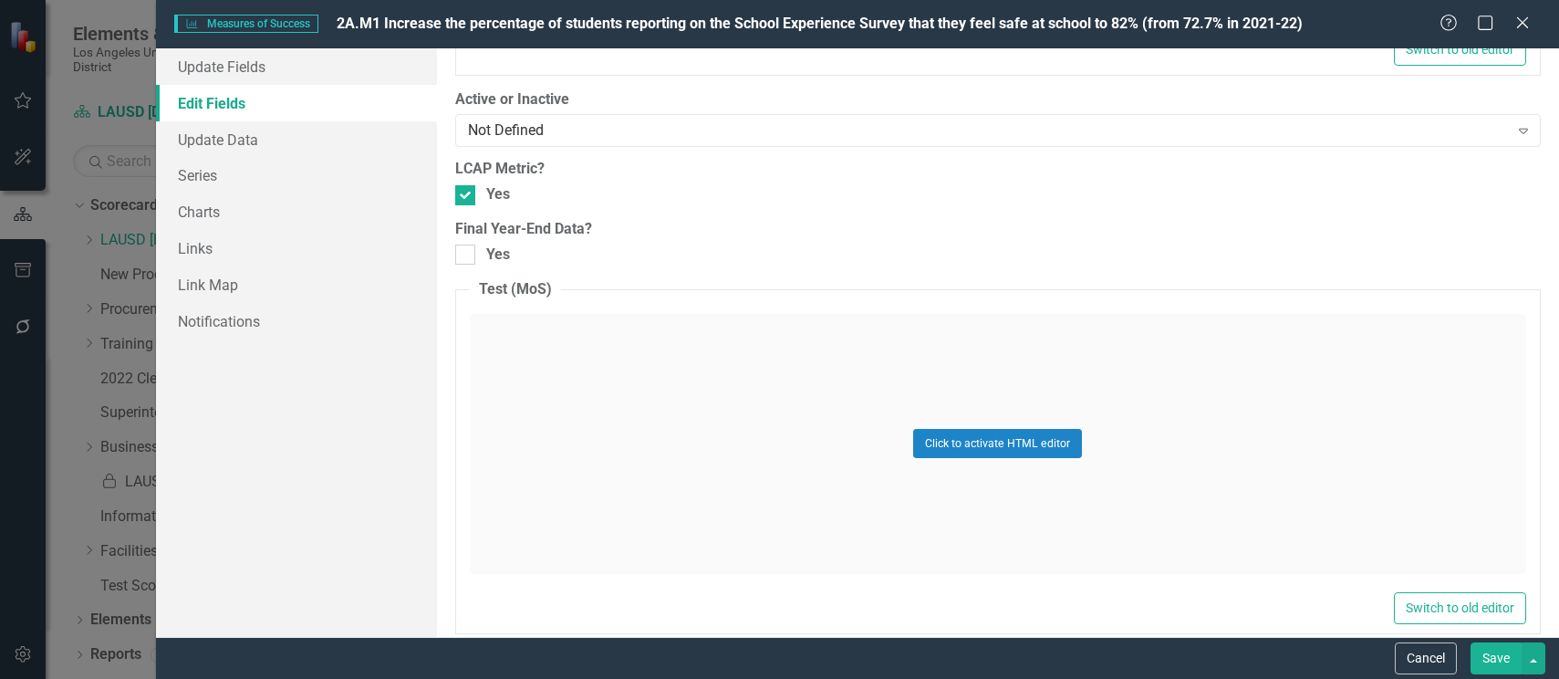
scroll to position [1667, 0]
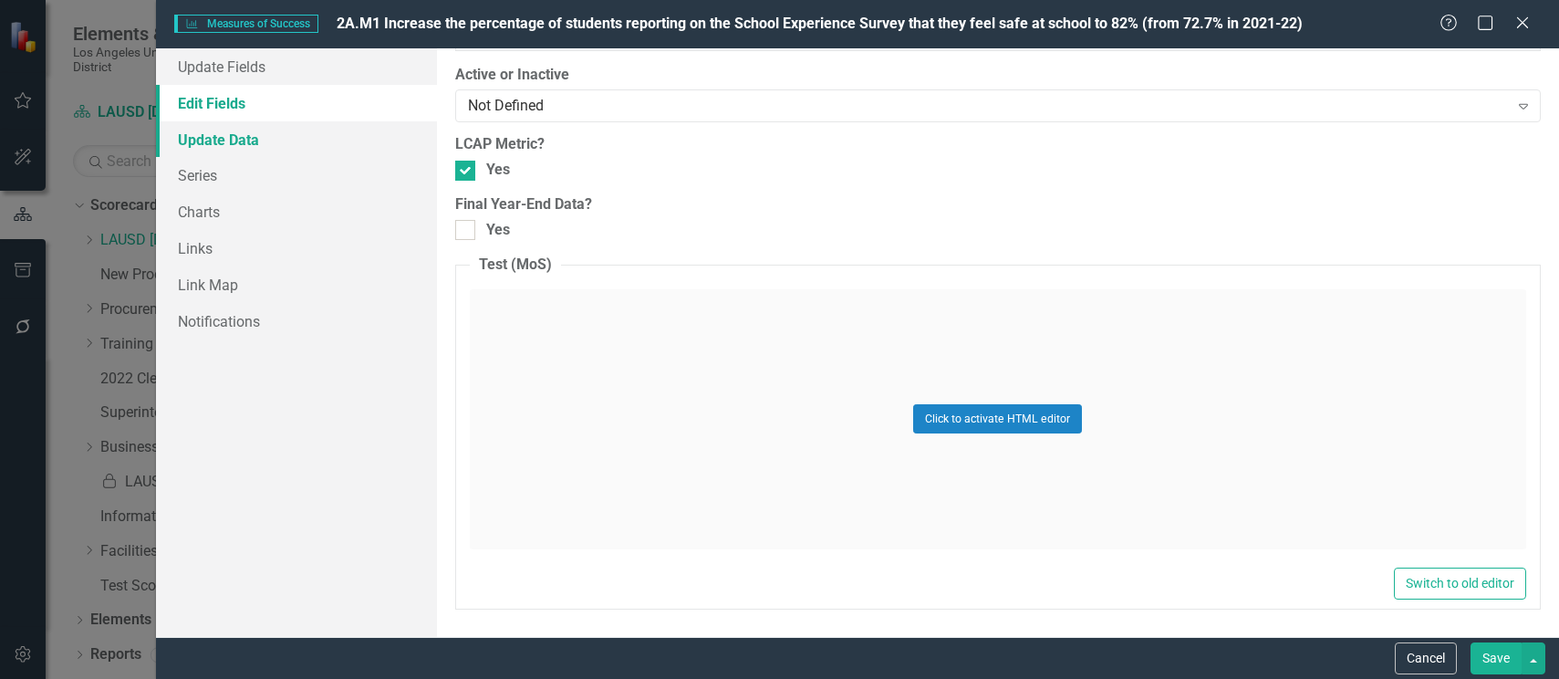
click at [242, 144] on link "Update Data" at bounding box center [296, 139] width 281 height 37
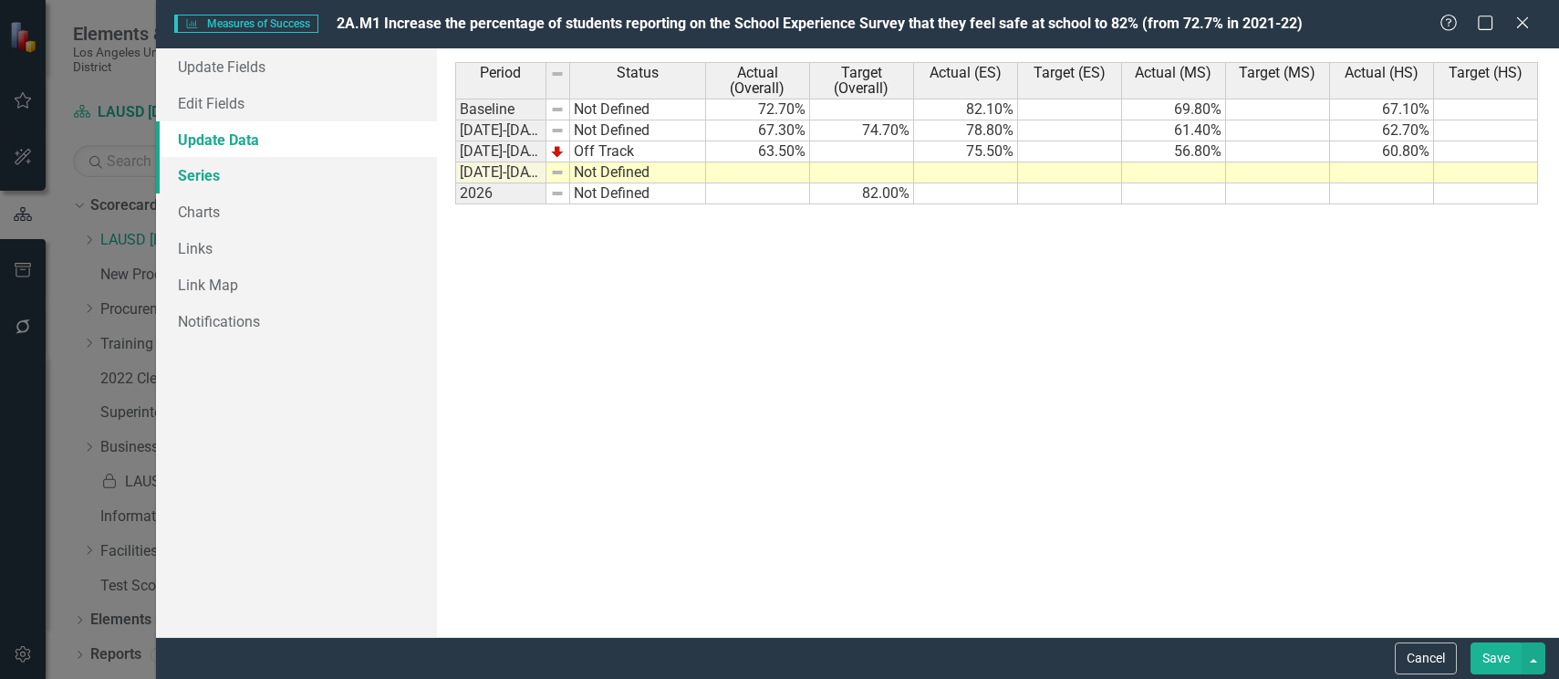
click at [206, 172] on link "Series" at bounding box center [296, 175] width 281 height 37
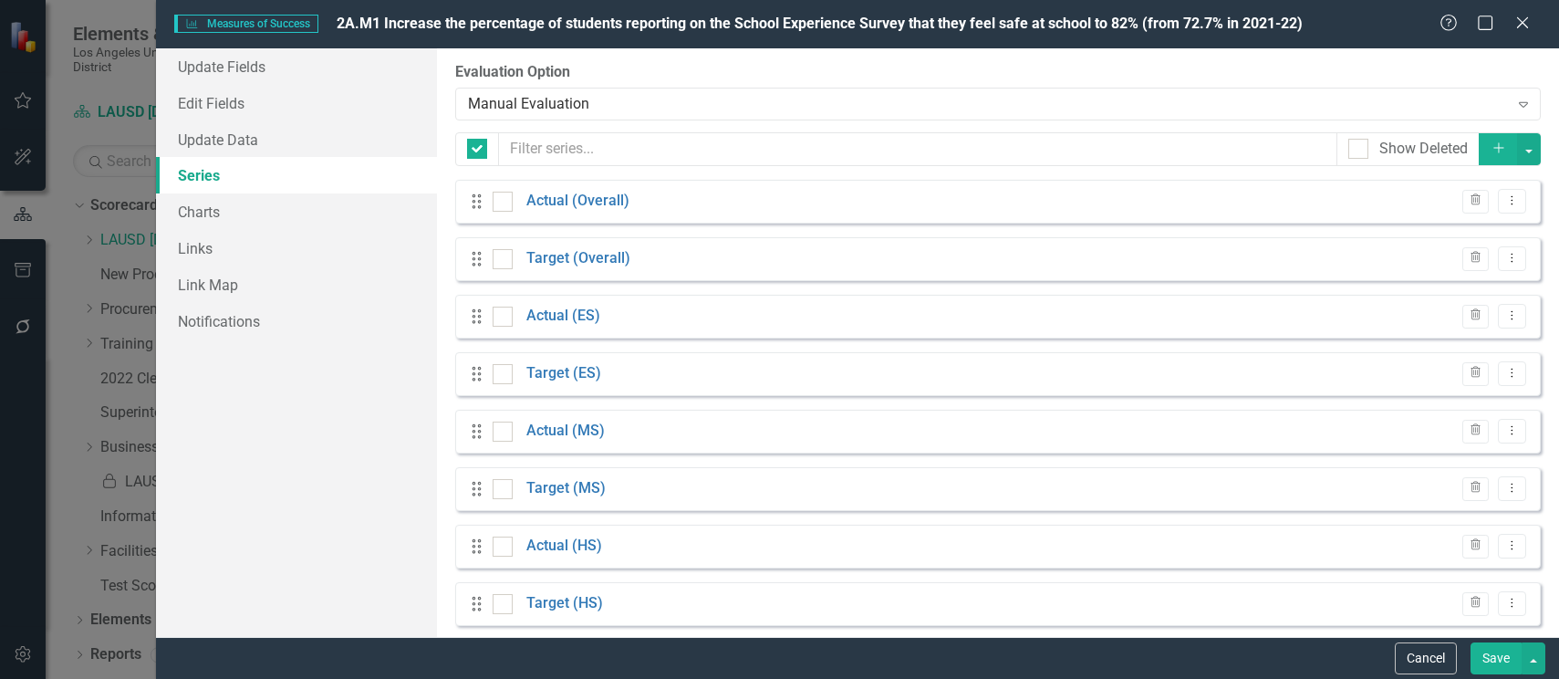
checkbox input "false"
click at [1502, 669] on button "Save" at bounding box center [1496, 658] width 51 height 32
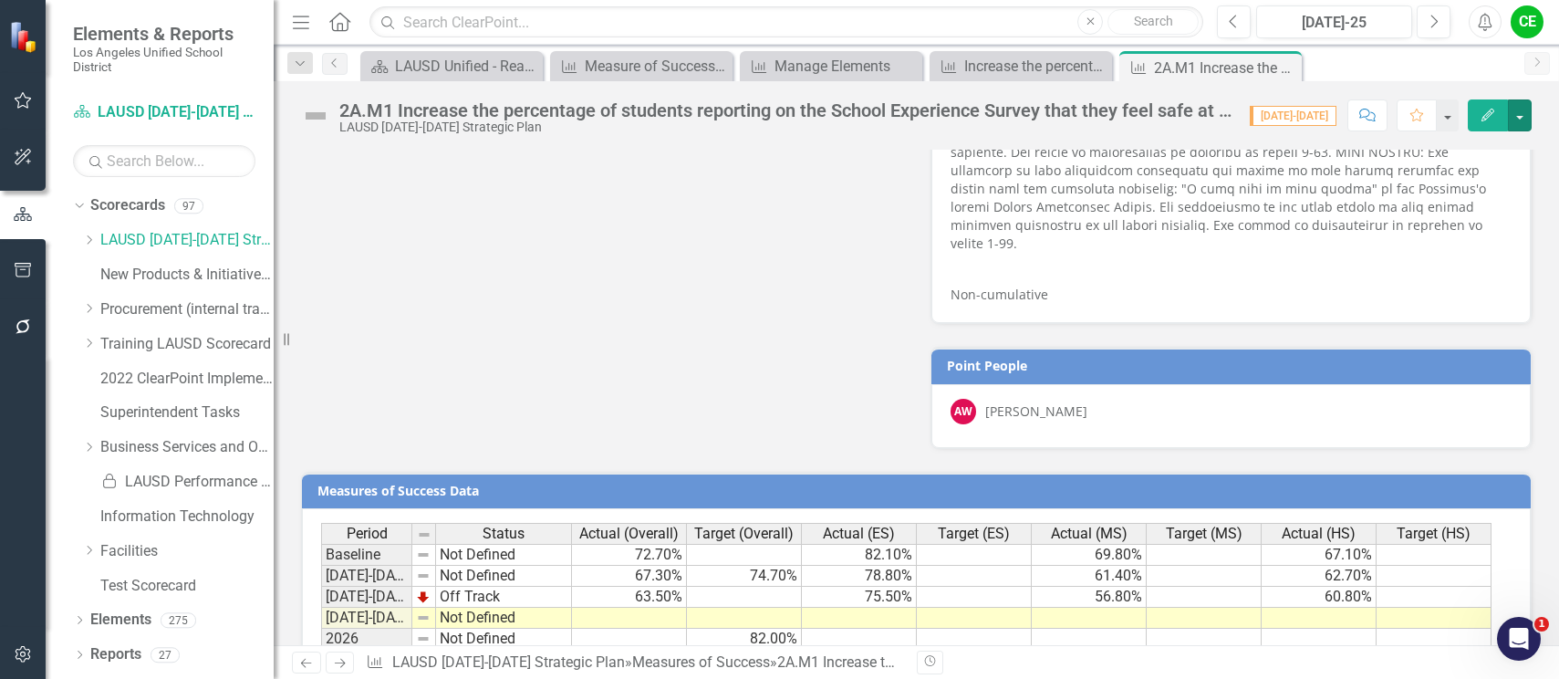
scroll to position [1371, 0]
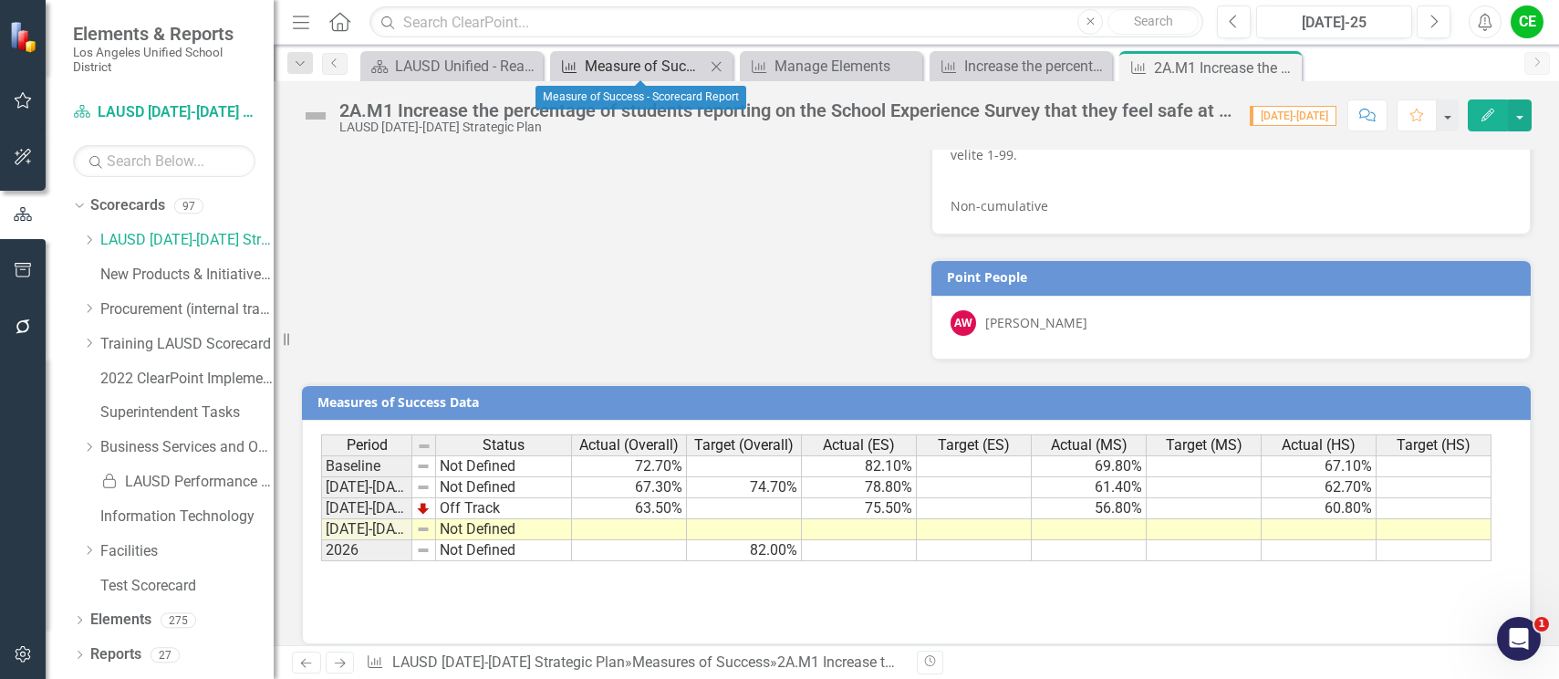
click at [616, 61] on div "Measure of Success - Scorecard Report" at bounding box center [645, 66] width 120 height 23
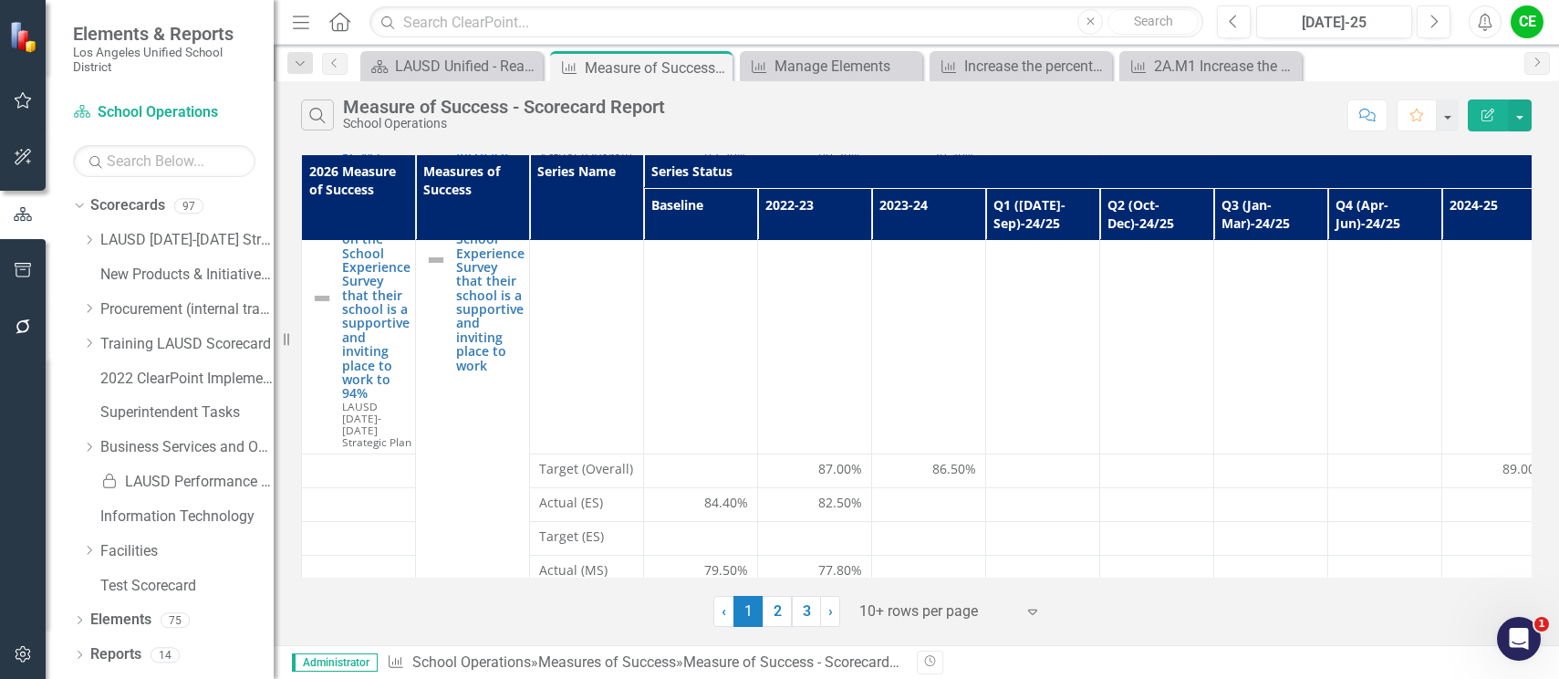
scroll to position [1048, 0]
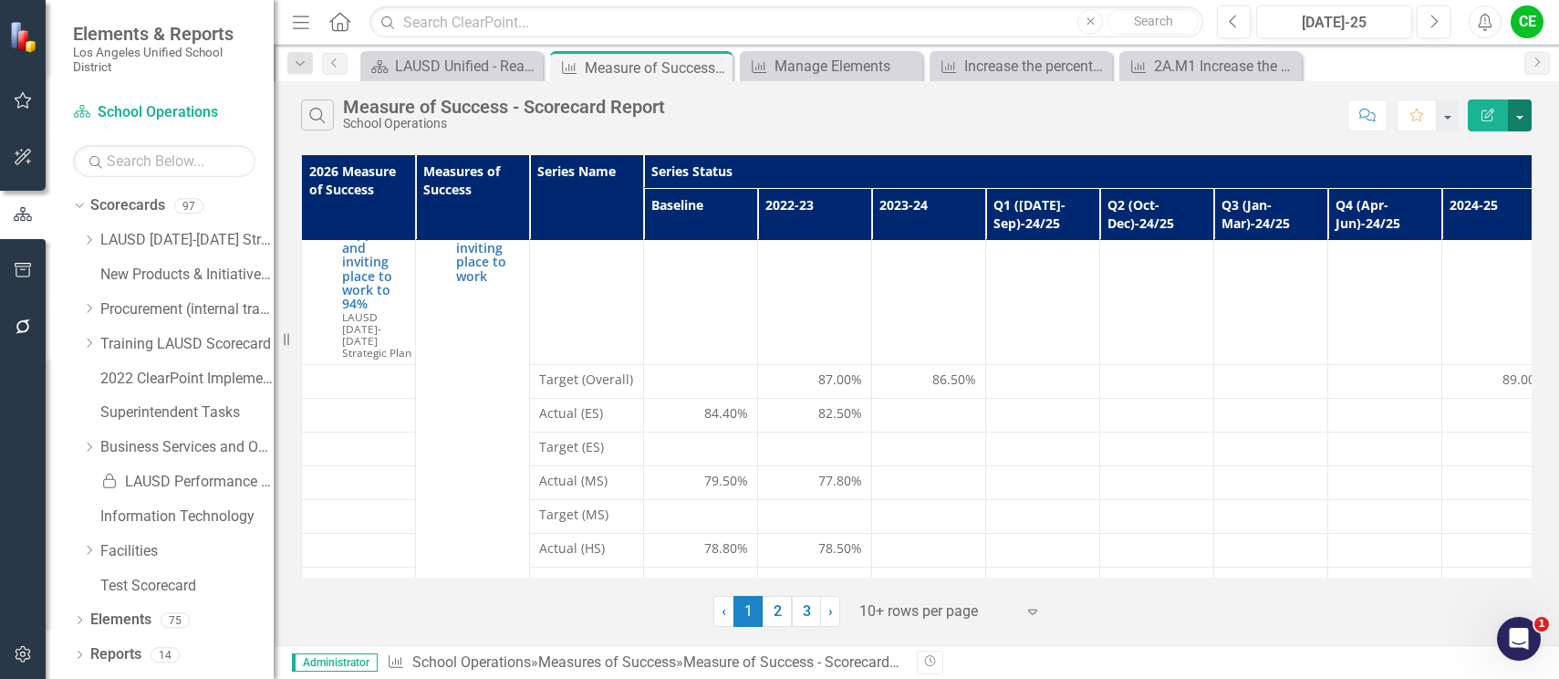
click at [1525, 119] on button "button" at bounding box center [1520, 115] width 24 height 32
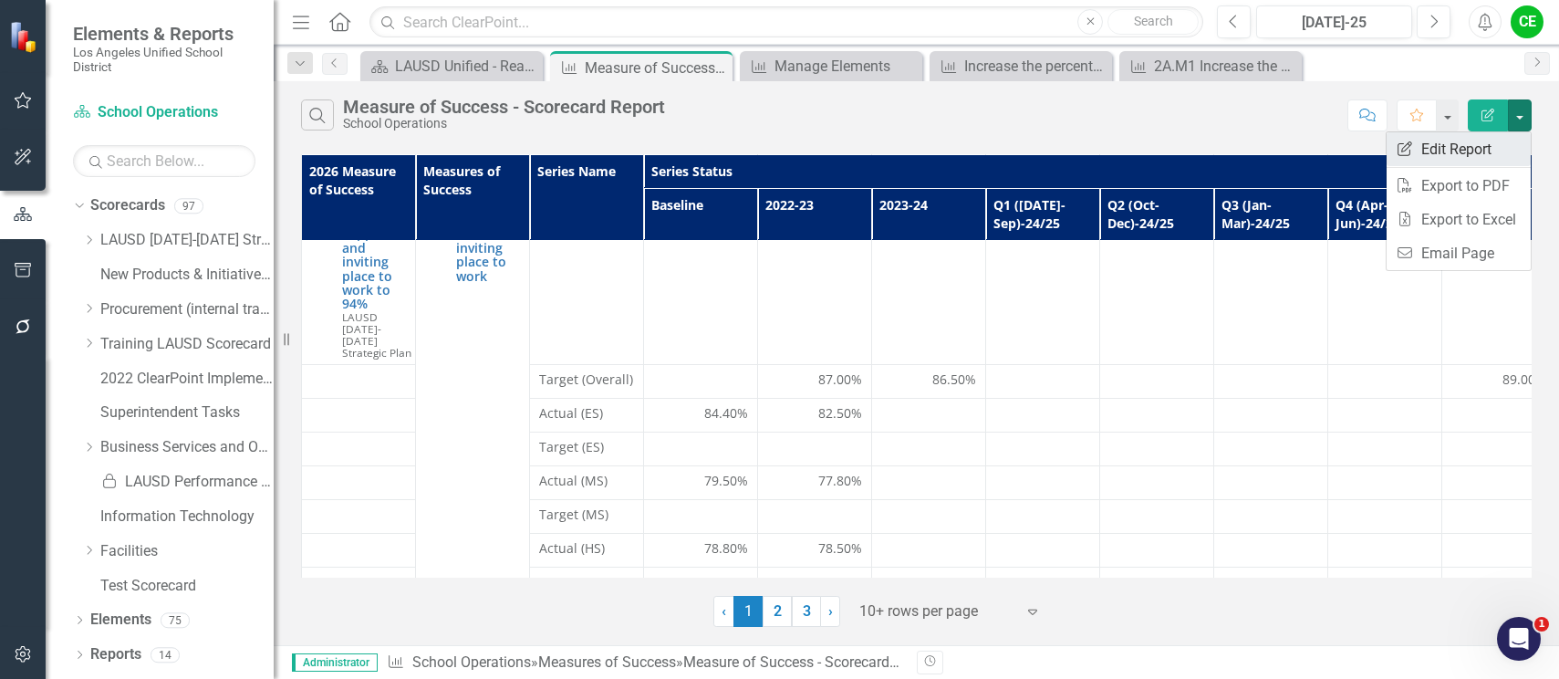
click at [1462, 142] on link "Edit Report Edit Report" at bounding box center [1459, 149] width 144 height 34
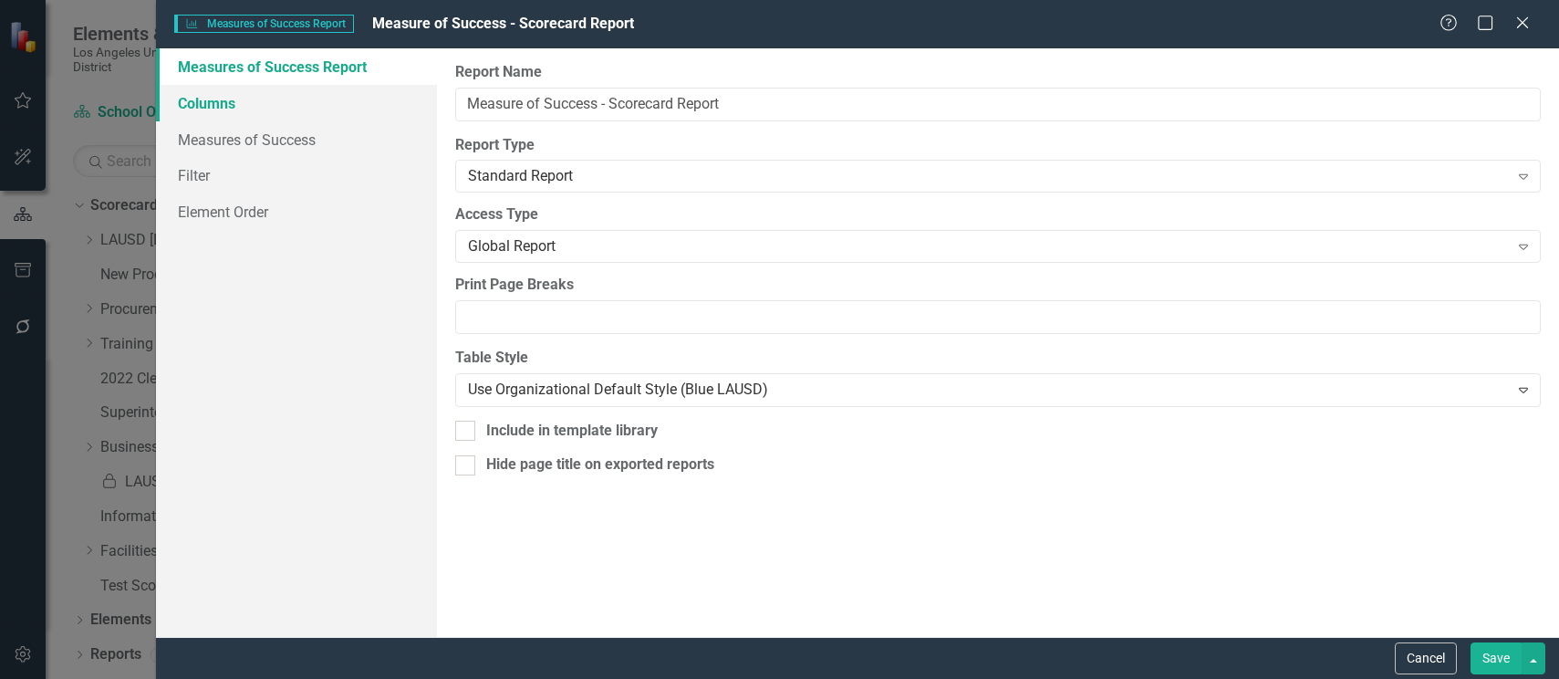
click at [203, 105] on link "Columns" at bounding box center [296, 103] width 281 height 37
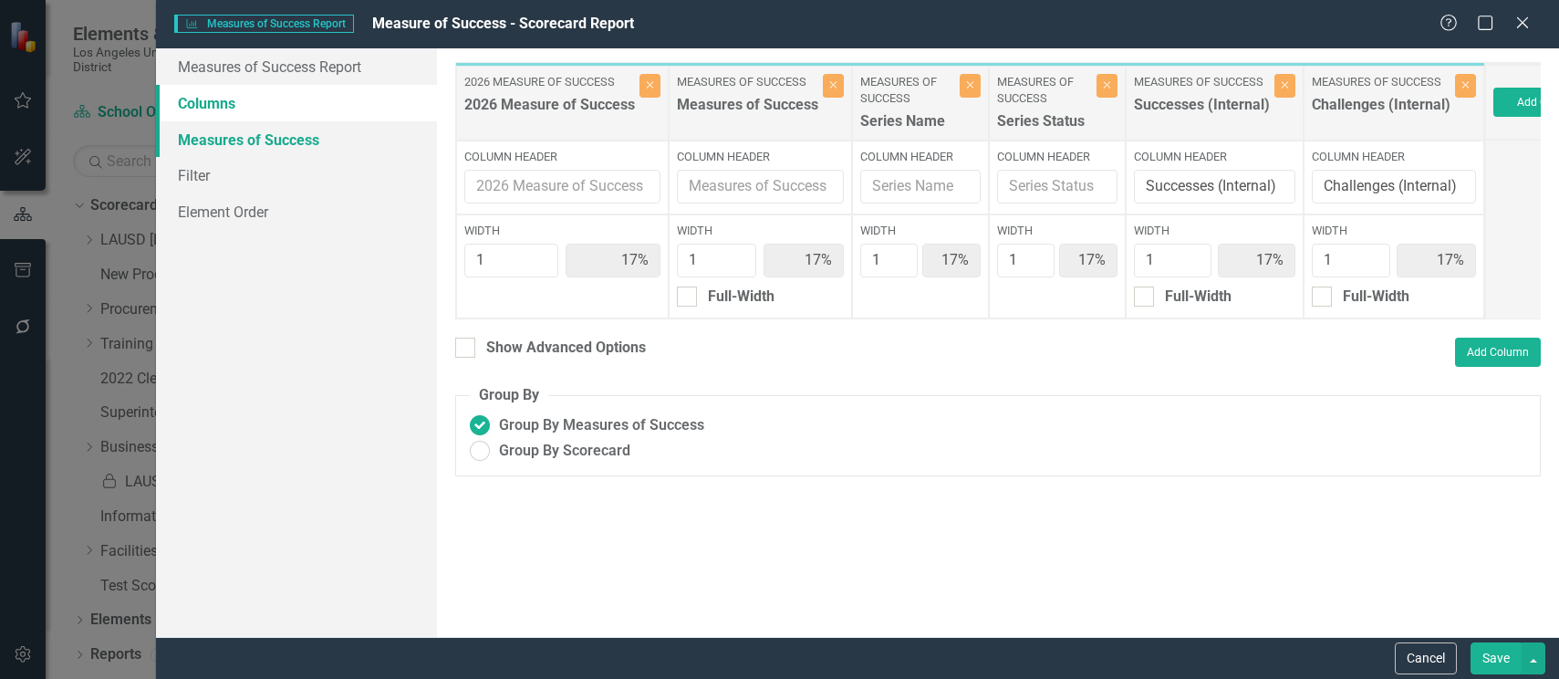
click at [222, 138] on link "Measures of Success" at bounding box center [296, 139] width 281 height 37
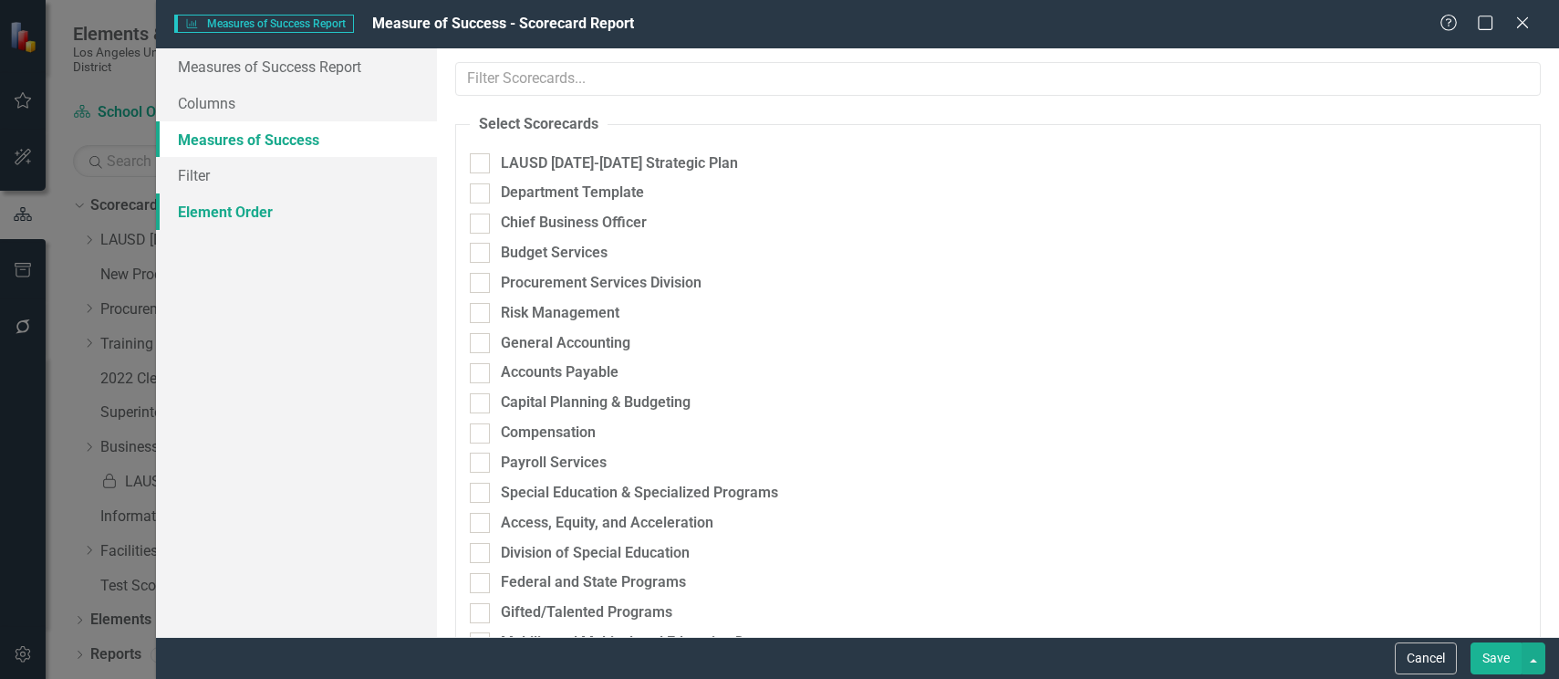
click at [234, 215] on link "Element Order" at bounding box center [296, 211] width 281 height 37
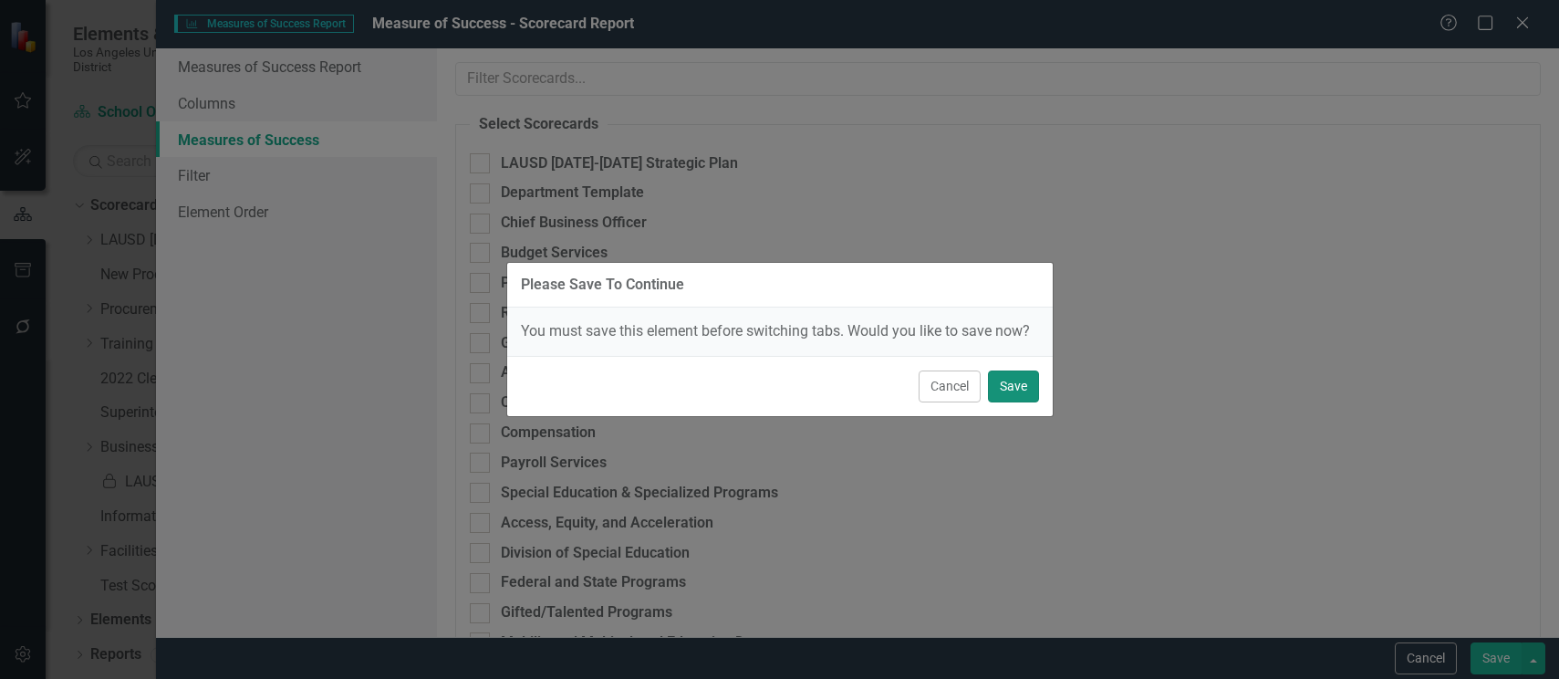
click at [1012, 388] on button "Save" at bounding box center [1013, 386] width 51 height 32
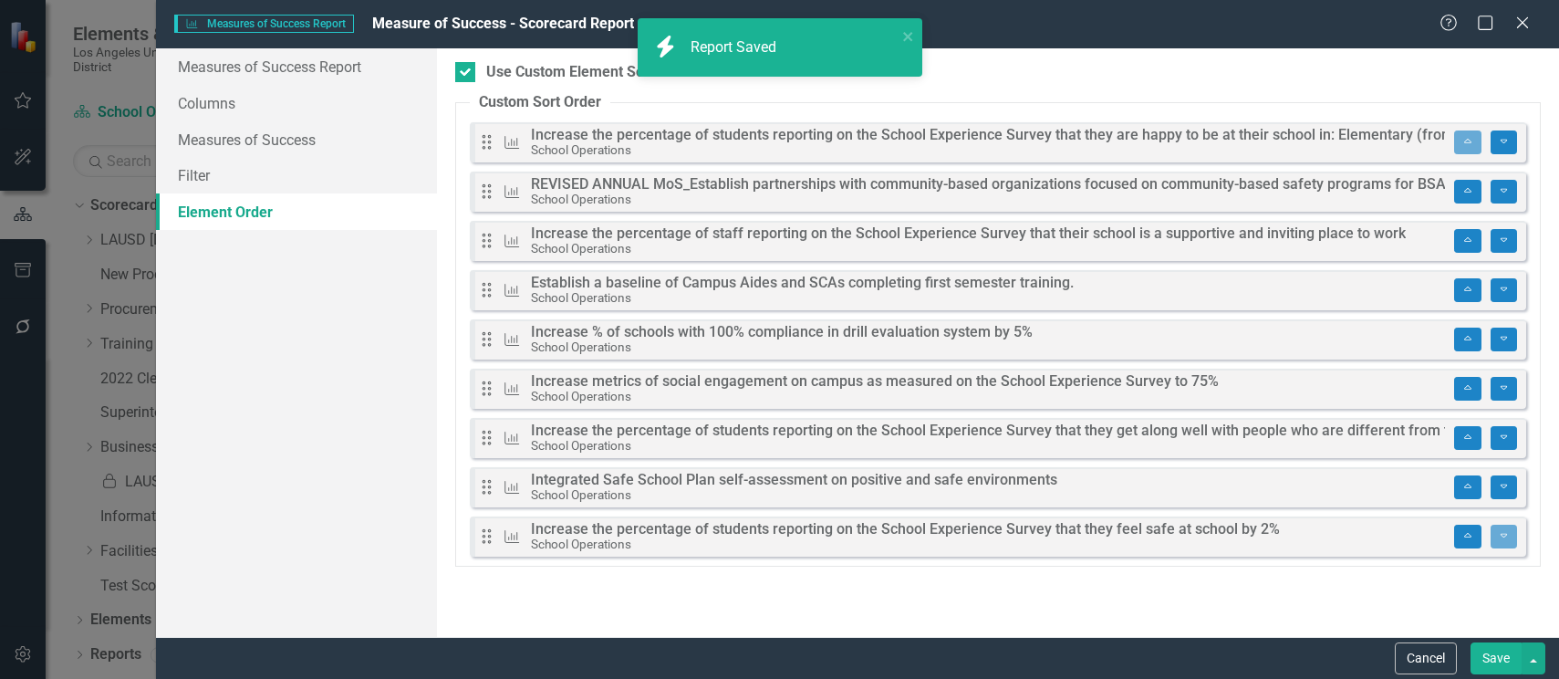
scroll to position [296, 0]
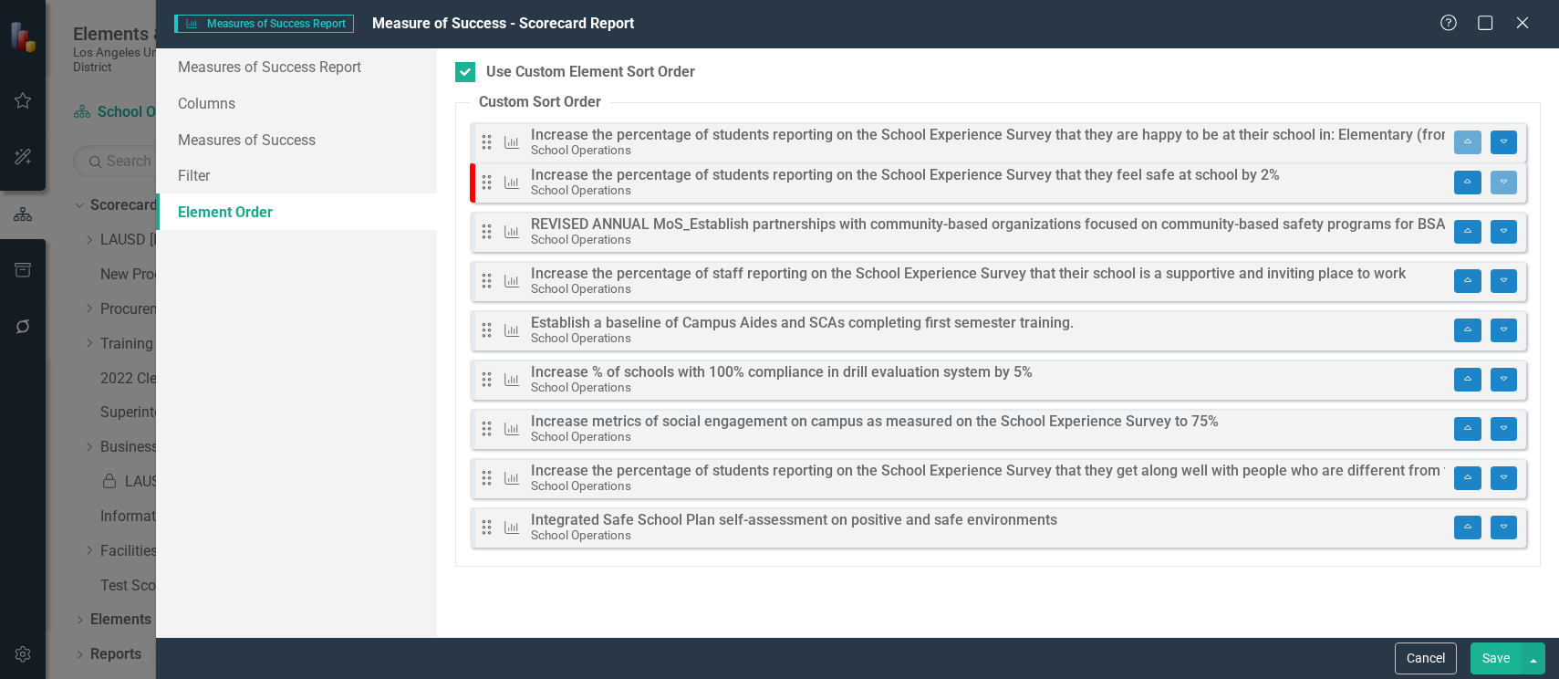
drag, startPoint x: 483, startPoint y: 543, endPoint x: 483, endPoint y: 189, distance: 354.1
click at [483, 189] on div "Drag Measures of Success Increase the percentage of students reporting on the S…" at bounding box center [998, 339] width 1057 height 434
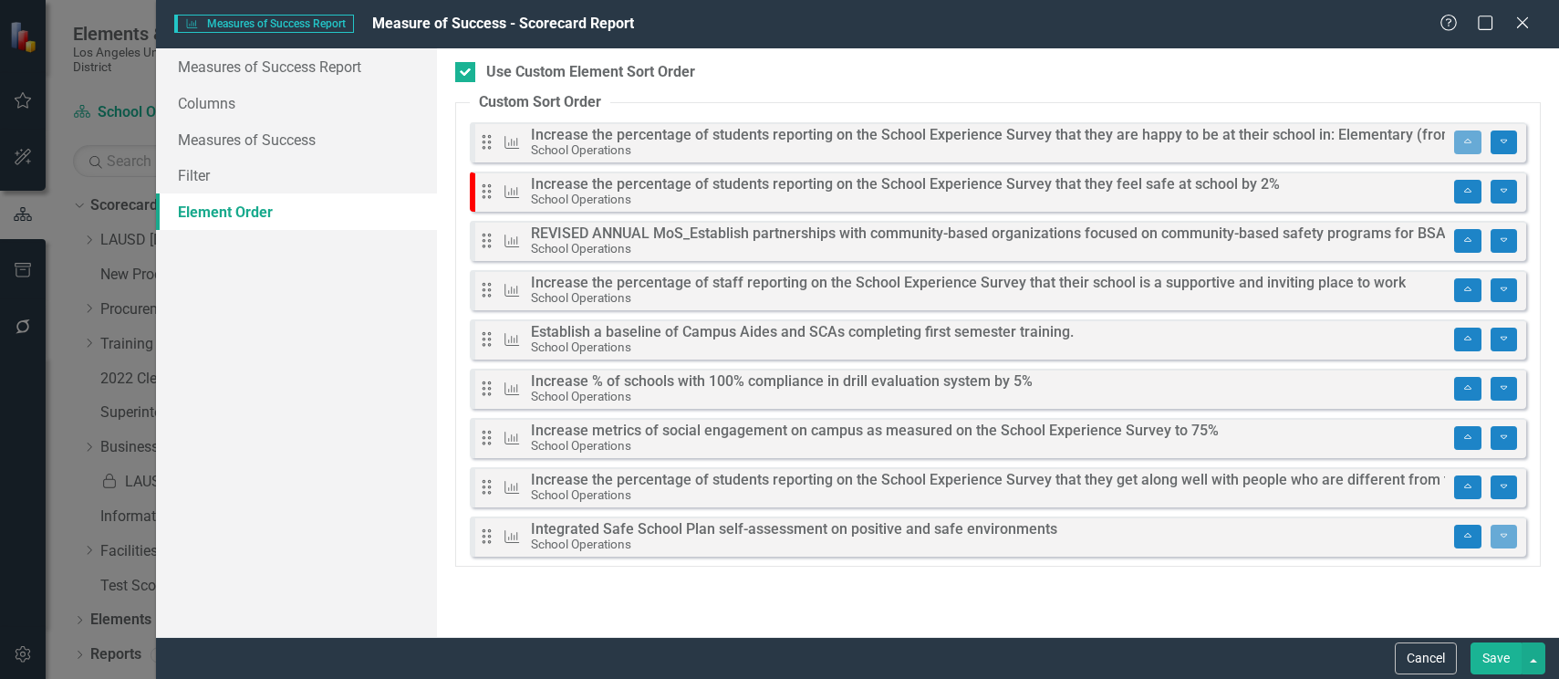
click at [1492, 652] on button "Save" at bounding box center [1496, 658] width 51 height 32
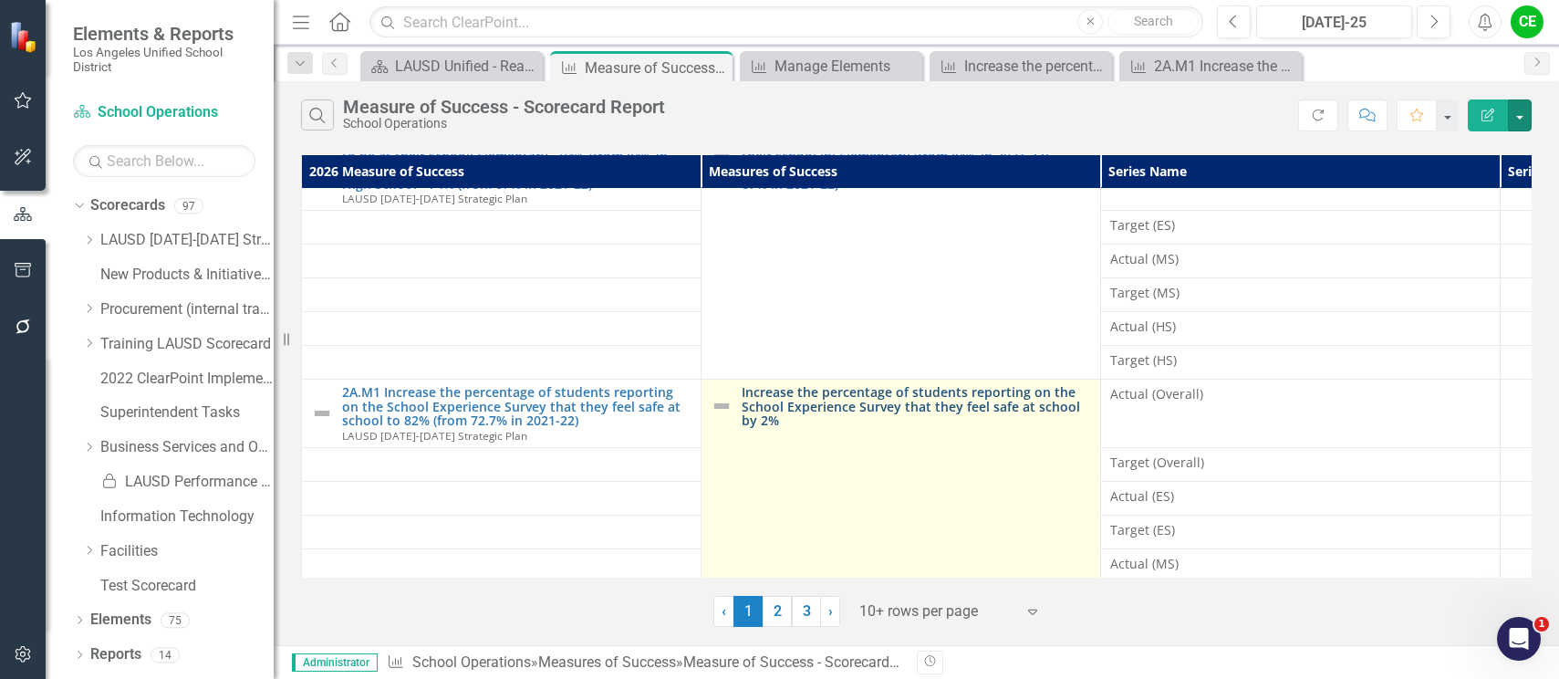
scroll to position [194, 0]
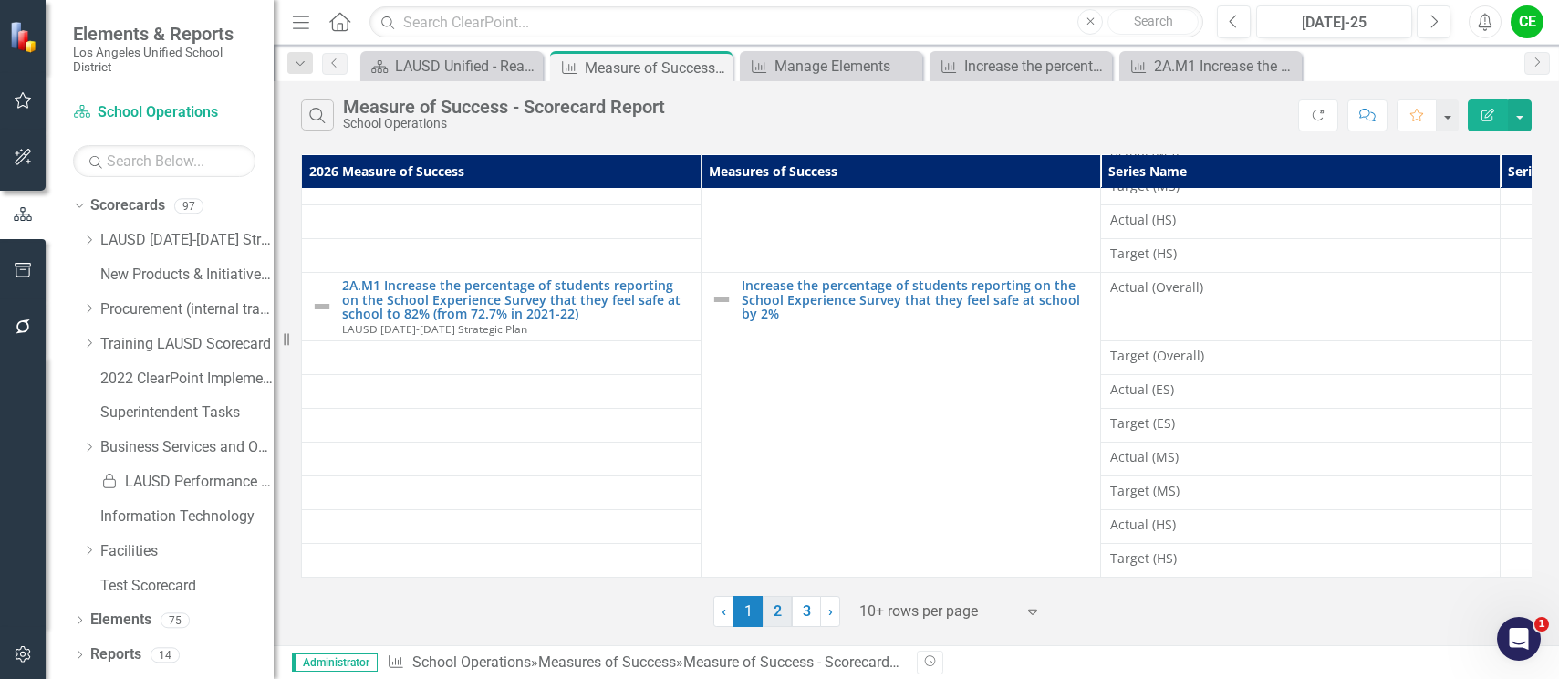
click at [779, 607] on link "2" at bounding box center [777, 611] width 29 height 31
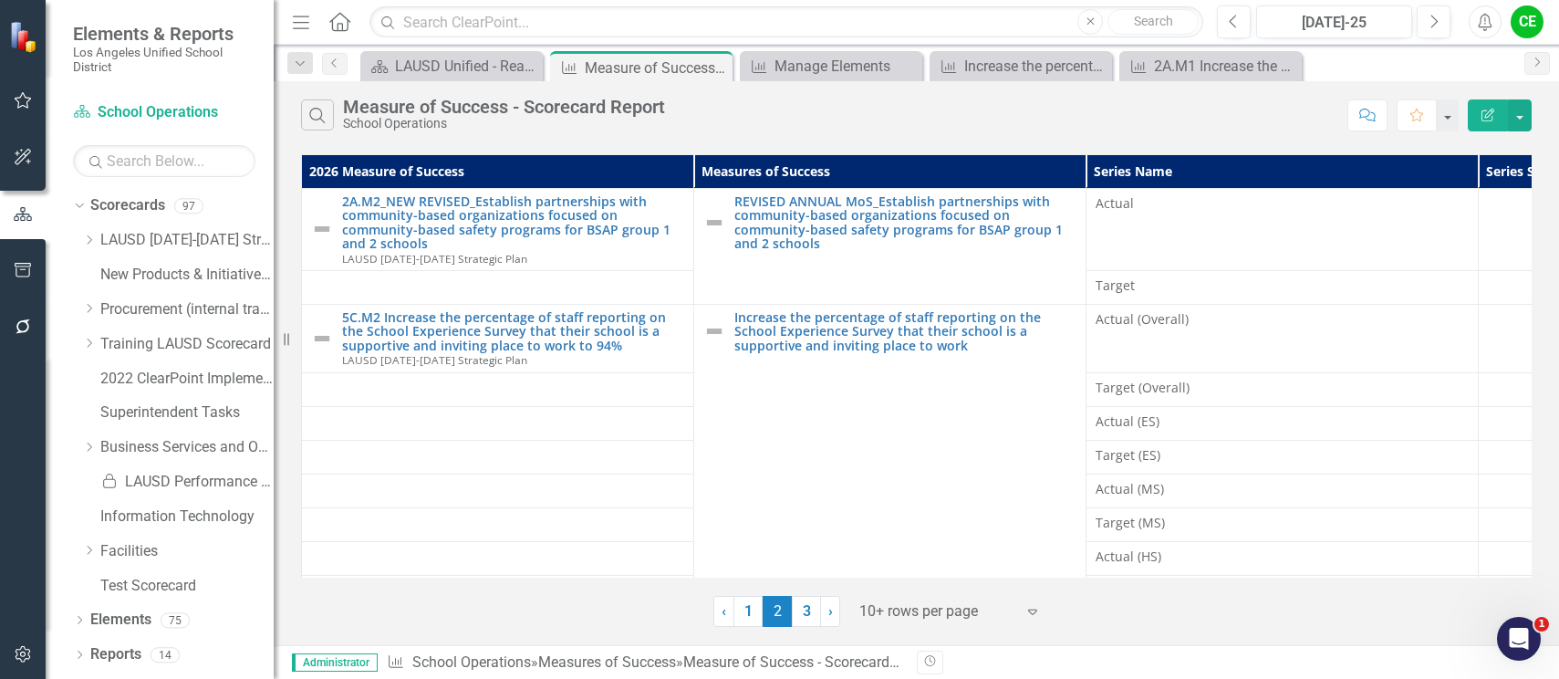
scroll to position [46, 0]
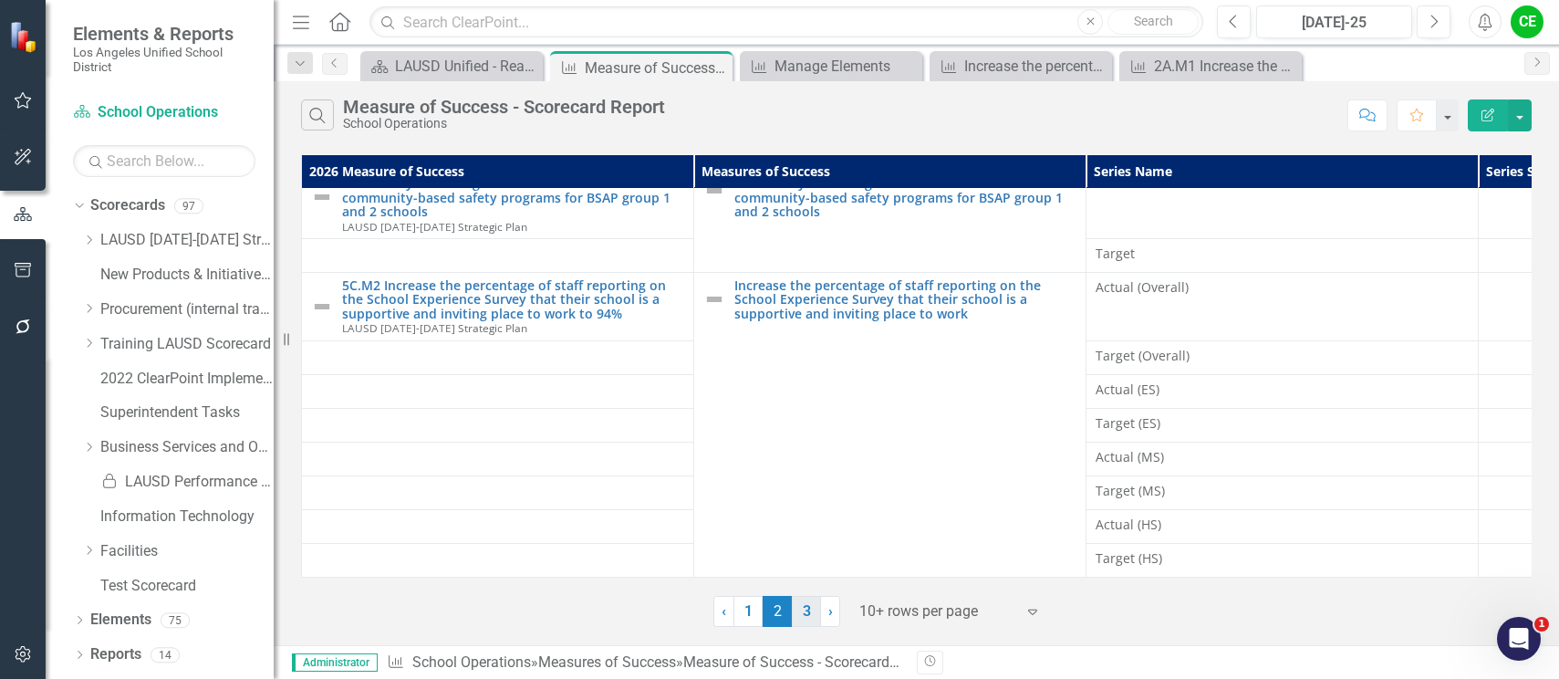
click at [814, 610] on link "3" at bounding box center [806, 611] width 29 height 31
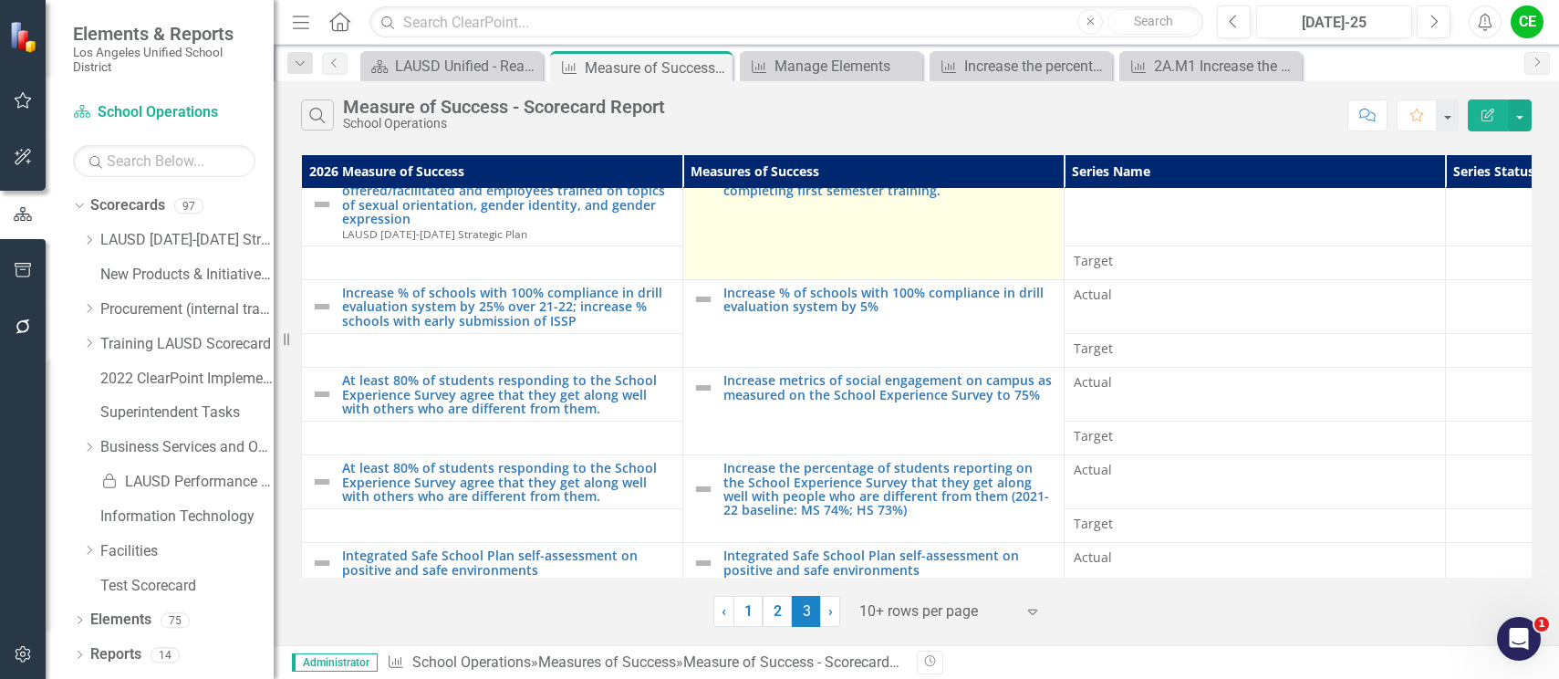
scroll to position [0, 0]
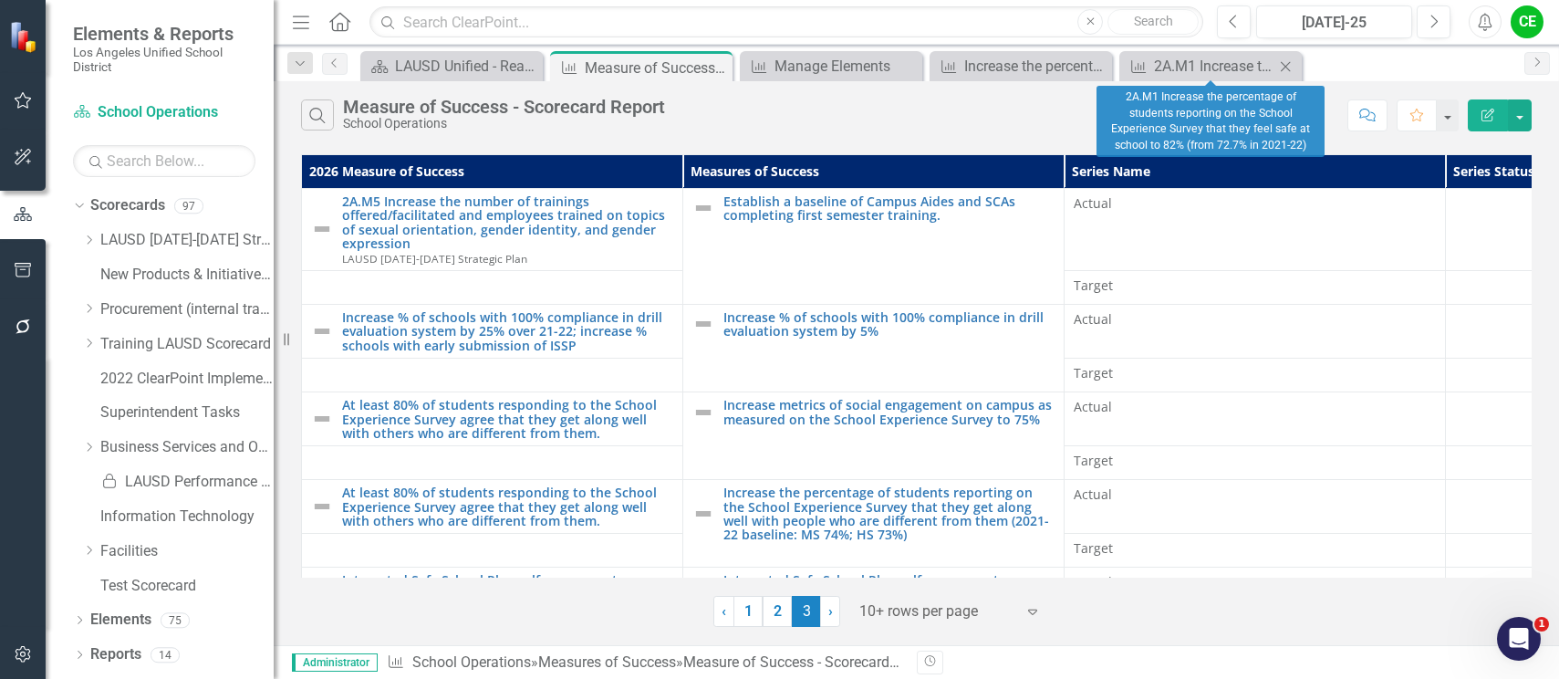
click at [1283, 65] on icon "Close" at bounding box center [1286, 66] width 18 height 15
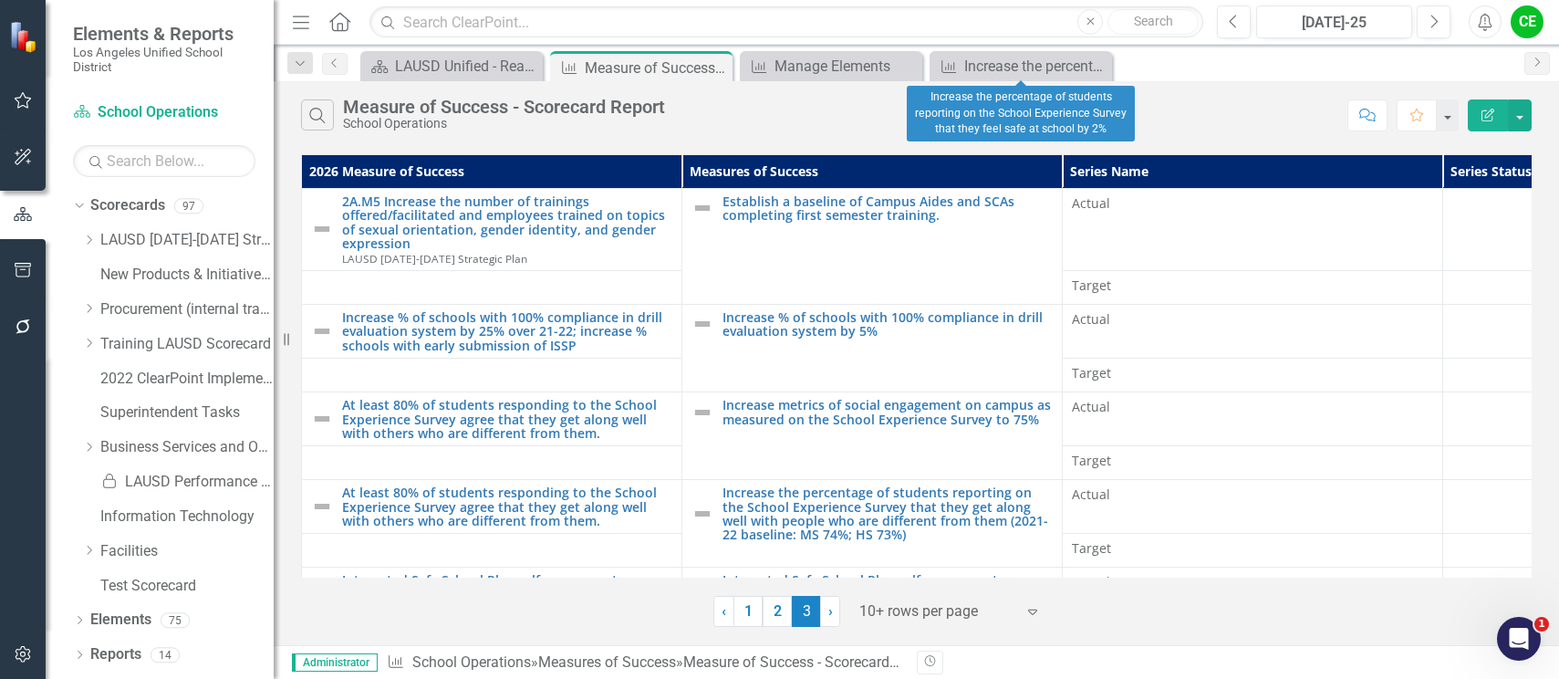
click at [0, 0] on icon "Close" at bounding box center [0, 0] width 0 height 0
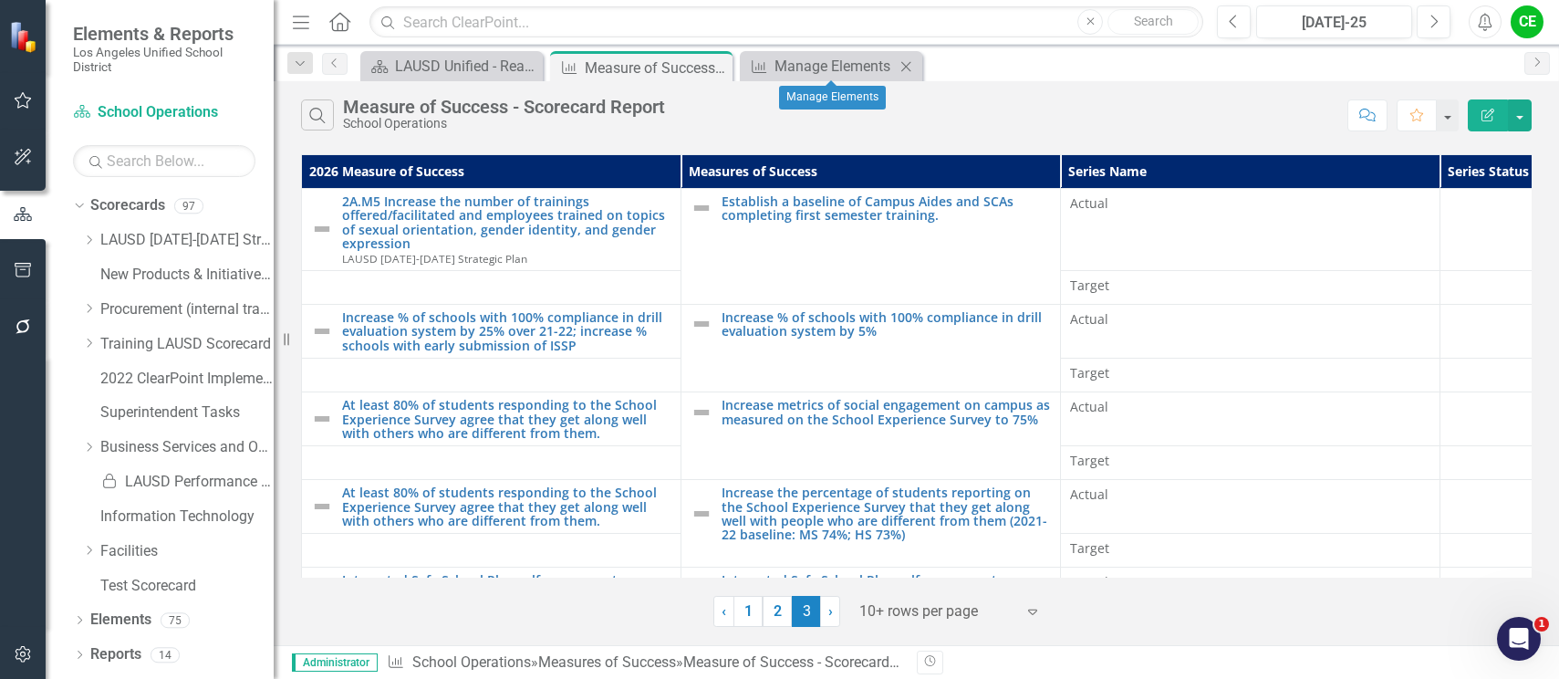
click at [905, 66] on icon "Close" at bounding box center [906, 66] width 18 height 15
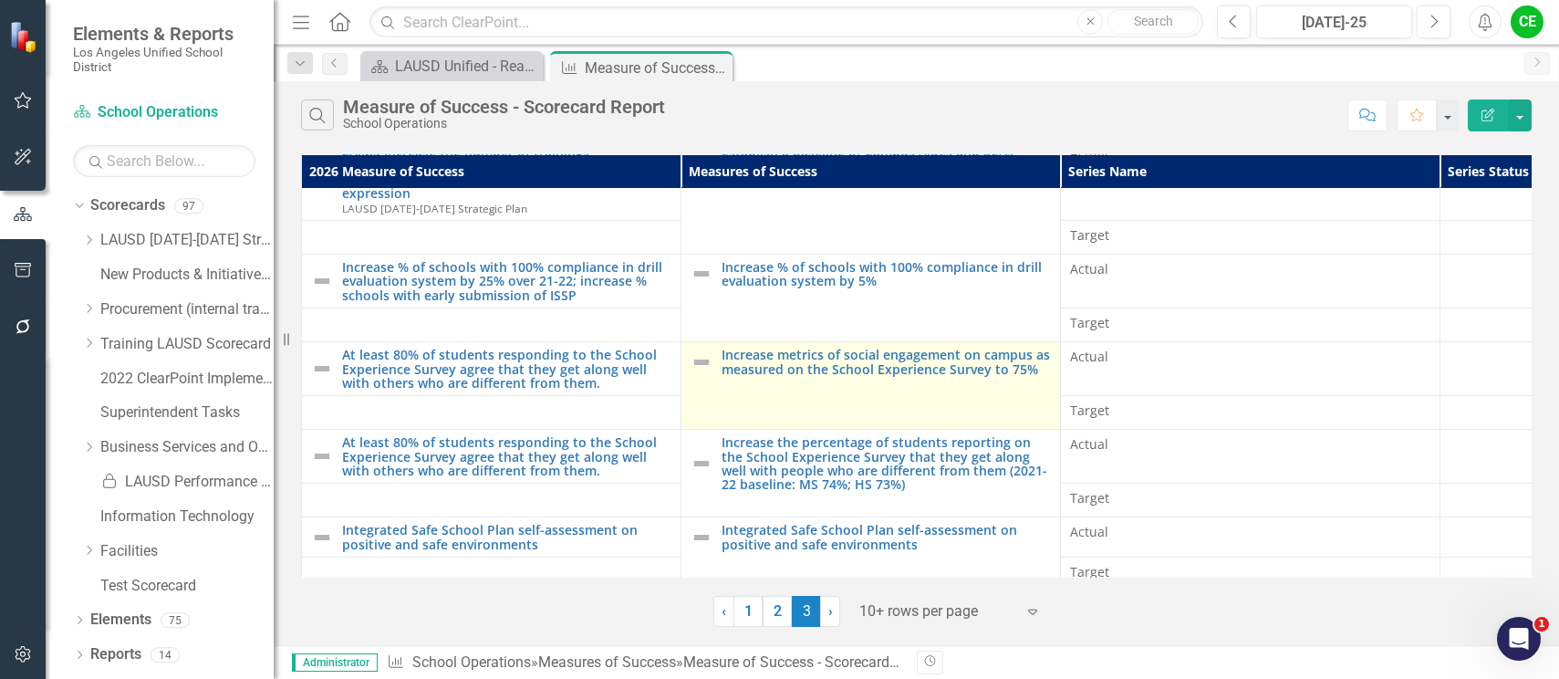
scroll to position [78, 0]
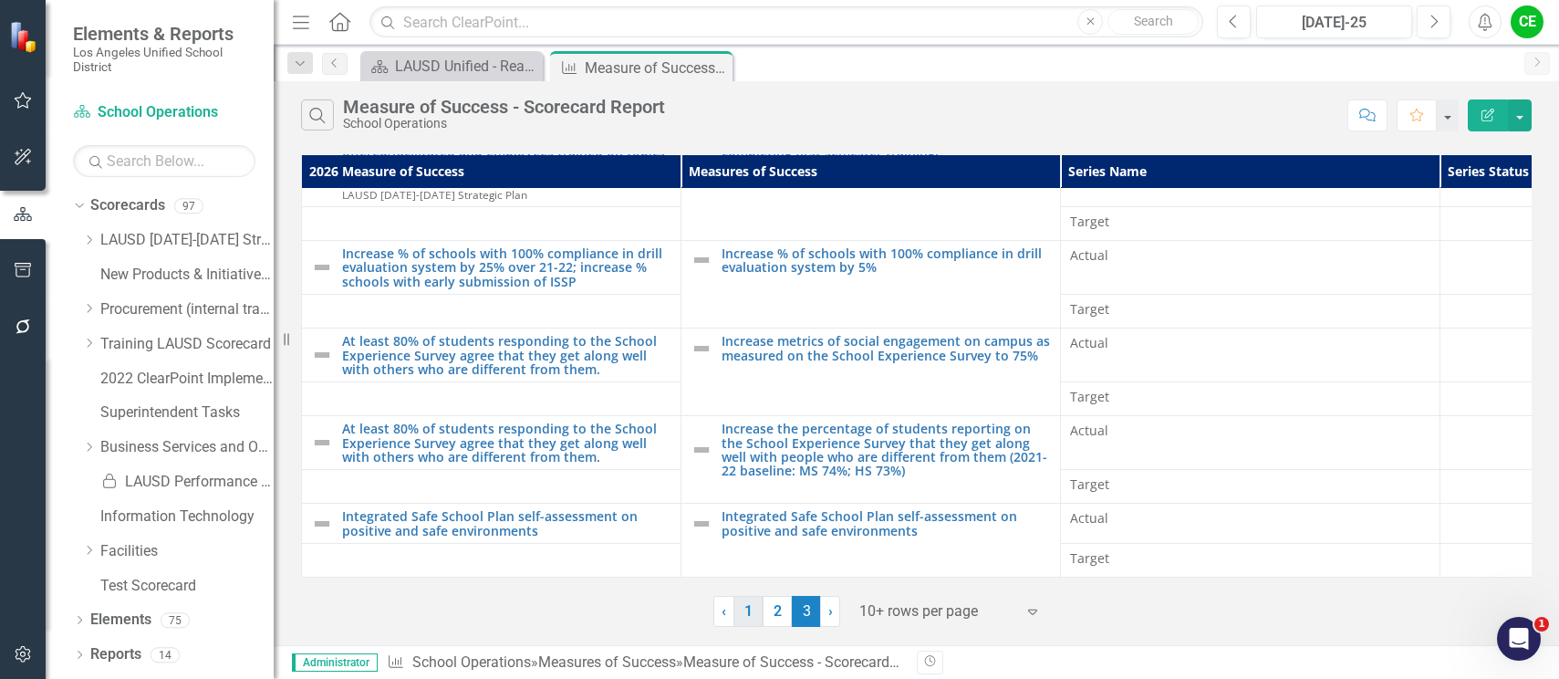
click at [760, 608] on link "1" at bounding box center [748, 611] width 29 height 31
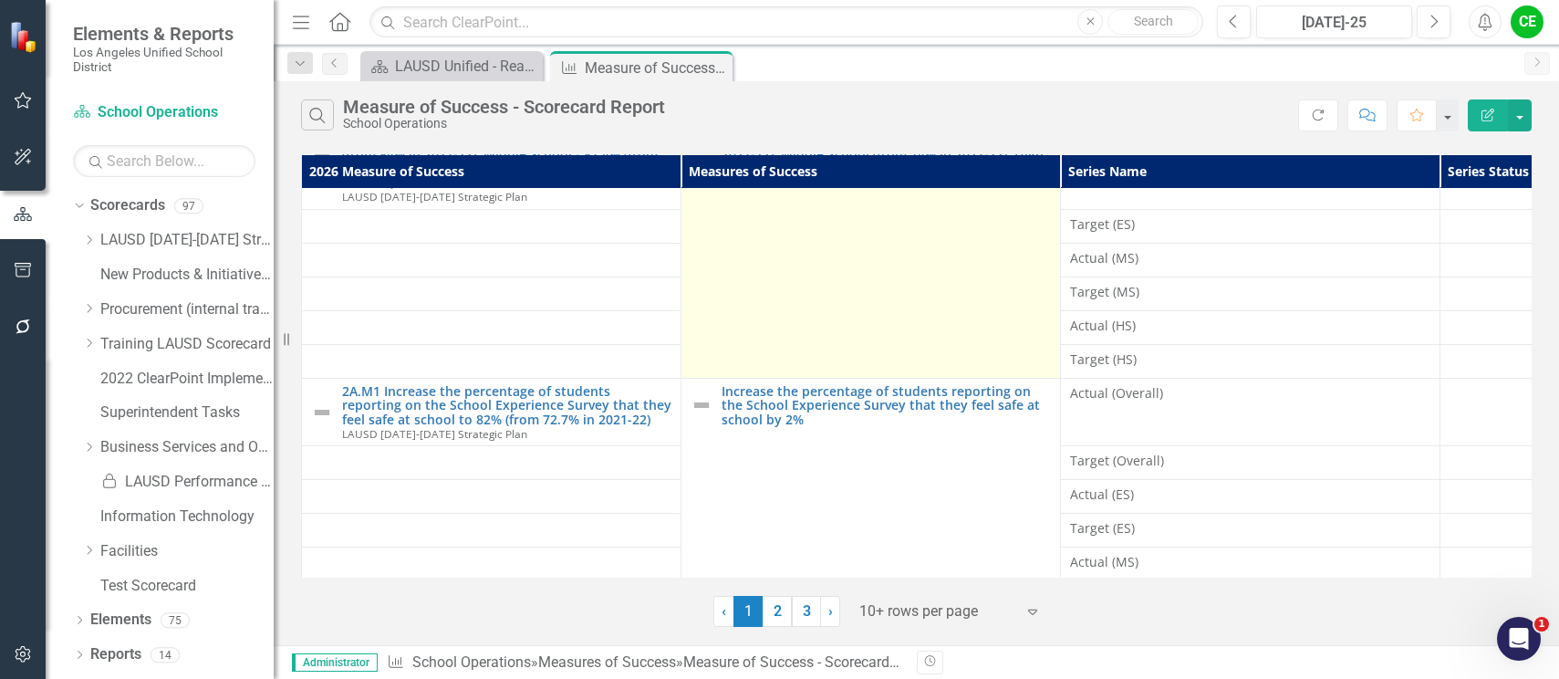
scroll to position [194, 0]
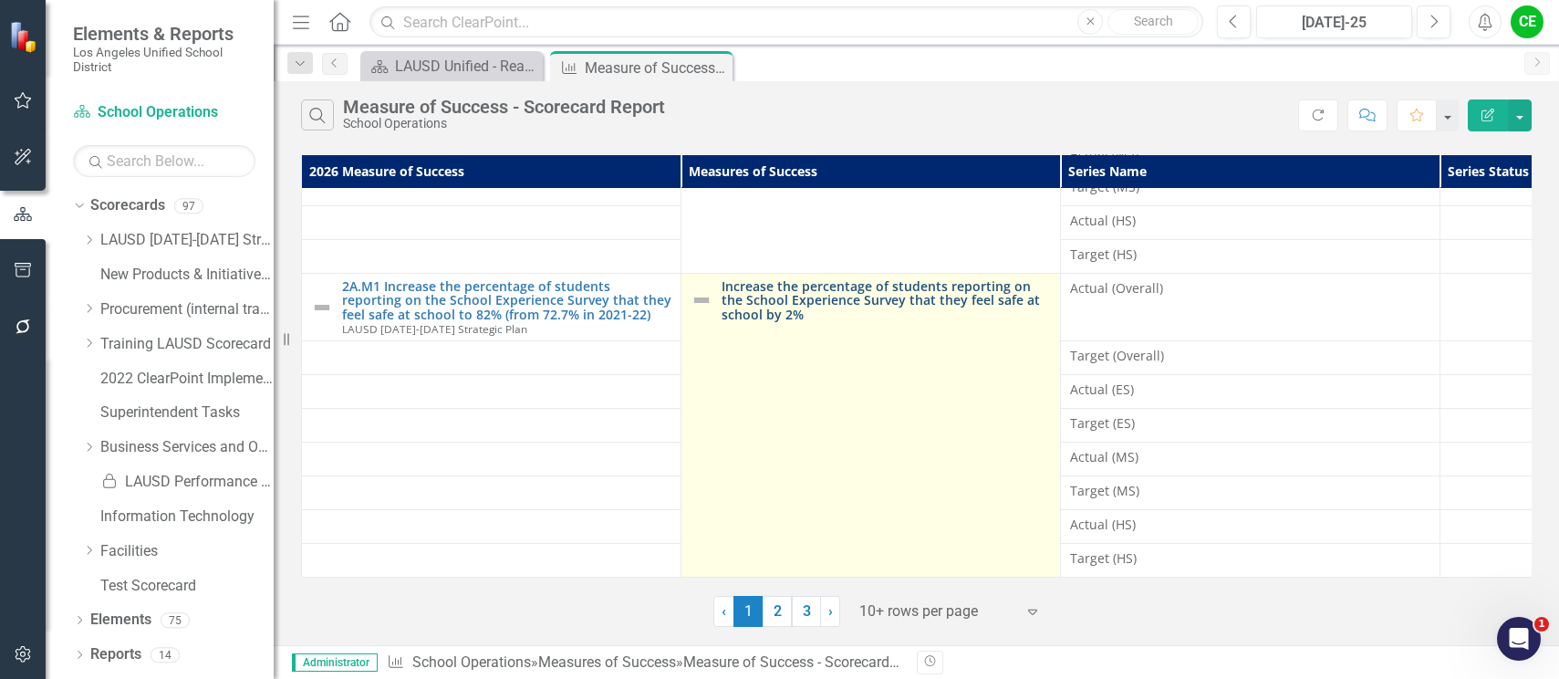
click at [883, 279] on link "Increase the percentage of students reporting on the School Experience Survey t…" at bounding box center [886, 300] width 329 height 42
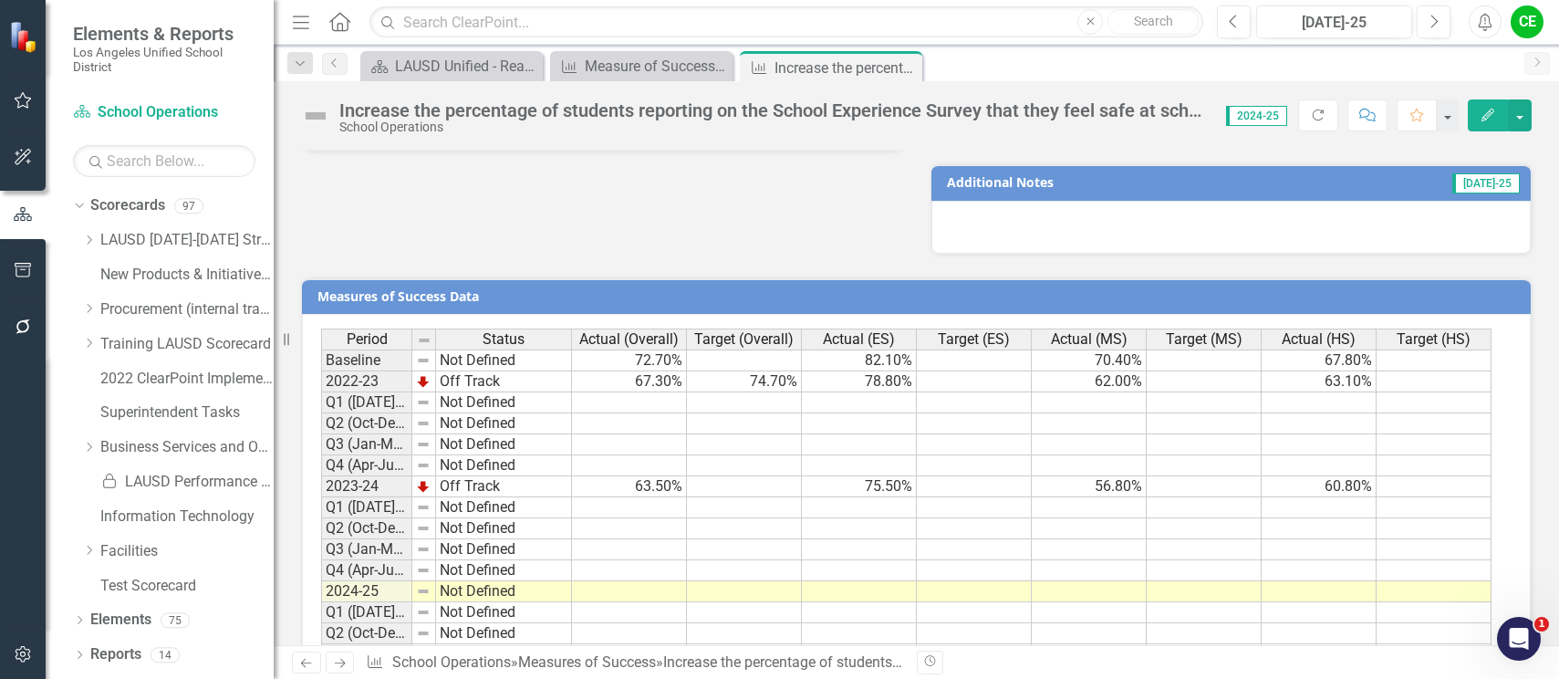
scroll to position [1482, 0]
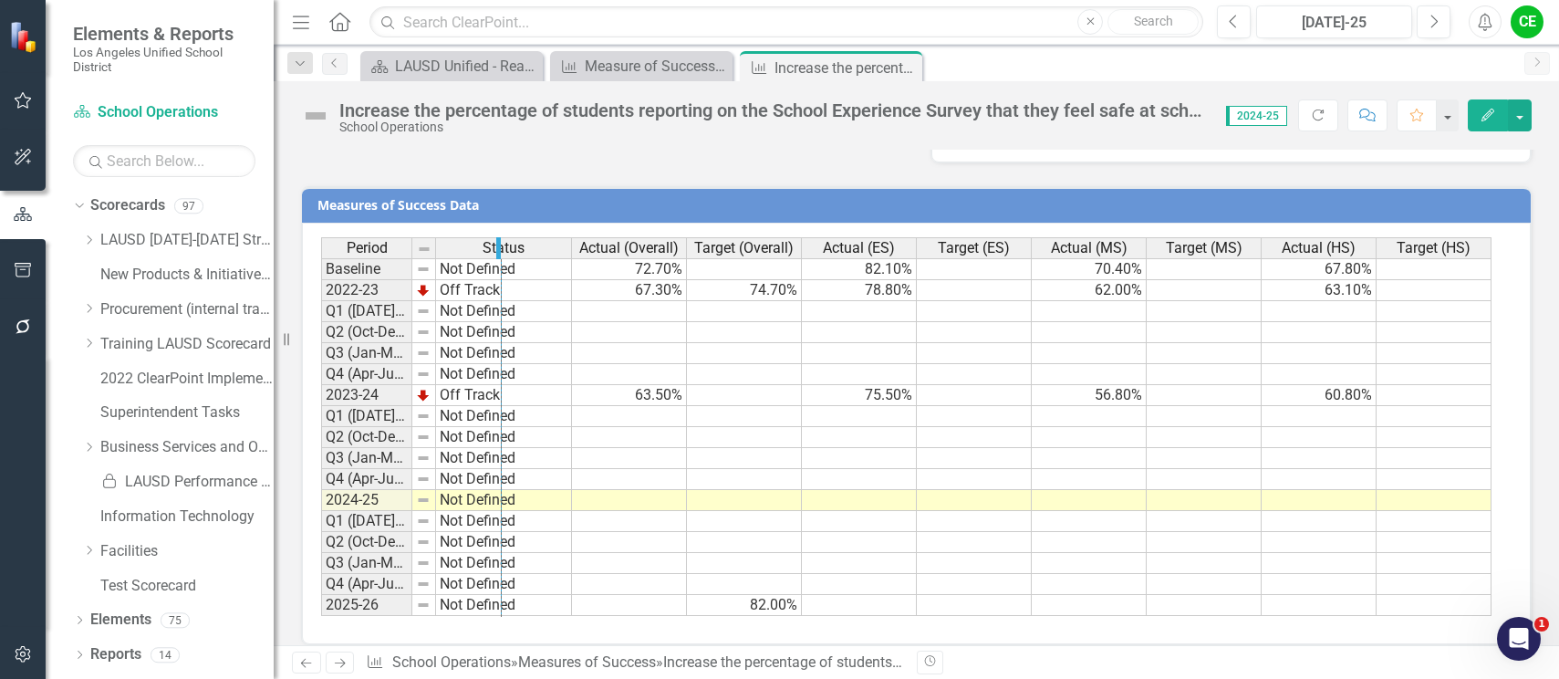
drag, startPoint x: 410, startPoint y: 230, endPoint x: 499, endPoint y: 240, distance: 90.0
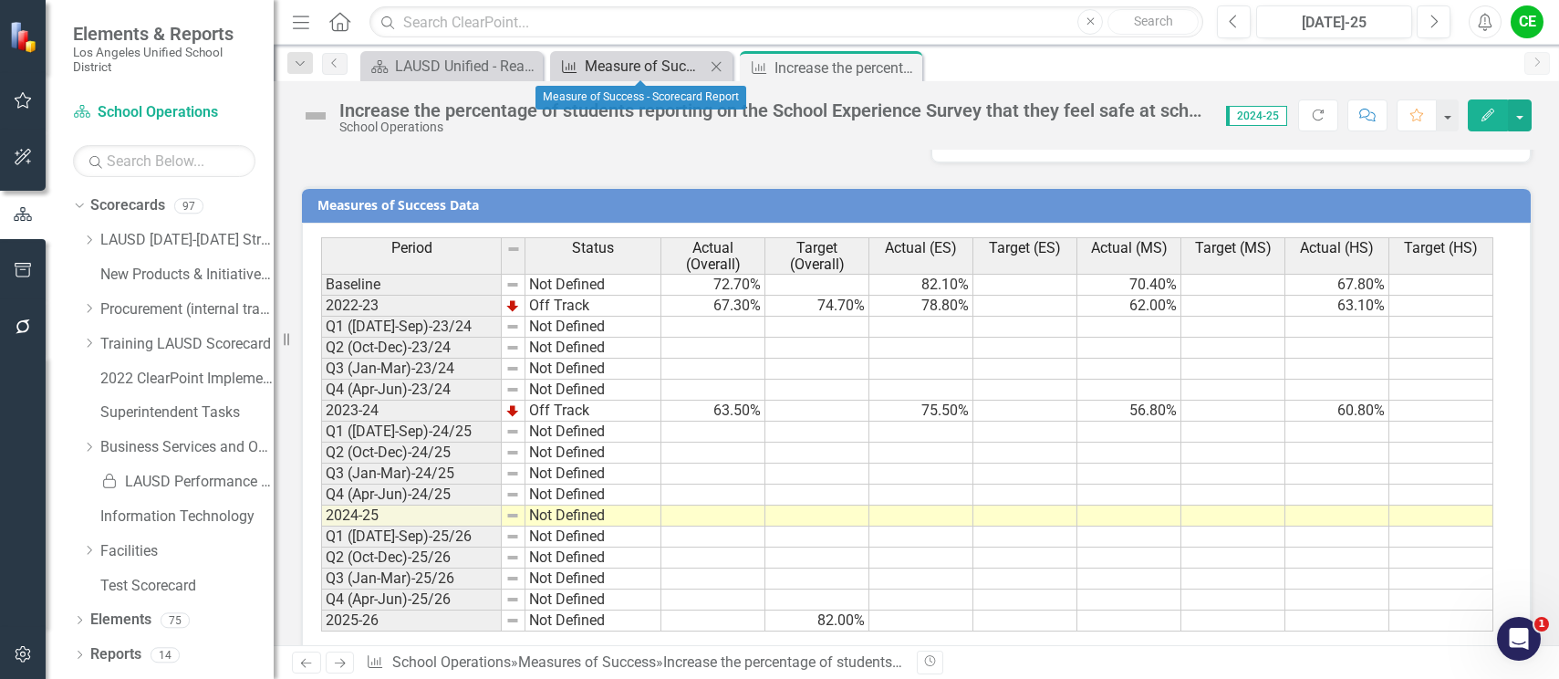
click at [629, 64] on div "Measure of Success - Scorecard Report" at bounding box center [645, 66] width 120 height 23
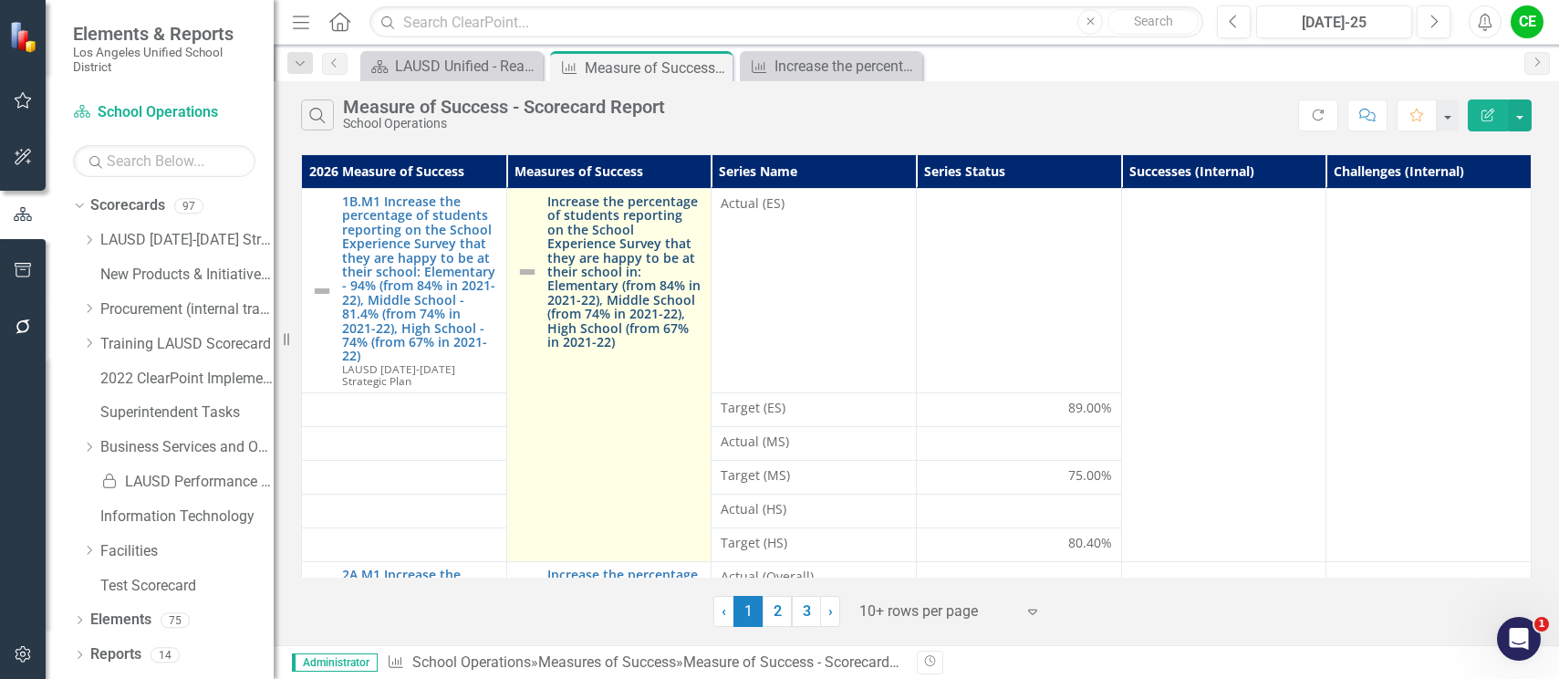
click at [631, 236] on link "Increase the percentage of students reporting on the School Experience Survey t…" at bounding box center [625, 271] width 155 height 154
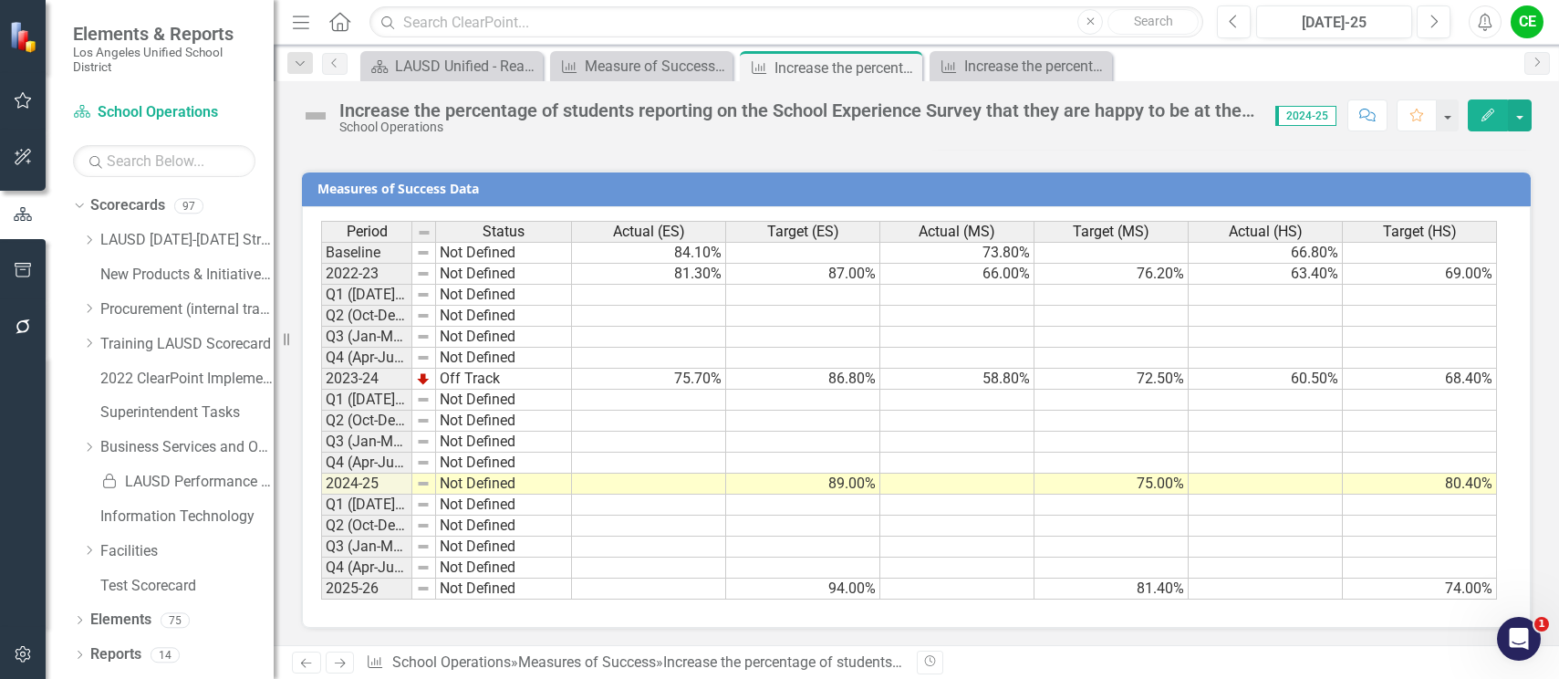
scroll to position [1470, 0]
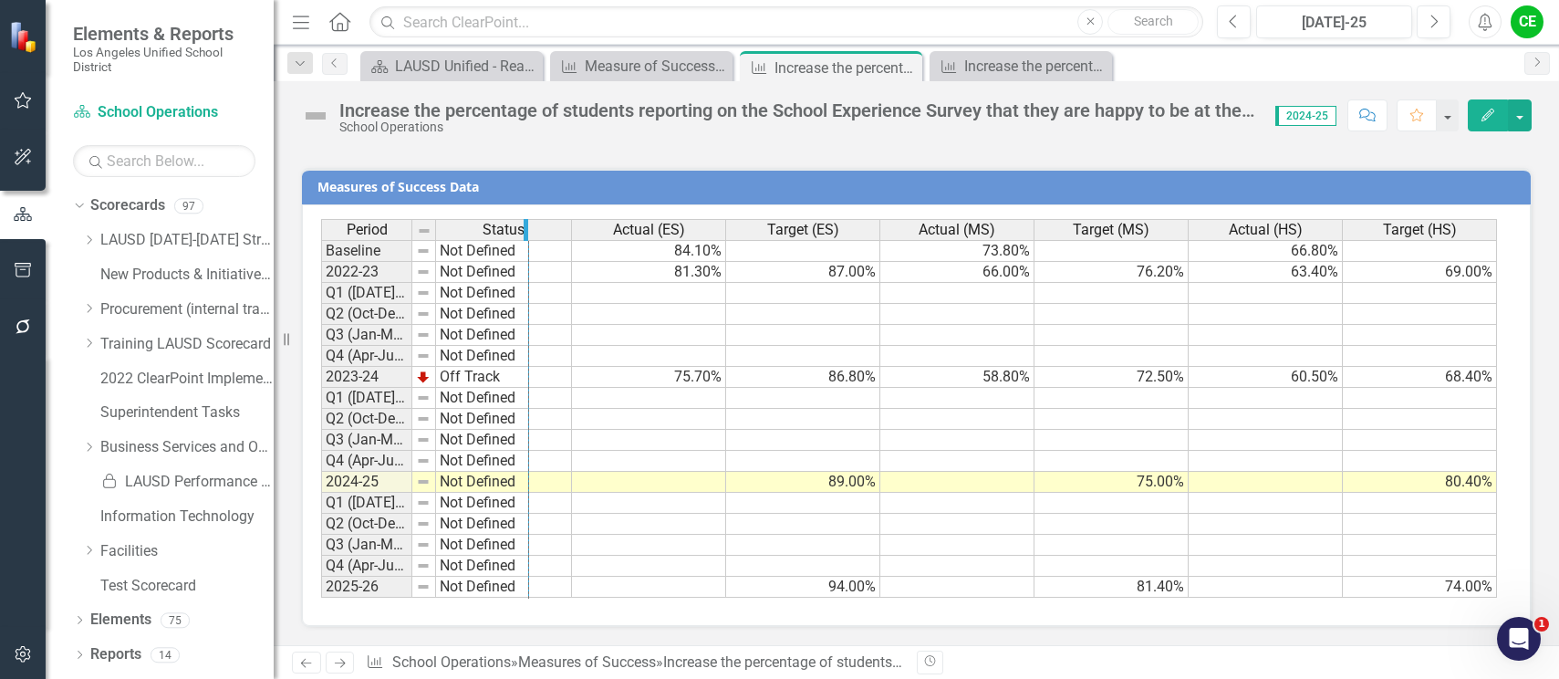
drag, startPoint x: 411, startPoint y: 231, endPoint x: 527, endPoint y: 240, distance: 117.2
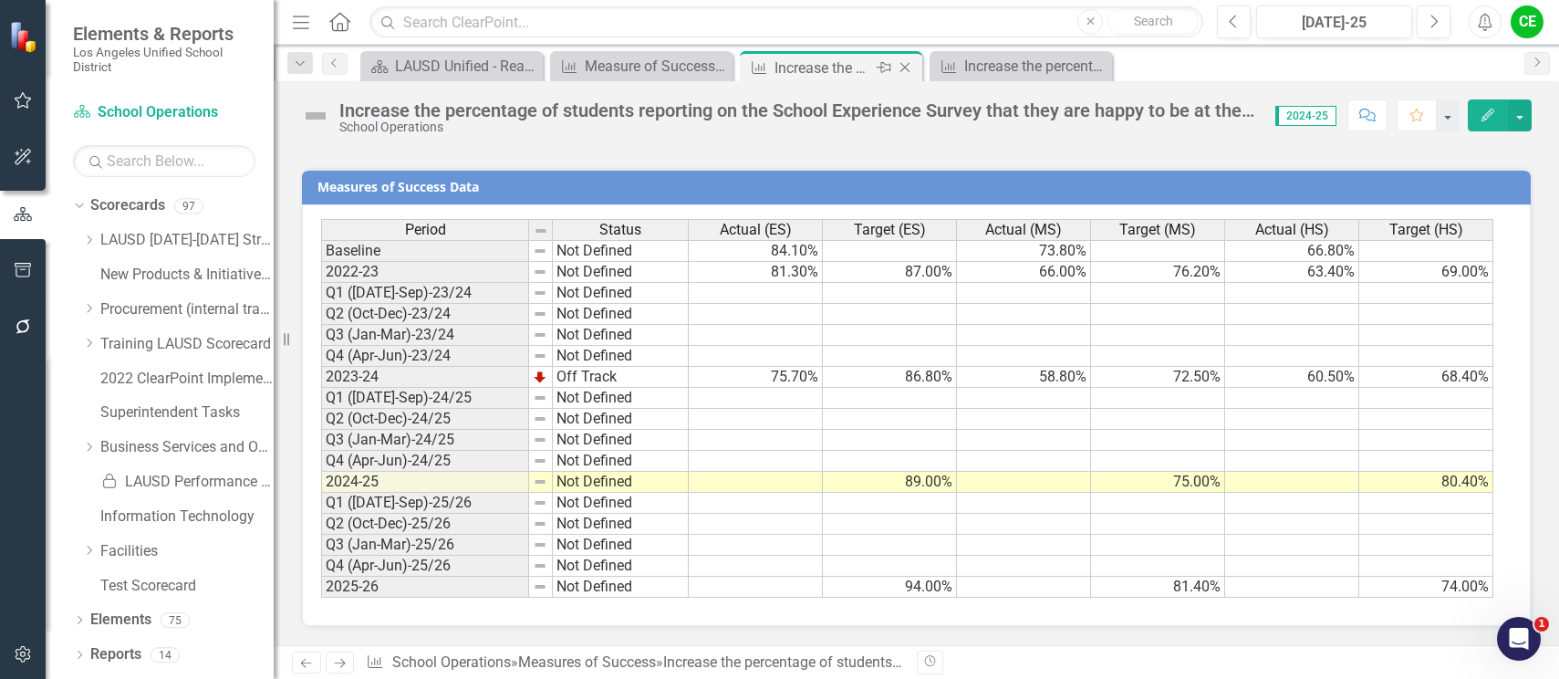
click at [904, 67] on icon "Close" at bounding box center [905, 67] width 18 height 15
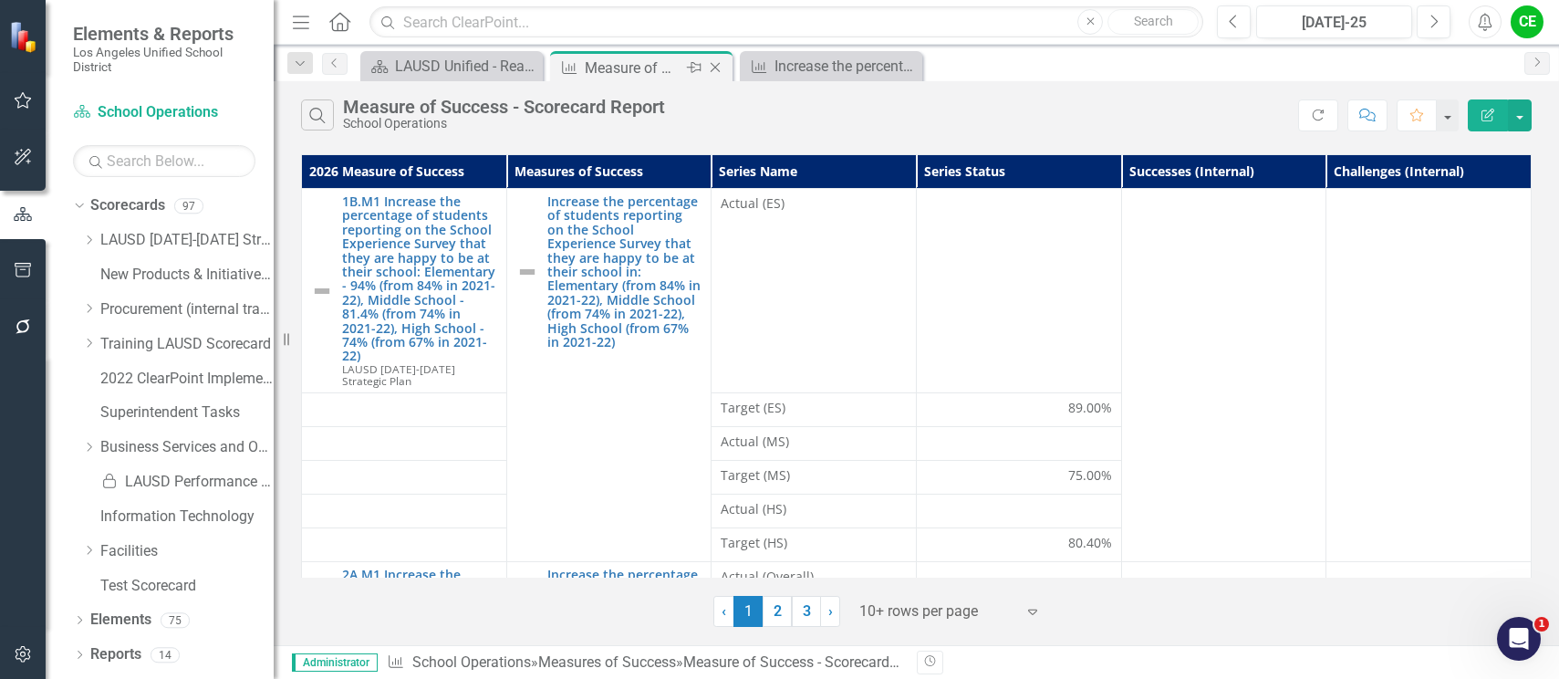
click at [646, 63] on div "Measure of Success - Scorecard Report" at bounding box center [634, 68] width 98 height 23
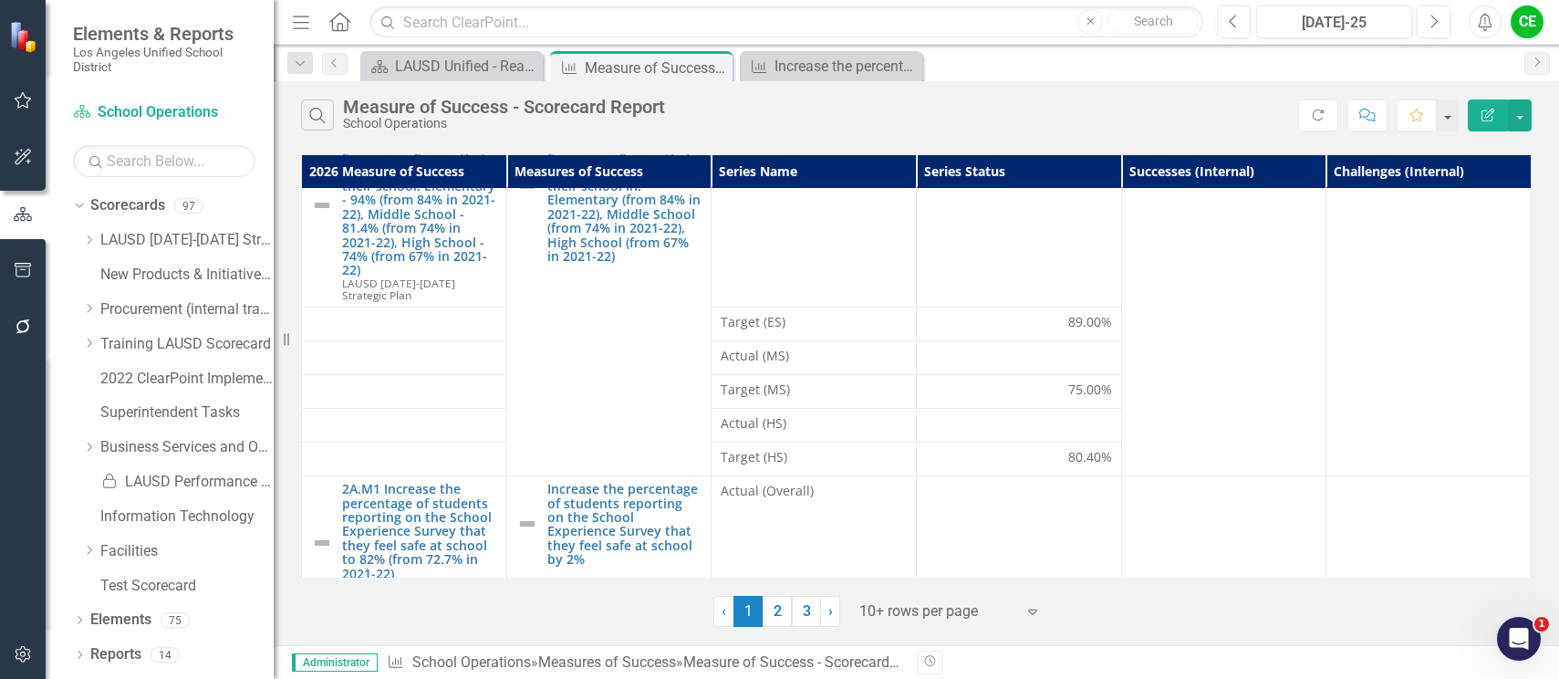
scroll to position [355, 0]
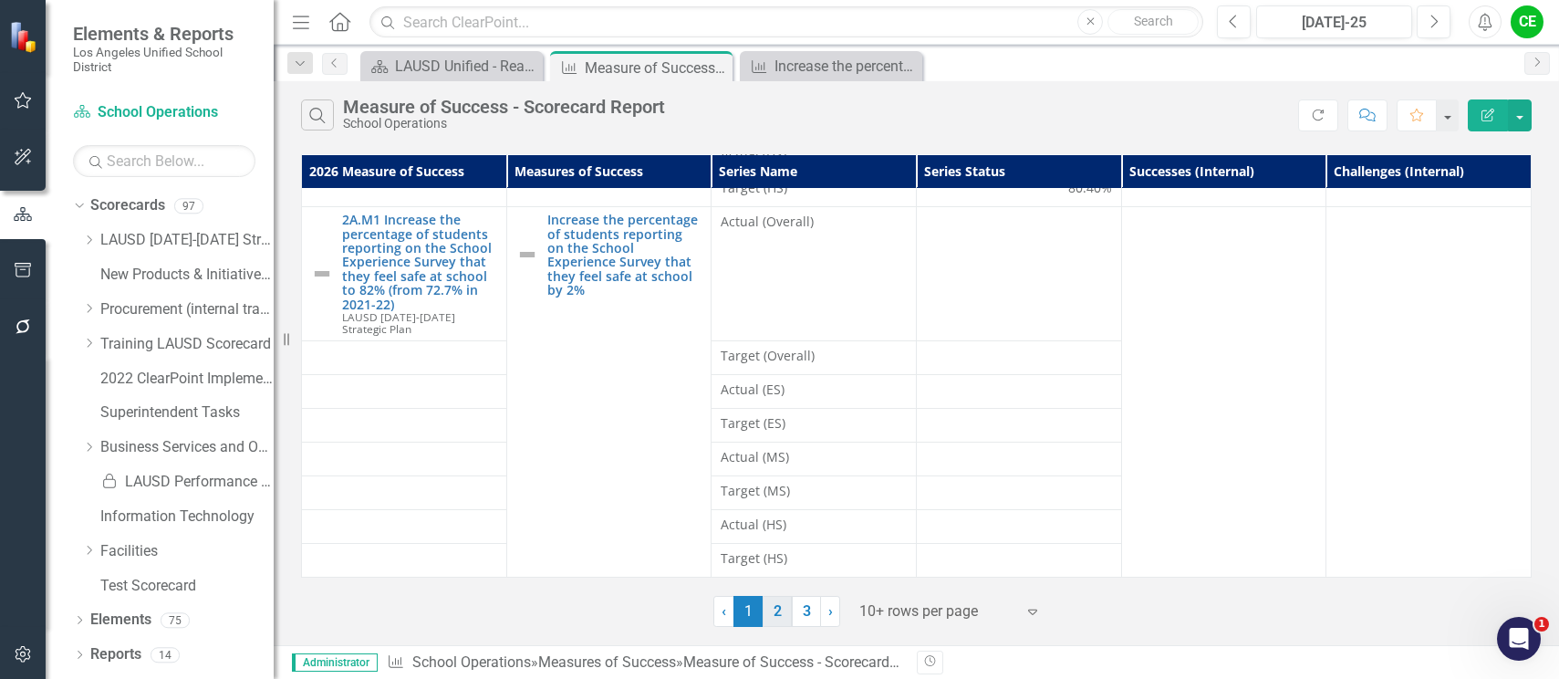
click at [781, 614] on link "2" at bounding box center [777, 611] width 29 height 31
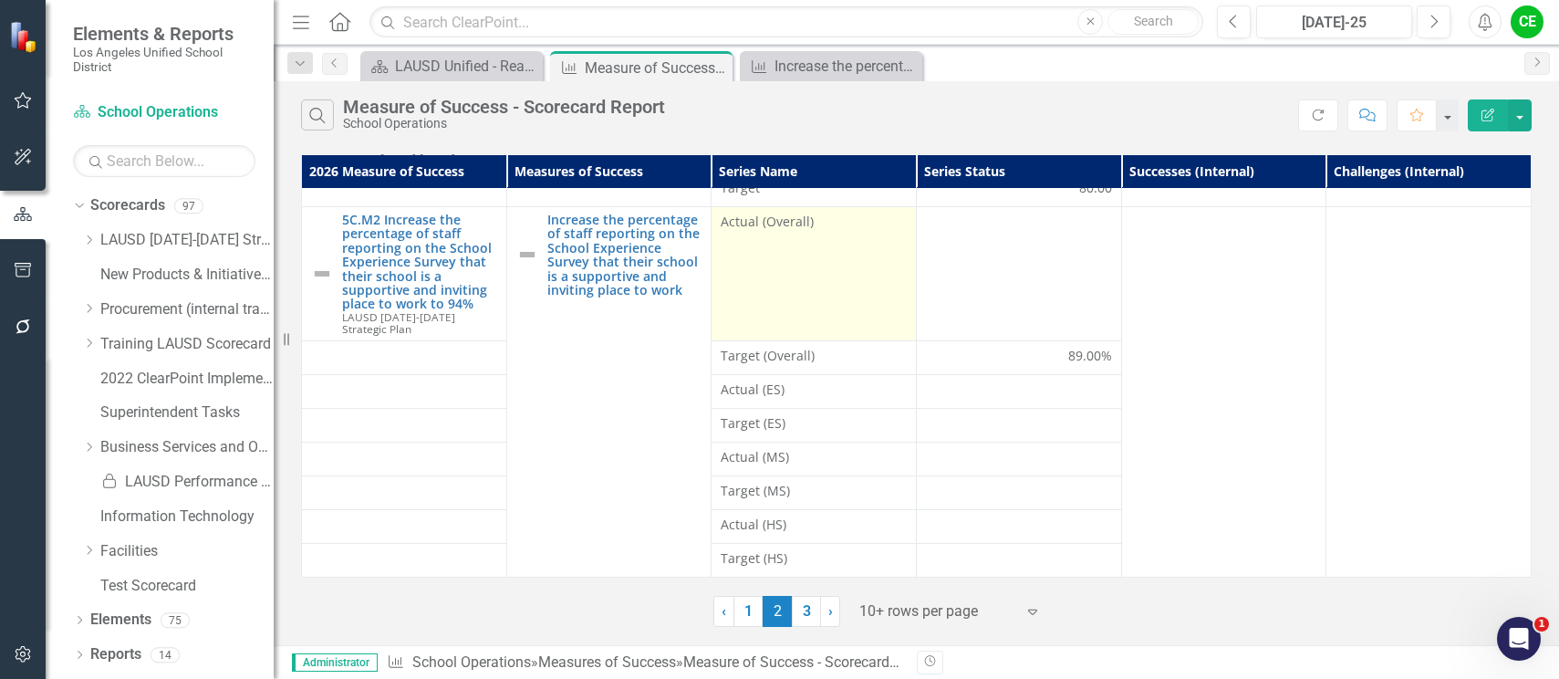
scroll to position [0, 0]
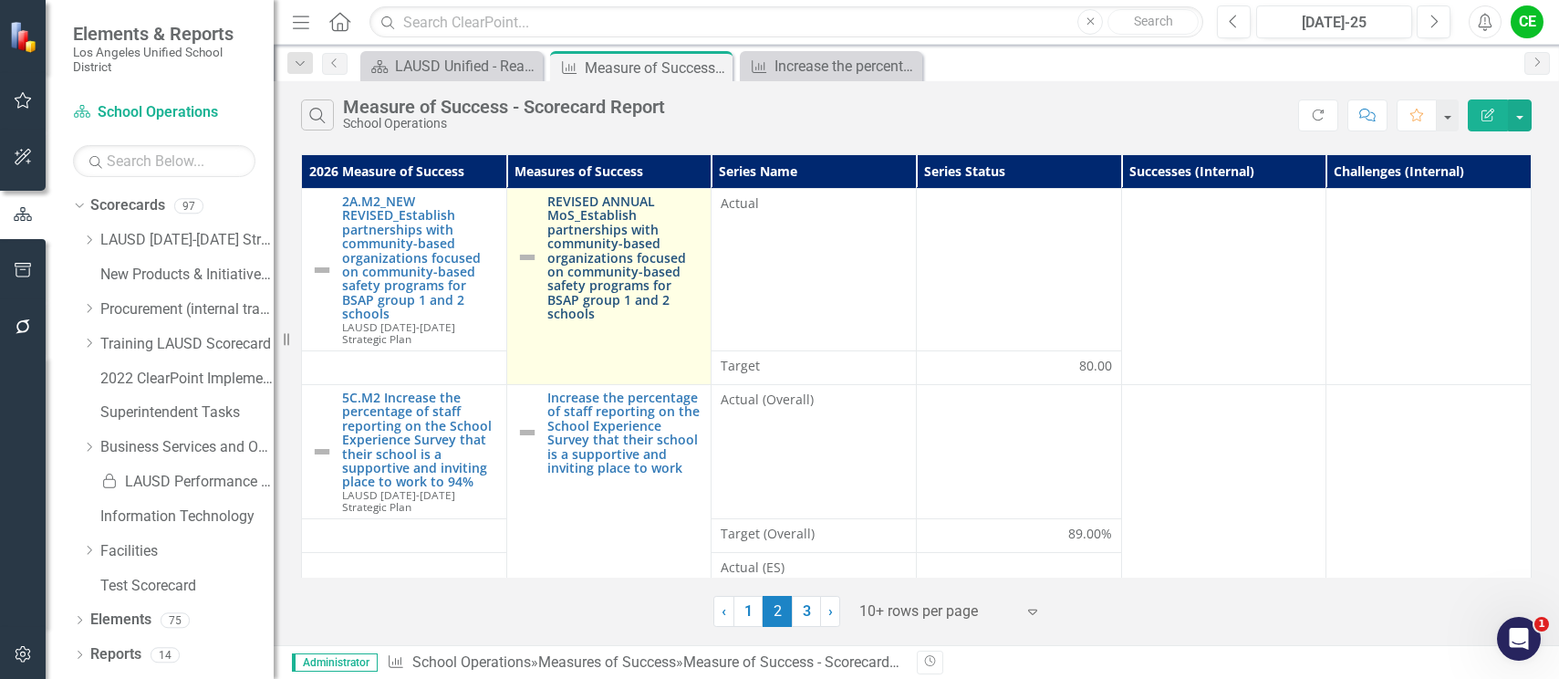
click at [639, 241] on link "REVISED ANNUAL MoS_Establish partnerships with community-based organizations fo…" at bounding box center [625, 257] width 155 height 127
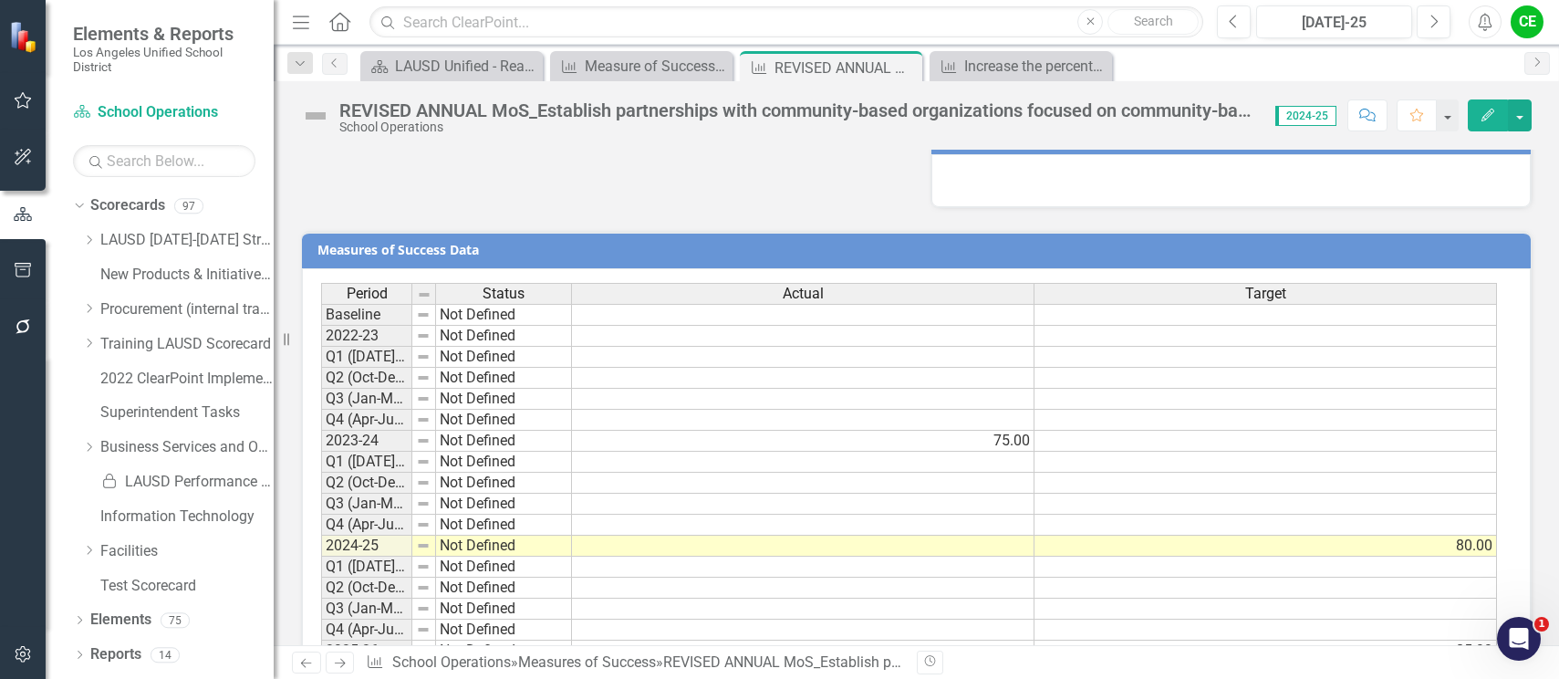
scroll to position [1327, 0]
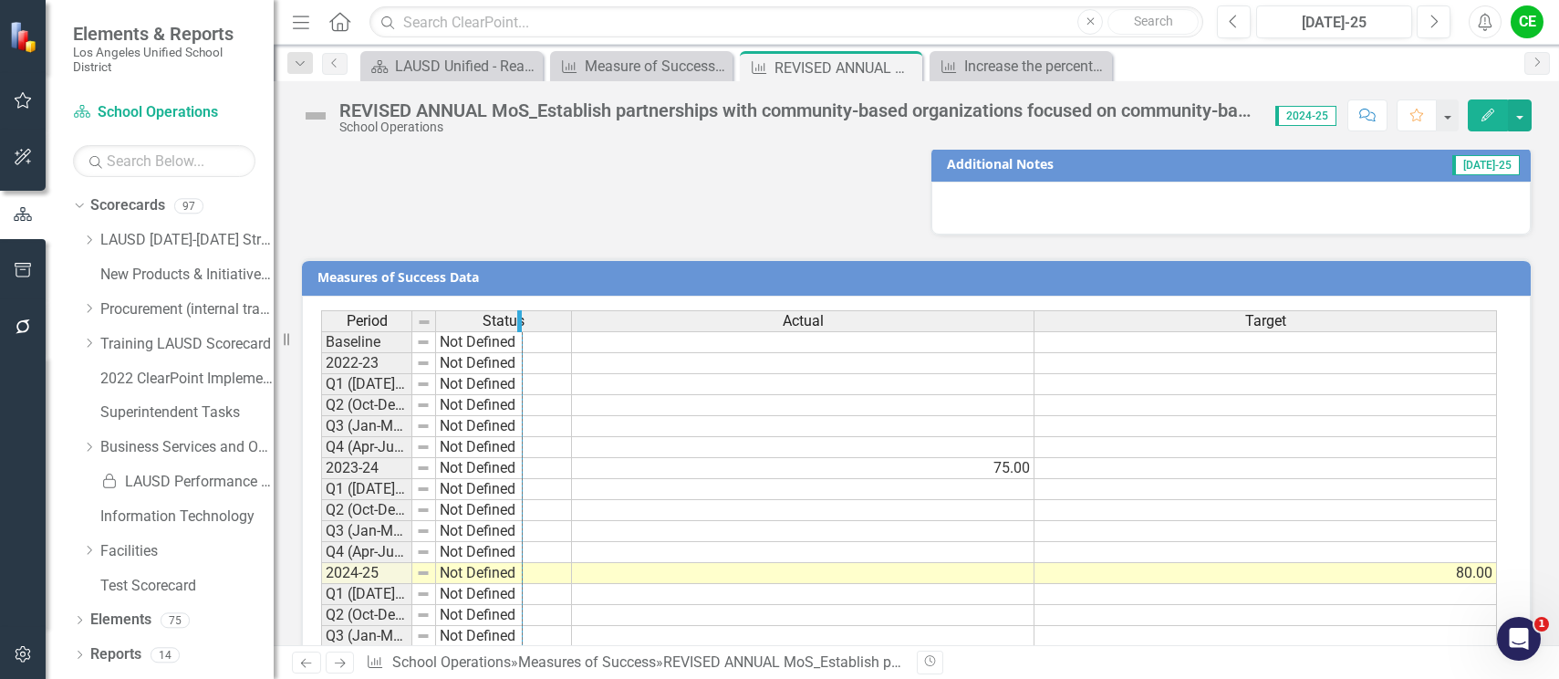
drag, startPoint x: 409, startPoint y: 319, endPoint x: 519, endPoint y: 319, distance: 110.4
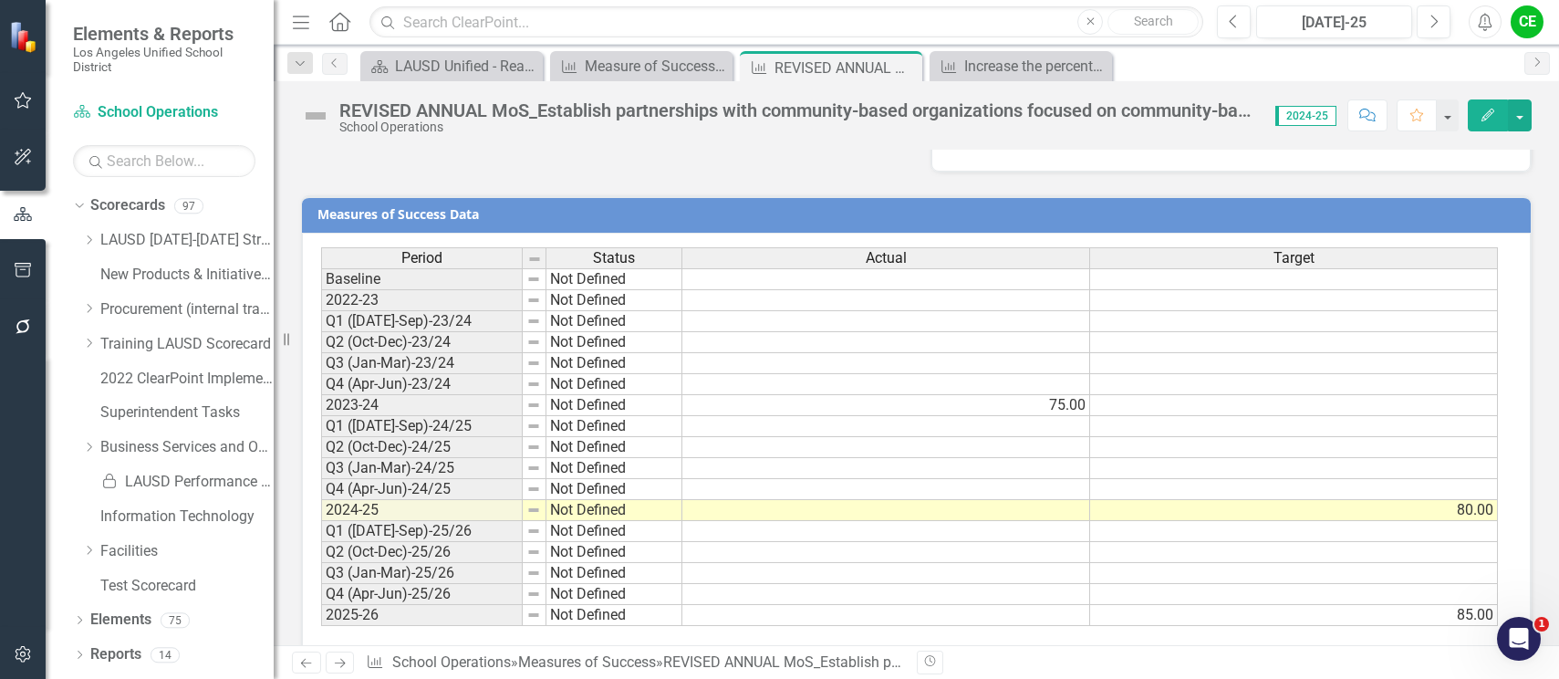
scroll to position [1418, 0]
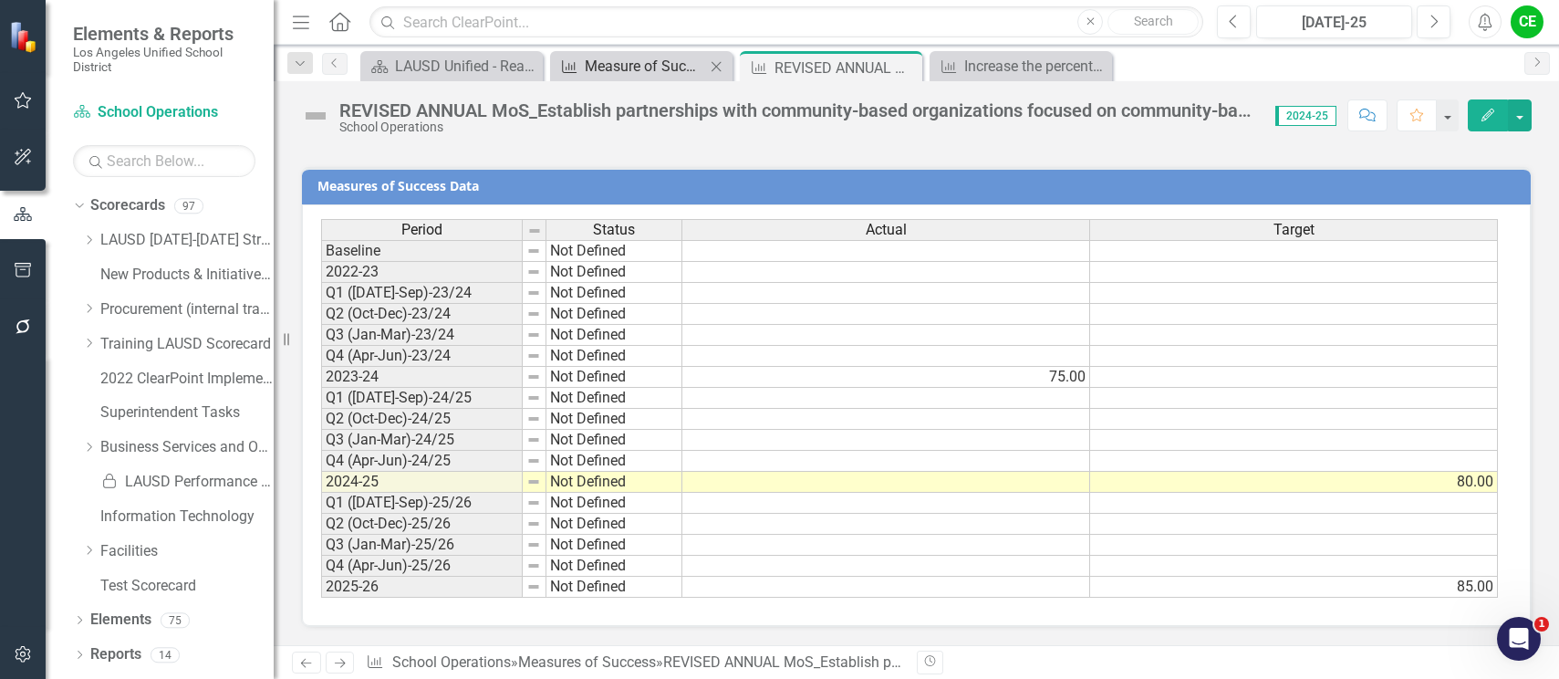
click at [662, 68] on div "Measure of Success - Scorecard Report" at bounding box center [645, 66] width 120 height 23
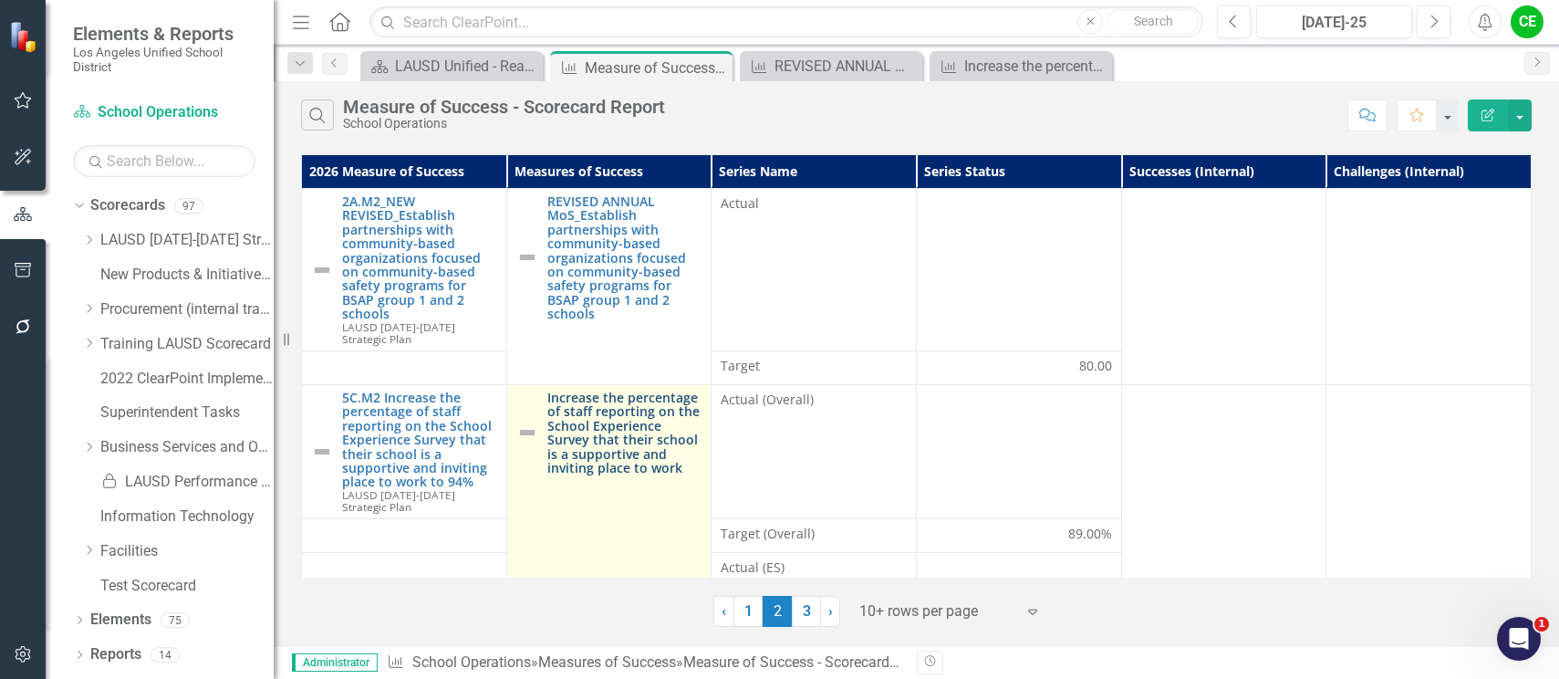
click at [596, 400] on link "Increase the percentage of staff reporting on the School Experience Survey that…" at bounding box center [625, 433] width 155 height 84
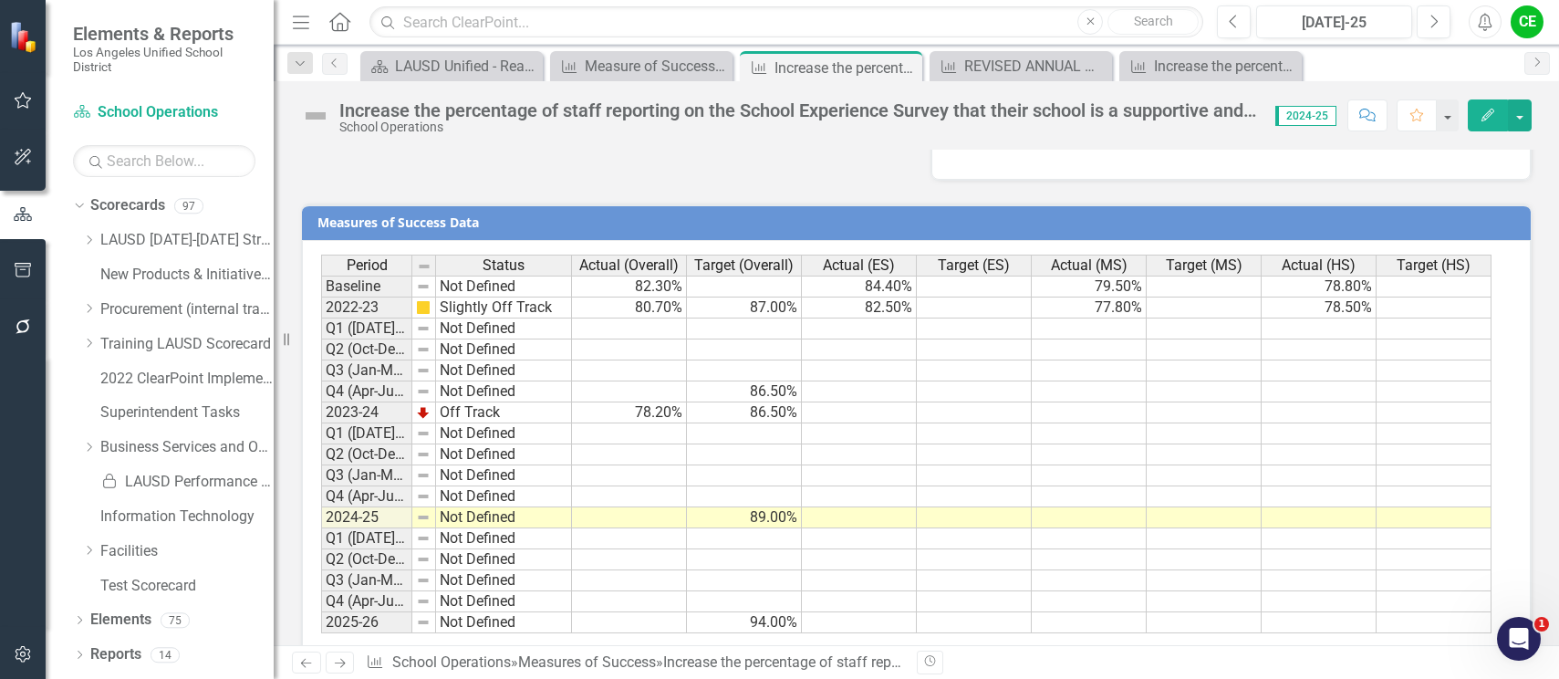
scroll to position [1600, 0]
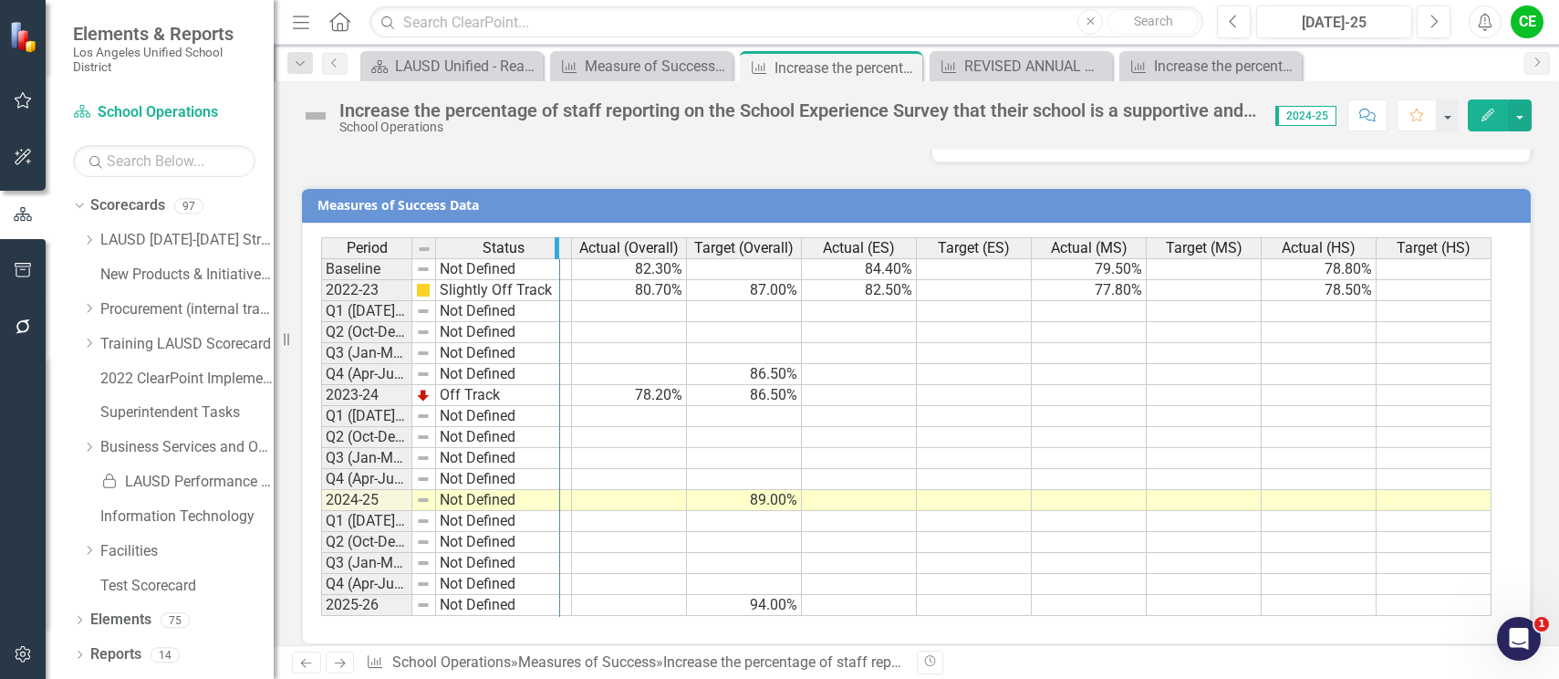
drag, startPoint x: 409, startPoint y: 229, endPoint x: 557, endPoint y: 241, distance: 148.3
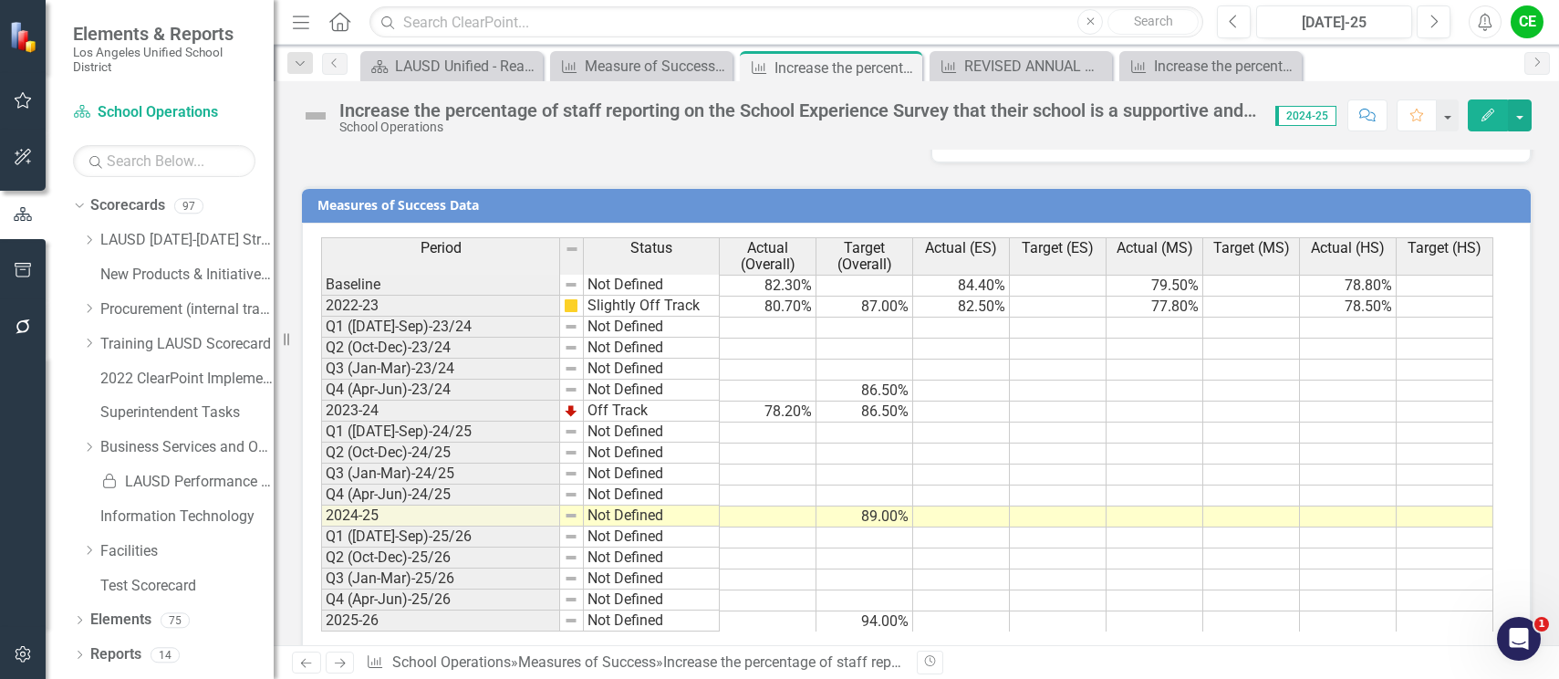
scroll to position [1614, 0]
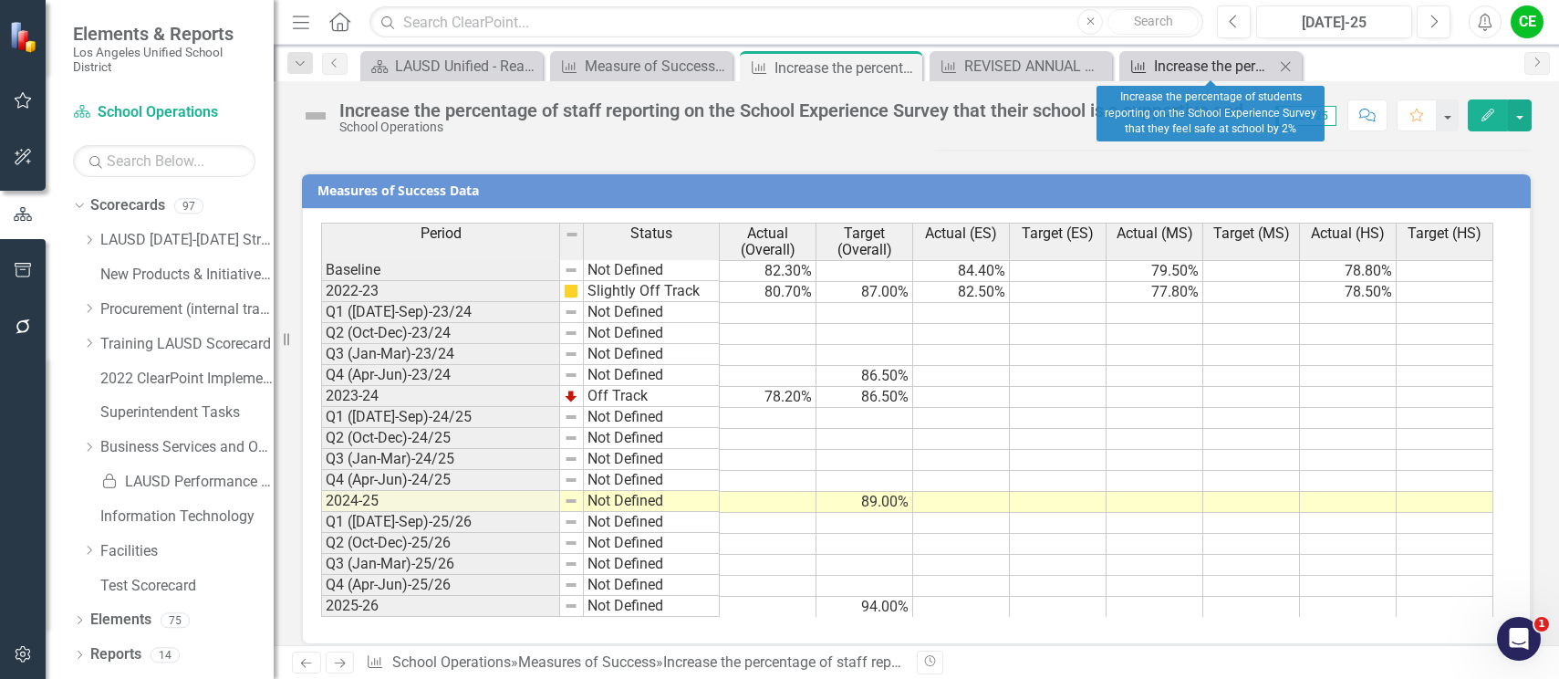
click at [1175, 59] on div "Increase the percentage of students reporting on the School Experience Survey t…" at bounding box center [1214, 66] width 120 height 23
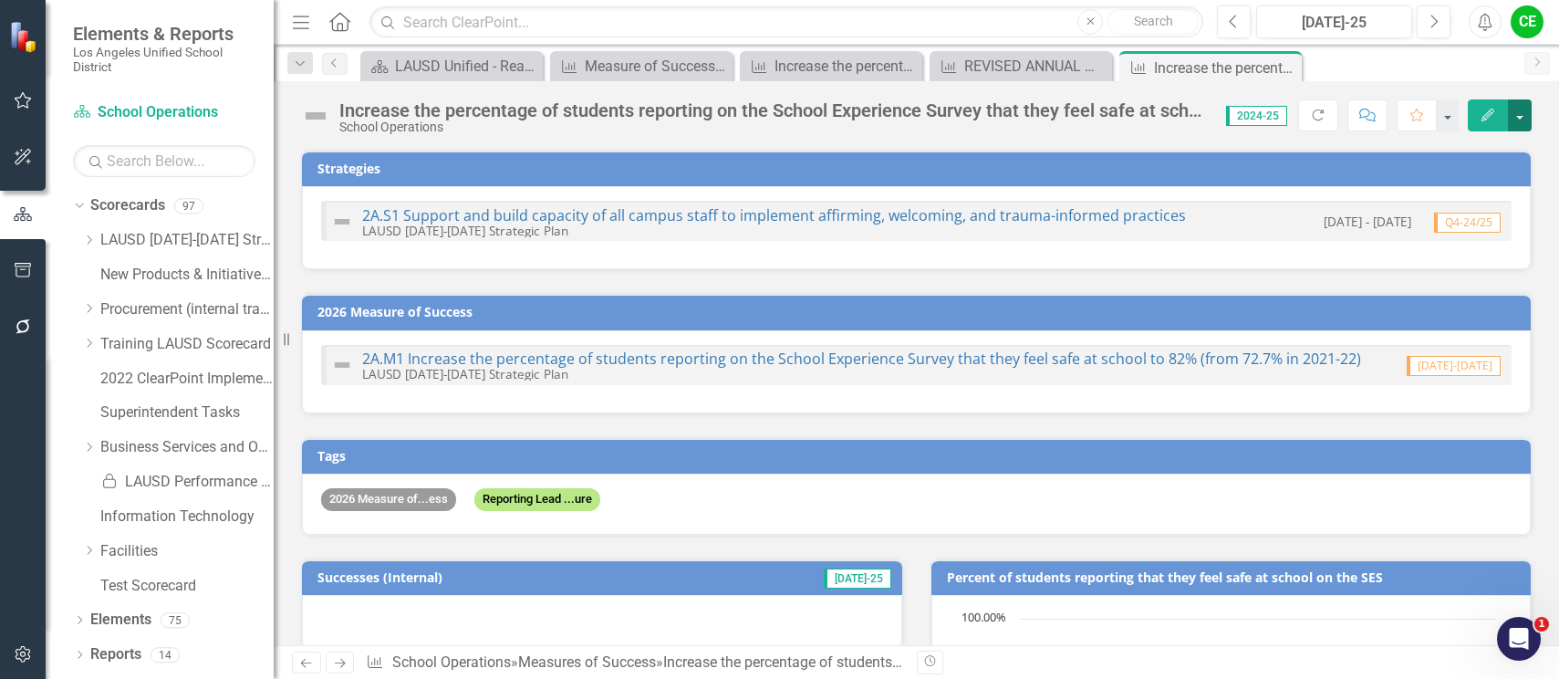
click at [1521, 115] on button "button" at bounding box center [1520, 115] width 24 height 32
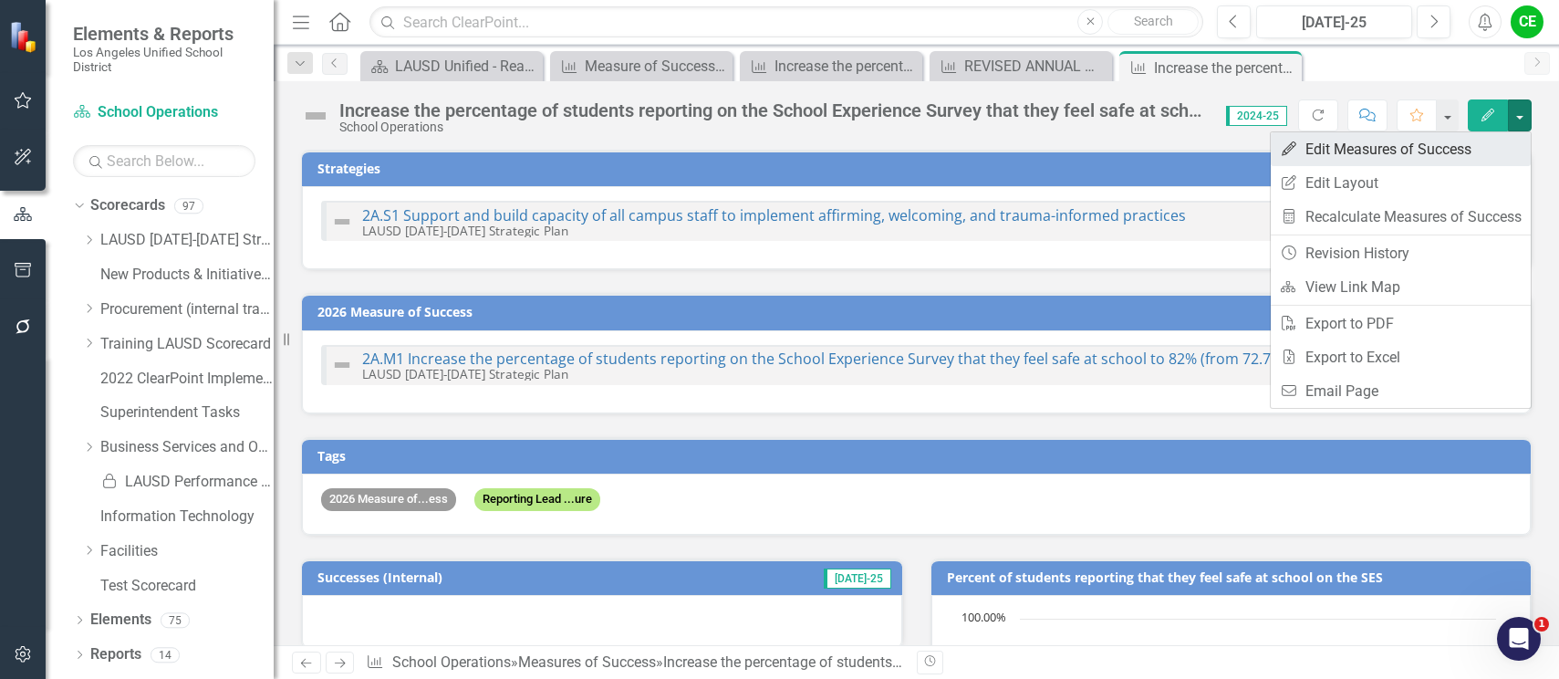
click at [1345, 148] on link "Edit Edit Measures of Success" at bounding box center [1401, 149] width 260 height 34
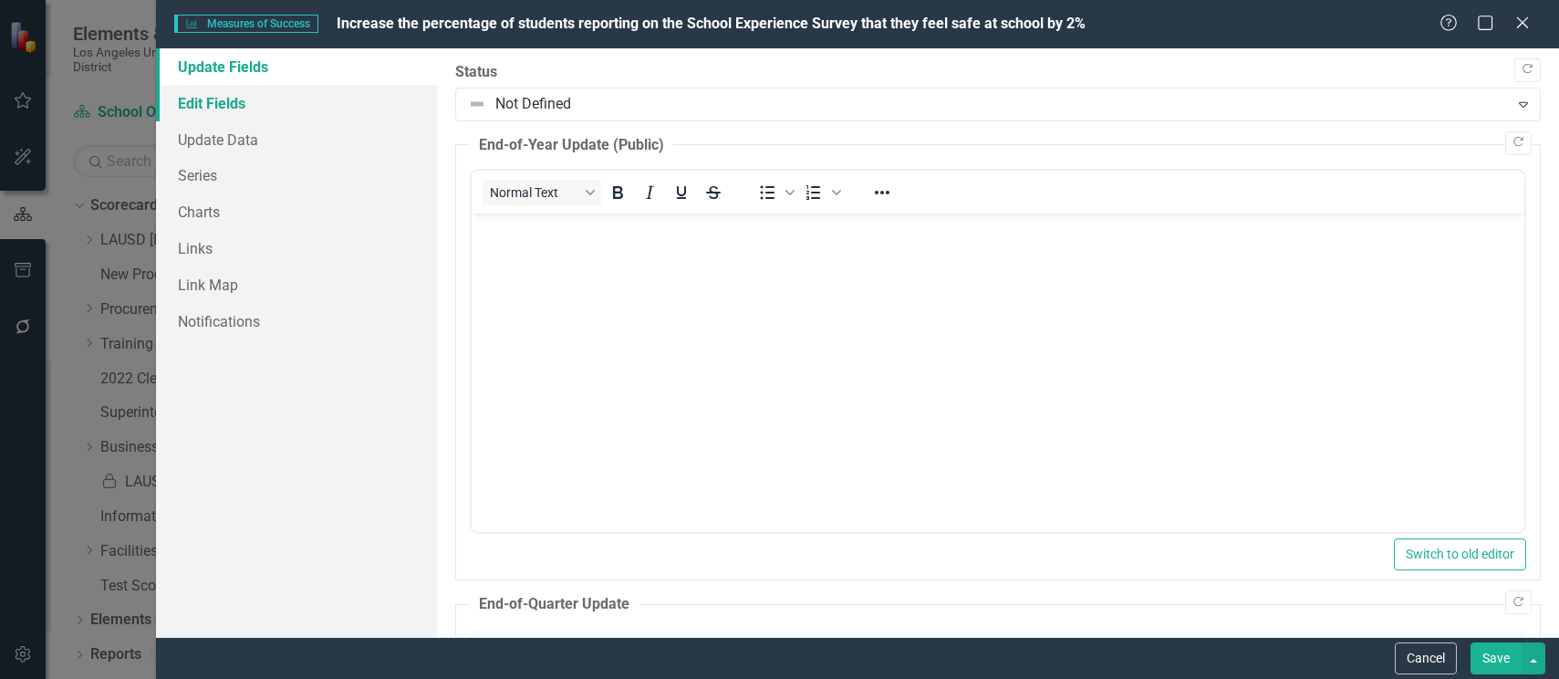
click at [218, 102] on link "Edit Fields" at bounding box center [296, 103] width 281 height 37
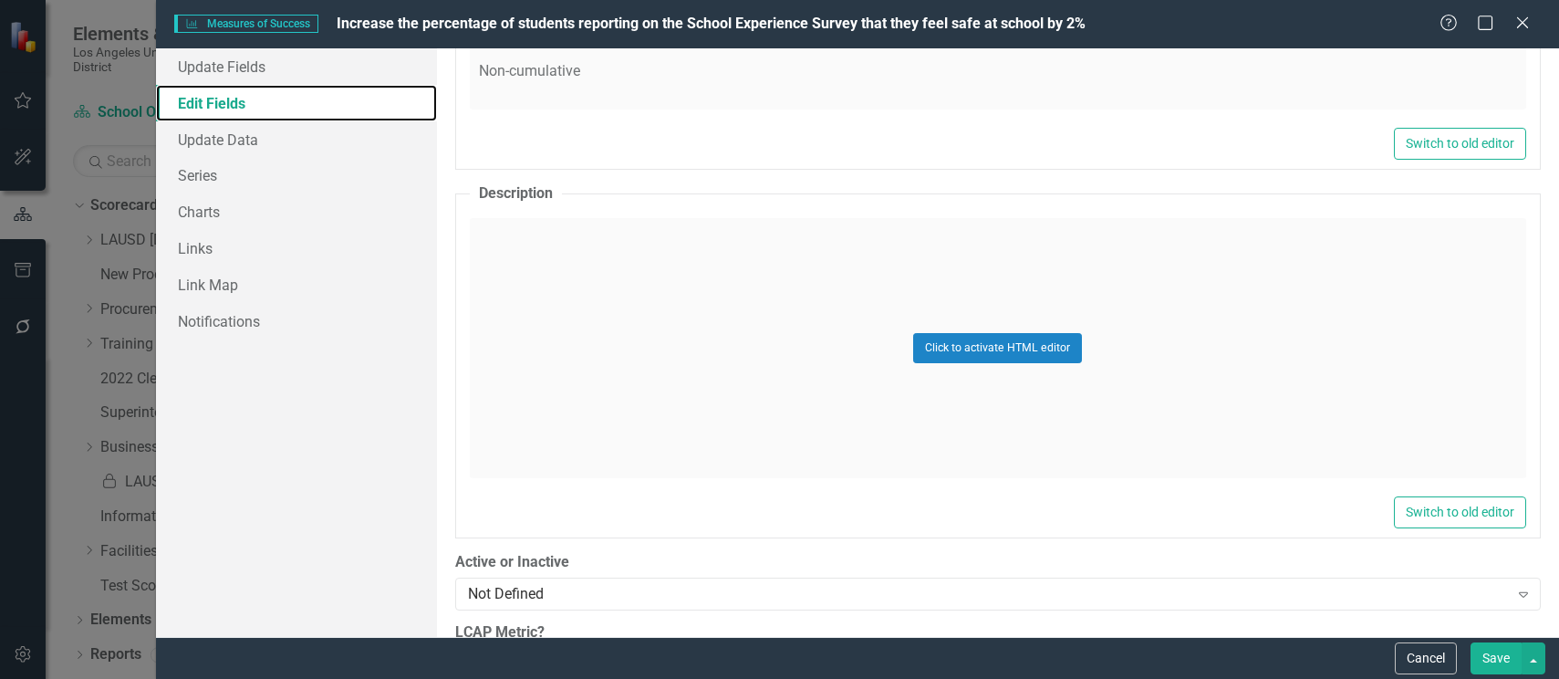
scroll to position [1278, 0]
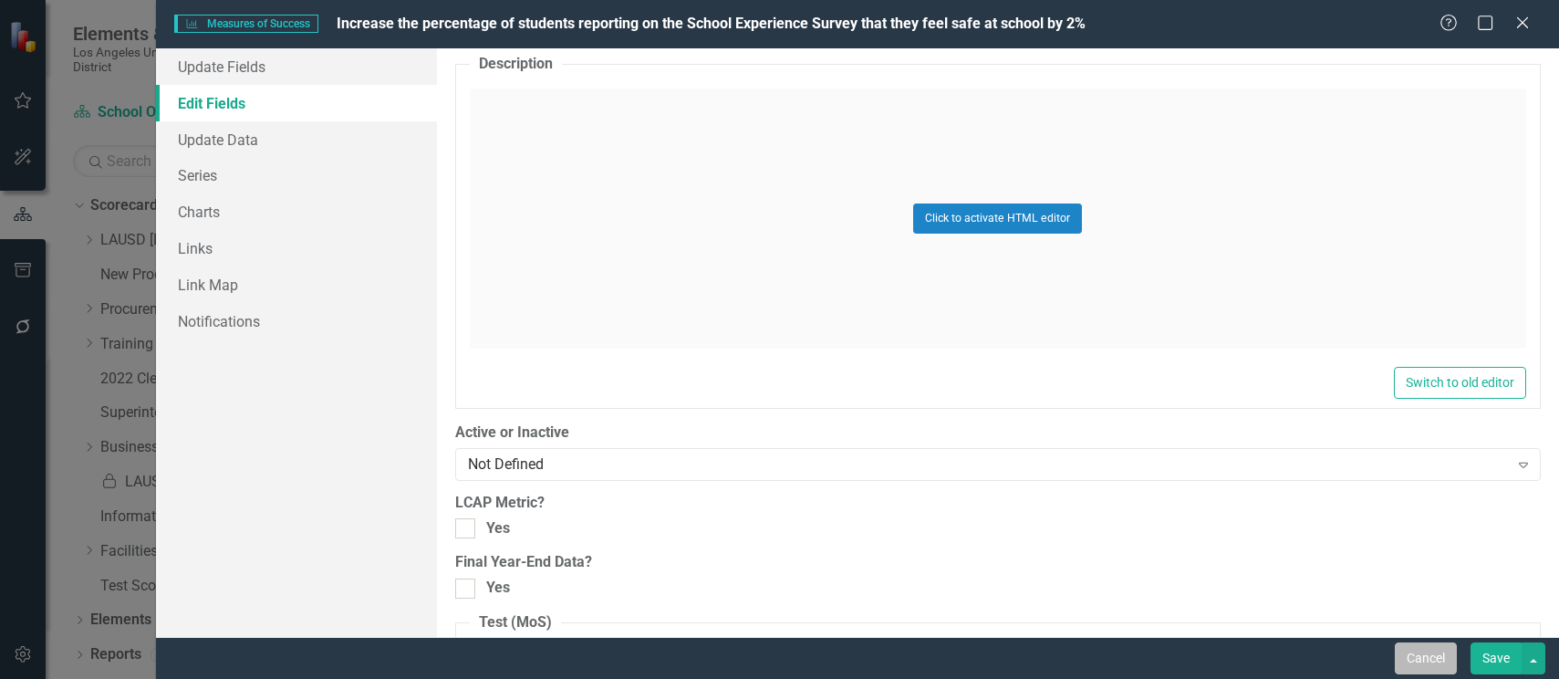
click at [1420, 661] on button "Cancel" at bounding box center [1426, 658] width 62 height 32
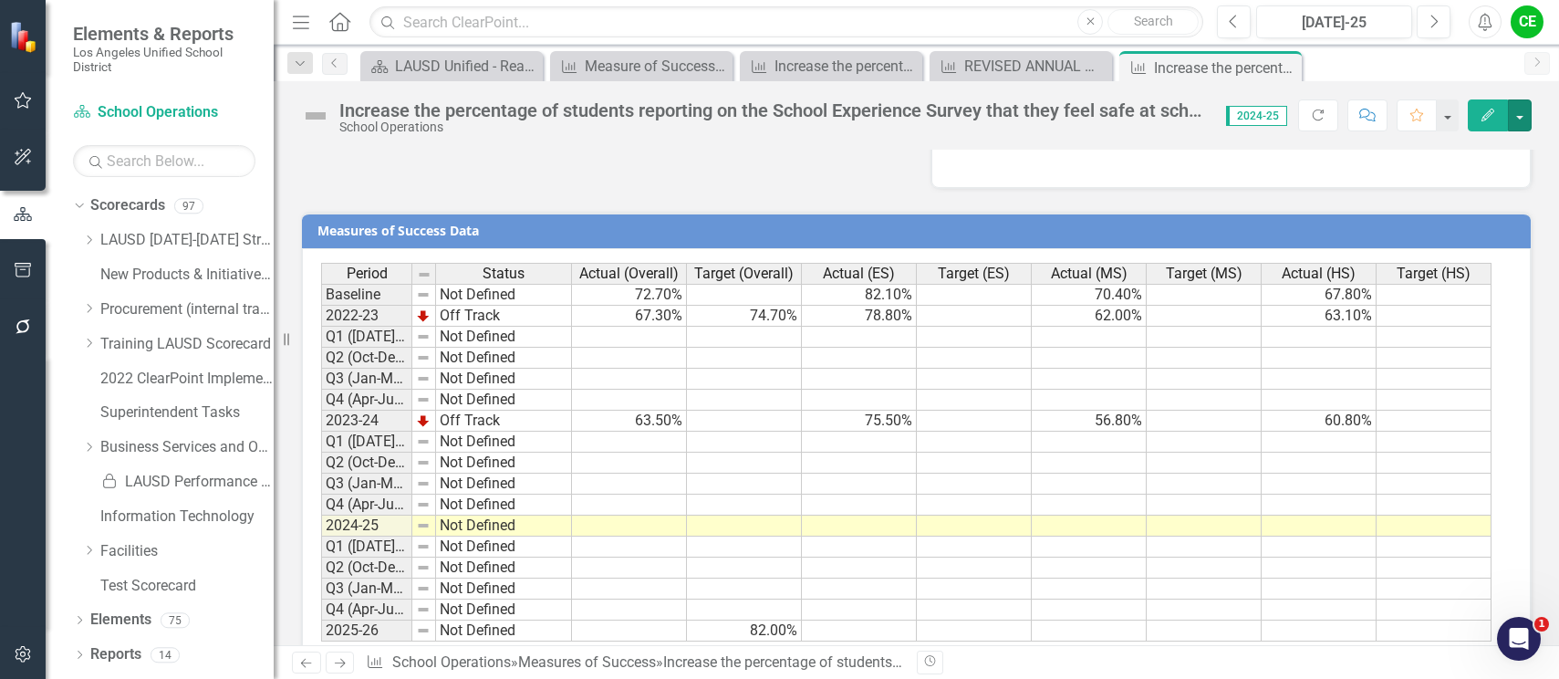
scroll to position [1482, 0]
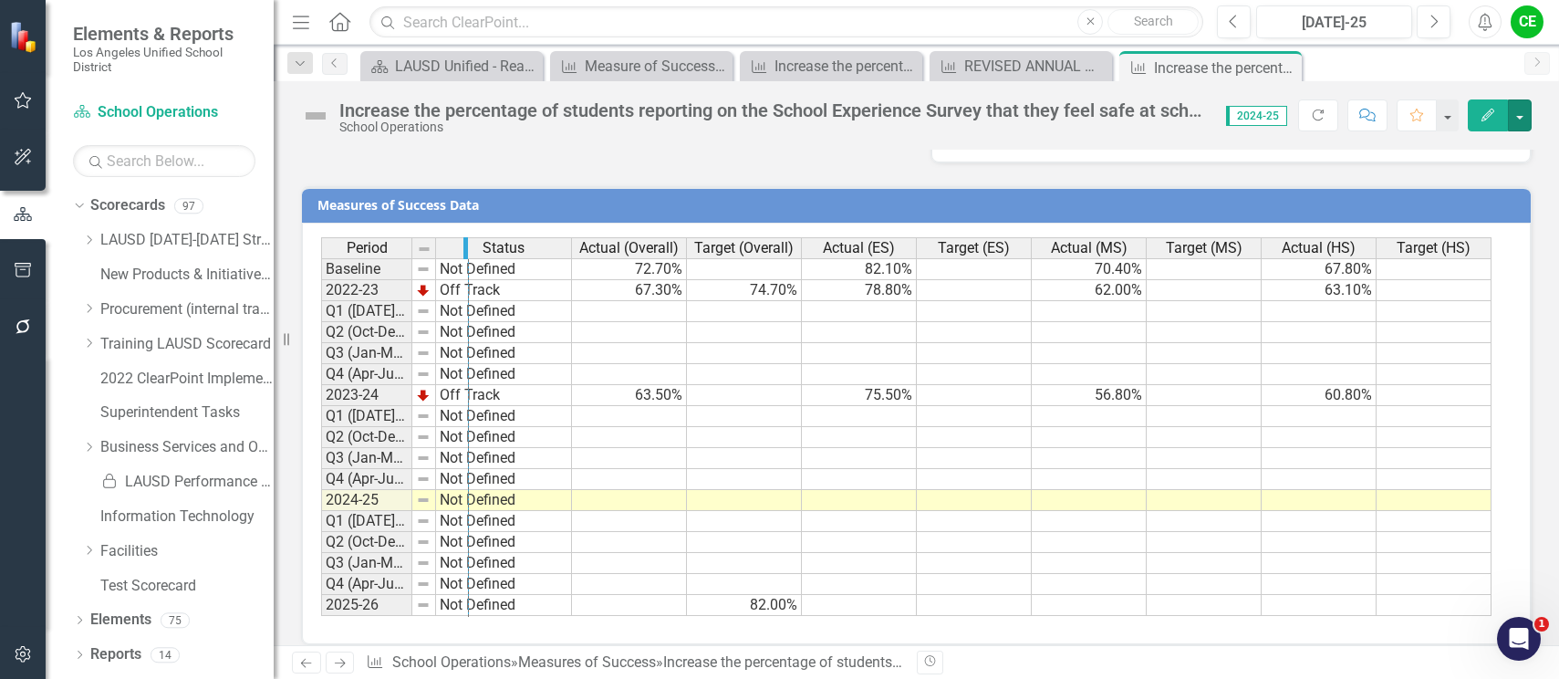
drag, startPoint x: 407, startPoint y: 228, endPoint x: 464, endPoint y: 233, distance: 56.8
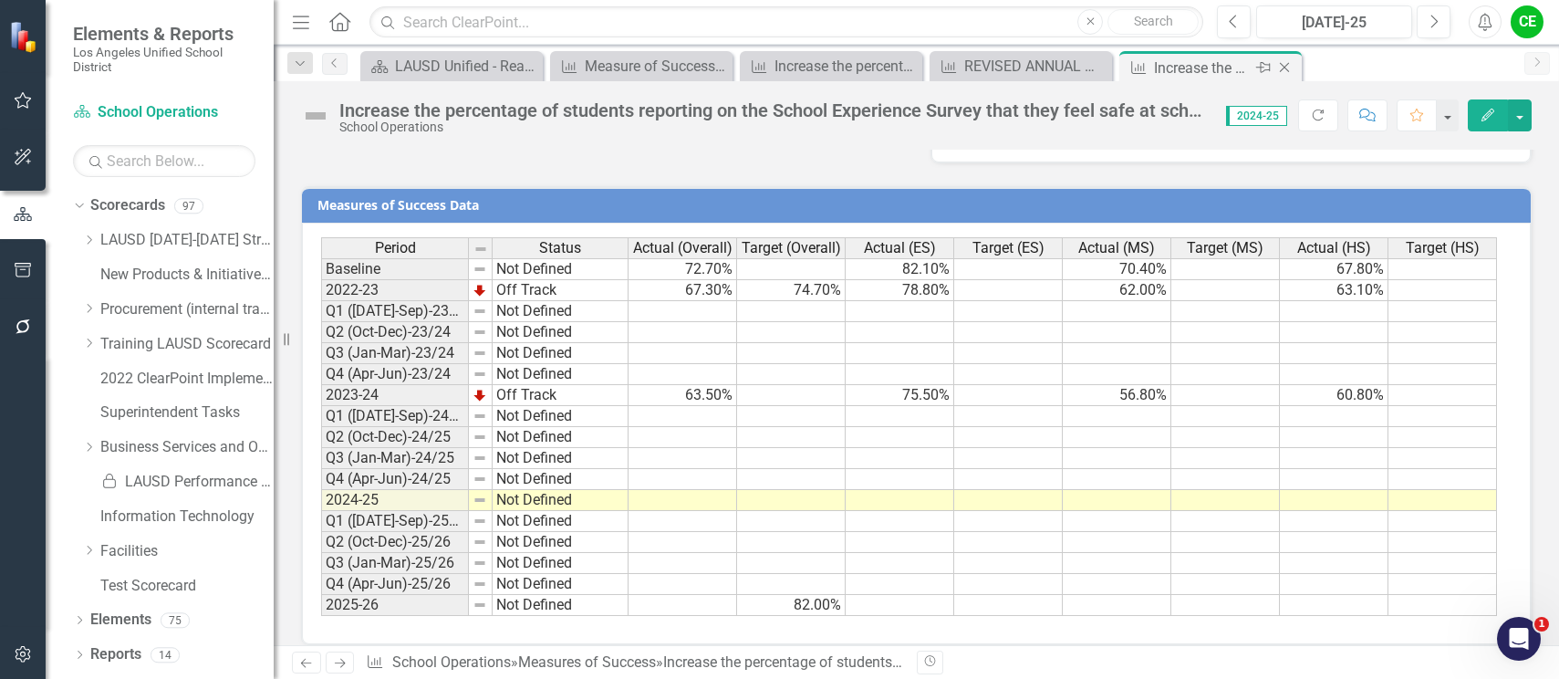
click at [1287, 68] on icon "Close" at bounding box center [1285, 67] width 18 height 15
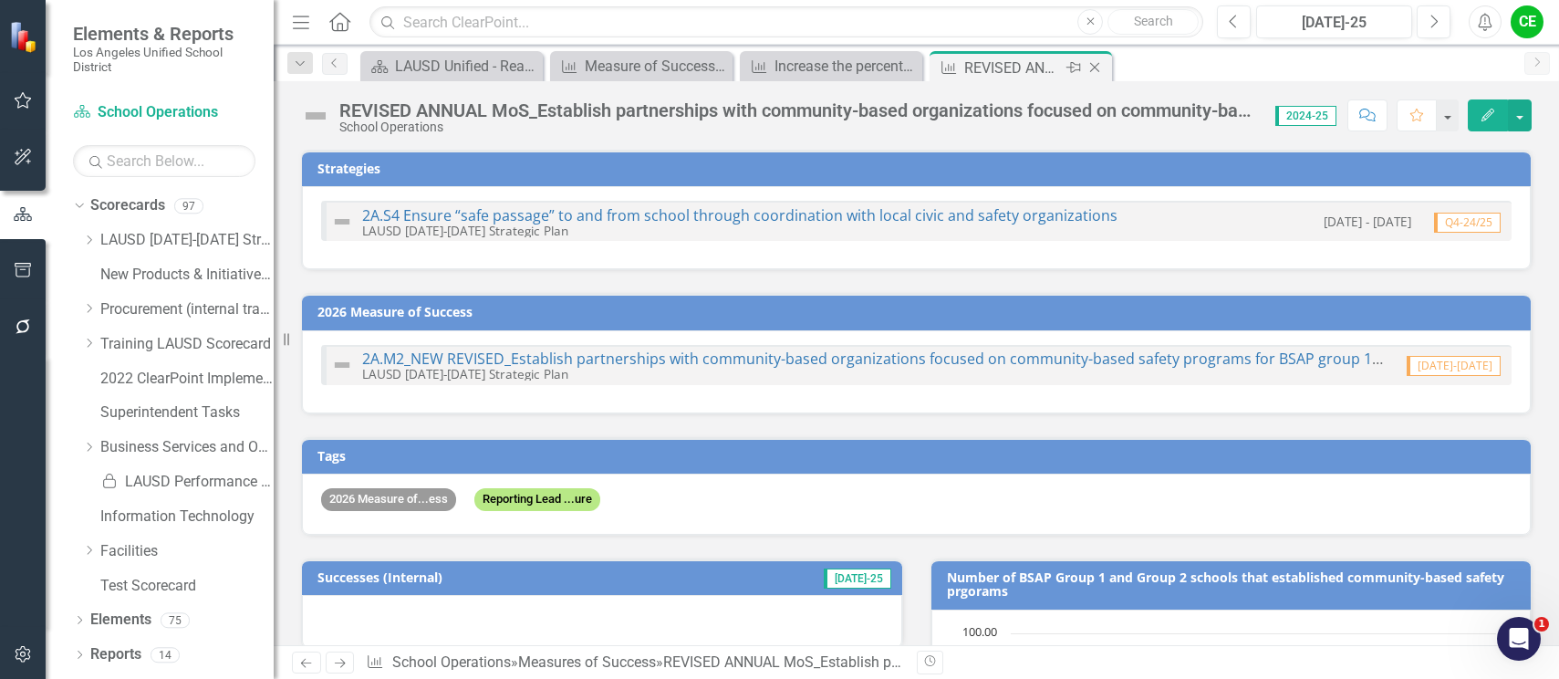
click at [1090, 68] on icon "Close" at bounding box center [1095, 67] width 18 height 15
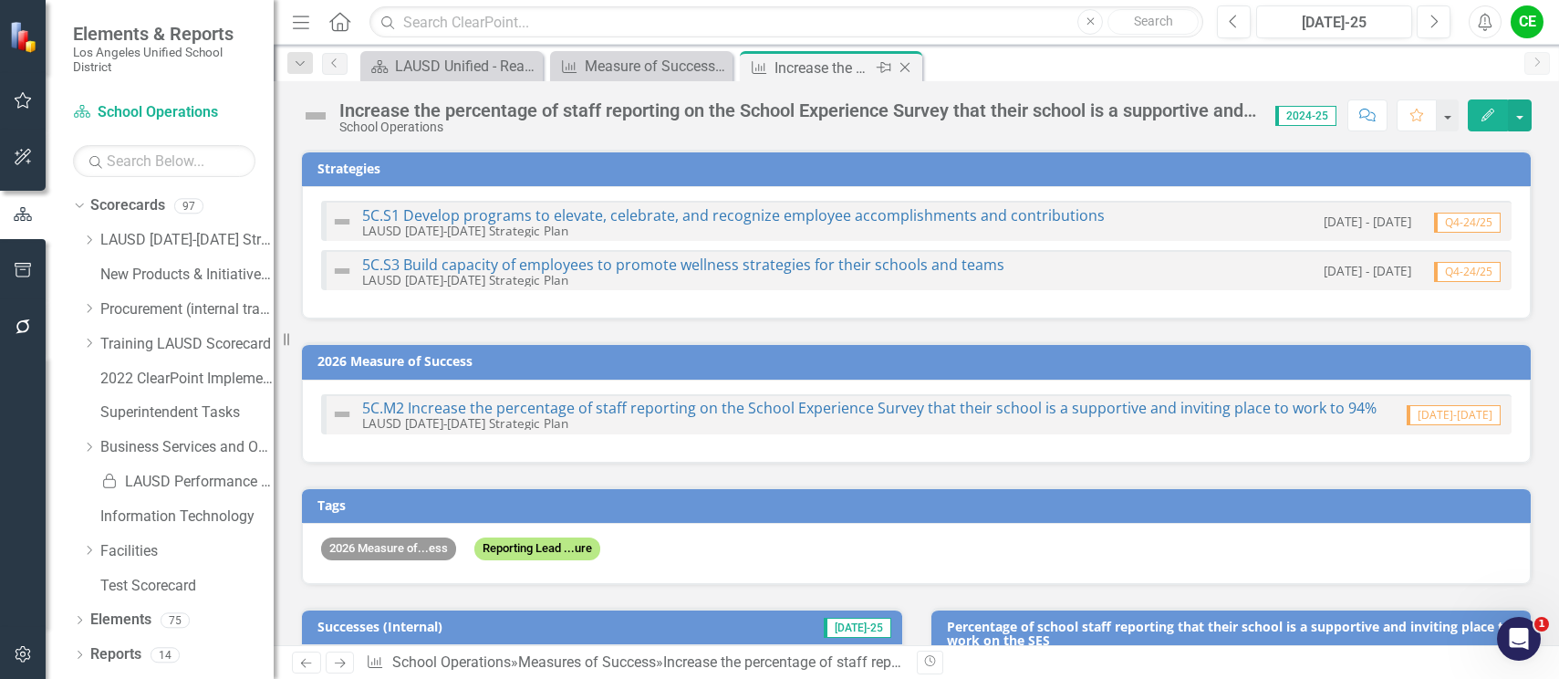
click at [909, 63] on icon "Close" at bounding box center [905, 67] width 18 height 15
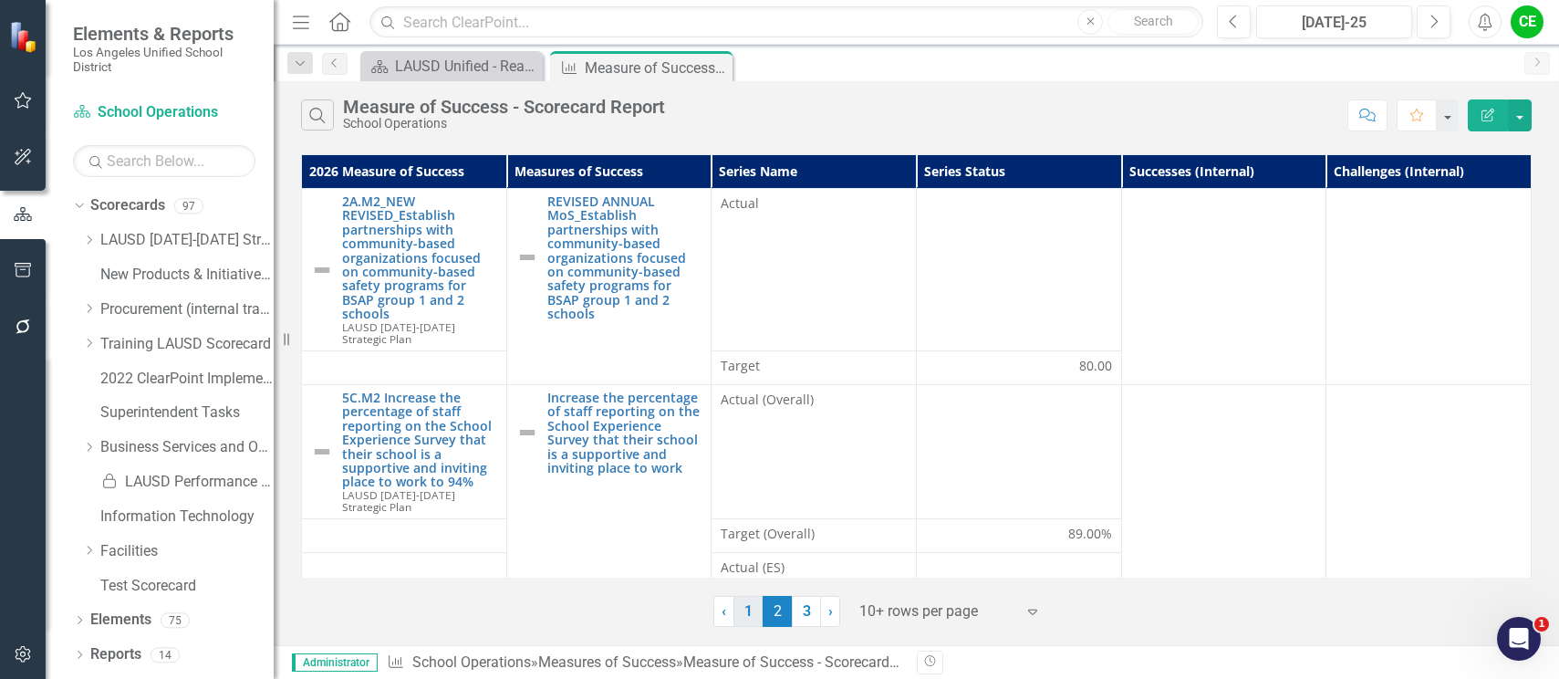
click at [745, 605] on link "1" at bounding box center [748, 611] width 29 height 31
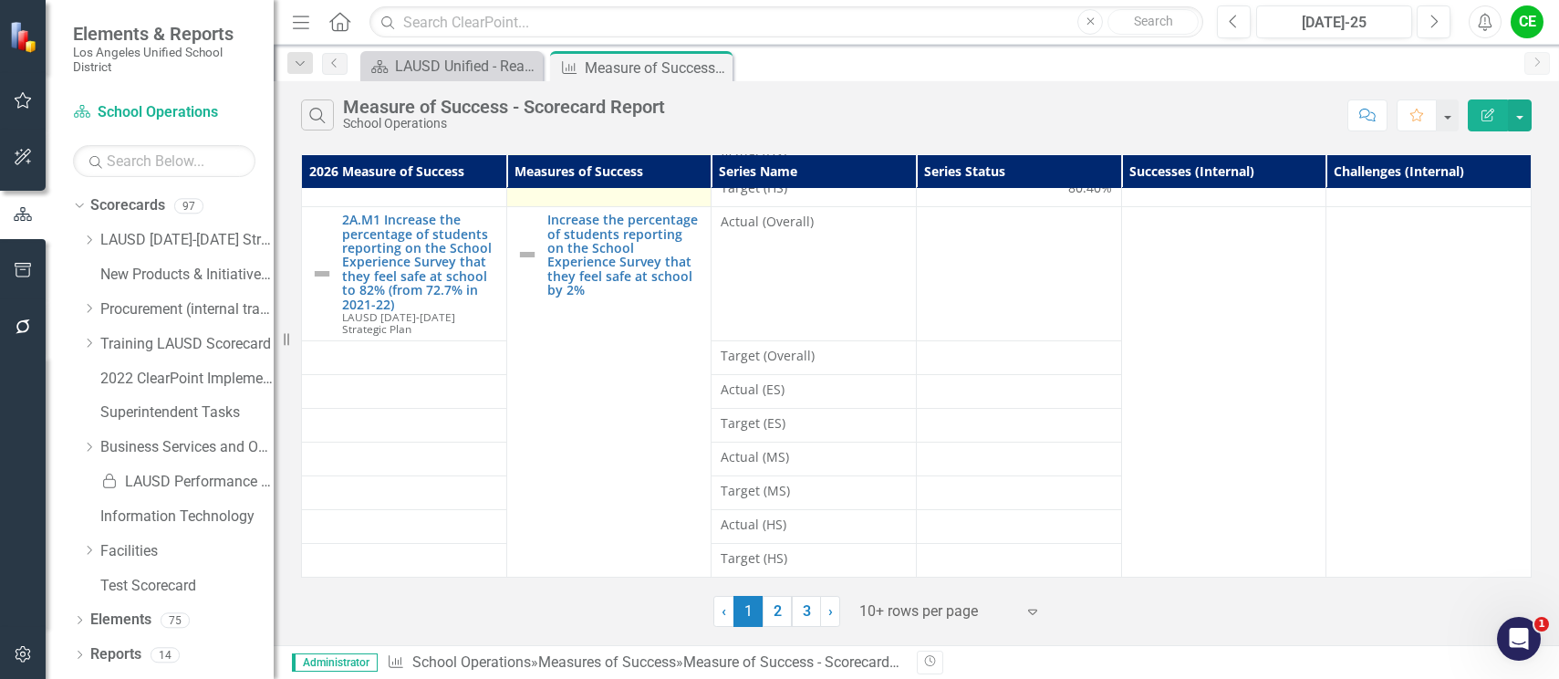
scroll to position [369, 0]
click at [778, 610] on link "2" at bounding box center [777, 611] width 29 height 31
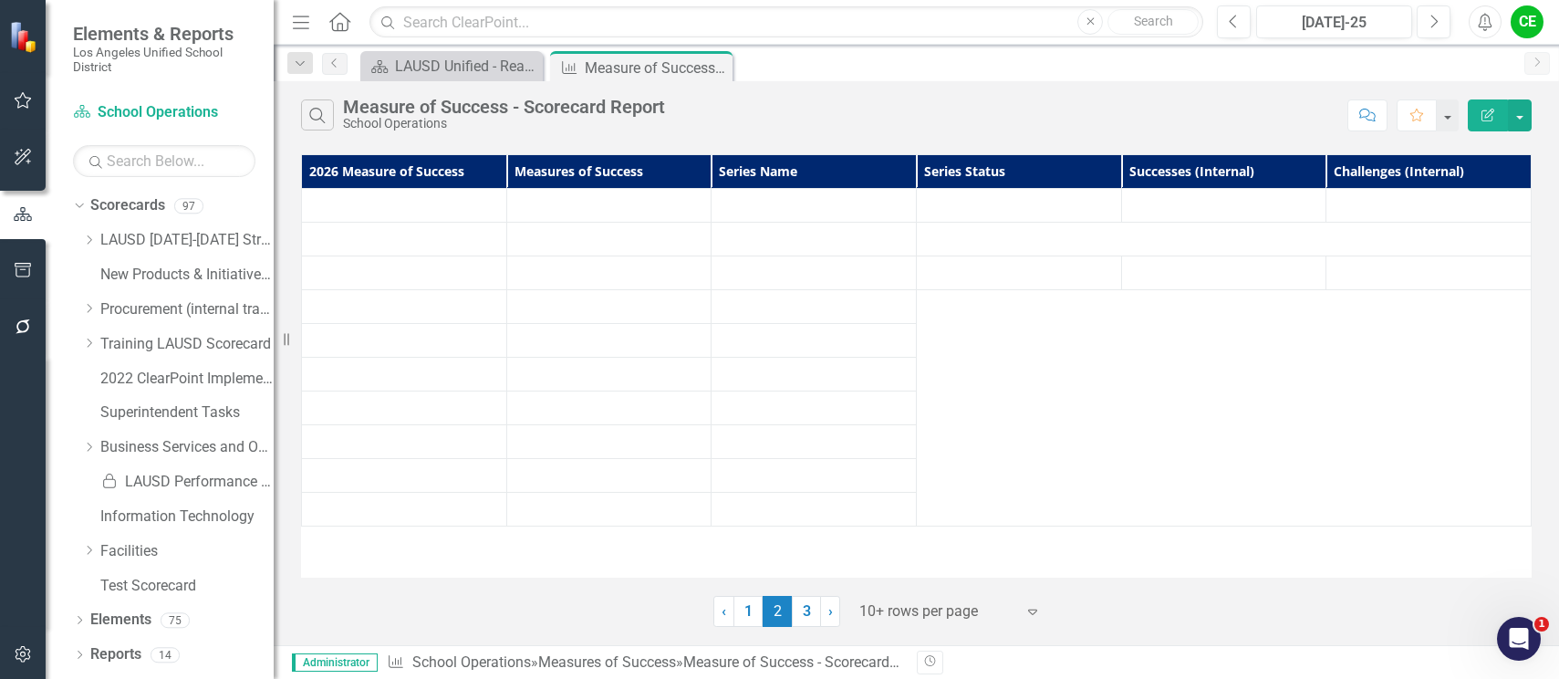
scroll to position [0, 0]
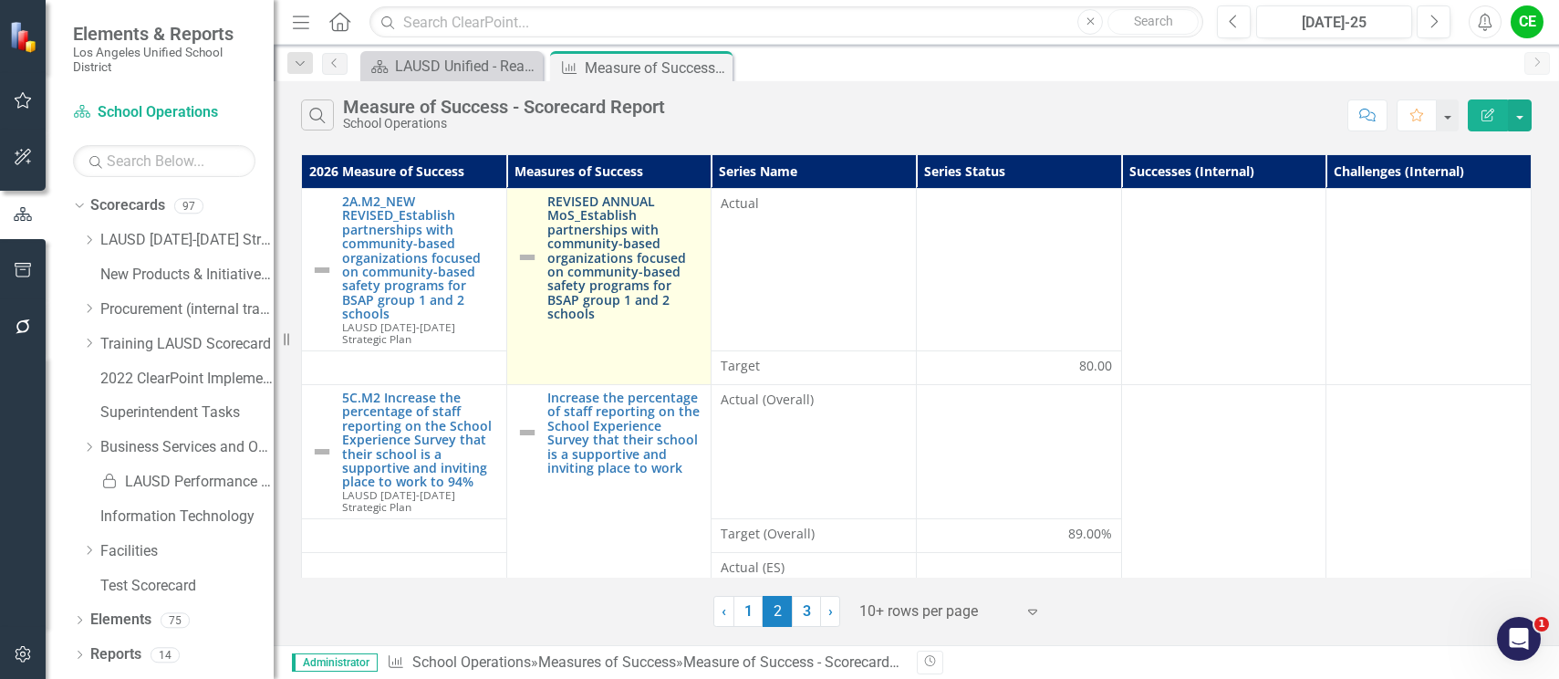
click at [600, 237] on link "REVISED ANNUAL MoS_Establish partnerships with community-based organizations fo…" at bounding box center [625, 257] width 155 height 127
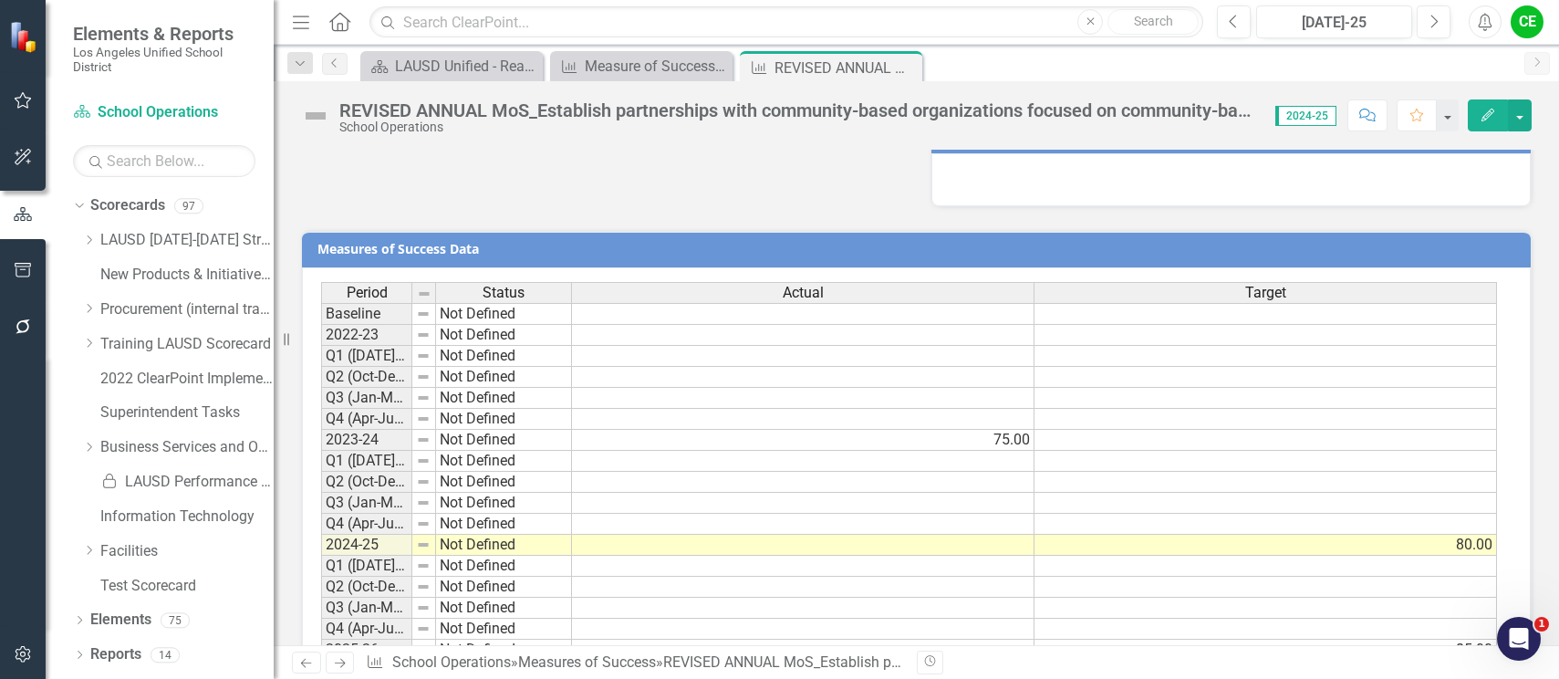
scroll to position [1418, 0]
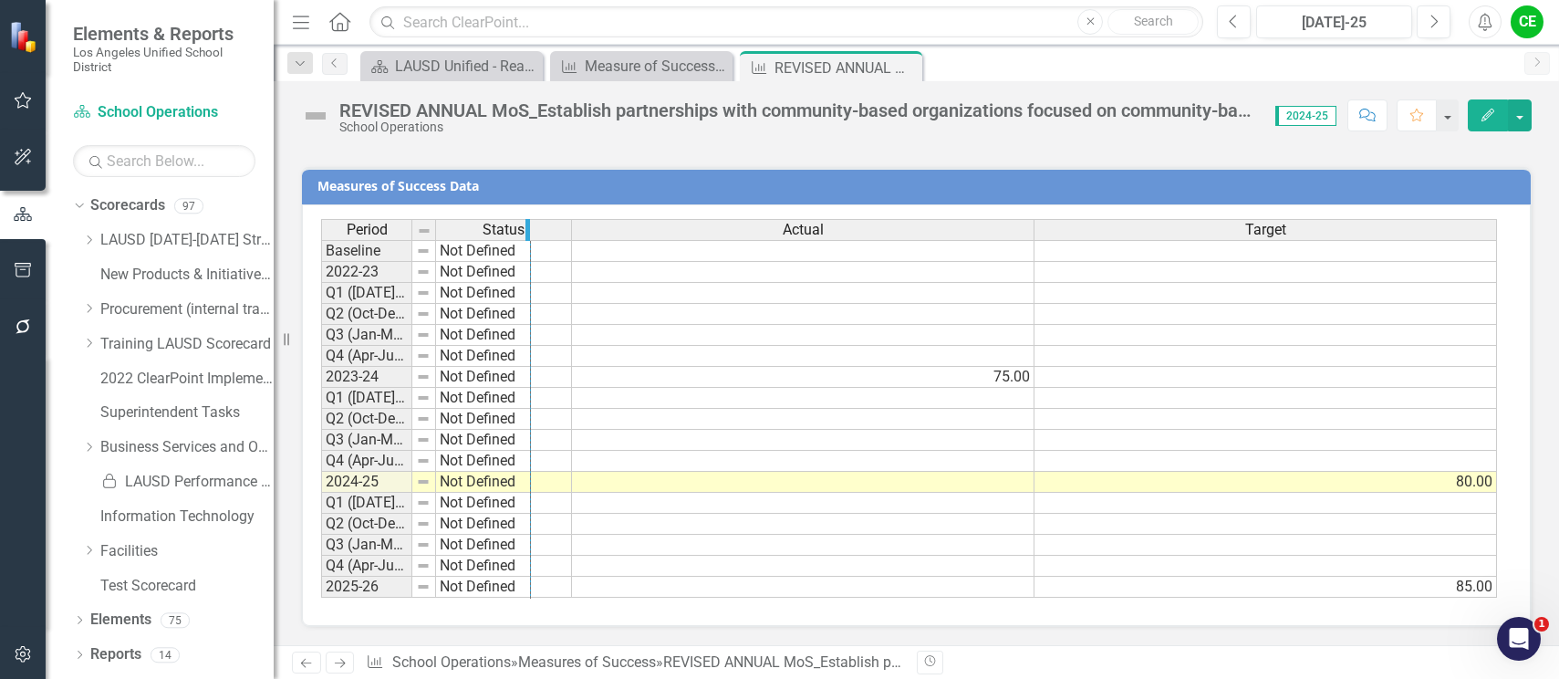
drag, startPoint x: 410, startPoint y: 230, endPoint x: 528, endPoint y: 230, distance: 118.6
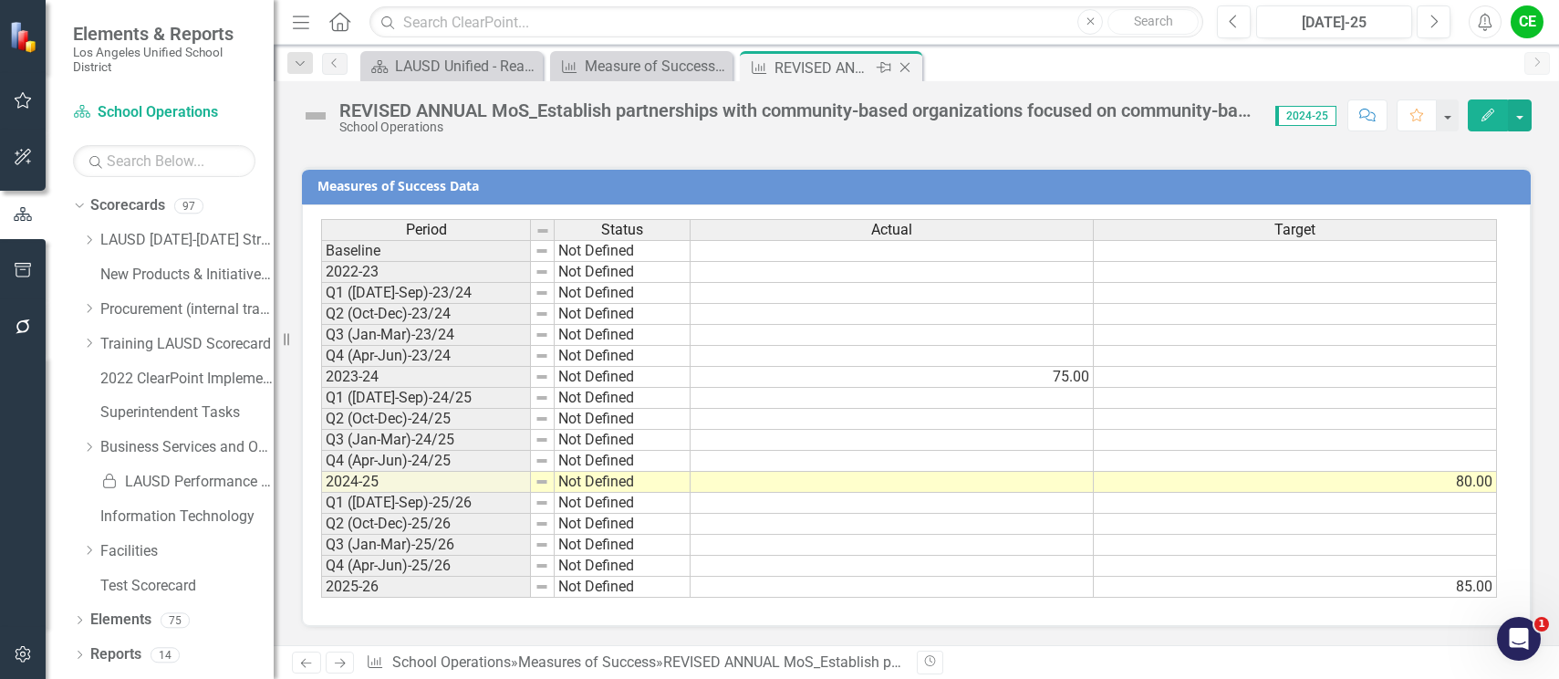
click at [906, 67] on icon at bounding box center [906, 68] width 10 height 10
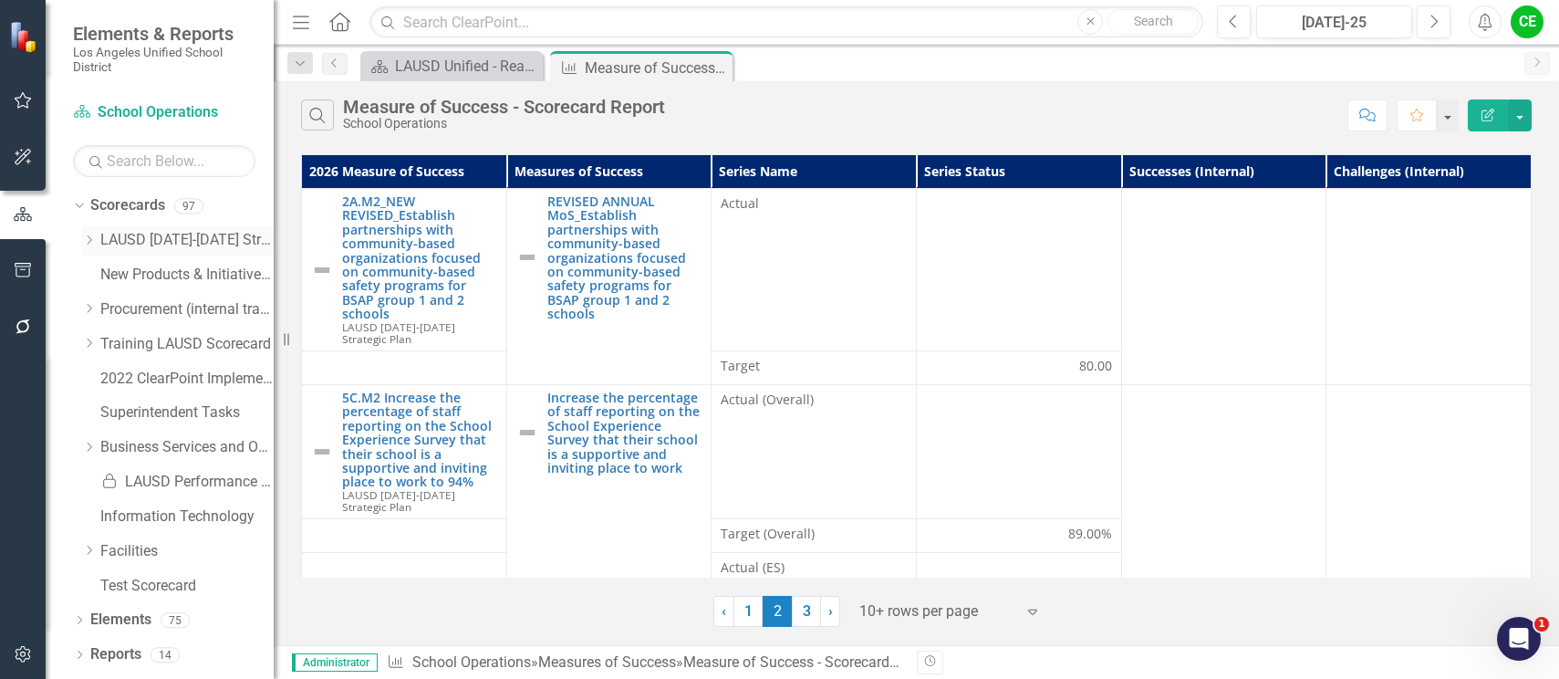
click at [85, 242] on icon "Dropdown" at bounding box center [89, 240] width 14 height 11
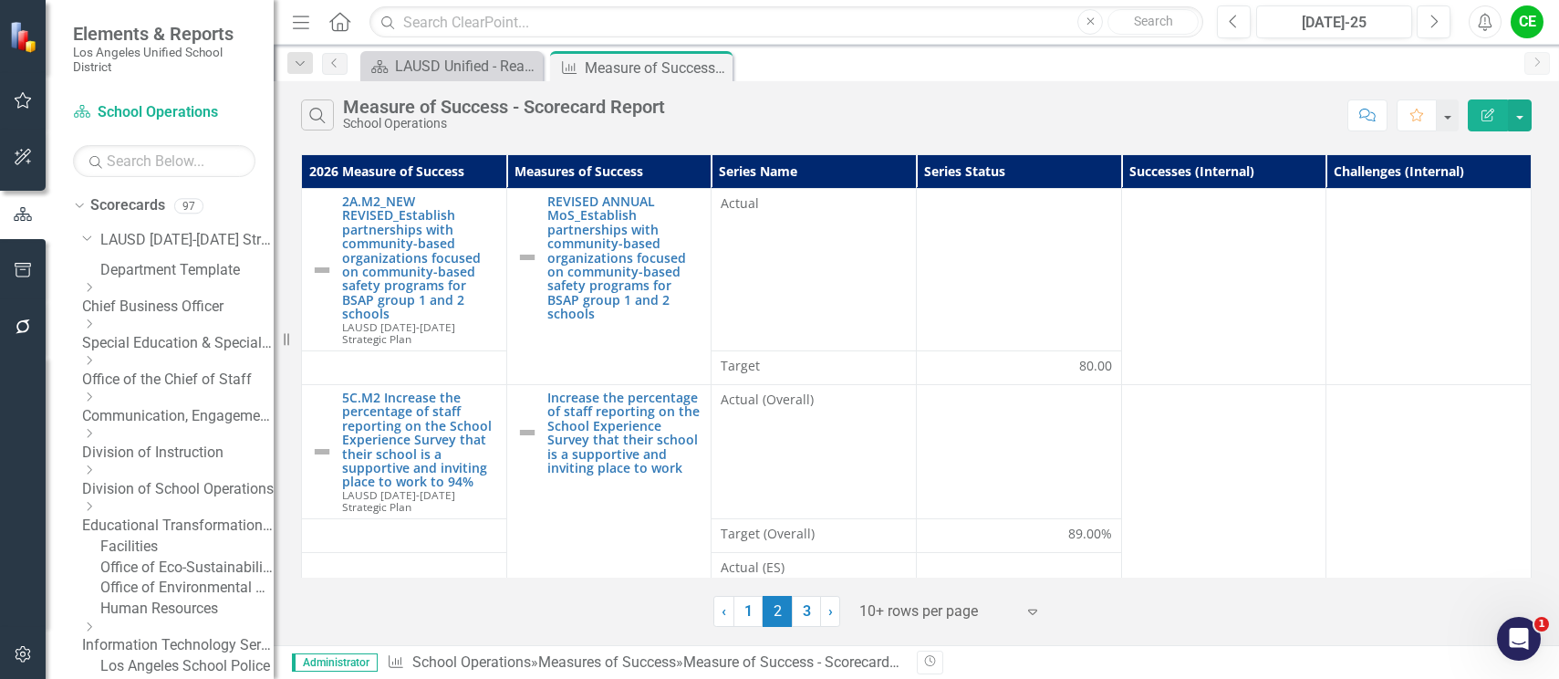
click at [101, 475] on div "Dropdown" at bounding box center [175, 472] width 187 height 16
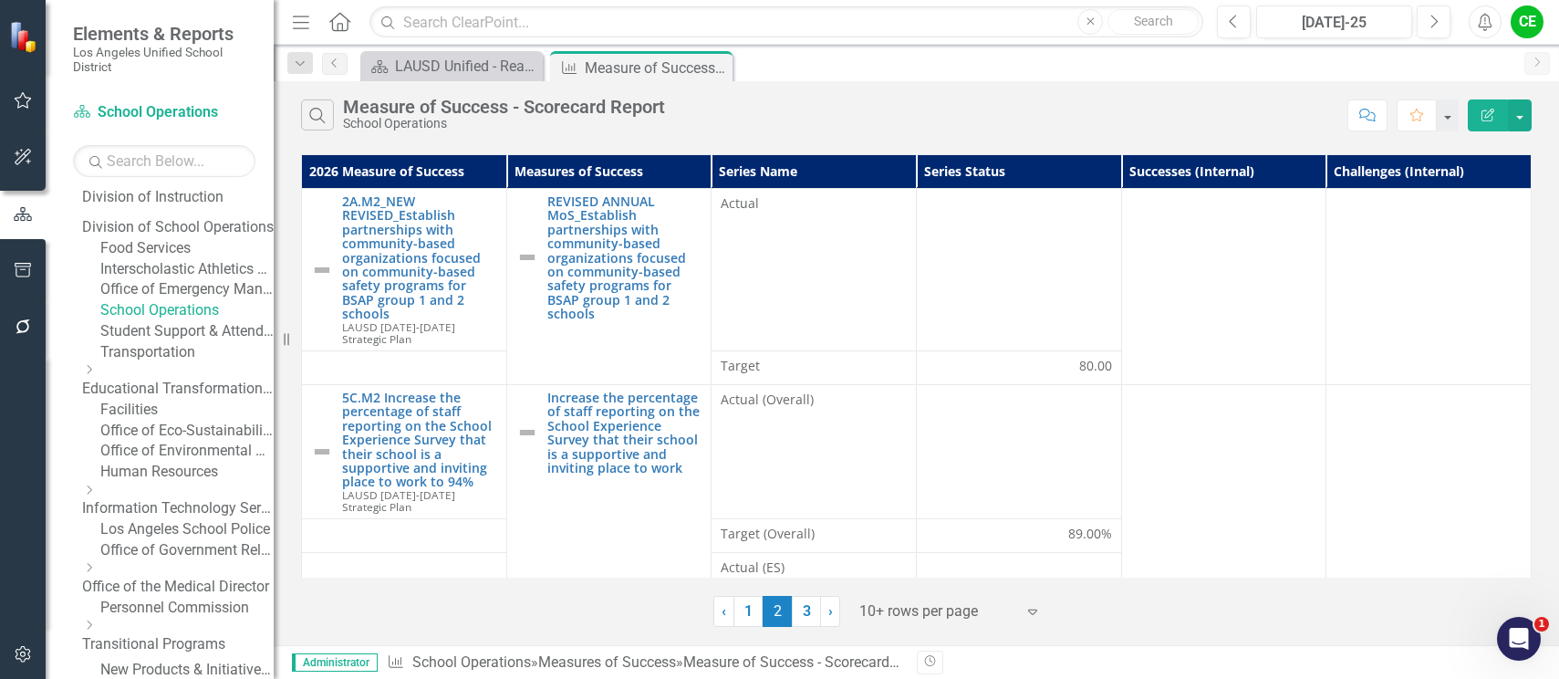
scroll to position [274, 0]
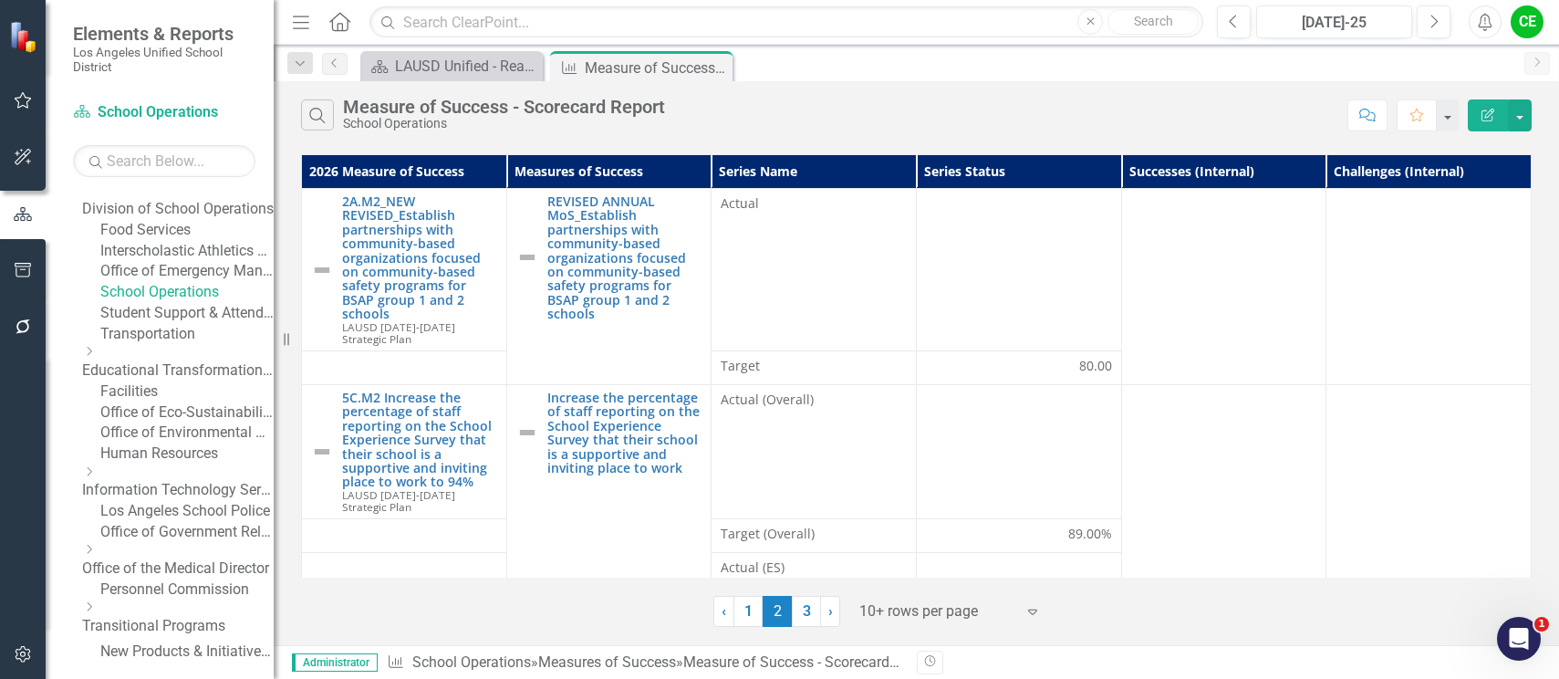
click at [175, 324] on link "Student Support & Attendance Services" at bounding box center [186, 313] width 173 height 21
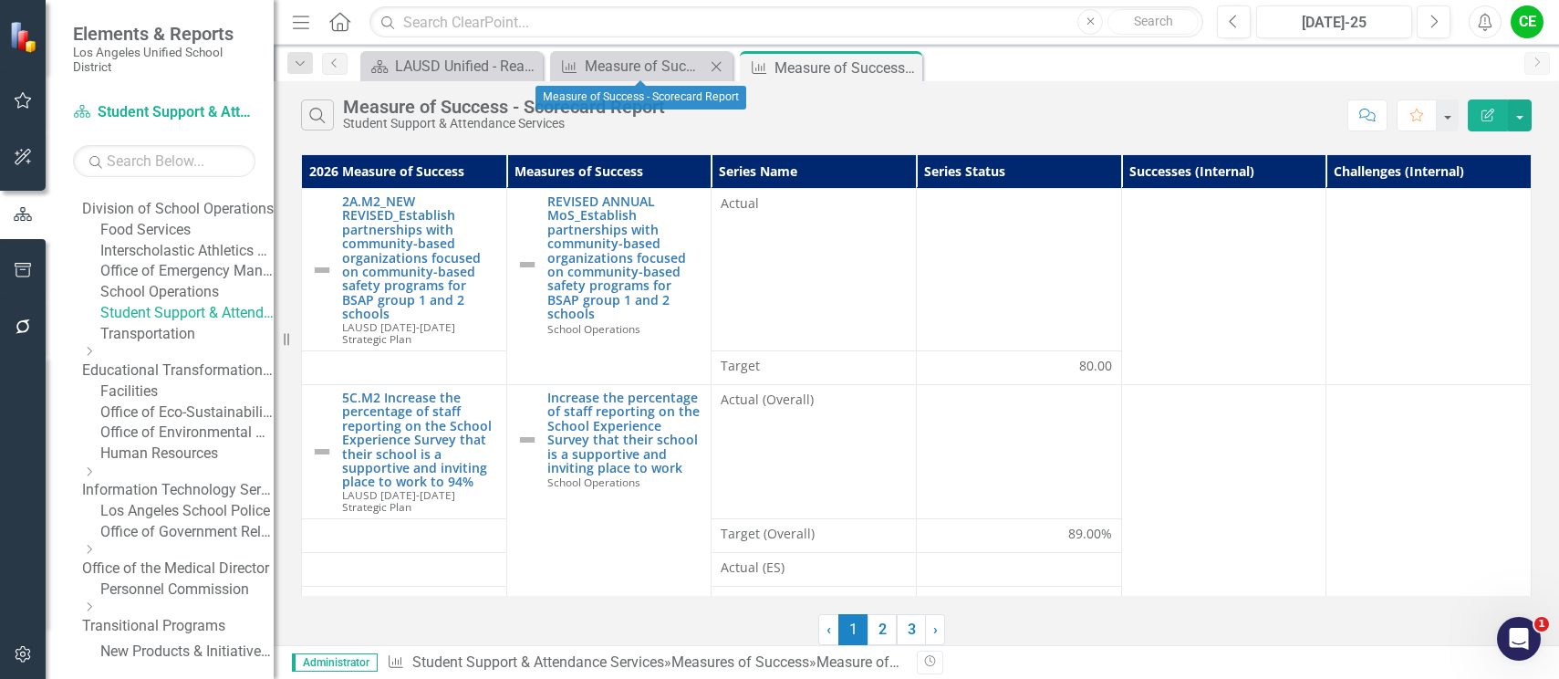
click at [717, 64] on icon "Close" at bounding box center [716, 66] width 18 height 15
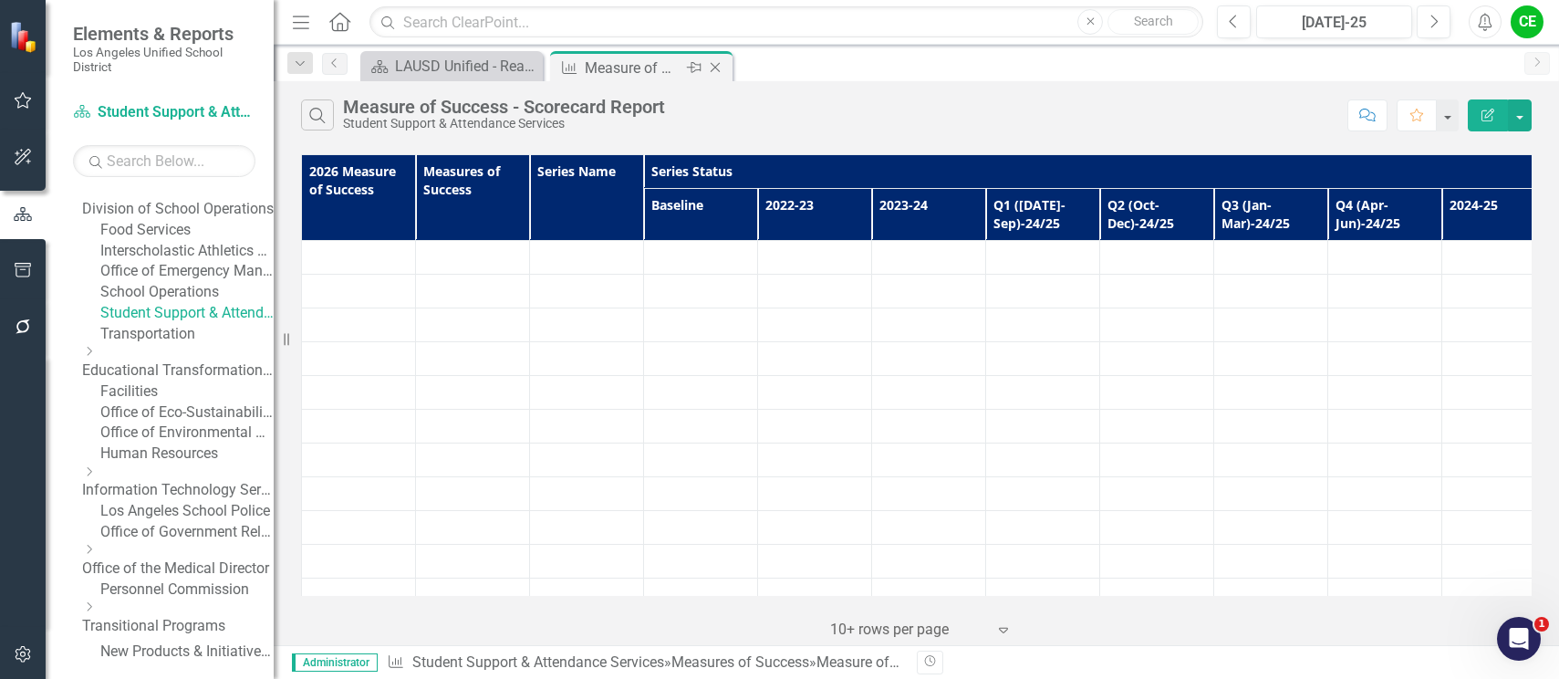
click at [599, 58] on div "Measure of Success - Scorecard Report" at bounding box center [634, 68] width 98 height 23
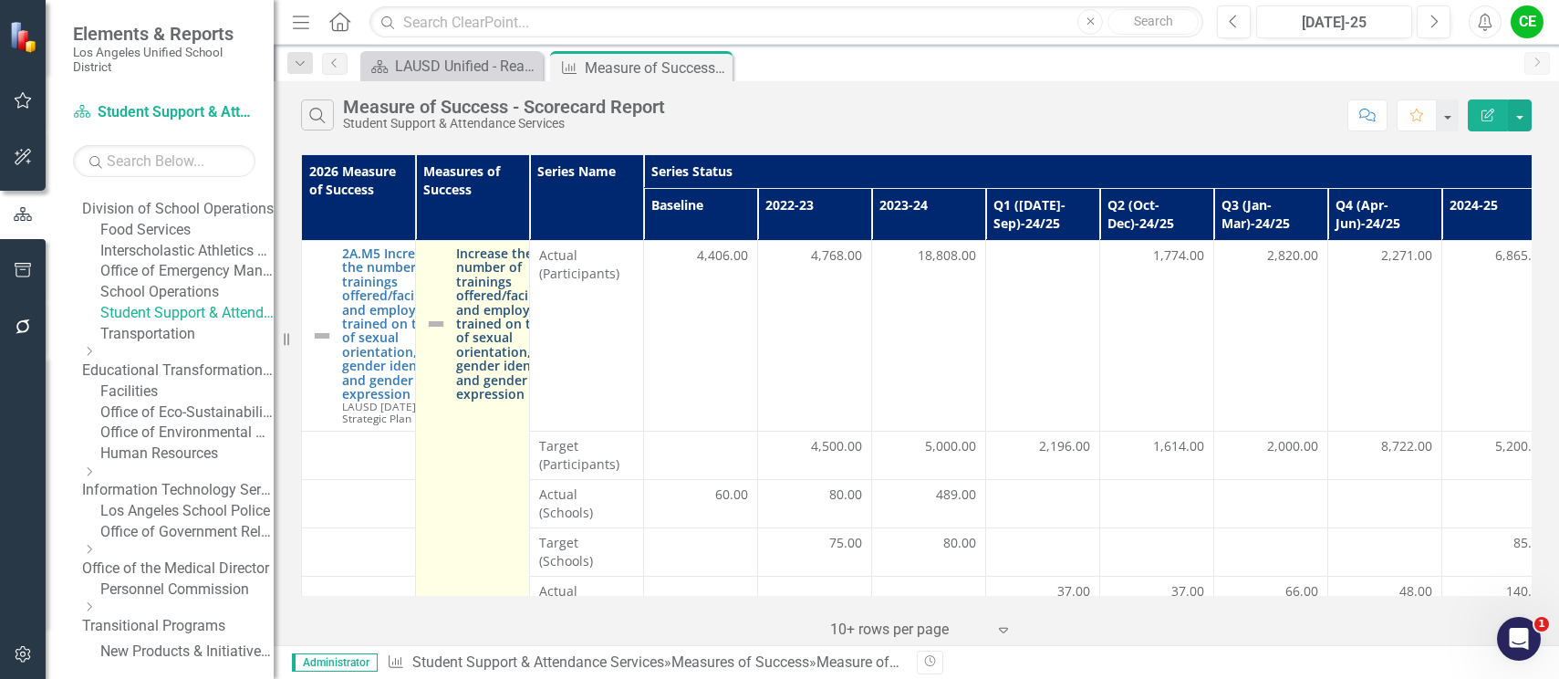
click at [472, 290] on link "Increase the number of trainings offered/facilitated and employees trained on t…" at bounding box center [512, 323] width 113 height 154
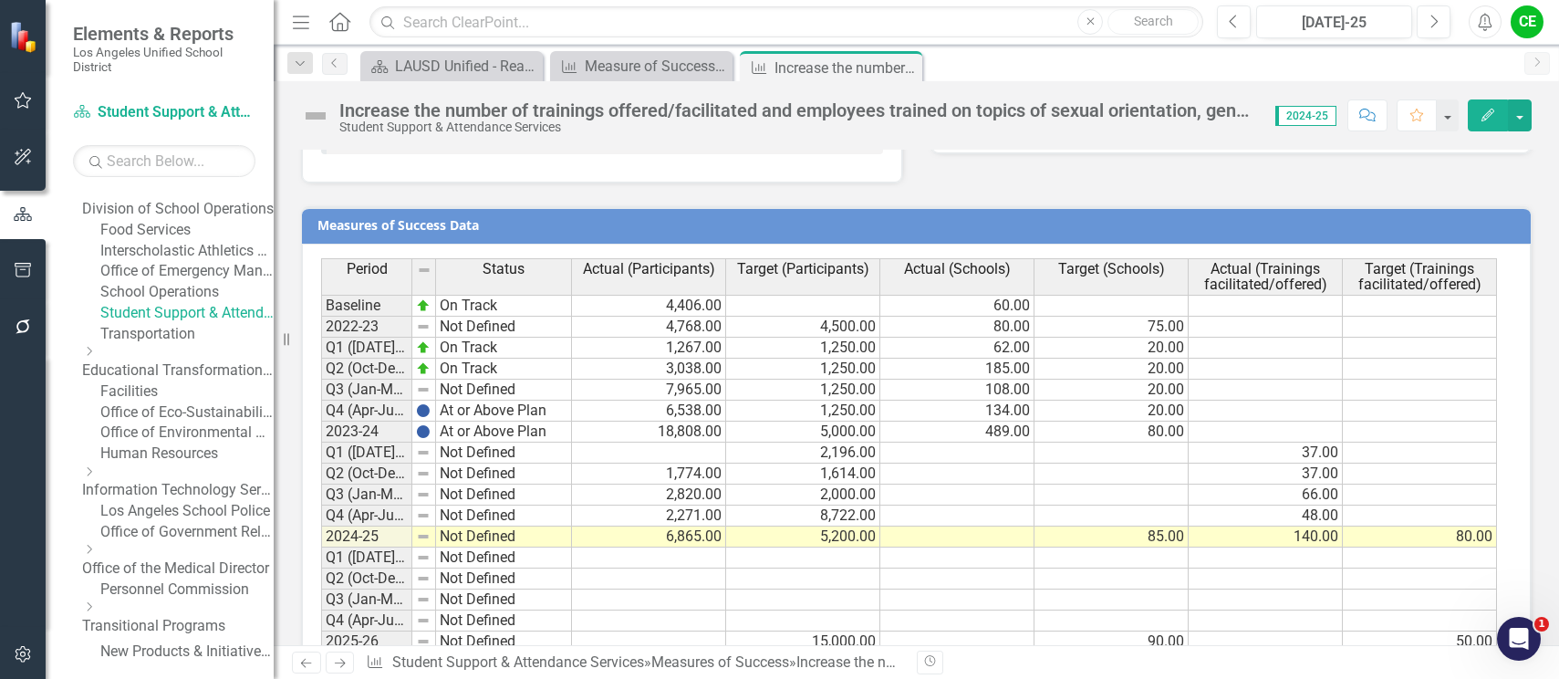
scroll to position [1605, 0]
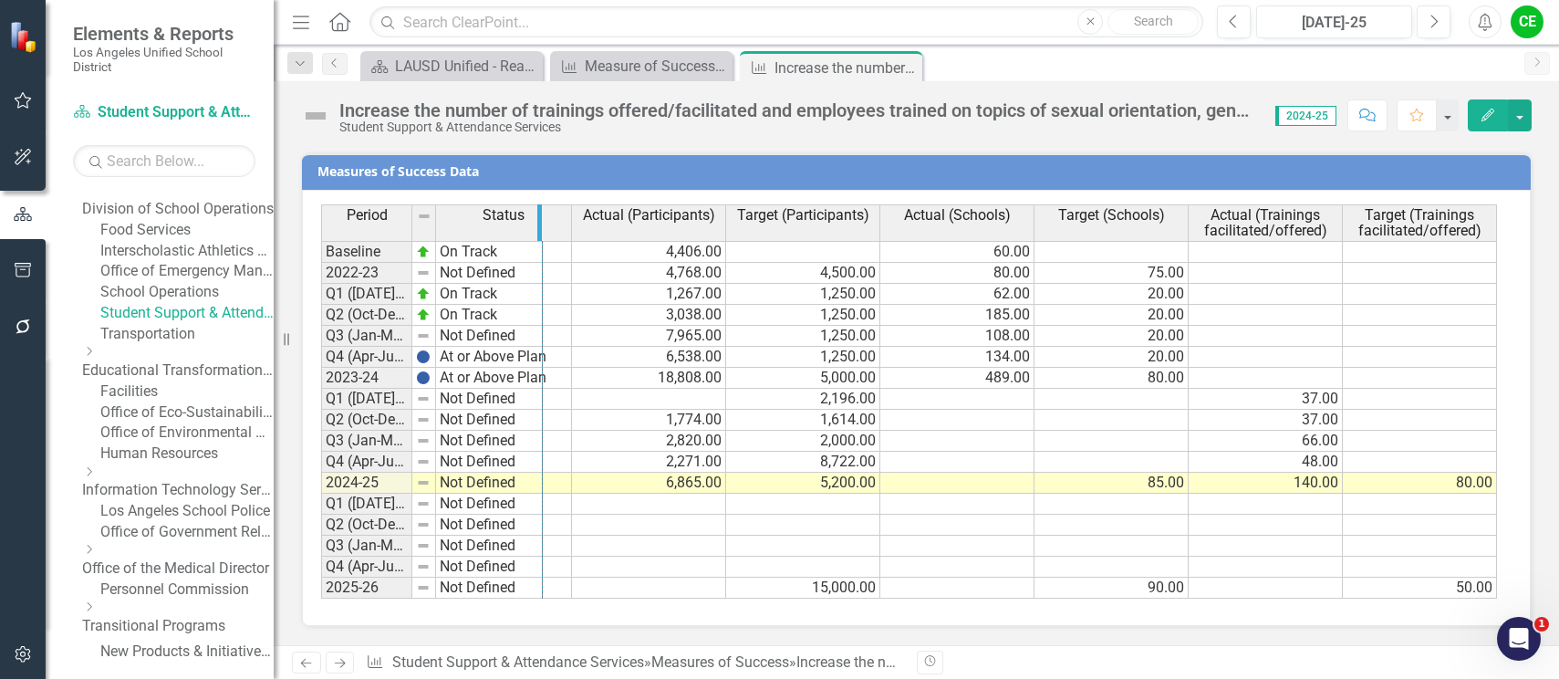
drag, startPoint x: 410, startPoint y: 221, endPoint x: 540, endPoint y: 221, distance: 130.5
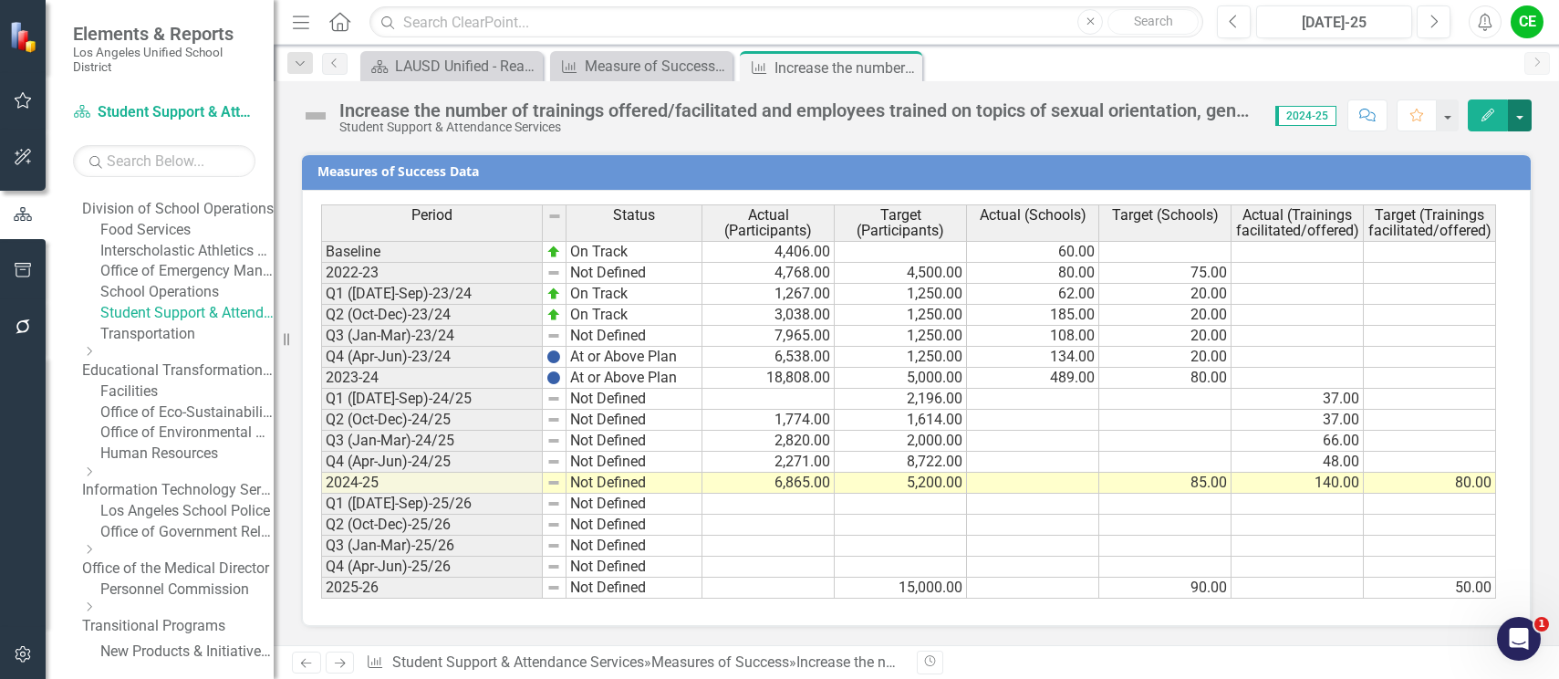
click at [1525, 120] on button "button" at bounding box center [1520, 115] width 24 height 32
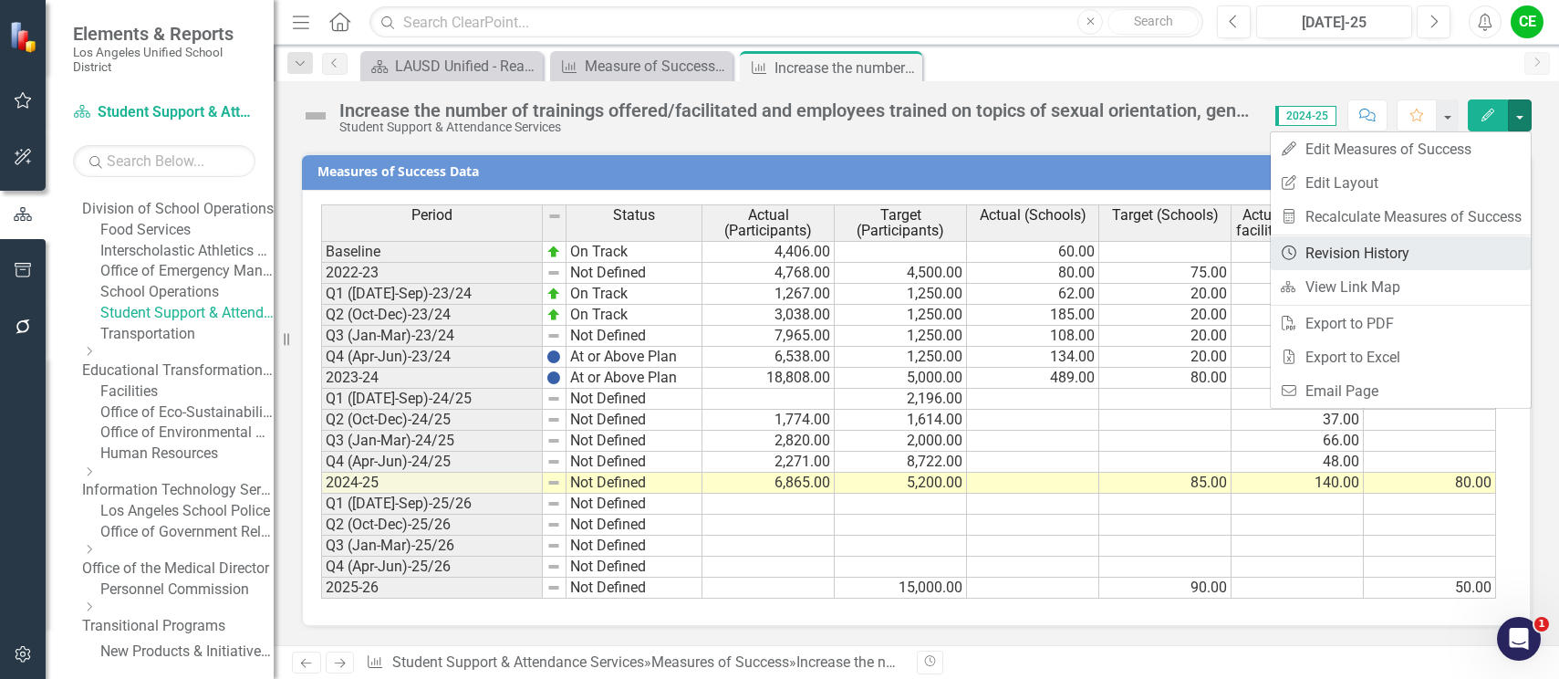
click at [1367, 255] on link "Revision History Revision History" at bounding box center [1401, 253] width 260 height 34
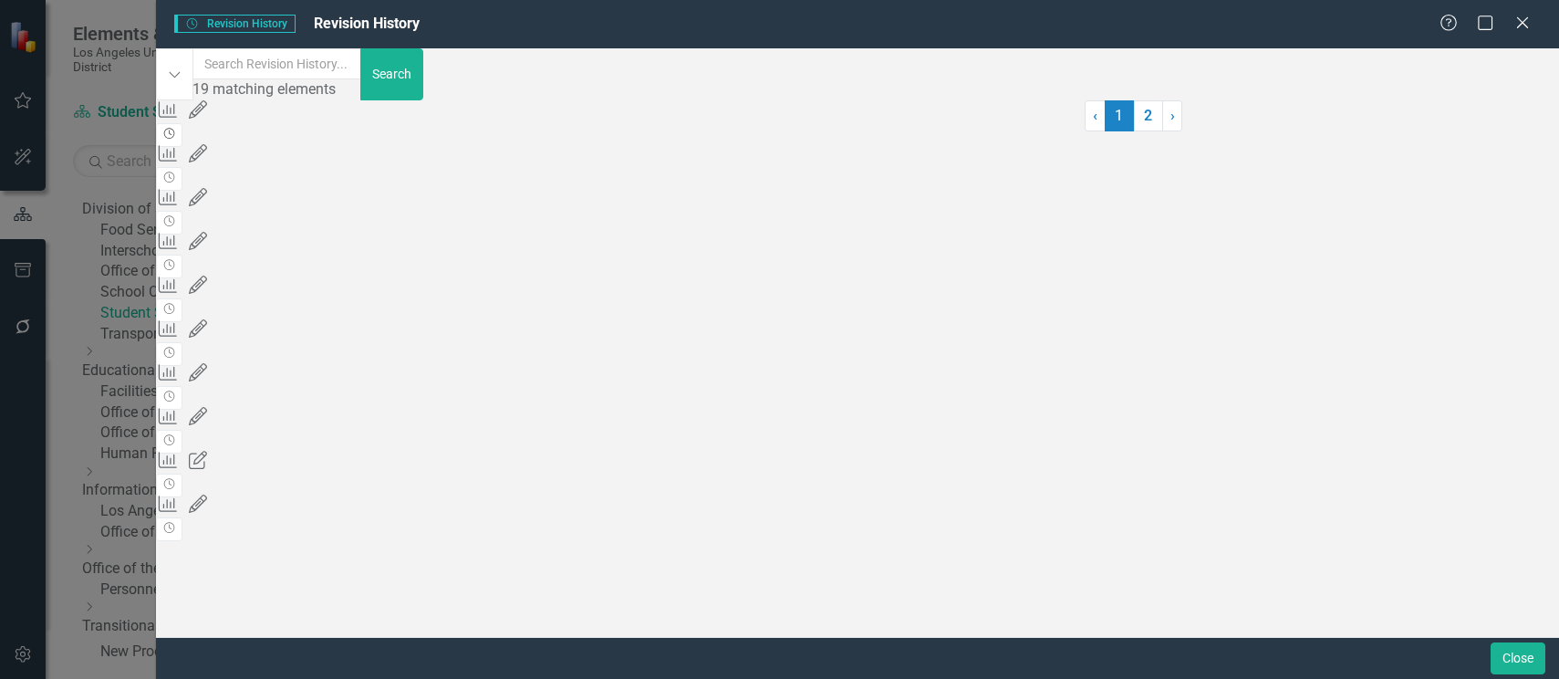
click at [176, 140] on icon "Revision History" at bounding box center [169, 134] width 14 height 11
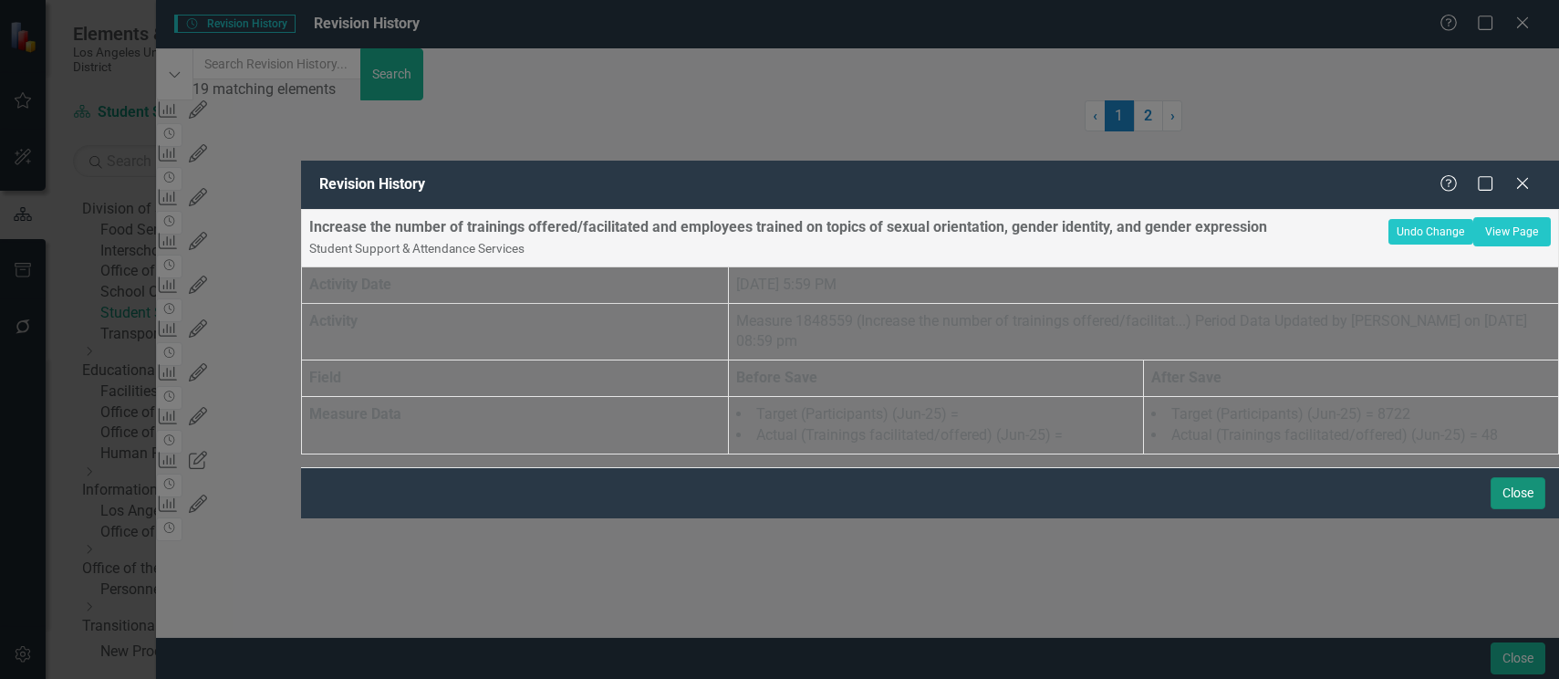
click at [1534, 509] on button "Close" at bounding box center [1518, 493] width 55 height 32
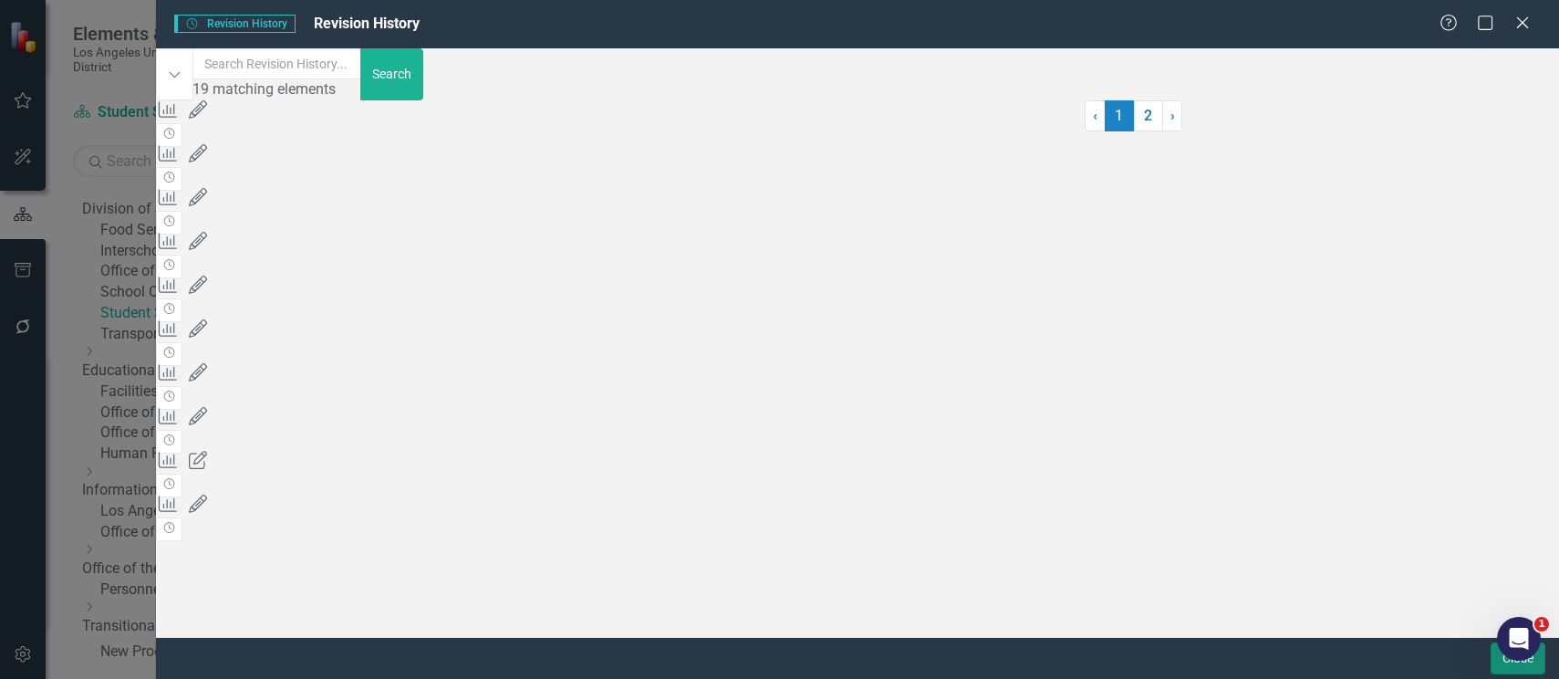
click at [1492, 663] on button "Close" at bounding box center [1518, 658] width 55 height 32
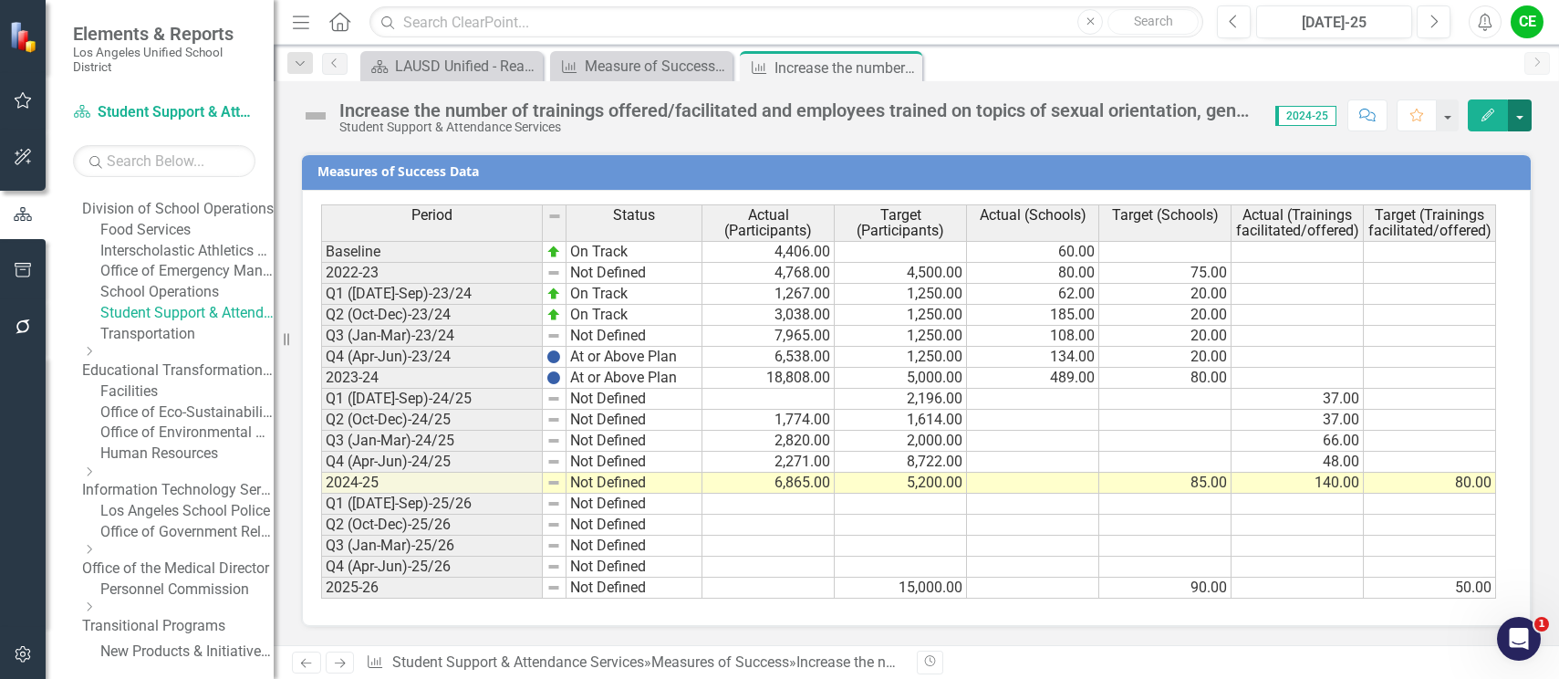
click at [1527, 117] on button "button" at bounding box center [1520, 115] width 24 height 32
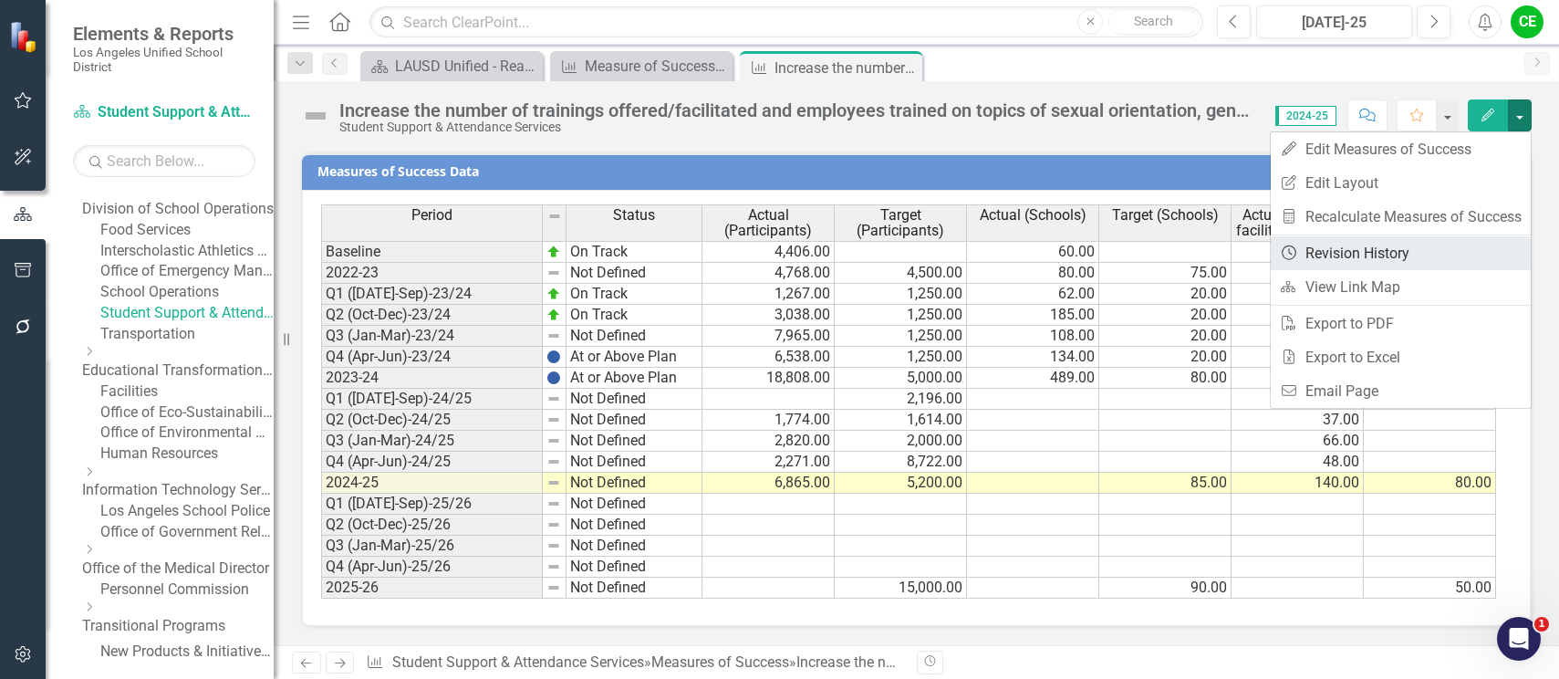
click at [1390, 256] on link "Revision History Revision History" at bounding box center [1401, 253] width 260 height 34
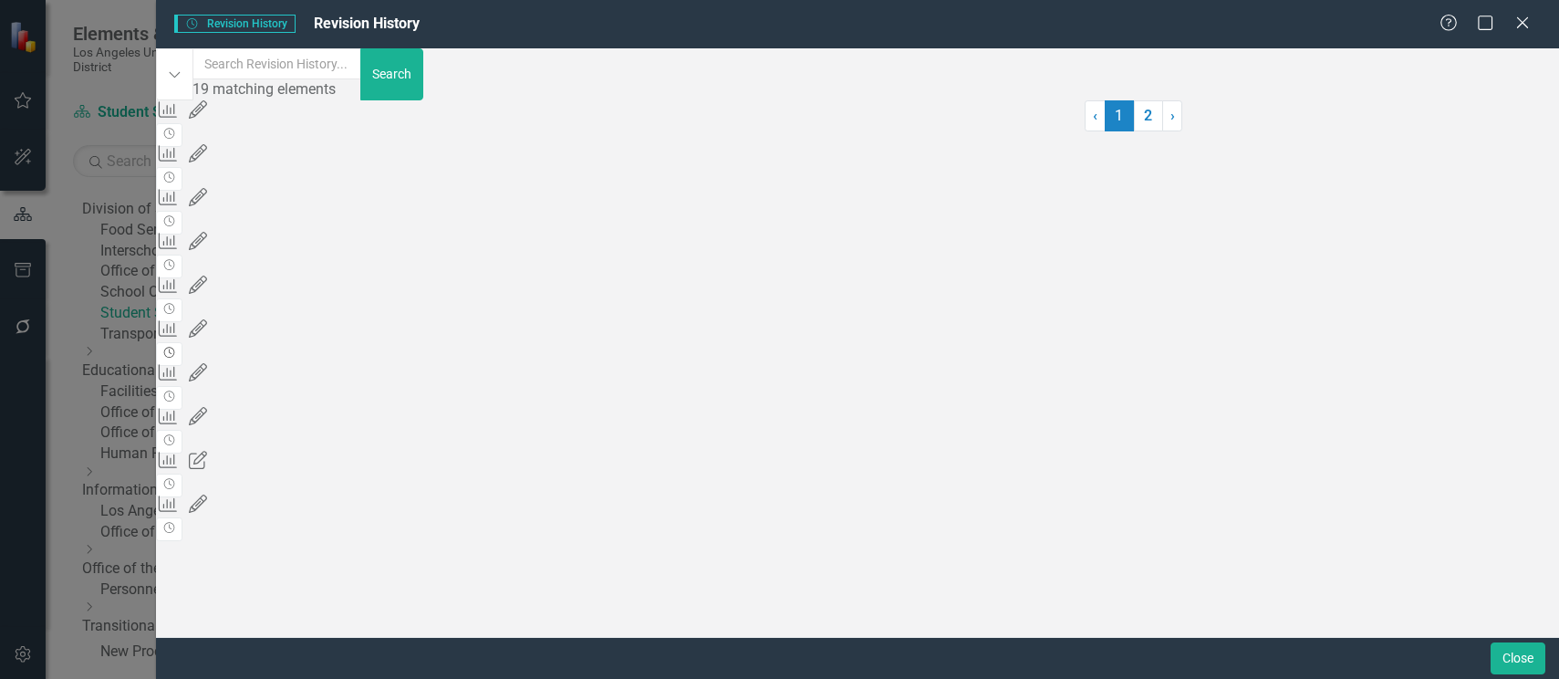
click at [183, 355] on button "Revision History" at bounding box center [169, 354] width 26 height 24
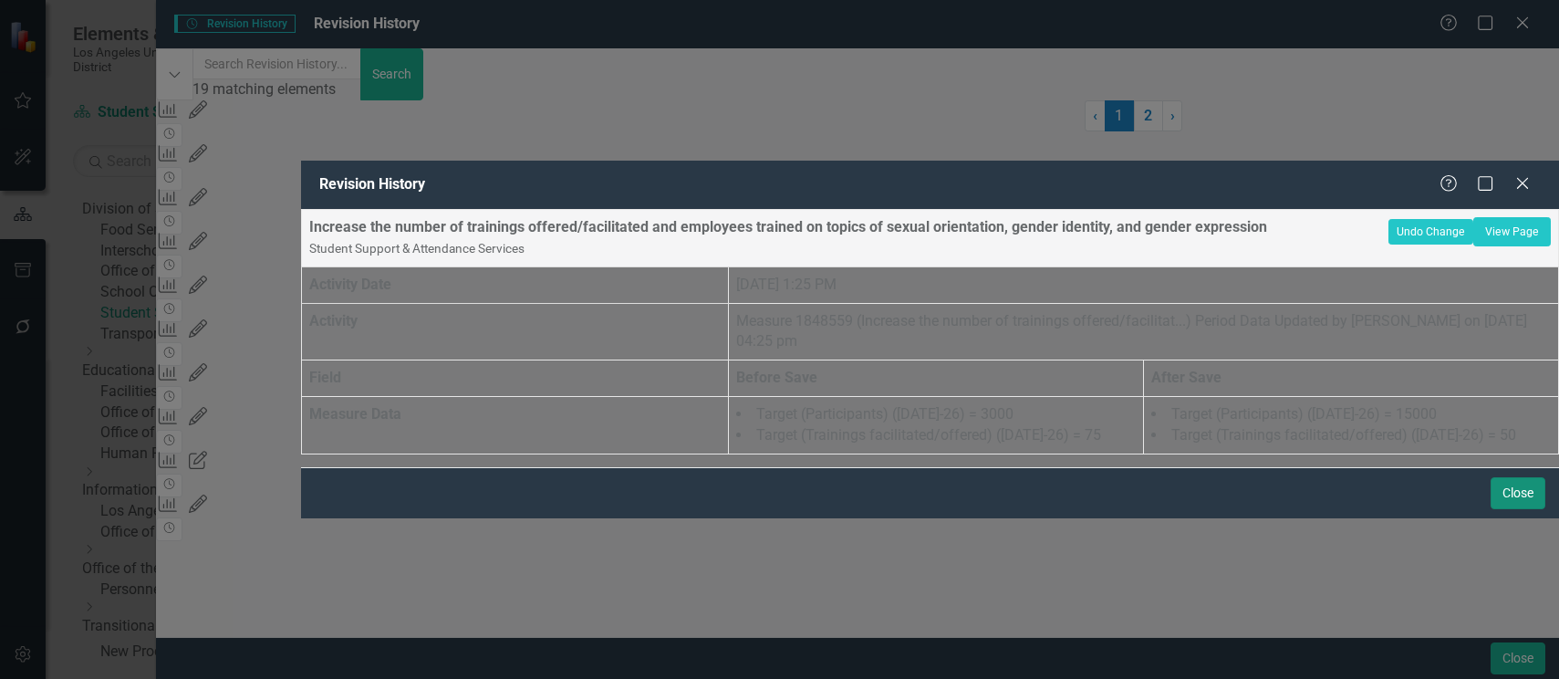
click at [1509, 509] on button "Close" at bounding box center [1518, 493] width 55 height 32
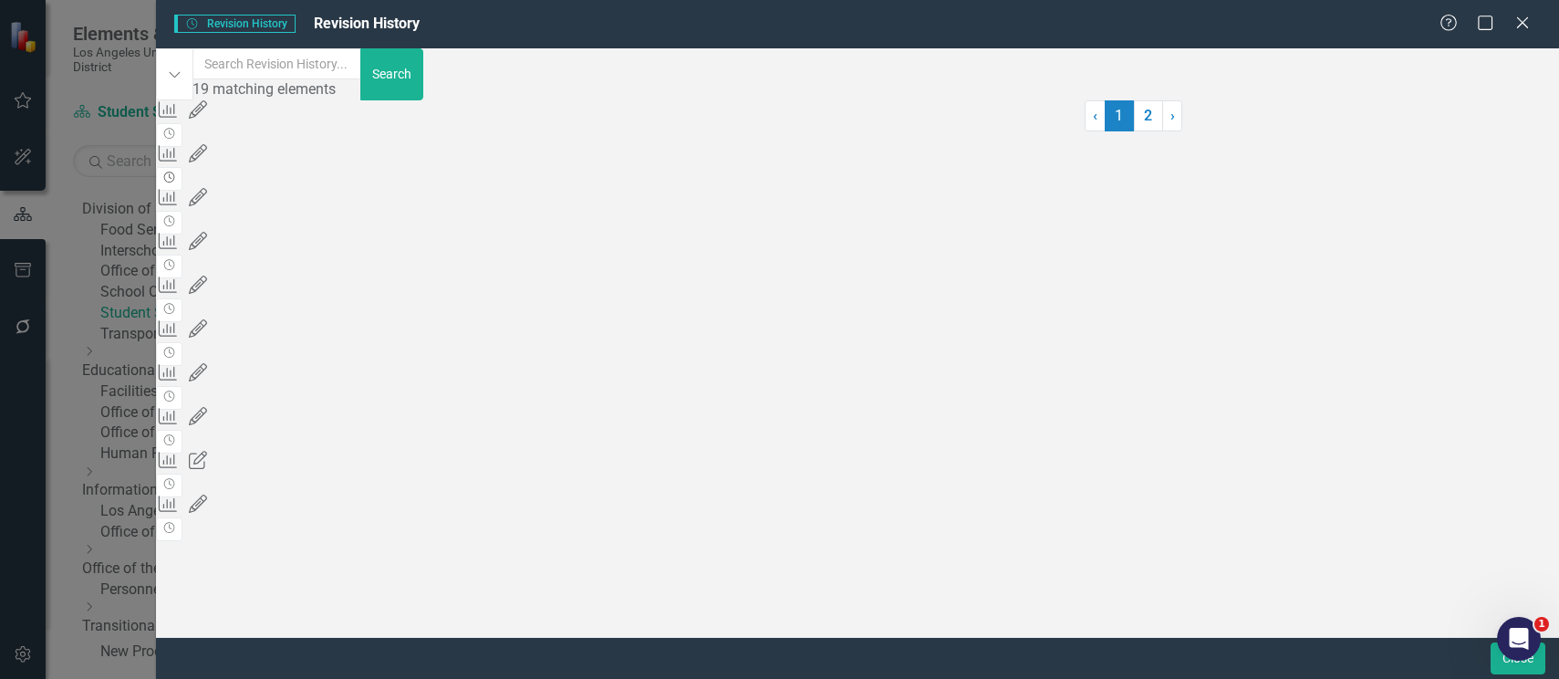
click at [176, 180] on icon "Revision History" at bounding box center [169, 177] width 14 height 11
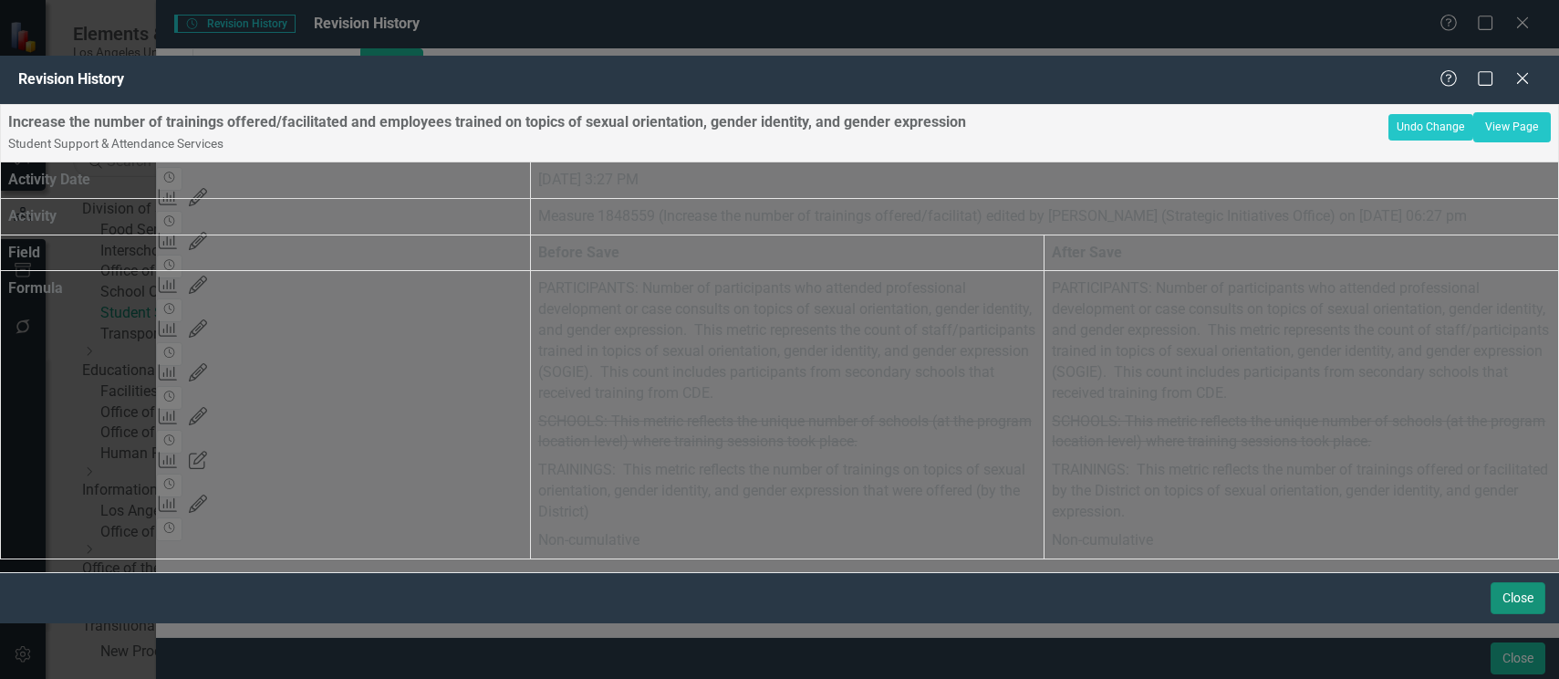
click at [1520, 614] on button "Close" at bounding box center [1518, 598] width 55 height 32
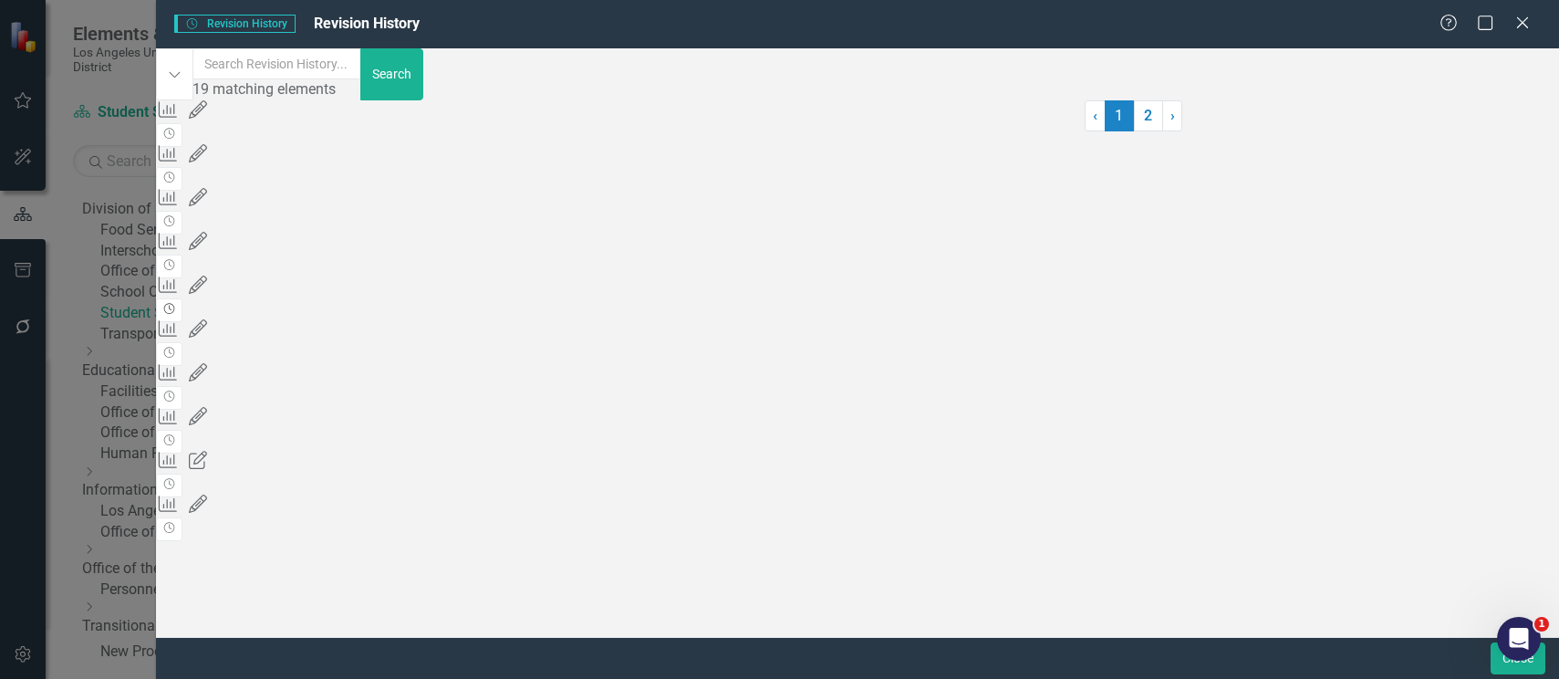
click at [176, 315] on icon "Revision History" at bounding box center [169, 309] width 14 height 11
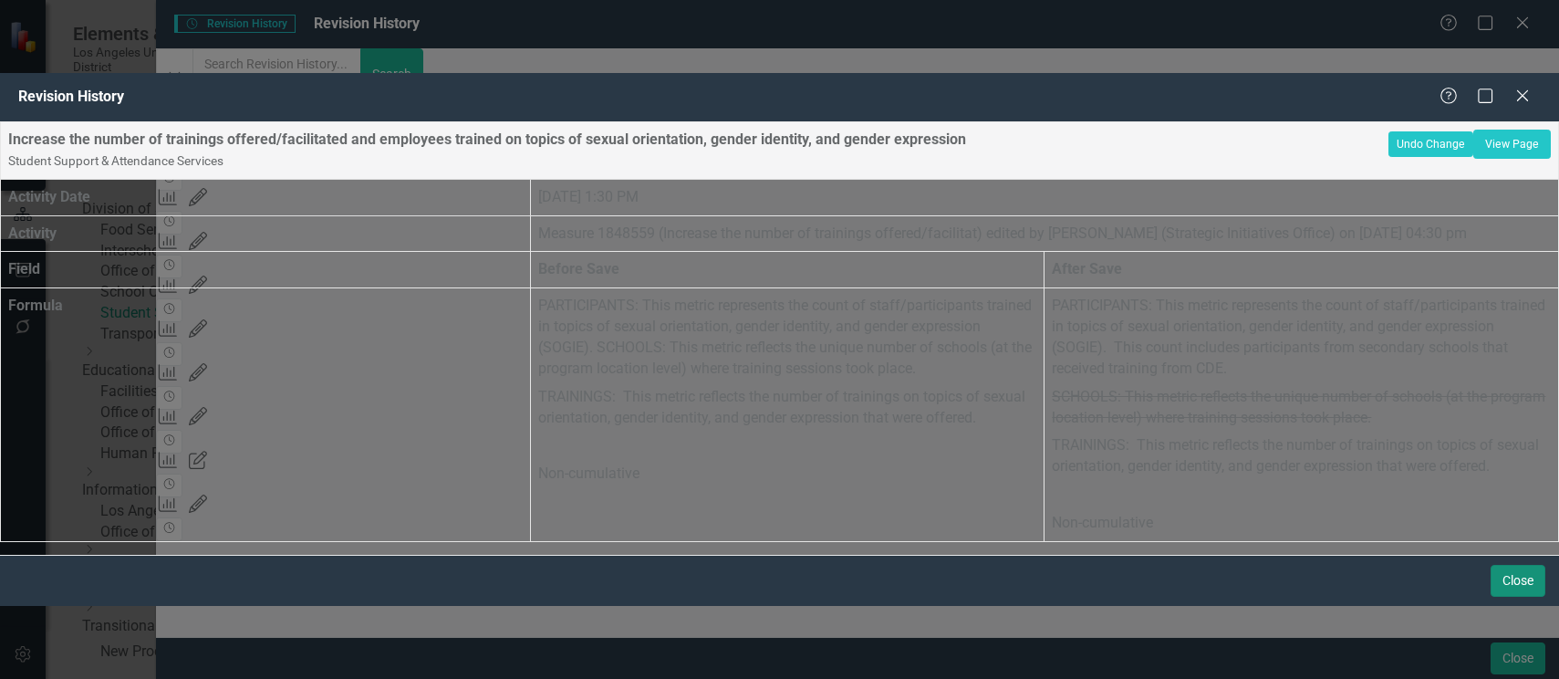
click at [1510, 597] on button "Close" at bounding box center [1518, 581] width 55 height 32
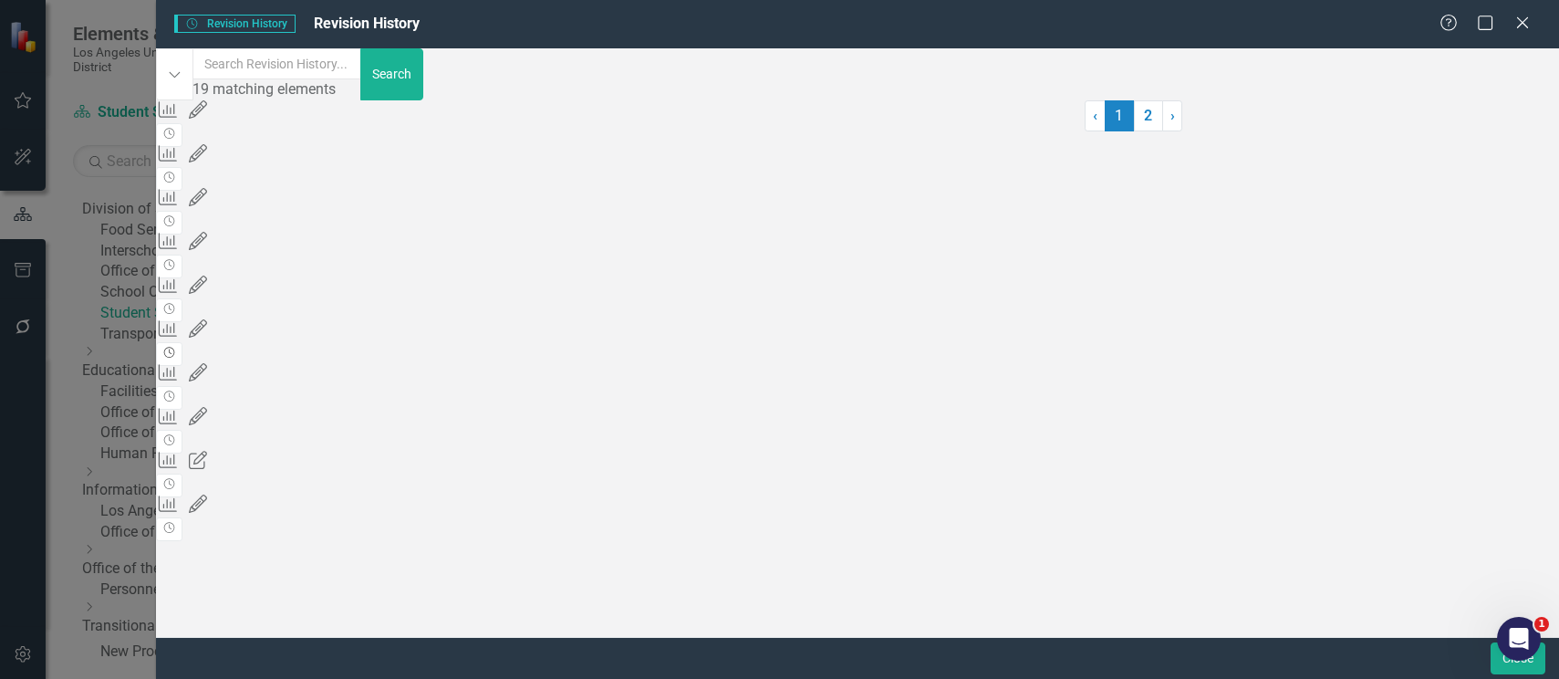
click at [183, 352] on button "Revision History" at bounding box center [169, 354] width 26 height 24
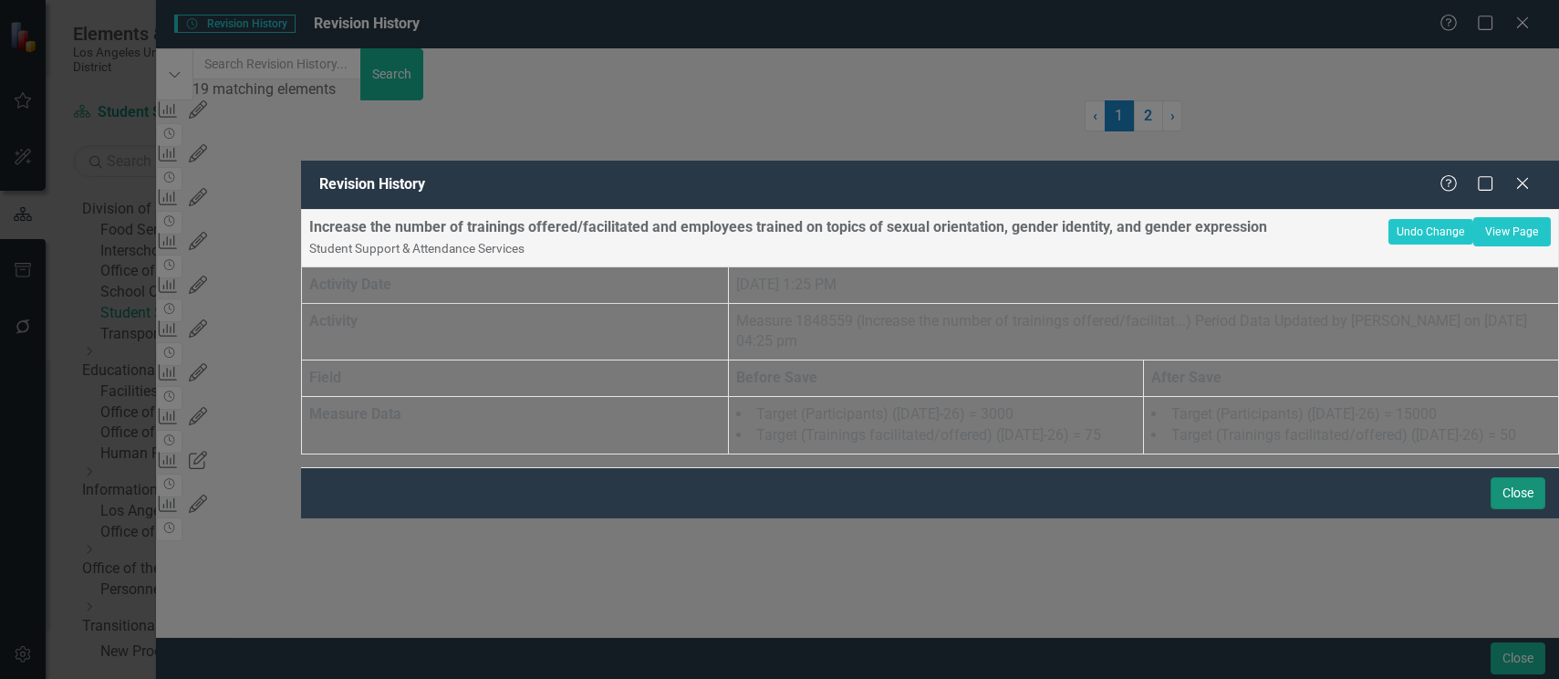
click at [1506, 509] on button "Close" at bounding box center [1518, 493] width 55 height 32
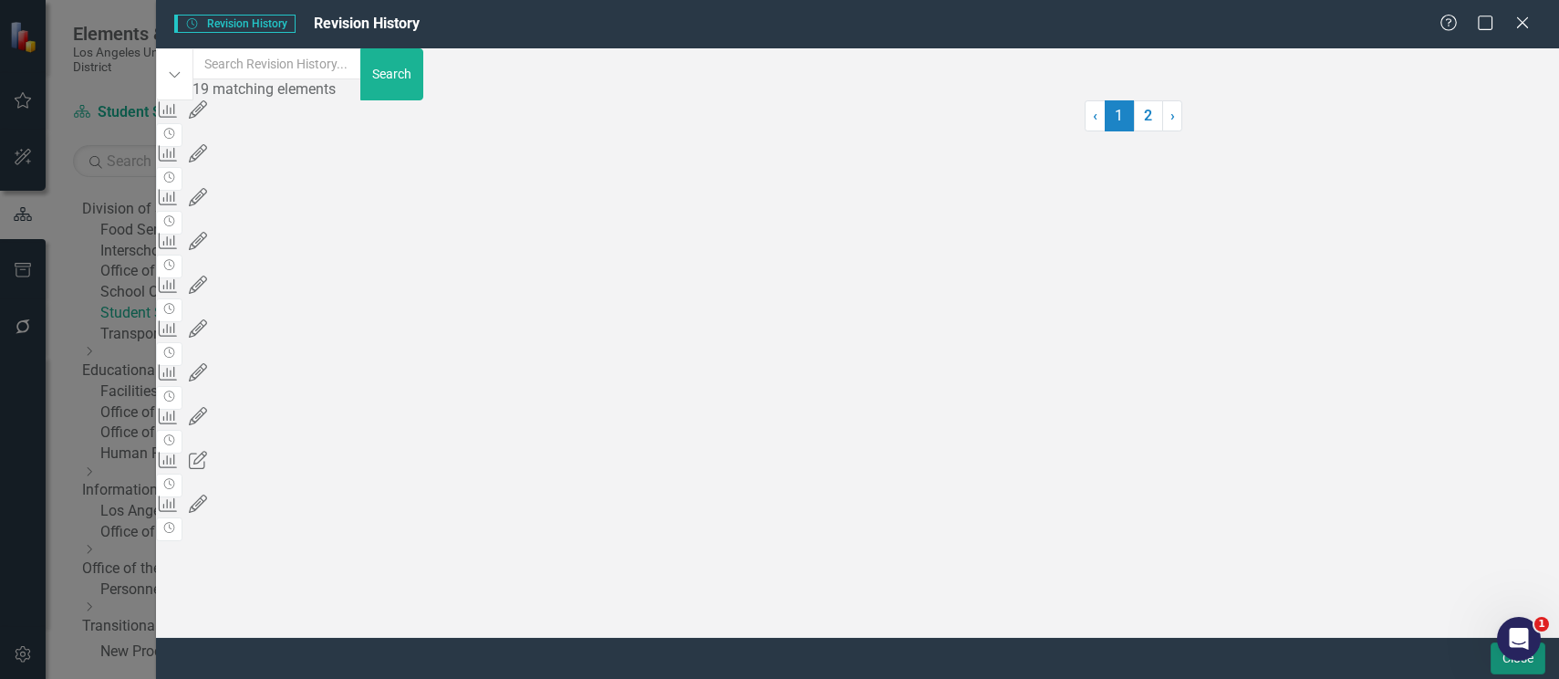
click at [1493, 668] on button "Close" at bounding box center [1518, 658] width 55 height 32
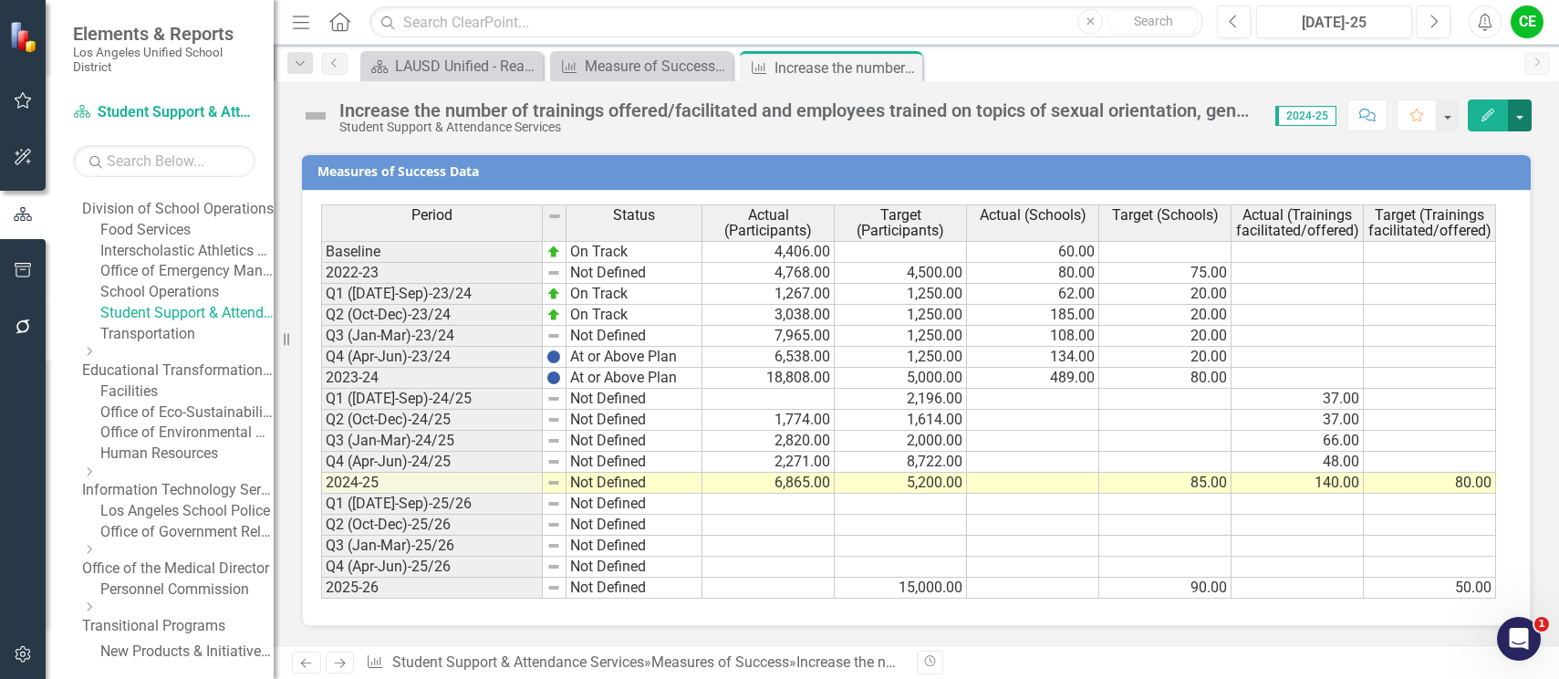
click at [1523, 114] on button "button" at bounding box center [1520, 115] width 24 height 32
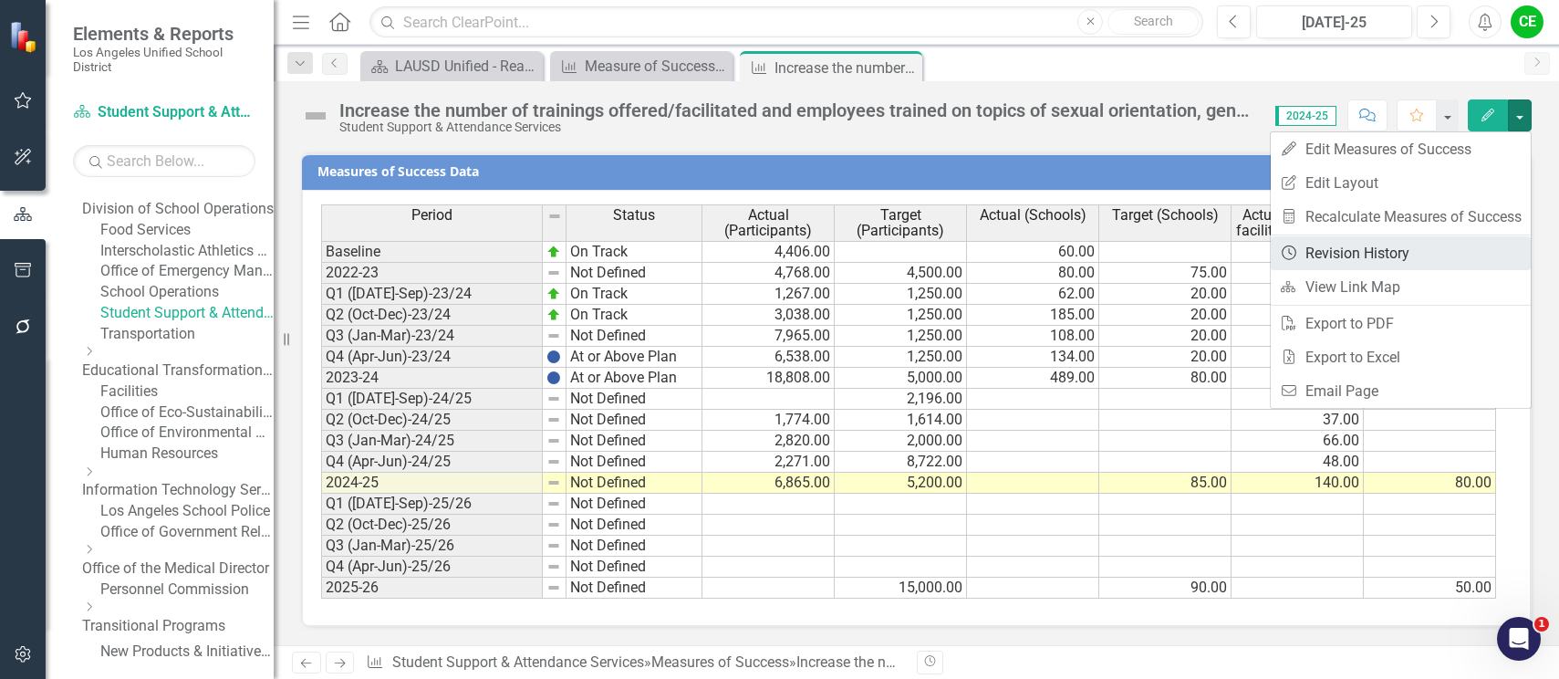
click at [1391, 251] on link "Revision History Revision History" at bounding box center [1401, 253] width 260 height 34
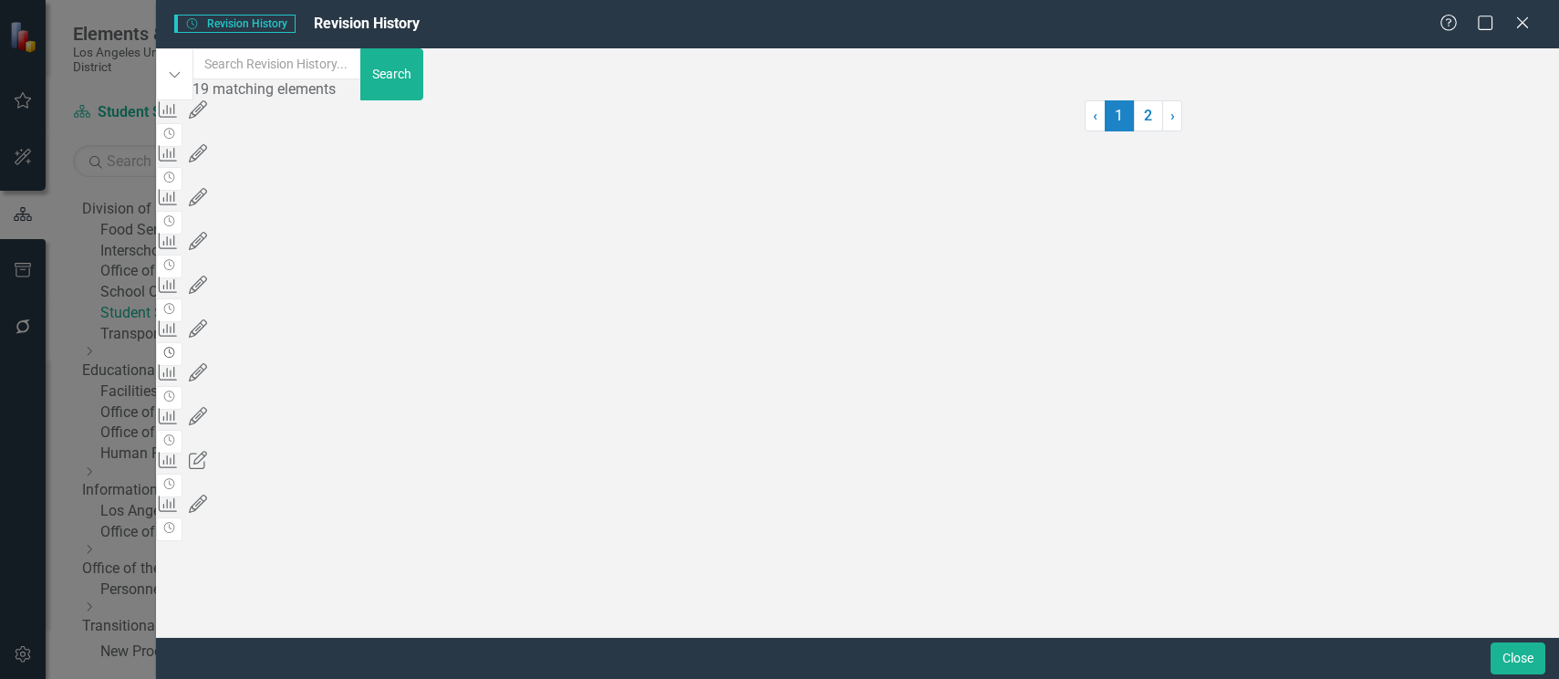
click at [176, 358] on icon "Revision History" at bounding box center [169, 353] width 14 height 11
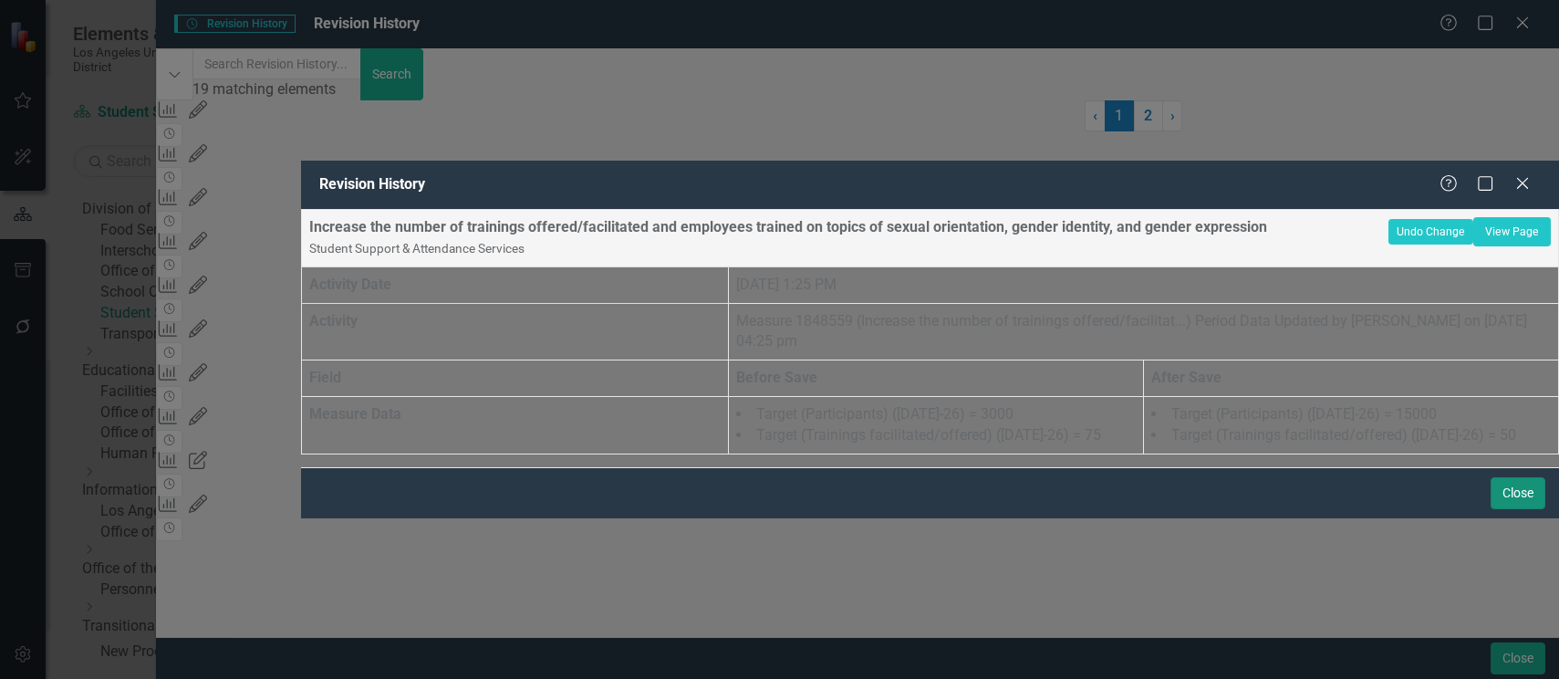
drag, startPoint x: 1514, startPoint y: 661, endPoint x: 1114, endPoint y: 460, distance: 447.3
click at [1115, 470] on div "Revision History Help Maximize Close Increase the number of trainings offered/f…" at bounding box center [930, 340] width 1258 height 358
click at [1527, 509] on button "Close" at bounding box center [1518, 493] width 55 height 32
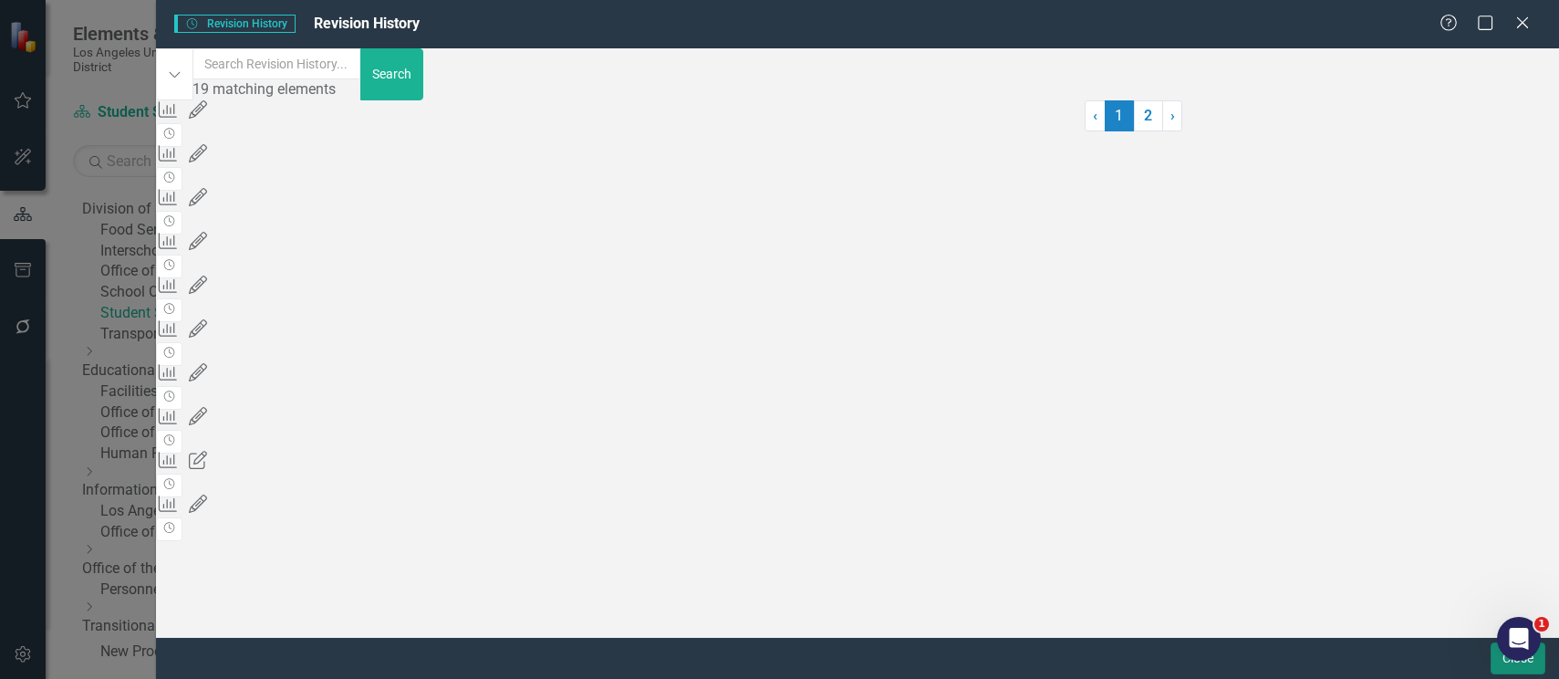
click at [1545, 667] on button "Close" at bounding box center [1518, 658] width 55 height 32
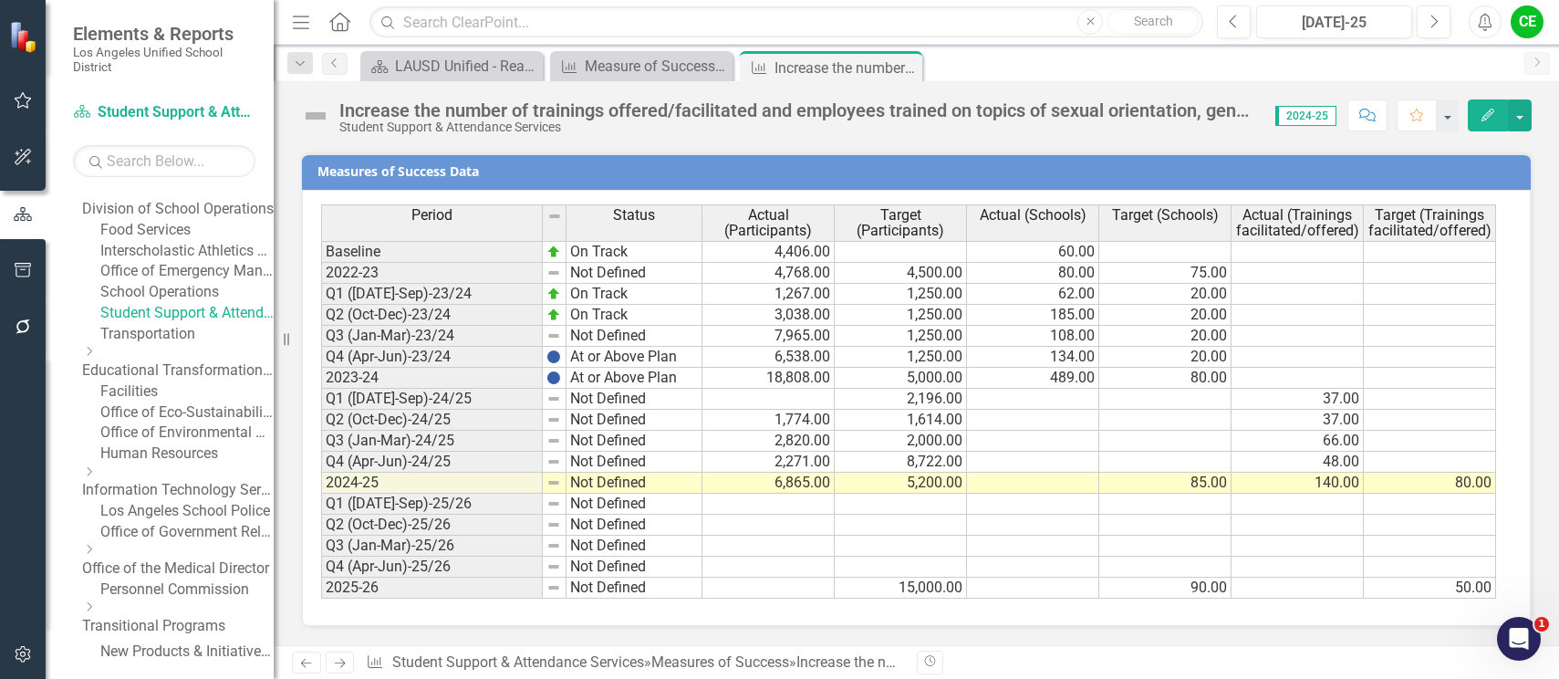
click at [0, 0] on icon "Close" at bounding box center [0, 0] width 0 height 0
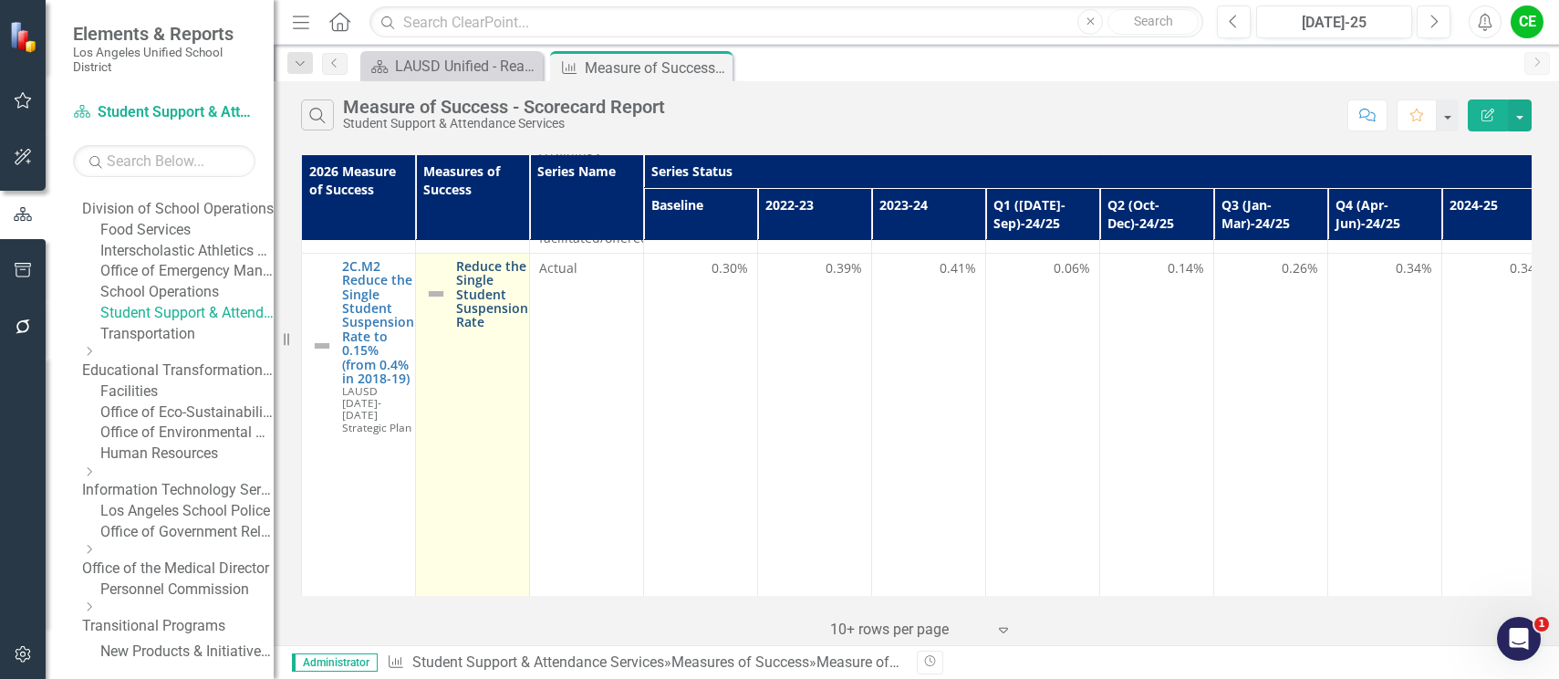
scroll to position [365, 0]
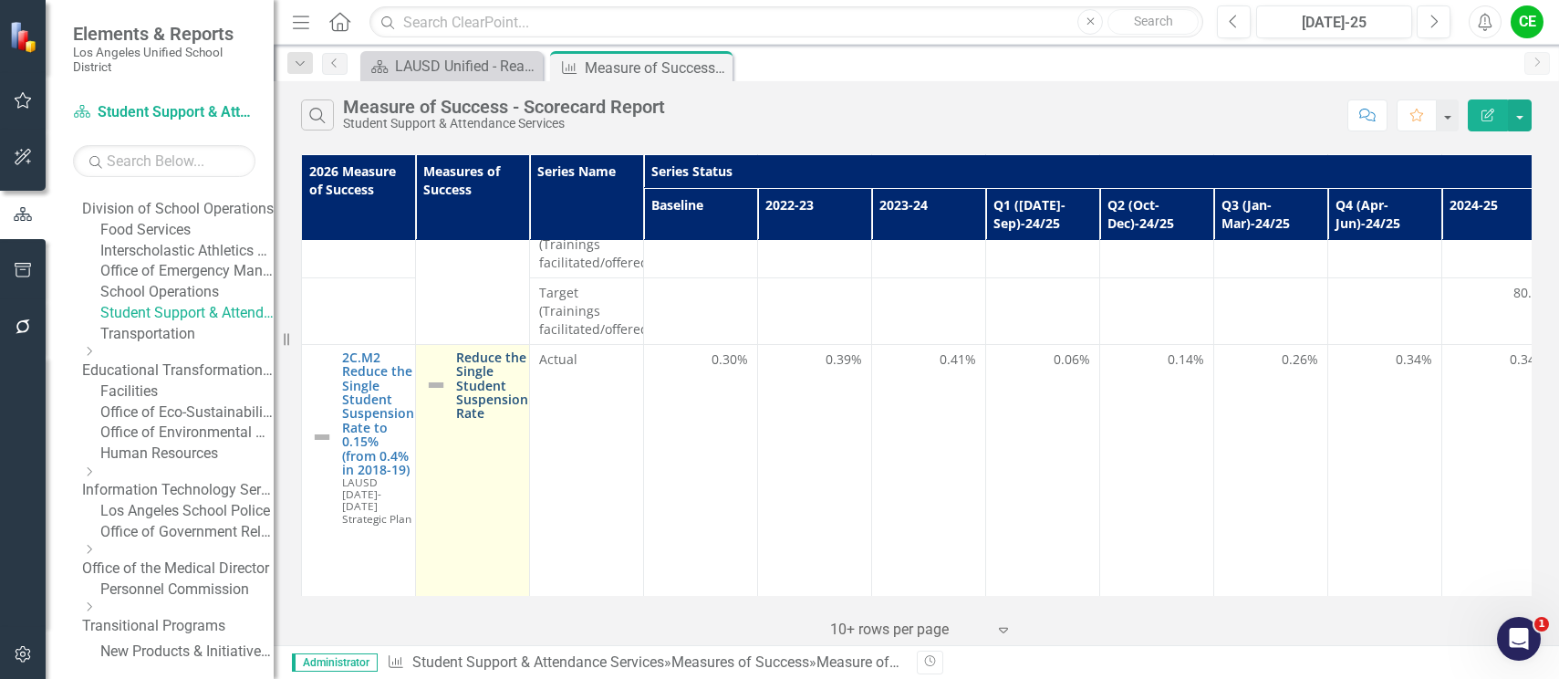
click at [511, 350] on link "Reduce the Single Student Suspension Rate" at bounding box center [492, 385] width 72 height 70
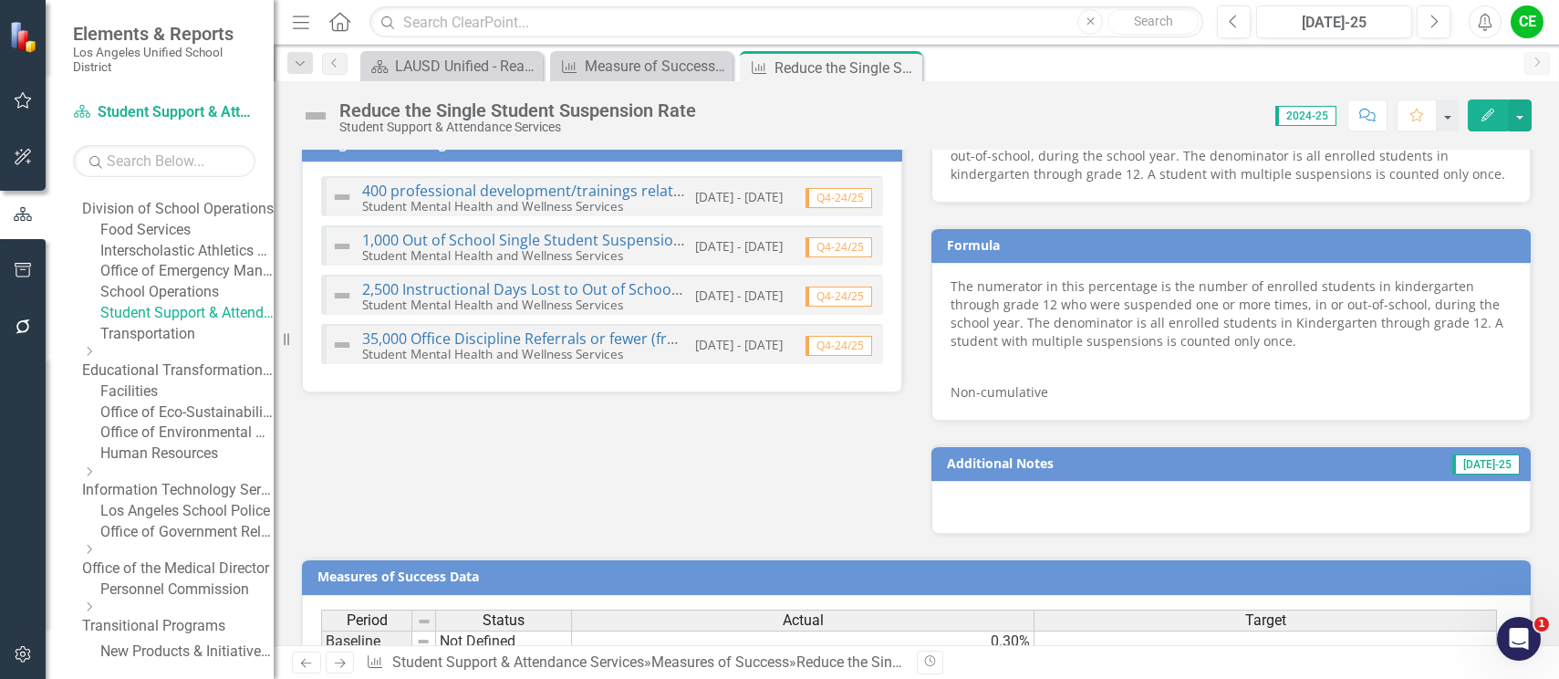
scroll to position [970, 0]
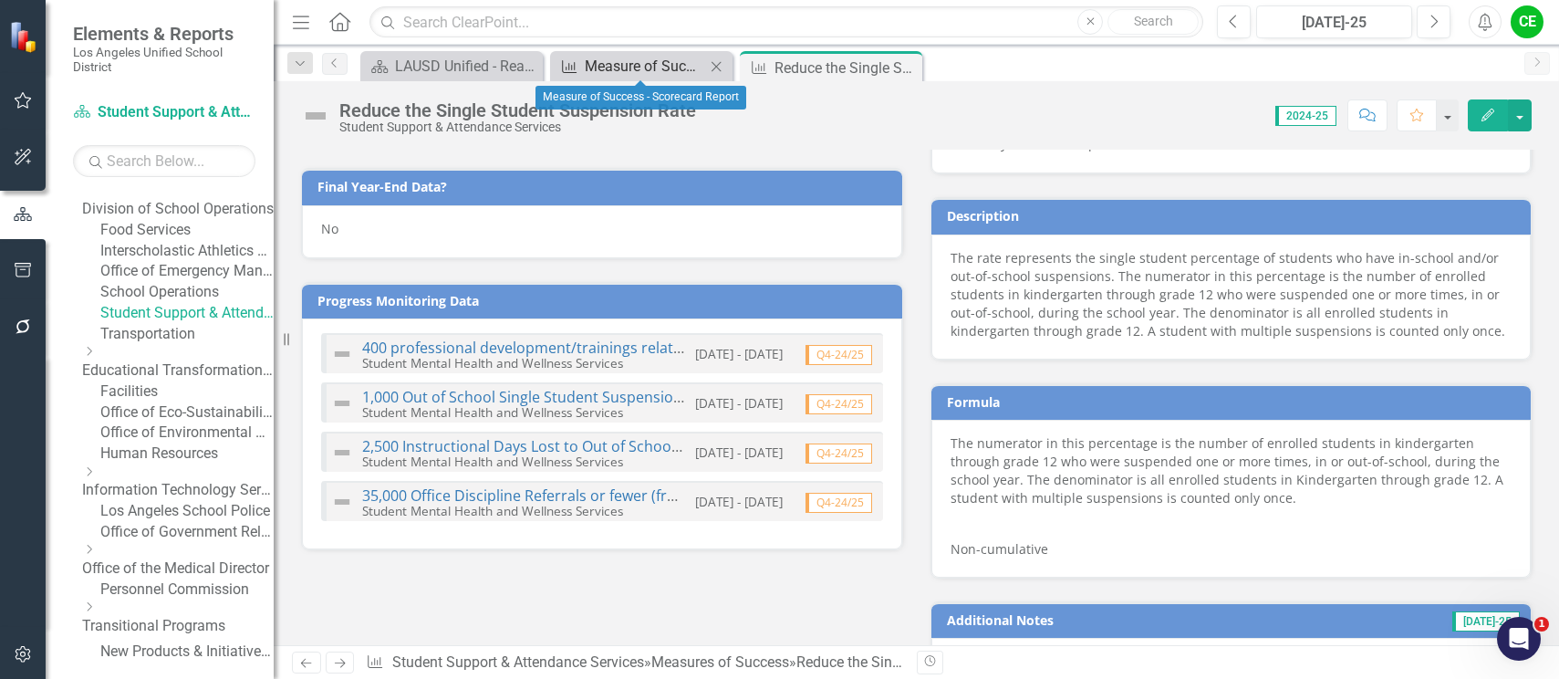
click at [655, 57] on div "Measure of Success - Scorecard Report" at bounding box center [645, 66] width 120 height 23
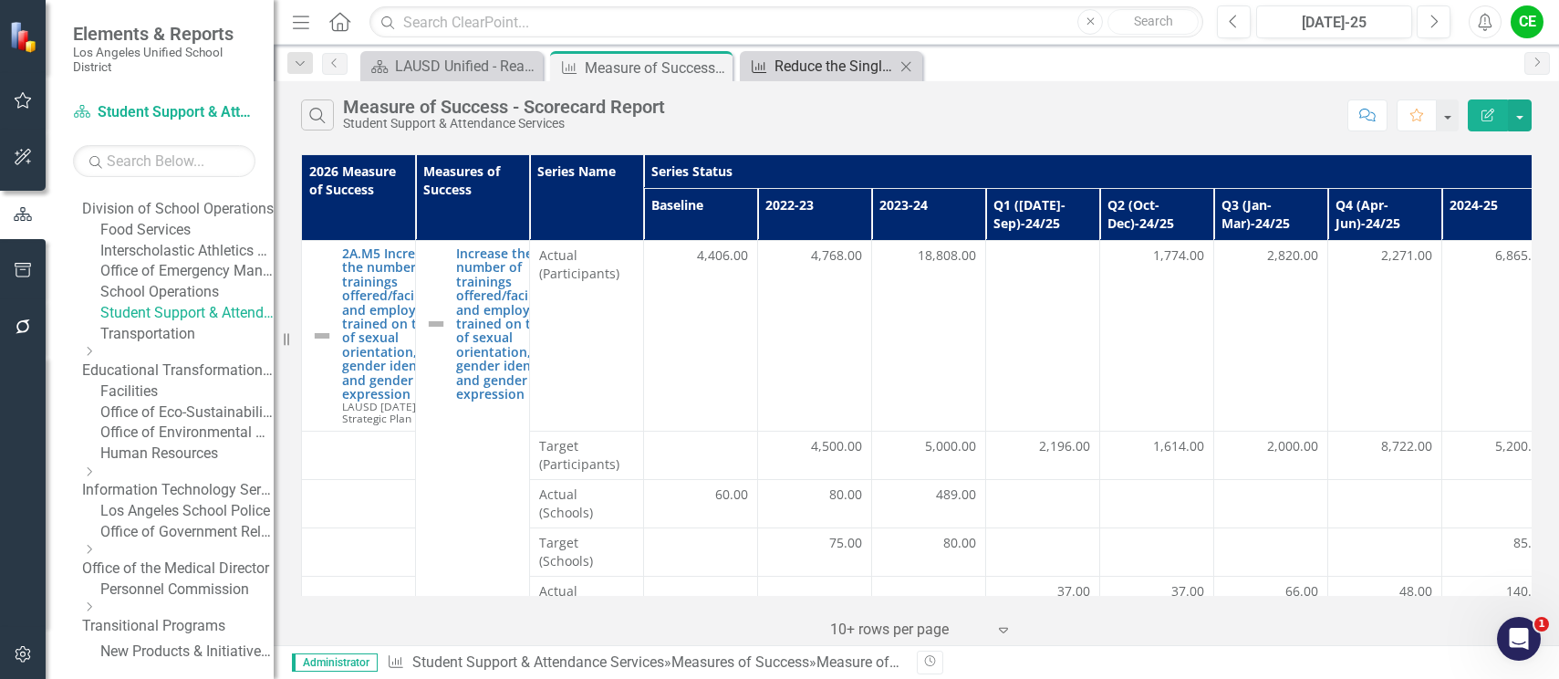
click at [827, 62] on div "Reduce the Single Student Suspension Rate" at bounding box center [835, 66] width 120 height 23
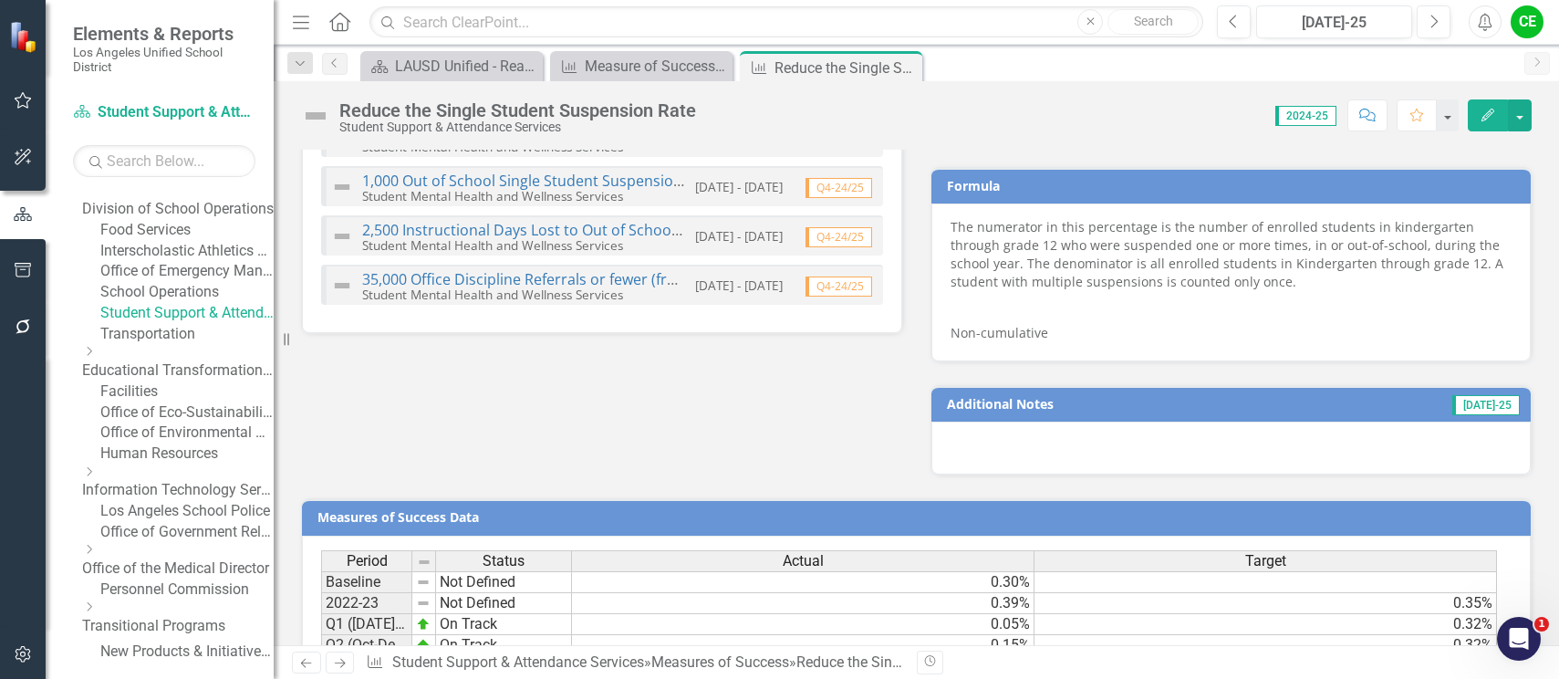
scroll to position [1517, 0]
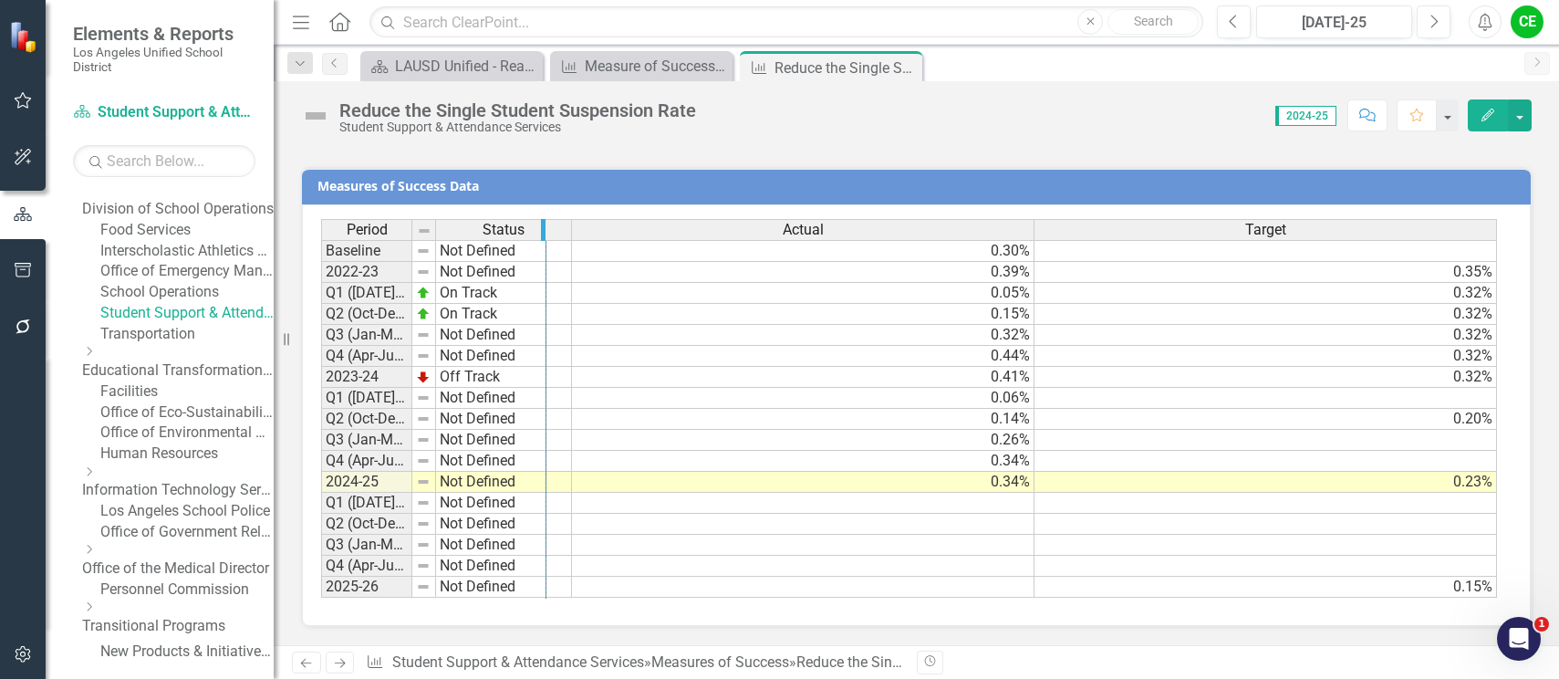
drag, startPoint x: 409, startPoint y: 233, endPoint x: 543, endPoint y: 243, distance: 134.5
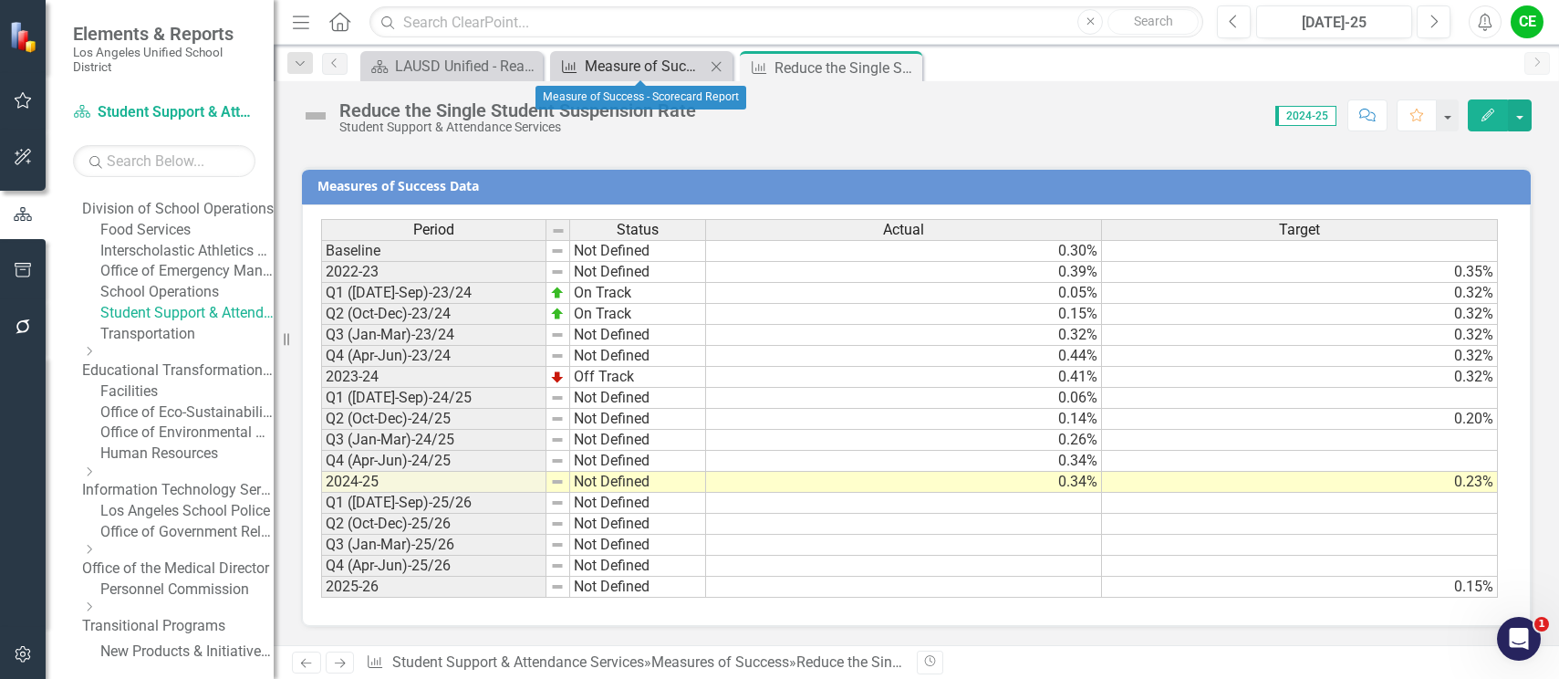
click at [655, 63] on div "Measure of Success - Scorecard Report" at bounding box center [645, 66] width 120 height 23
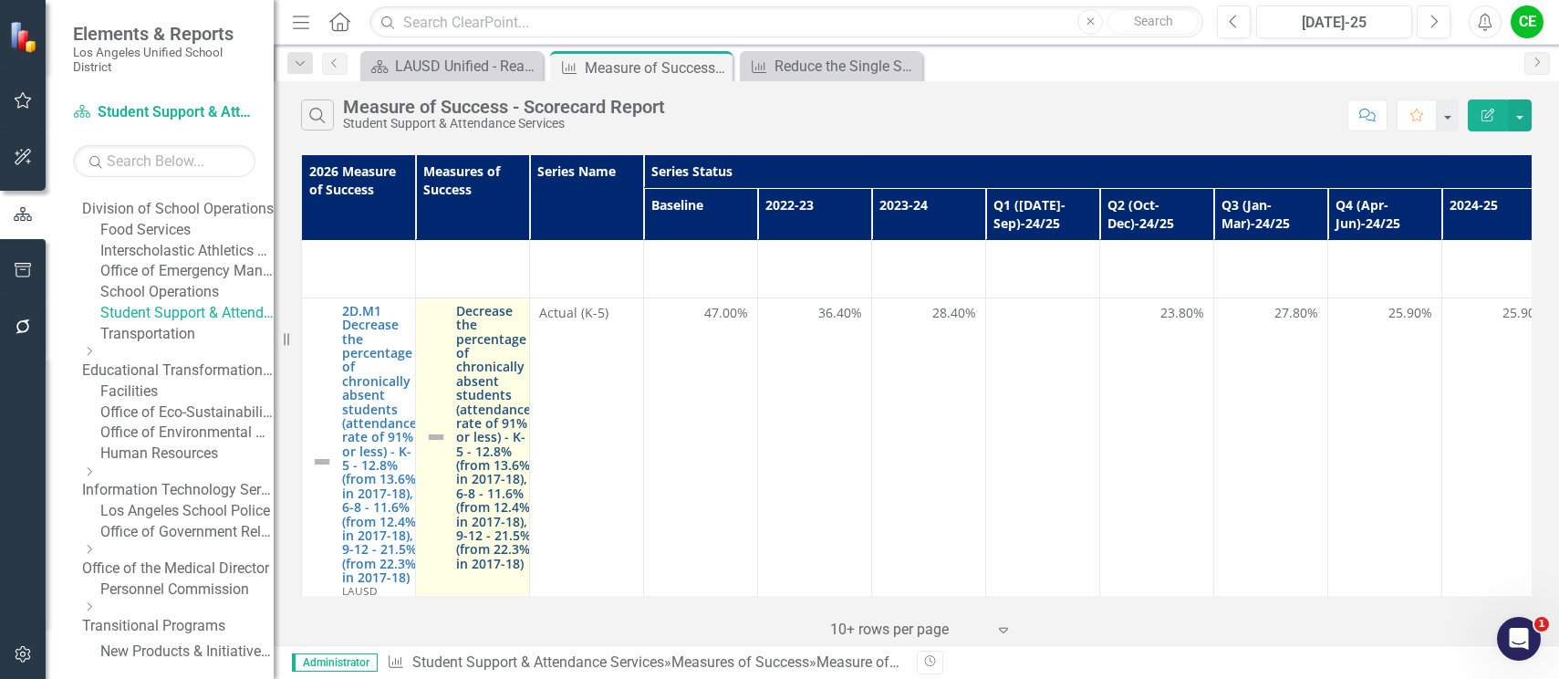
scroll to position [1551, 0]
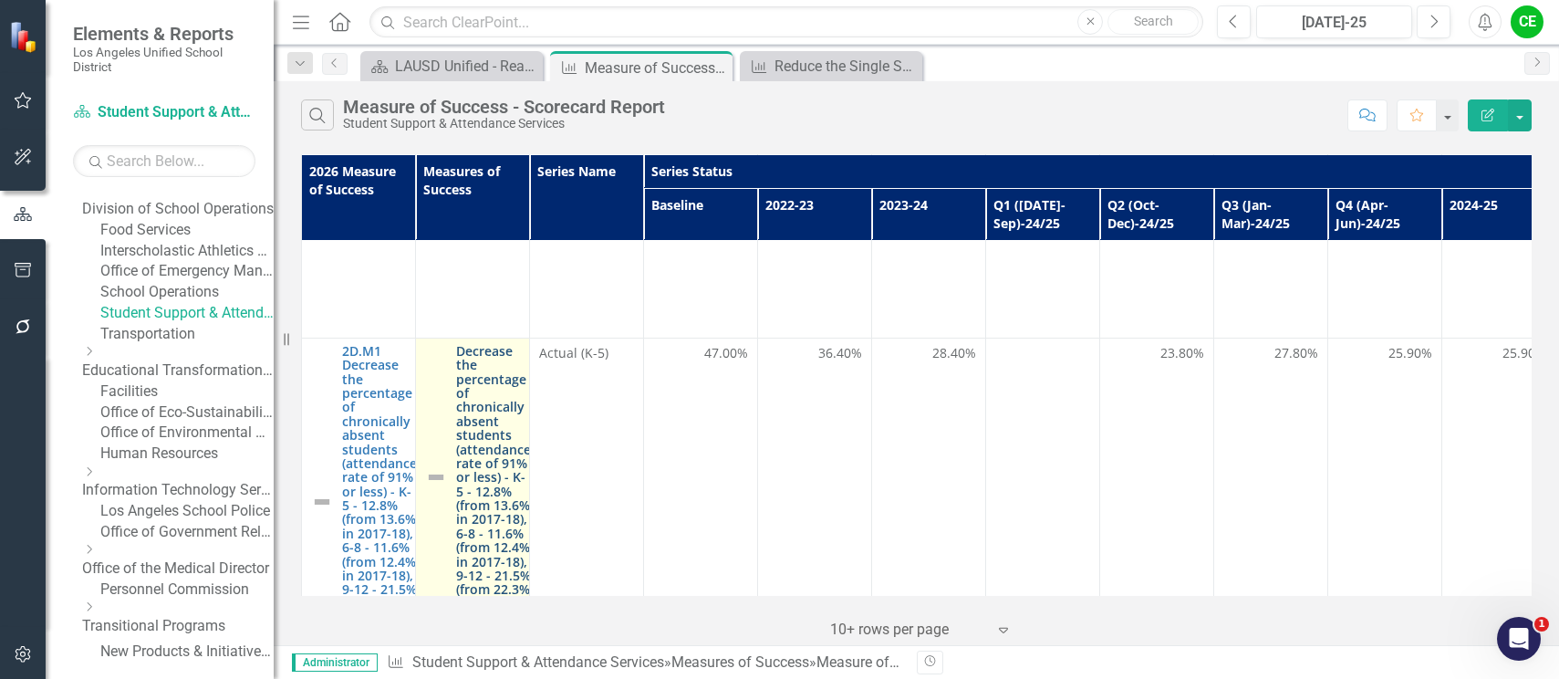
click at [484, 402] on link "Decrease the percentage of chronically absent students (attendance rate of 91% …" at bounding box center [493, 477] width 75 height 266
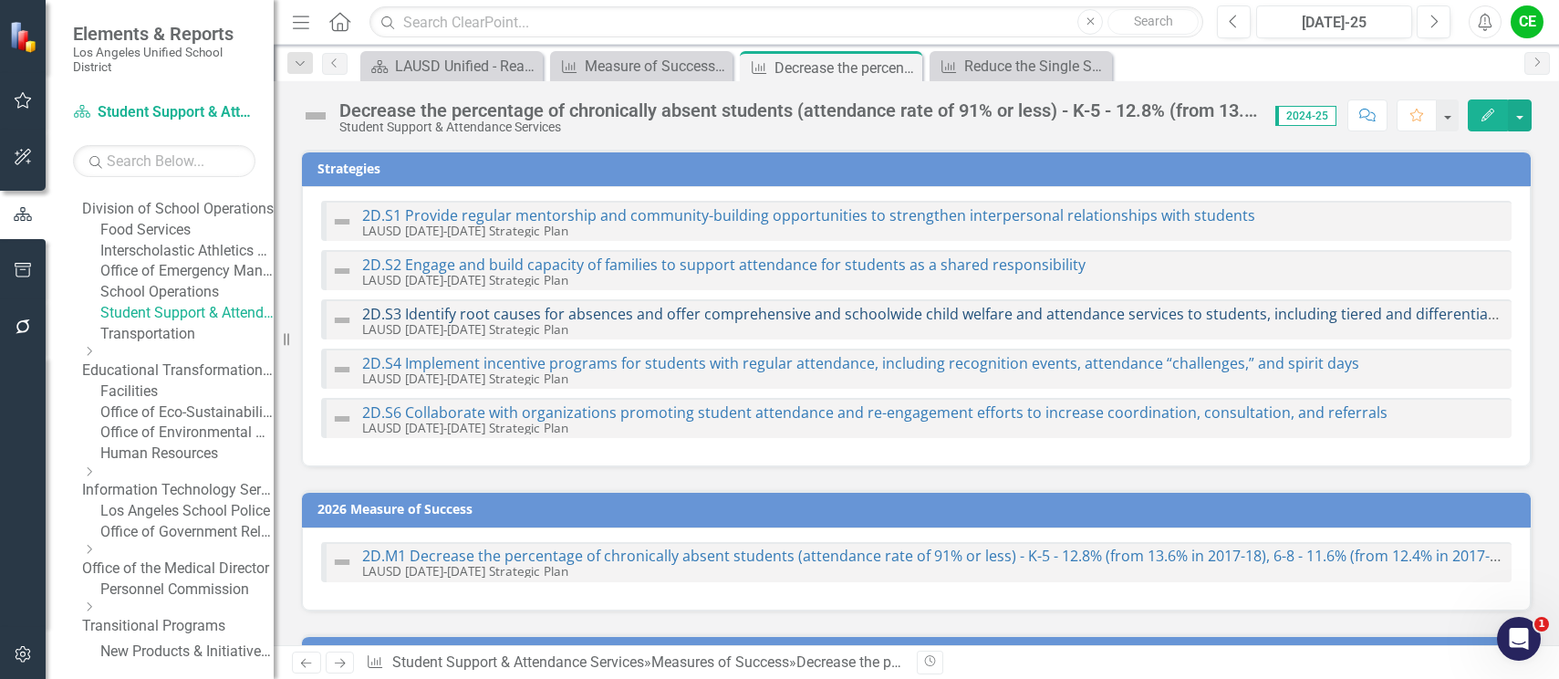
checkbox input "true"
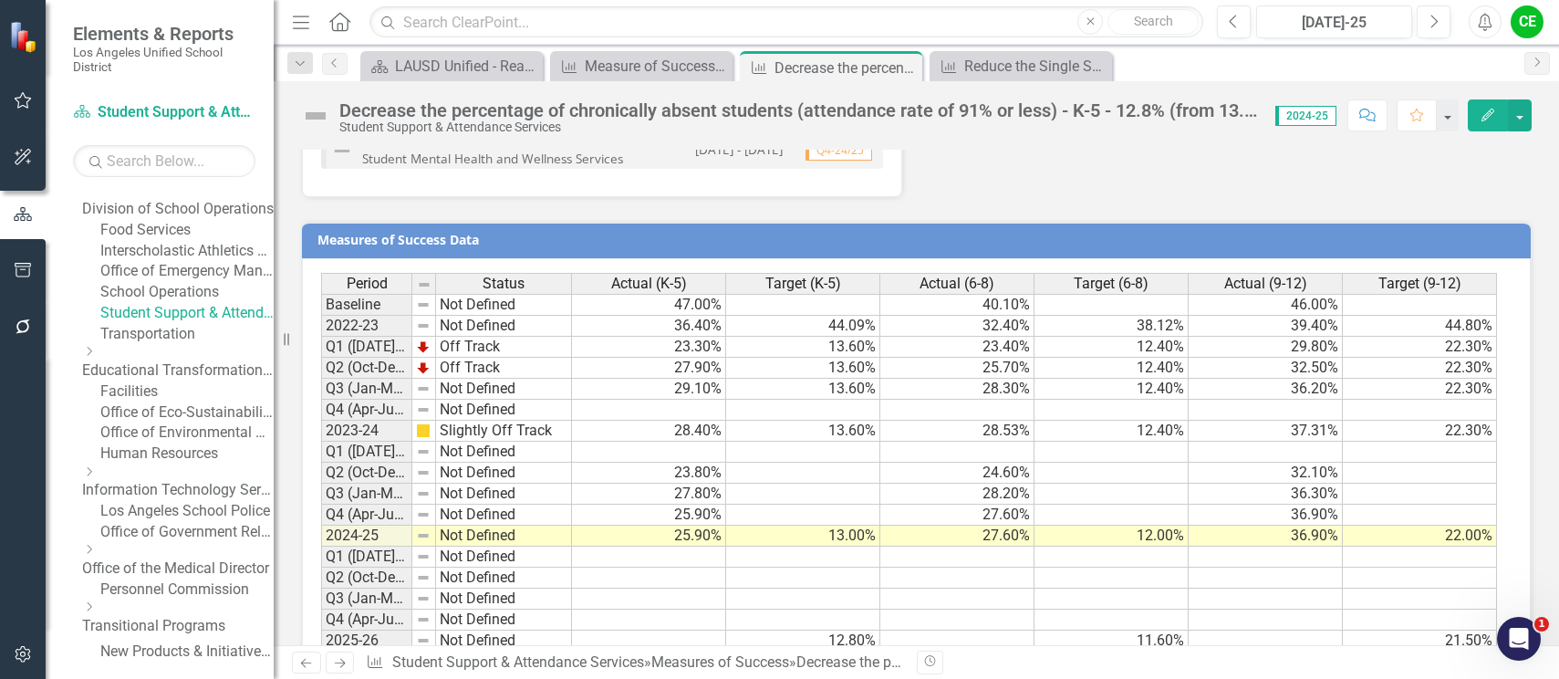
scroll to position [3271, 0]
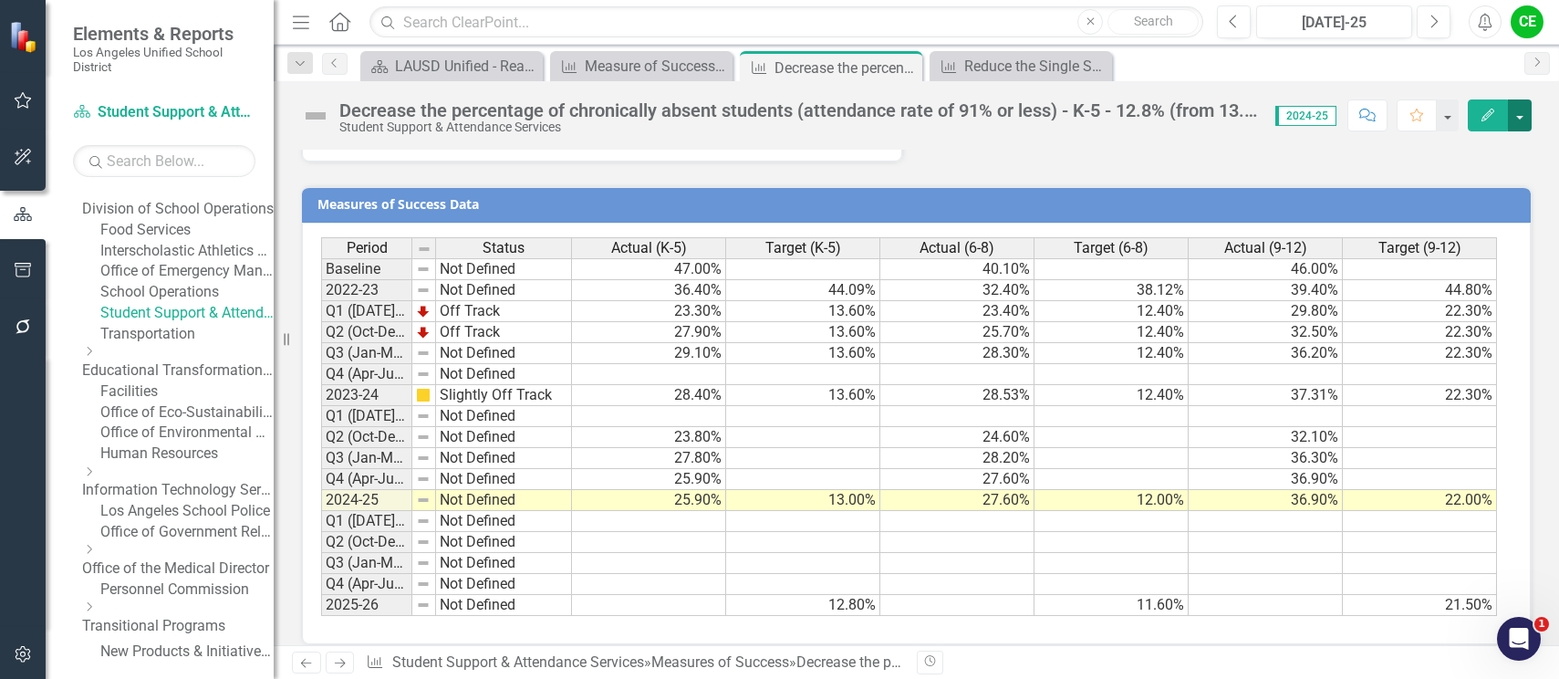
click at [1520, 120] on button "button" at bounding box center [1520, 115] width 24 height 32
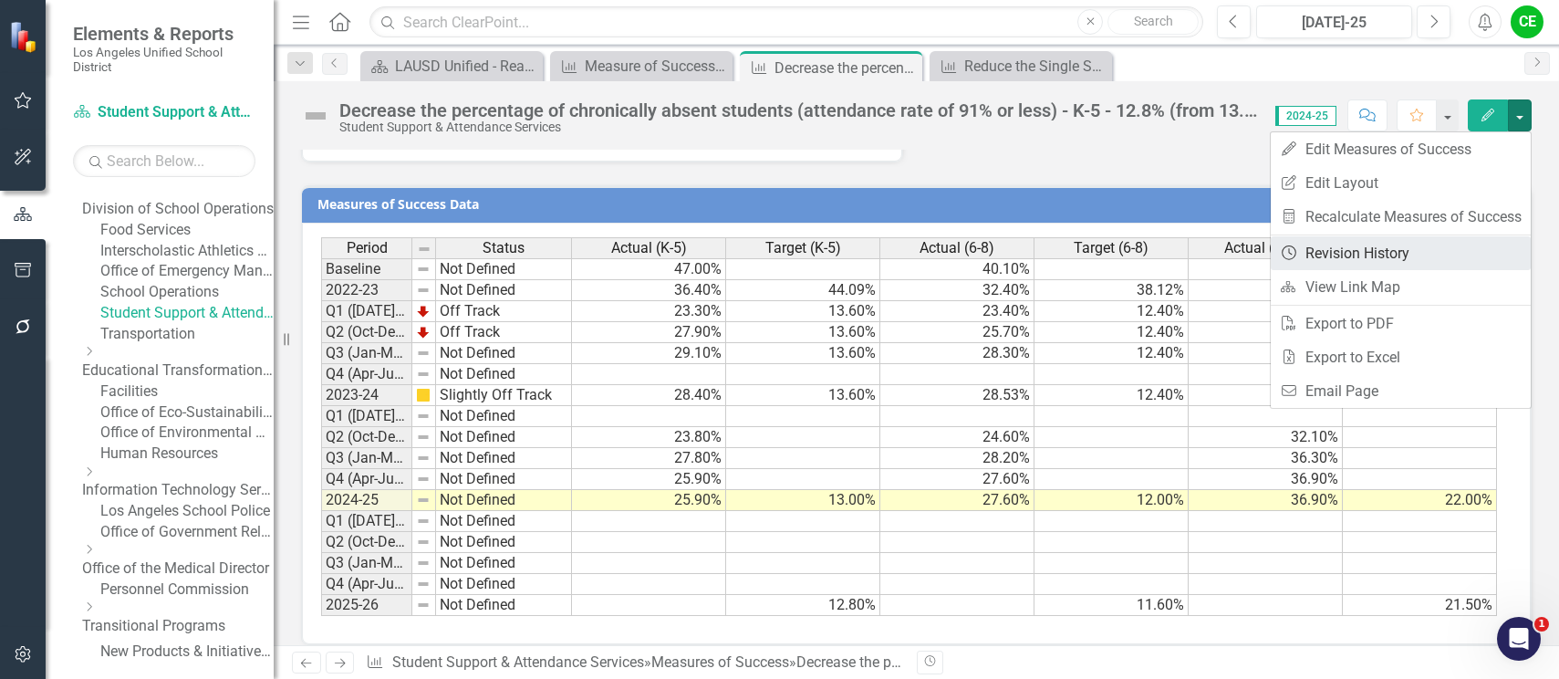
click at [1368, 247] on link "Revision History Revision History" at bounding box center [1401, 253] width 260 height 34
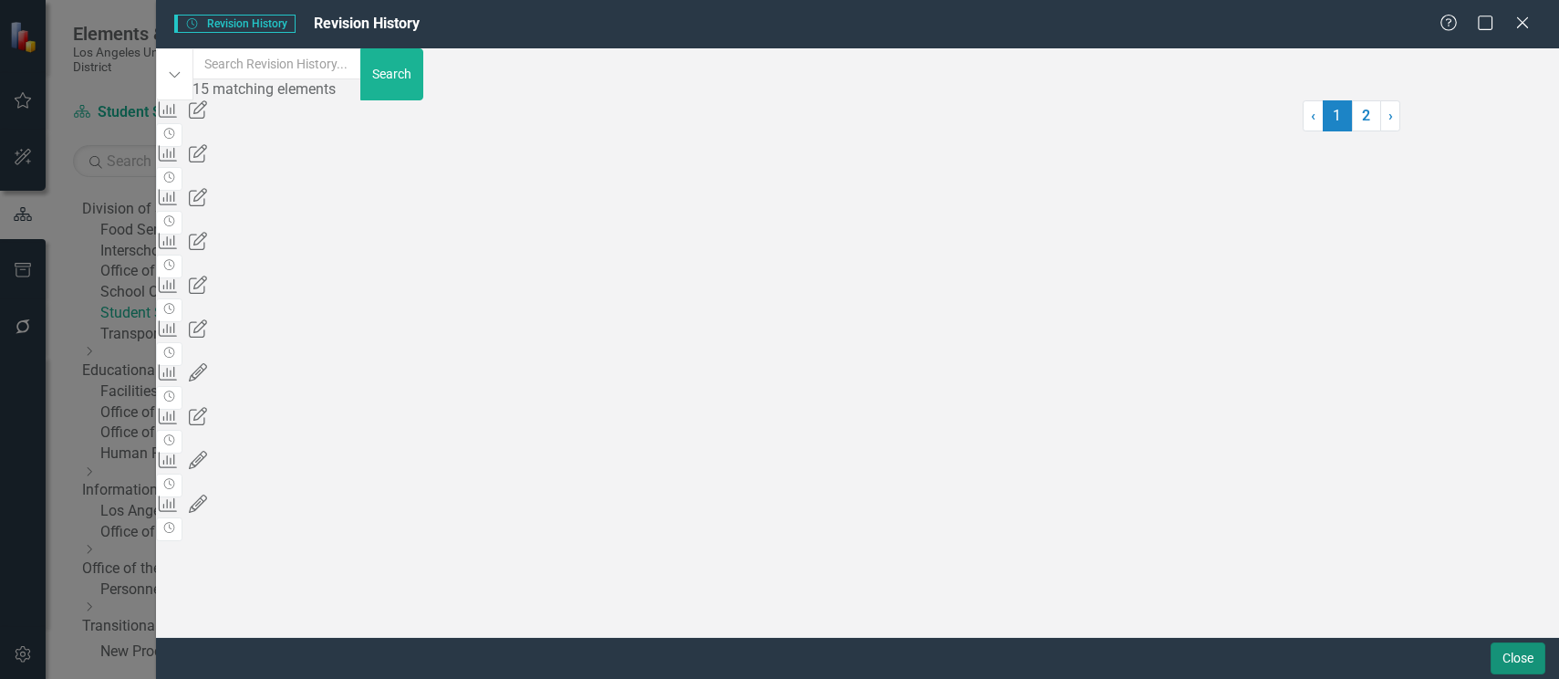
click at [1515, 658] on button "Close" at bounding box center [1518, 658] width 55 height 32
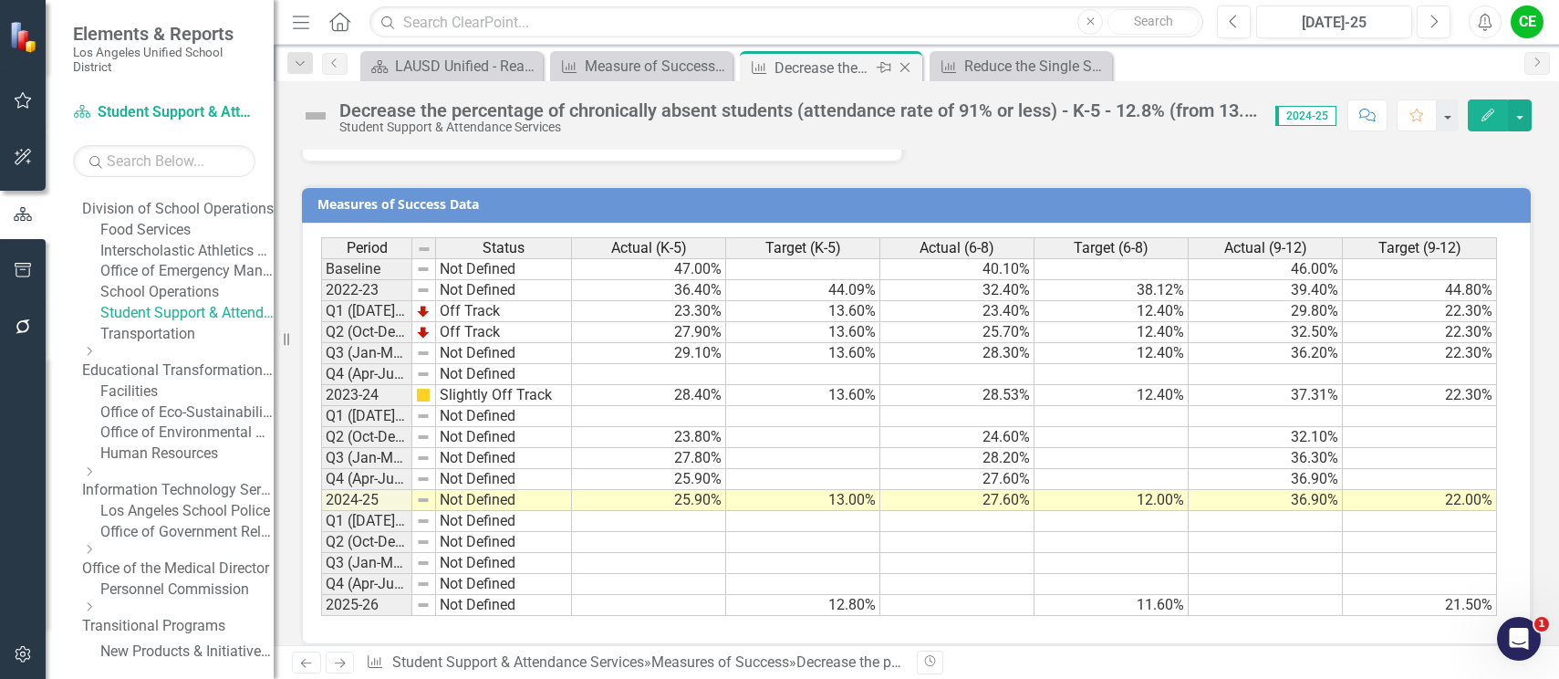
click at [905, 66] on icon "Close" at bounding box center [905, 67] width 18 height 15
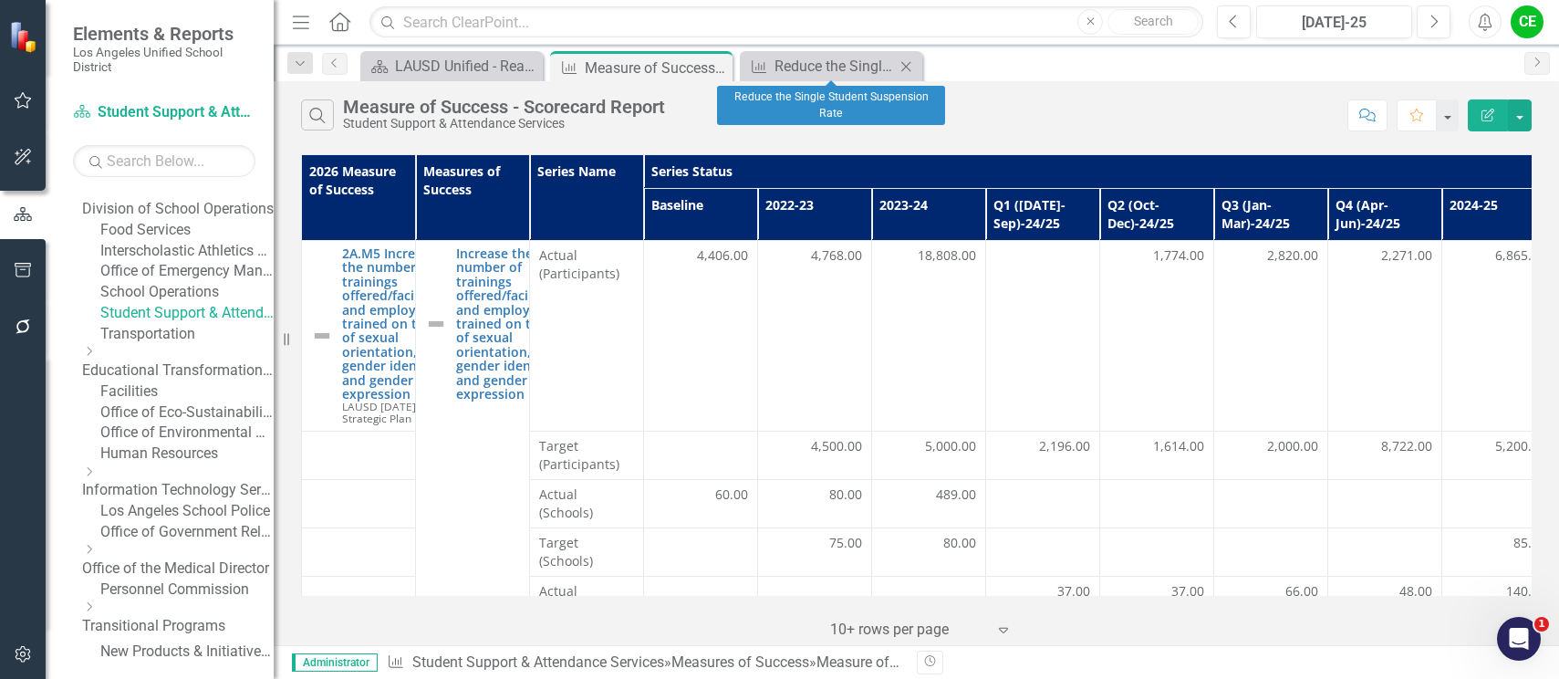
click at [906, 66] on icon at bounding box center [907, 66] width 10 height 10
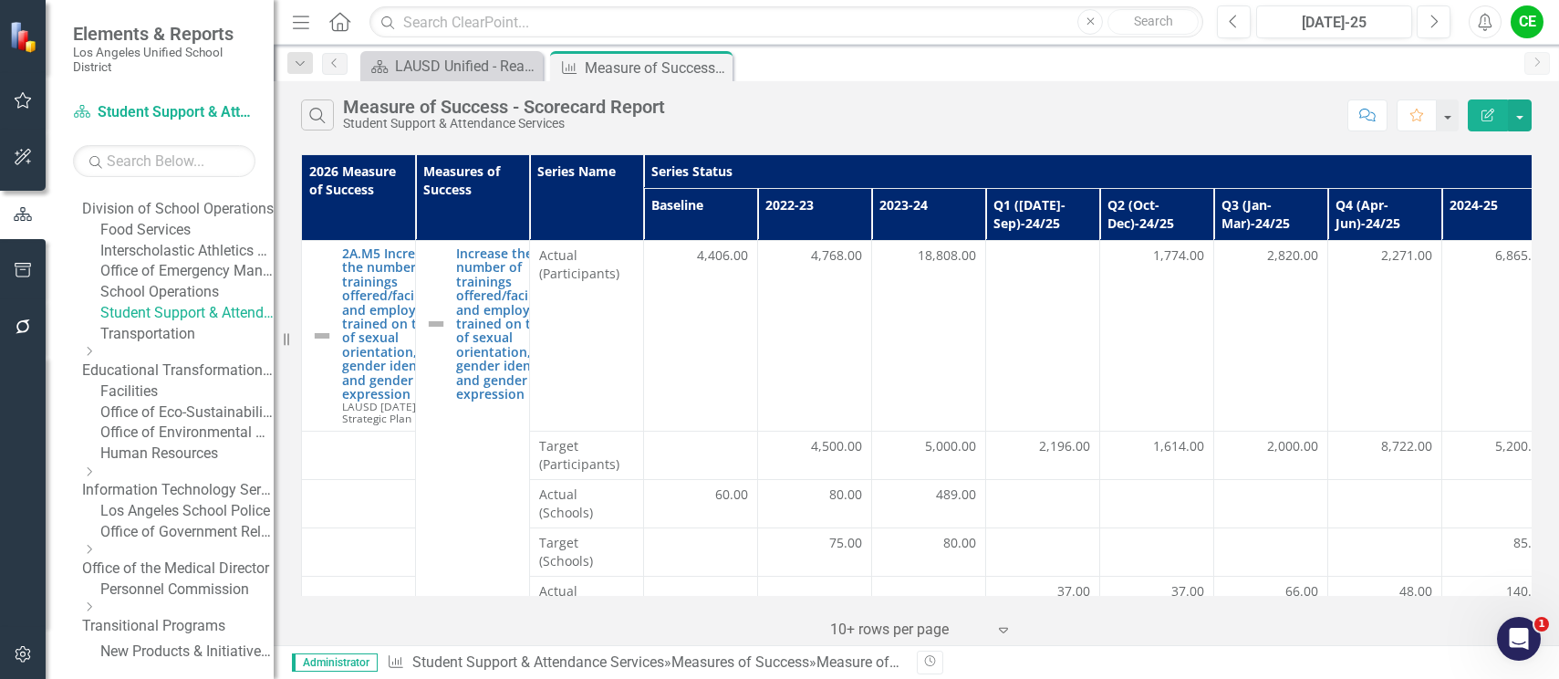
drag, startPoint x: 711, startPoint y: 65, endPoint x: 766, endPoint y: 30, distance: 64.8
click at [0, 0] on icon "Close" at bounding box center [0, 0] width 0 height 0
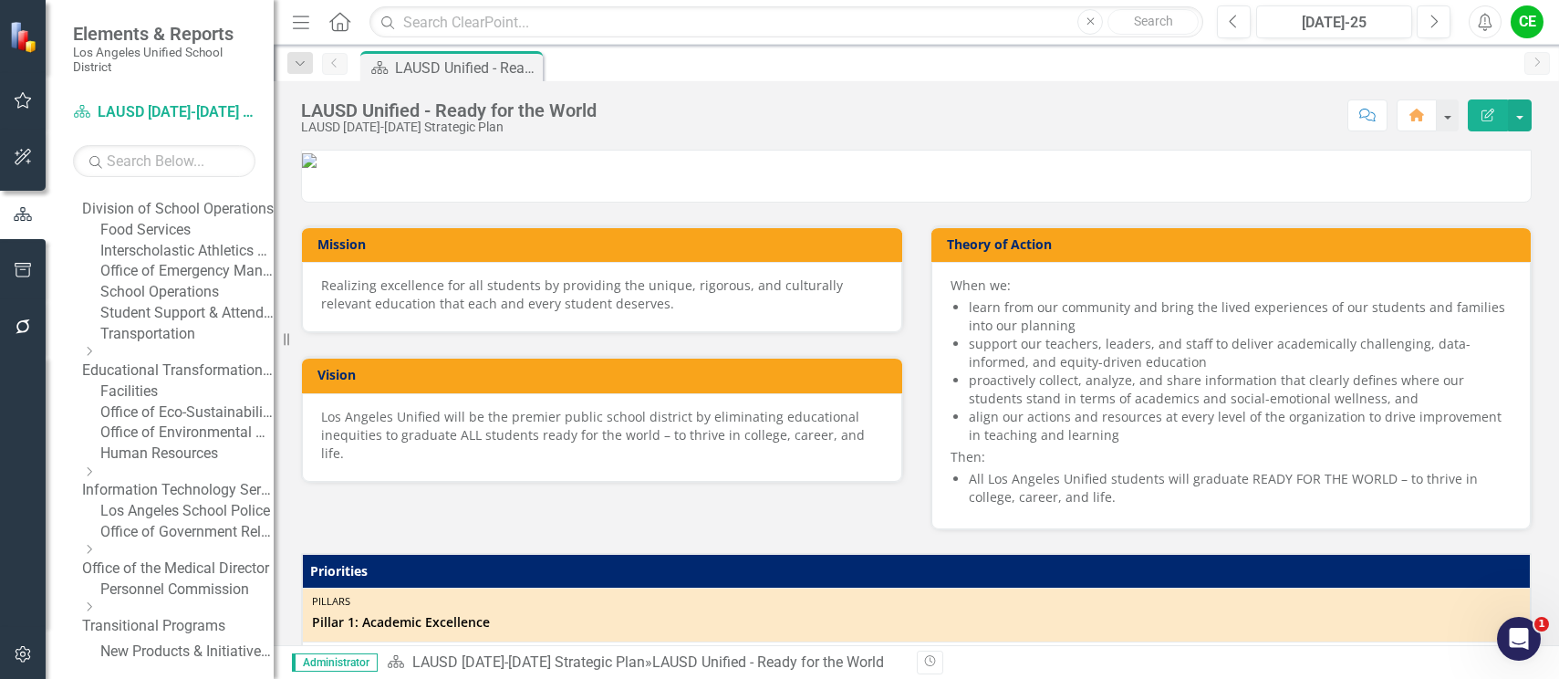
click at [183, 241] on link "Food Services" at bounding box center [186, 230] width 173 height 21
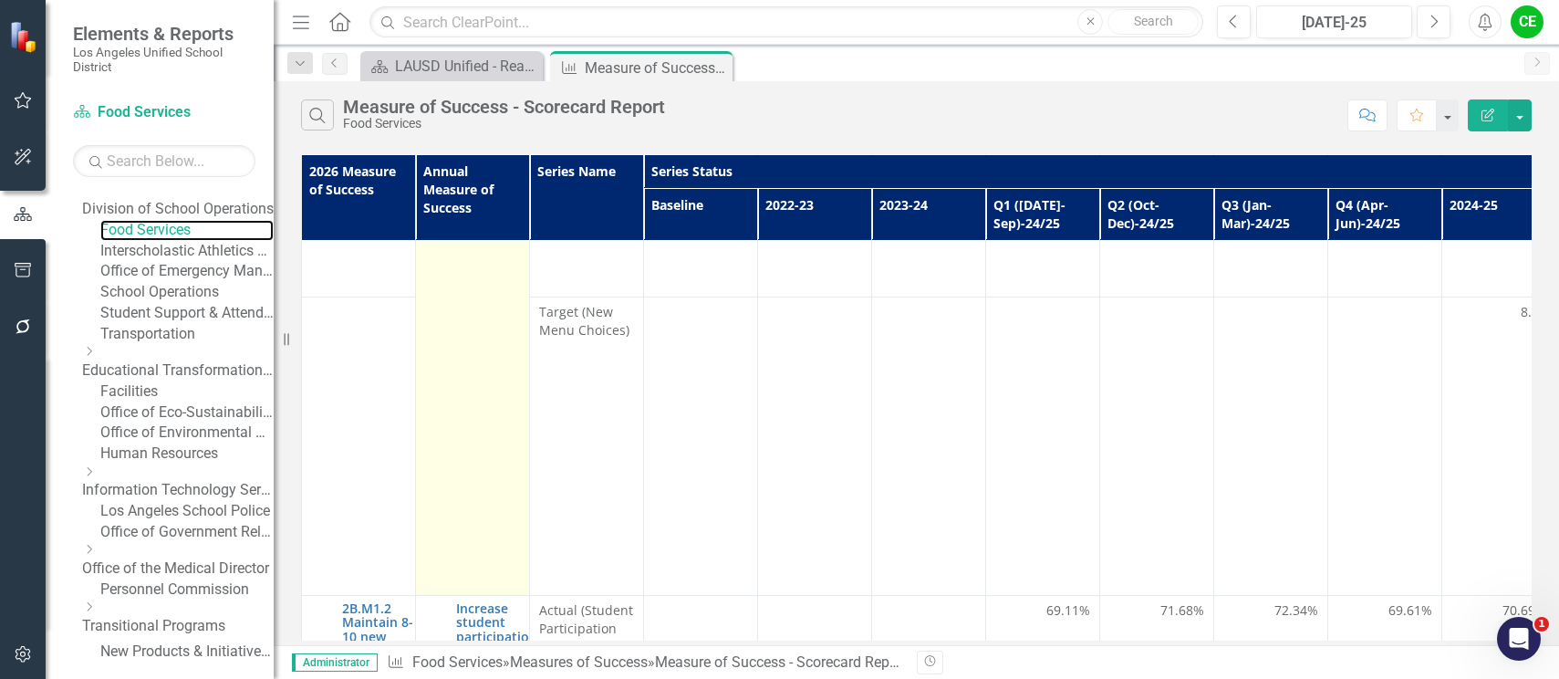
scroll to position [1366, 0]
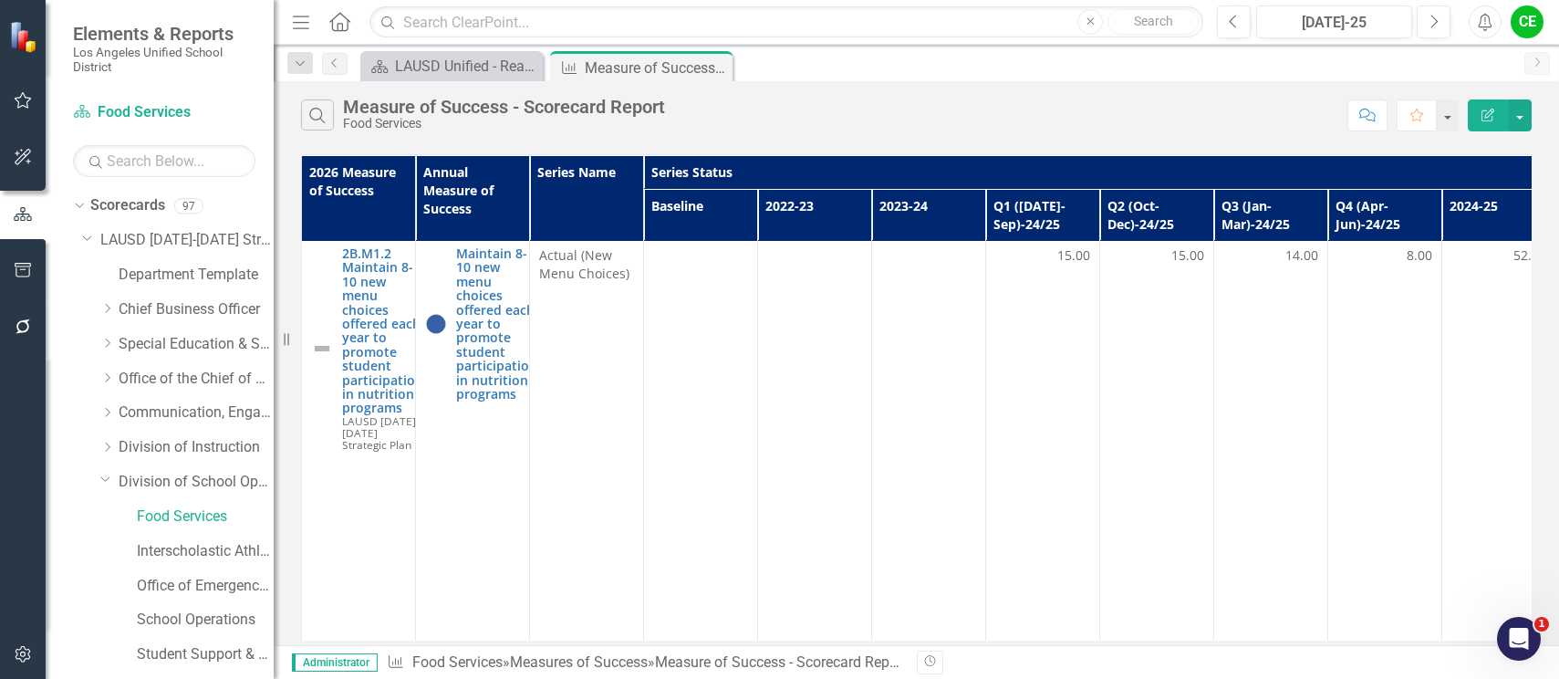
scroll to position [1551, 0]
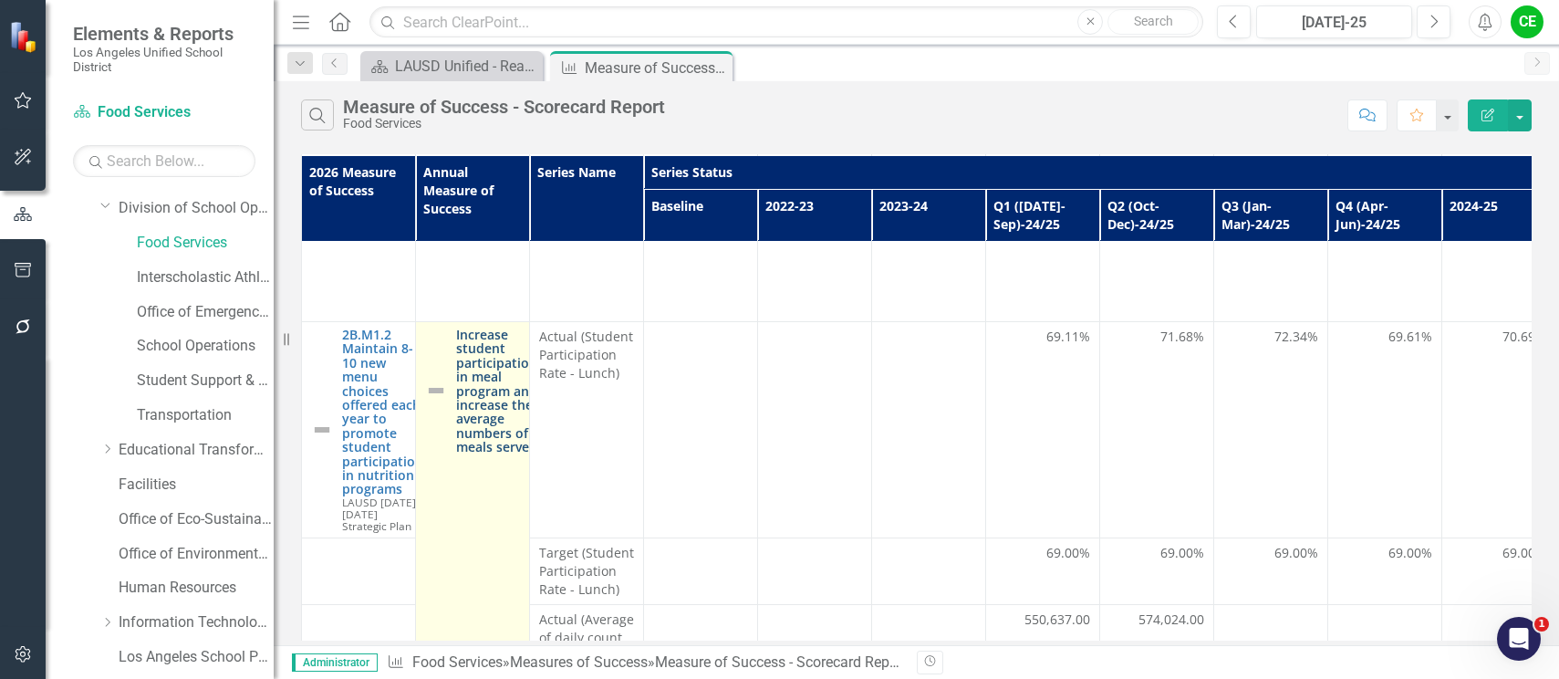
click at [487, 366] on link "Increase student participation in meal program and increase the average numbers…" at bounding box center [496, 391] width 81 height 127
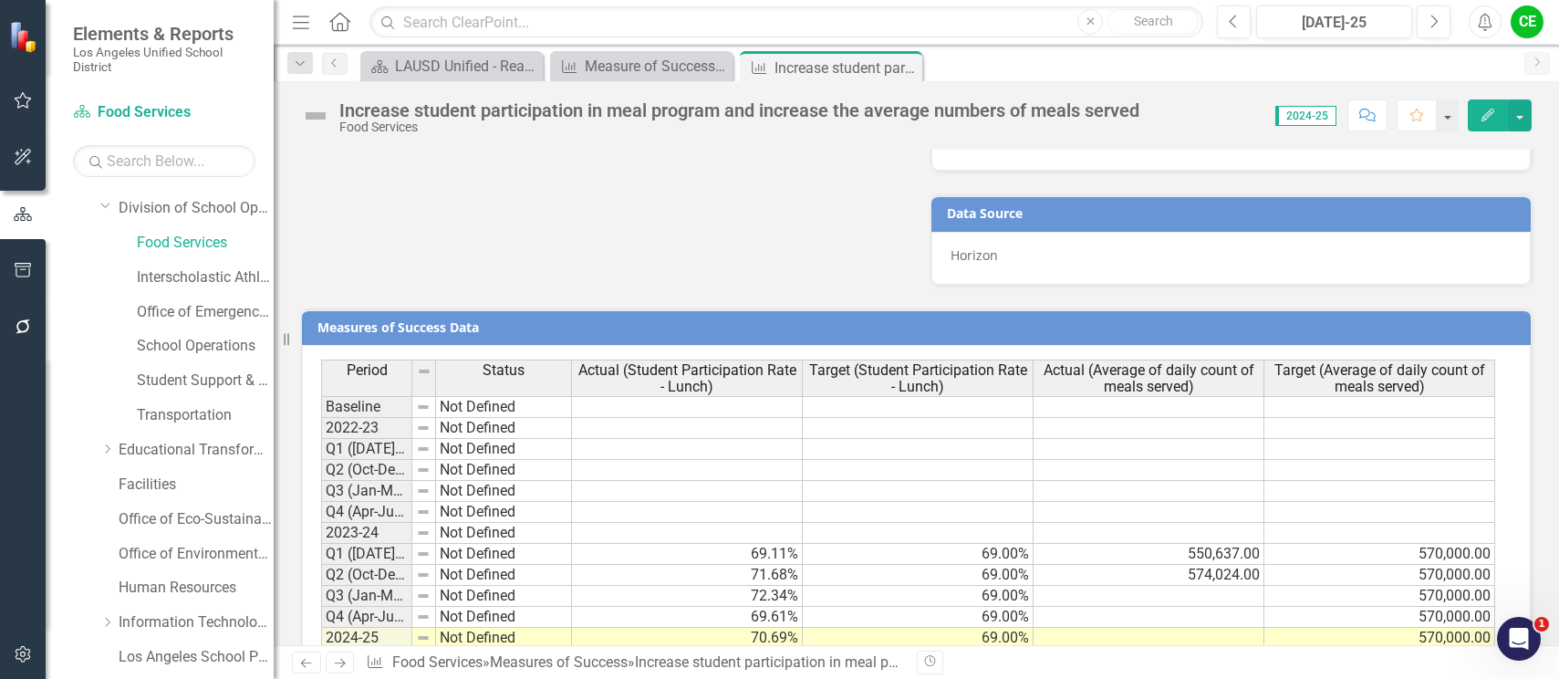
scroll to position [1761, 0]
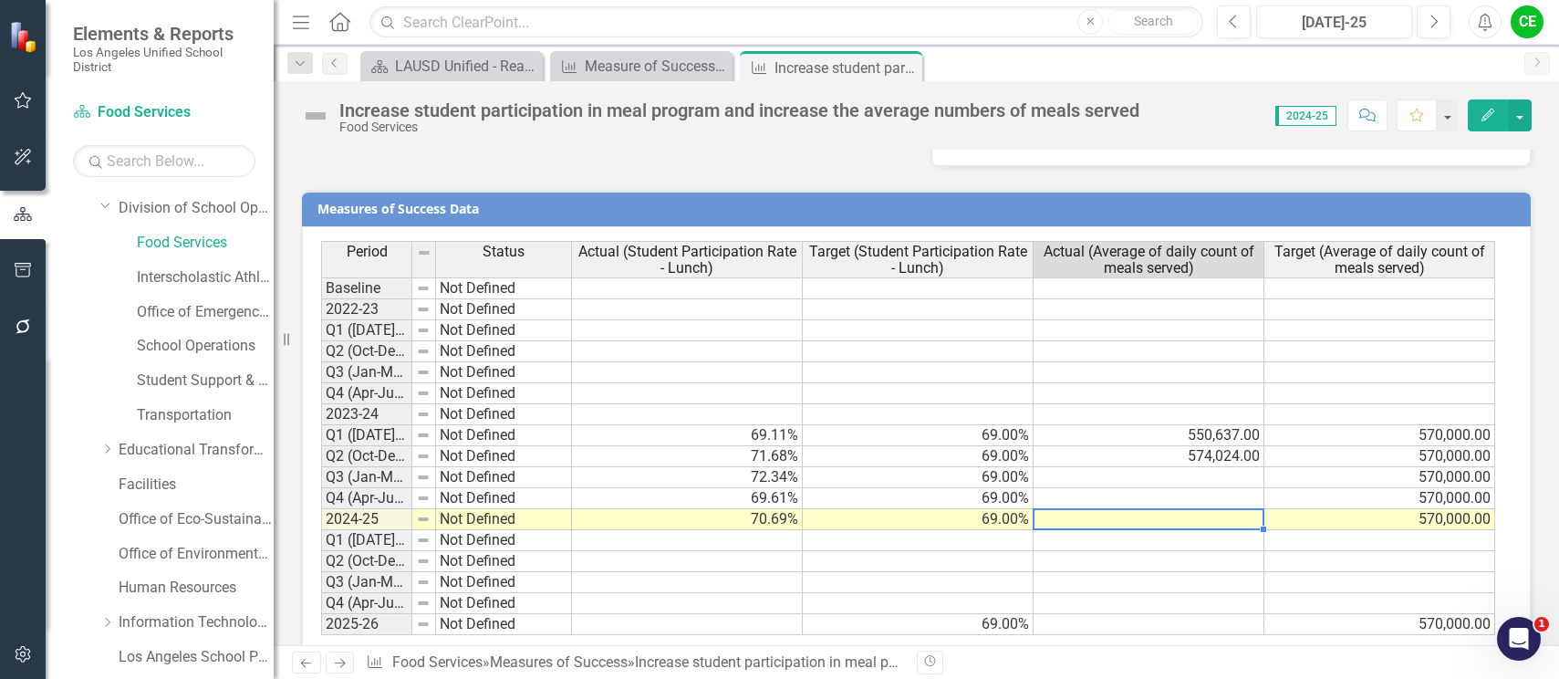
click at [1202, 509] on td at bounding box center [1149, 519] width 231 height 21
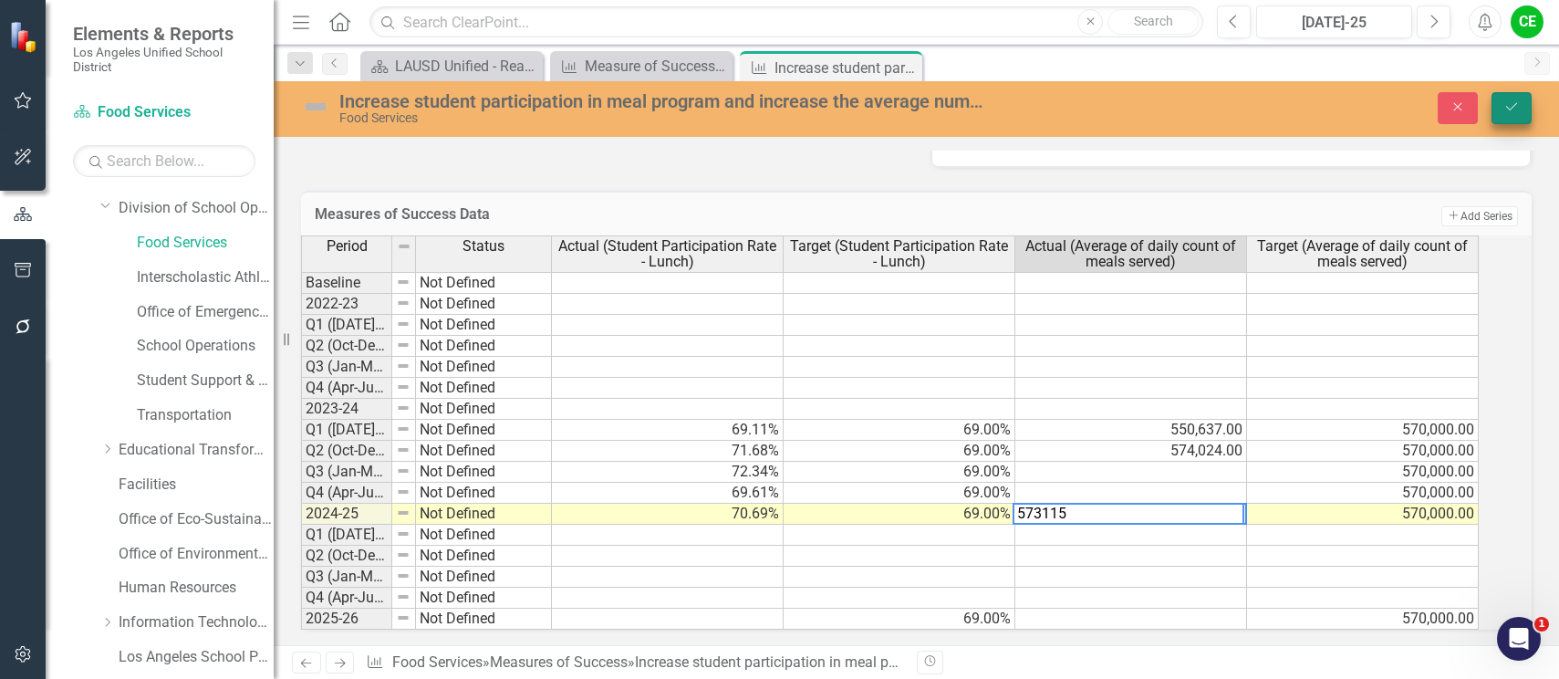
type textarea "573115"
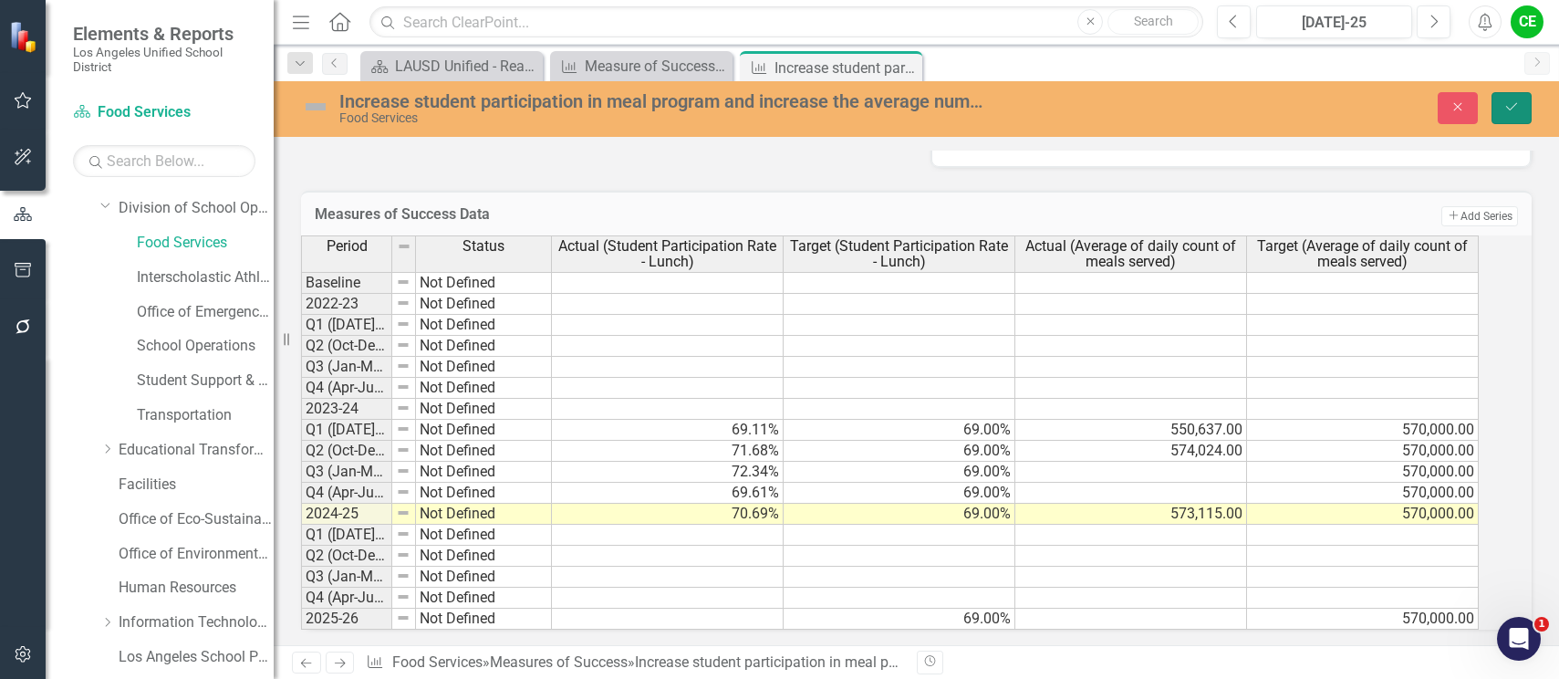
click at [1510, 104] on icon "Save" at bounding box center [1512, 106] width 16 height 13
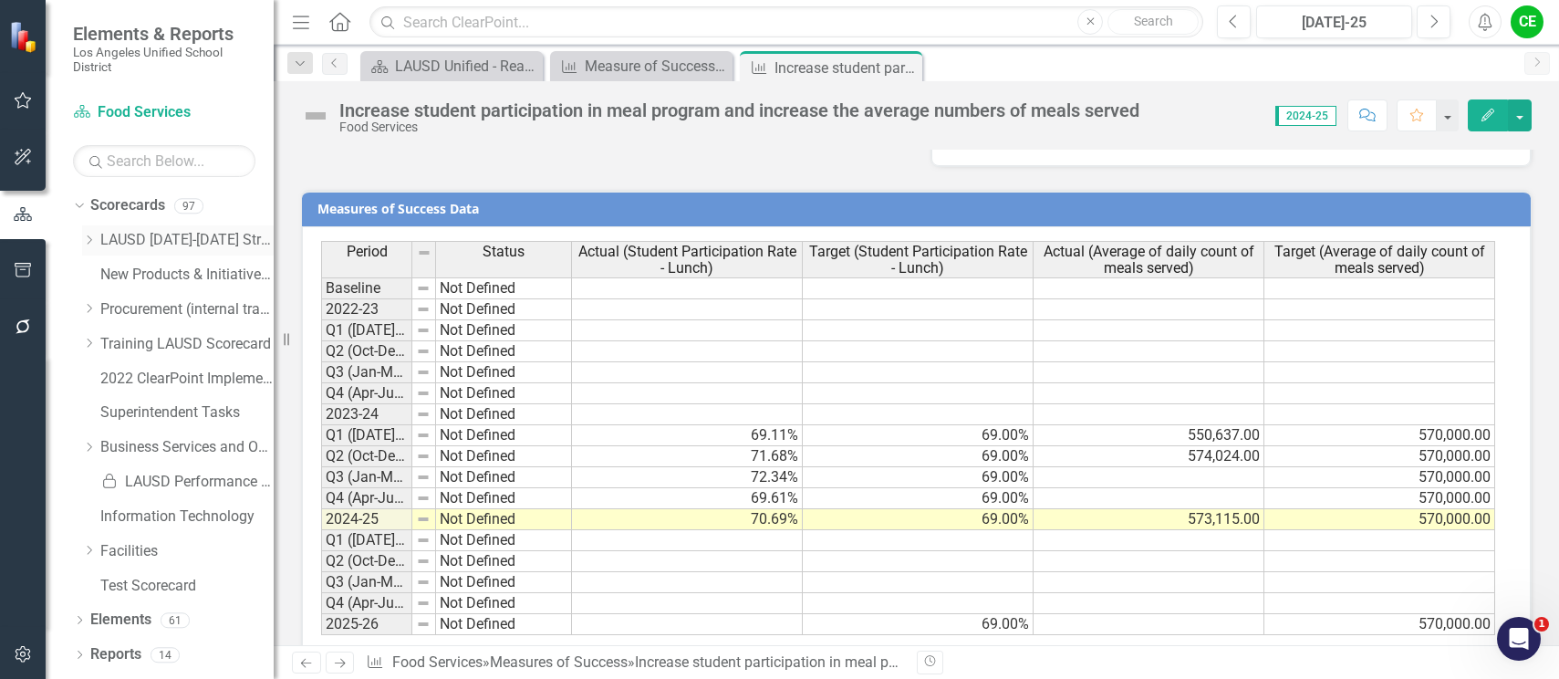
click at [88, 237] on icon "Dropdown" at bounding box center [89, 240] width 14 height 11
click at [109, 308] on icon "Dropdown" at bounding box center [107, 308] width 14 height 11
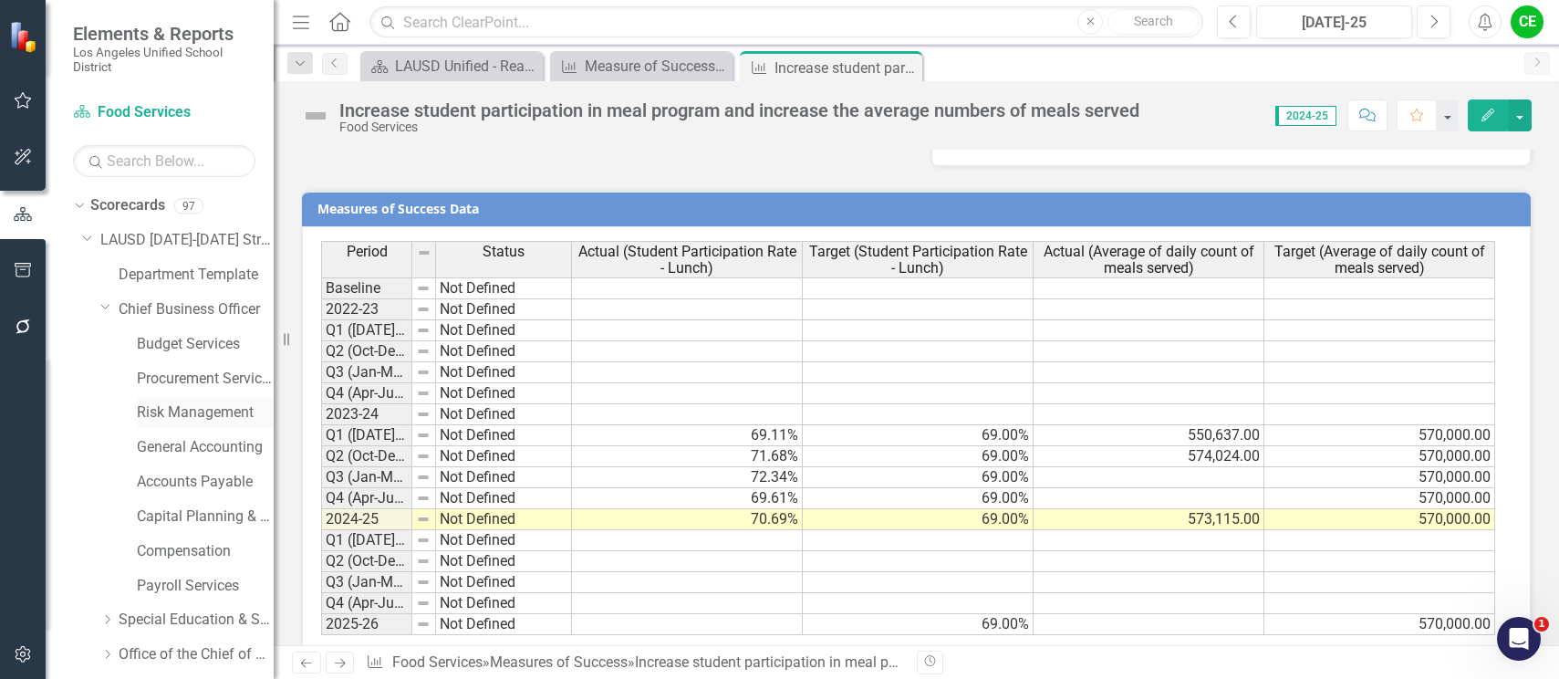
click at [187, 404] on link "Risk Management" at bounding box center [205, 412] width 137 height 21
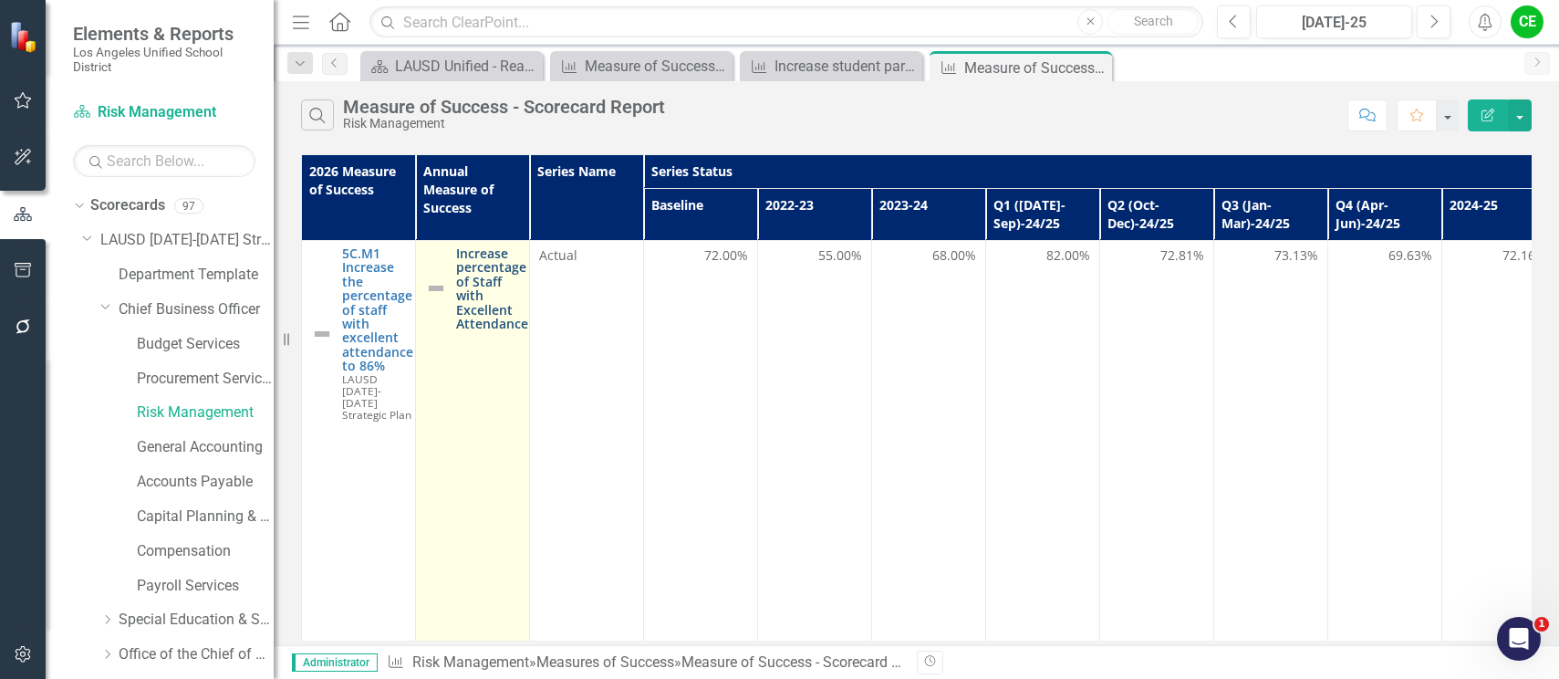
click at [496, 318] on link "Increase percentage of Staff with Excellent Attendance" at bounding box center [492, 288] width 72 height 84
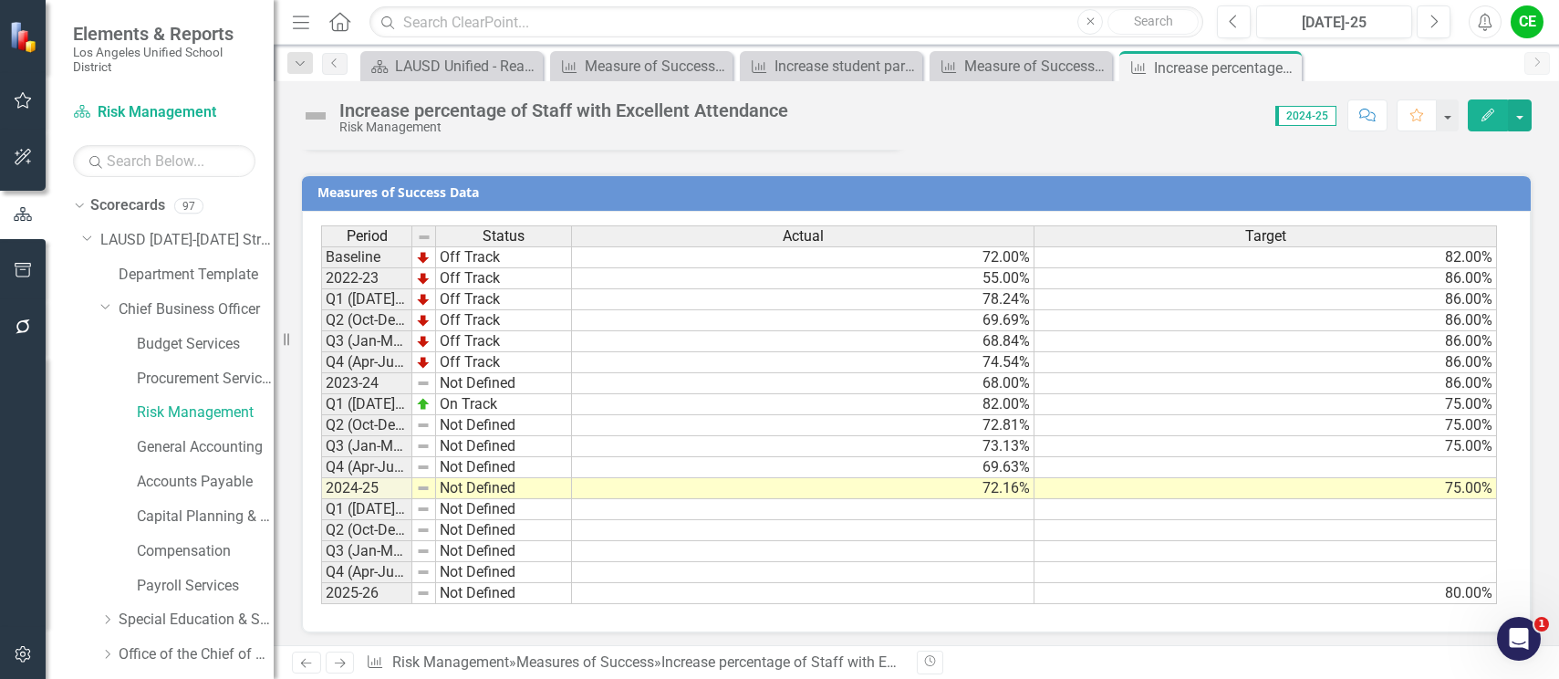
scroll to position [1489, 0]
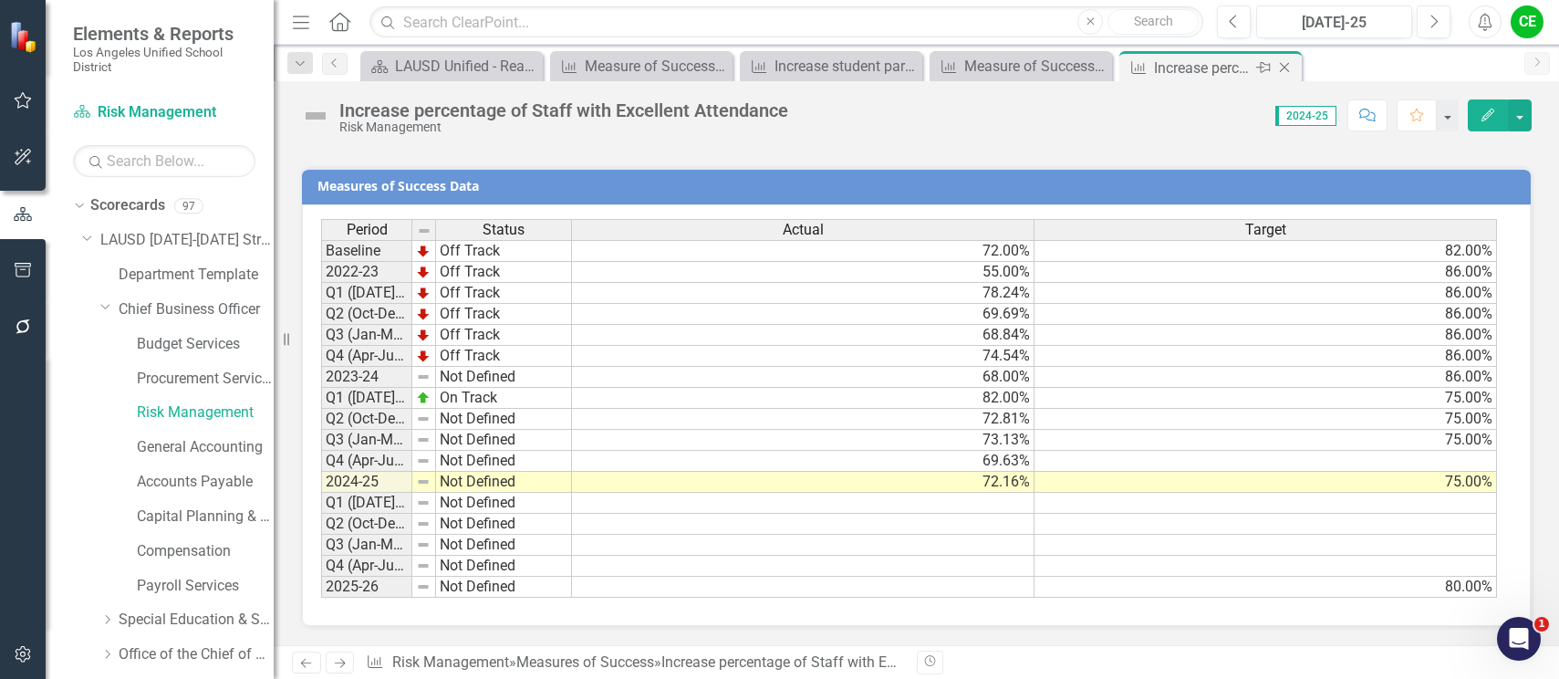
click at [1285, 66] on icon "Close" at bounding box center [1285, 67] width 18 height 15
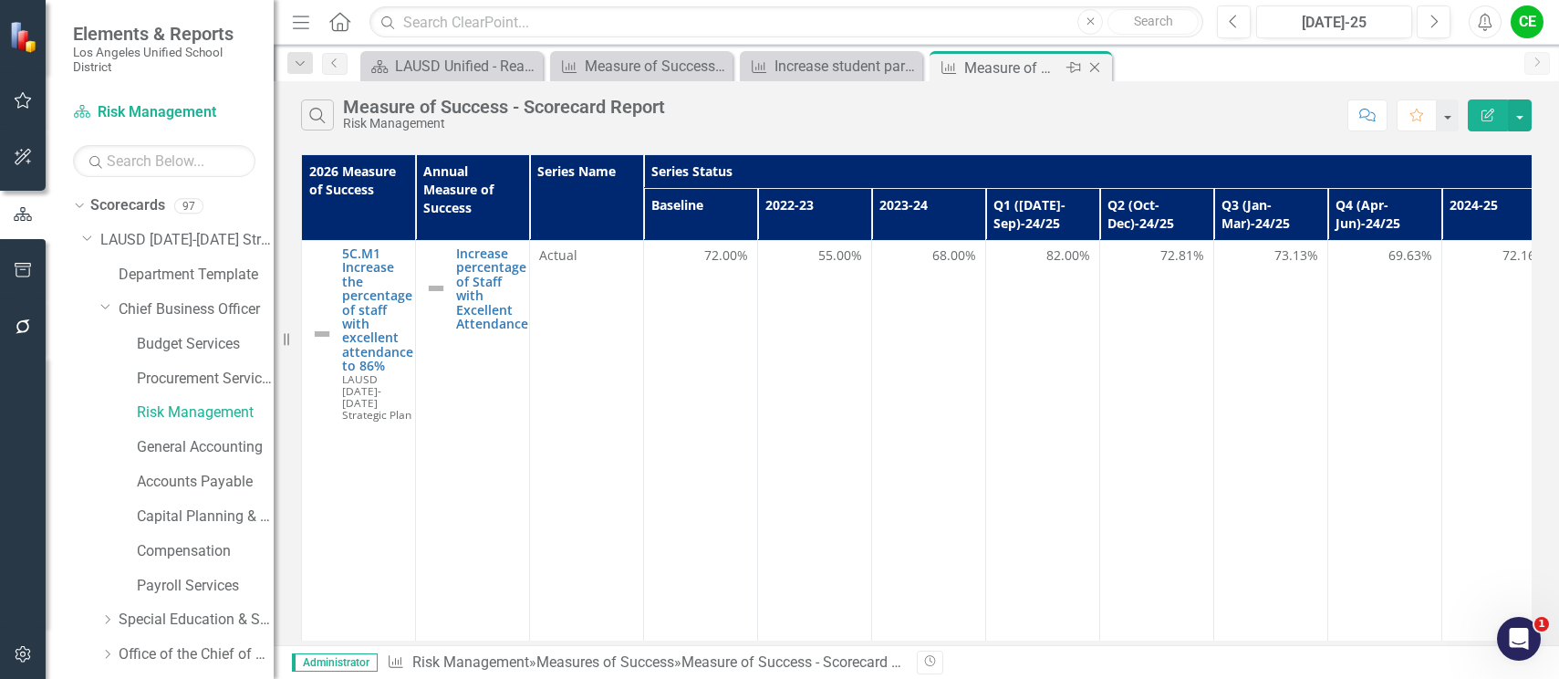
click at [1094, 66] on icon "Close" at bounding box center [1095, 67] width 18 height 15
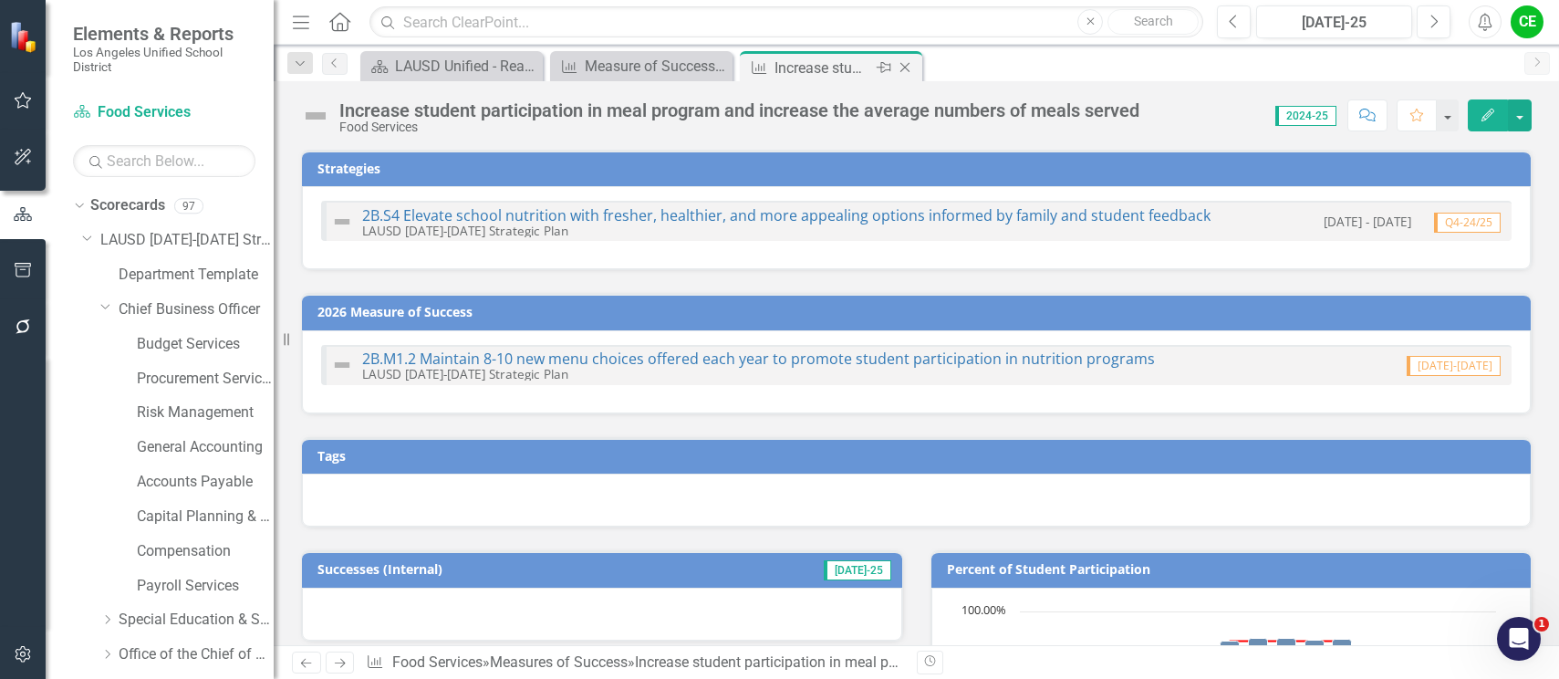
click at [901, 65] on icon "Close" at bounding box center [905, 67] width 18 height 15
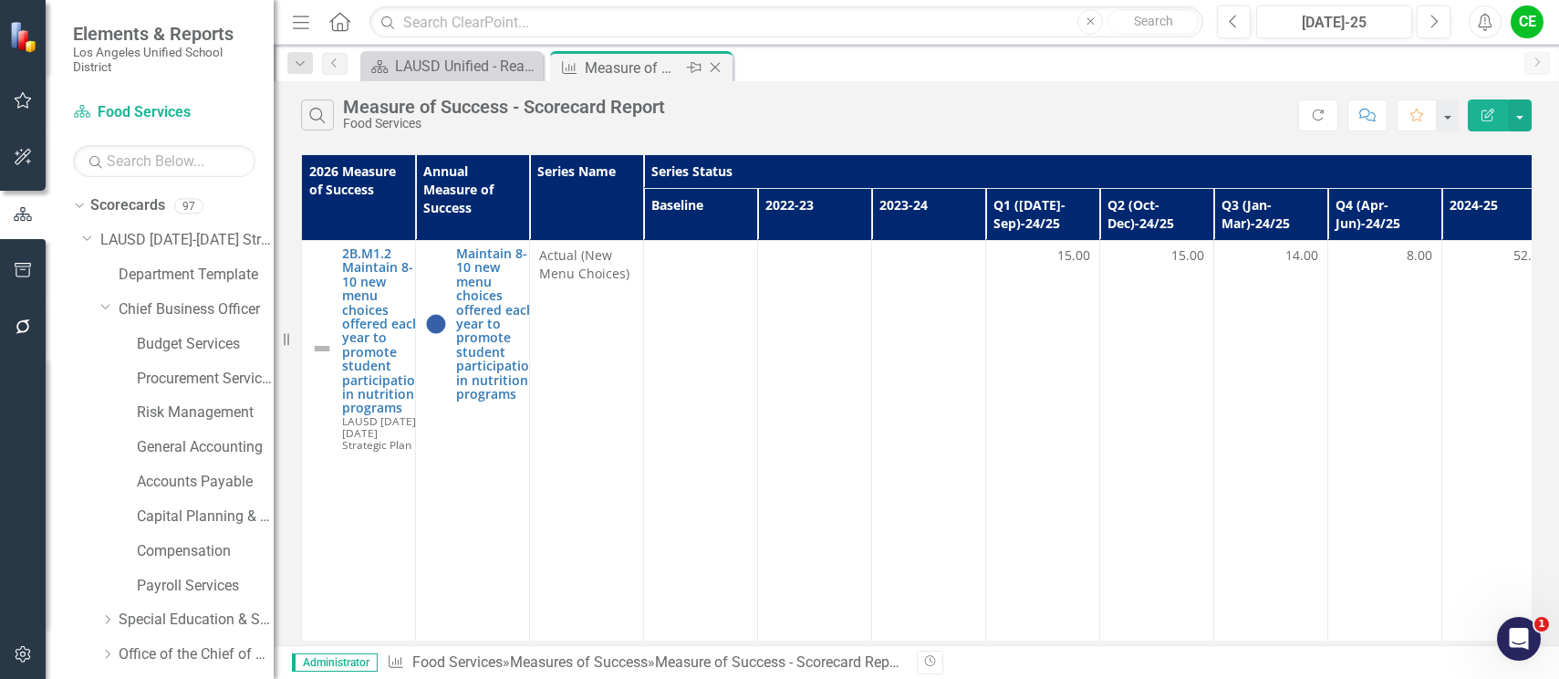
click at [716, 61] on icon "Close" at bounding box center [715, 67] width 18 height 15
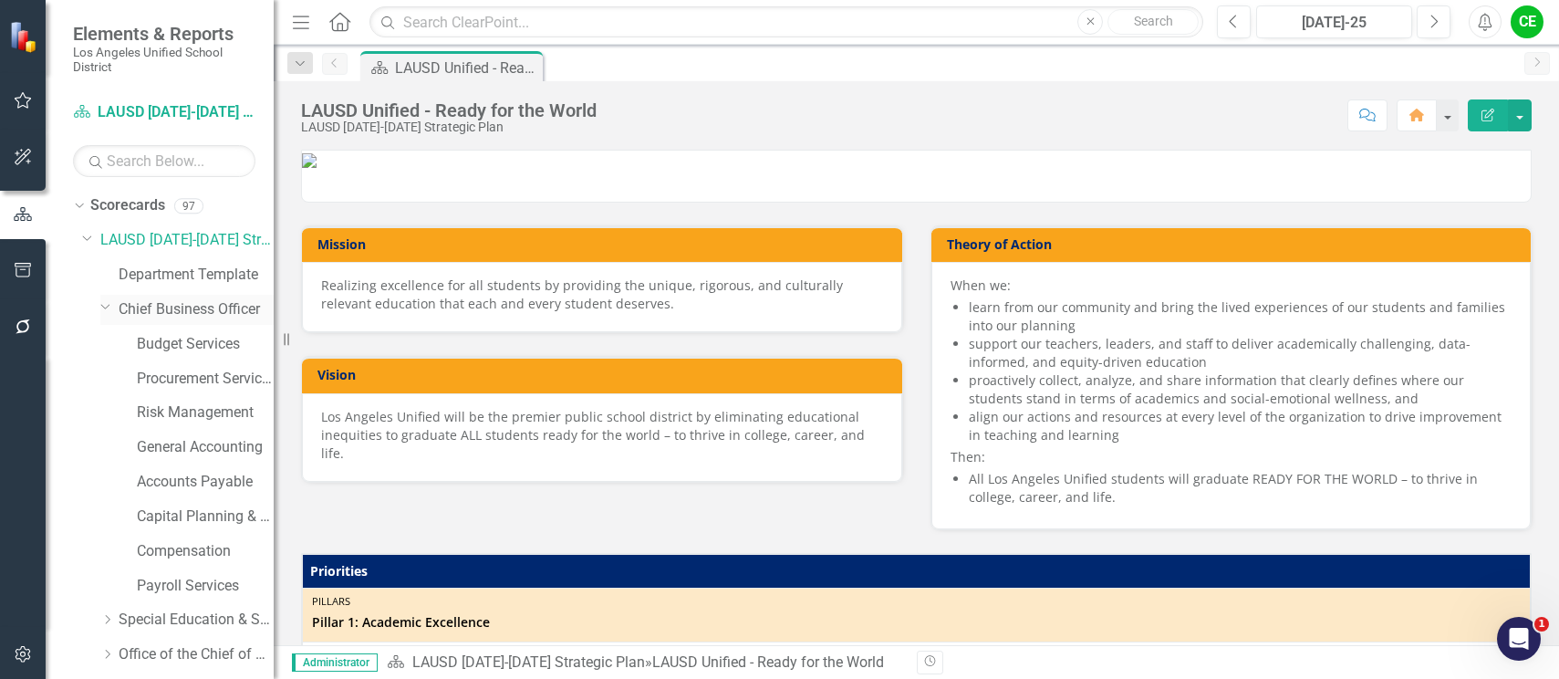
click at [104, 305] on icon "Dropdown" at bounding box center [105, 306] width 11 height 14
click at [105, 410] on icon "Dropdown" at bounding box center [107, 412] width 14 height 11
click at [165, 548] on link "Office of Development and Civic Engagement" at bounding box center [205, 551] width 137 height 21
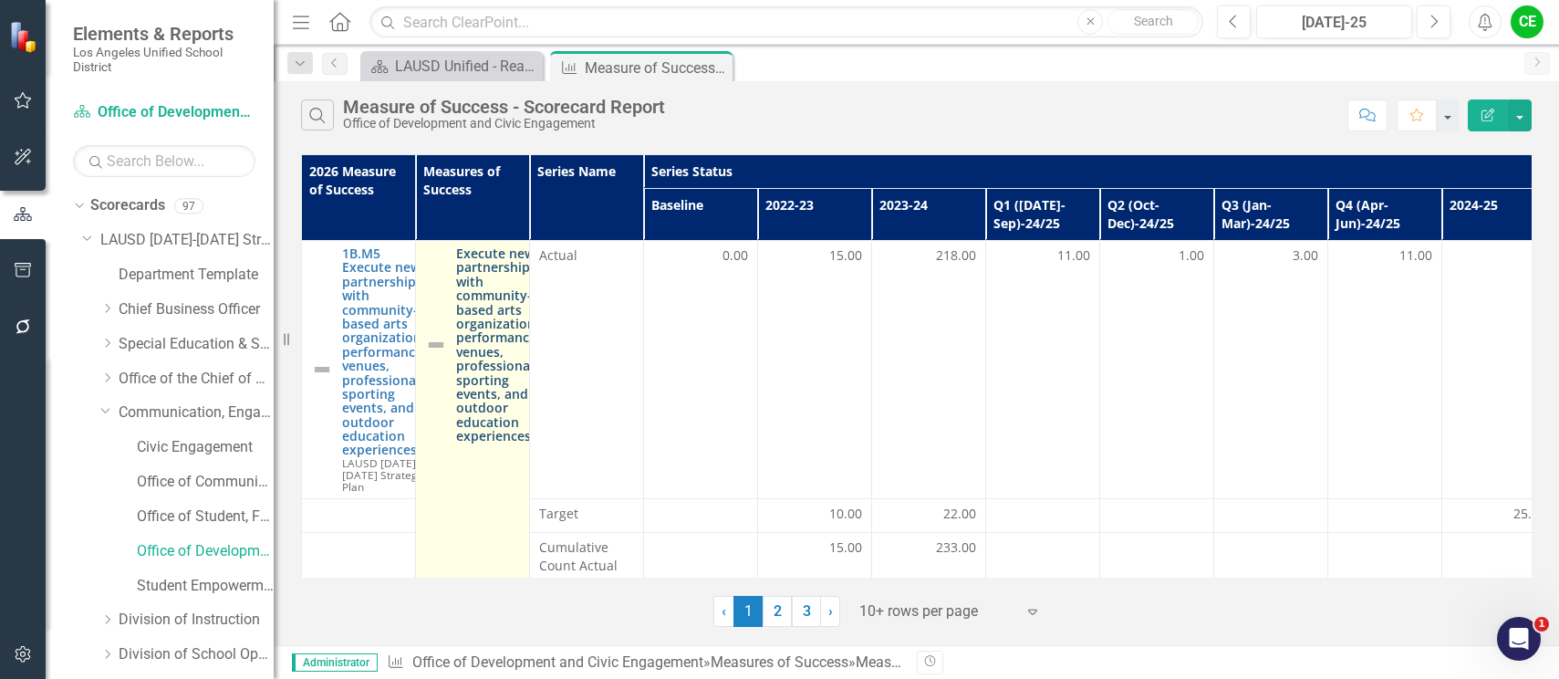
click at [486, 306] on link "Execute new partnerships with community-based arts organizations, performance v…" at bounding box center [500, 344] width 89 height 196
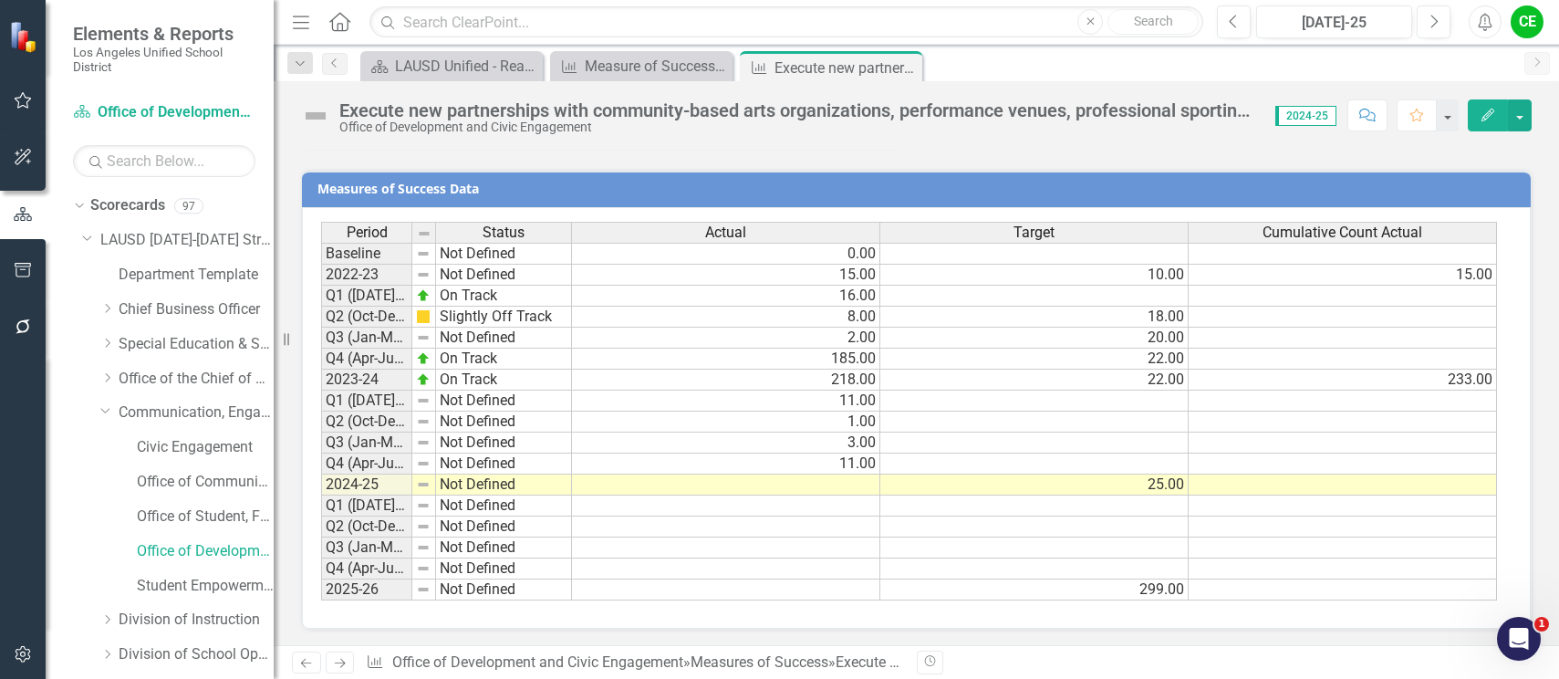
scroll to position [1590, 0]
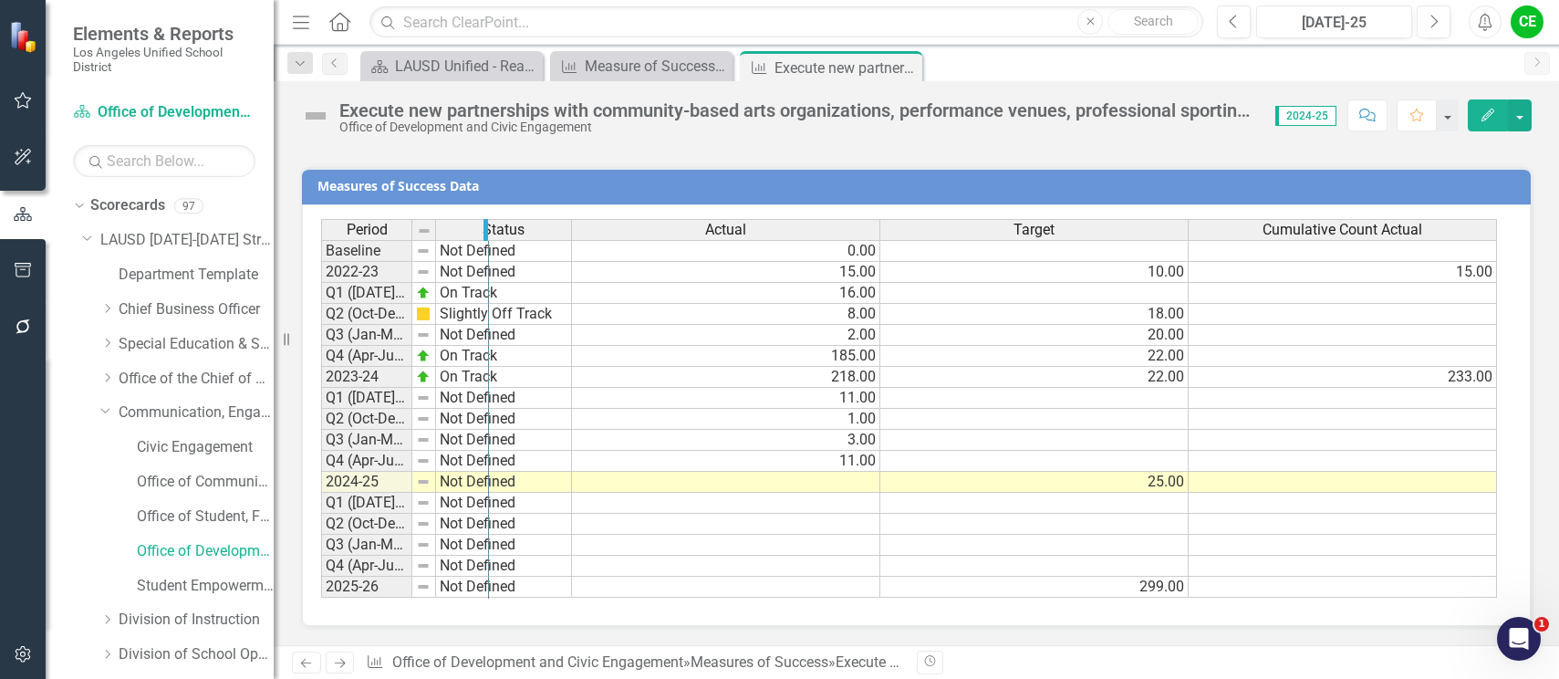
drag, startPoint x: 409, startPoint y: 230, endPoint x: 485, endPoint y: 233, distance: 76.7
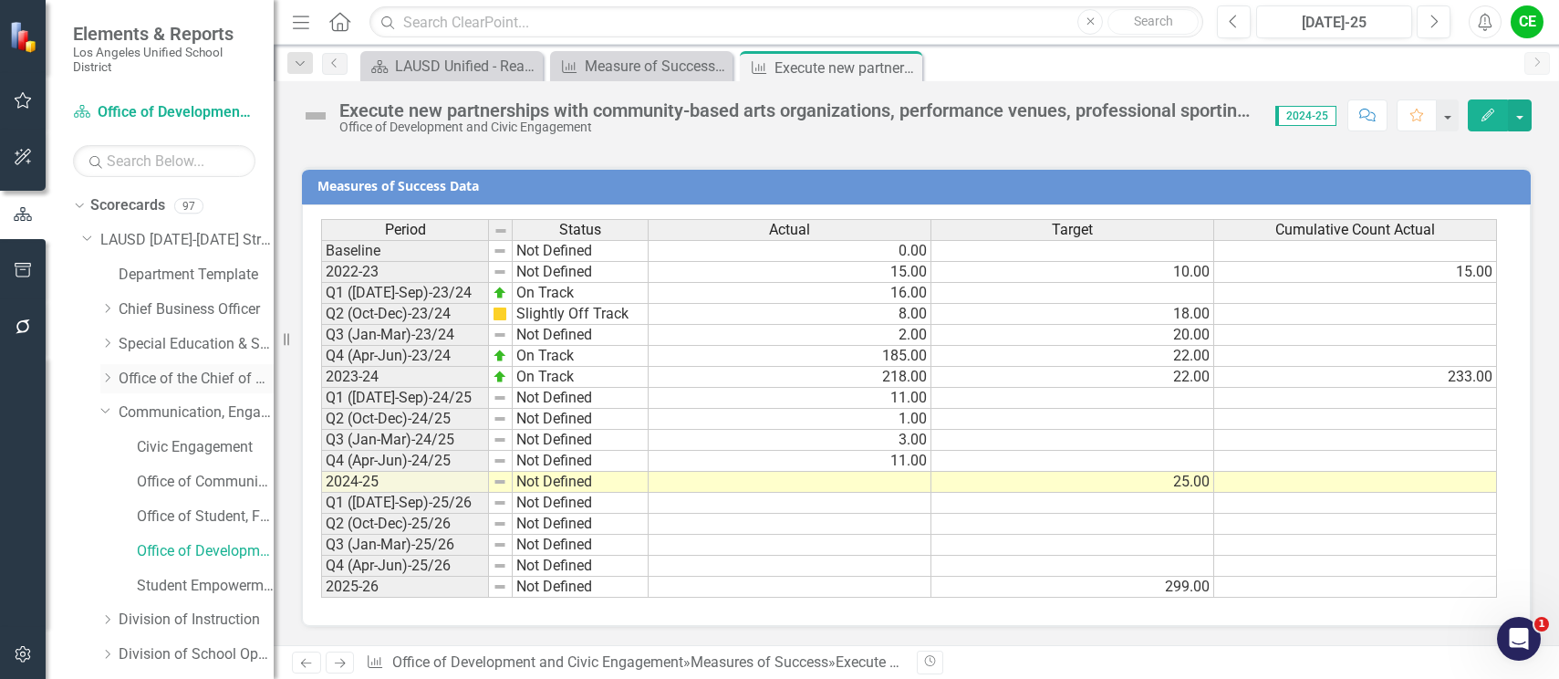
click at [104, 373] on icon "Dropdown" at bounding box center [107, 377] width 14 height 11
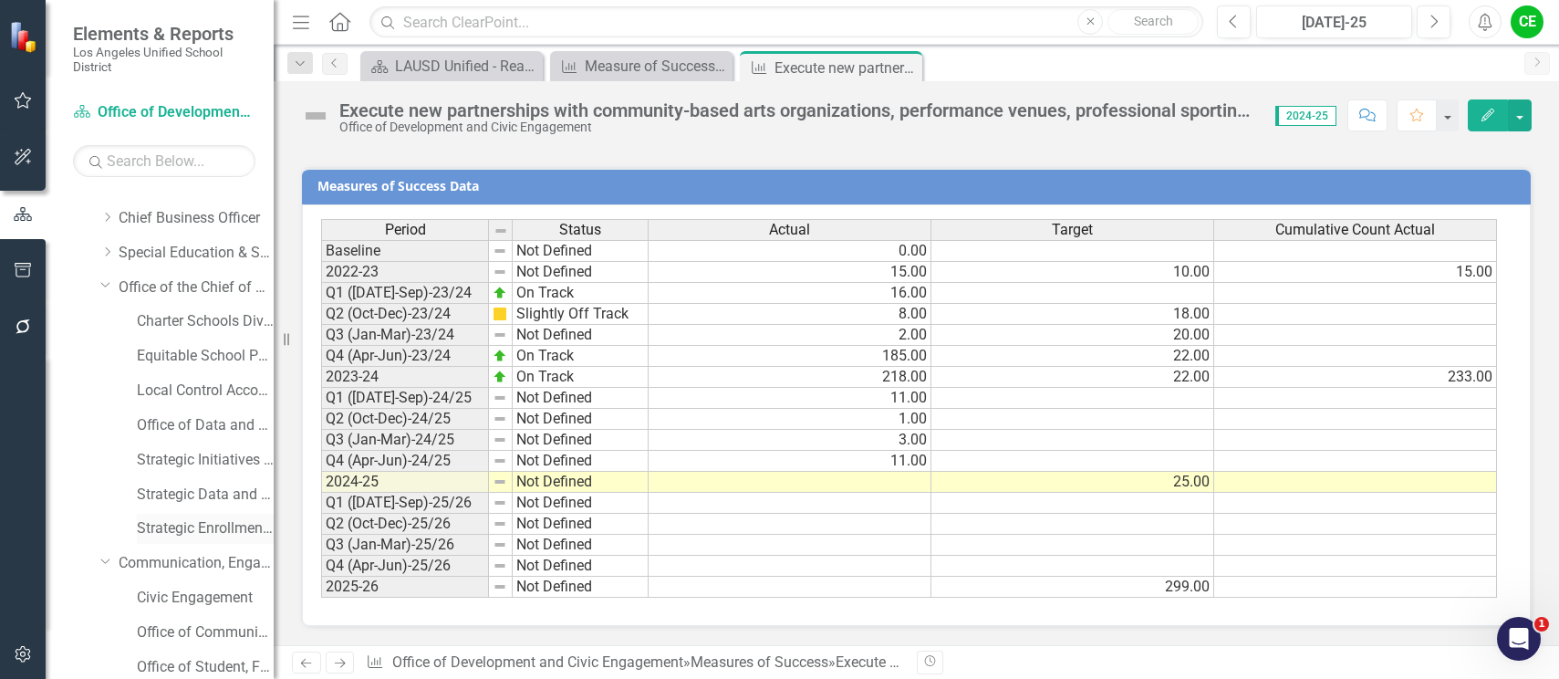
click at [170, 523] on link "Strategic Enrollment and Program Planning Office" at bounding box center [205, 528] width 137 height 21
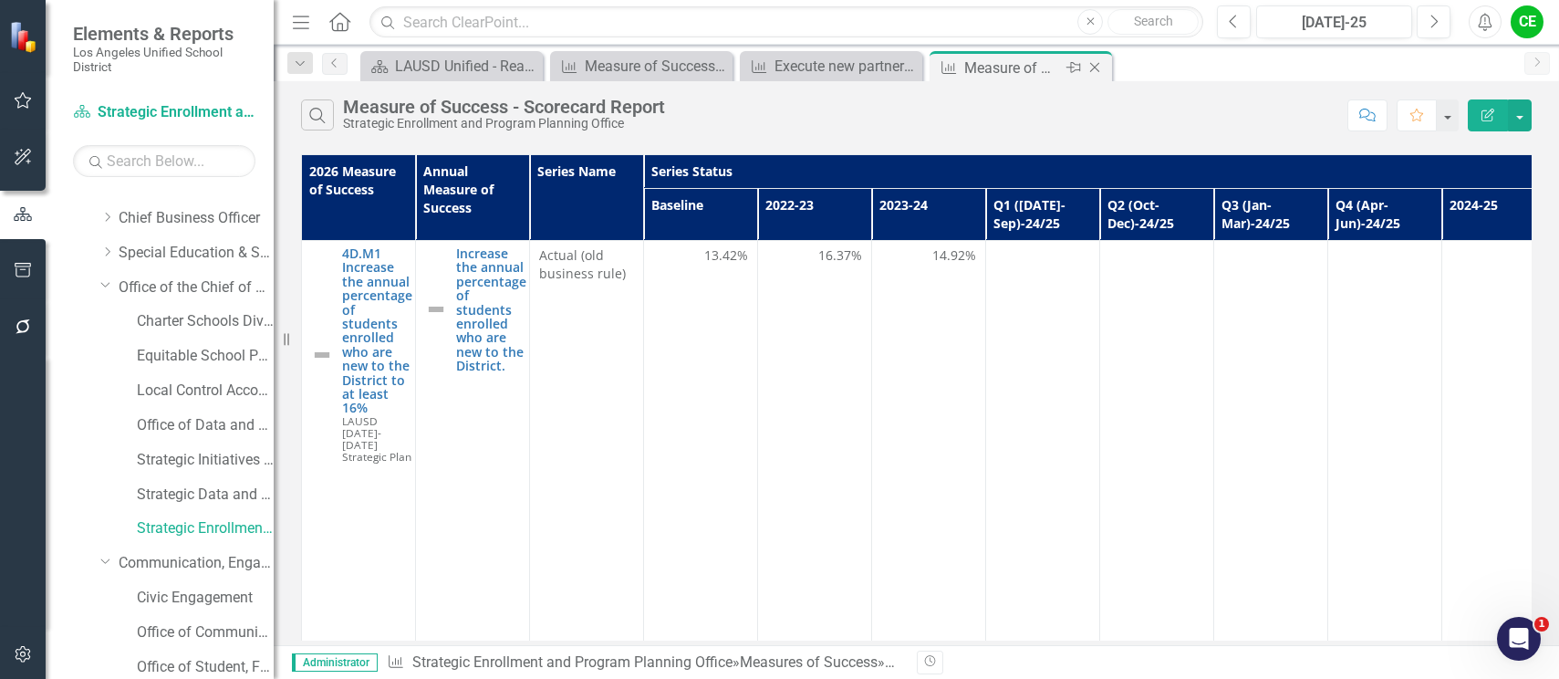
click at [1102, 66] on icon "Close" at bounding box center [1095, 67] width 18 height 15
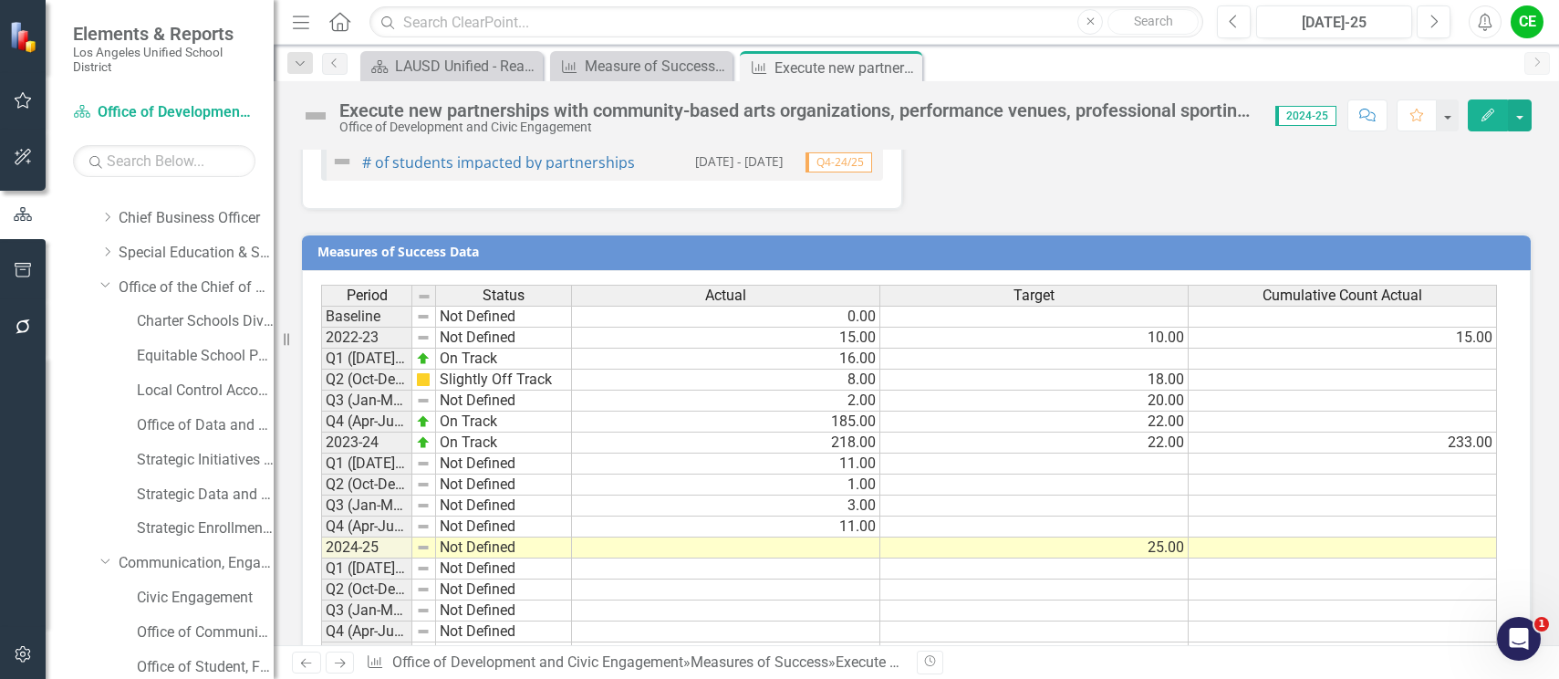
scroll to position [1590, 0]
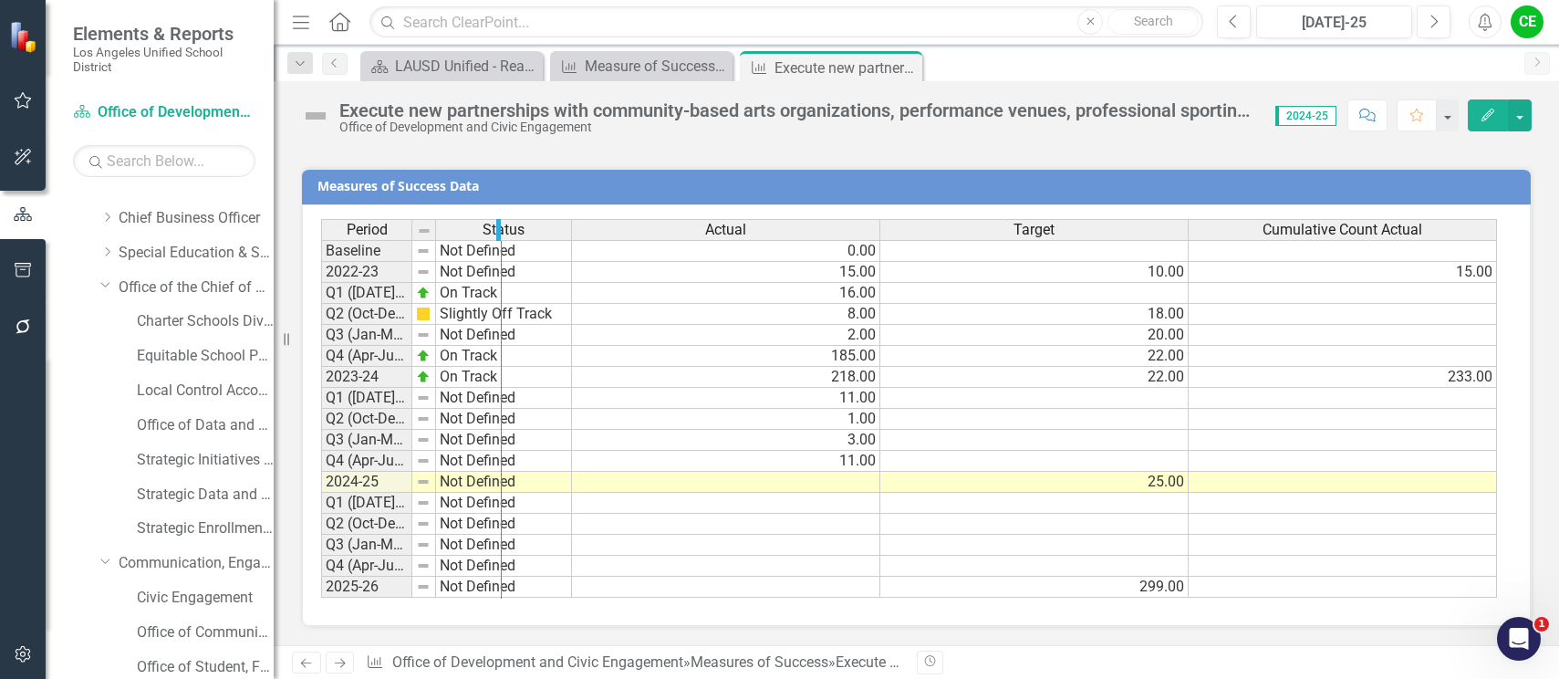
drag, startPoint x: 410, startPoint y: 231, endPoint x: 499, endPoint y: 231, distance: 89.4
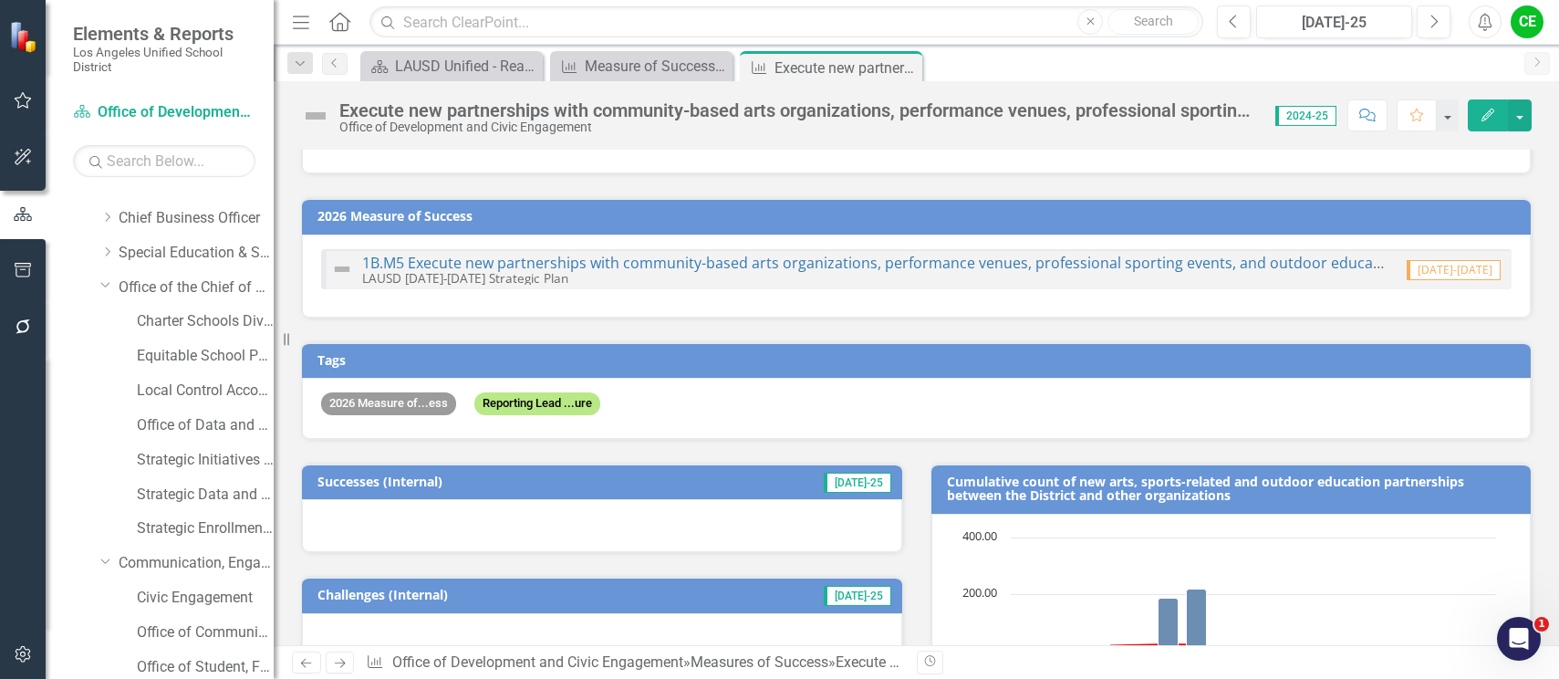
scroll to position [0, 0]
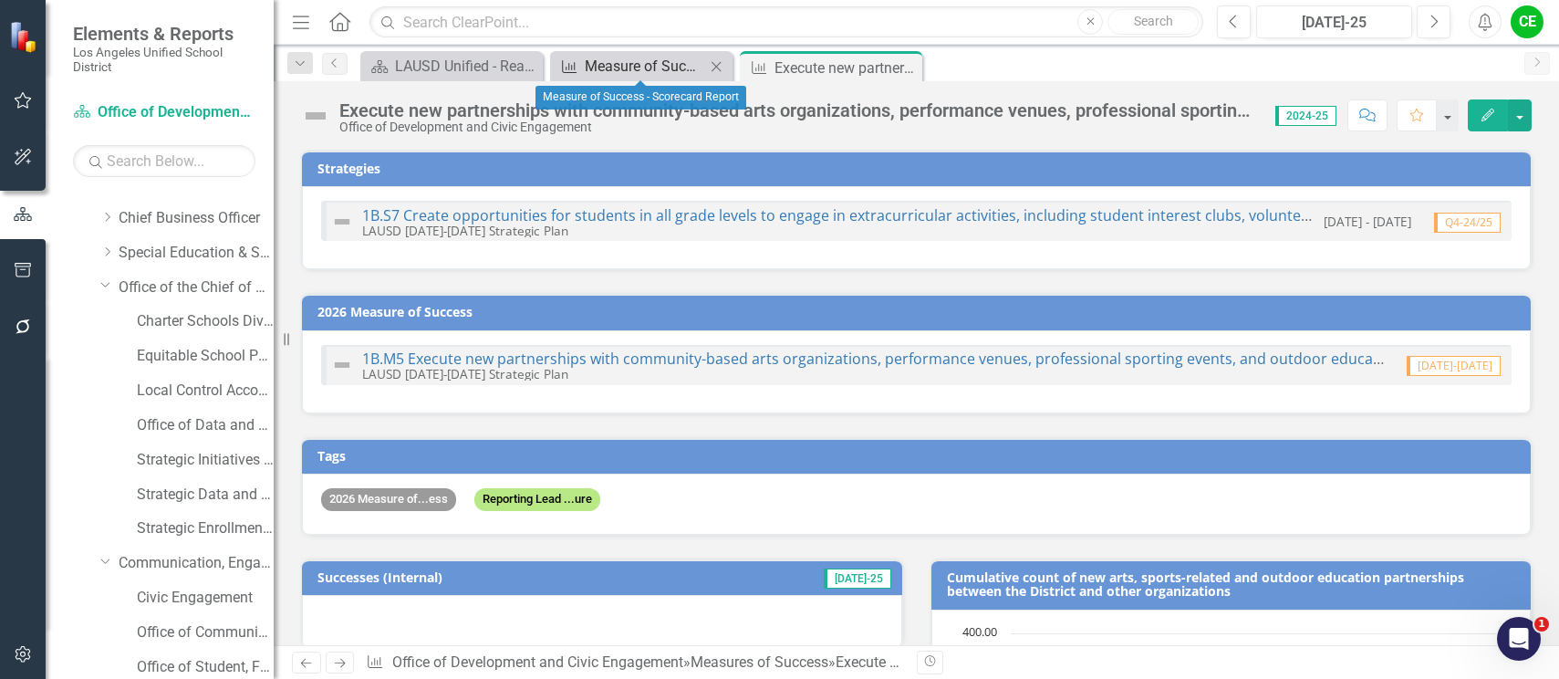
click at [633, 72] on div "Measure of Success - Scorecard Report" at bounding box center [645, 66] width 120 height 23
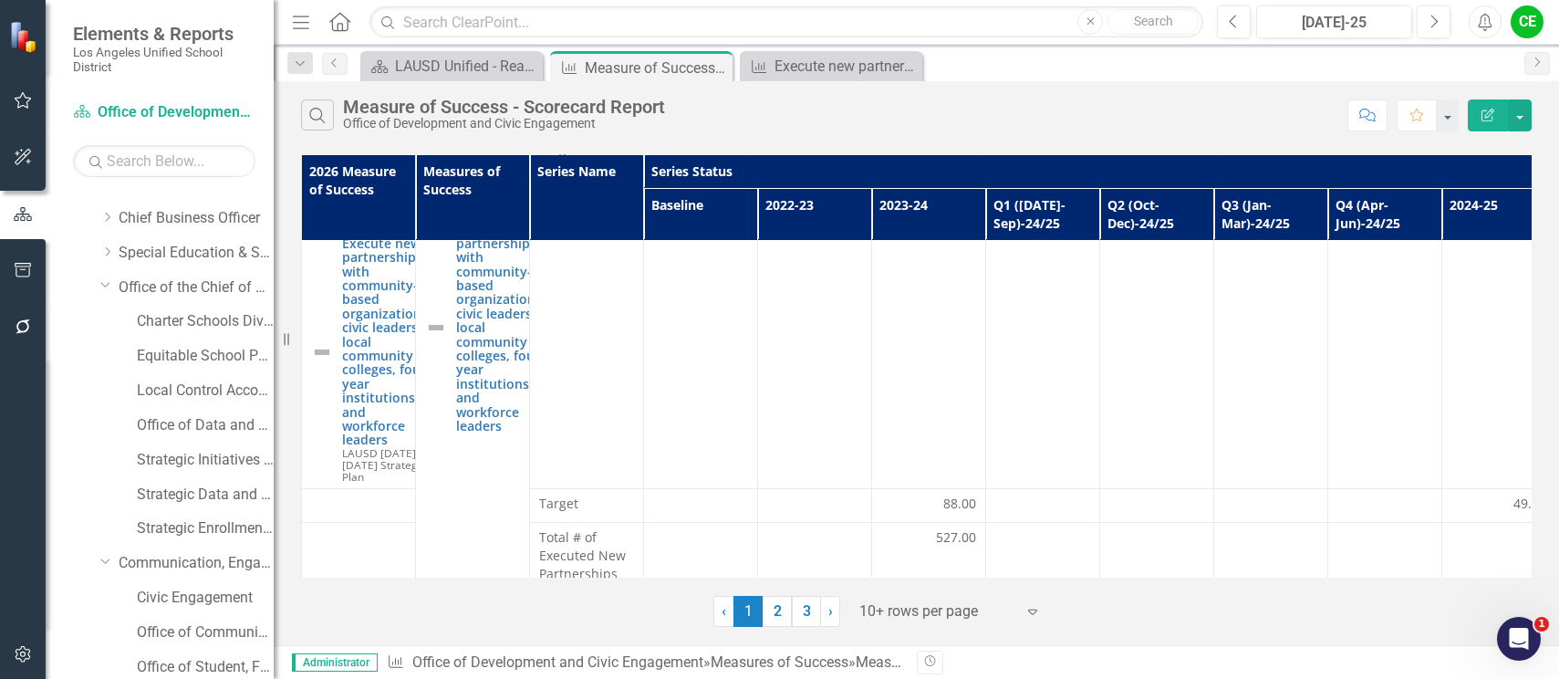
scroll to position [274, 0]
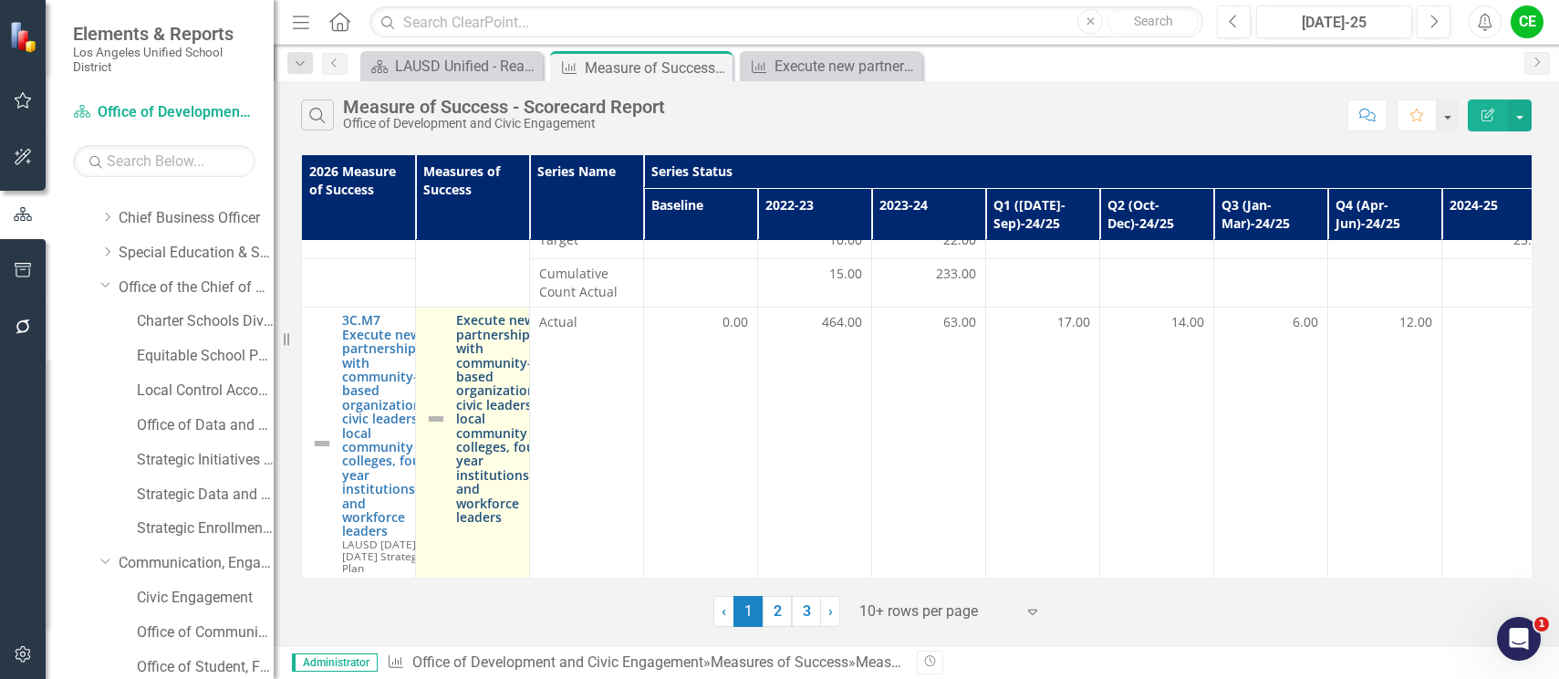
click at [513, 401] on link "Execute new partnerships with community-based organizations, civic leaders, loc…" at bounding box center [500, 418] width 89 height 211
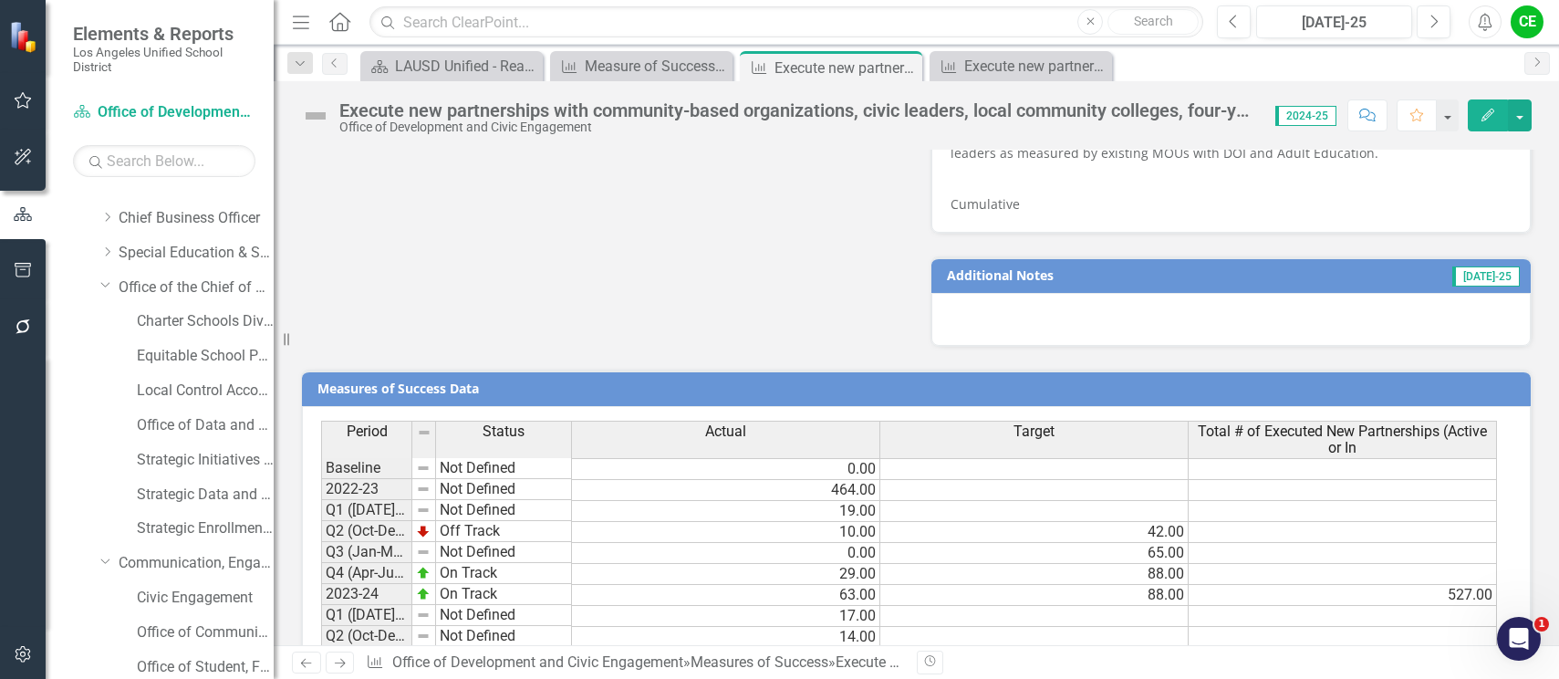
scroll to position [1494, 0]
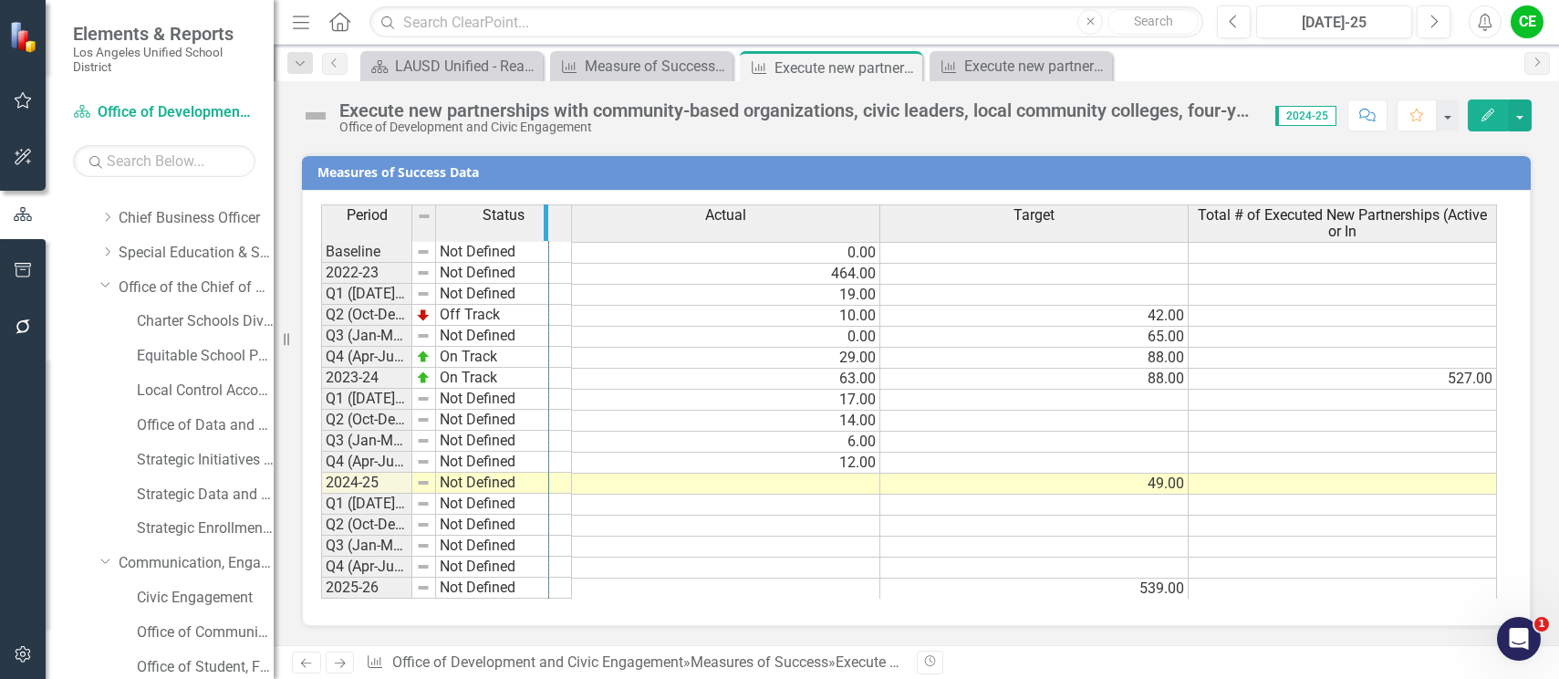
drag, startPoint x: 411, startPoint y: 227, endPoint x: 548, endPoint y: 228, distance: 136.9
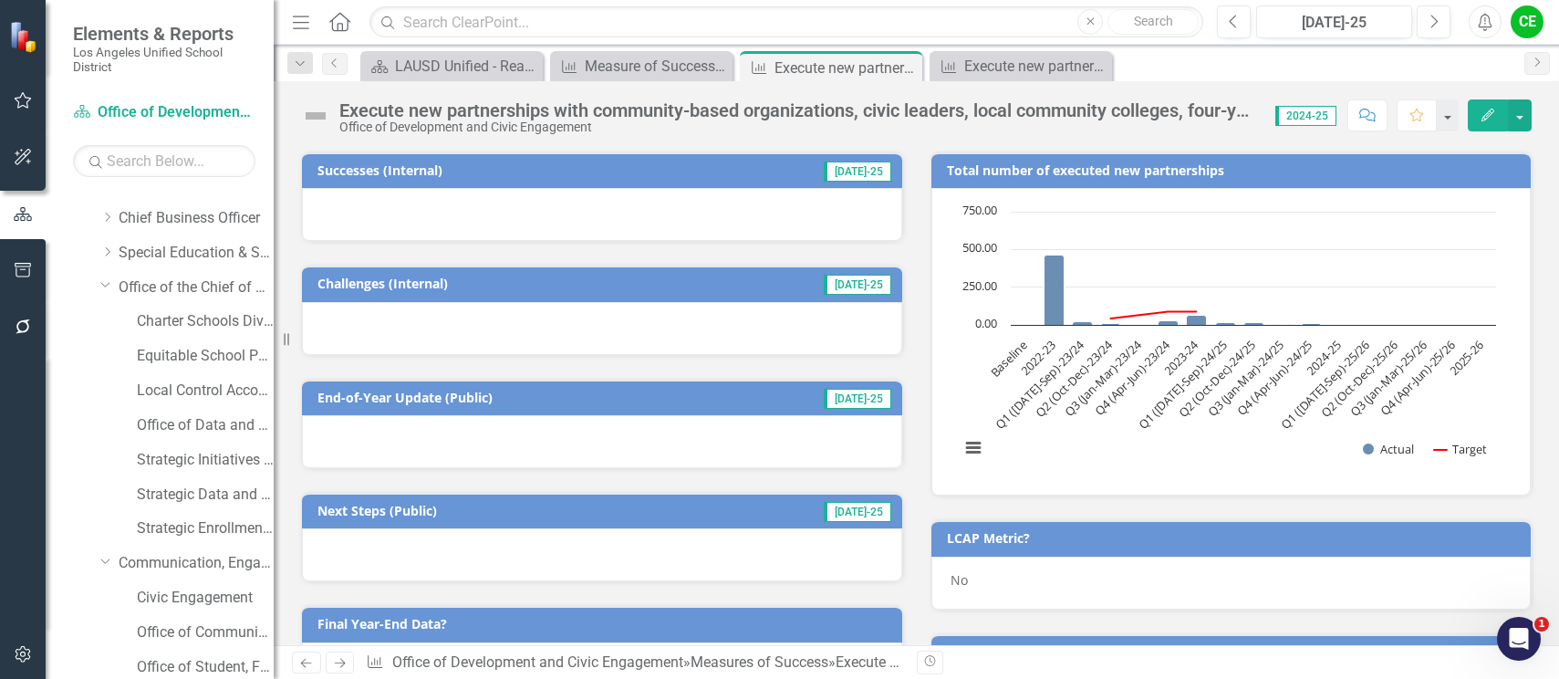
scroll to position [821, 0]
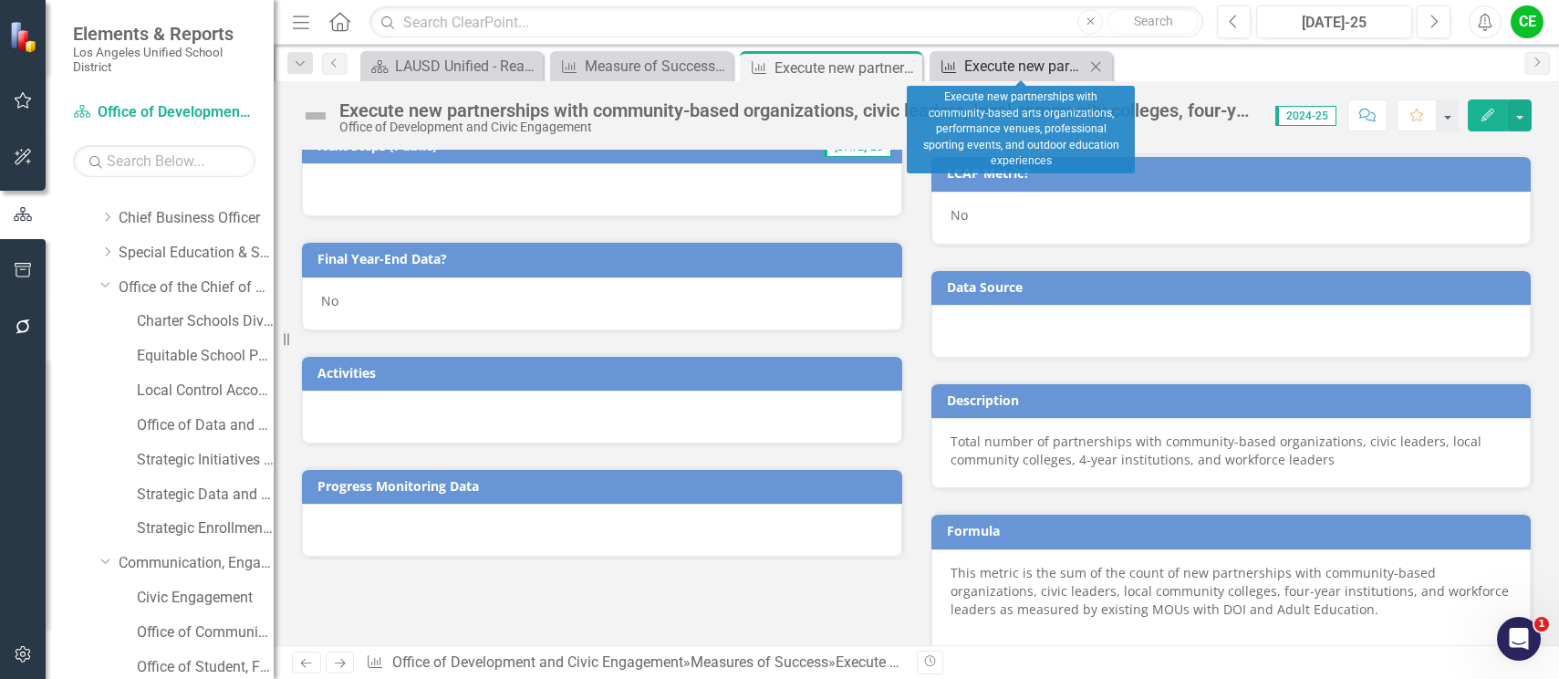
click at [974, 66] on div "Execute new partnerships with community-based arts organizations, performance v…" at bounding box center [1025, 66] width 120 height 23
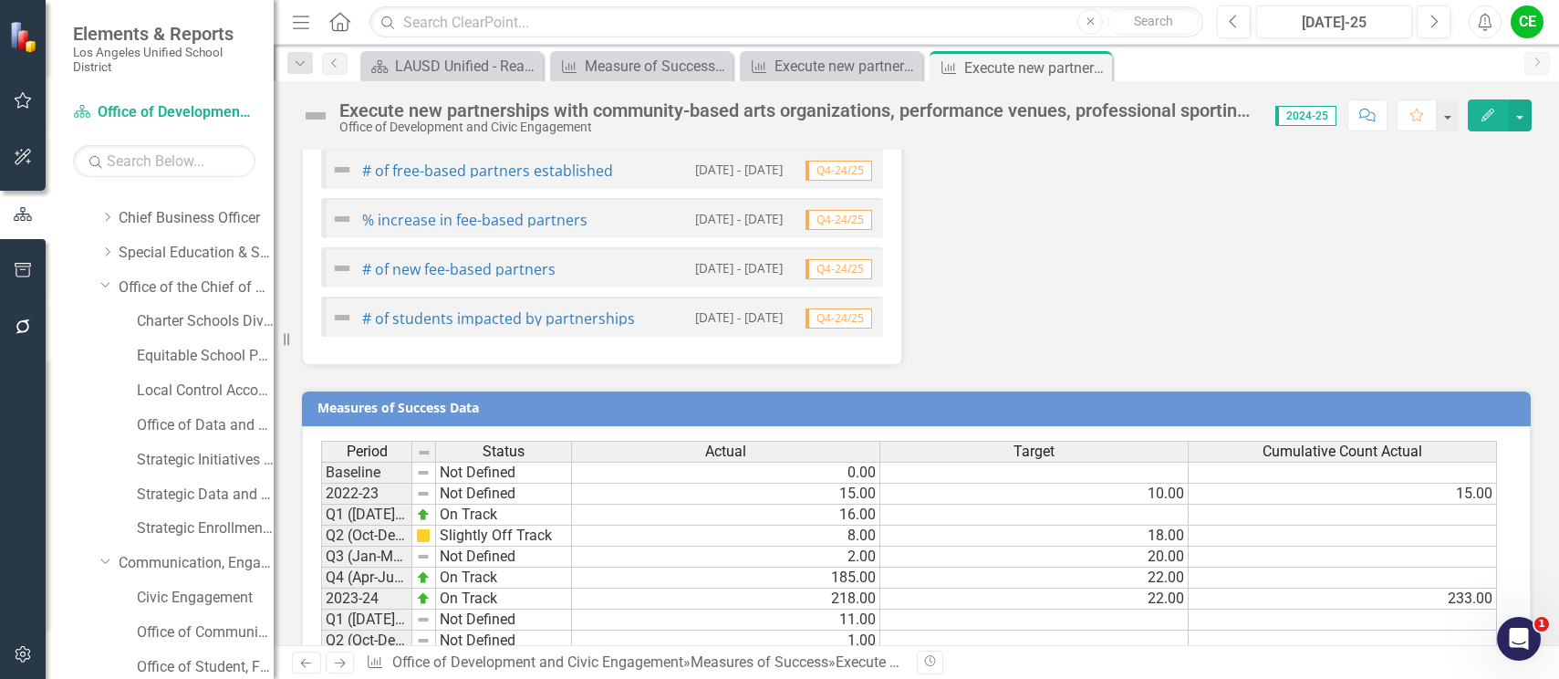
scroll to position [1590, 0]
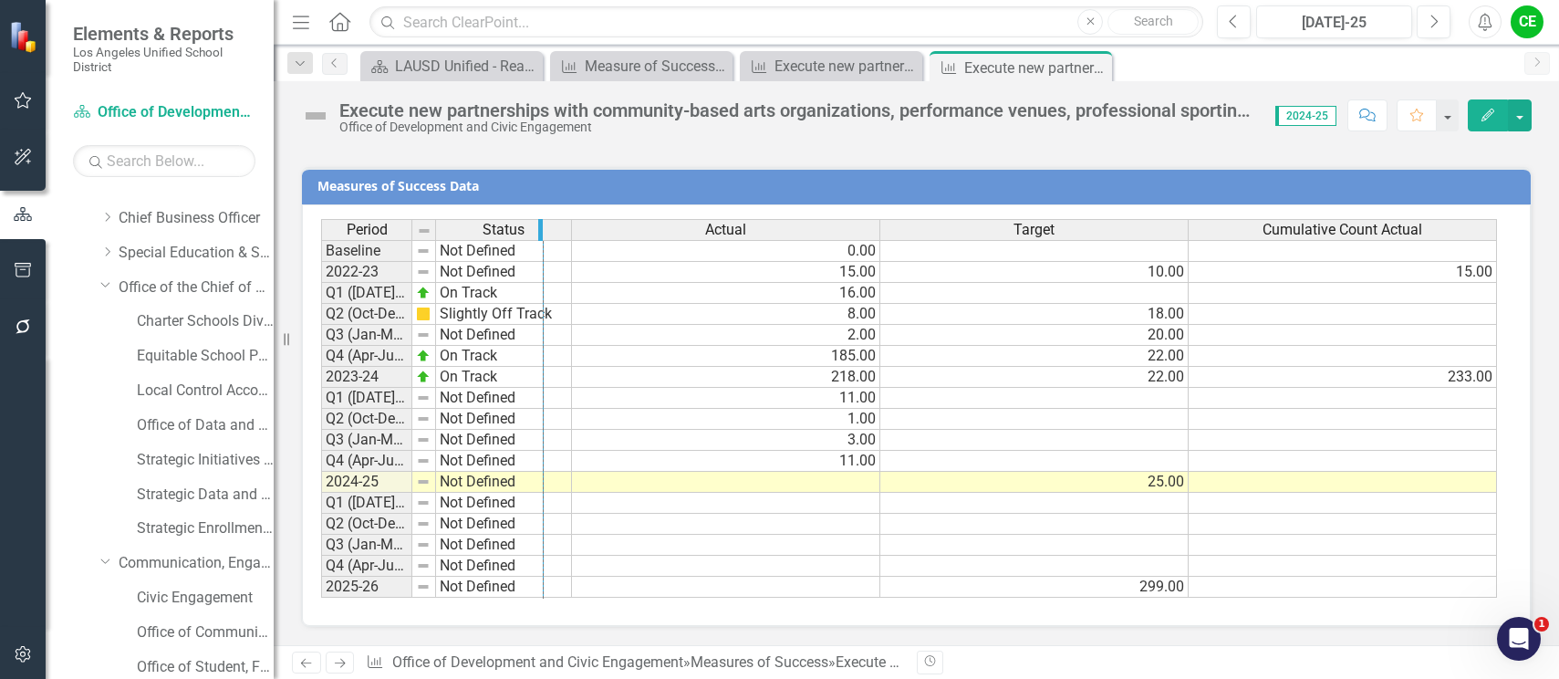
drag, startPoint x: 407, startPoint y: 230, endPoint x: 538, endPoint y: 233, distance: 131.4
